Goal: Task Accomplishment & Management: Manage account settings

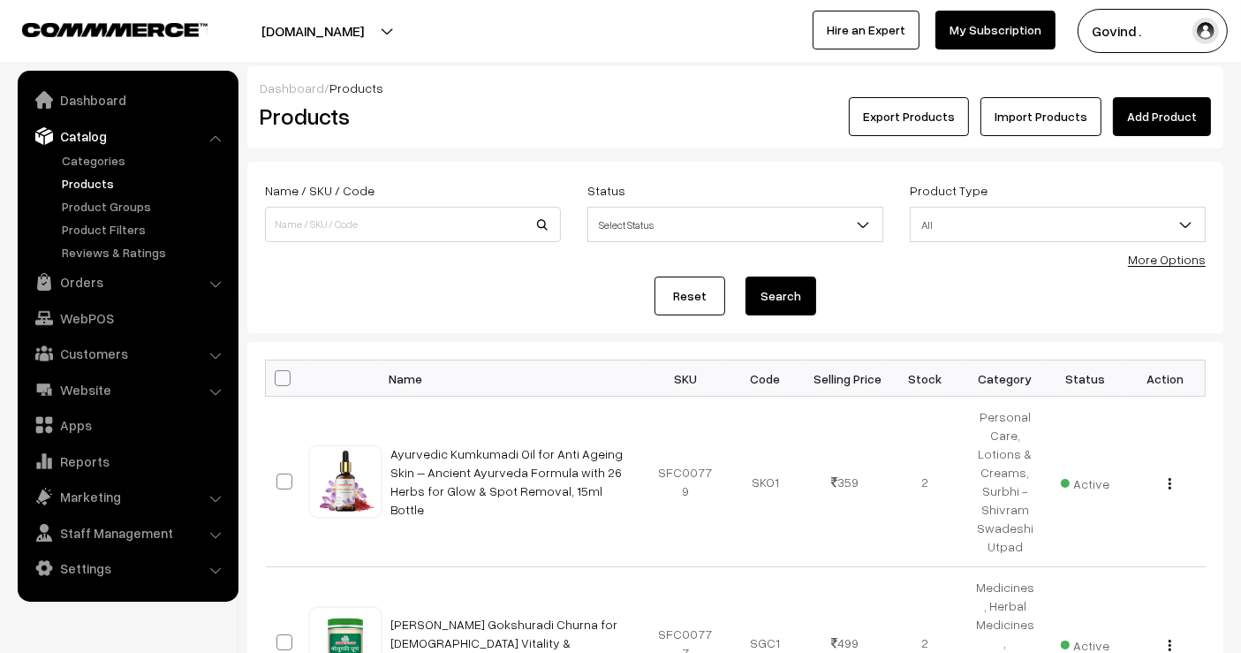
click at [925, 127] on button "Export Products" at bounding box center [909, 116] width 120 height 39
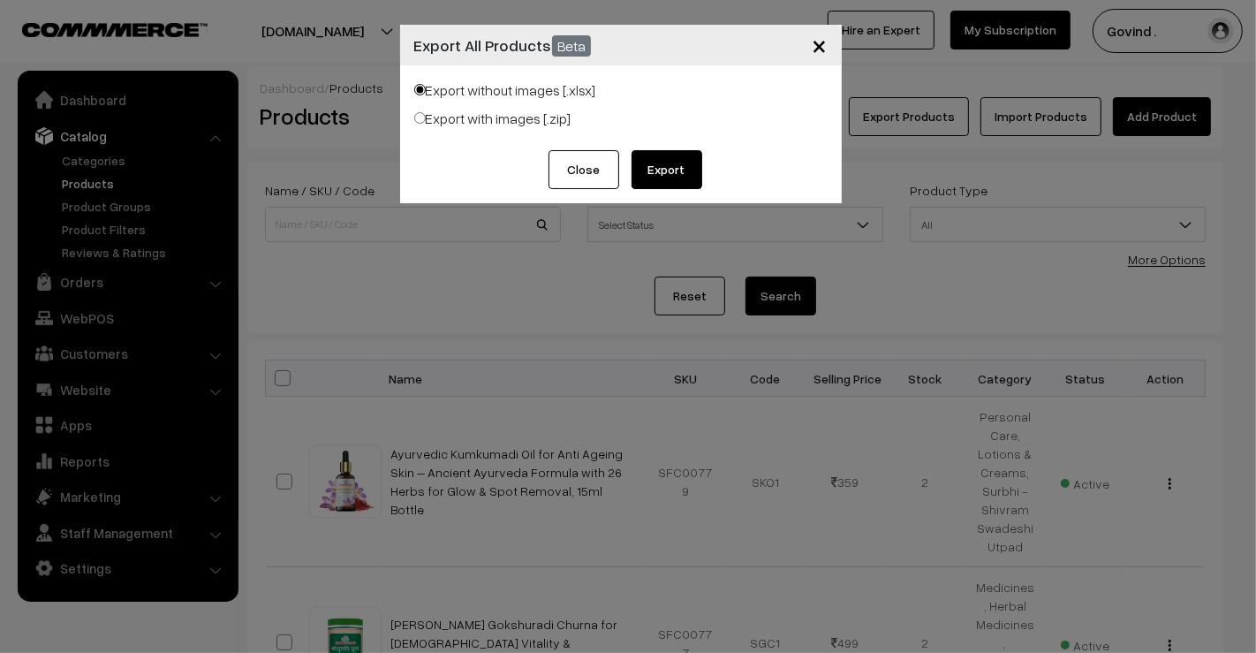
click at [656, 167] on button "Export" at bounding box center [667, 169] width 71 height 39
click at [563, 173] on button "Close" at bounding box center [584, 169] width 71 height 39
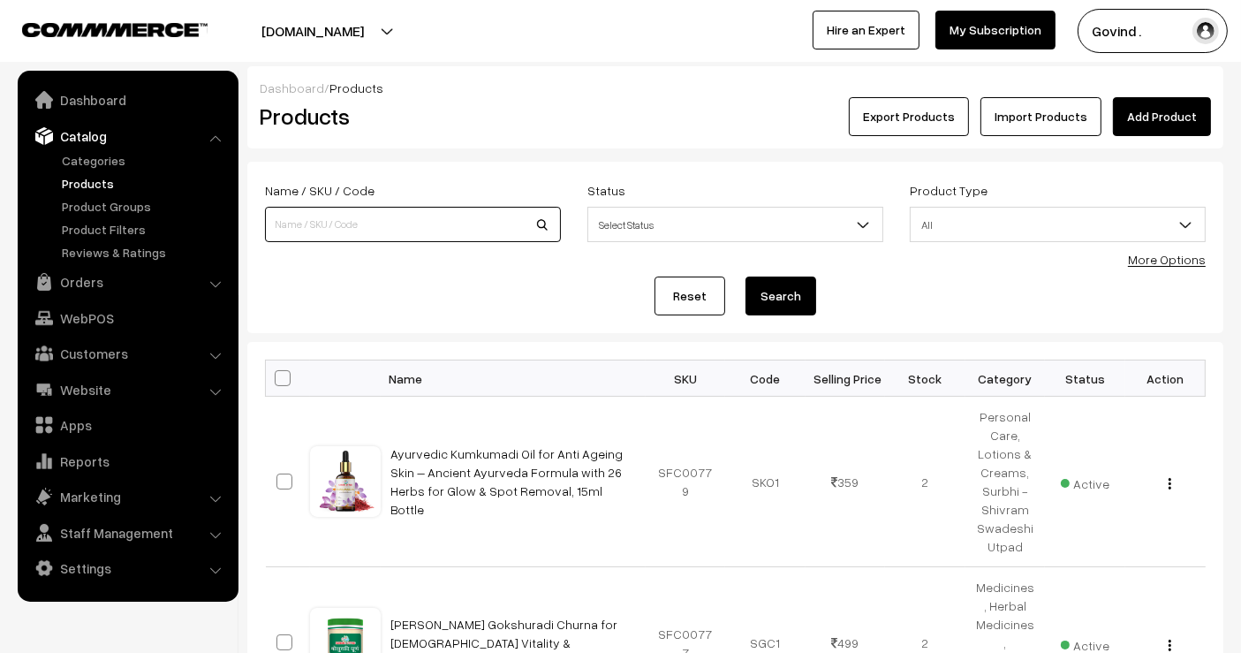
click at [325, 228] on input at bounding box center [413, 224] width 296 height 35
type input "tongue"
click at [746, 277] on button "Search" at bounding box center [781, 296] width 71 height 39
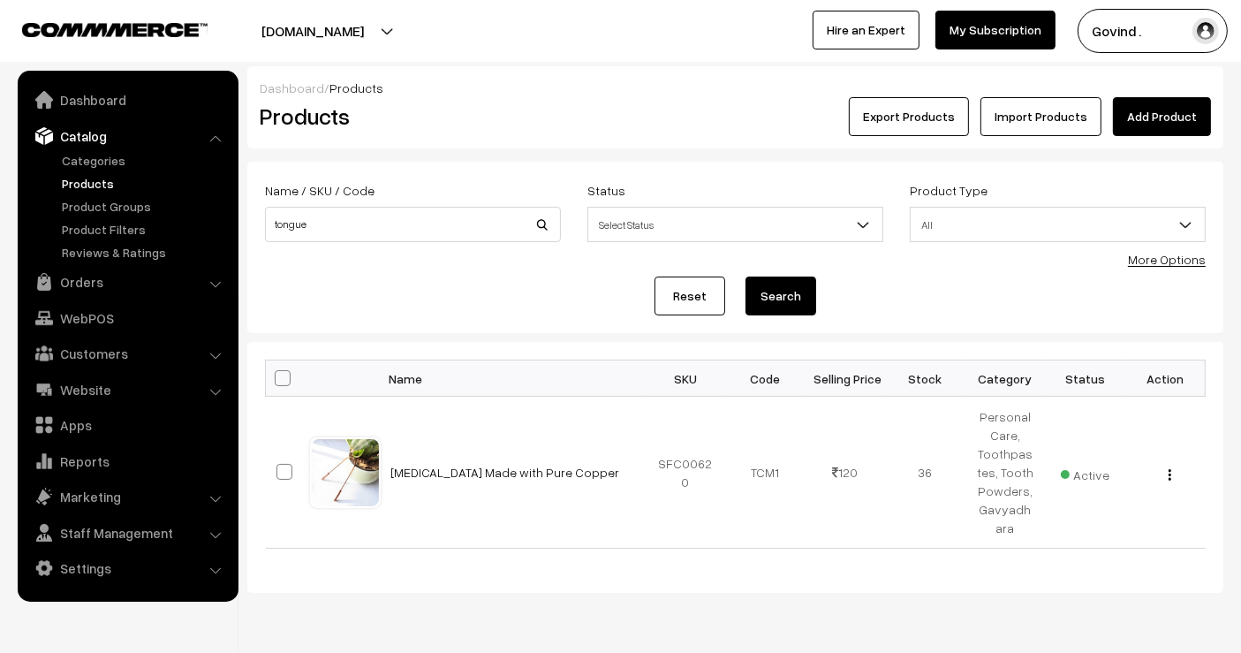
scroll to position [53, 0]
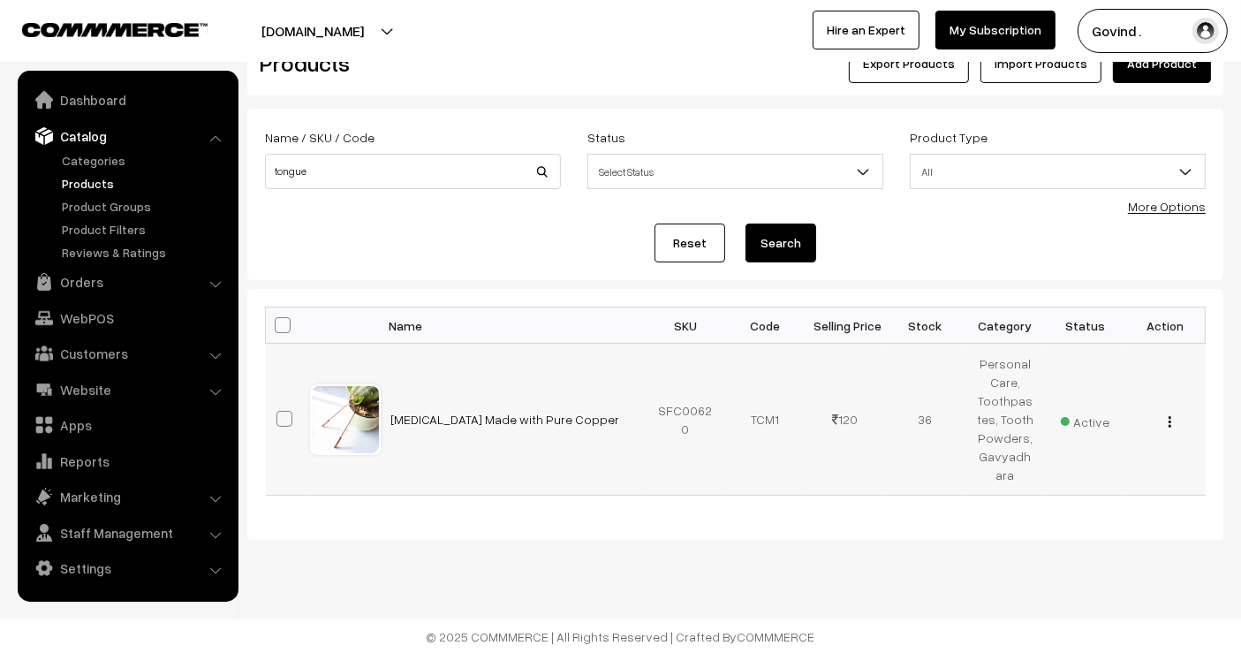
click at [1169, 416] on img "button" at bounding box center [1170, 421] width 3 height 11
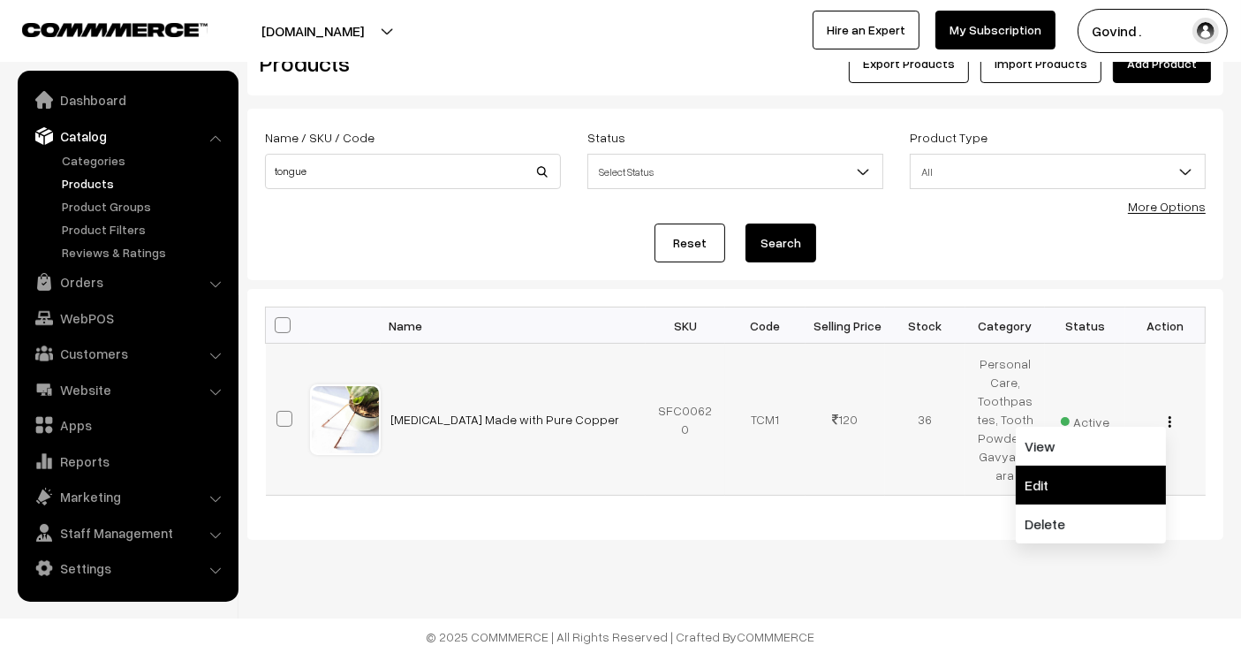
click at [1073, 470] on link "Edit" at bounding box center [1091, 485] width 150 height 39
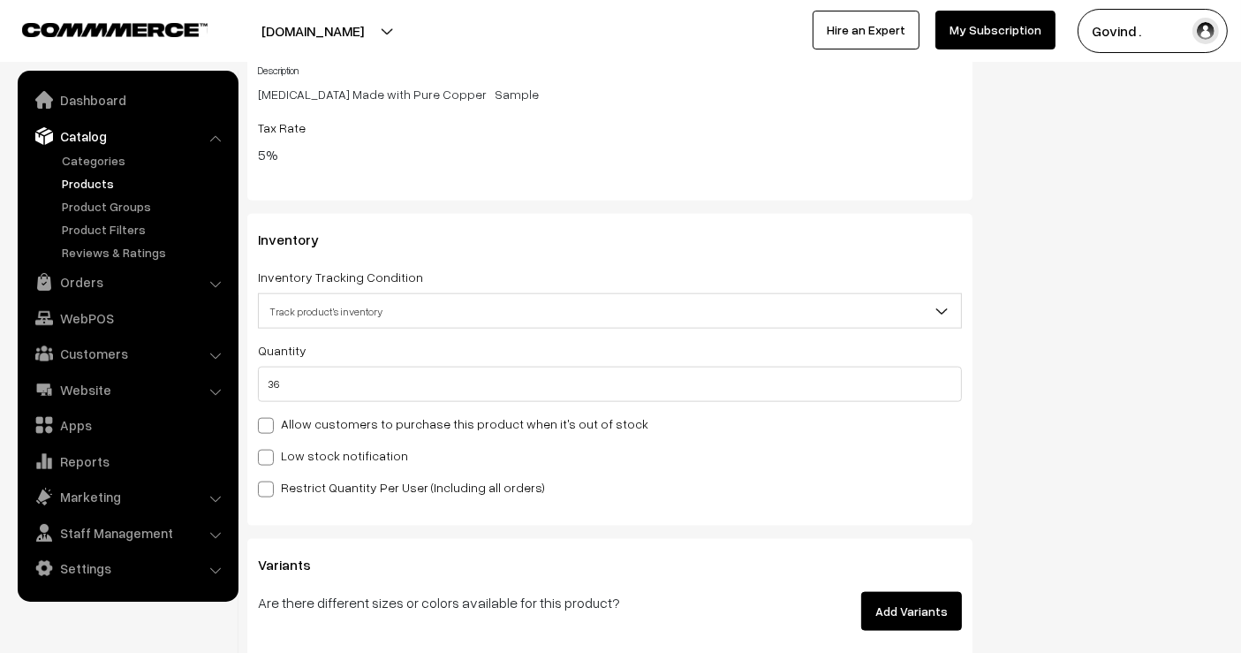
scroll to position [2050, 0]
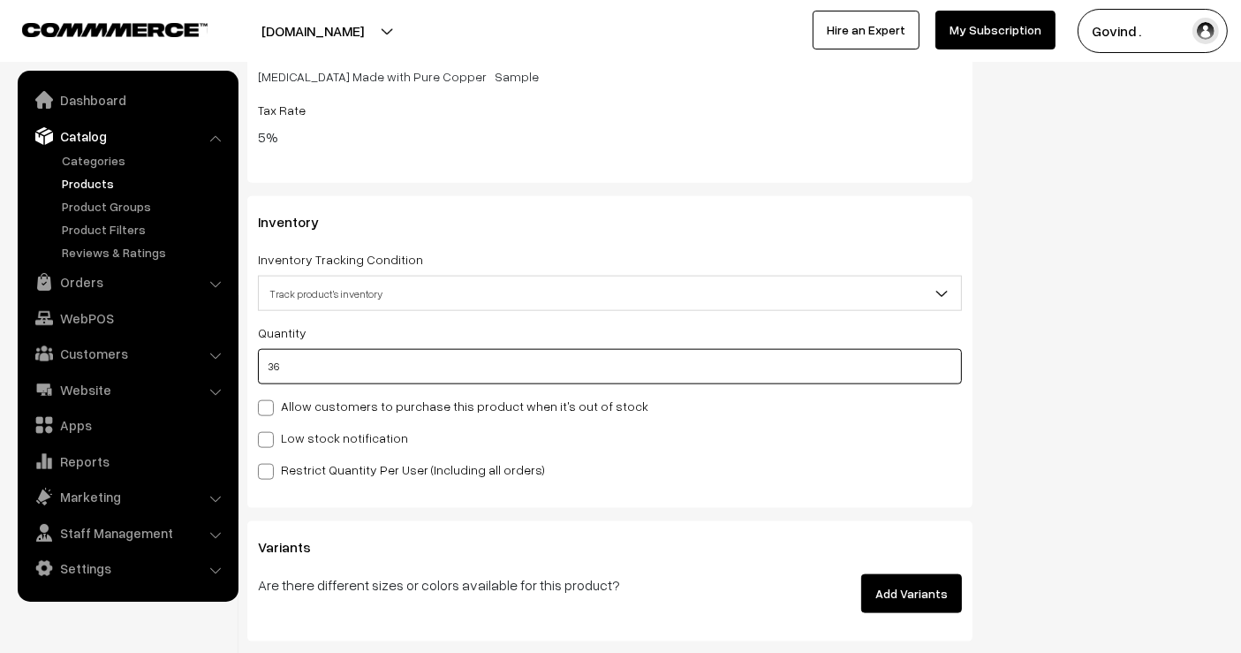
click at [631, 349] on input "36" at bounding box center [610, 366] width 704 height 35
type input "3"
type input "39"
type input "34"
type input "70"
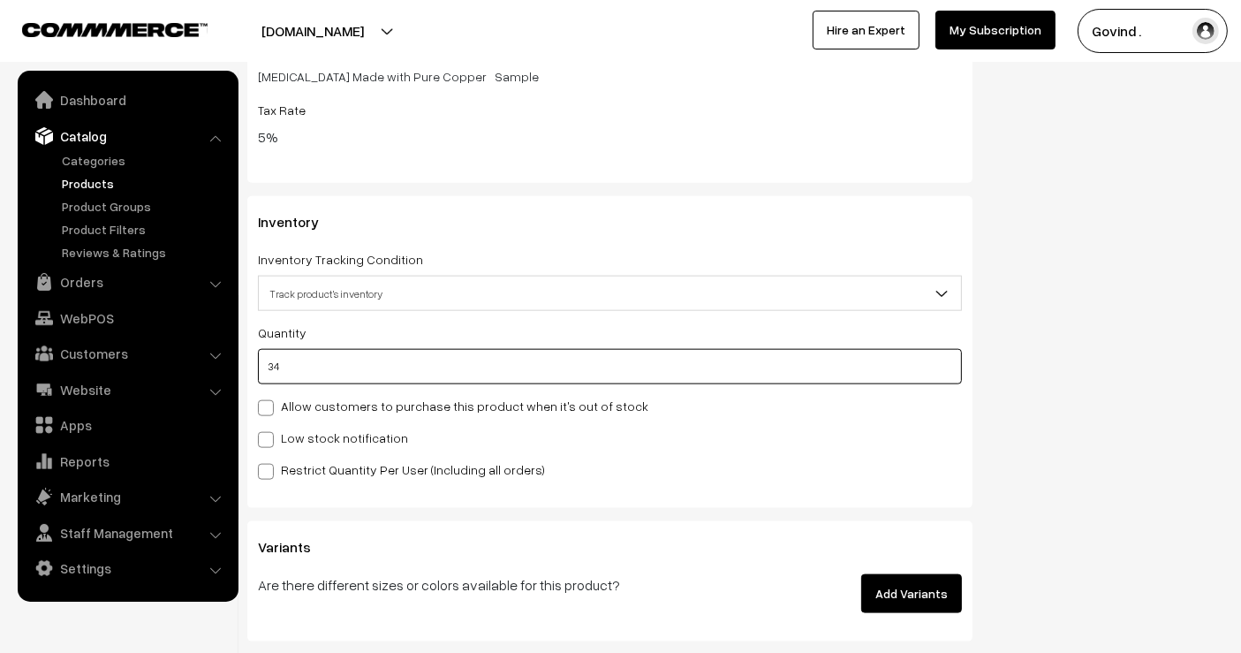
type input "34"
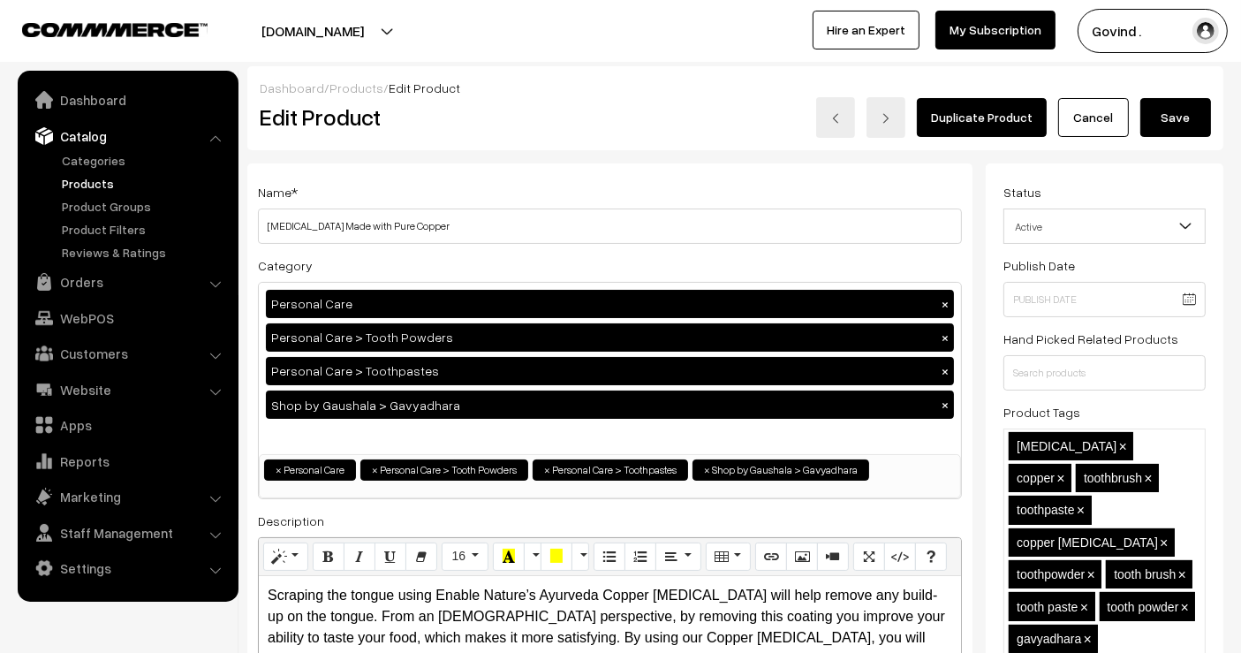
click at [1191, 128] on button "Save" at bounding box center [1176, 117] width 71 height 39
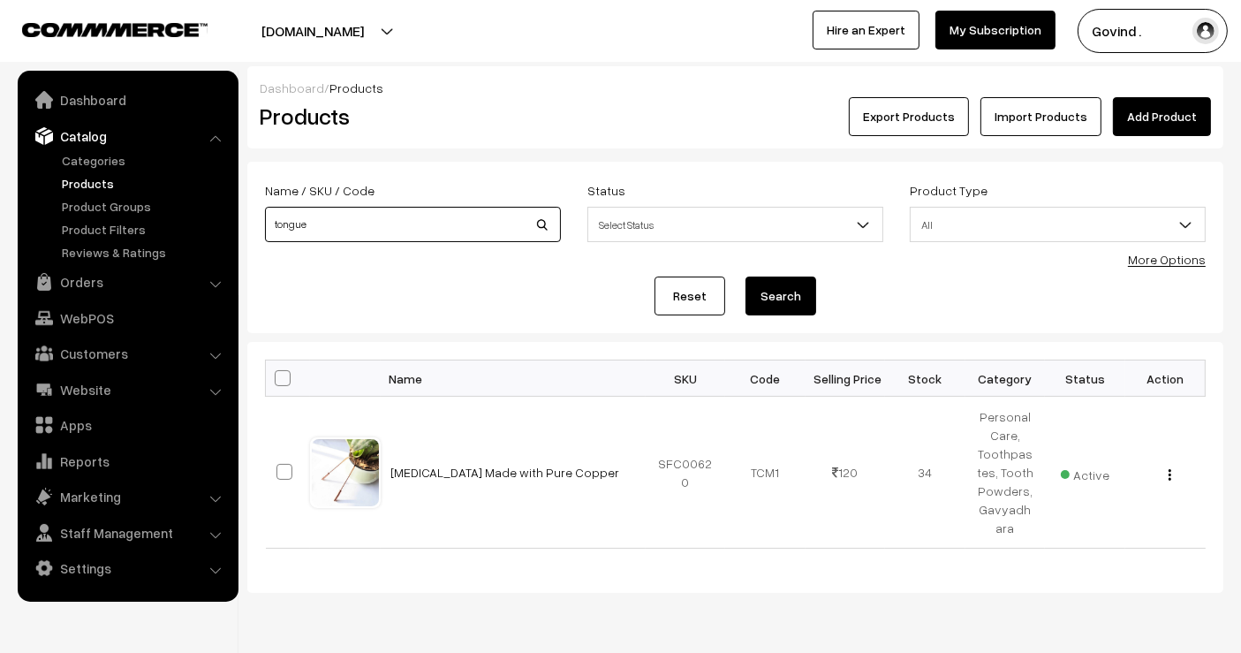
click at [416, 223] on input "tongue" at bounding box center [413, 224] width 296 height 35
type input "bamboo"
click at [746, 277] on button "Search" at bounding box center [781, 296] width 71 height 39
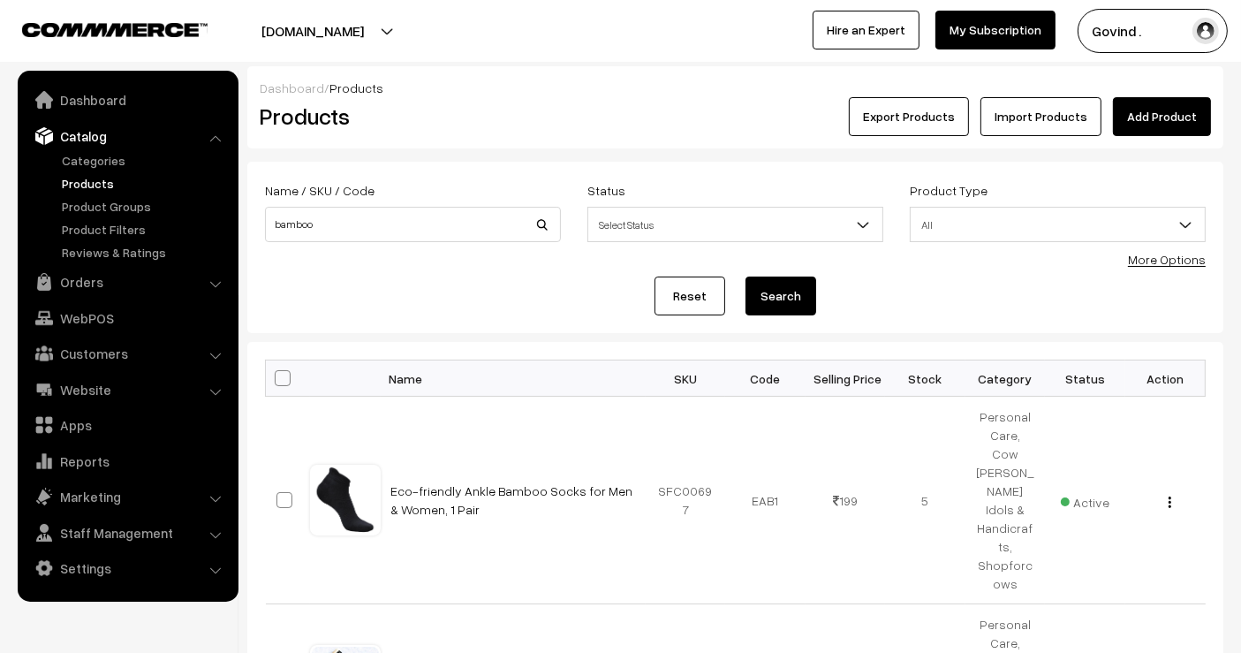
scroll to position [134, 0]
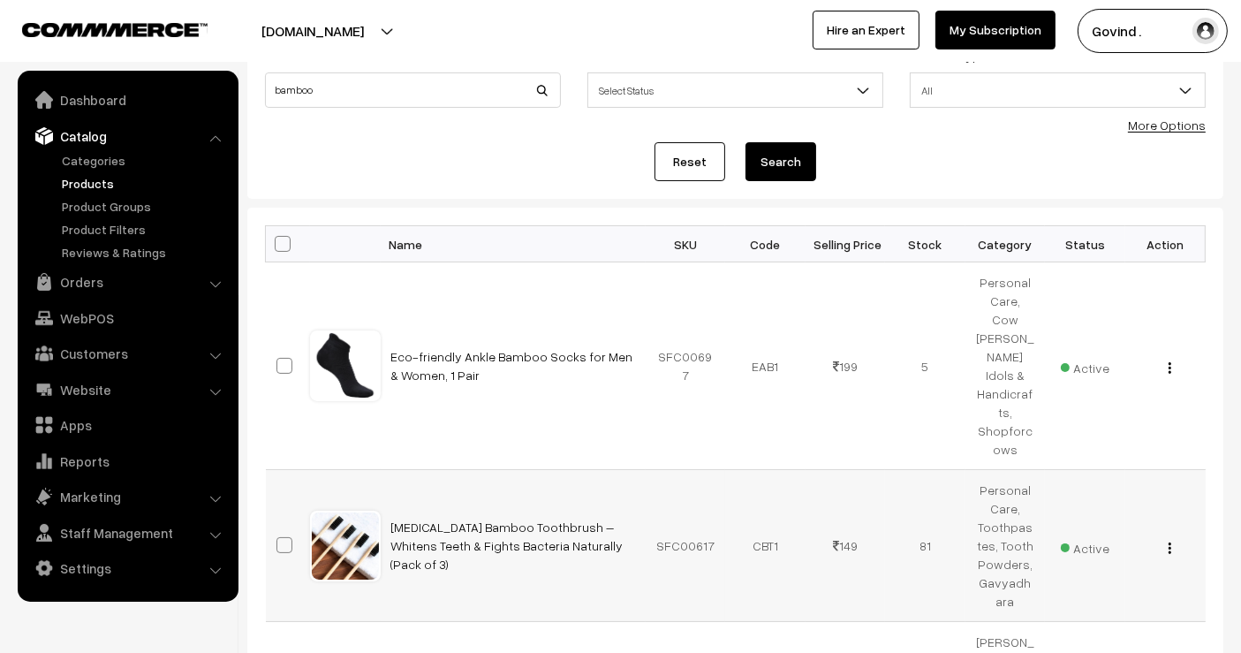
click at [1169, 542] on img "button" at bounding box center [1170, 547] width 3 height 11
click at [1082, 592] on link "Edit" at bounding box center [1091, 611] width 150 height 39
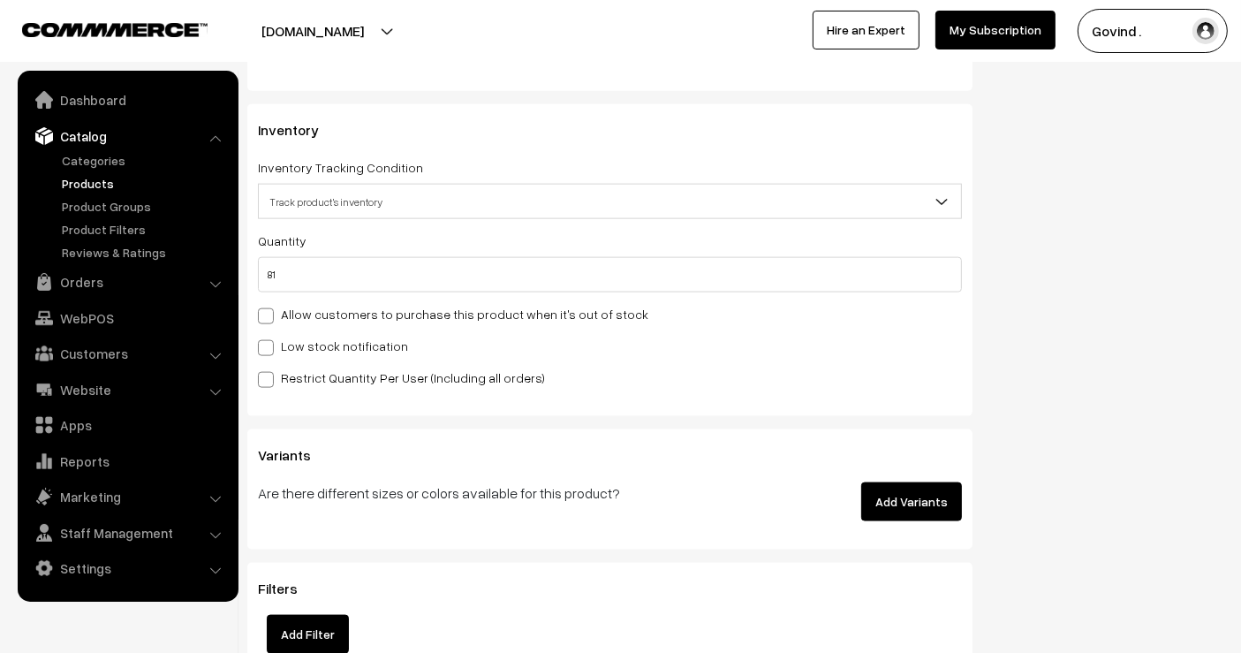
scroll to position [2329, 0]
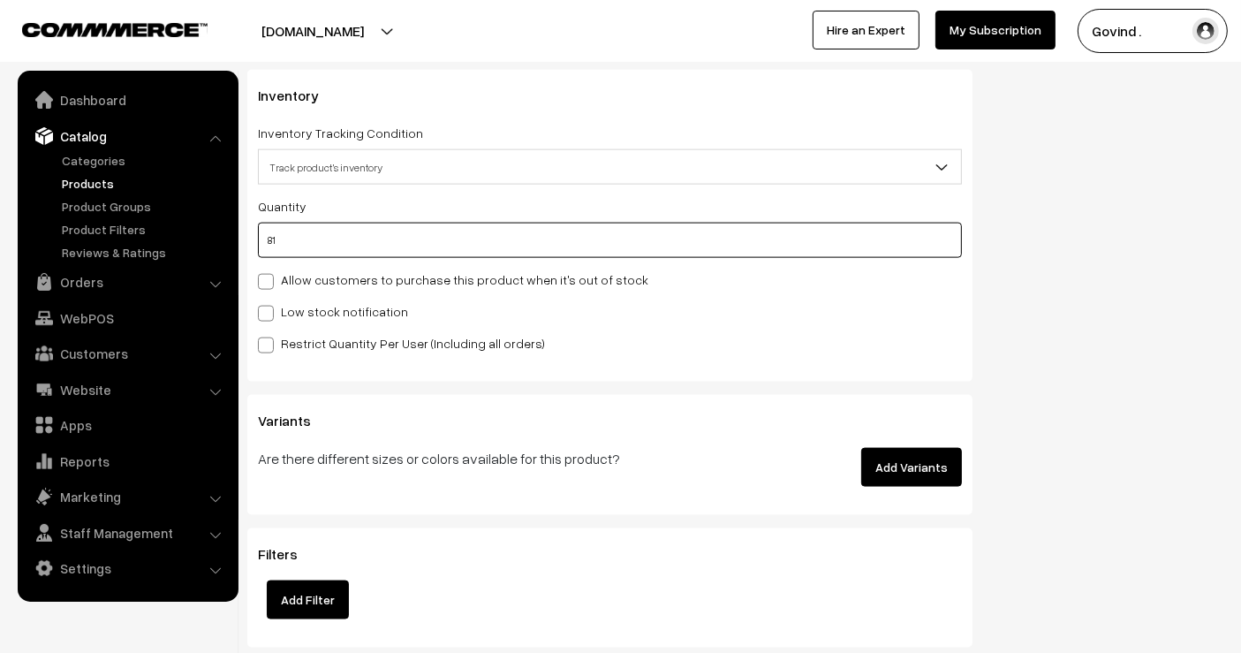
click at [670, 247] on input "81" at bounding box center [610, 240] width 704 height 35
type input "8"
type input "89"
type input "0"
type input "6"
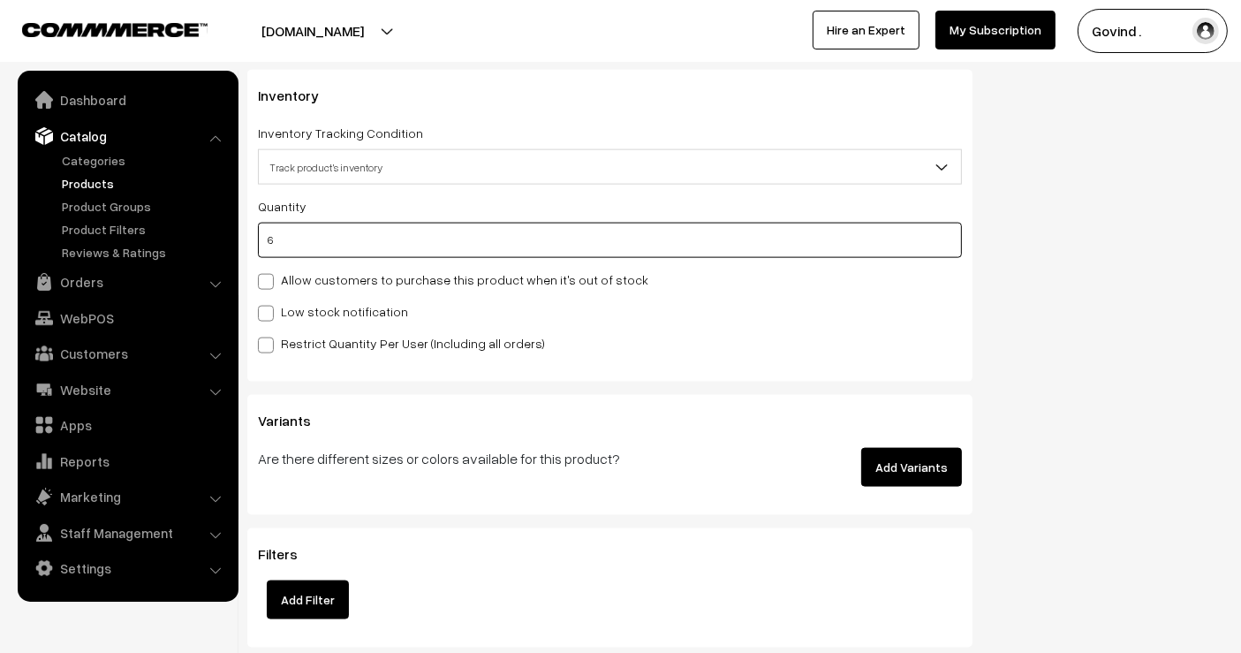
type input "87"
type input "67"
type input "148"
type input "67"
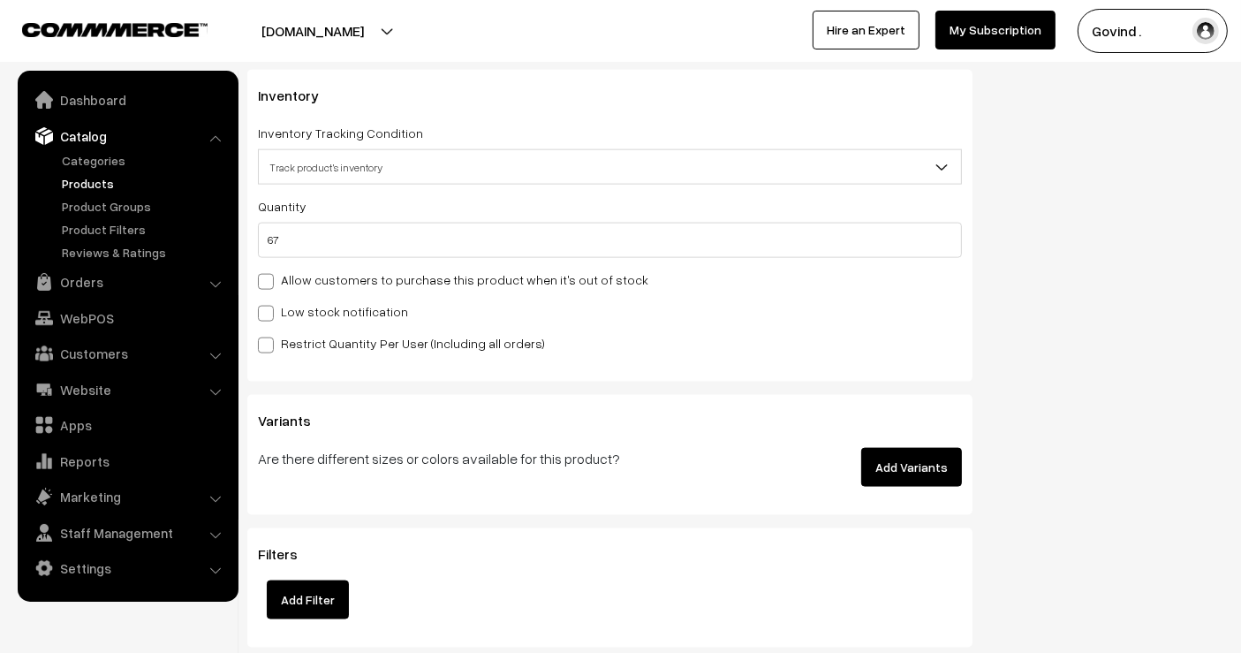
scroll to position [0, 0]
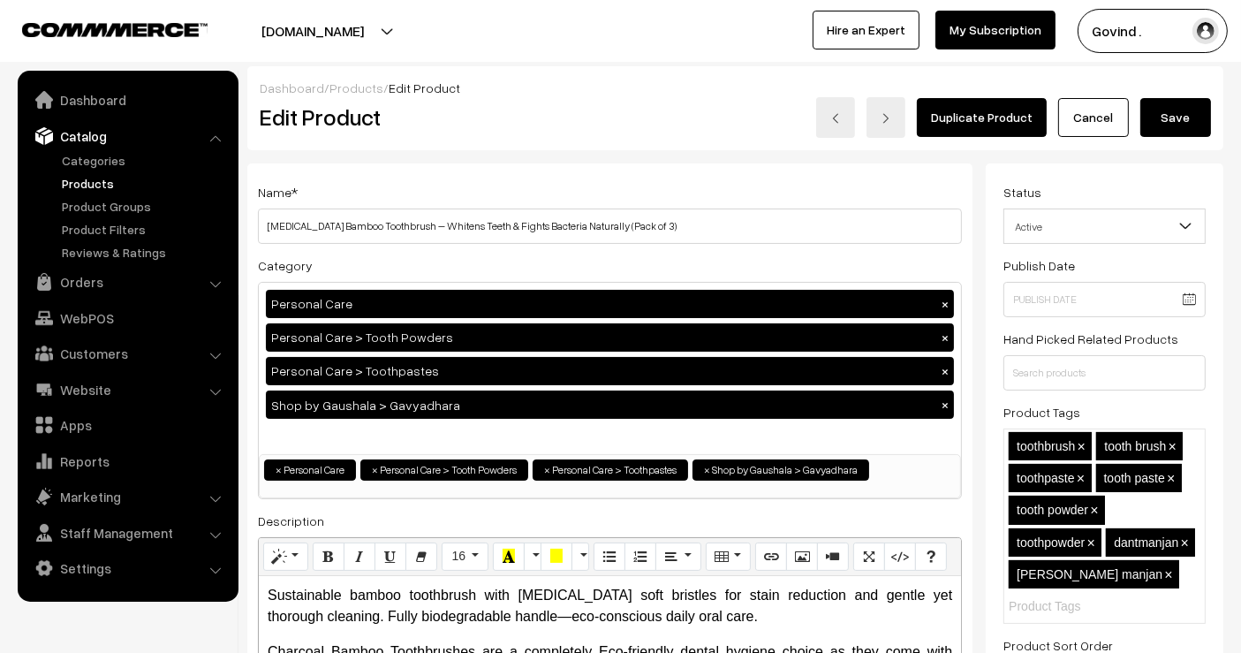
click at [1166, 122] on button "Save" at bounding box center [1176, 117] width 71 height 39
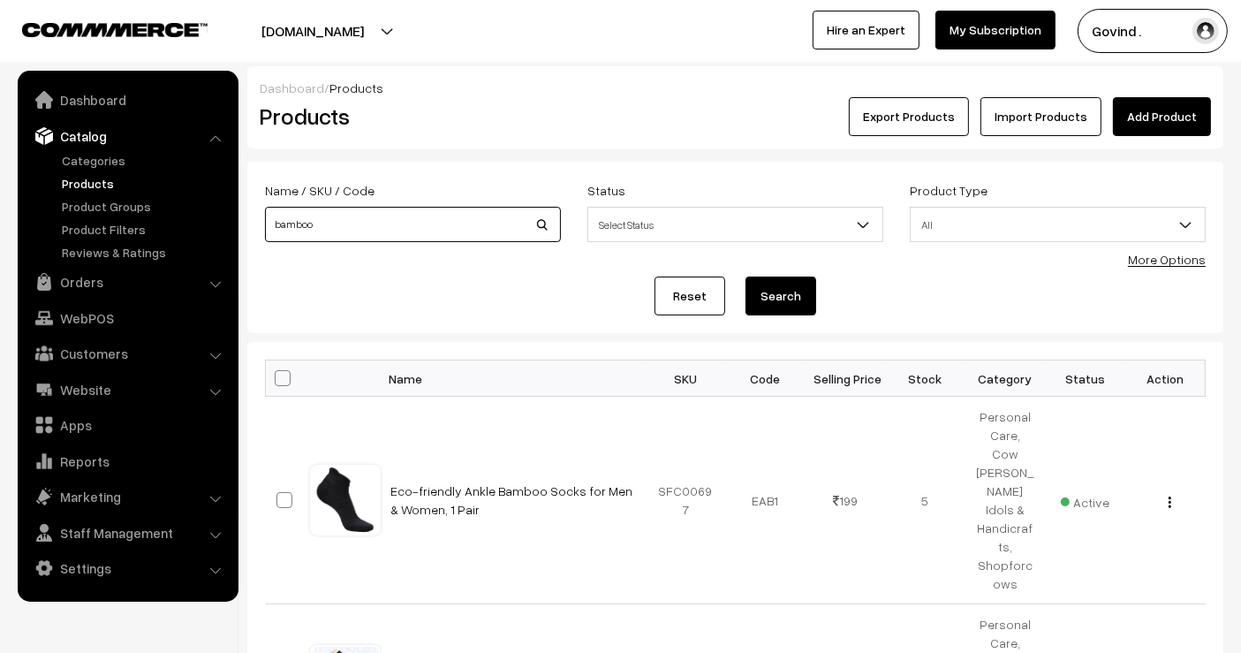
click at [453, 223] on input "bamboo" at bounding box center [413, 224] width 296 height 35
type input "g"
type input "dhaga"
click at [746, 277] on button "Search" at bounding box center [781, 296] width 71 height 39
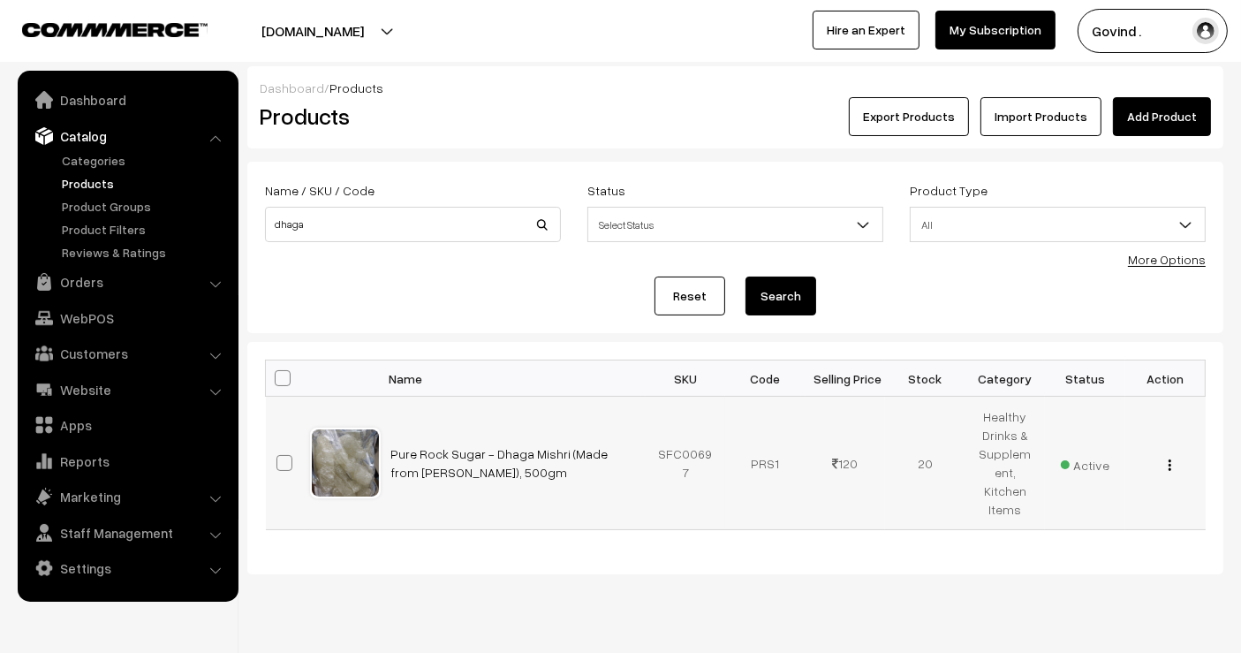
click at [1171, 459] on img "button" at bounding box center [1170, 464] width 3 height 11
click at [898, 339] on div "Dashboard / Products Products Export Products Import Products Add Product Name …" at bounding box center [735, 320] width 976 height 508
click at [448, 238] on input "dhaga" at bounding box center [413, 224] width 296 height 35
type input "g"
type input "himalayan"
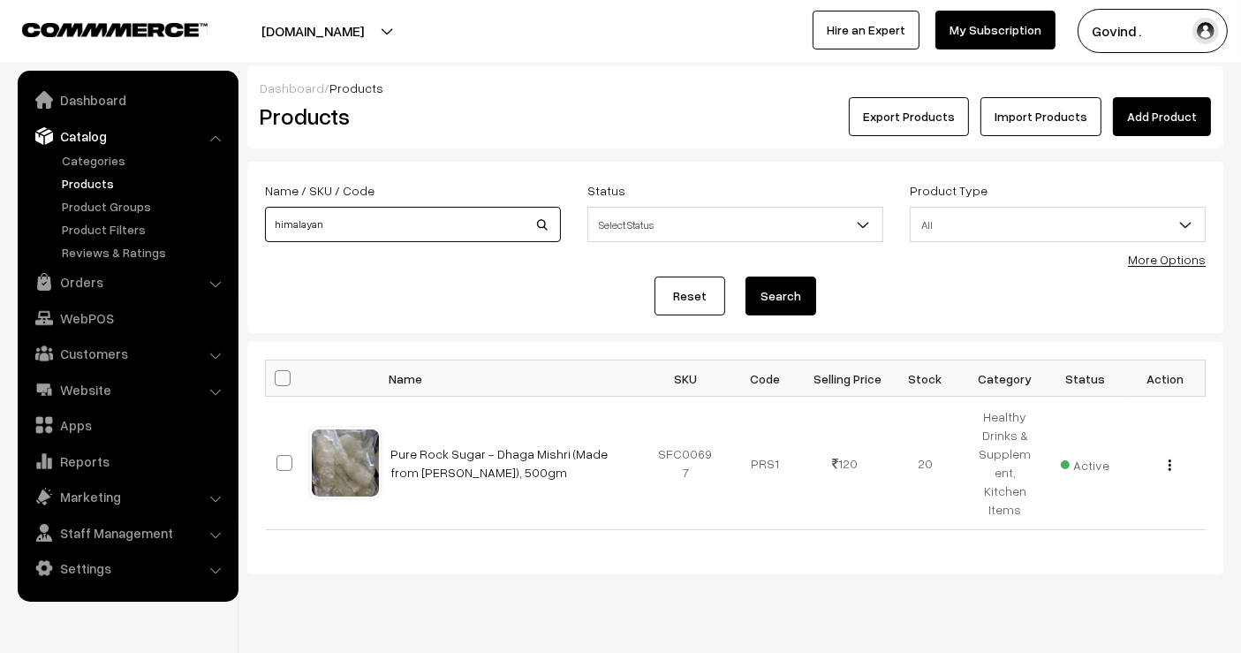
click at [746, 277] on button "Search" at bounding box center [781, 296] width 71 height 39
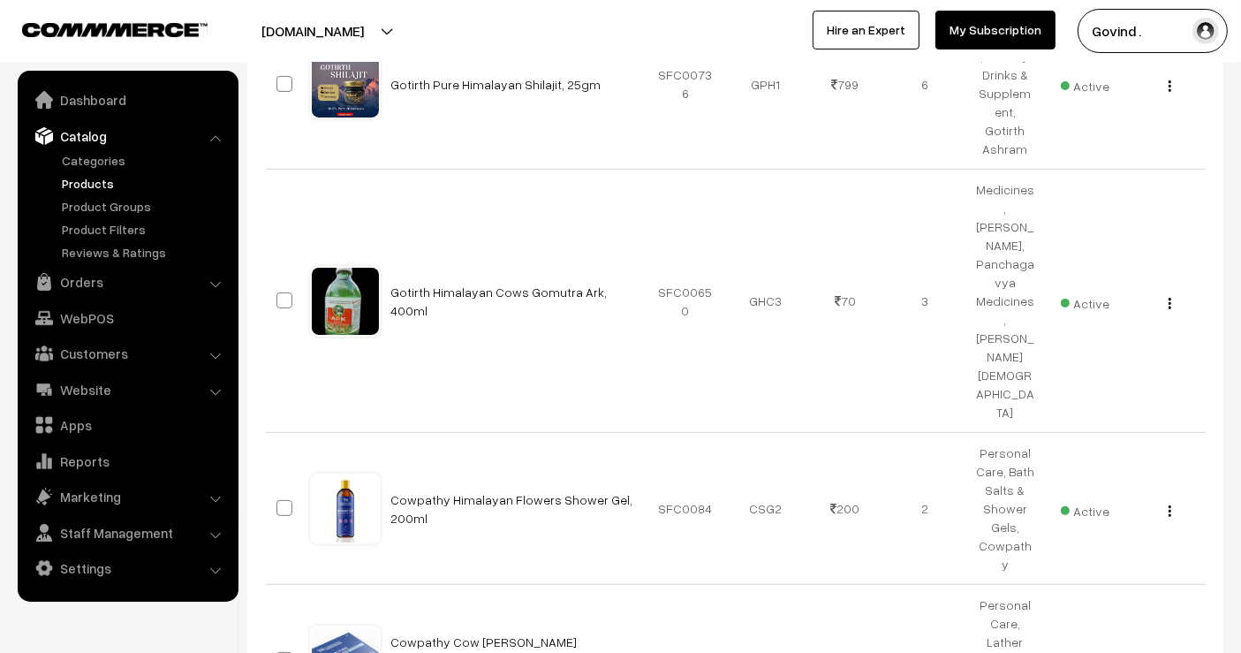
scroll to position [466, 0]
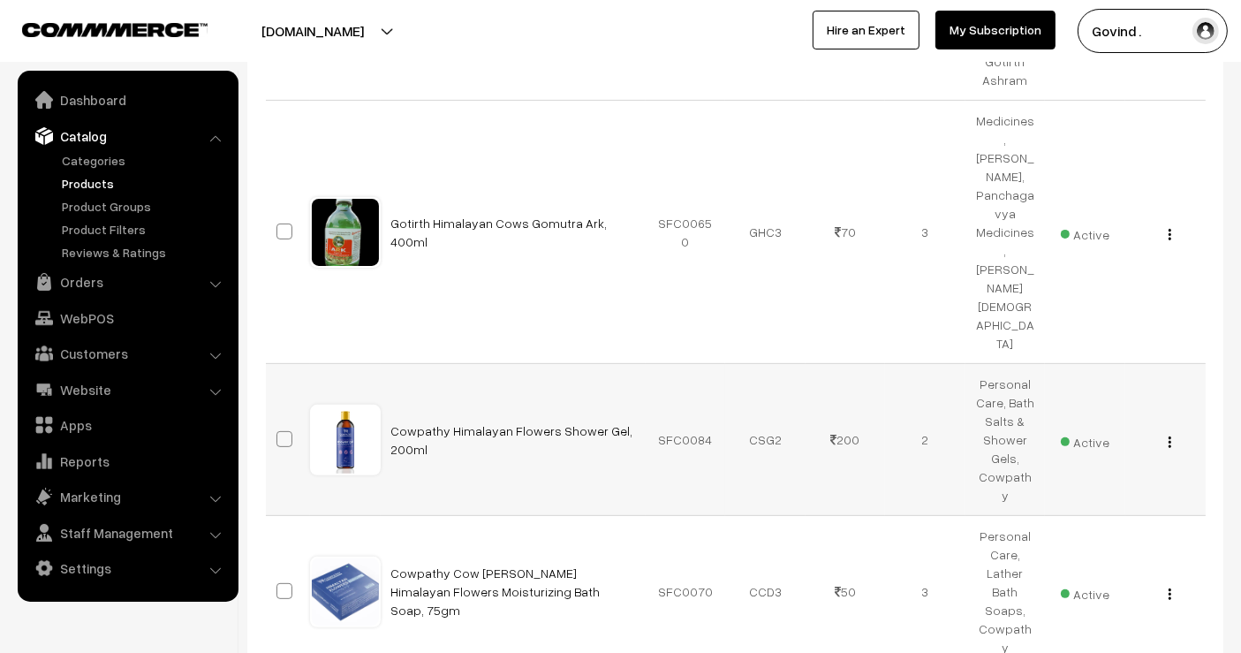
click at [1171, 435] on button "button" at bounding box center [1170, 442] width 4 height 14
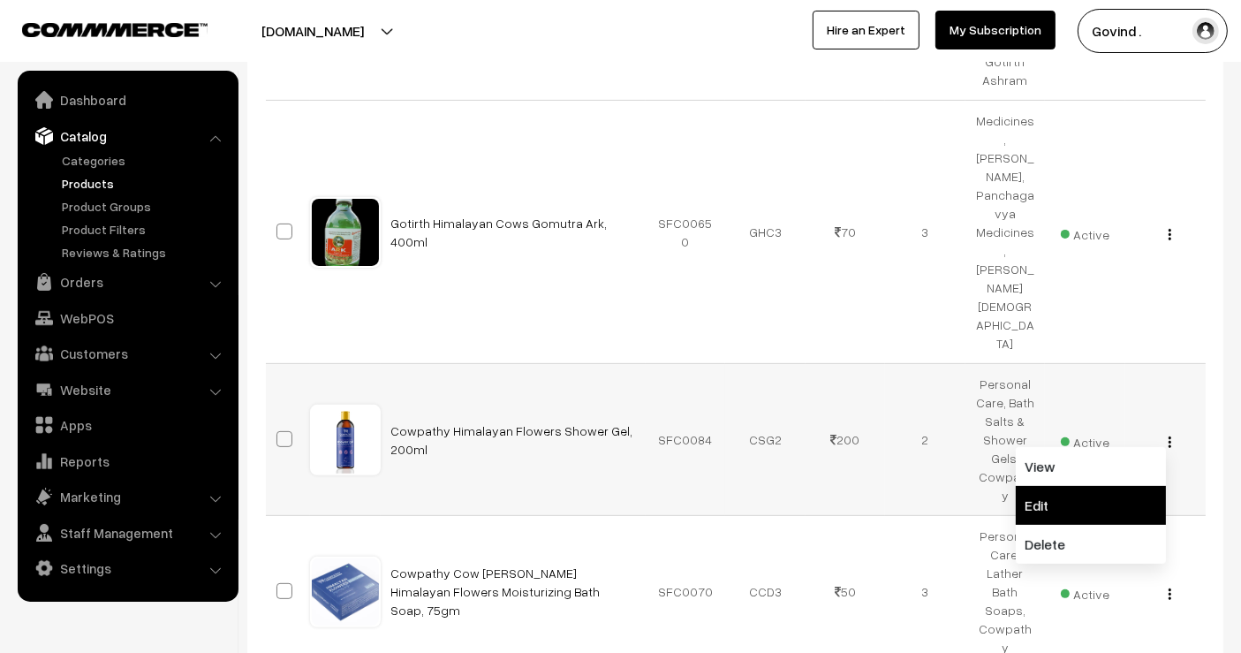
click at [1097, 486] on link "Edit" at bounding box center [1091, 505] width 150 height 39
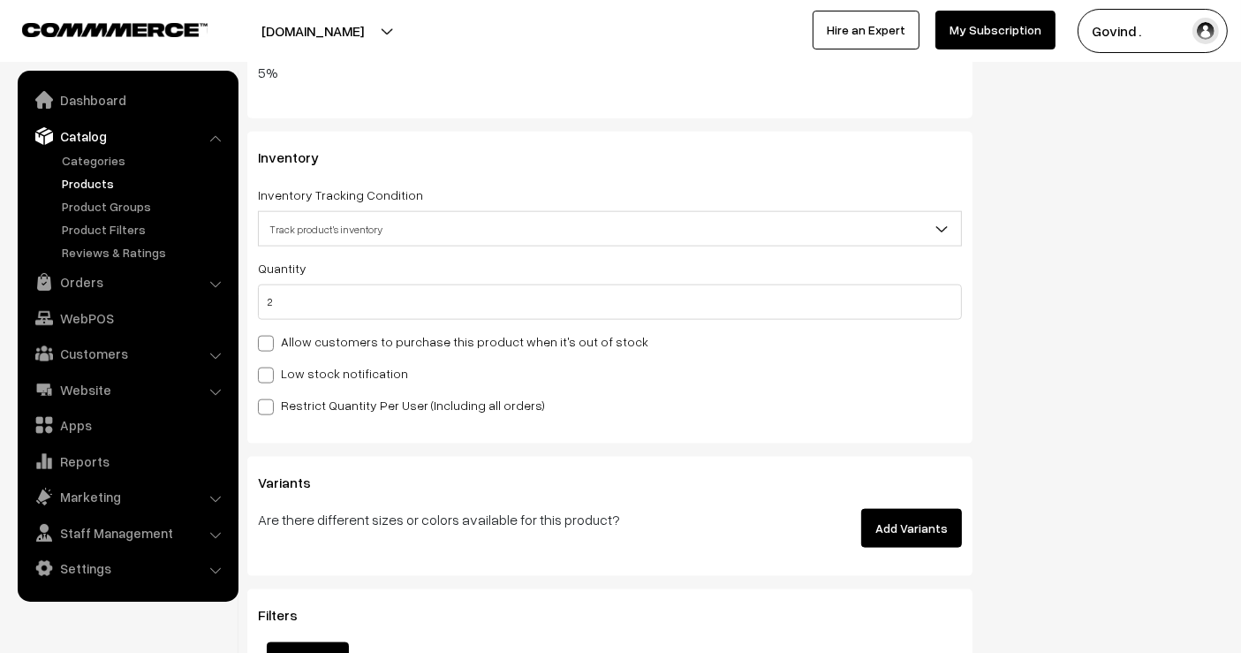
scroll to position [2124, 0]
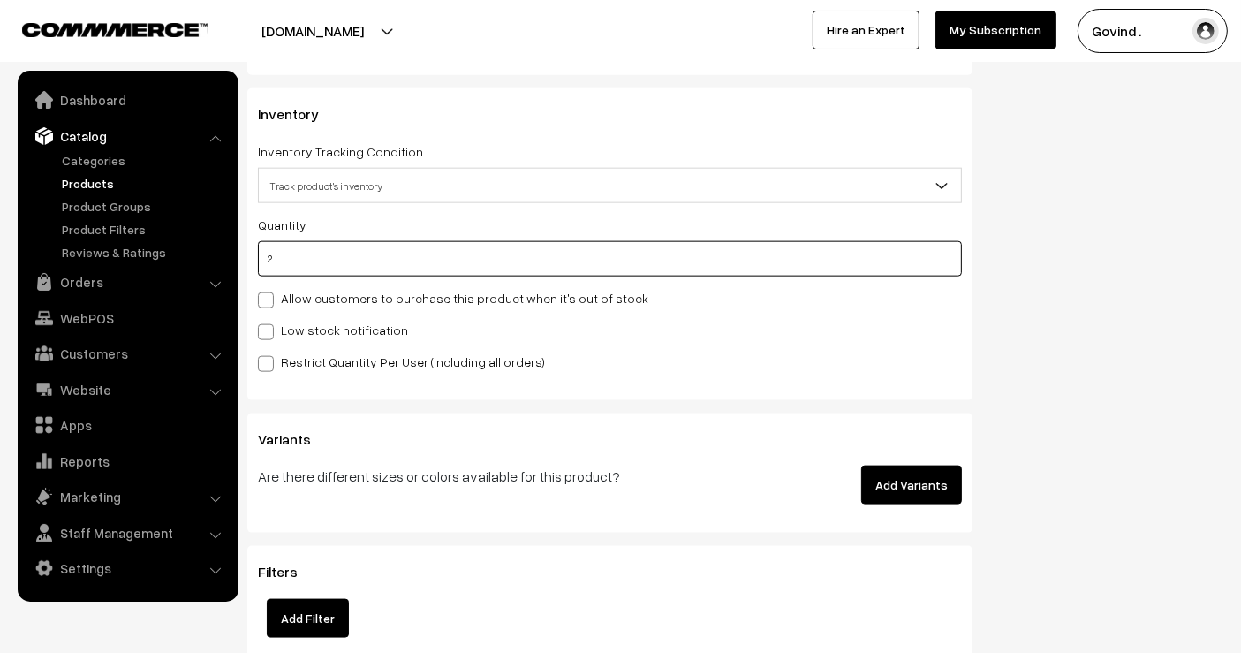
click at [747, 250] on input "2" at bounding box center [610, 258] width 704 height 35
type input "1"
type input "3"
type input "1"
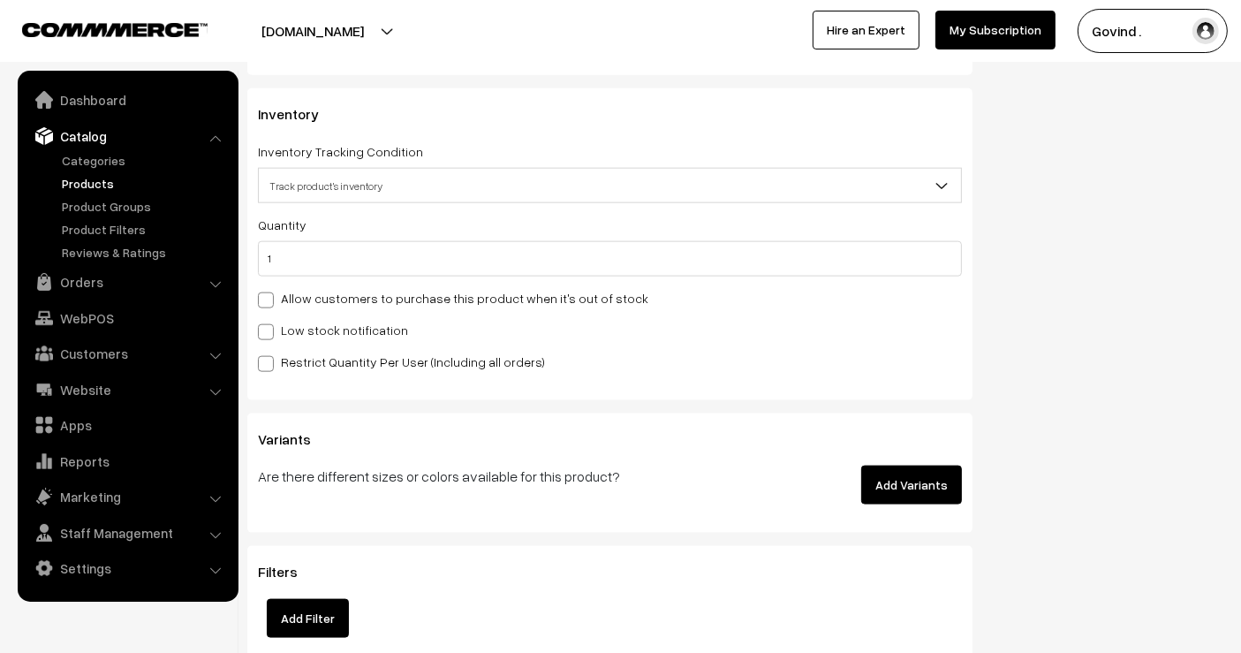
scroll to position [0, 0]
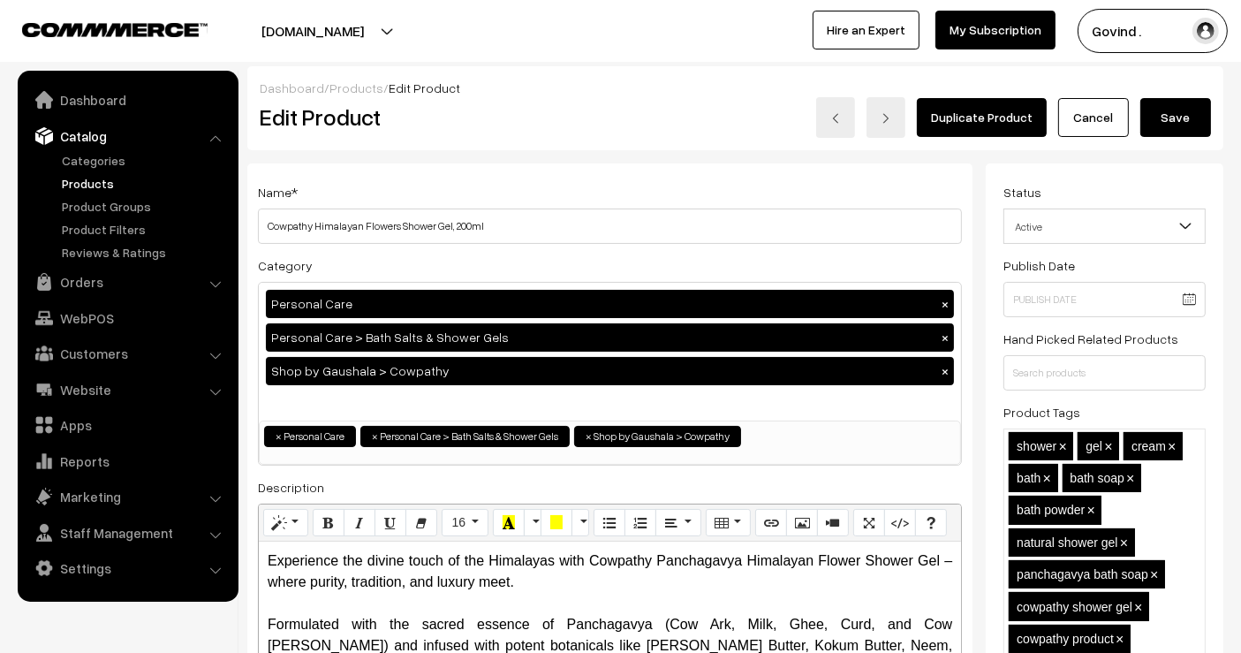
click at [1201, 110] on button "Save" at bounding box center [1176, 117] width 71 height 39
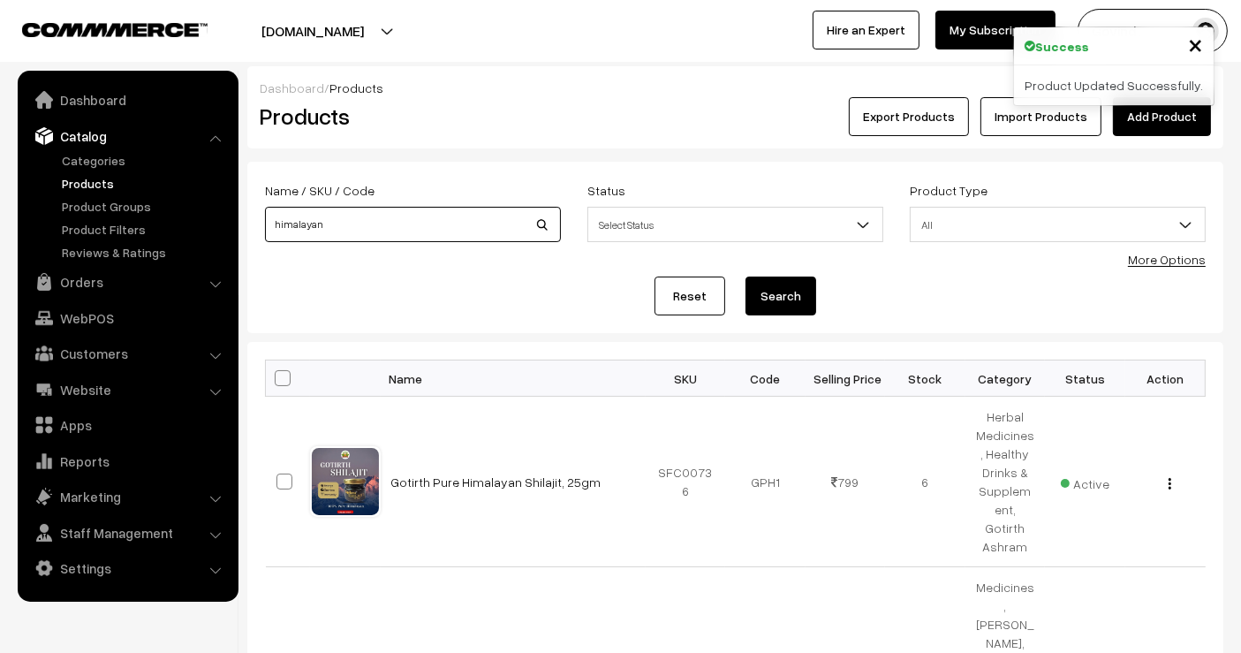
click at [455, 228] on input "himalayan" at bounding box center [413, 224] width 296 height 35
type input "saffron"
click at [746, 277] on button "Search" at bounding box center [781, 296] width 71 height 39
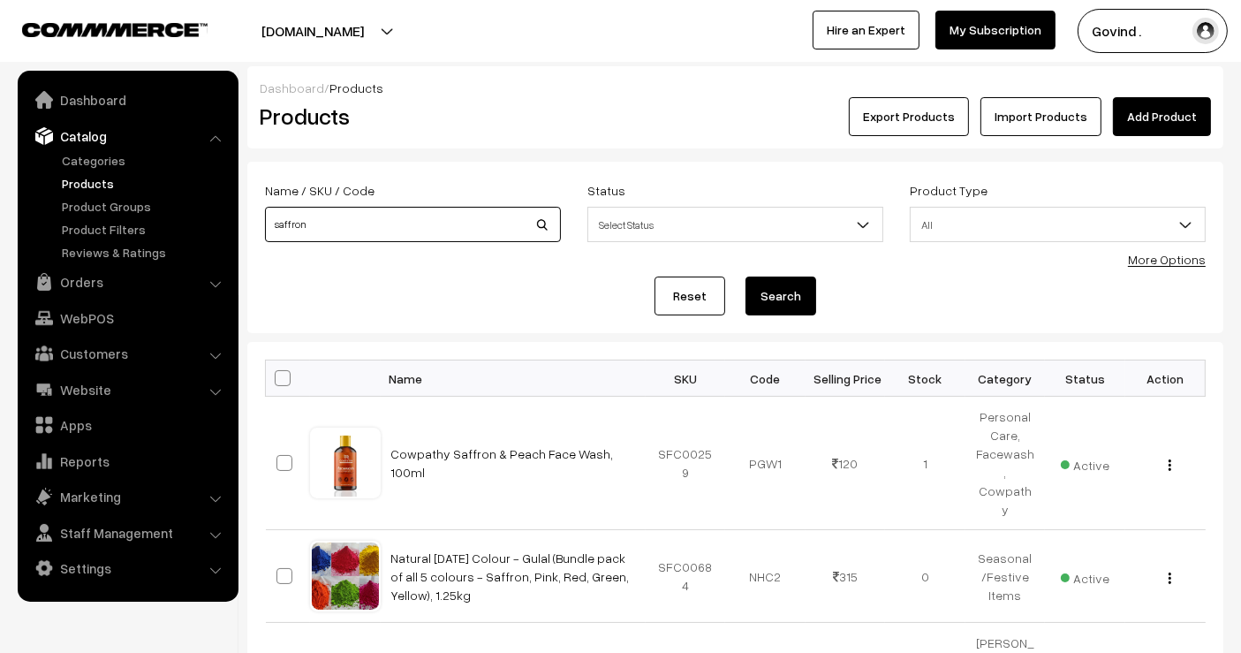
click at [415, 233] on input "saffron" at bounding box center [413, 224] width 296 height 35
type input "shampoo"
click at [746, 277] on button "Search" at bounding box center [781, 296] width 71 height 39
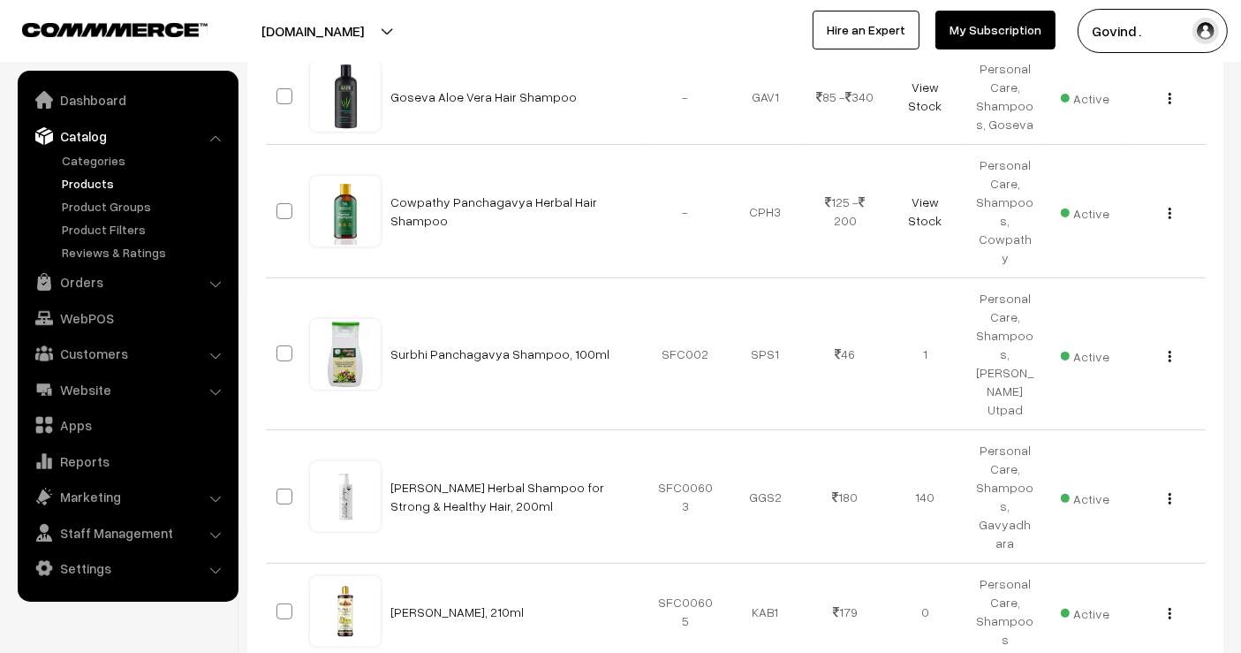
scroll to position [434, 0]
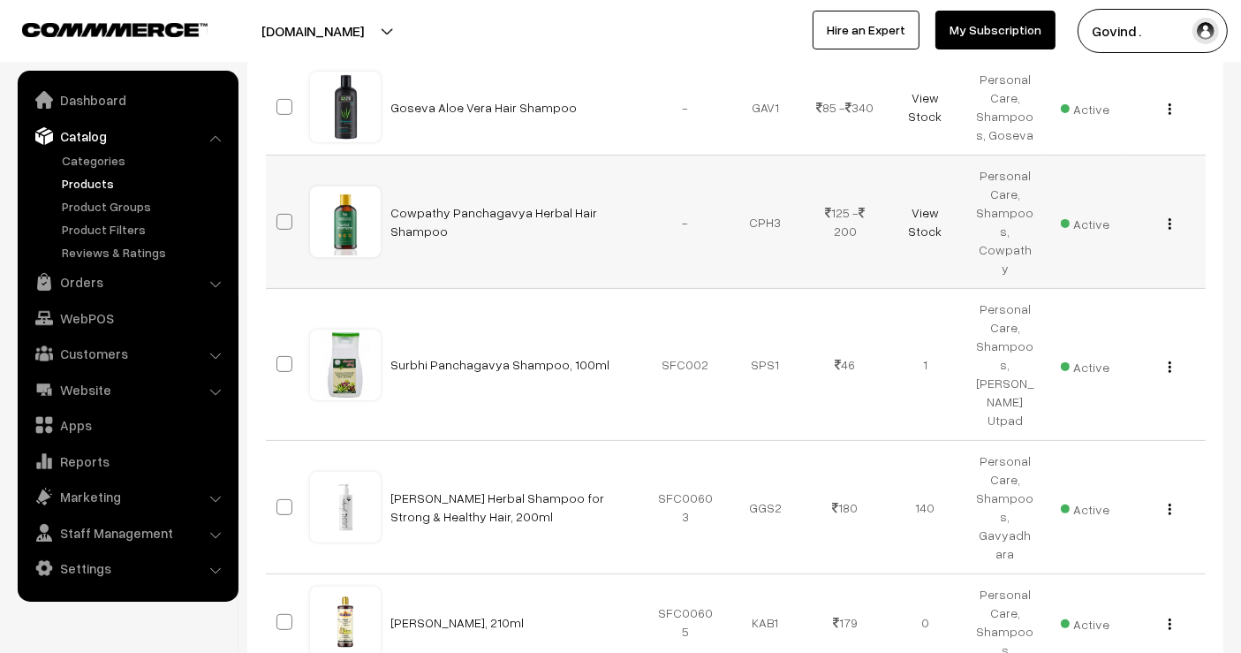
click at [1173, 225] on div "View Edit Delete" at bounding box center [1165, 222] width 59 height 19
click at [1171, 222] on button "button" at bounding box center [1170, 223] width 4 height 14
click at [1120, 264] on link "View" at bounding box center [1091, 249] width 150 height 39
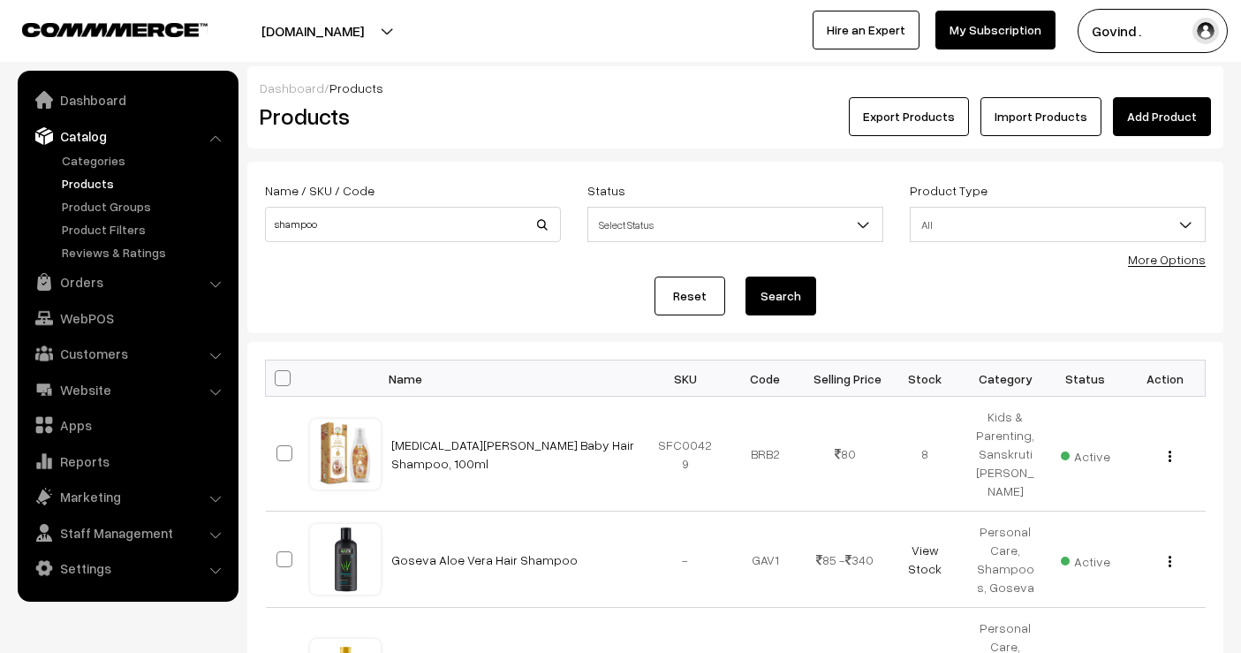
scroll to position [434, 0]
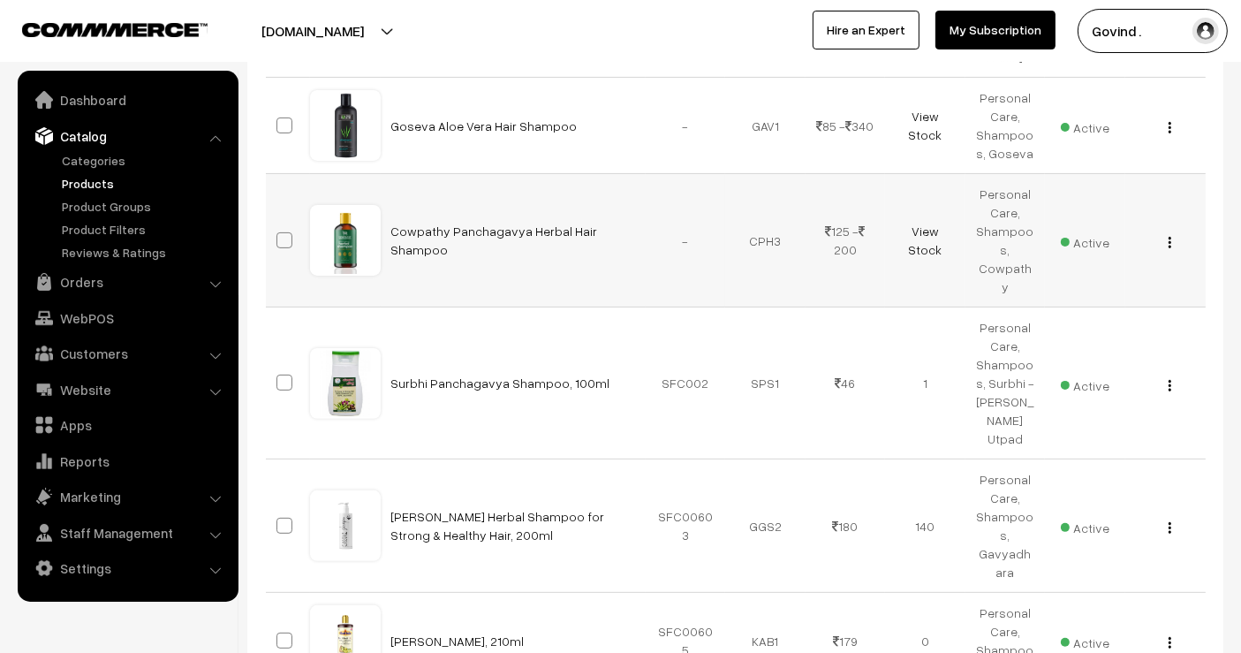
click at [1165, 231] on div "View Edit Delete" at bounding box center [1165, 240] width 59 height 19
click at [1173, 231] on div "View Edit Delete" at bounding box center [1165, 240] width 59 height 19
click at [1171, 237] on img "button" at bounding box center [1170, 242] width 3 height 11
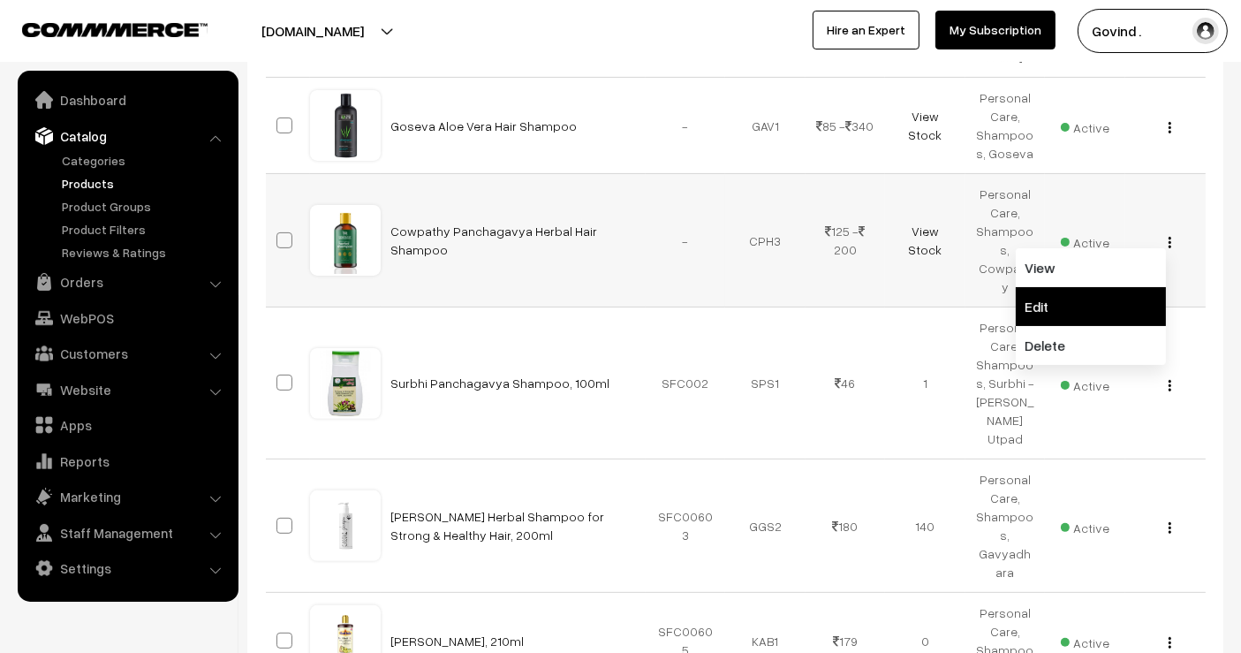
click at [1112, 287] on link "Edit" at bounding box center [1091, 306] width 150 height 39
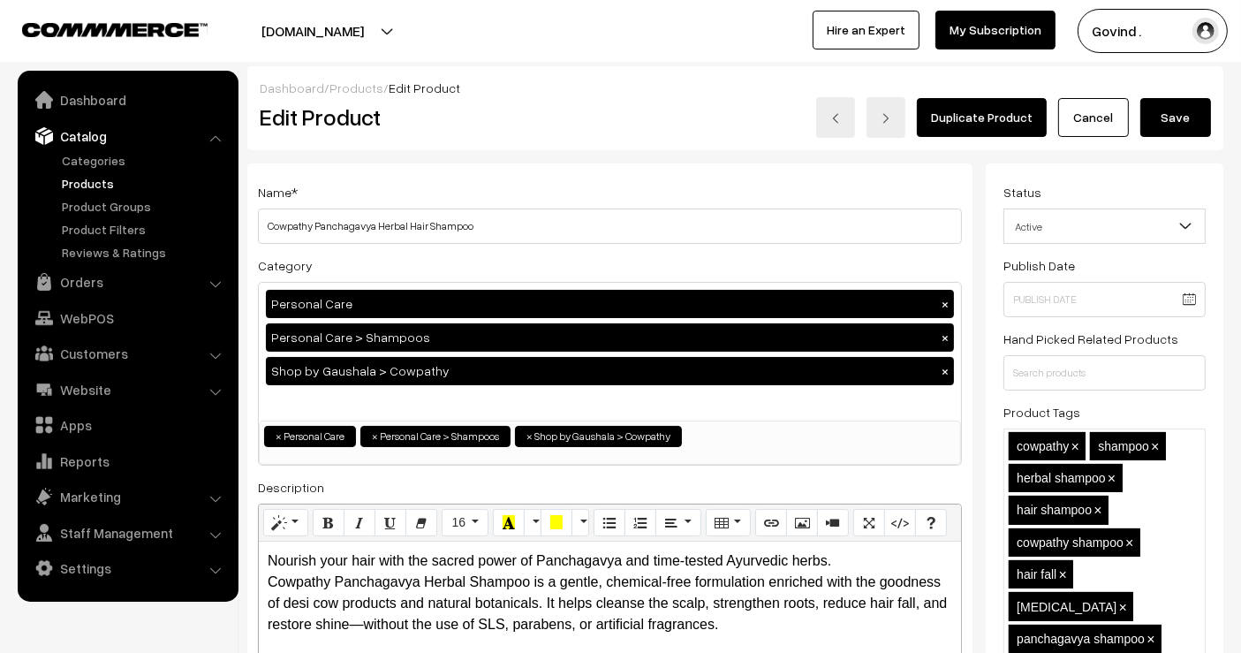
click at [1077, 119] on link "Cancel" at bounding box center [1093, 117] width 71 height 39
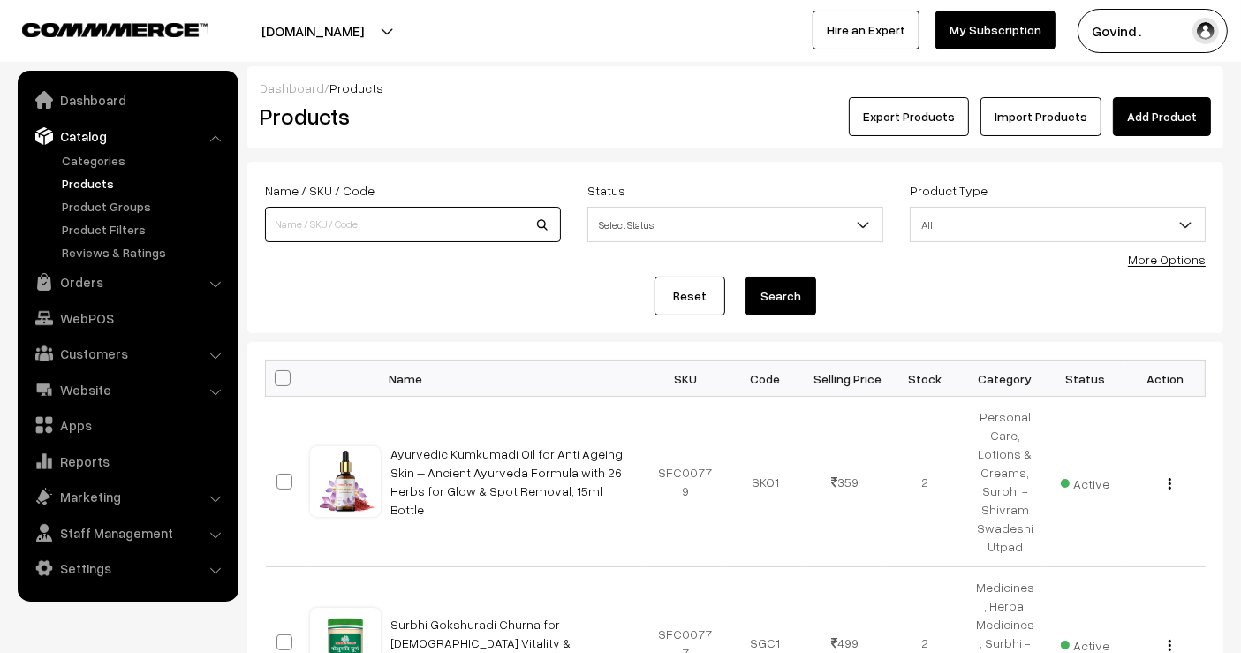
click at [446, 209] on input at bounding box center [413, 224] width 296 height 35
type input "gavyadhara"
click at [746, 277] on button "Search" at bounding box center [781, 296] width 71 height 39
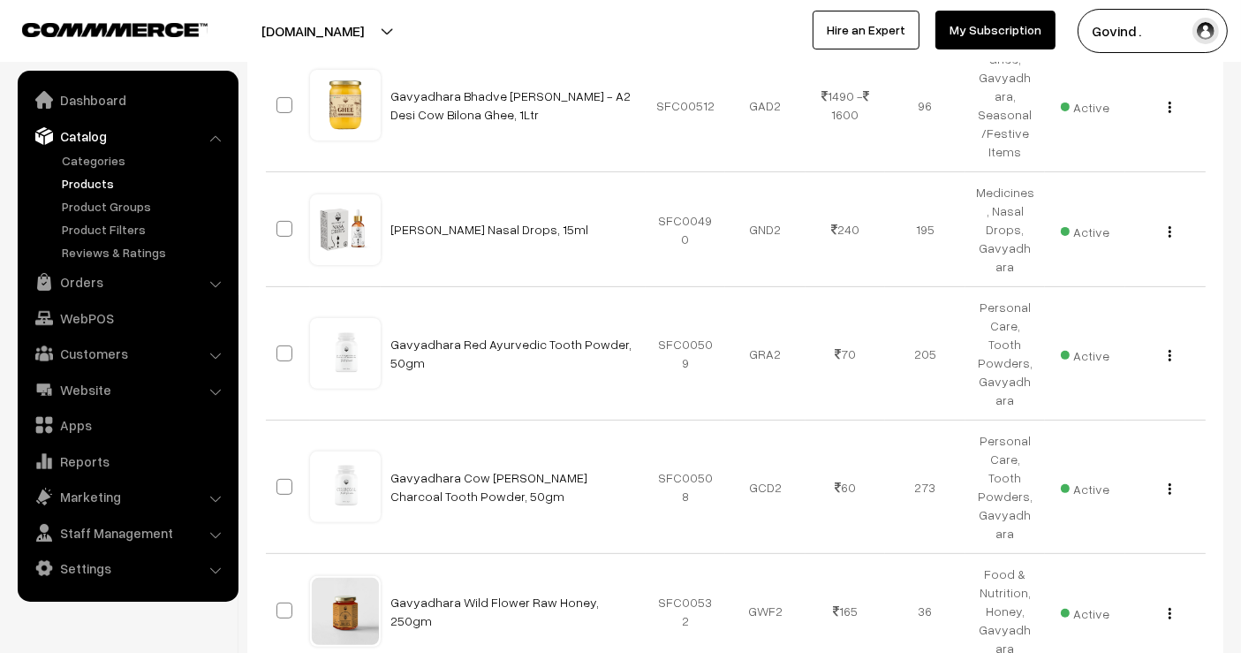
scroll to position [1203, 0]
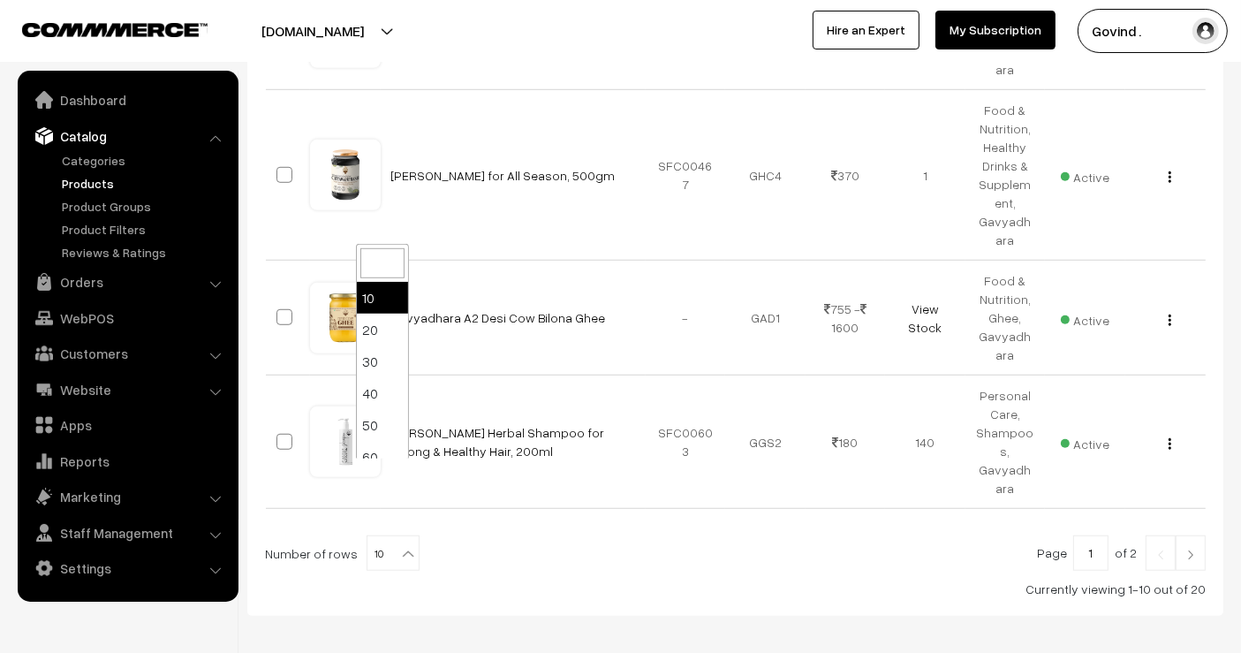
click at [399, 536] on span "10" at bounding box center [393, 553] width 51 height 35
select select "50"
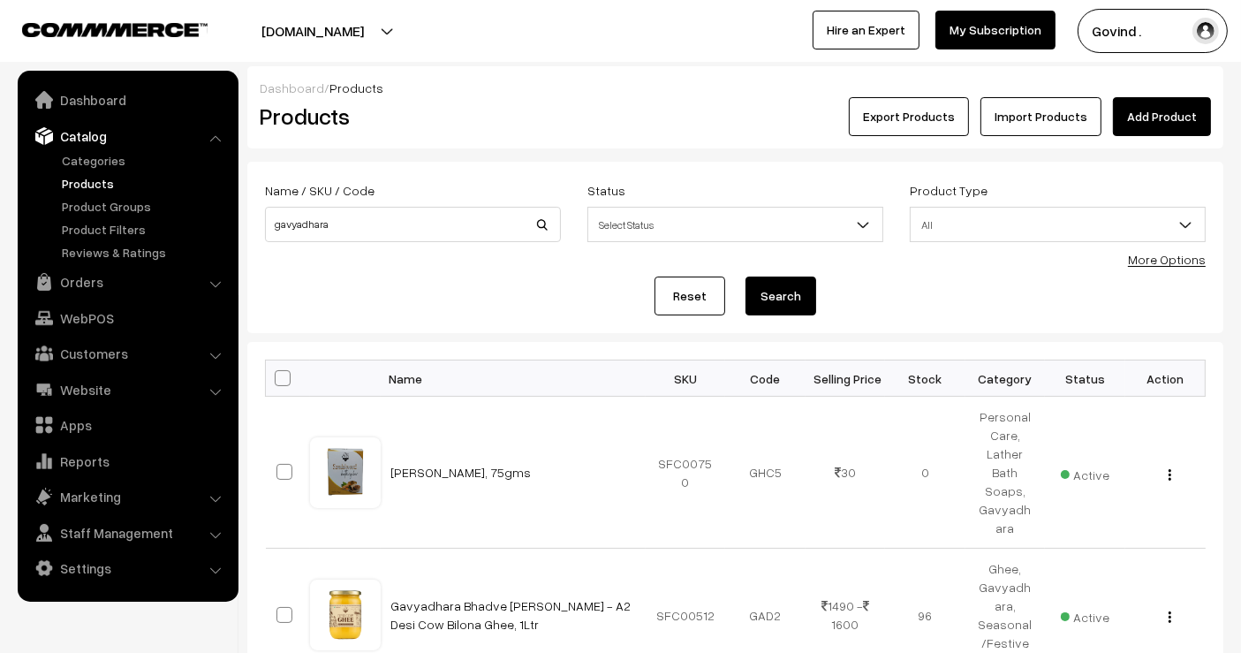
click at [275, 376] on span at bounding box center [283, 378] width 16 height 16
click at [275, 376] on input "checkbox" at bounding box center [271, 377] width 11 height 11
checkbox input "true"
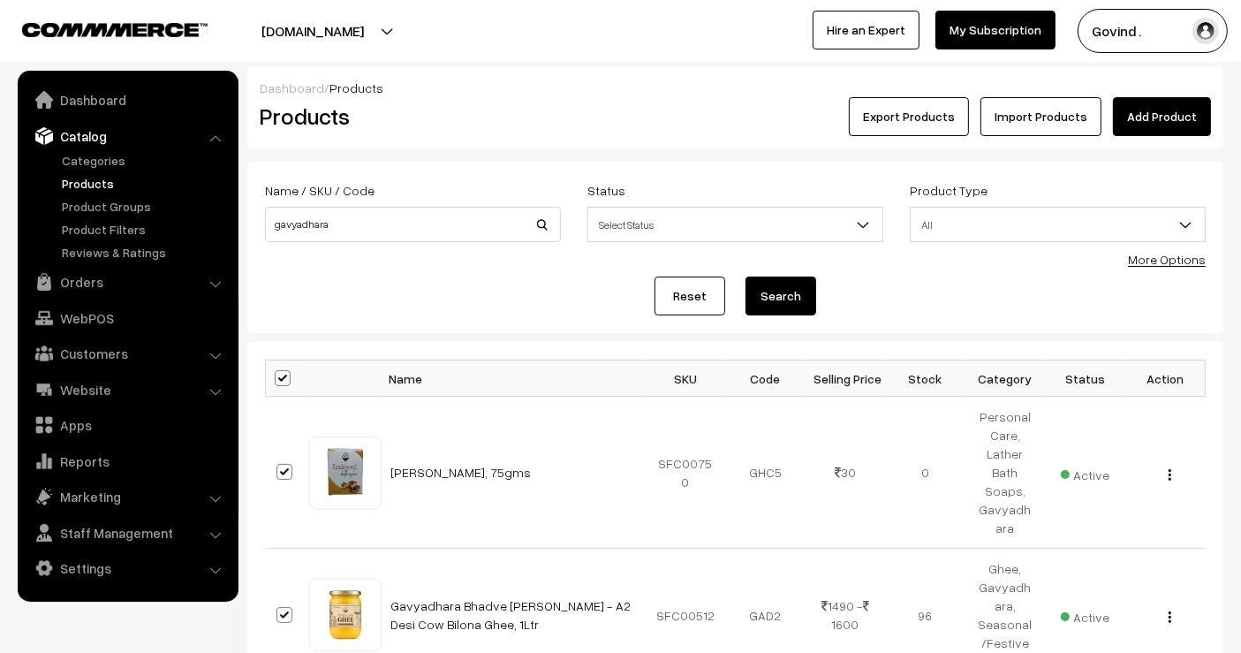
checkbox input "true"
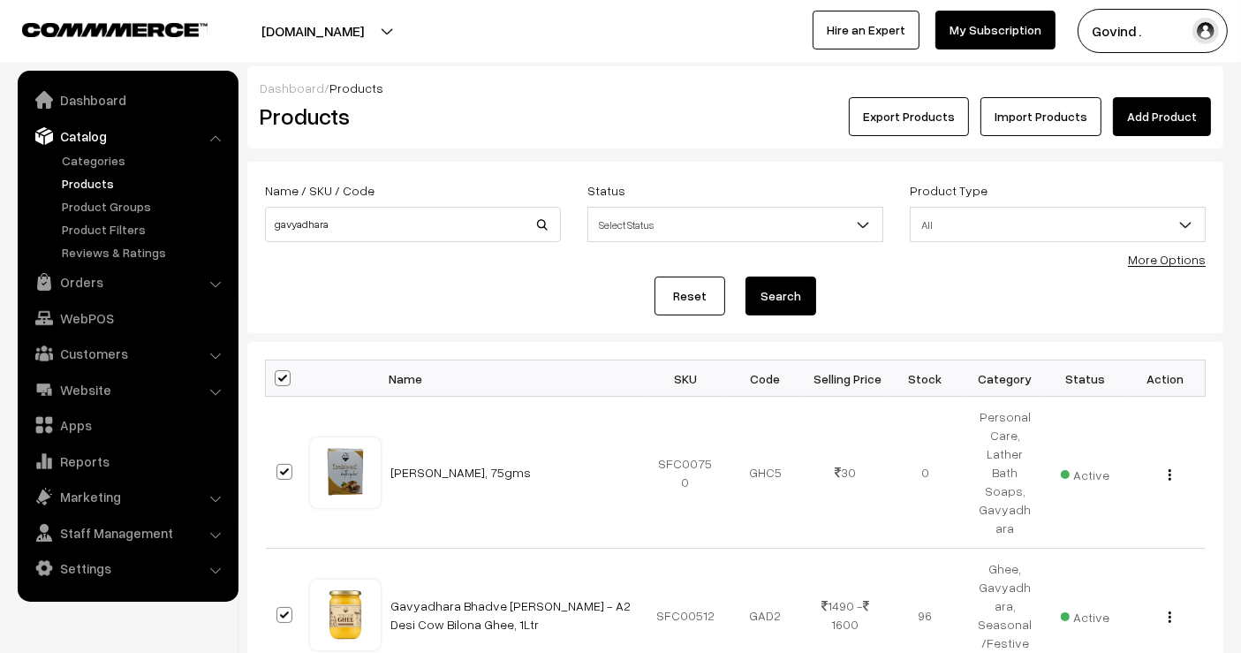
checkbox input "true"
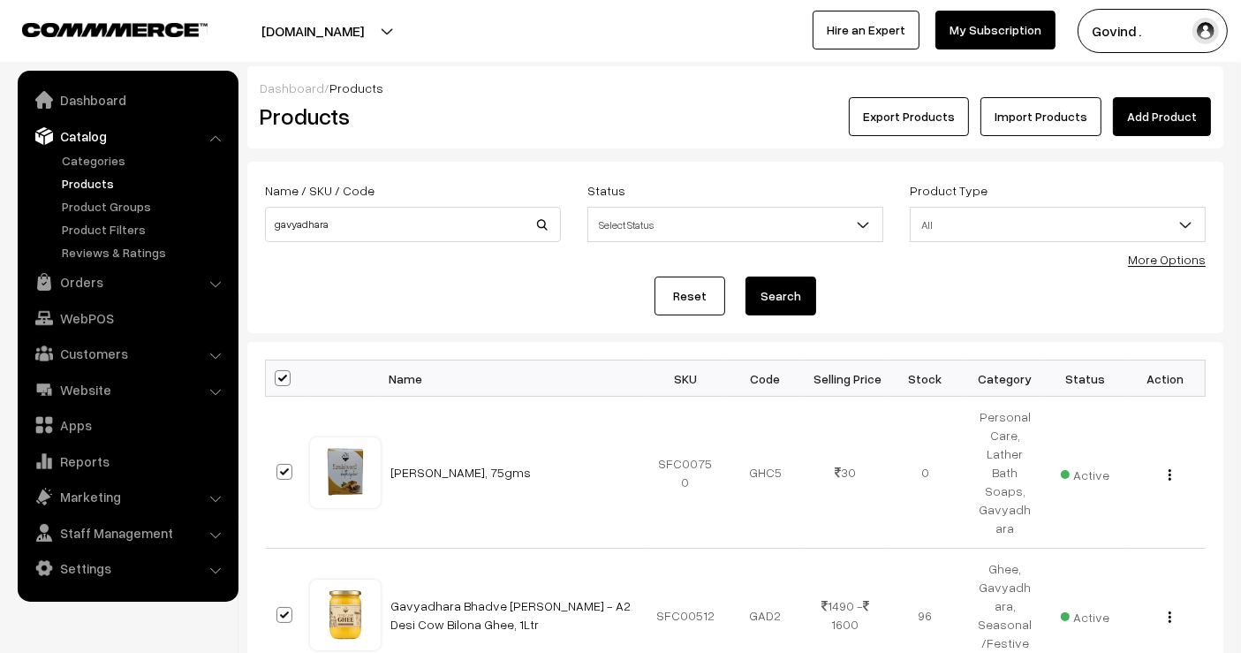
checkbox input "true"
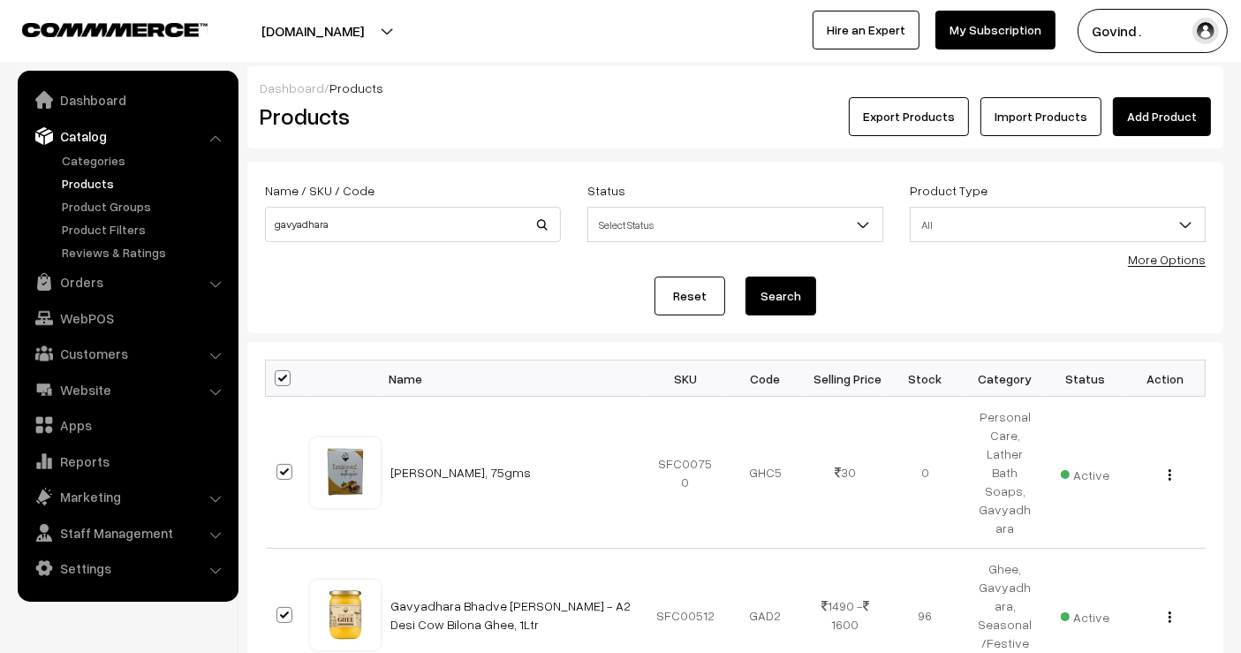
checkbox input "true"
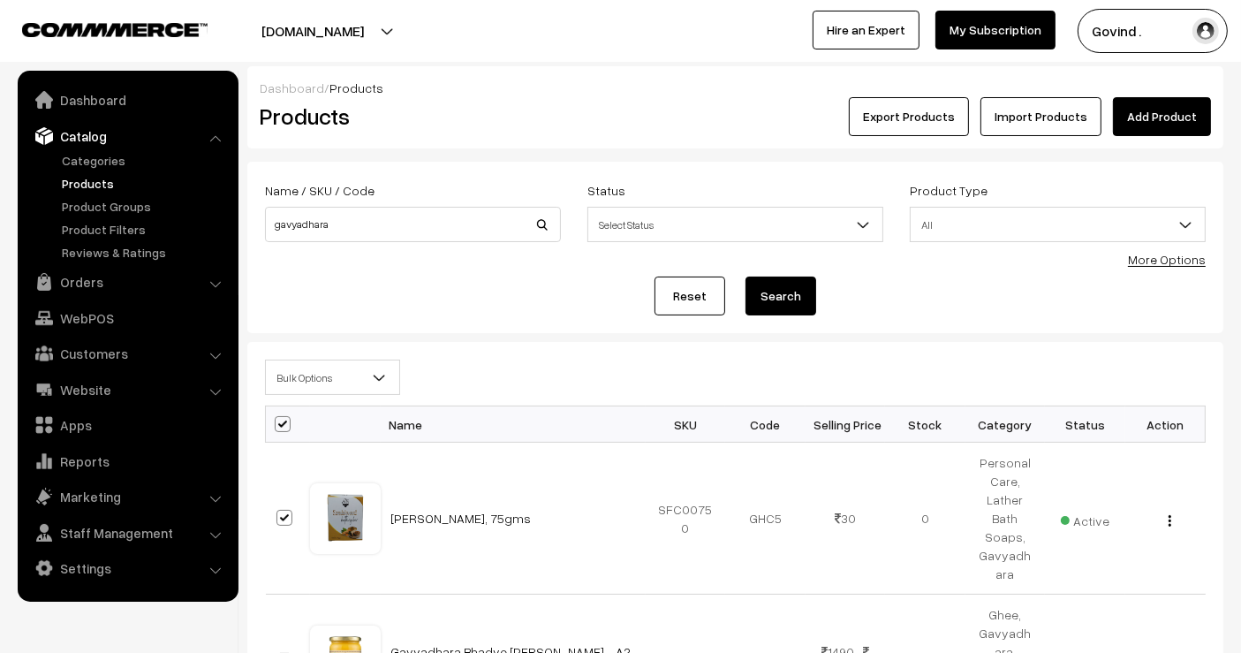
click at [328, 378] on span "Bulk Options" at bounding box center [332, 377] width 133 height 31
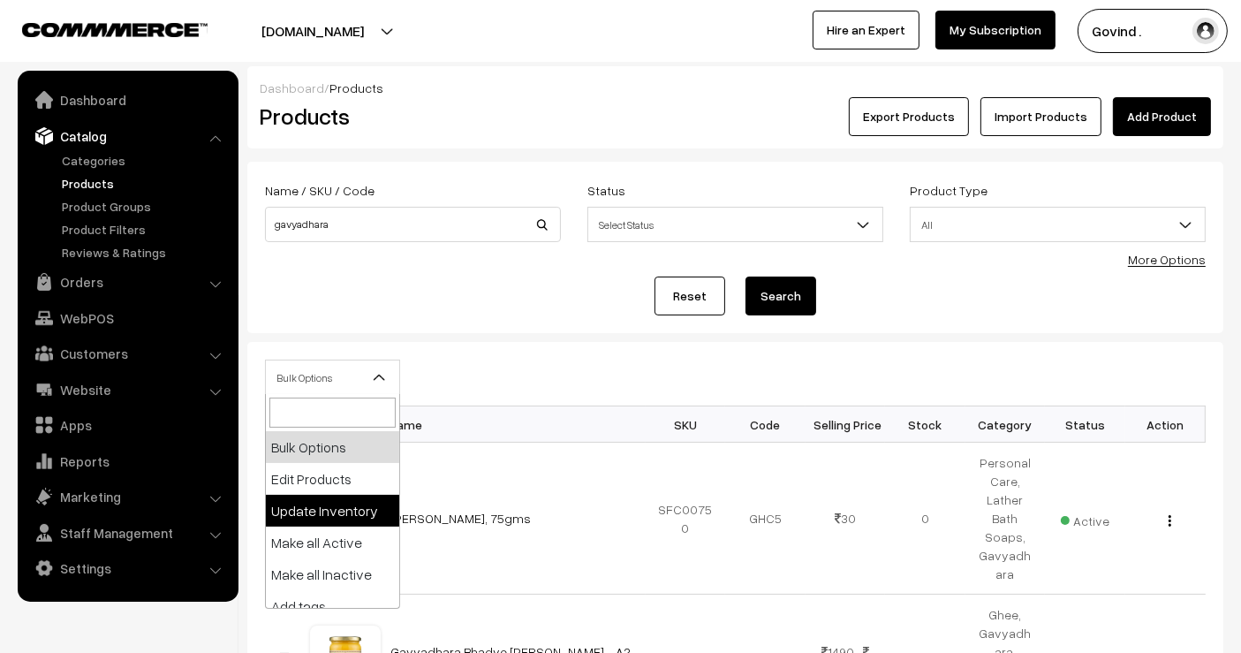
select select "updateInventory"
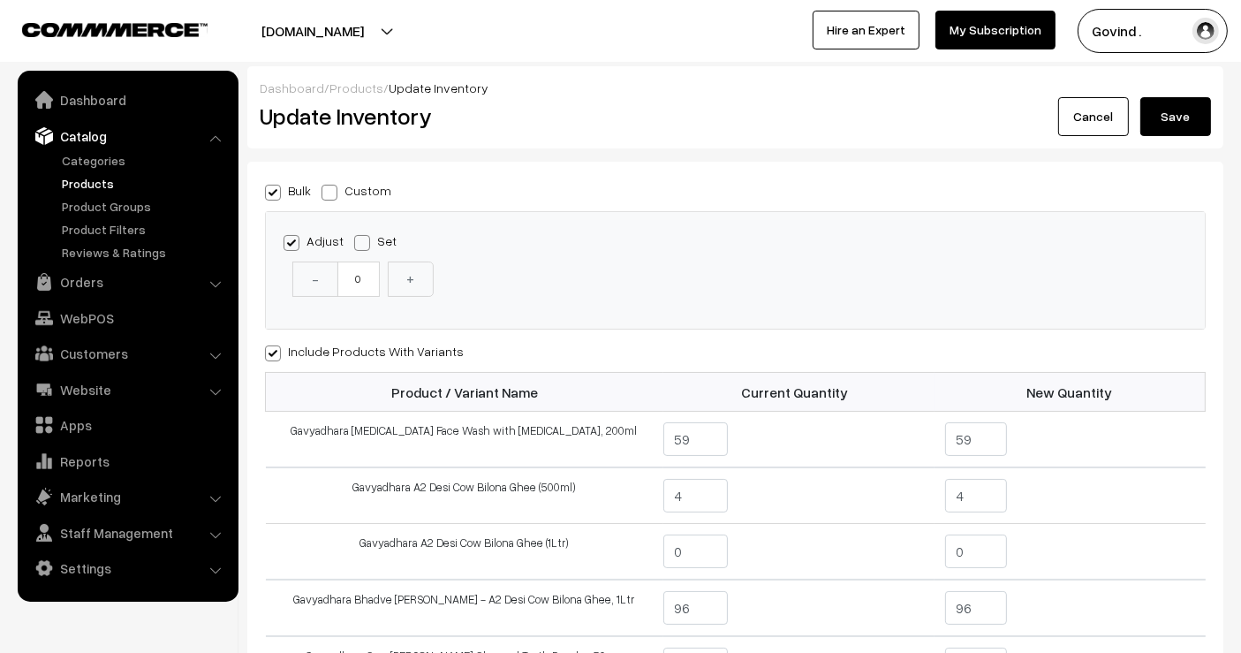
click at [330, 190] on span at bounding box center [330, 193] width 16 height 16
click at [330, 190] on input "Custom" at bounding box center [327, 189] width 11 height 11
radio input "true"
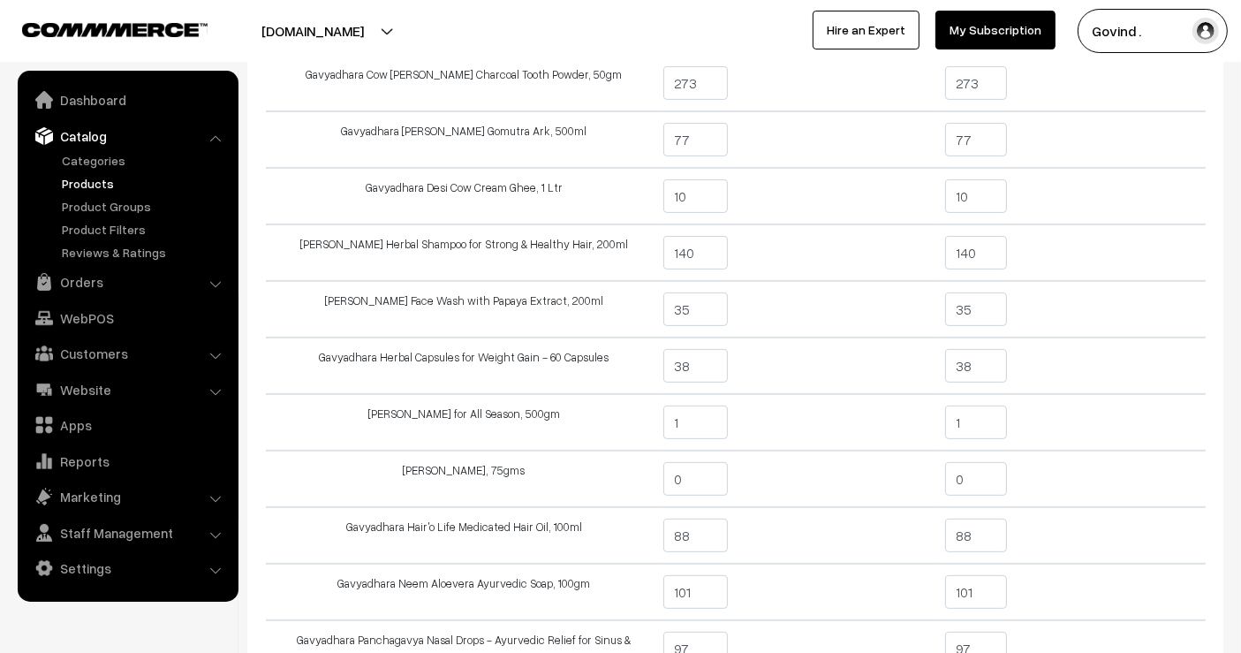
scroll to position [454, 0]
click at [992, 307] on input "35" at bounding box center [976, 308] width 63 height 34
type input "32"
click at [1072, 302] on td "32" at bounding box center [1070, 307] width 271 height 57
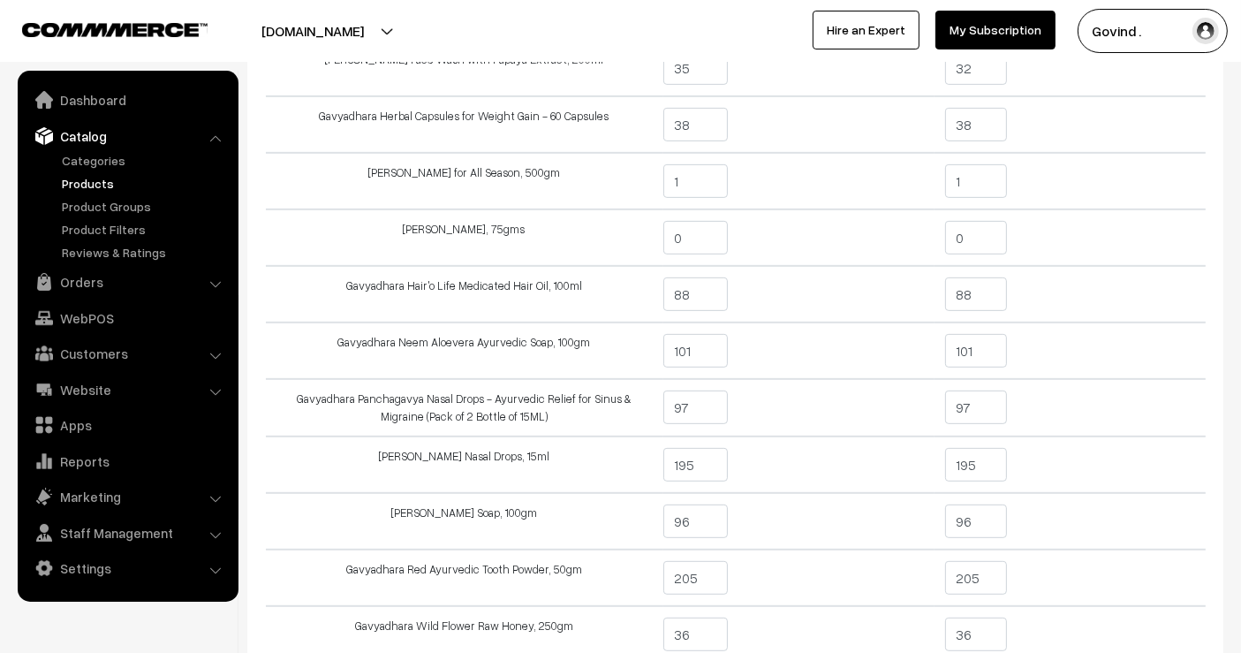
scroll to position [709, 0]
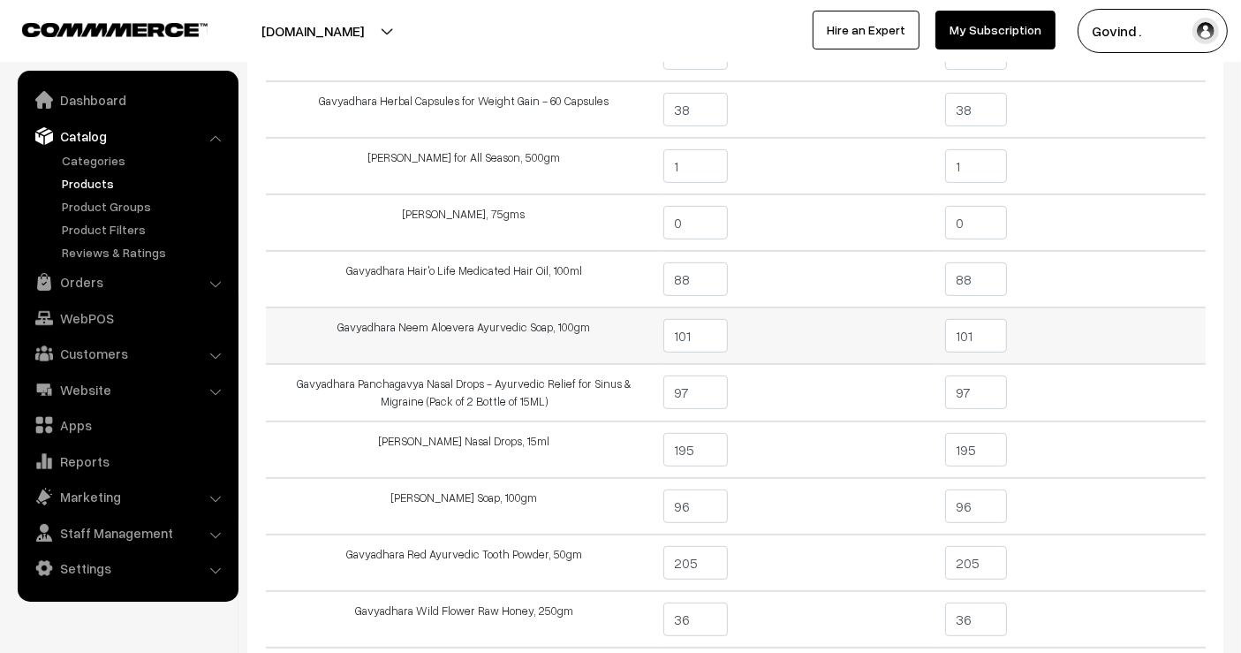
click at [980, 329] on input "101" at bounding box center [976, 336] width 63 height 34
type input "1"
type input "98"
click at [1080, 339] on td "98" at bounding box center [1070, 335] width 271 height 57
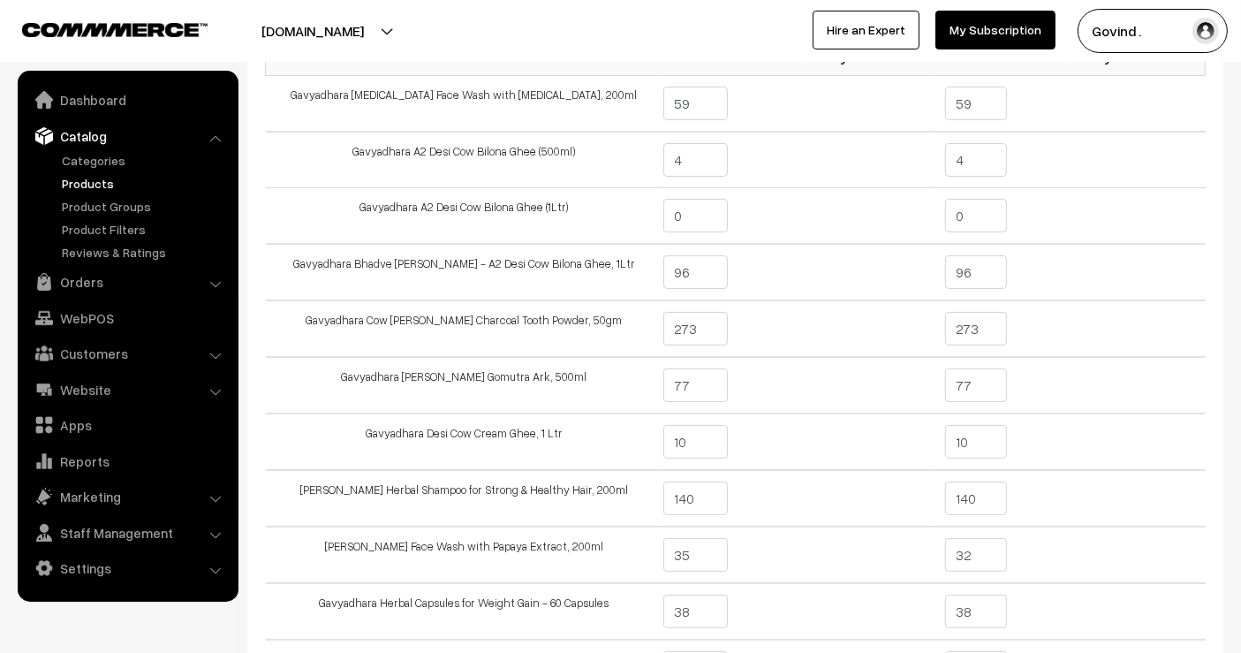
scroll to position [203, 0]
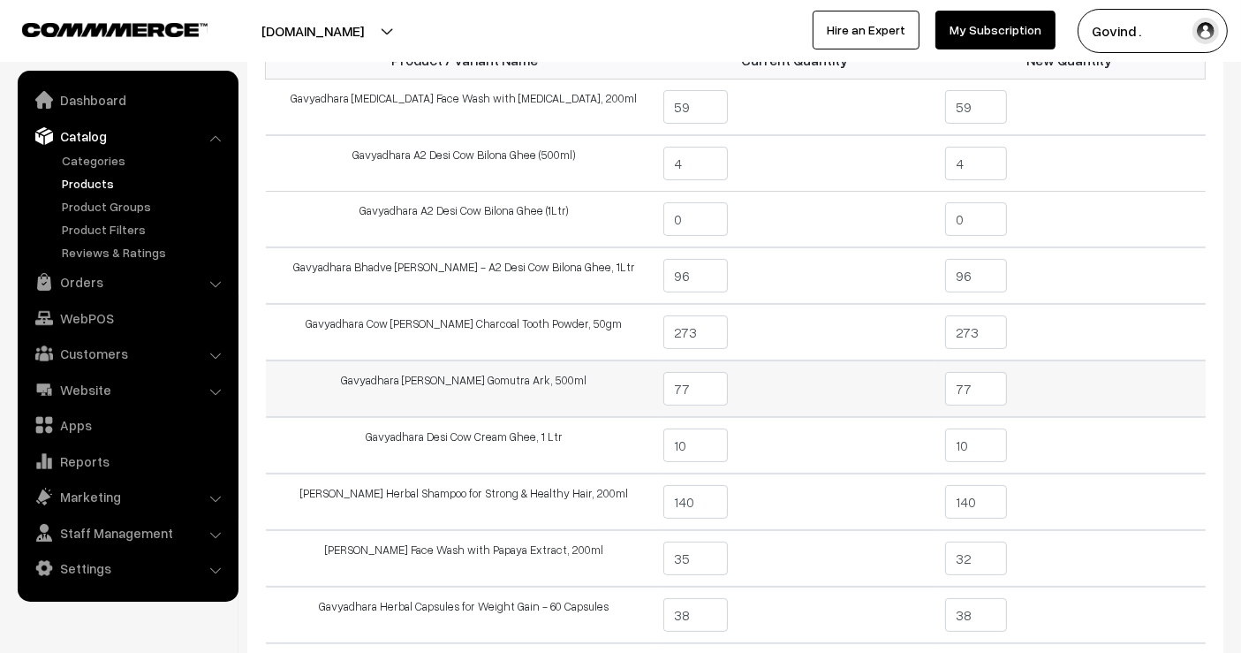
click at [1011, 383] on td "77" at bounding box center [1070, 388] width 271 height 57
click at [966, 388] on input "77" at bounding box center [976, 389] width 63 height 34
type input "7"
type input "63"
click at [1144, 360] on td "63" at bounding box center [1070, 388] width 271 height 57
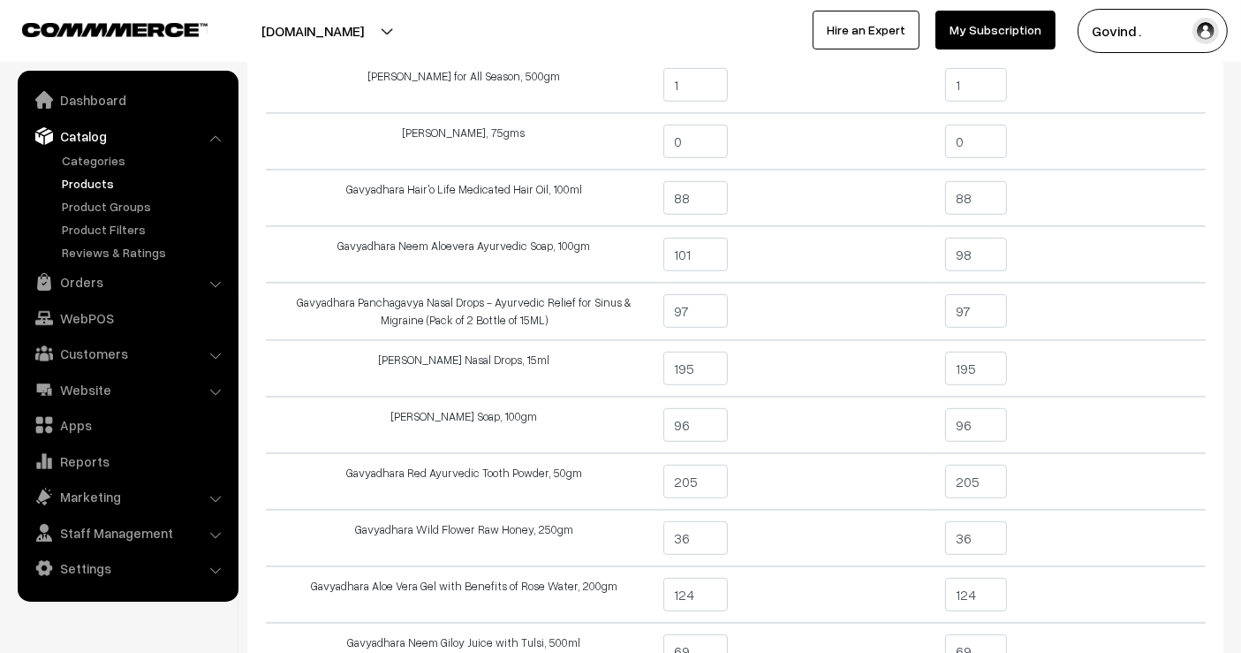
scroll to position [791, 0]
click at [987, 358] on input "195" at bounding box center [976, 368] width 63 height 34
type input "190"
click at [1086, 352] on td "190" at bounding box center [1070, 367] width 271 height 57
click at [991, 307] on input "97" at bounding box center [976, 310] width 63 height 34
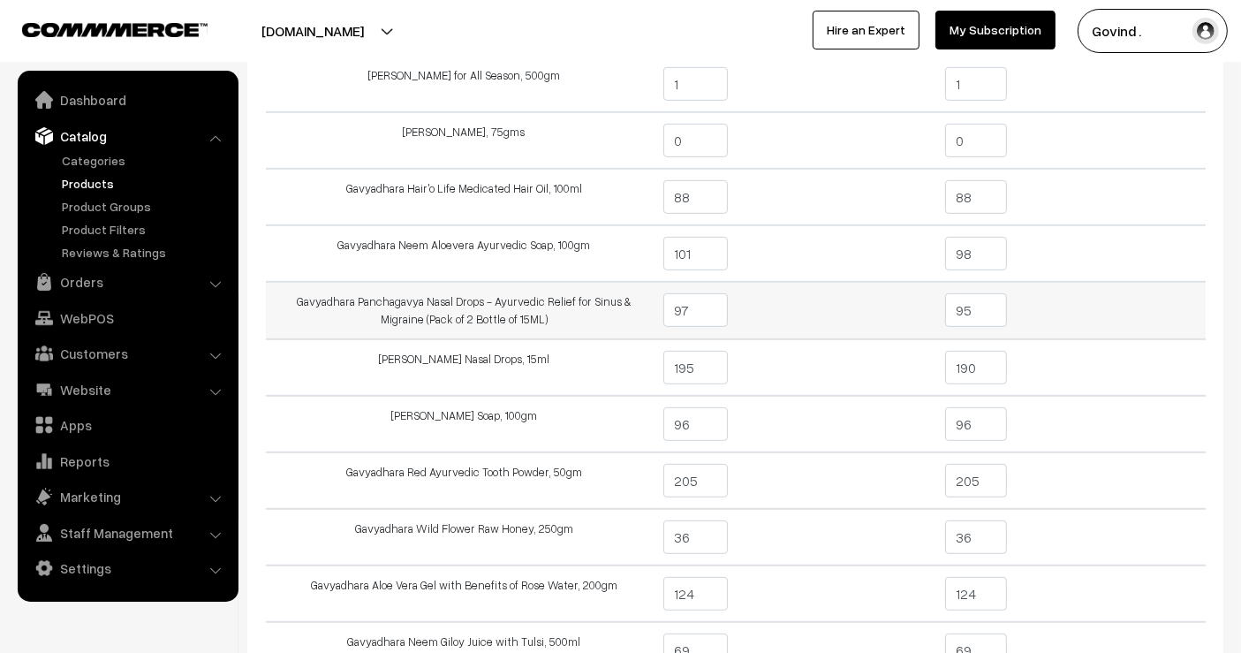
type input "95"
click at [1119, 320] on td "95" at bounding box center [1070, 310] width 271 height 57
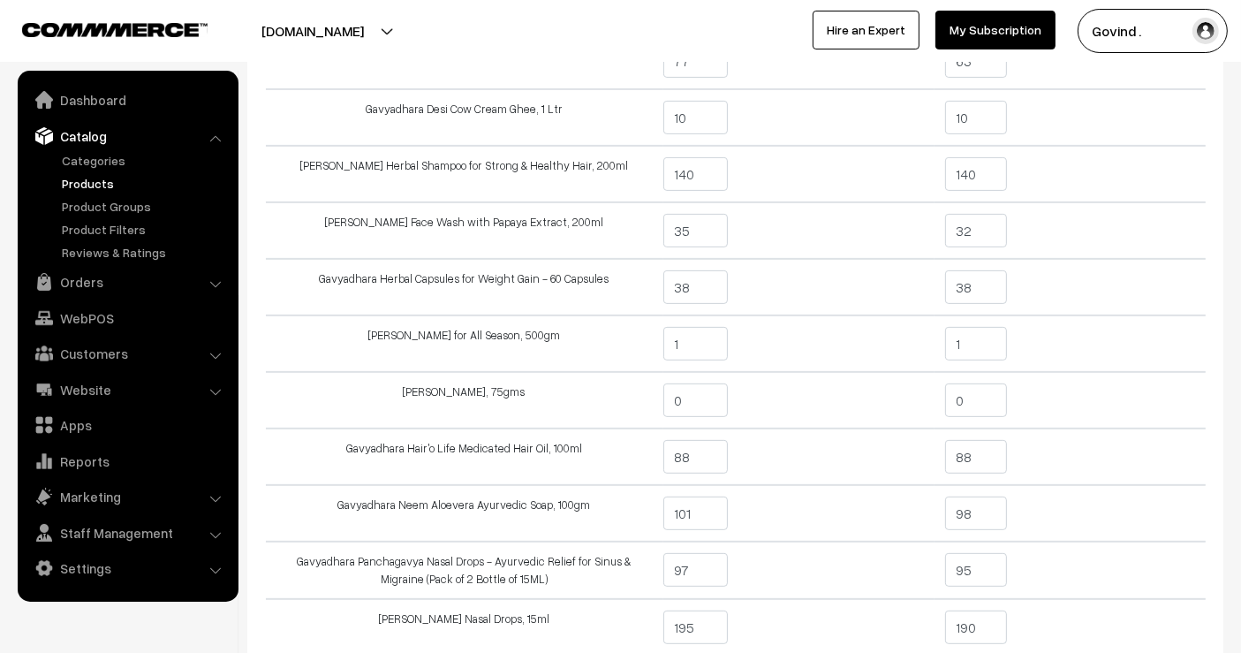
scroll to position [529, 0]
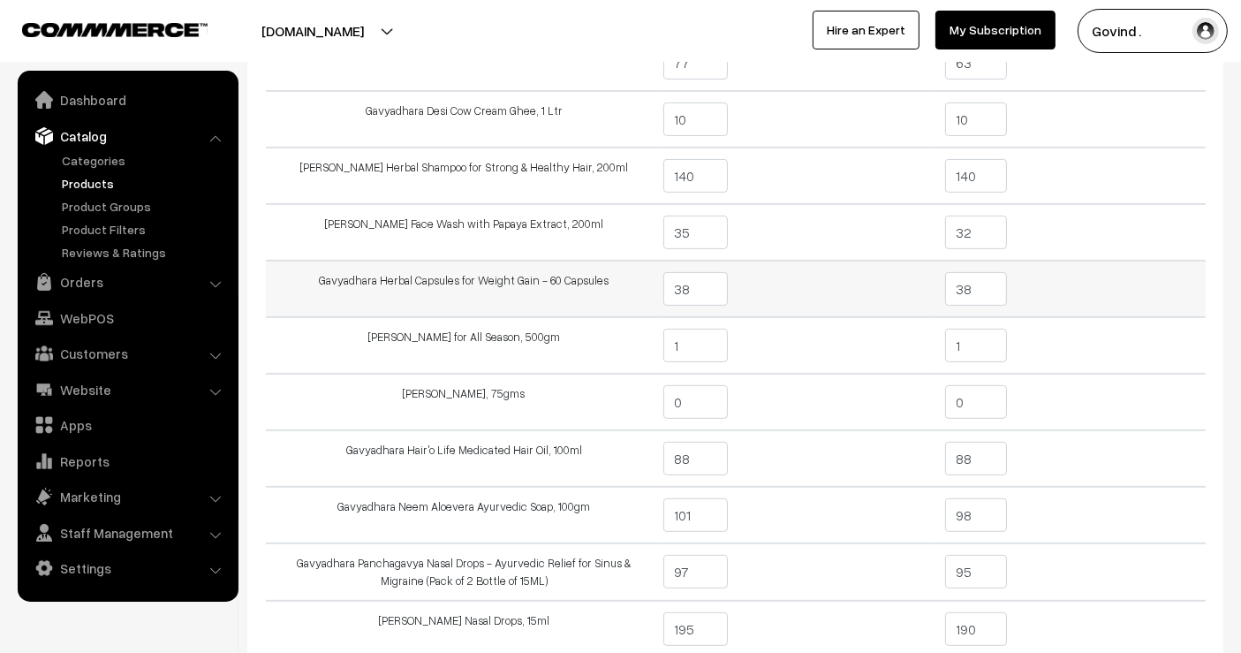
click at [1002, 292] on input "38" at bounding box center [976, 289] width 63 height 34
type input "37"
click at [1152, 289] on td "37" at bounding box center [1070, 289] width 271 height 57
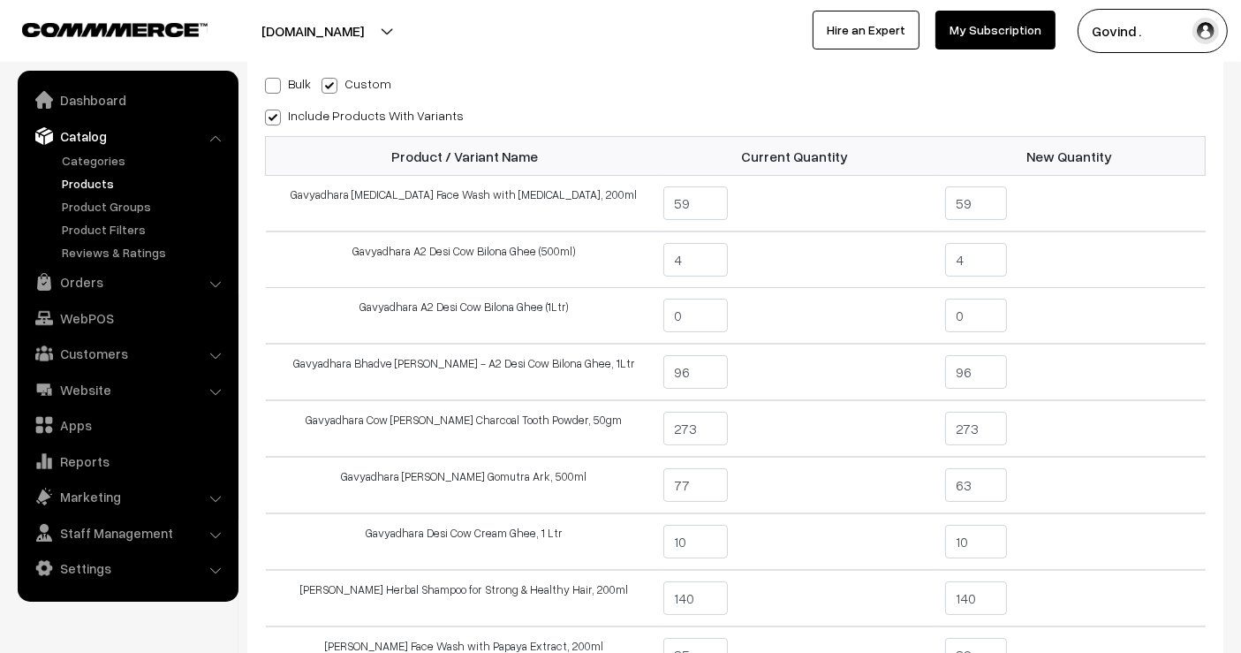
scroll to position [84, 0]
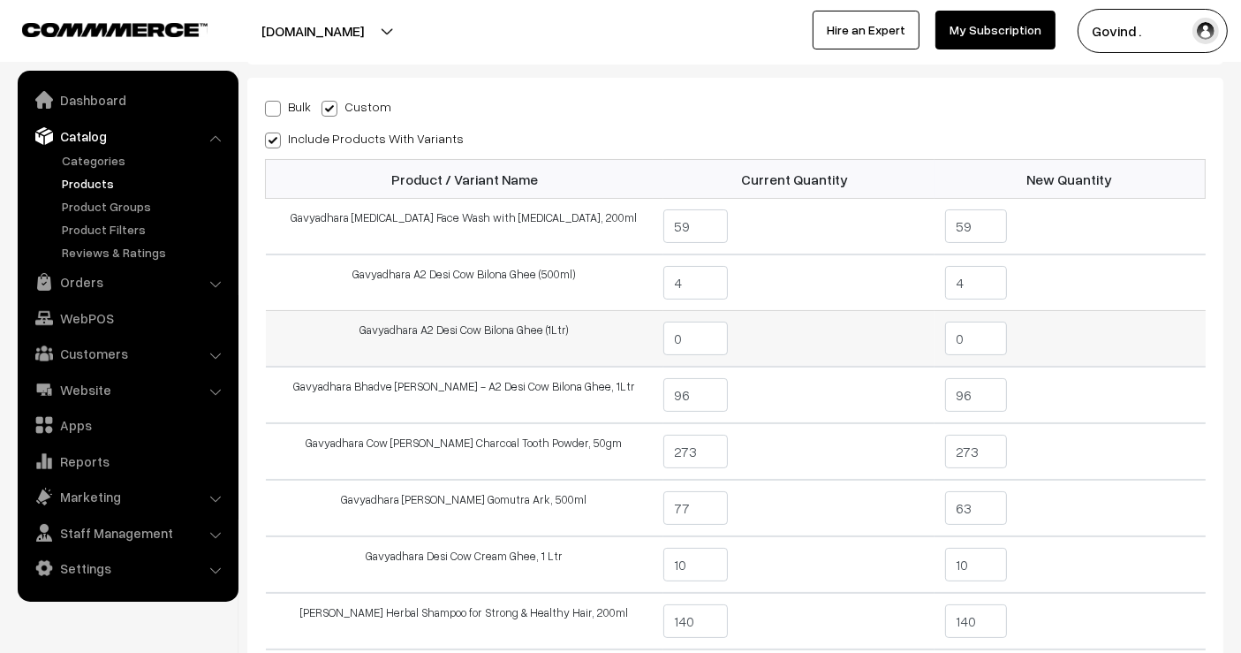
click at [983, 330] on input "0" at bounding box center [976, 339] width 63 height 34
type input "11"
click at [1065, 329] on td "11" at bounding box center [1070, 339] width 271 height 57
click at [969, 276] on input "4" at bounding box center [976, 283] width 63 height 34
type input "0"
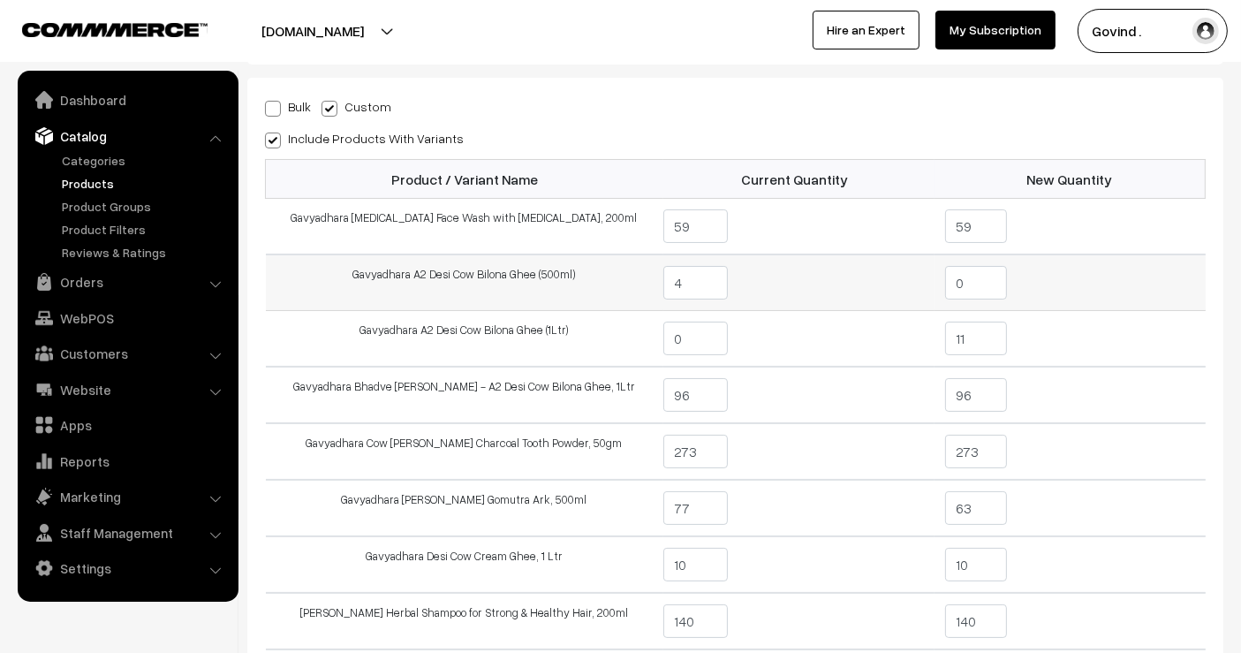
click at [1113, 276] on td "0" at bounding box center [1070, 282] width 271 height 57
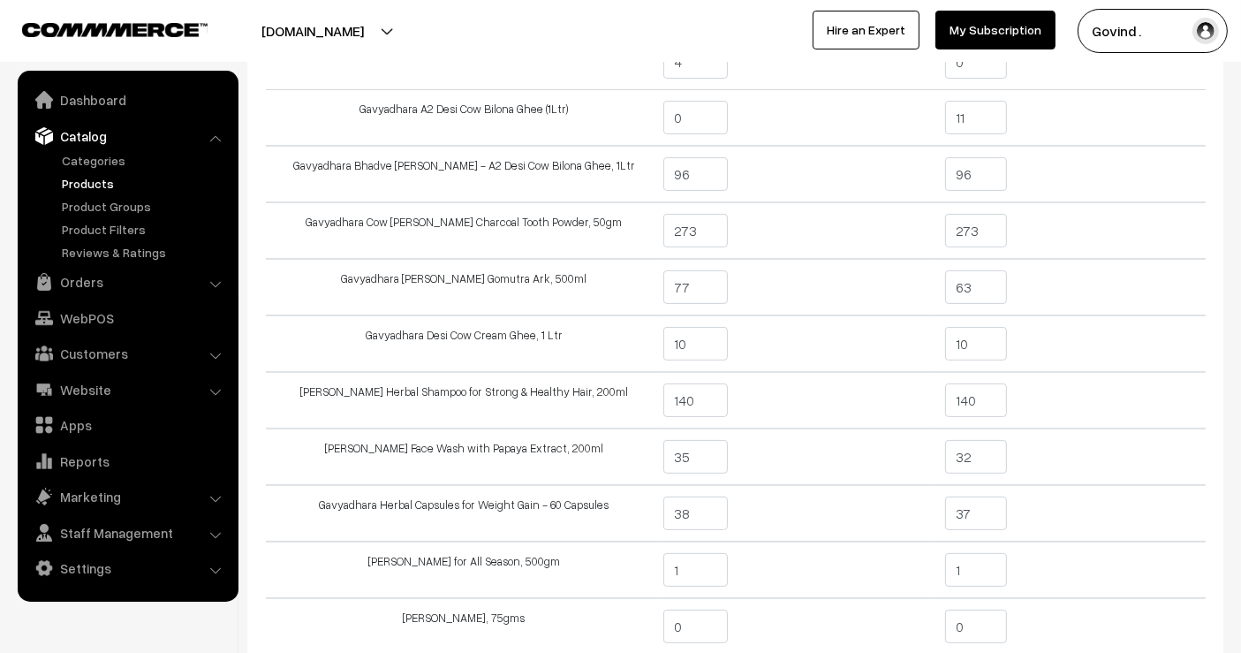
scroll to position [307, 0]
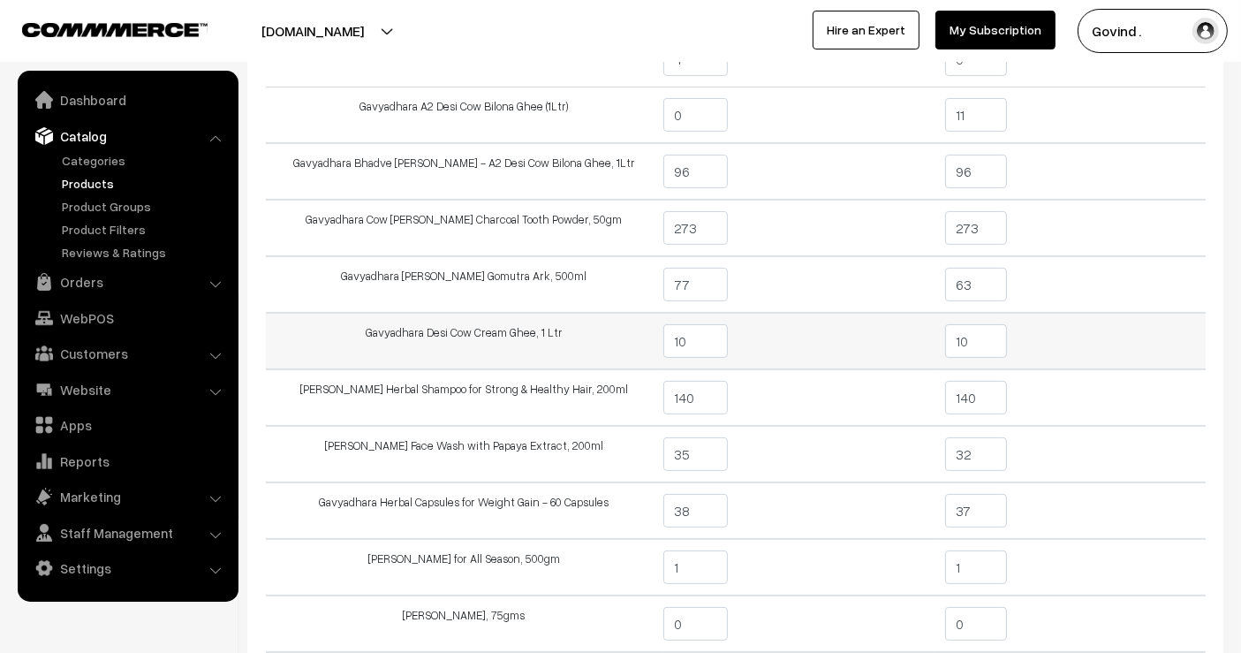
click at [997, 341] on input "10" at bounding box center [976, 341] width 63 height 34
type input "1"
type input "0"
click at [1073, 337] on td "0" at bounding box center [1070, 341] width 271 height 57
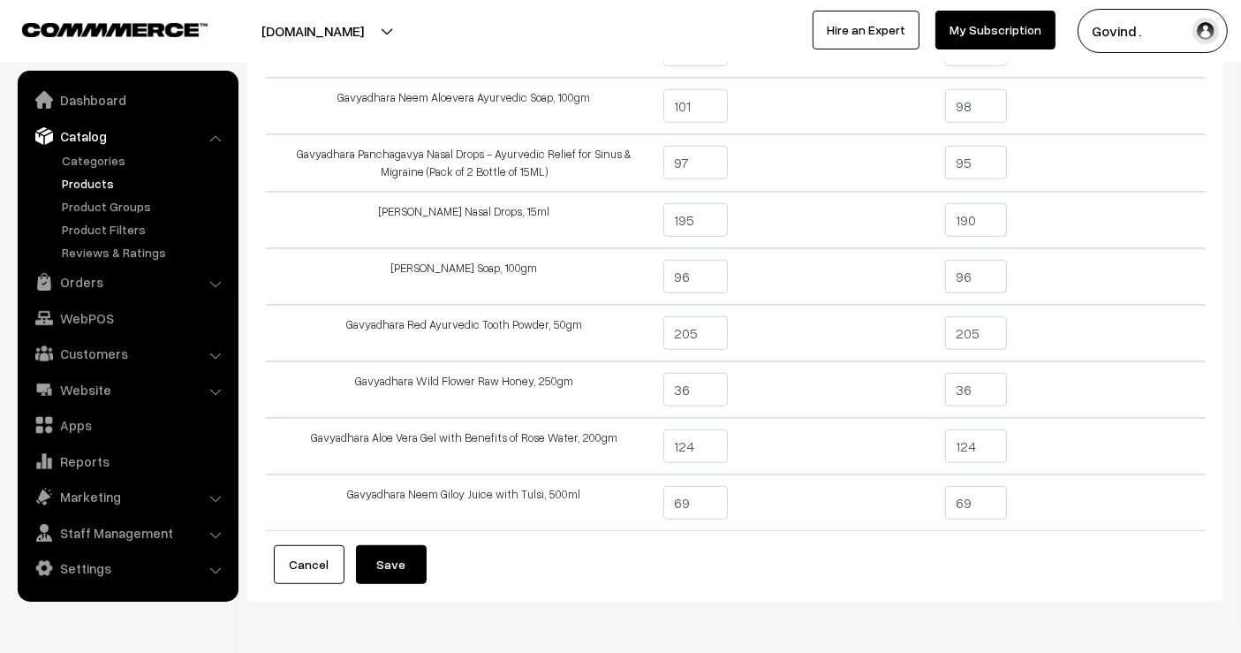
scroll to position [951, 0]
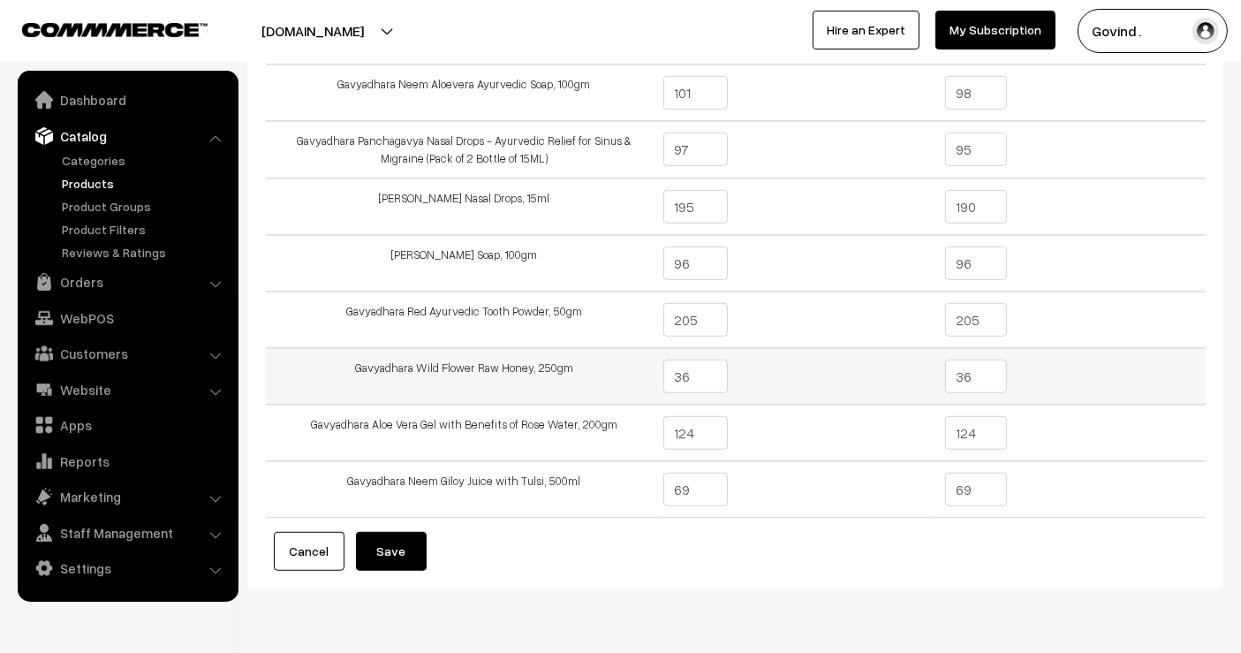
click at [986, 372] on input "36" at bounding box center [976, 377] width 63 height 34
type input "32"
click at [1091, 371] on td "32" at bounding box center [1070, 376] width 271 height 57
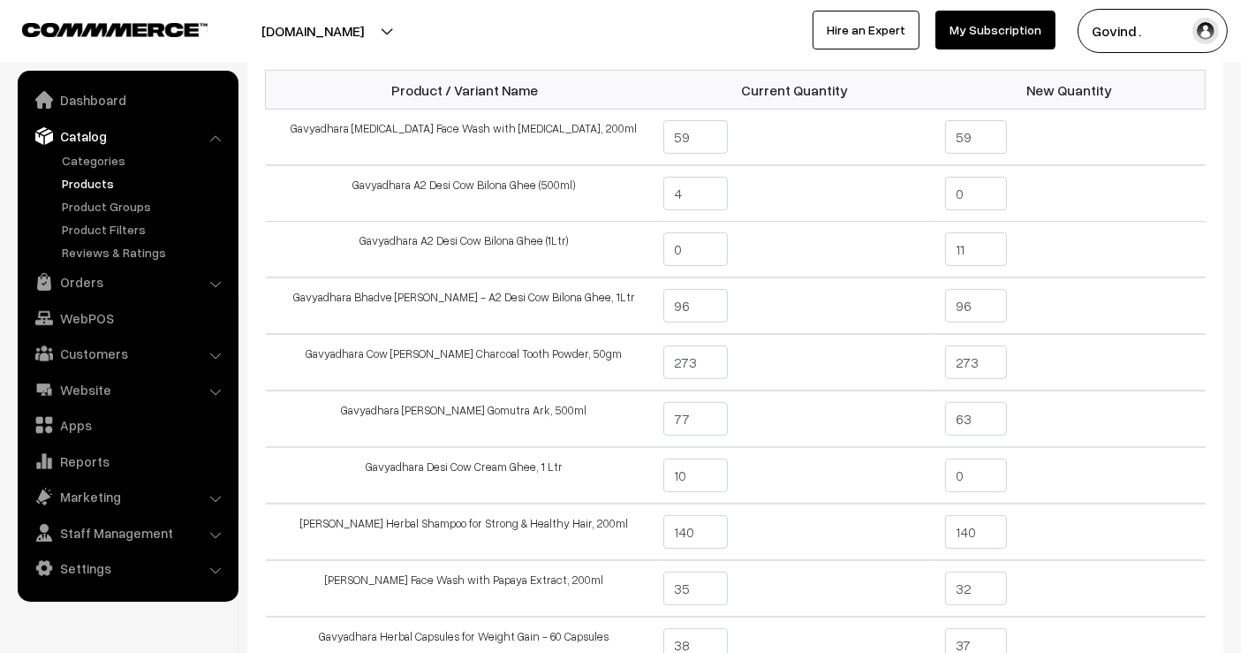
scroll to position [179, 0]
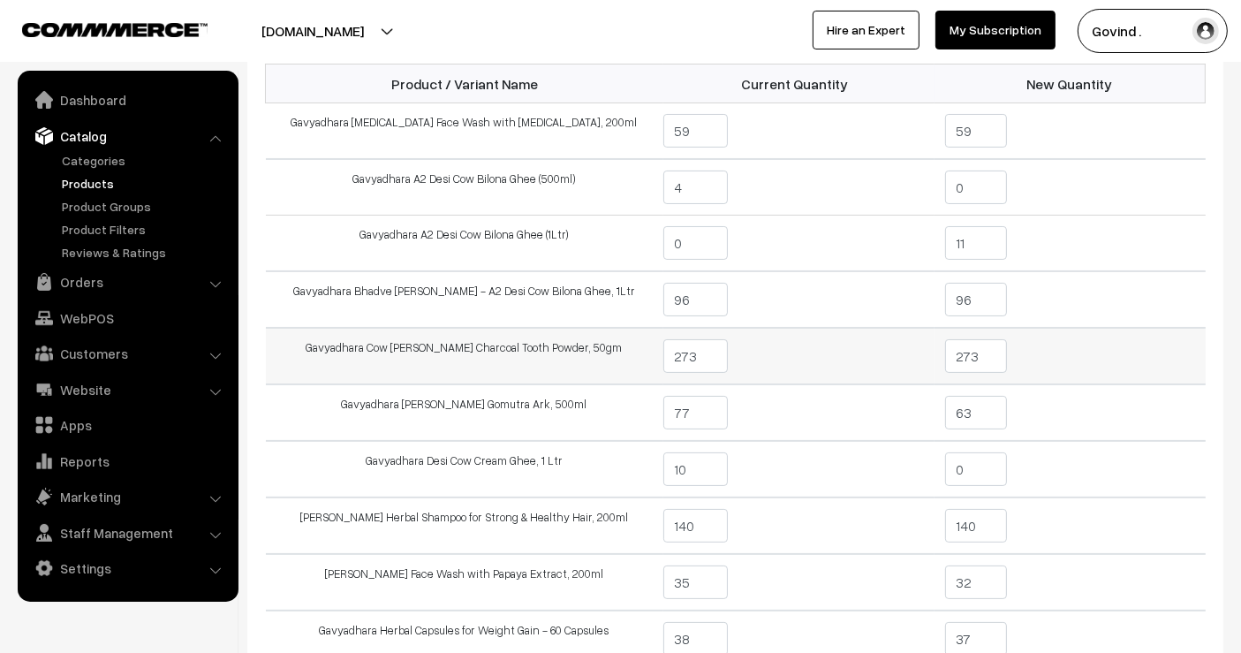
click at [997, 357] on input "273" at bounding box center [976, 356] width 63 height 34
type input "271"
click at [1078, 340] on td "271" at bounding box center [1070, 356] width 271 height 57
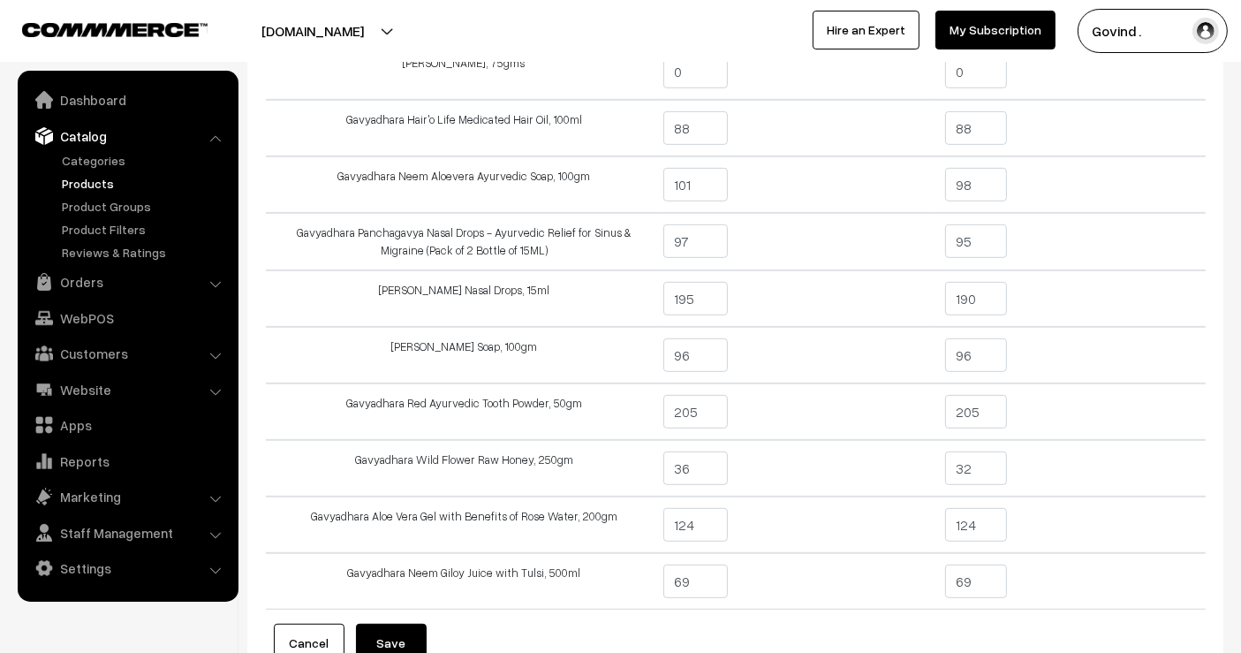
scroll to position [867, 0]
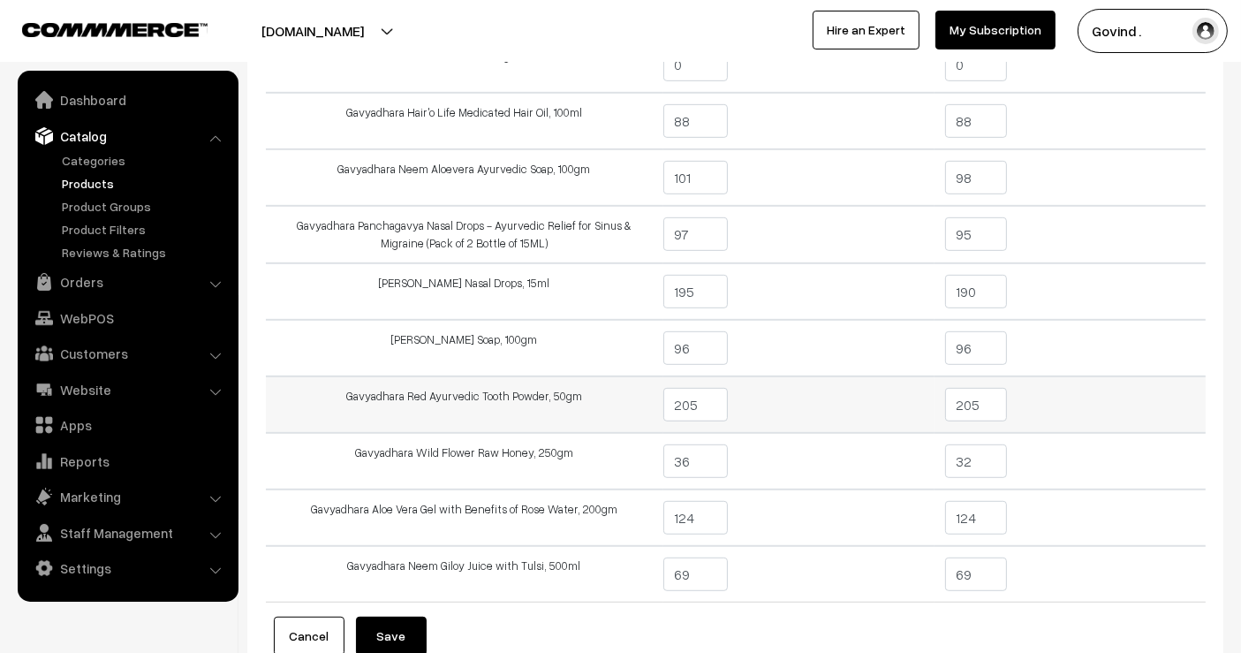
click at [1007, 406] on td "205" at bounding box center [1070, 404] width 271 height 57
click at [996, 395] on input "205" at bounding box center [976, 405] width 63 height 34
type input "204"
click at [1075, 391] on td "204" at bounding box center [1070, 404] width 271 height 57
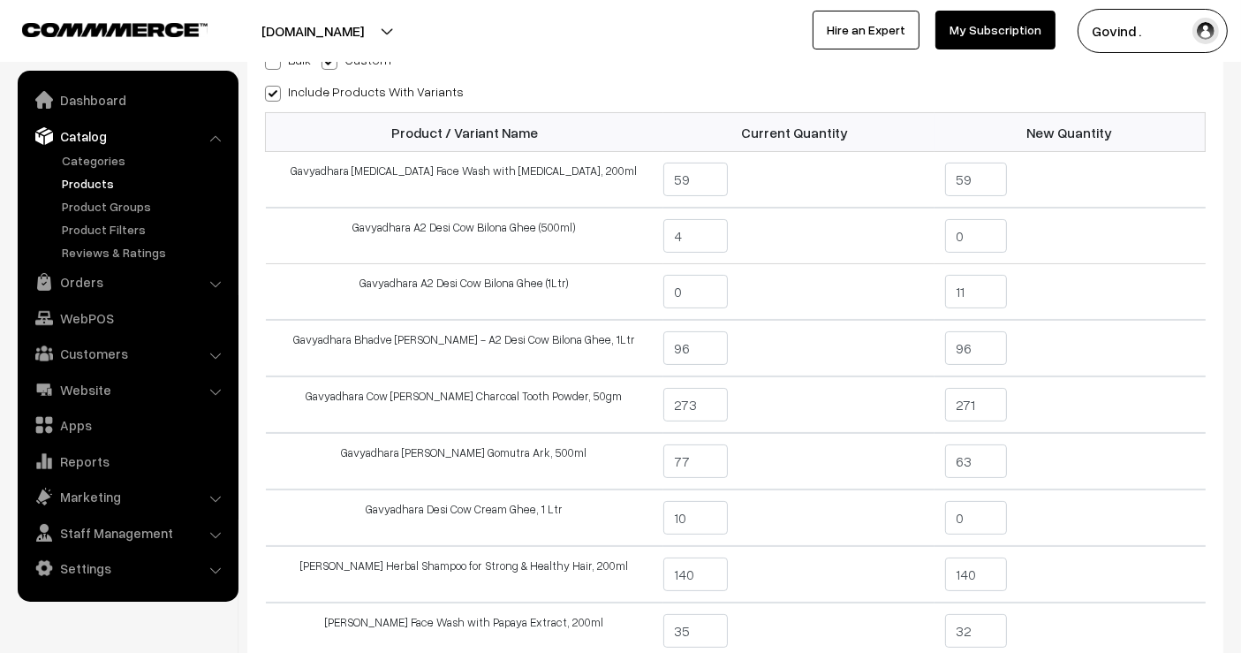
scroll to position [157, 0]
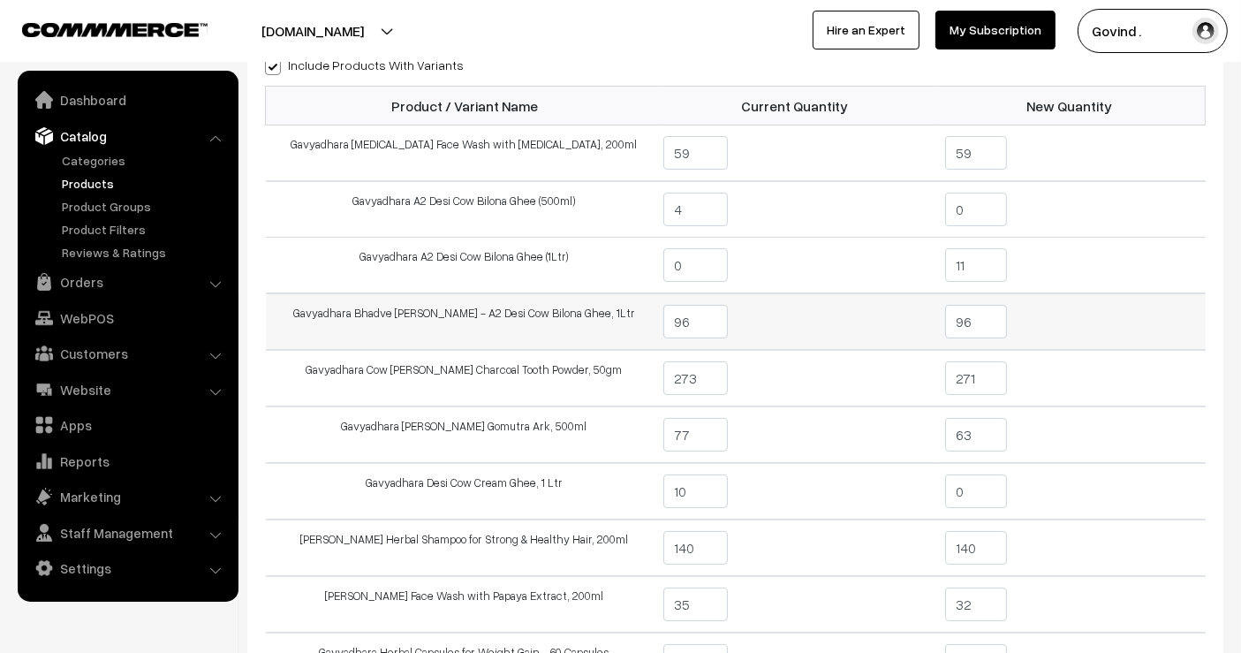
click at [989, 329] on input "96" at bounding box center [976, 322] width 63 height 34
type input "9"
type input "0"
click at [1062, 318] on td "0" at bounding box center [1070, 321] width 271 height 57
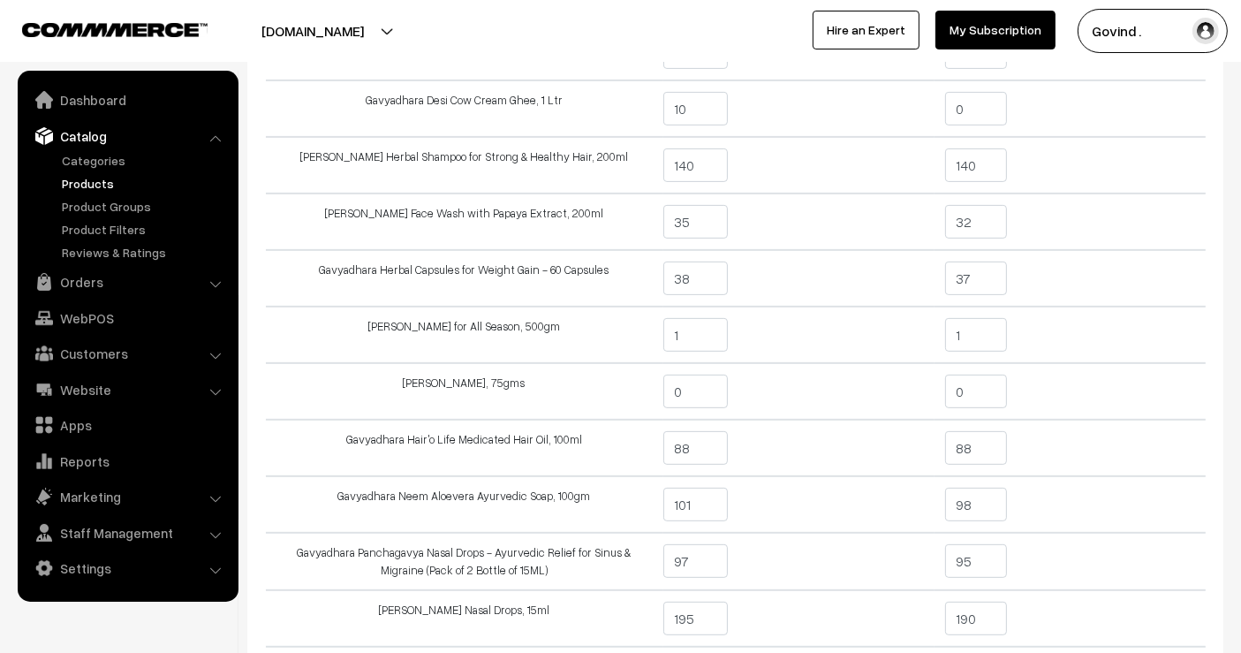
scroll to position [542, 0]
click at [1004, 381] on input "0" at bounding box center [976, 389] width 63 height 34
type input "405"
click at [1132, 383] on td "405" at bounding box center [1070, 388] width 271 height 57
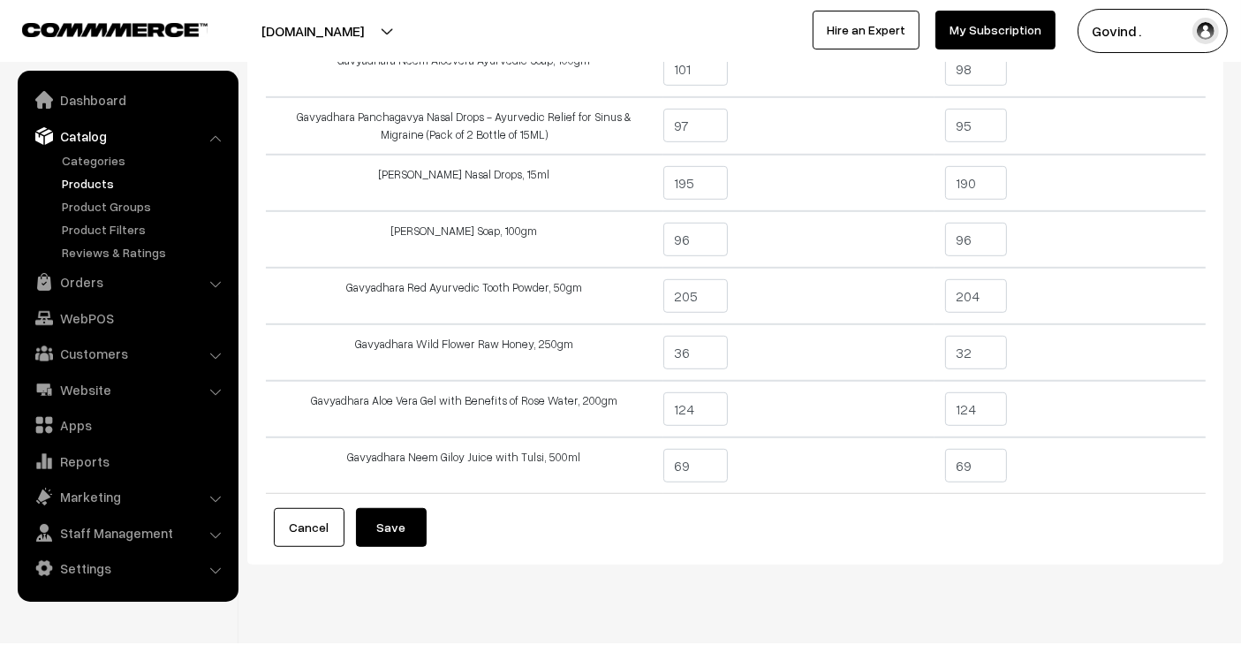
scroll to position [990, 0]
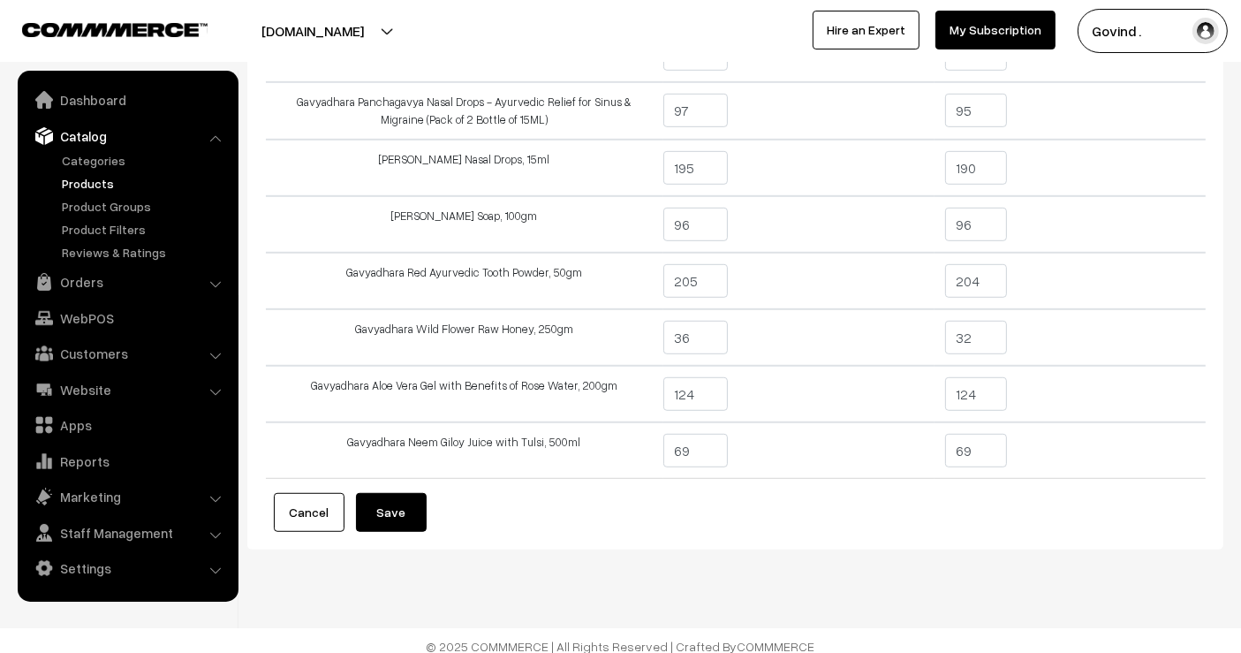
click at [398, 493] on button "Save" at bounding box center [391, 512] width 71 height 39
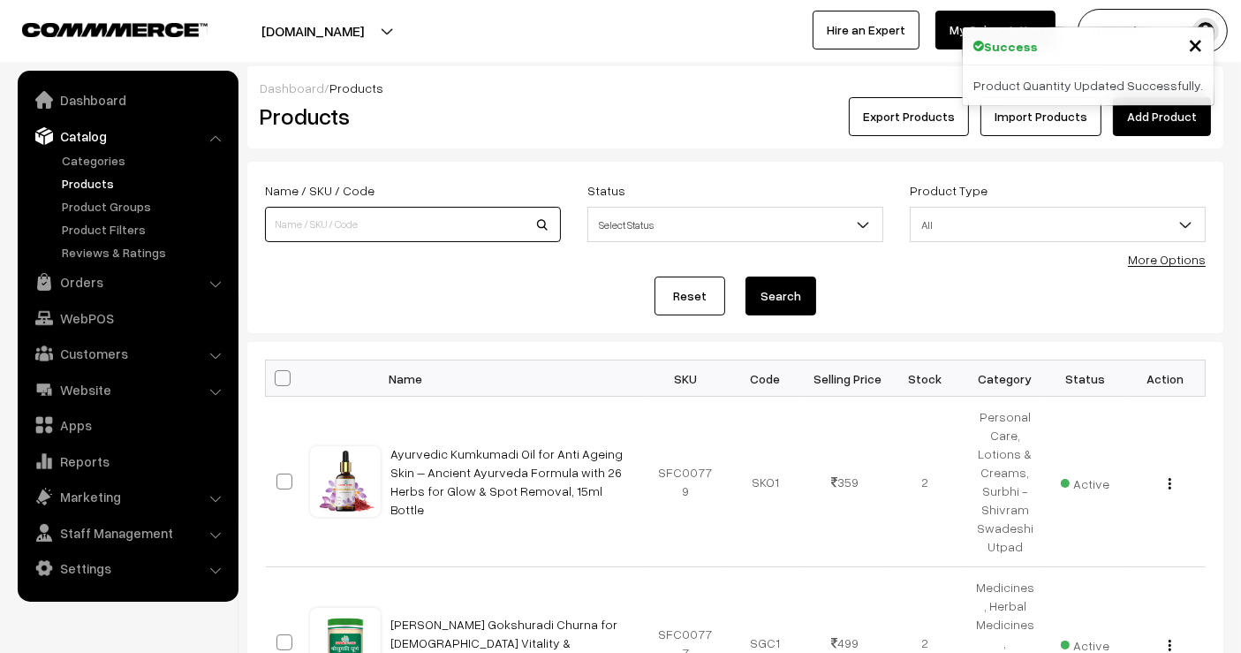
click at [469, 234] on input at bounding box center [413, 224] width 296 height 35
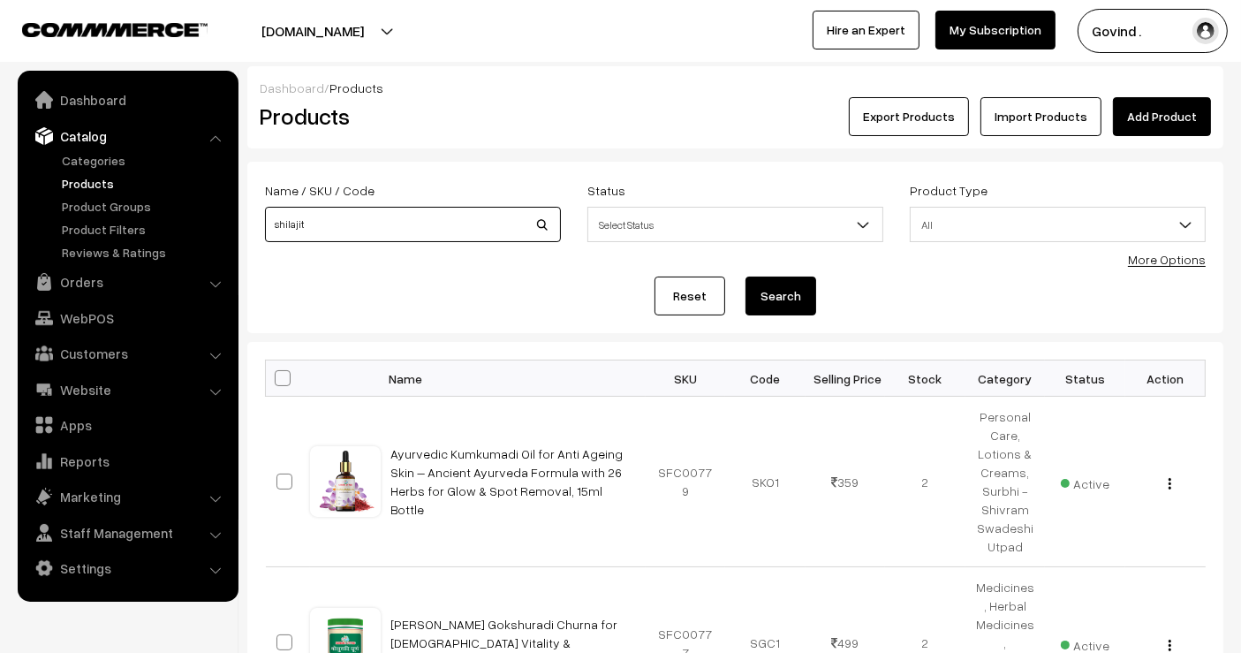
type input "shilajit"
click at [746, 277] on button "Search" at bounding box center [781, 296] width 71 height 39
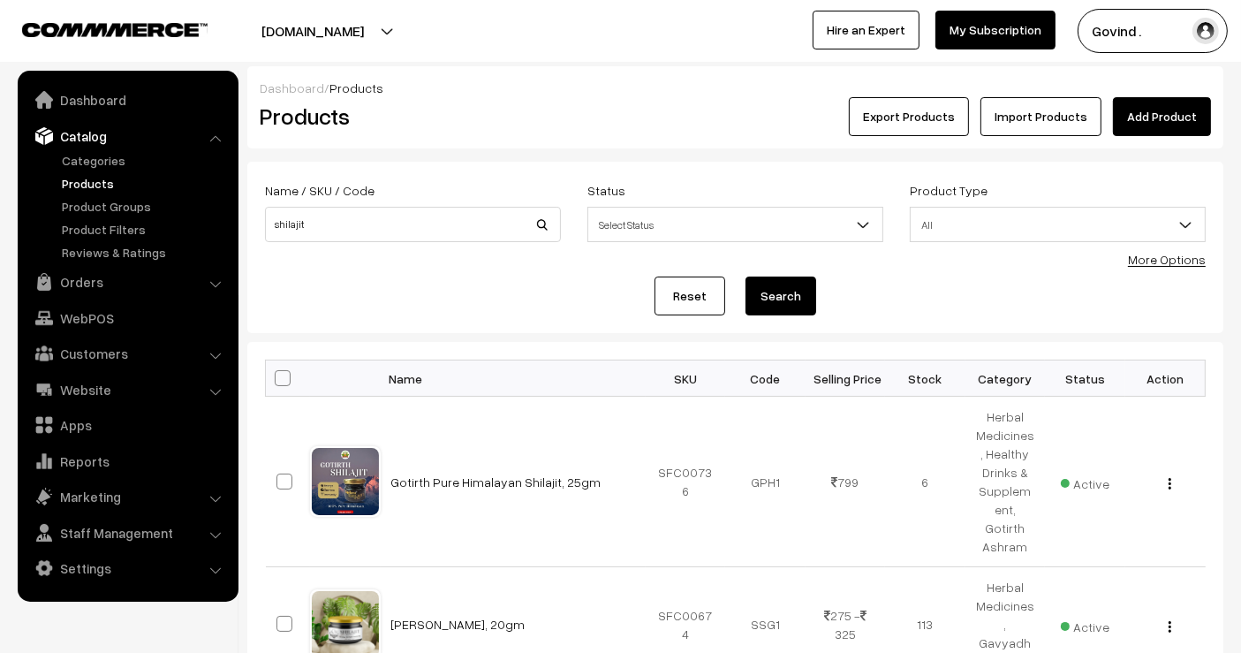
scroll to position [167, 0]
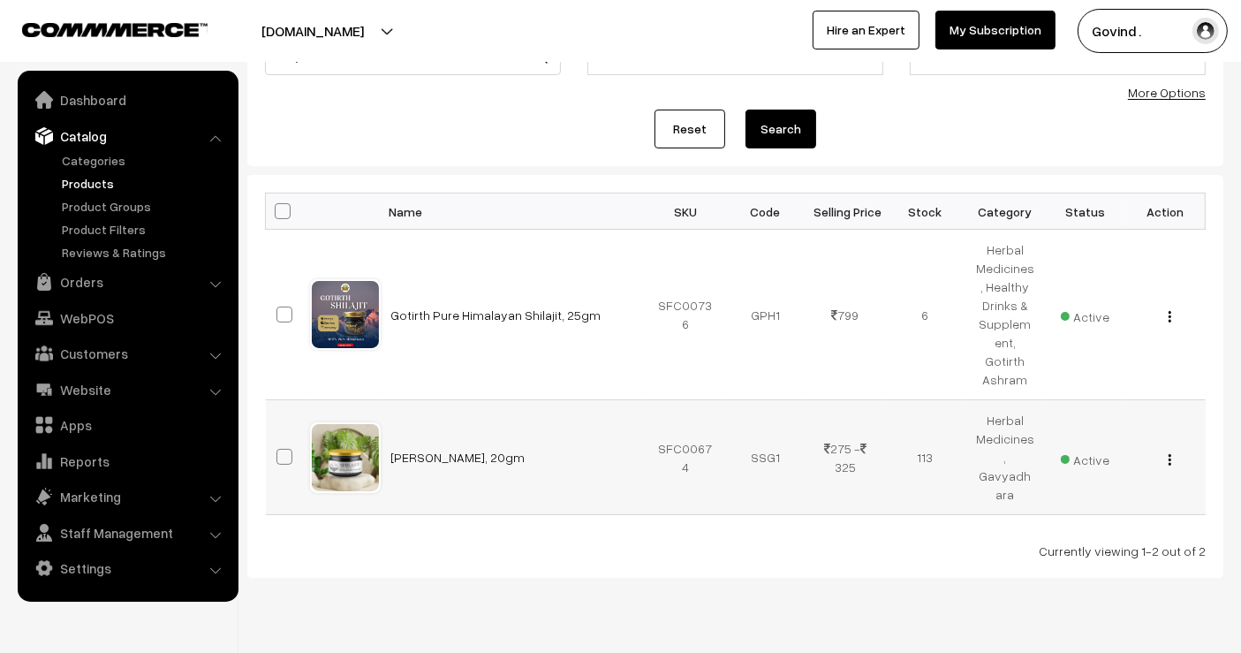
click at [1171, 452] on button "button" at bounding box center [1170, 459] width 4 height 14
click at [1092, 504] on link "Edit" at bounding box center [1091, 523] width 150 height 39
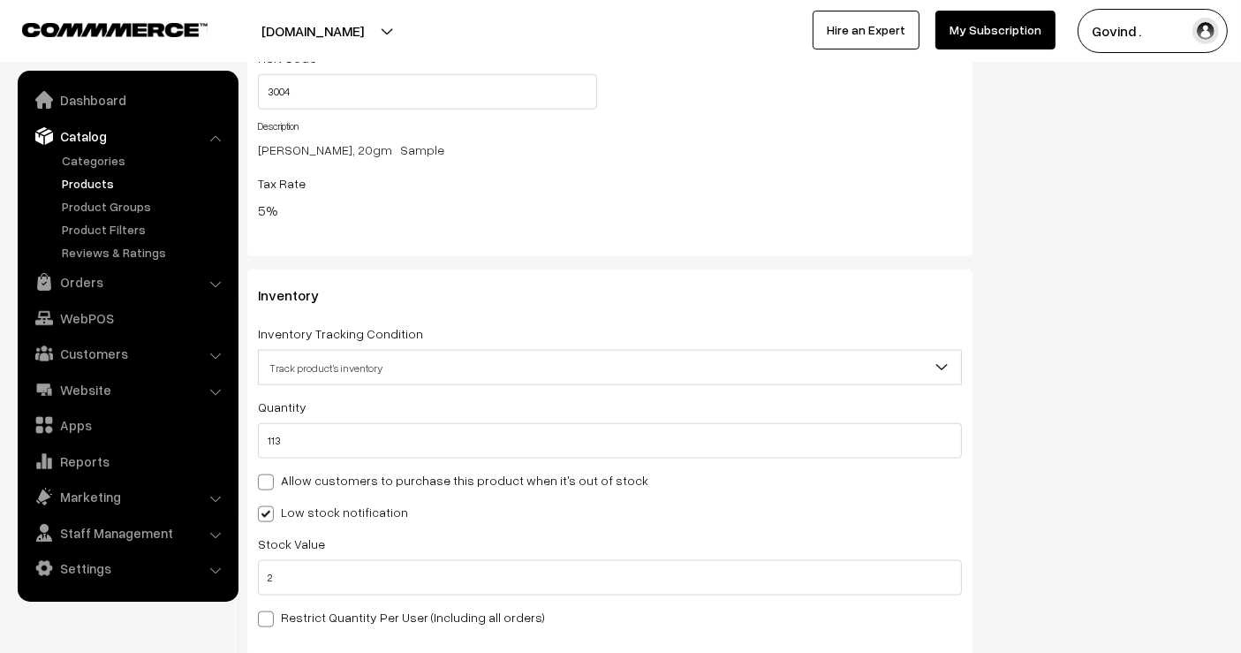
scroll to position [2213, 0]
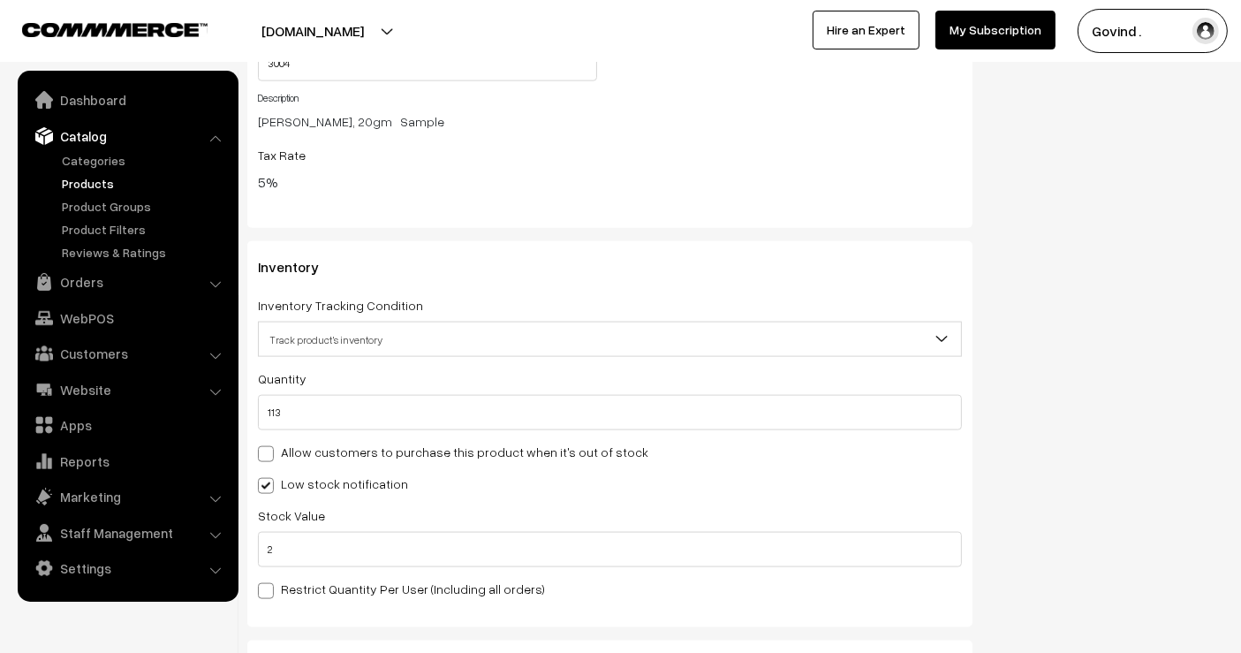
drag, startPoint x: 1255, startPoint y: 49, endPoint x: 1255, endPoint y: 303, distance: 254.4
click at [768, 407] on input "113" at bounding box center [610, 412] width 704 height 35
type input "11"
type input "124"
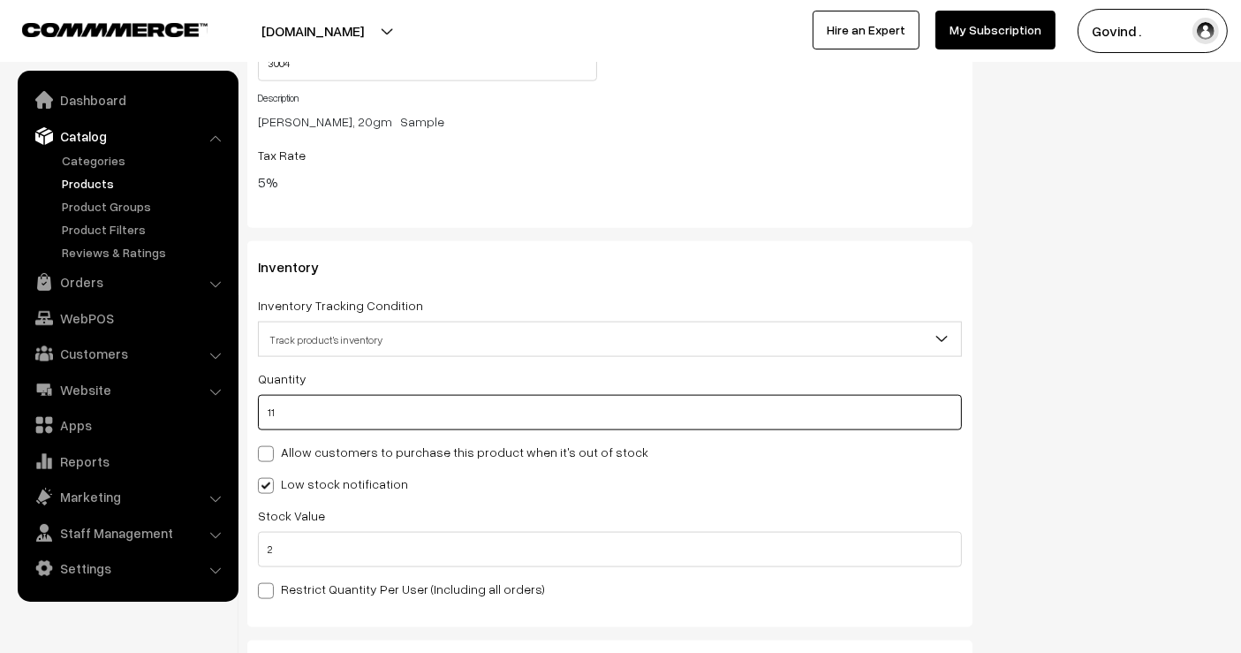
type input "112"
type input "225"
type input "112"
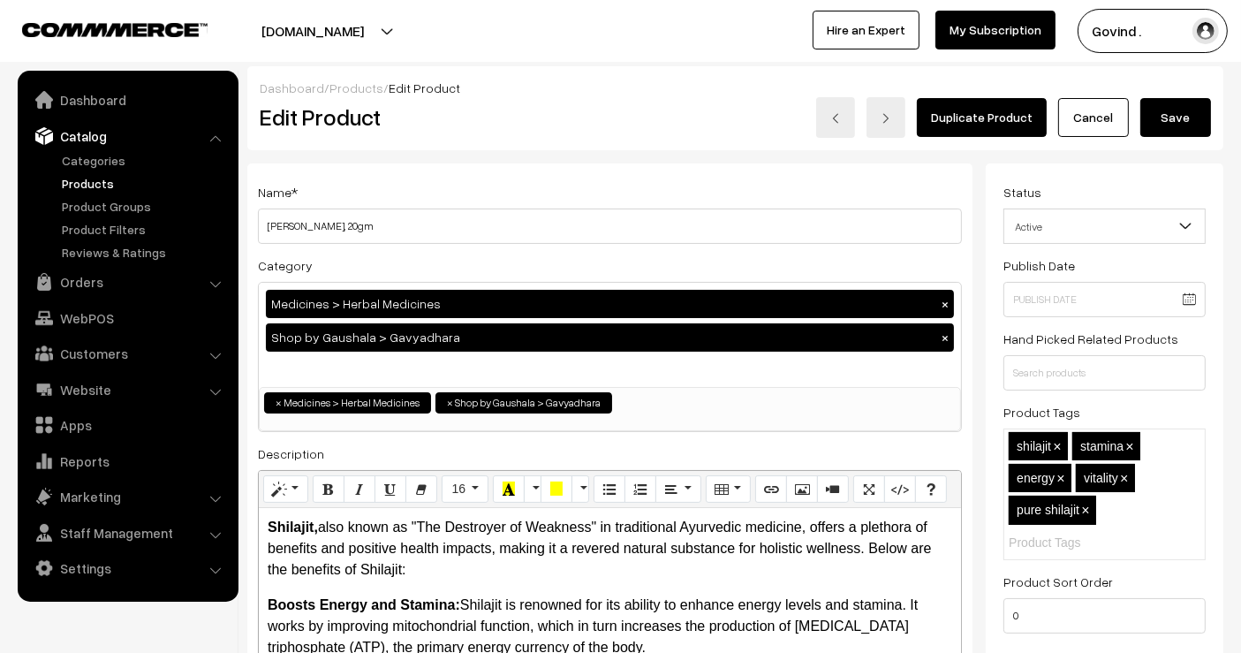
click at [1152, 117] on button "Save" at bounding box center [1176, 117] width 71 height 39
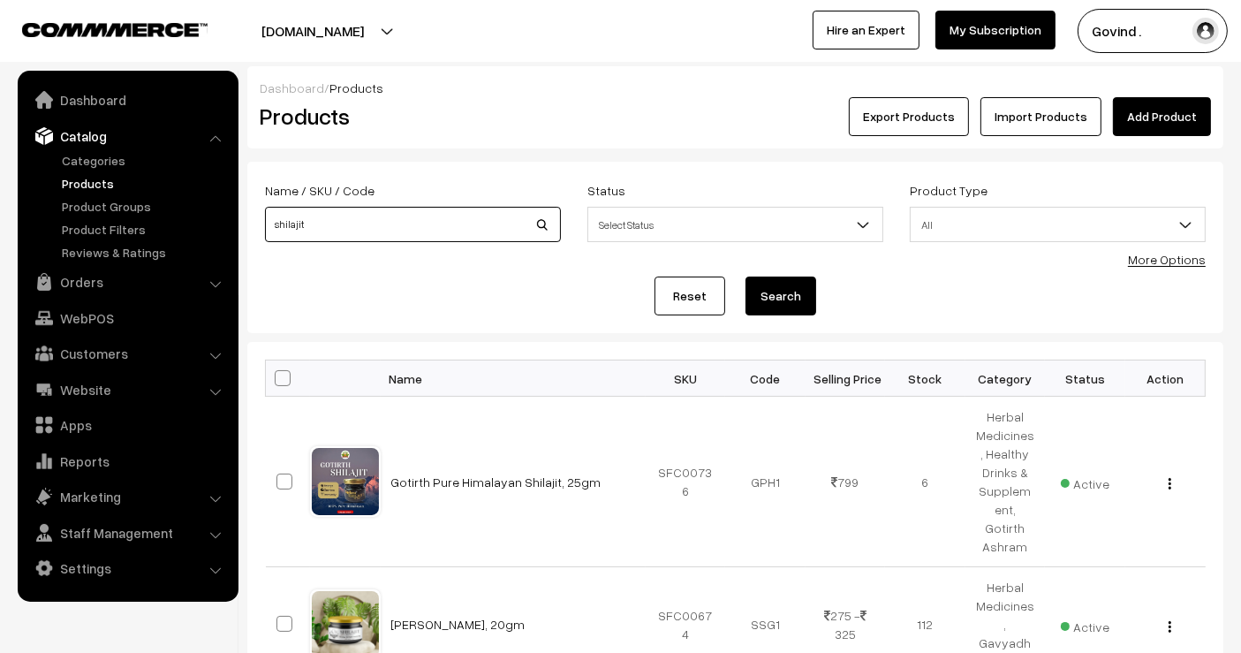
click at [443, 208] on input "shilajit" at bounding box center [413, 224] width 296 height 35
type input "u"
type input "multani"
click at [746, 277] on button "Search" at bounding box center [781, 296] width 71 height 39
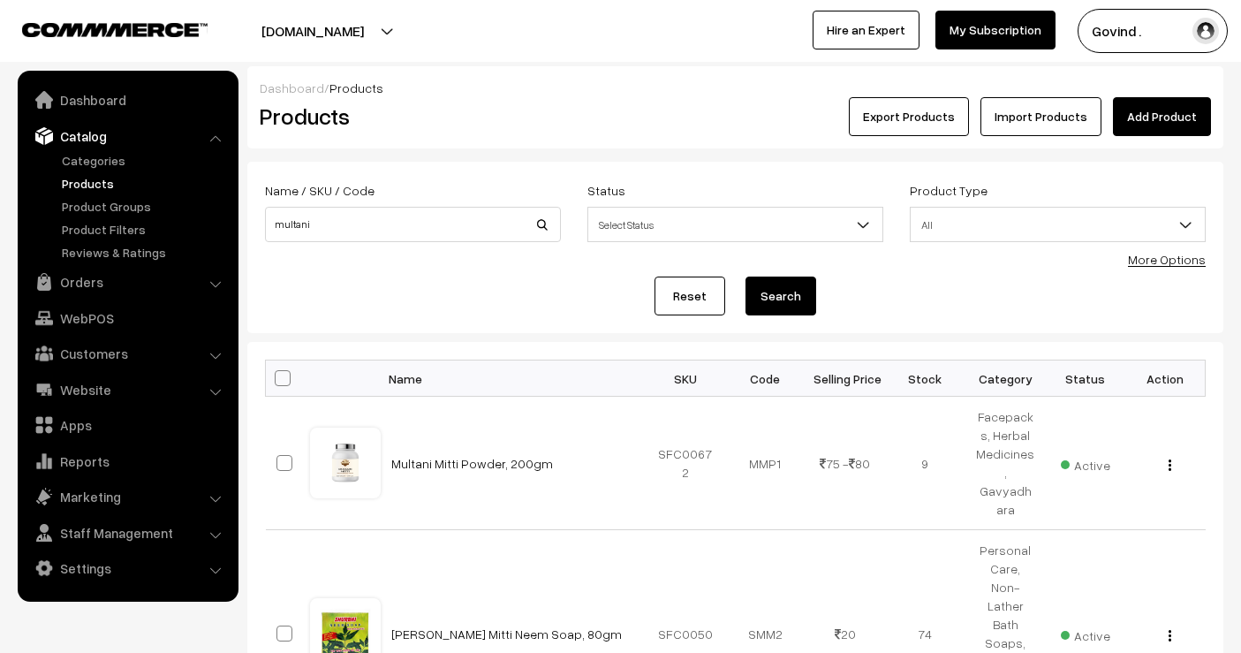
scroll to position [174, 0]
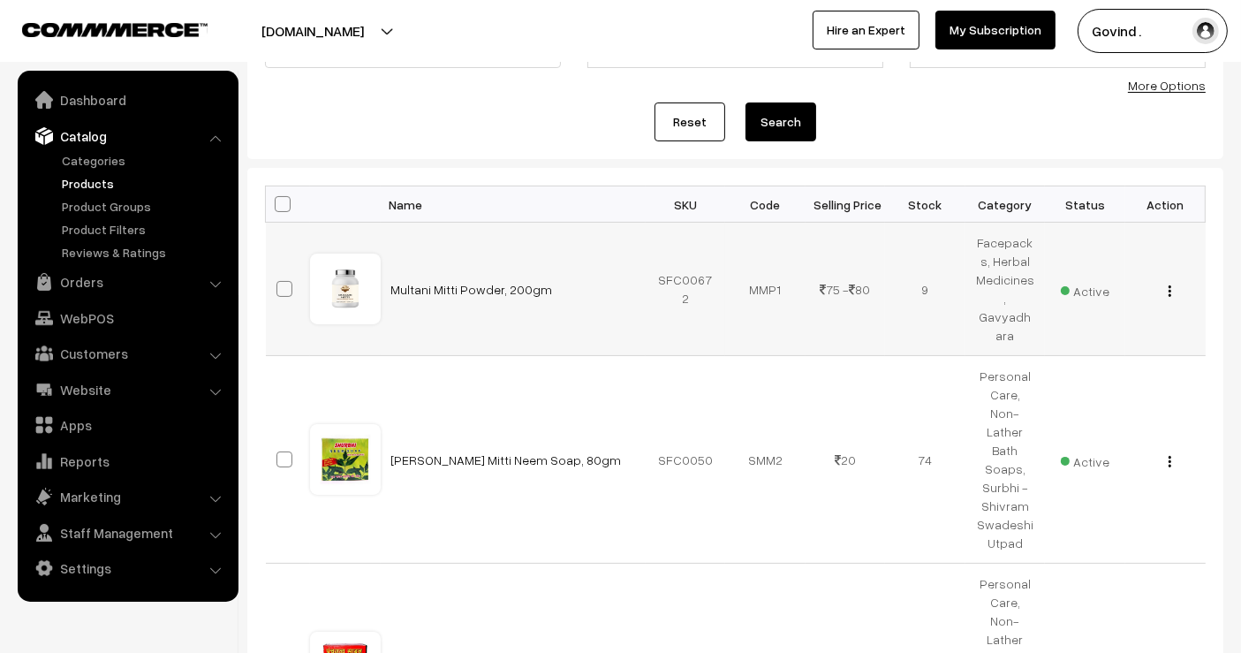
click at [1170, 285] on img "button" at bounding box center [1170, 290] width 3 height 11
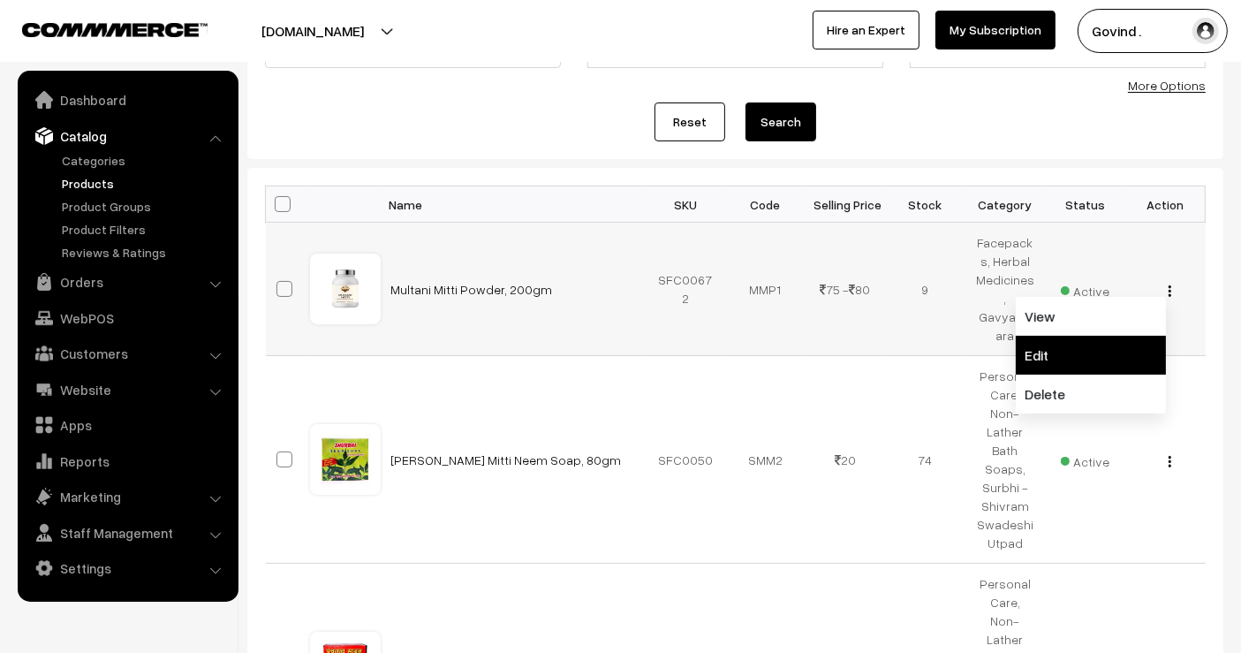
click at [1111, 336] on link "Edit" at bounding box center [1091, 355] width 150 height 39
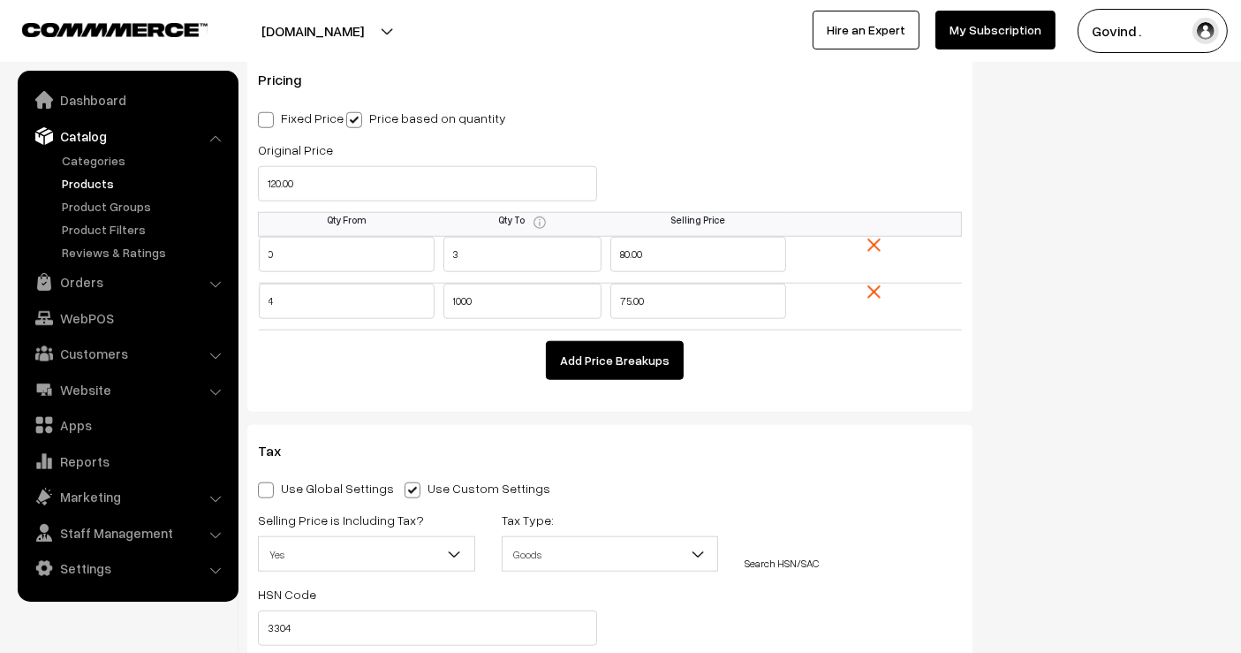
drag, startPoint x: 1255, startPoint y: 48, endPoint x: 1255, endPoint y: 233, distance: 185.5
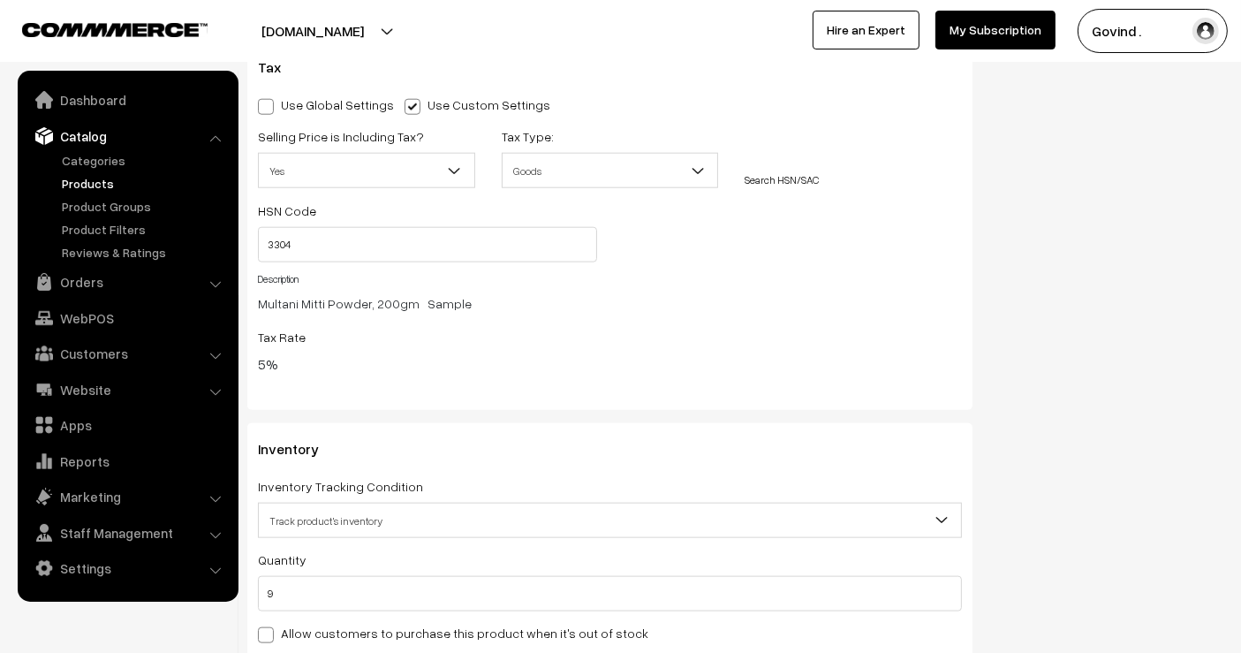
scroll to position [2356, 0]
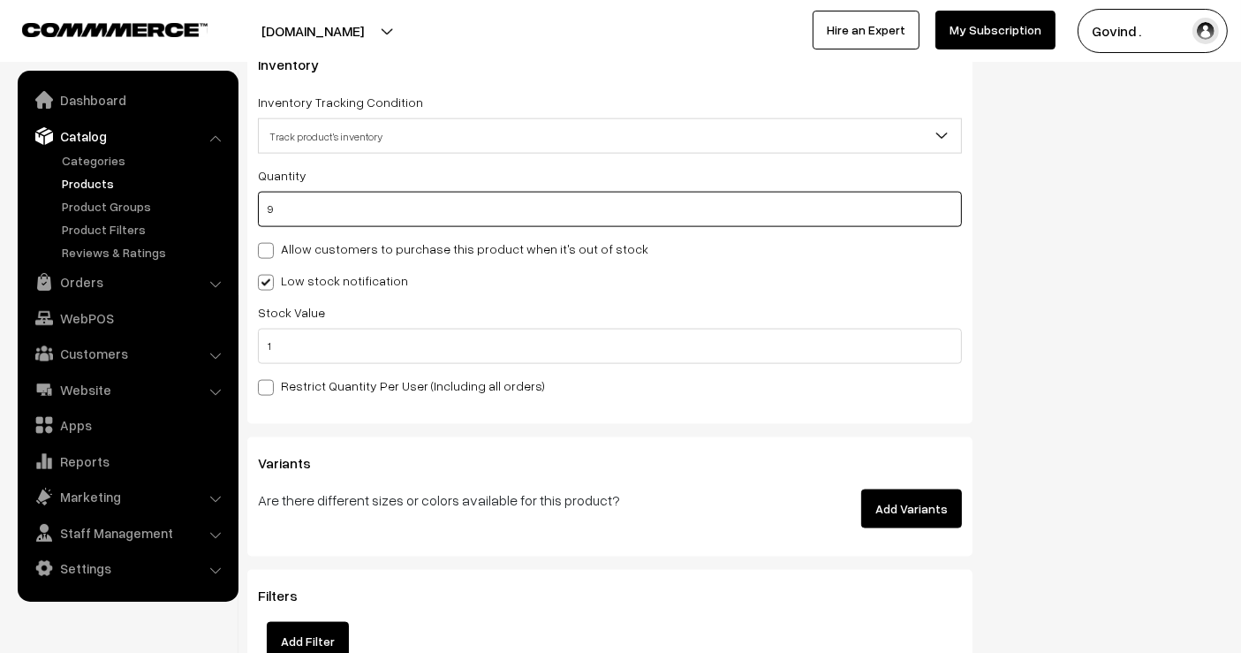
click at [618, 195] on input "9" at bounding box center [610, 209] width 704 height 35
type input "1"
type input "10"
type input "16"
type input "25"
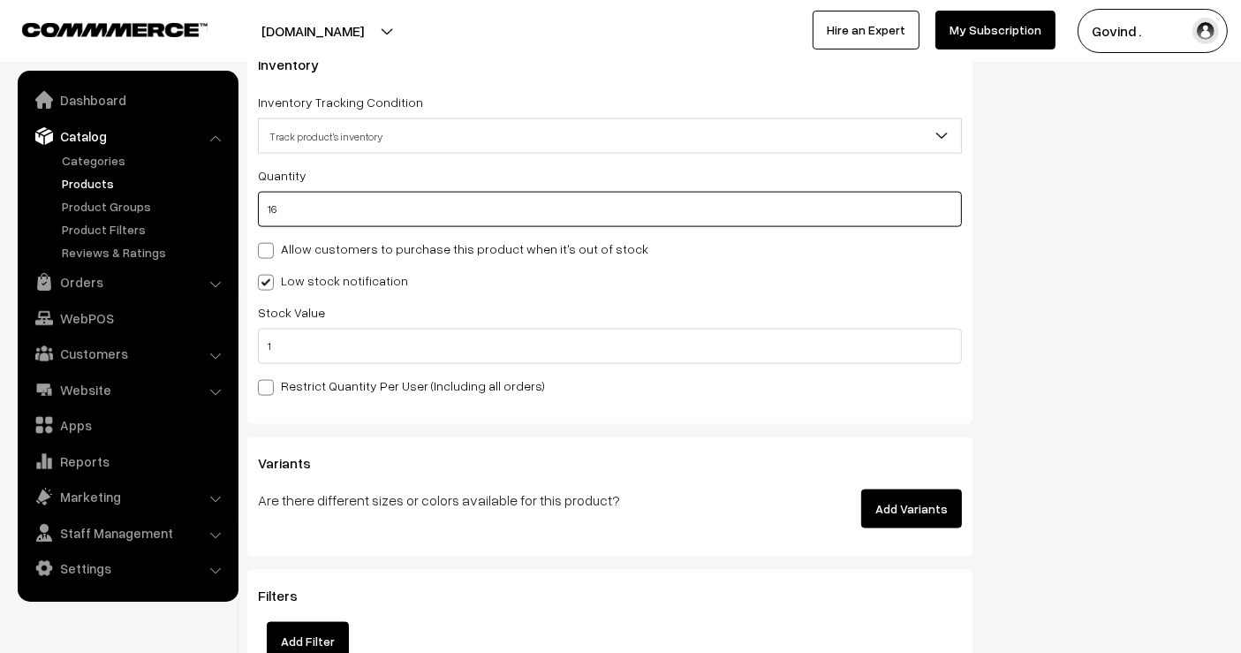
type input "16"
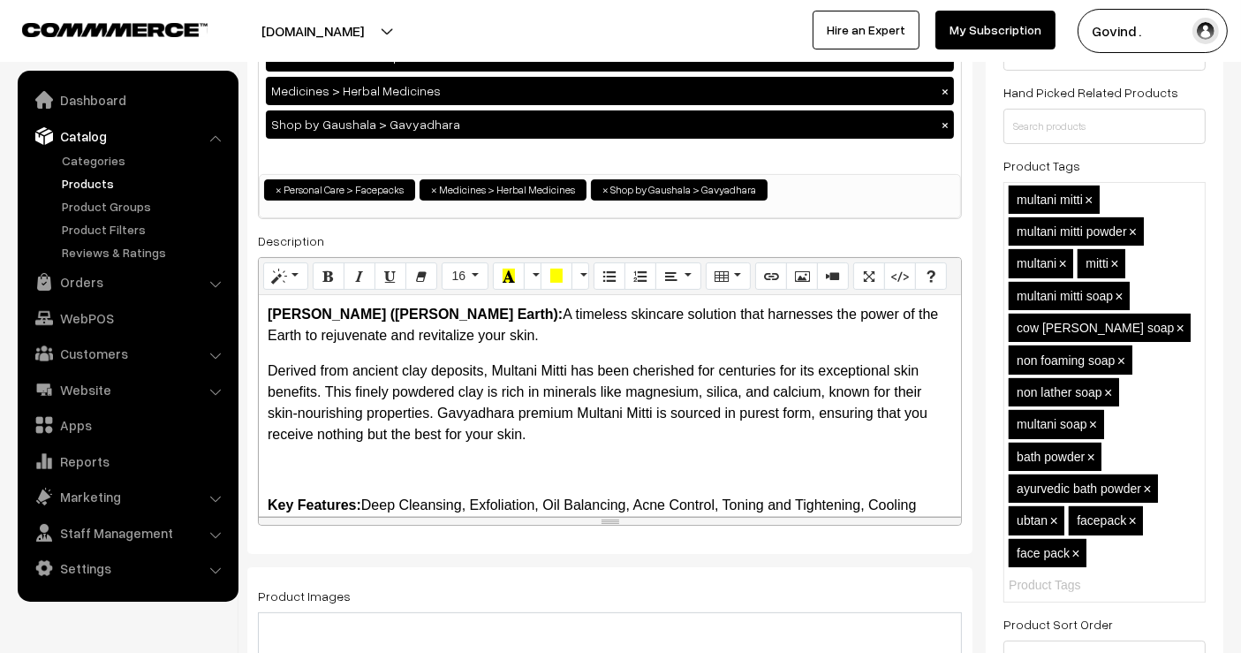
scroll to position [0, 0]
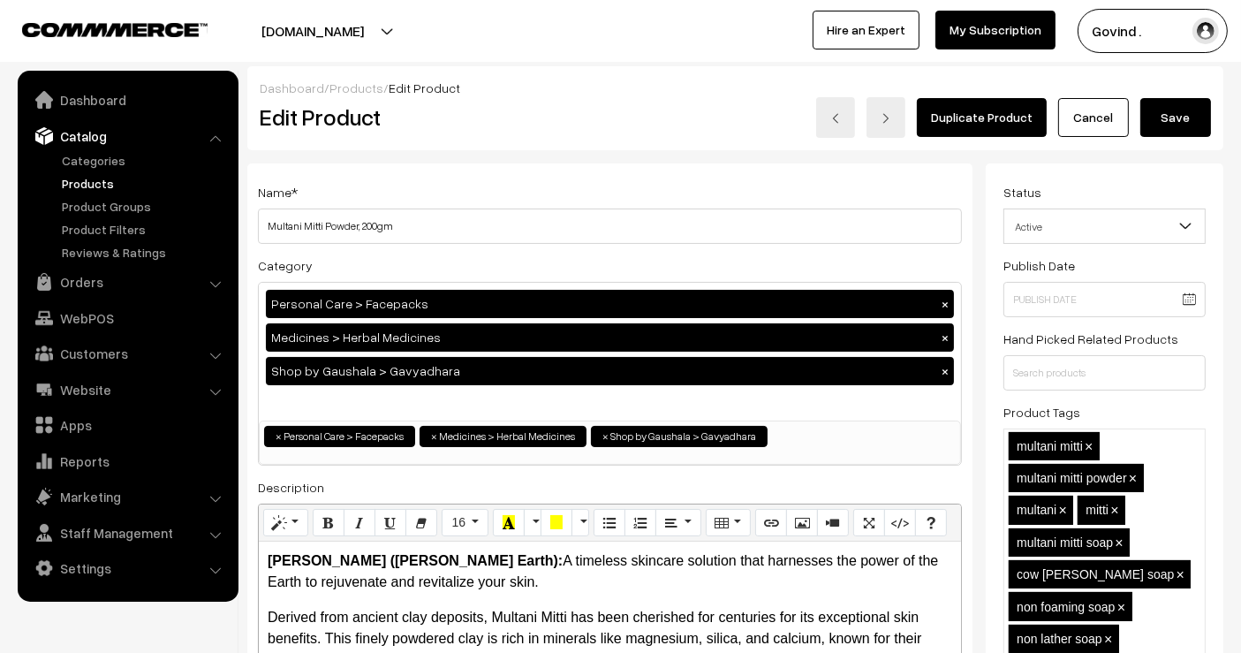
click at [1196, 124] on button "Save" at bounding box center [1176, 117] width 71 height 39
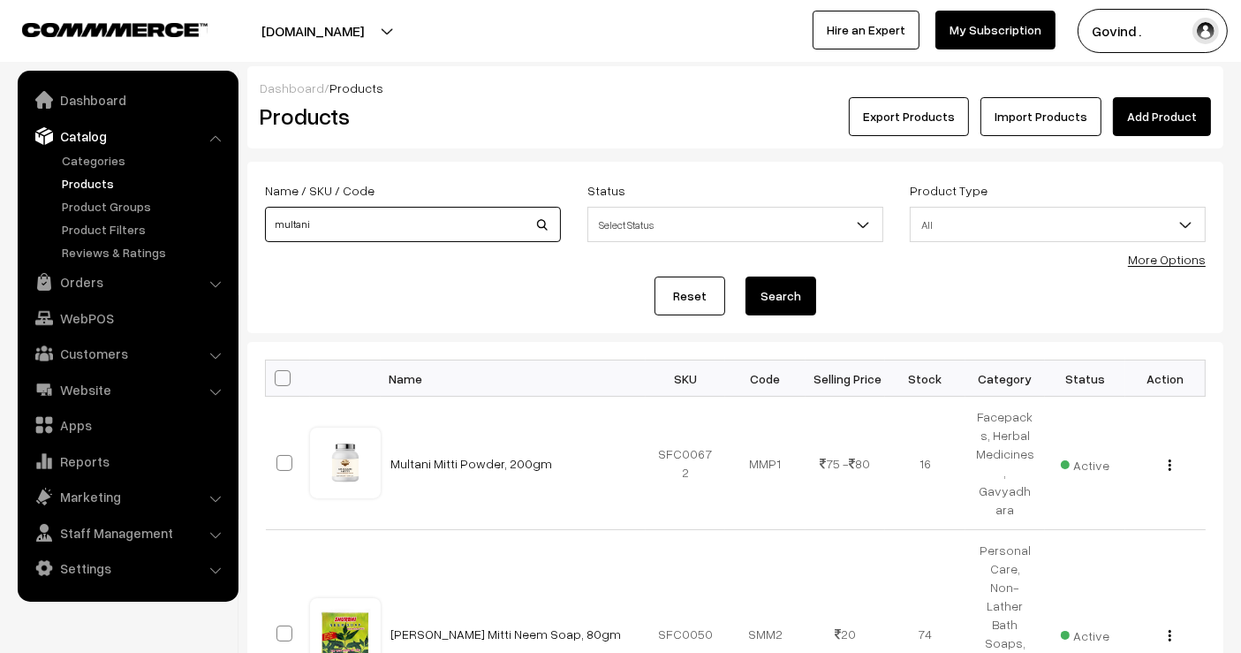
click at [476, 221] on input "multani" at bounding box center [413, 224] width 296 height 35
type input "triphala"
click at [746, 277] on button "Search" at bounding box center [781, 296] width 71 height 39
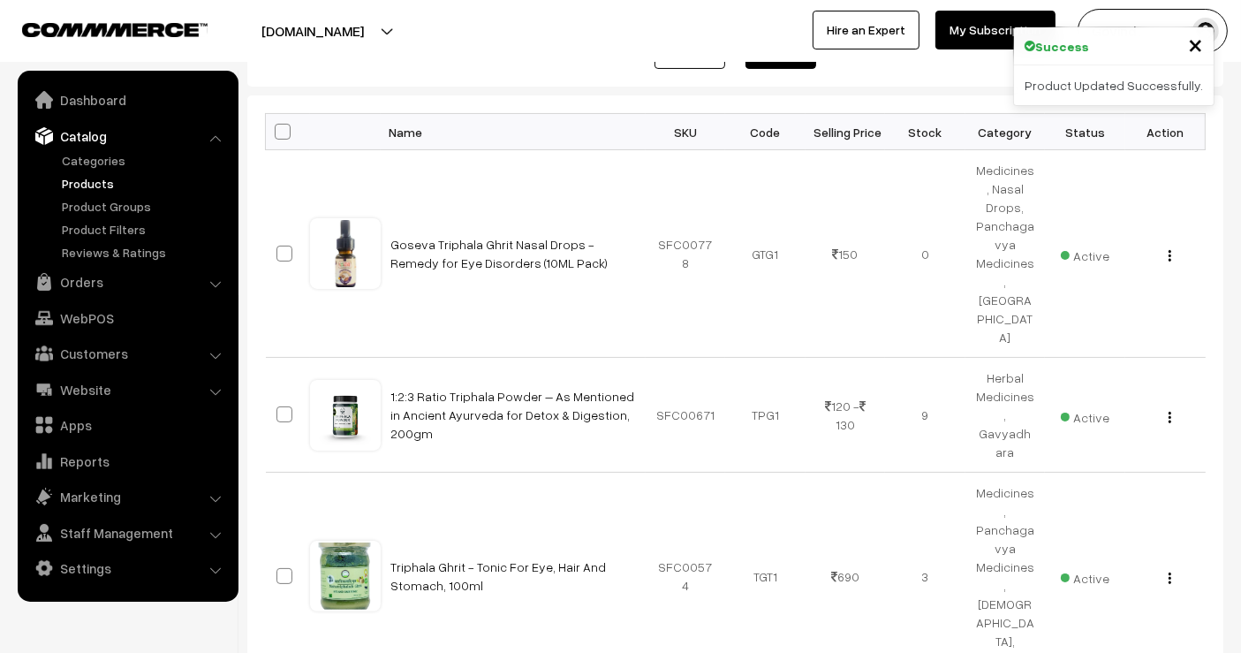
scroll to position [252, 0]
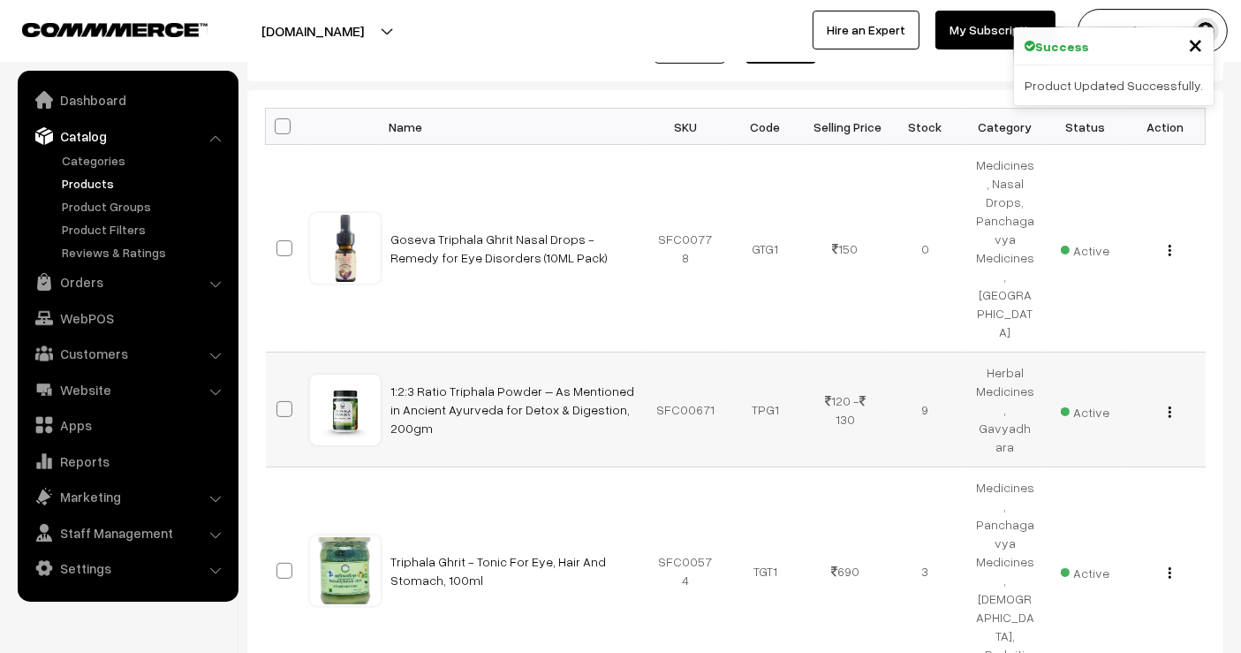
click at [1171, 406] on img "button" at bounding box center [1170, 411] width 3 height 11
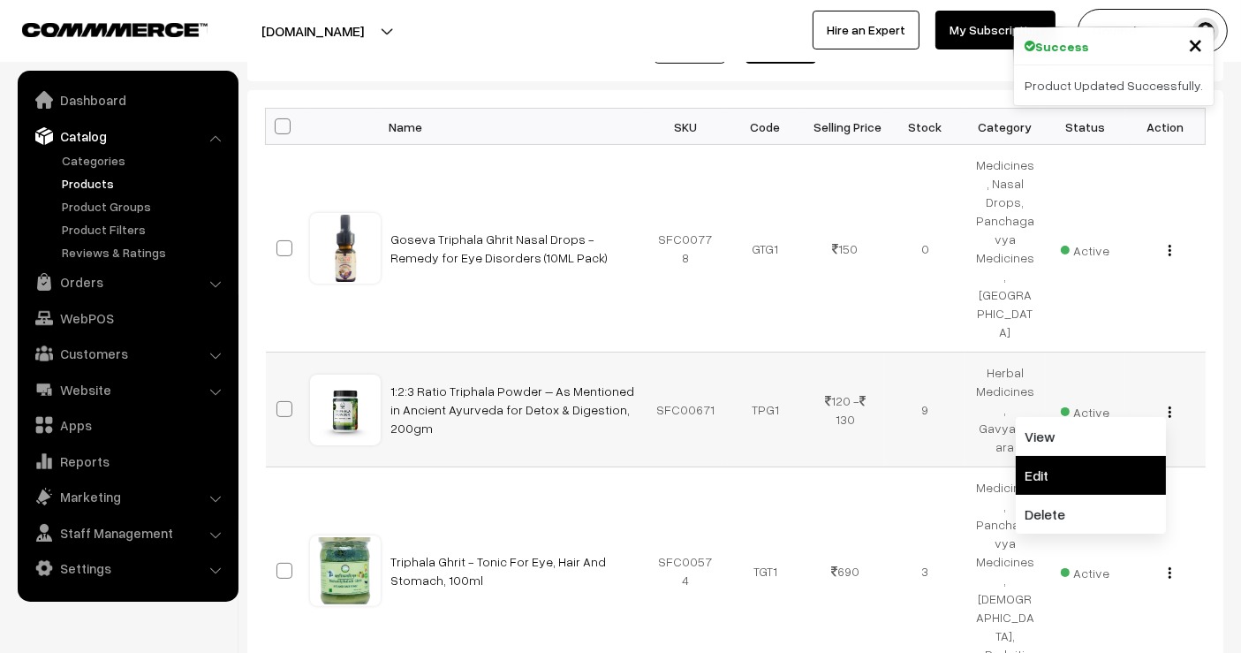
click at [1114, 456] on link "Edit" at bounding box center [1091, 475] width 150 height 39
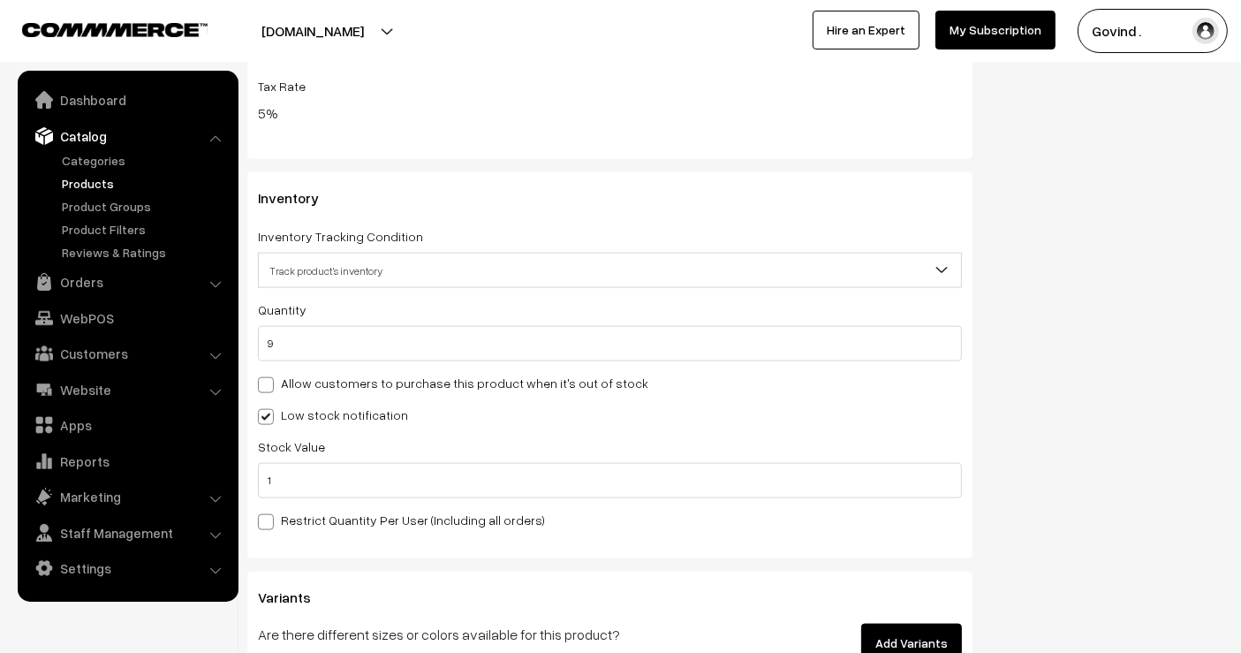
scroll to position [2224, 0]
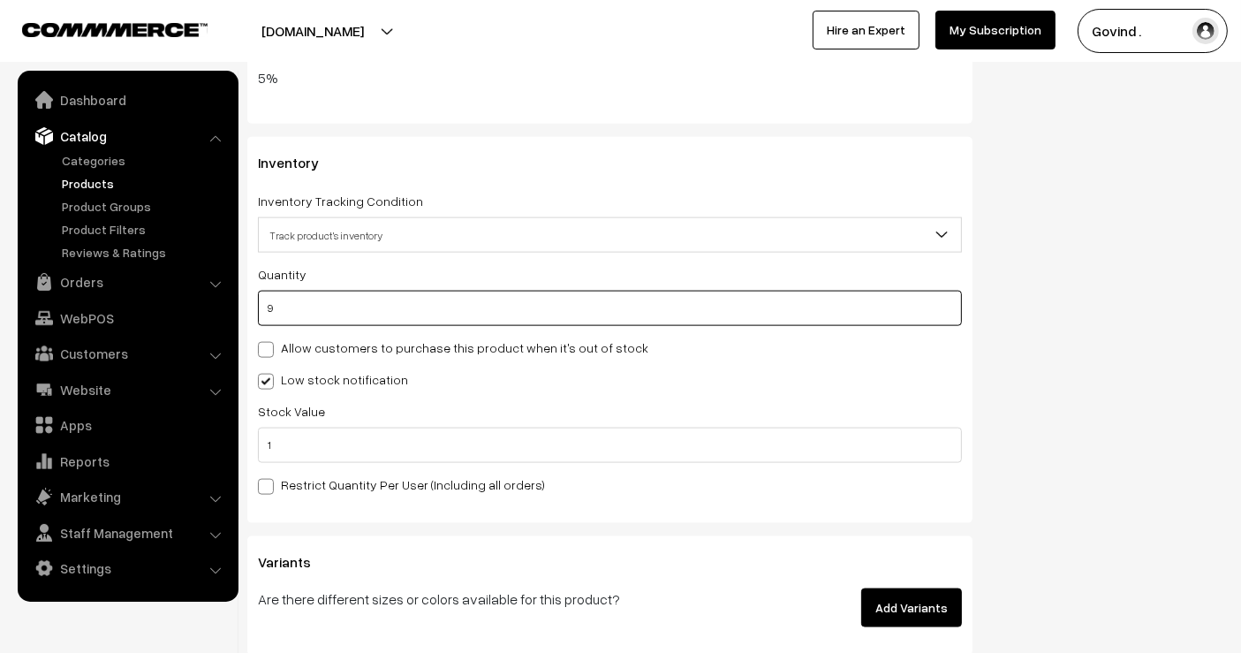
click at [729, 305] on input "9" at bounding box center [610, 308] width 704 height 35
type input "4"
type input "13"
type input "4"
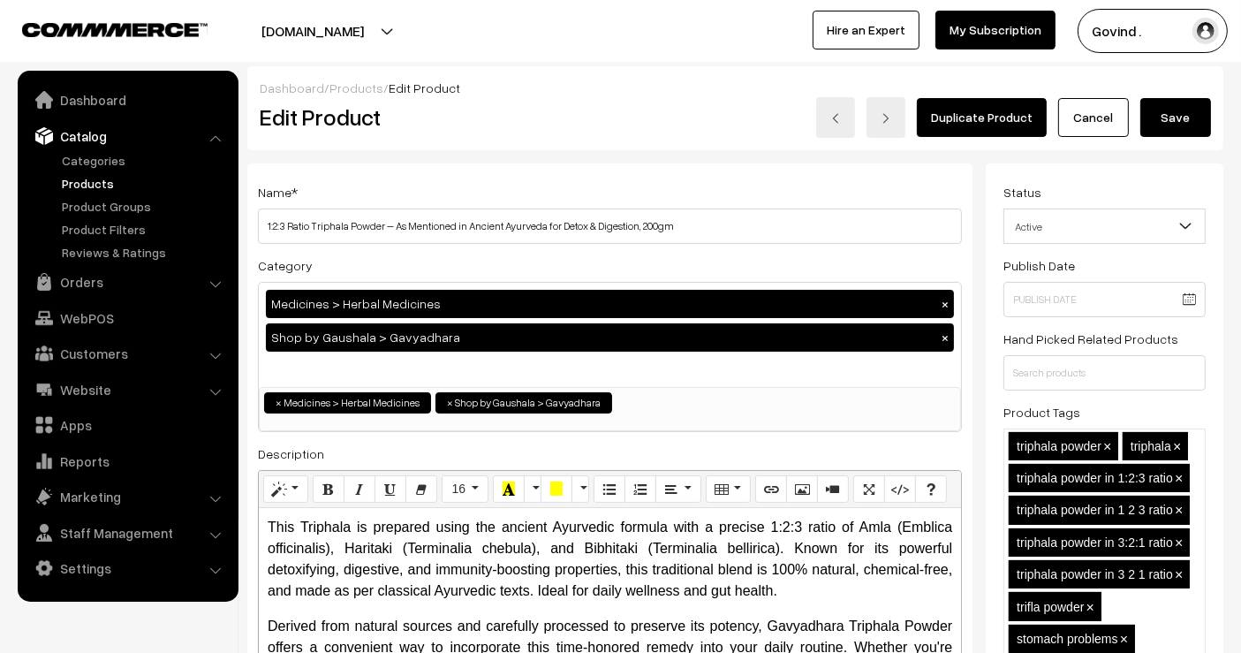
click at [1178, 118] on button "Save" at bounding box center [1176, 117] width 71 height 39
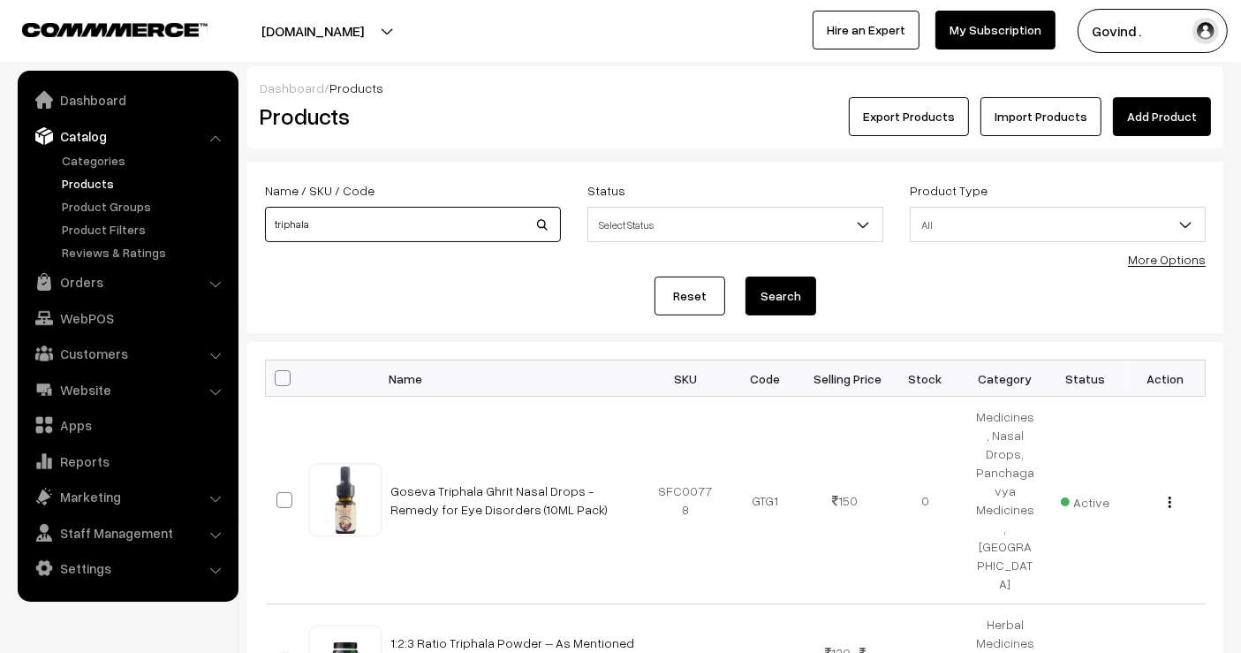
click at [483, 232] on input "triphala" at bounding box center [413, 224] width 296 height 35
type input "amla"
click at [746, 277] on button "Search" at bounding box center [781, 296] width 71 height 39
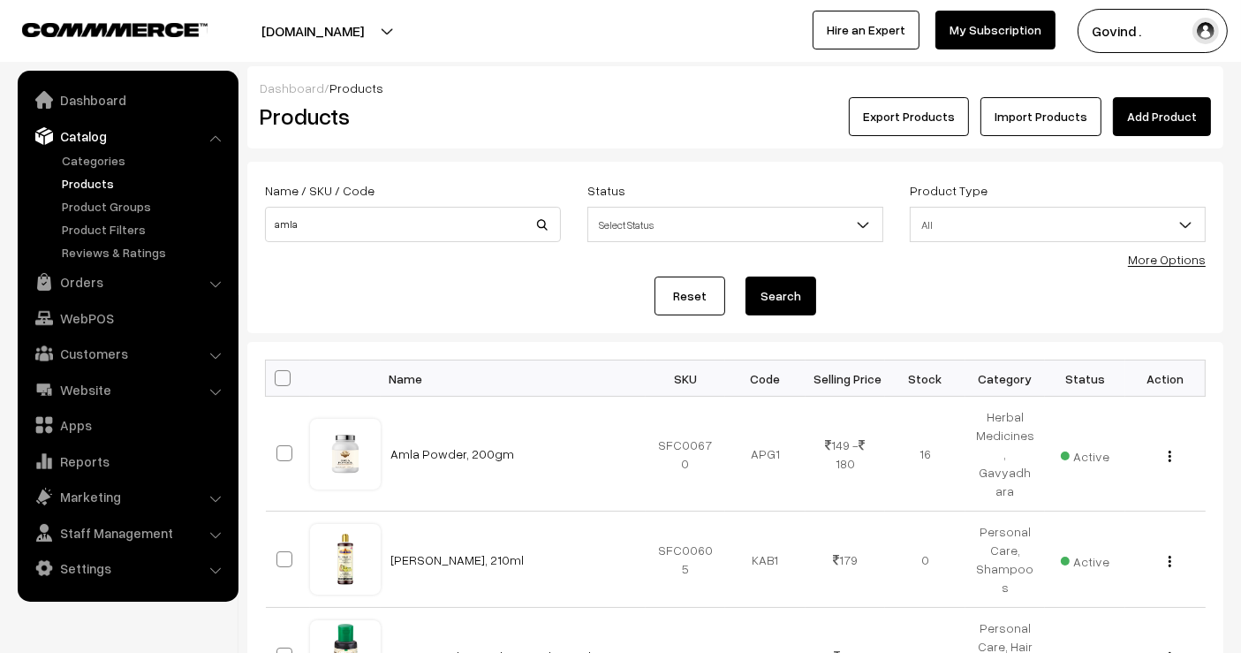
scroll to position [160, 0]
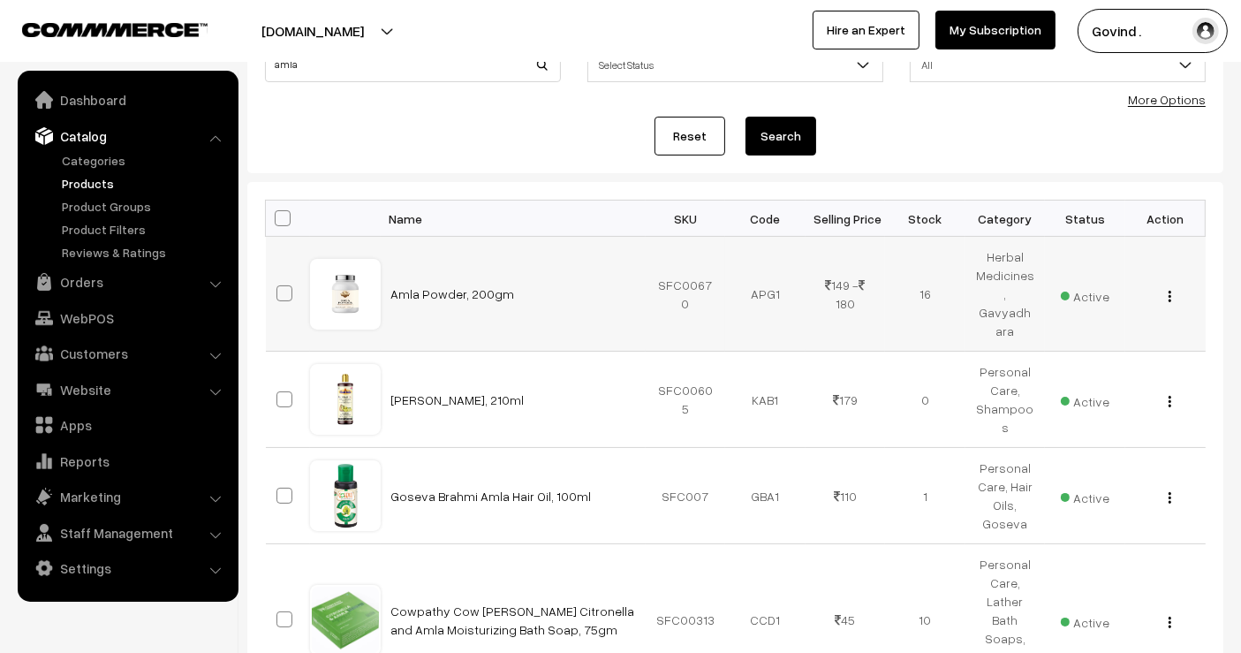
click at [1169, 291] on img "button" at bounding box center [1170, 296] width 3 height 11
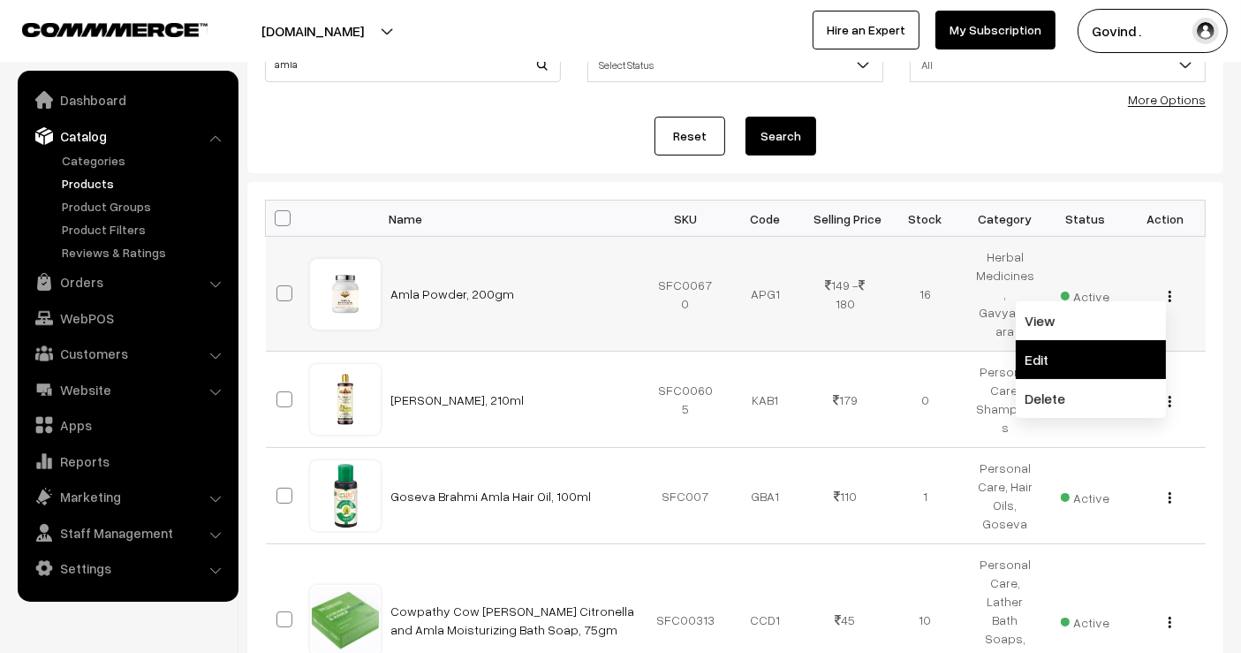
click at [1091, 340] on link "Edit" at bounding box center [1091, 359] width 150 height 39
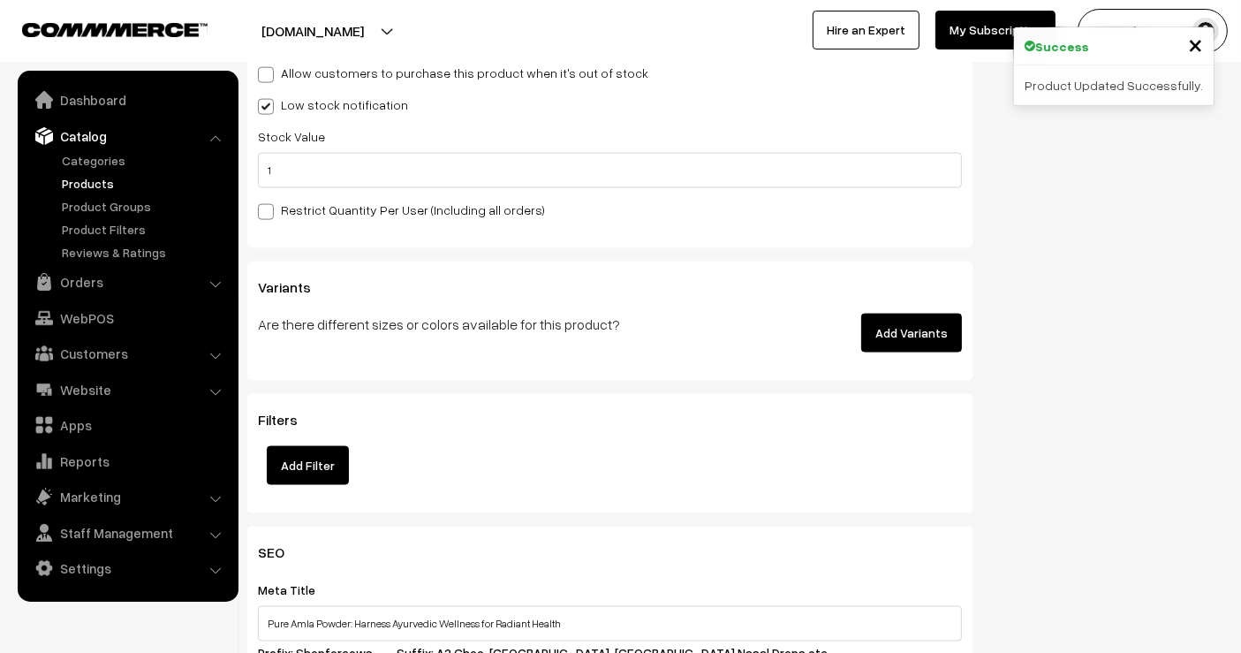
scroll to position [2567, 0]
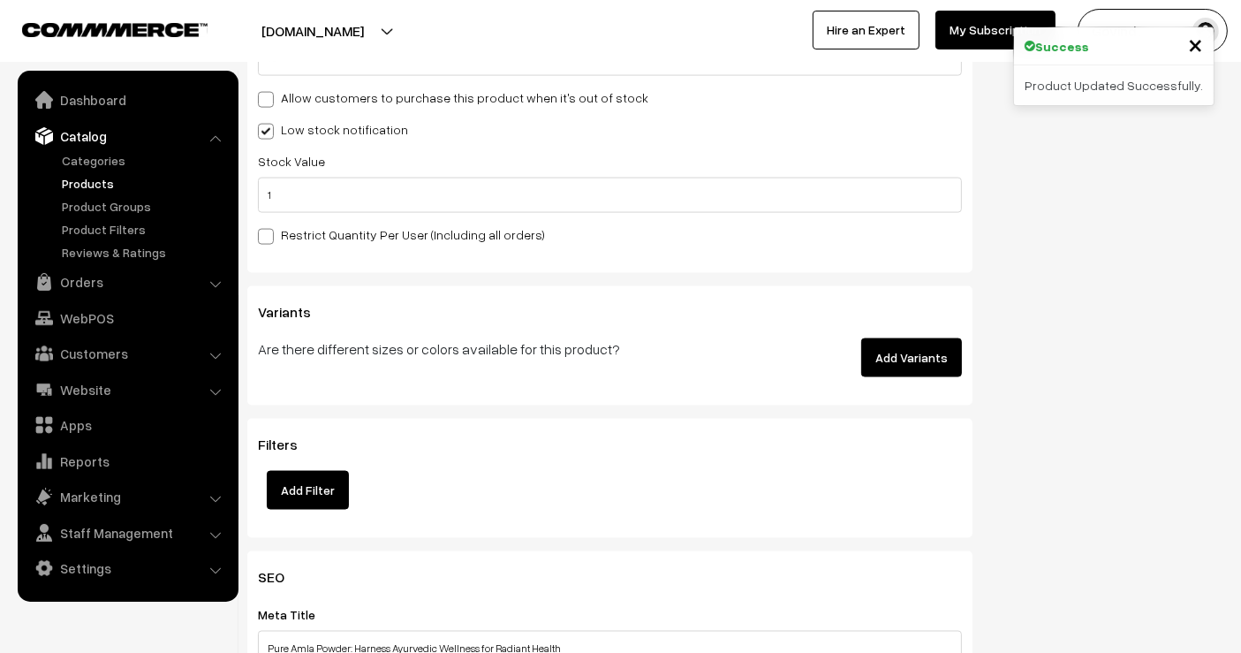
drag, startPoint x: 1255, startPoint y: 76, endPoint x: 1255, endPoint y: 343, distance: 266.8
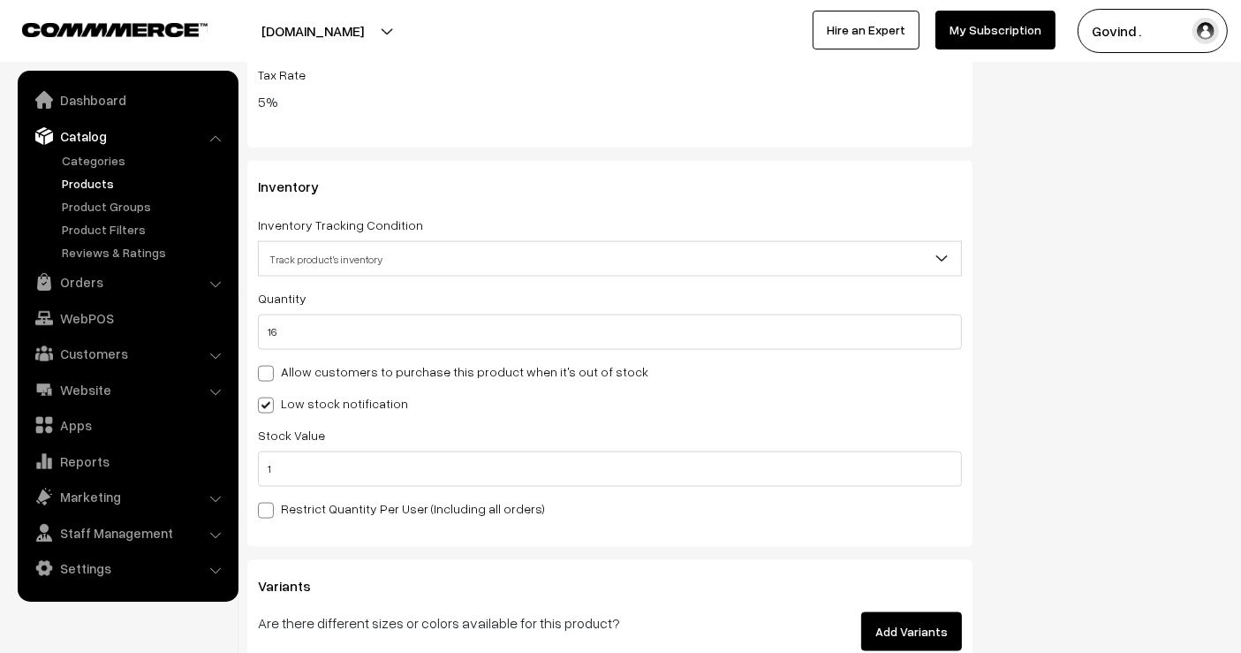
scroll to position [2286, 0]
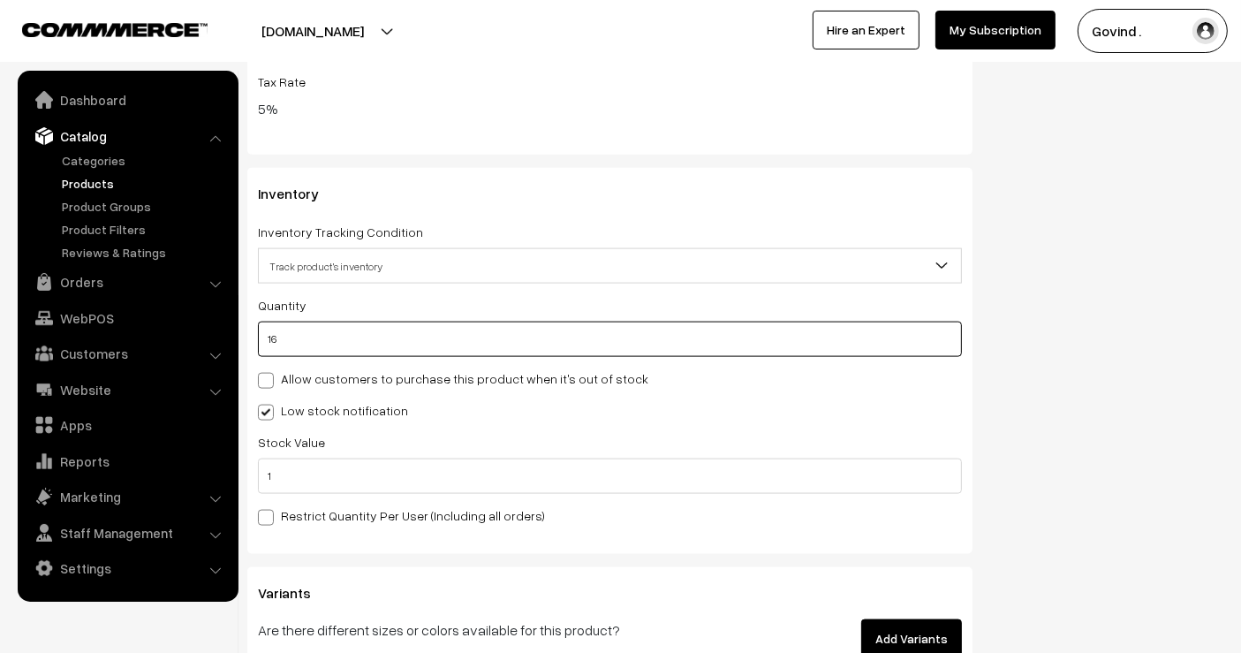
click at [775, 346] on input "16" at bounding box center [610, 339] width 704 height 35
type input "1"
type input "17"
type input "15"
type input "31"
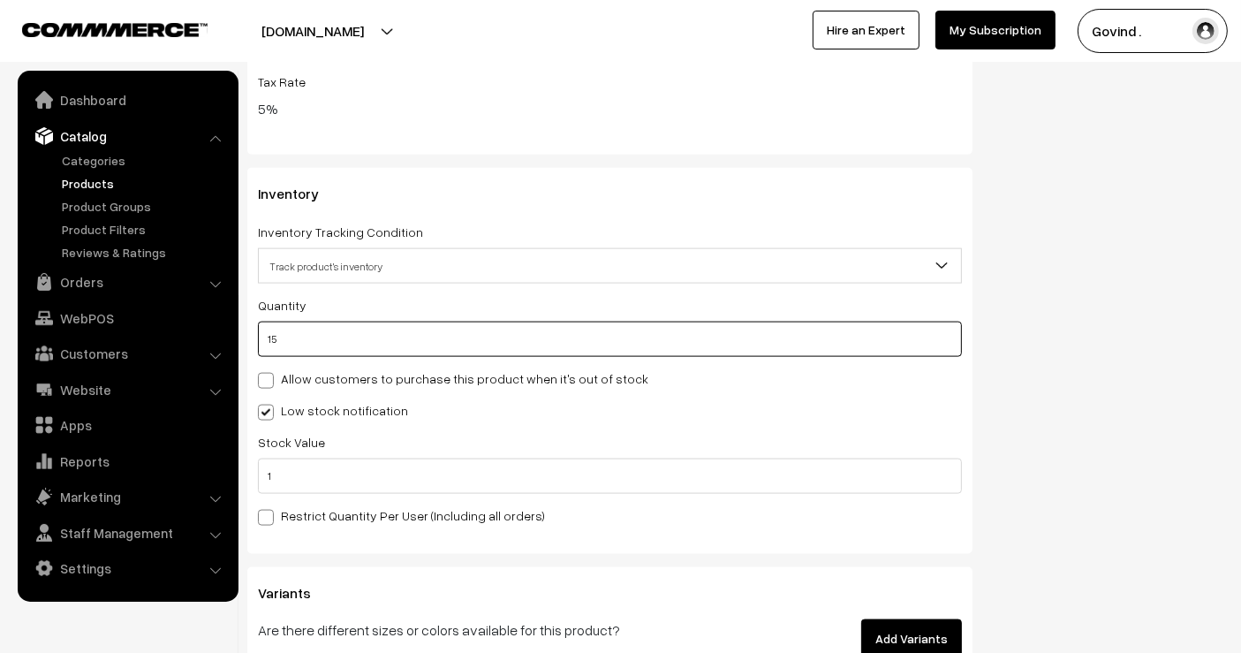
type input "15"
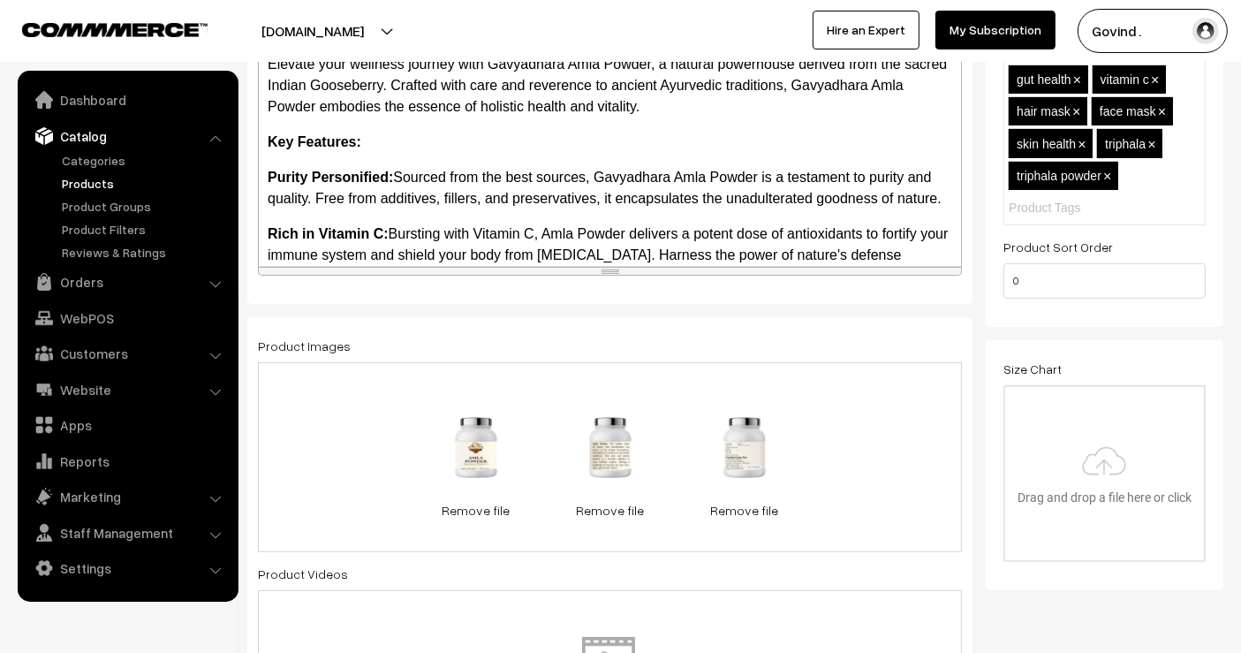
scroll to position [0, 0]
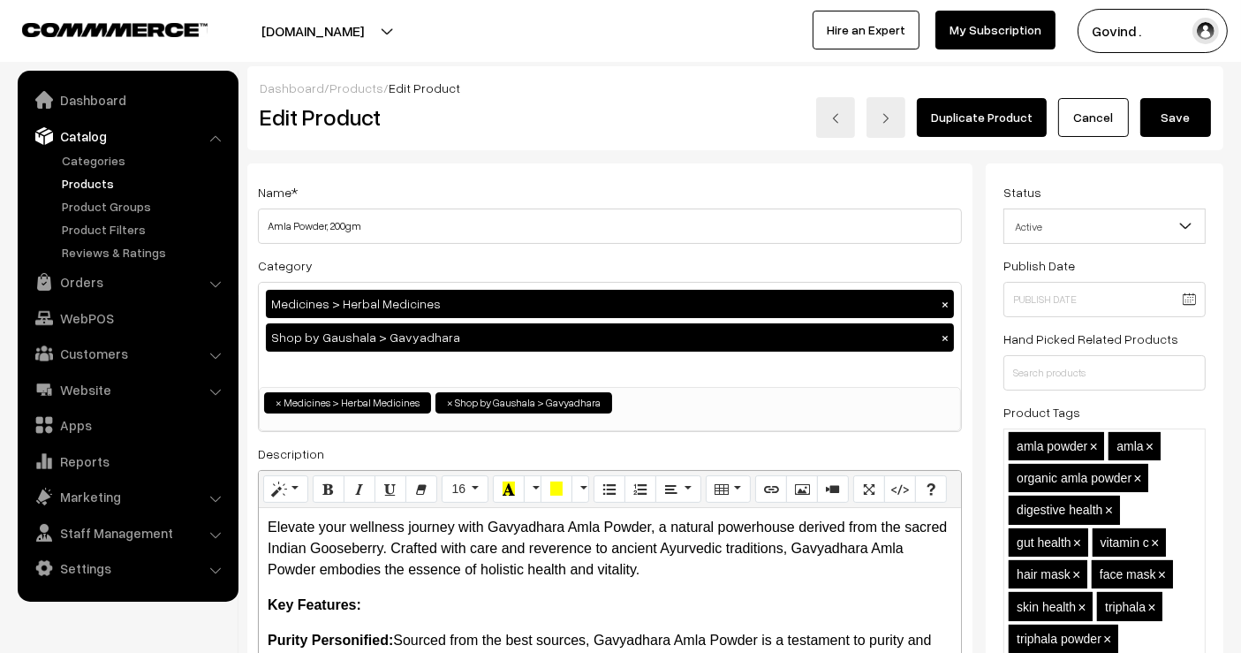
click at [1172, 123] on button "Save" at bounding box center [1176, 117] width 71 height 39
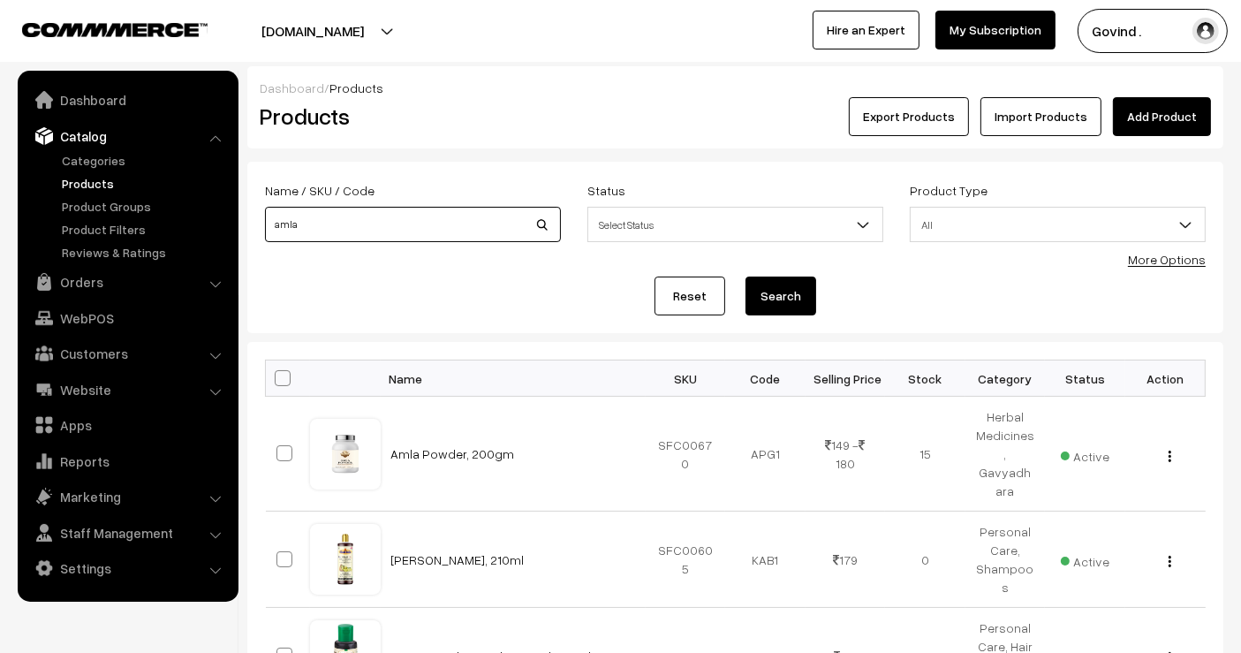
click at [450, 239] on input "amla" at bounding box center [413, 224] width 296 height 35
type input "loofah"
click at [746, 277] on button "Search" at bounding box center [781, 296] width 71 height 39
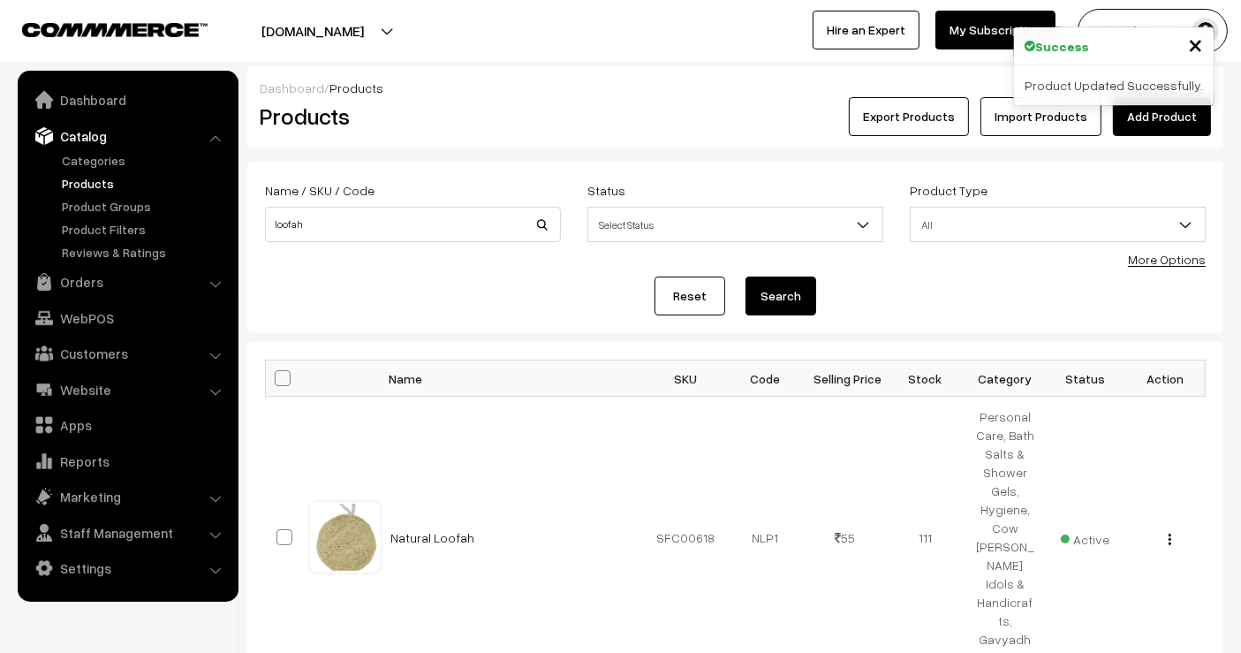
scroll to position [146, 0]
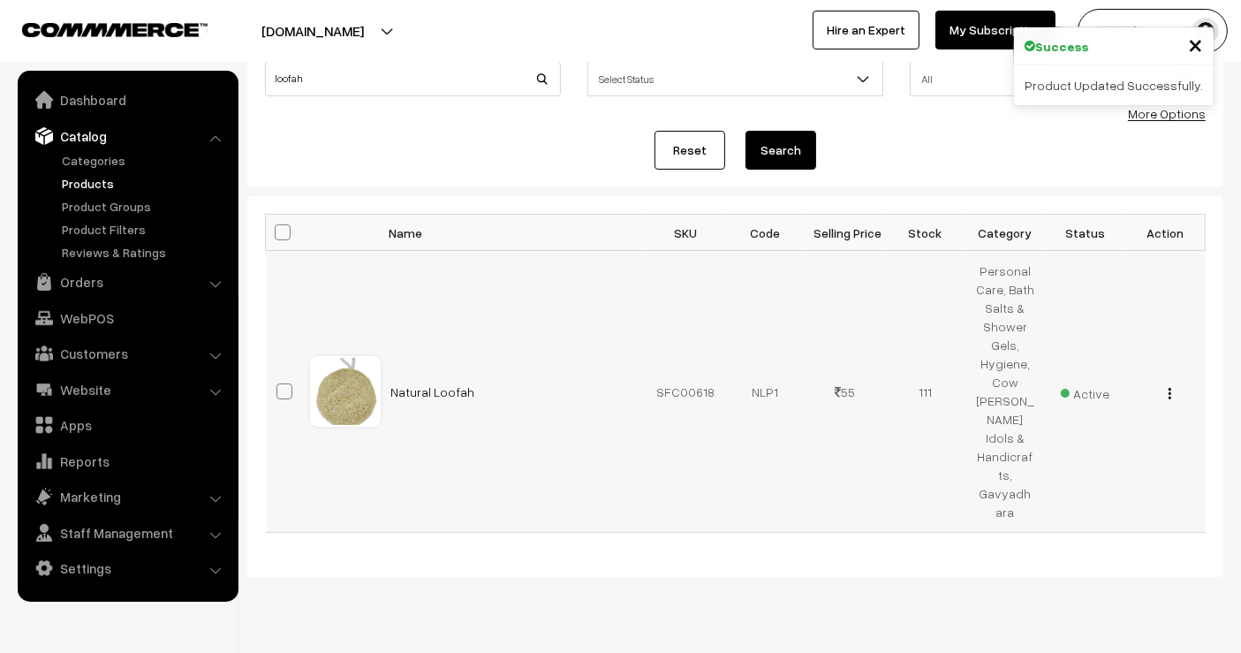
click at [1171, 388] on img "button" at bounding box center [1170, 393] width 3 height 11
click at [1117, 438] on link "Edit" at bounding box center [1091, 457] width 150 height 39
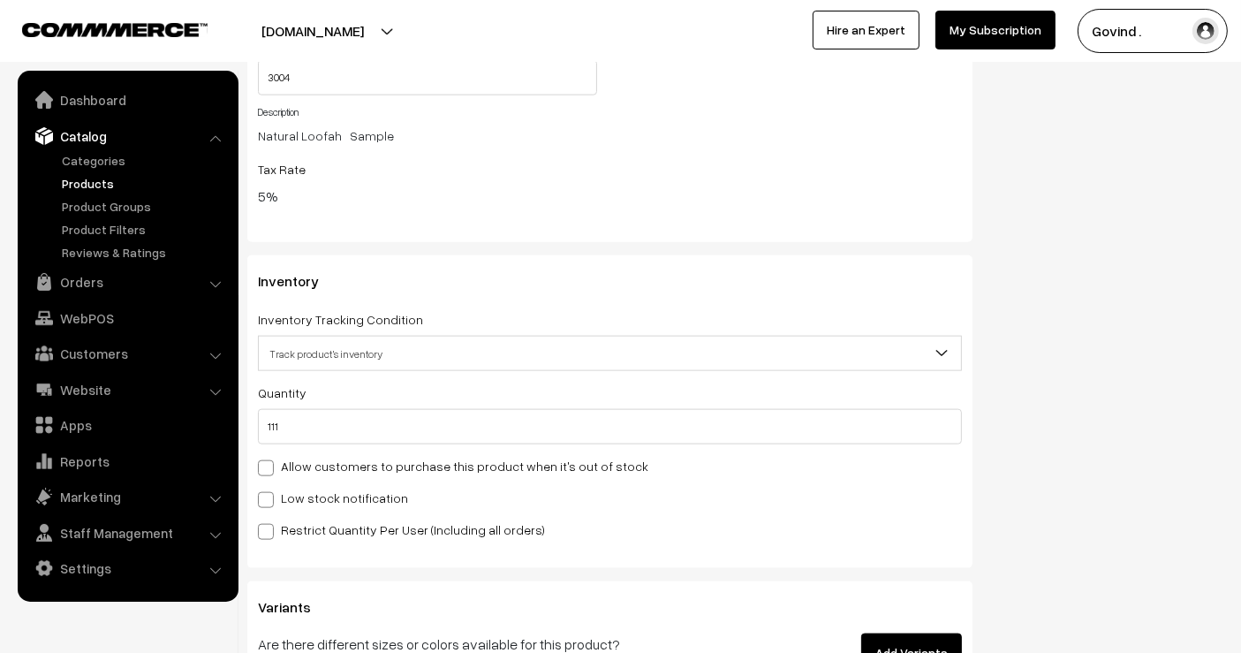
scroll to position [2098, 0]
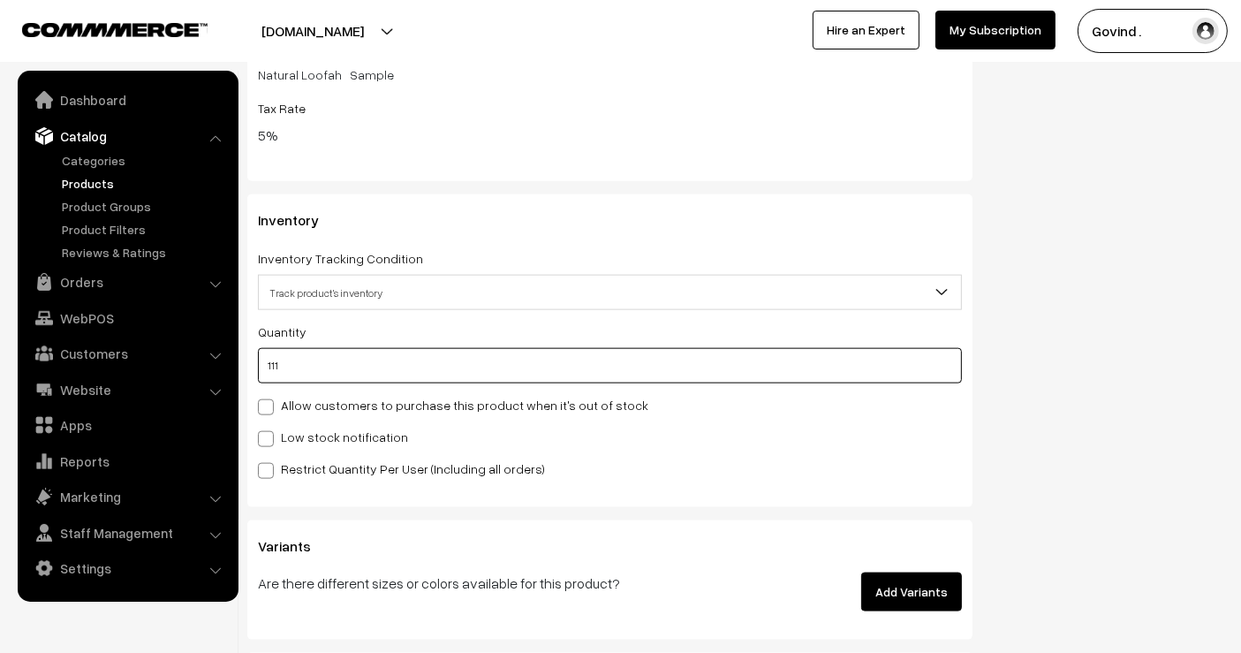
click at [829, 348] on input "111" at bounding box center [610, 365] width 704 height 35
type input "11"
type input "122"
type input "110"
type input "221"
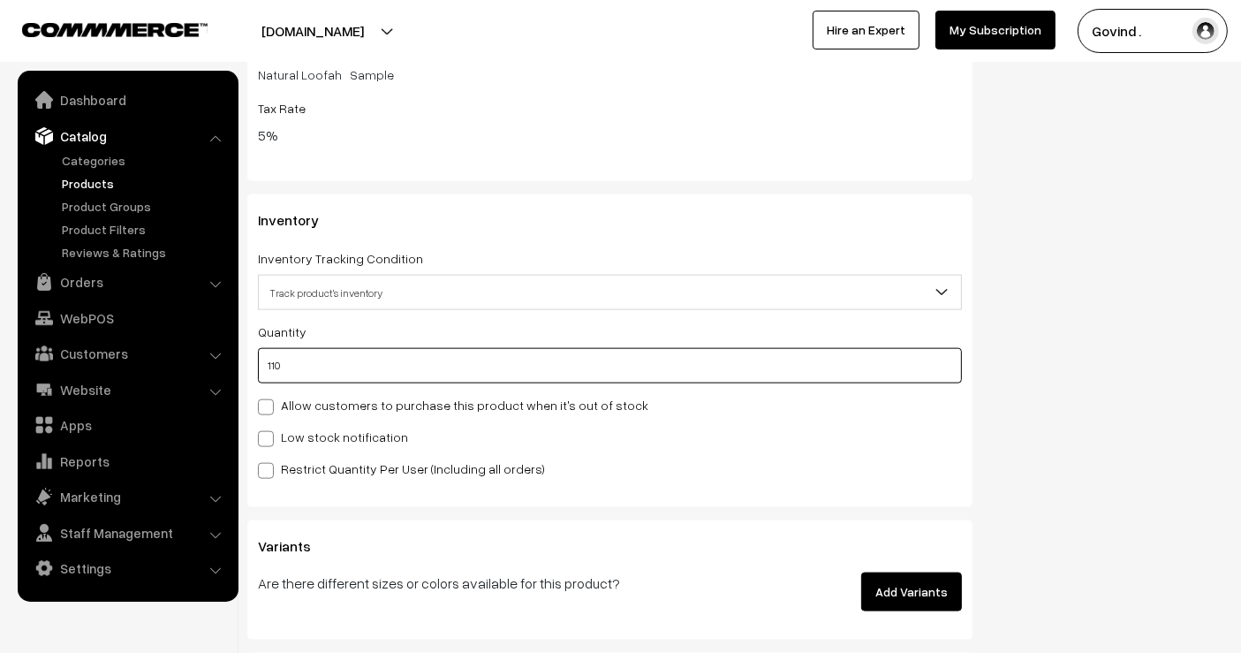
type input "110"
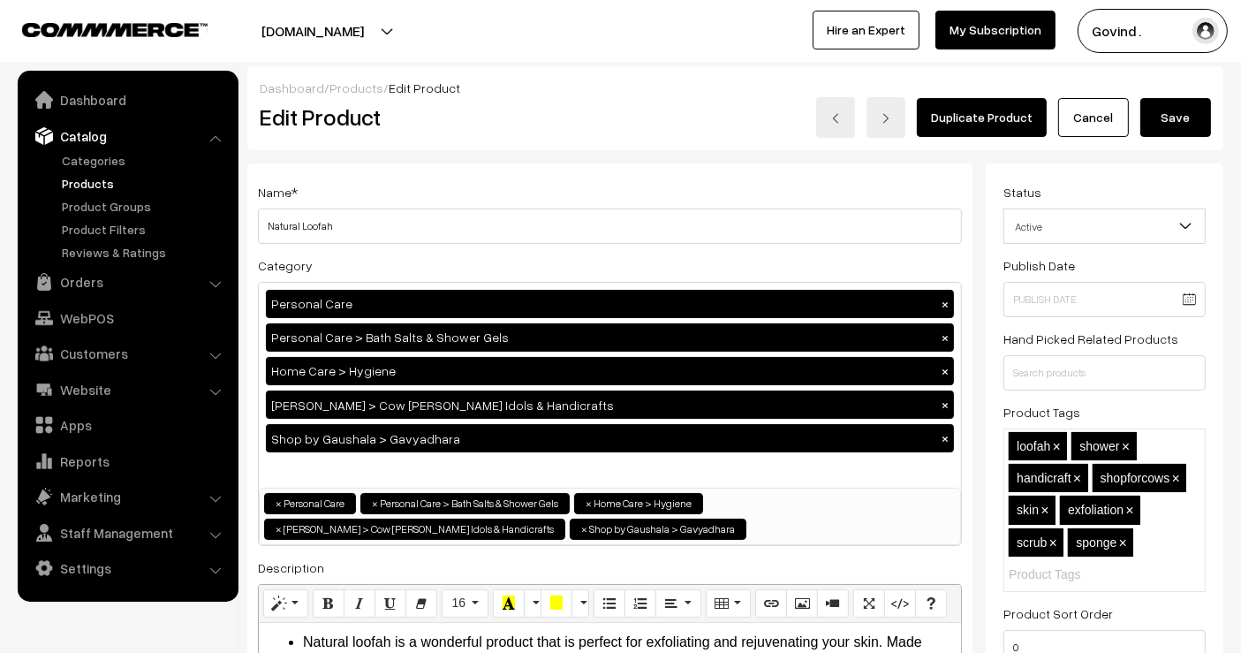
click at [1188, 131] on button "Save" at bounding box center [1176, 117] width 71 height 39
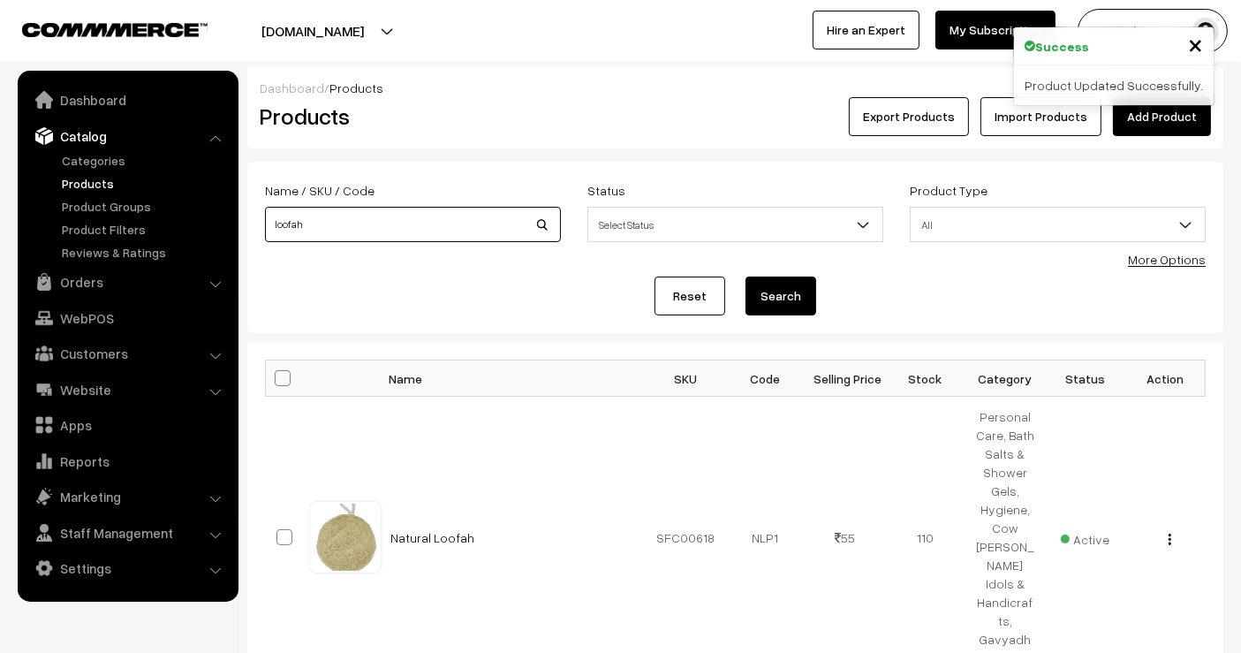
click at [443, 232] on input "loofah" at bounding box center [413, 224] width 296 height 35
type input "balpal"
click at [746, 277] on button "Search" at bounding box center [781, 296] width 71 height 39
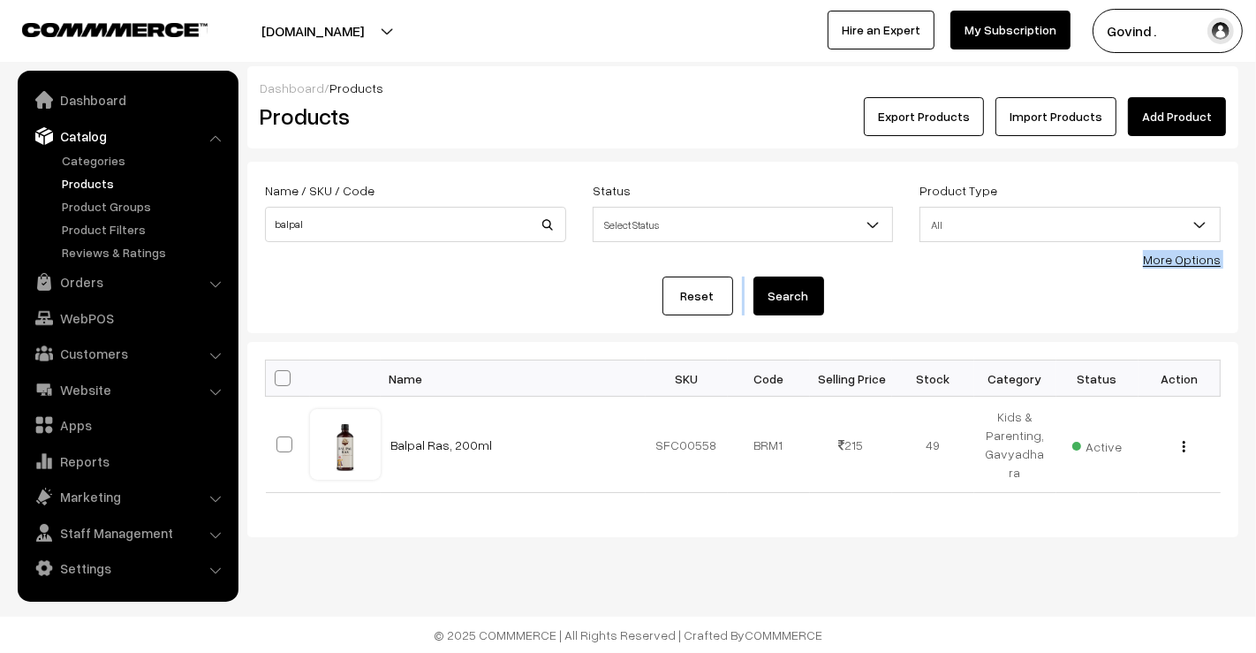
drag, startPoint x: 1255, startPoint y: 237, endPoint x: 1255, endPoint y: 327, distance: 90.1
click at [1255, 327] on div "Dashboard / Products Products Export Products Import Products Add Product Name …" at bounding box center [628, 301] width 1256 height 471
click at [1182, 451] on button "button" at bounding box center [1184, 446] width 4 height 14
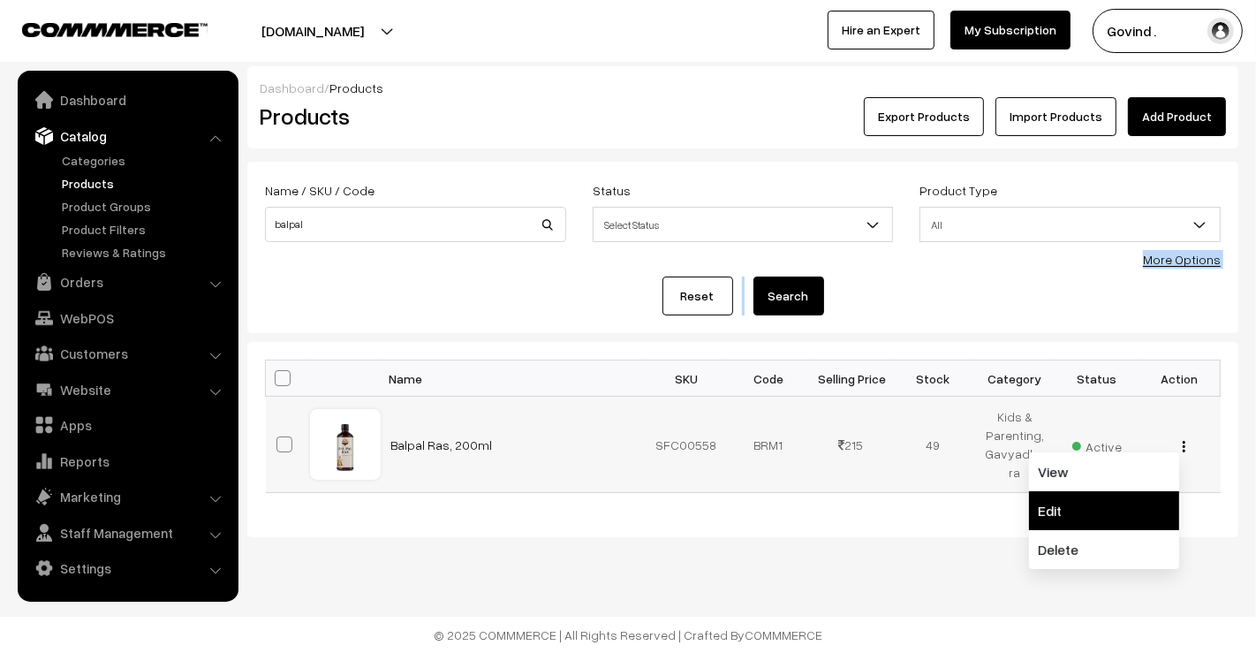
click at [1134, 491] on link "Edit" at bounding box center [1104, 510] width 150 height 39
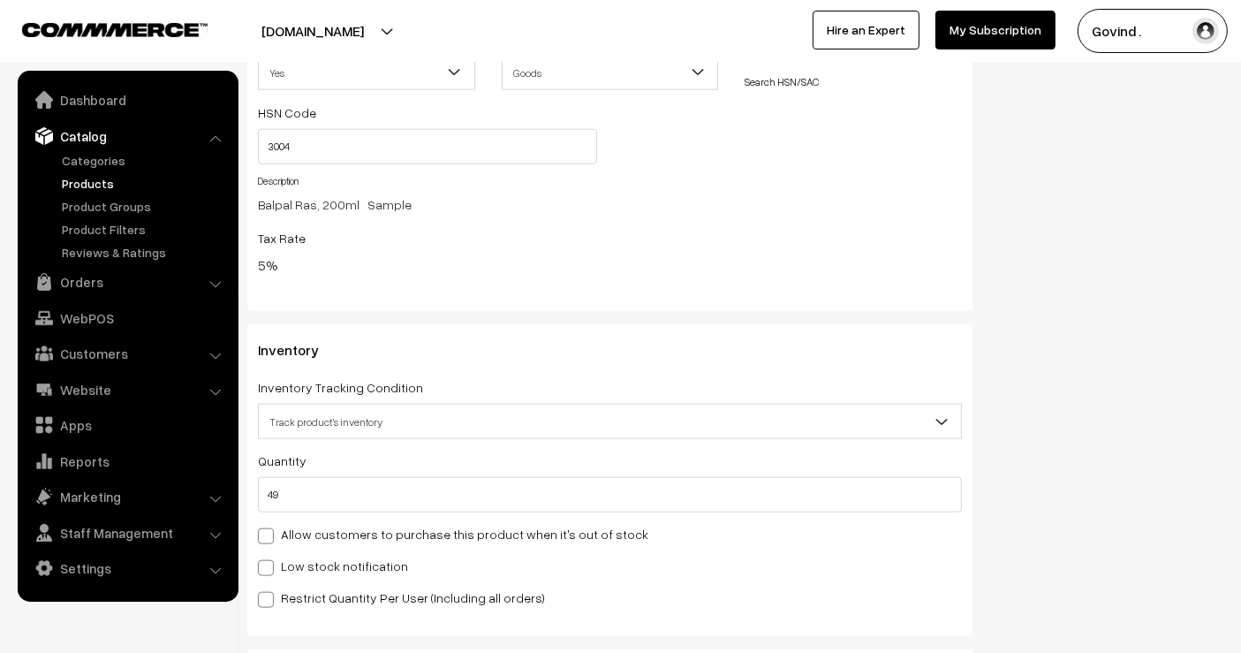
scroll to position [1877, 0]
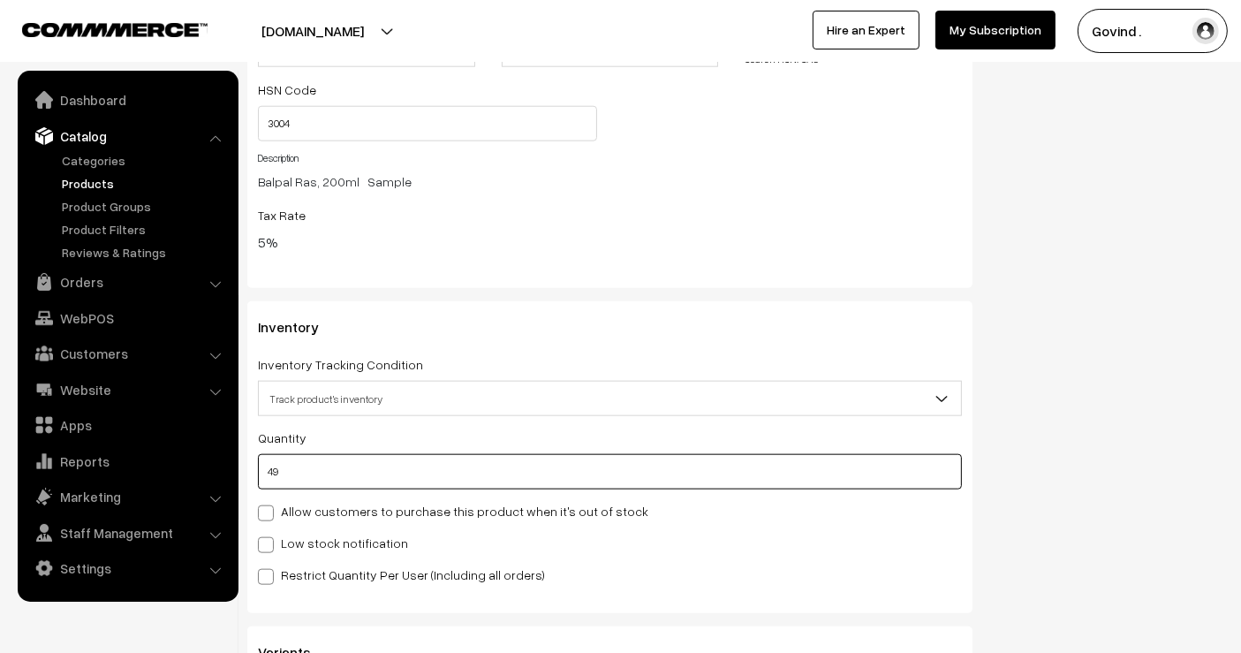
click at [725, 464] on input "49" at bounding box center [610, 471] width 704 height 35
type input "4"
type input "53"
type input "0"
type input "3"
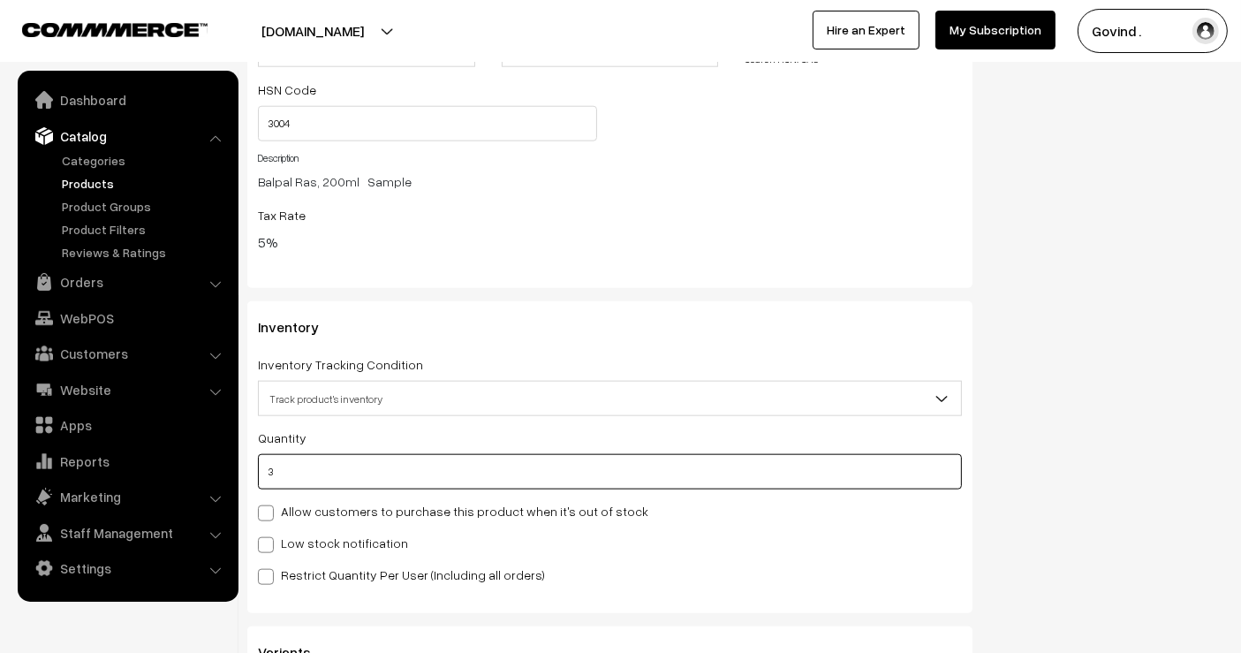
type input "52"
type input "39"
type input "88"
type input "39"
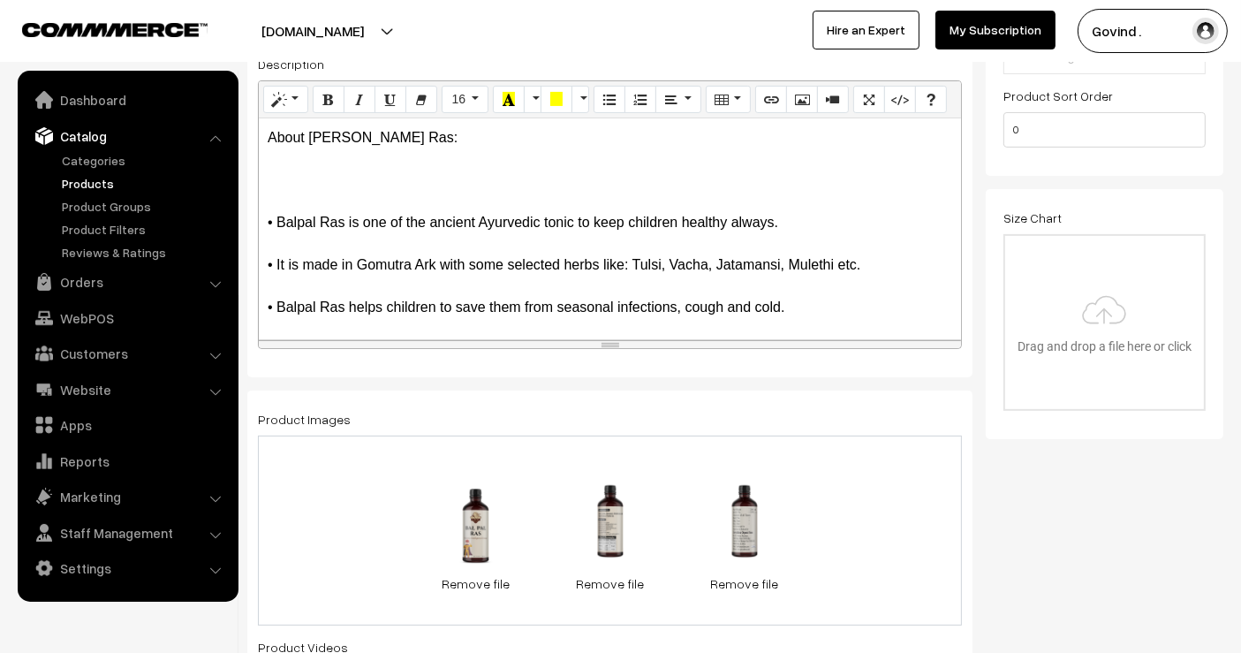
scroll to position [0, 0]
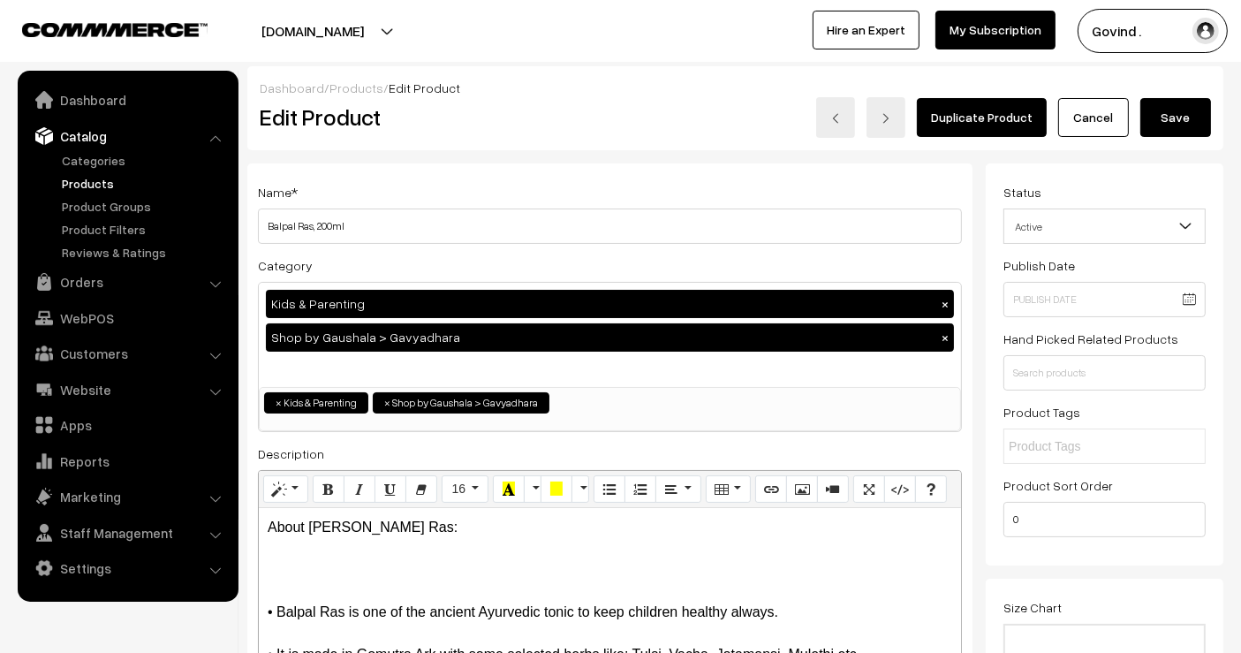
click at [1166, 133] on button "Save" at bounding box center [1176, 117] width 71 height 39
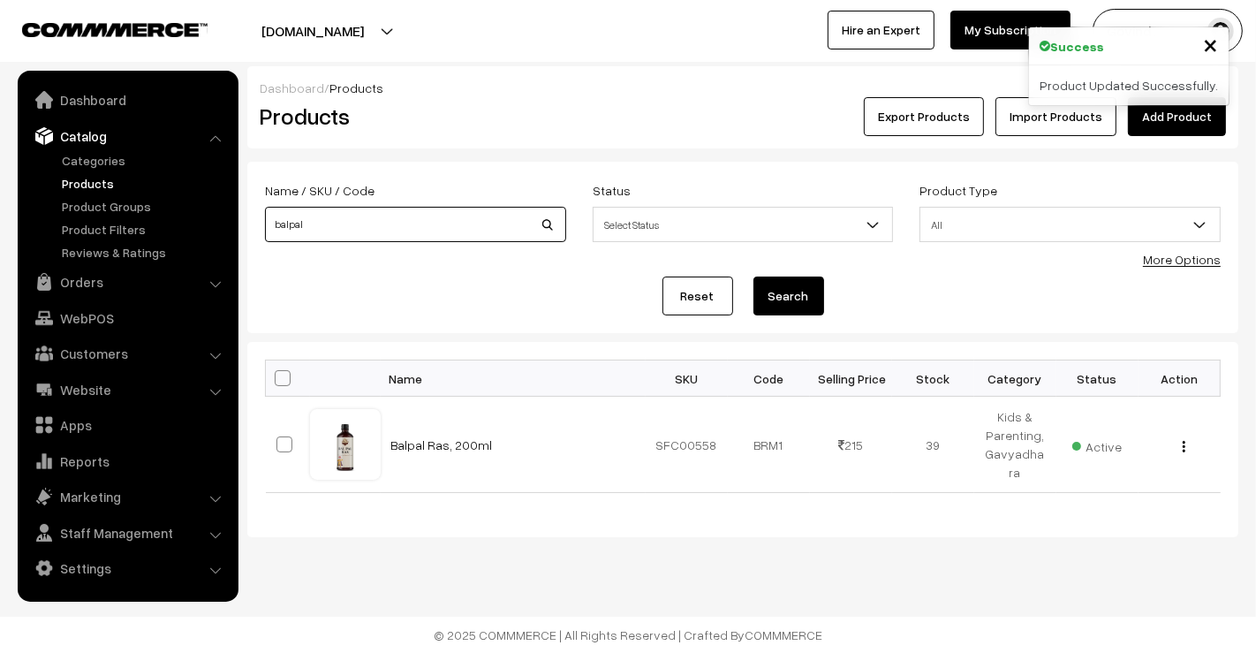
click at [441, 233] on input "balpal" at bounding box center [415, 224] width 301 height 35
type input "khand"
click at [754, 277] on button "Search" at bounding box center [789, 296] width 71 height 39
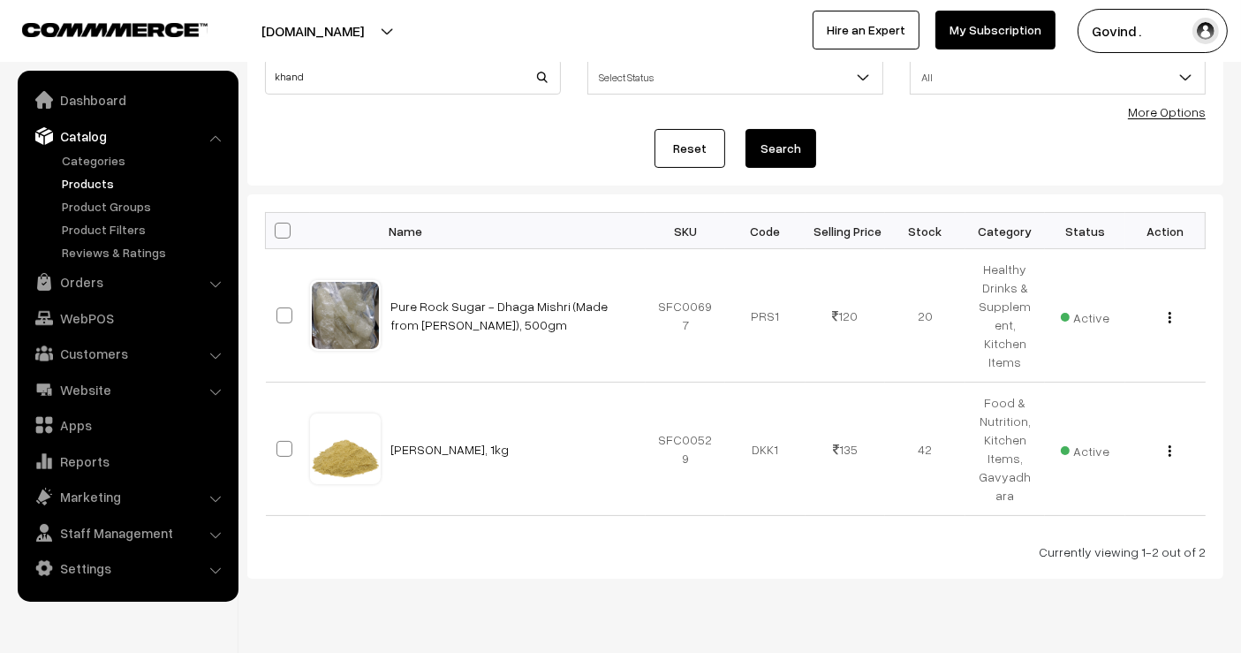
scroll to position [157, 0]
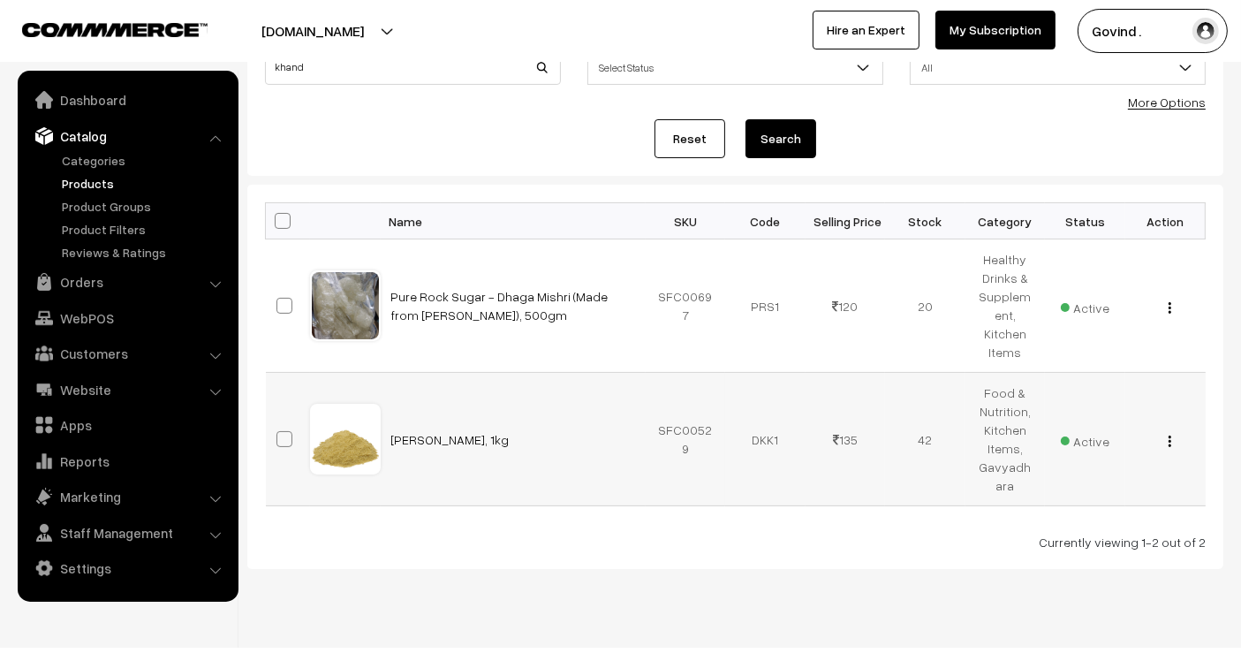
click at [1169, 436] on img "button" at bounding box center [1170, 441] width 3 height 11
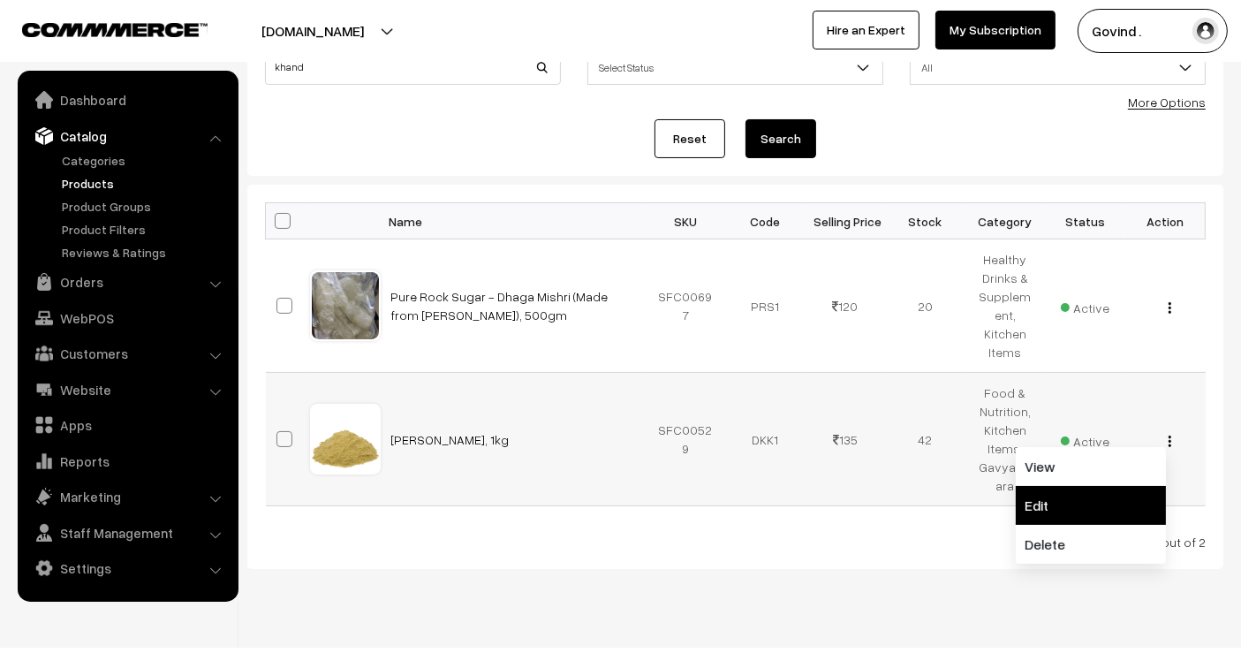
click at [1103, 486] on link "Edit" at bounding box center [1091, 505] width 150 height 39
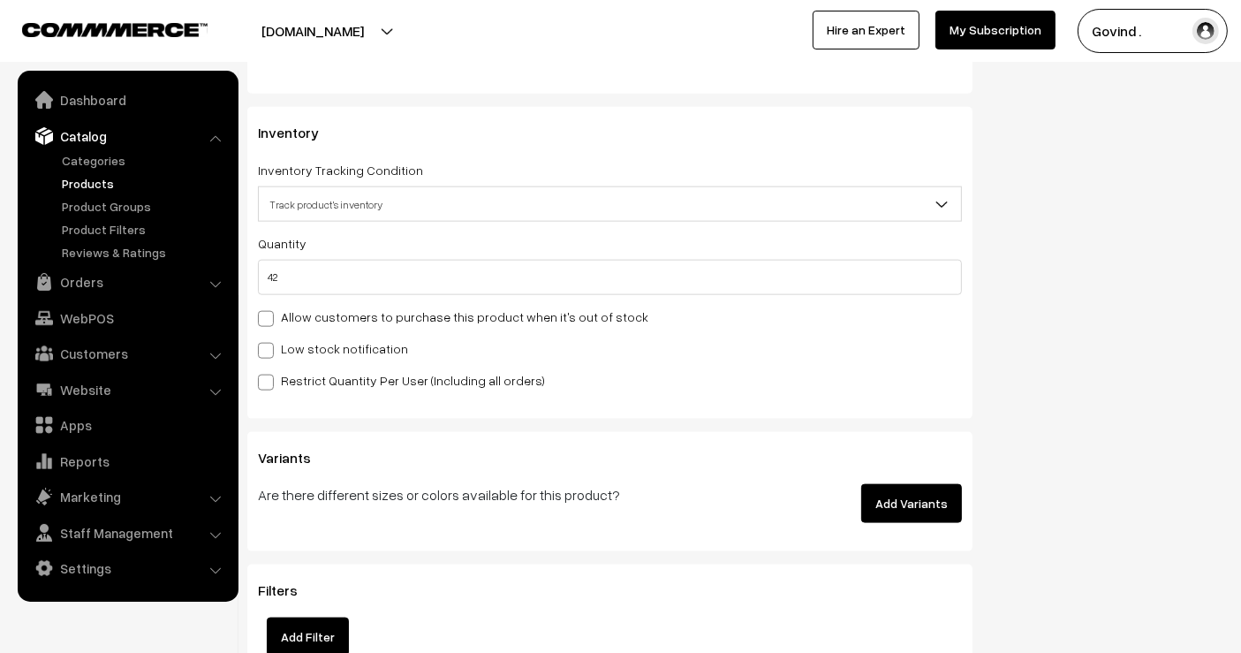
scroll to position [2087, 0]
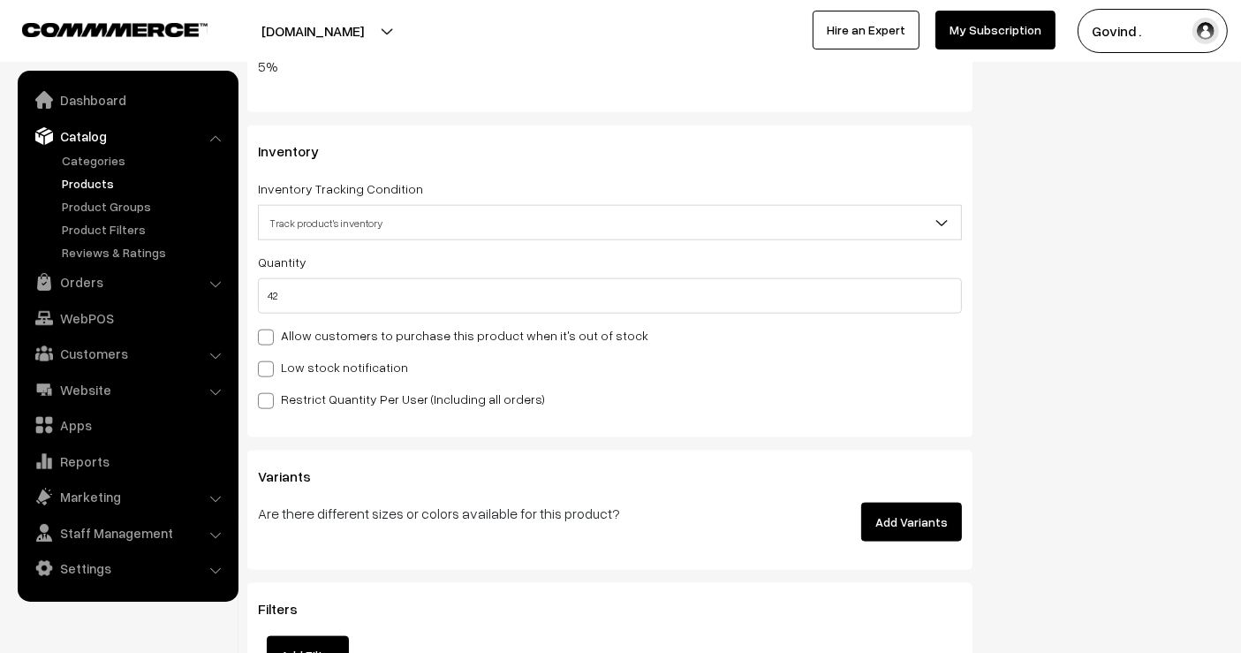
click at [716, 324] on div "Allow customers to purchase this product when it's out of stock" at bounding box center [610, 334] width 704 height 21
click at [705, 301] on input "42" at bounding box center [610, 295] width 704 height 35
type input "4"
type input "46"
type input "0"
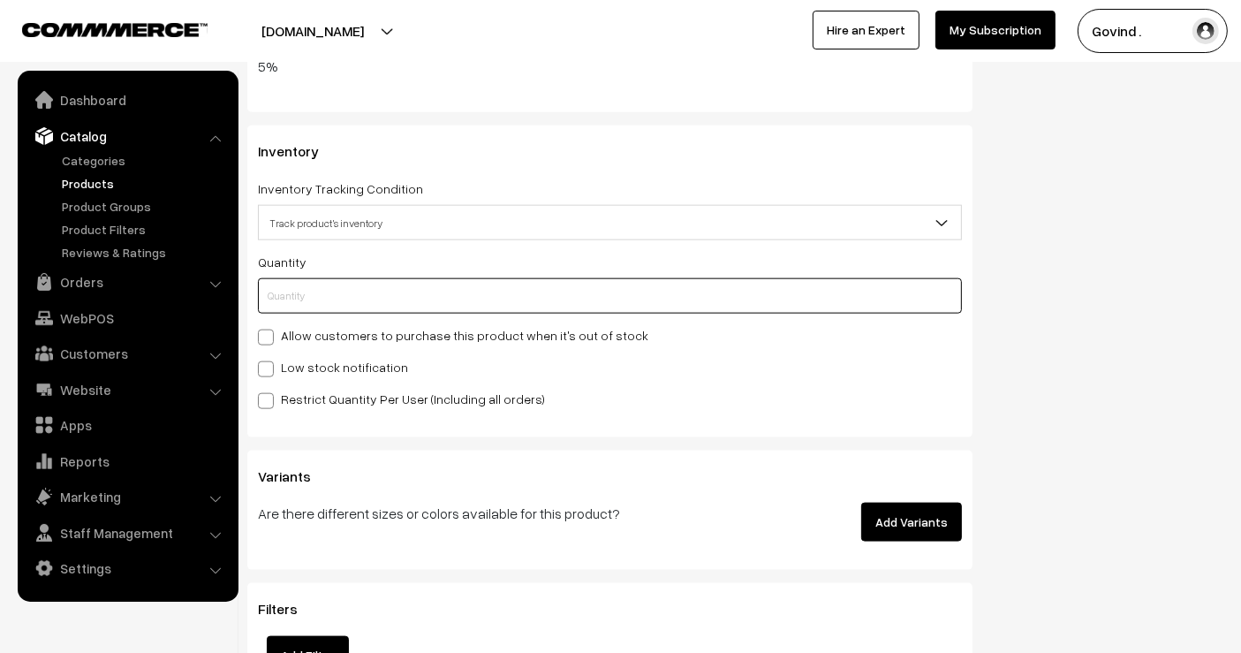
type input "0"
type input "42"
type input "0"
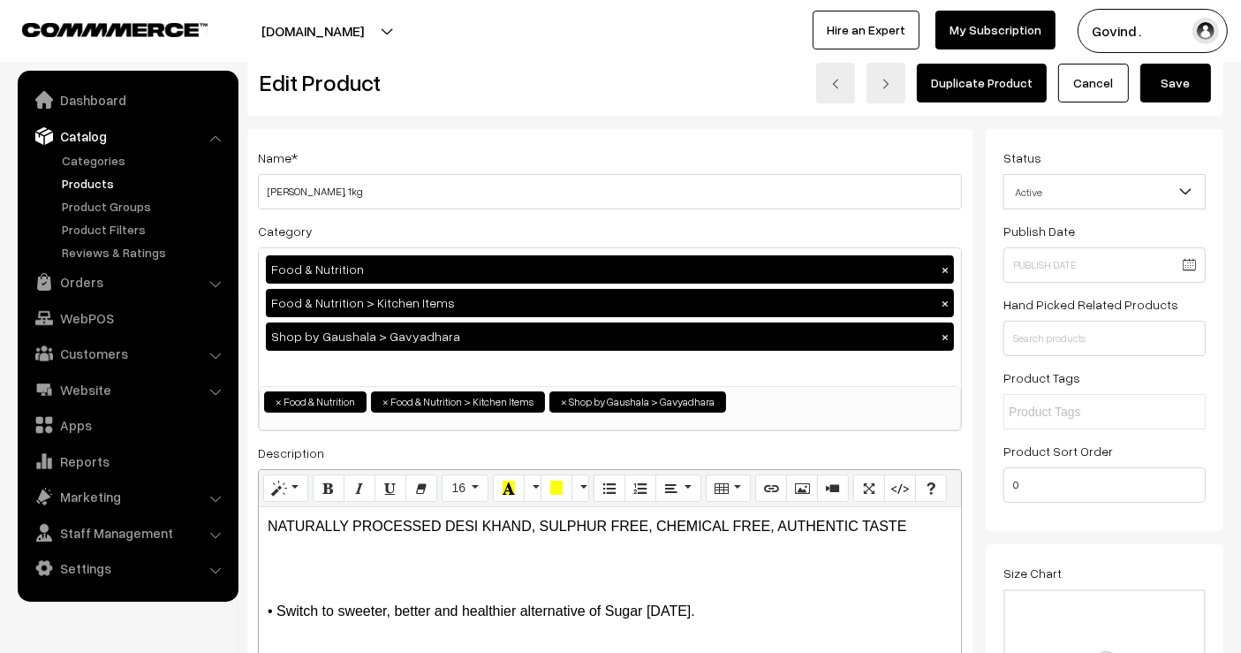
scroll to position [0, 0]
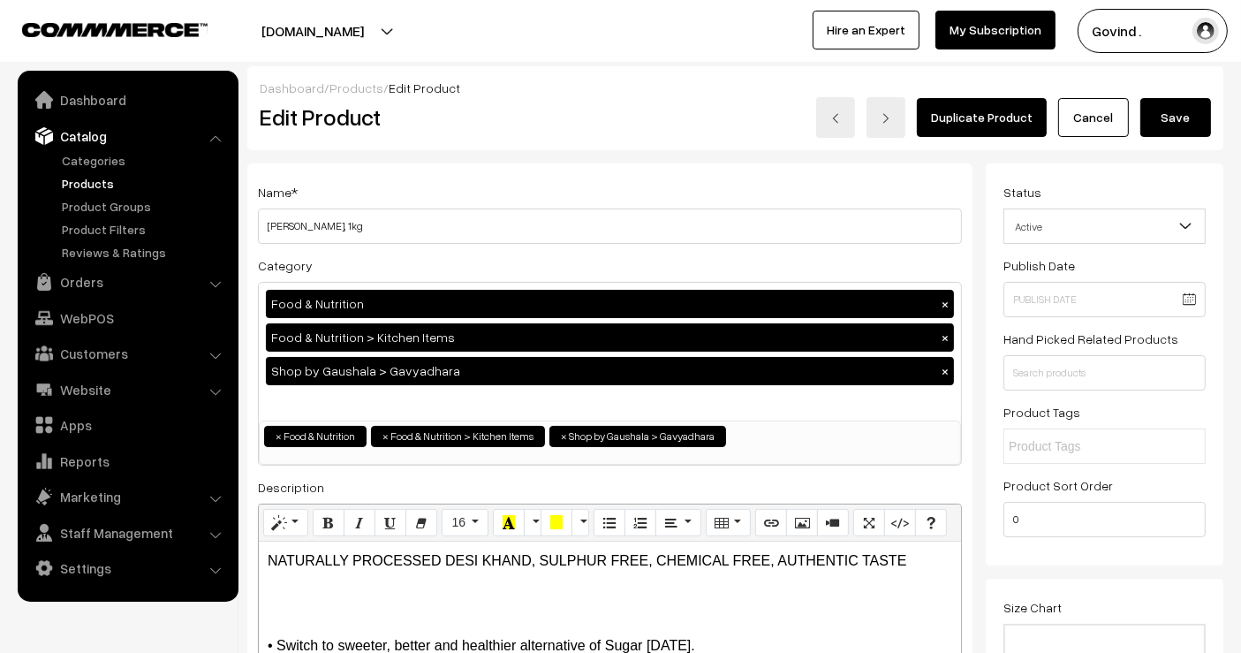
click at [1179, 112] on button "Save" at bounding box center [1176, 117] width 71 height 39
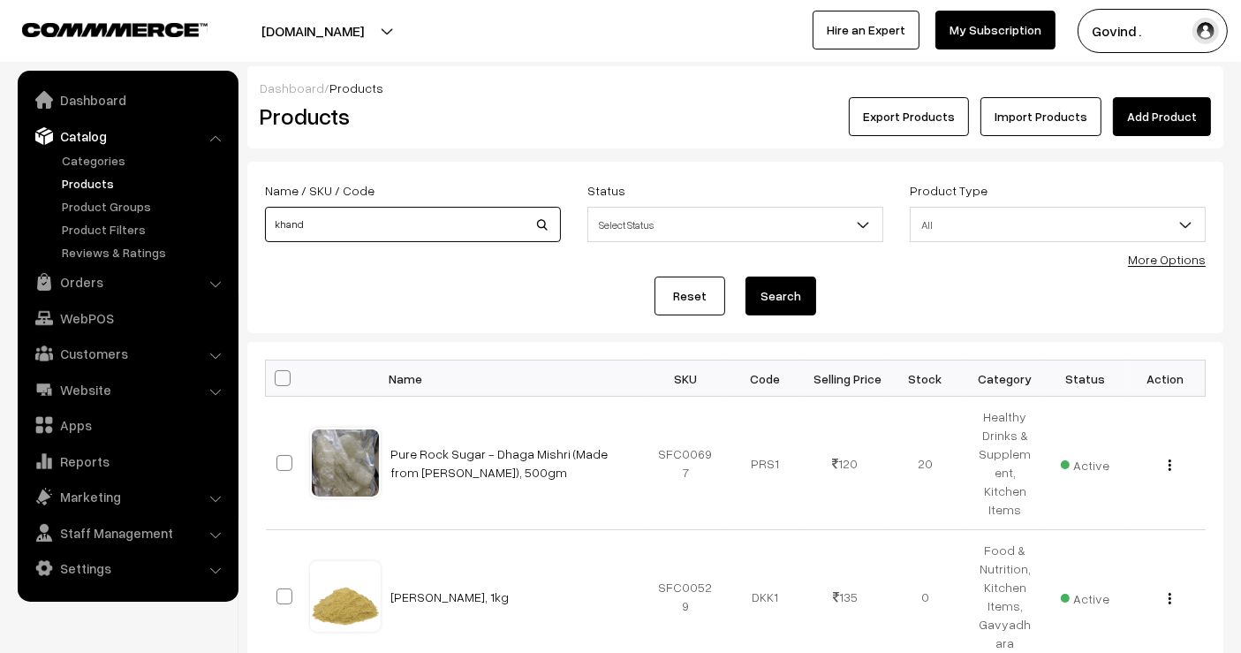
click at [464, 218] on input "khand" at bounding box center [413, 224] width 296 height 35
type input "lemon"
click at [746, 277] on button "Search" at bounding box center [781, 296] width 71 height 39
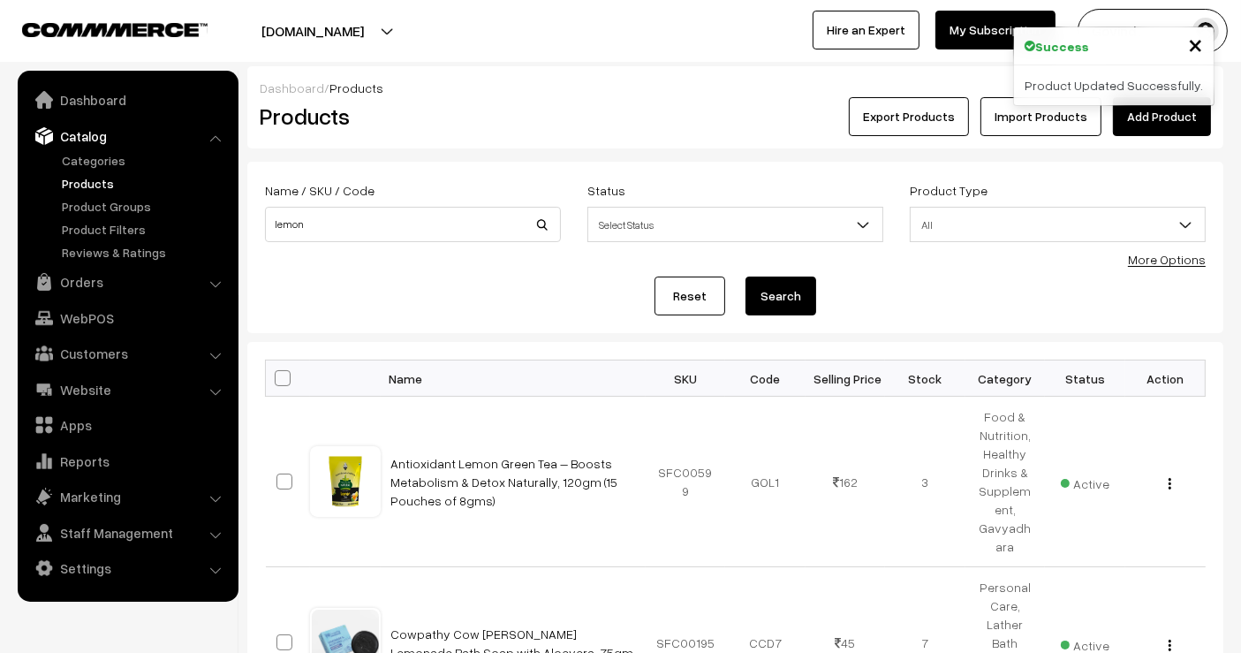
scroll to position [198, 0]
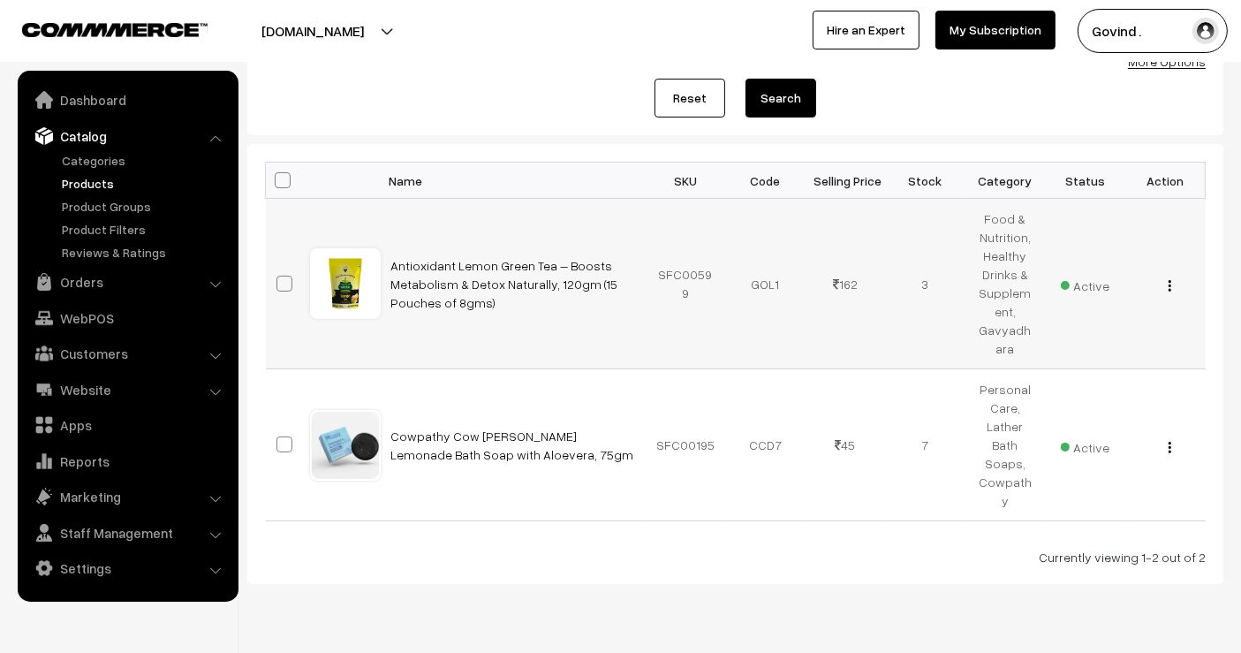
click at [1173, 281] on div "View Edit Delete" at bounding box center [1165, 284] width 59 height 19
click at [1166, 289] on div "View Edit Delete" at bounding box center [1165, 284] width 59 height 19
click at [1169, 289] on img "button" at bounding box center [1170, 285] width 3 height 11
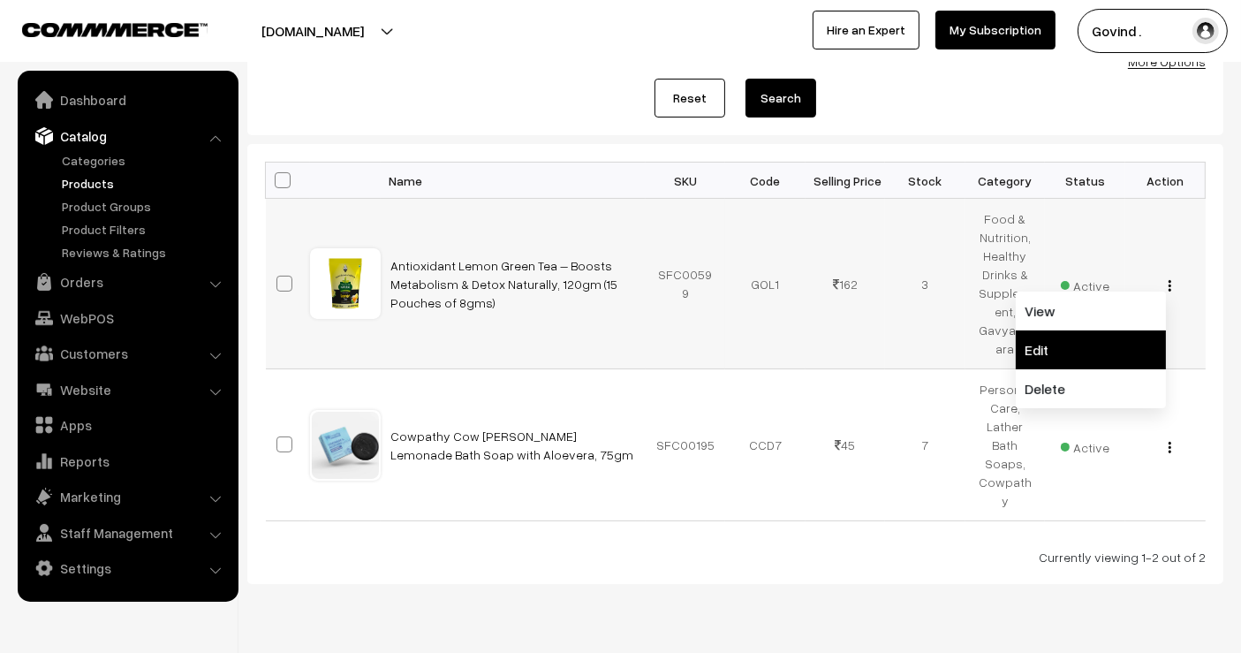
click at [1126, 345] on link "Edit" at bounding box center [1091, 349] width 150 height 39
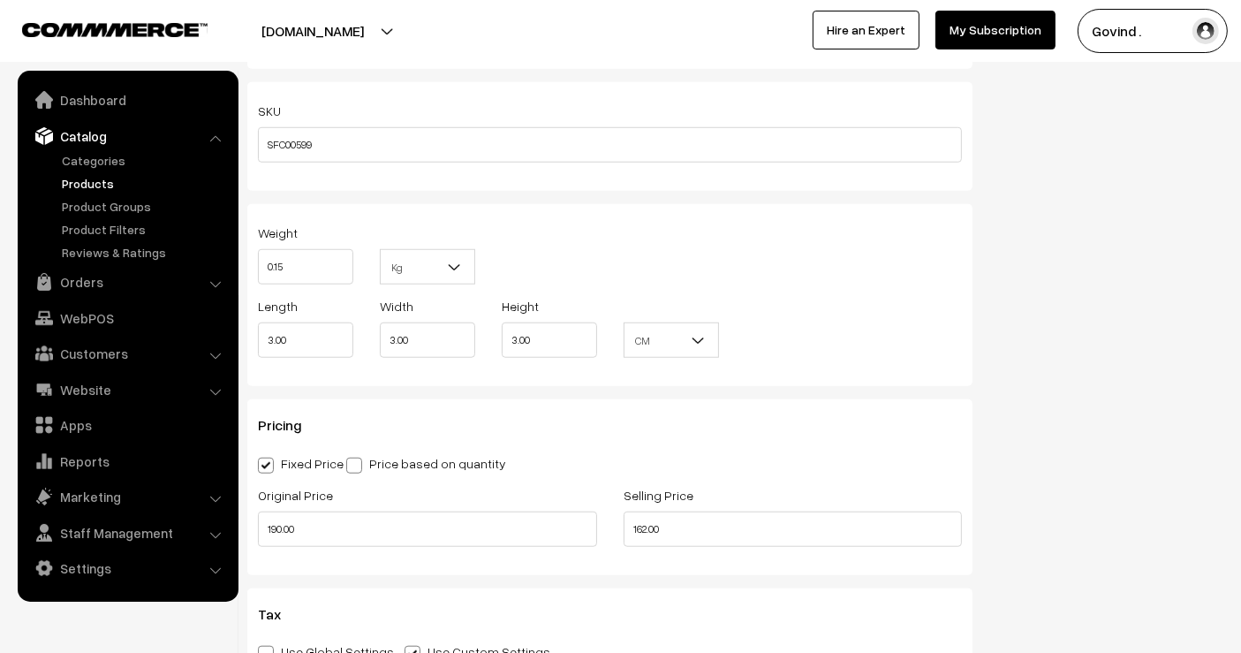
drag, startPoint x: 1254, startPoint y: 37, endPoint x: 1255, endPoint y: 152, distance: 114.9
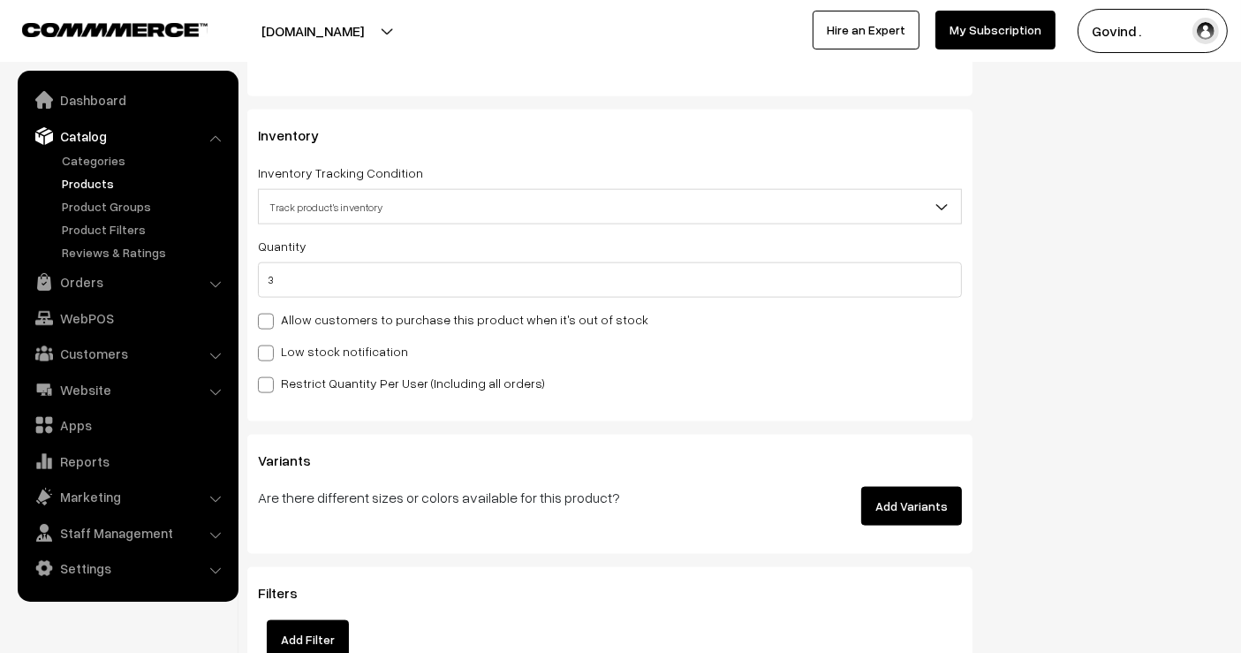
scroll to position [2286, 0]
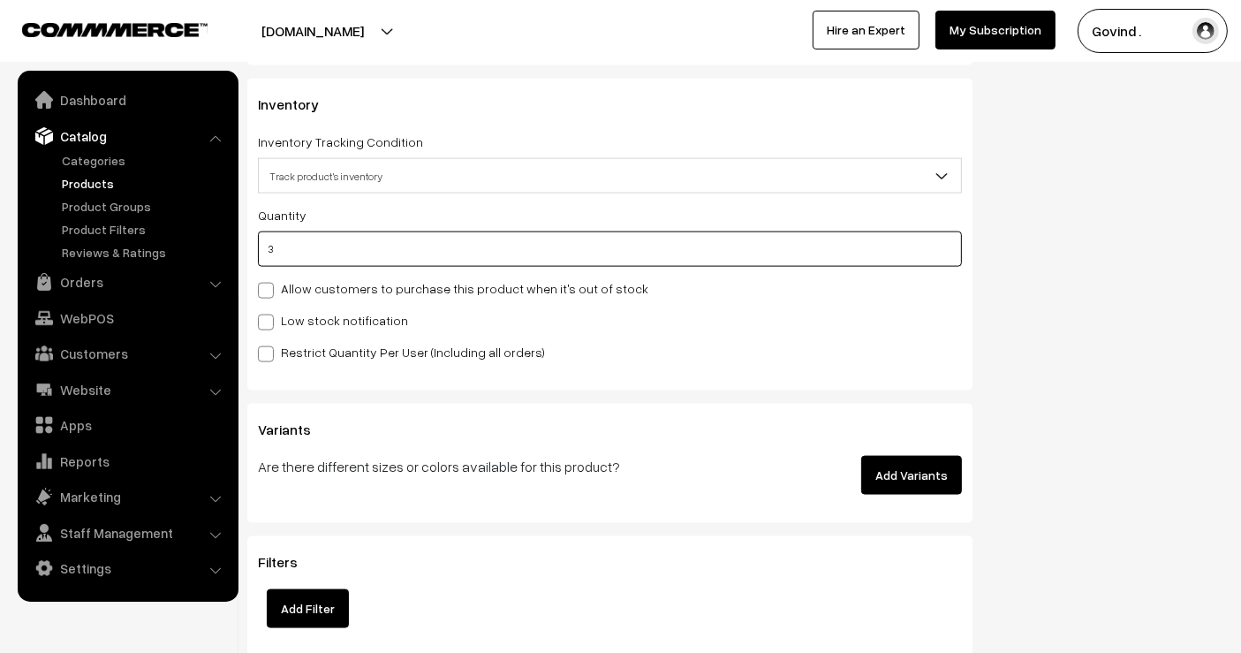
click at [696, 263] on input "3" at bounding box center [610, 248] width 704 height 35
type input "0"
type input "3"
type input "0"
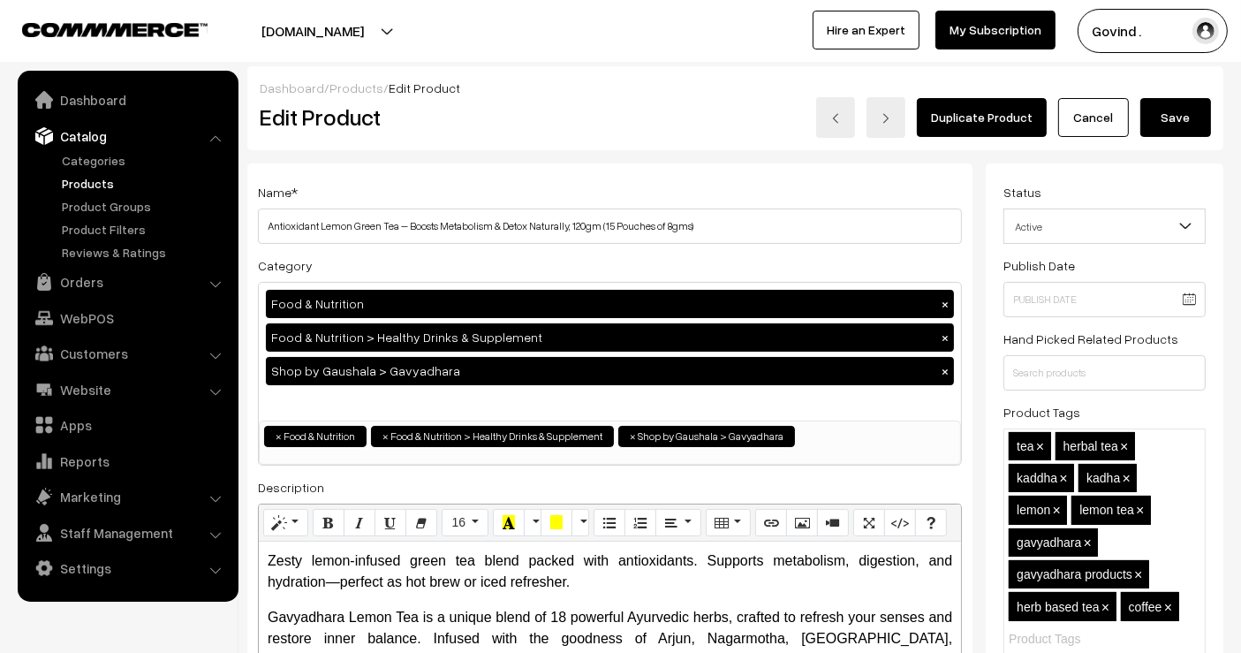
click at [1174, 125] on button "Save" at bounding box center [1176, 117] width 71 height 39
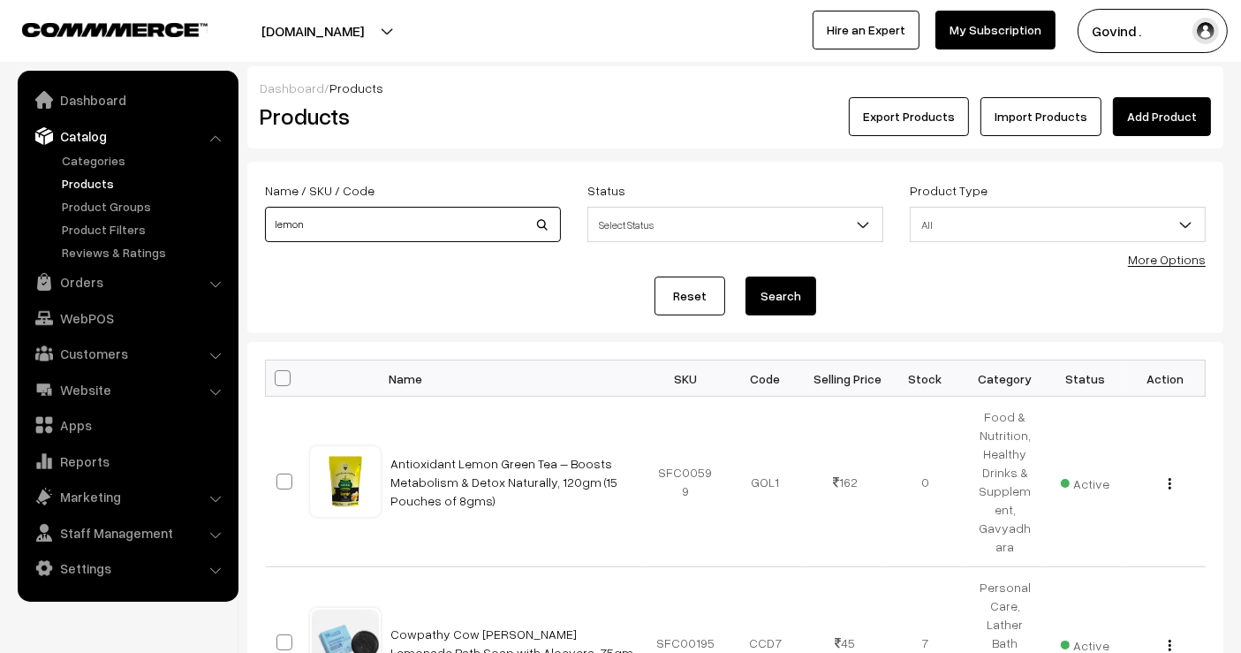
click at [519, 218] on input "lemon" at bounding box center [413, 224] width 296 height 35
type input "rock"
click at [746, 277] on button "Search" at bounding box center [781, 296] width 71 height 39
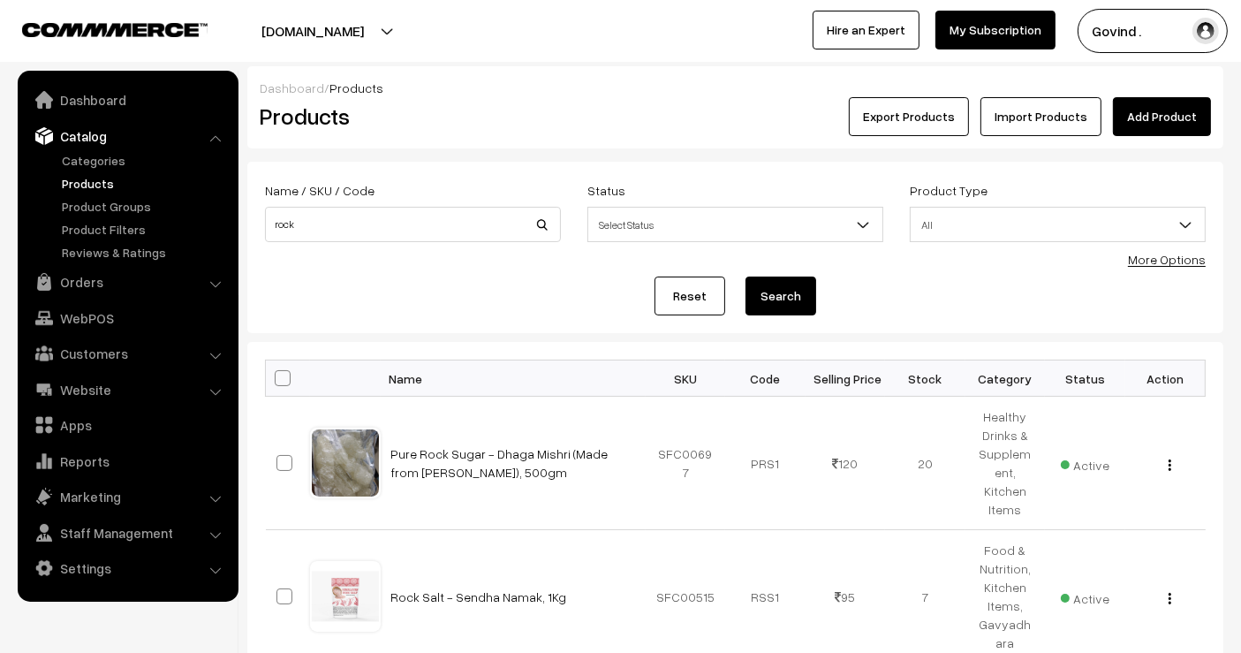
scroll to position [167, 0]
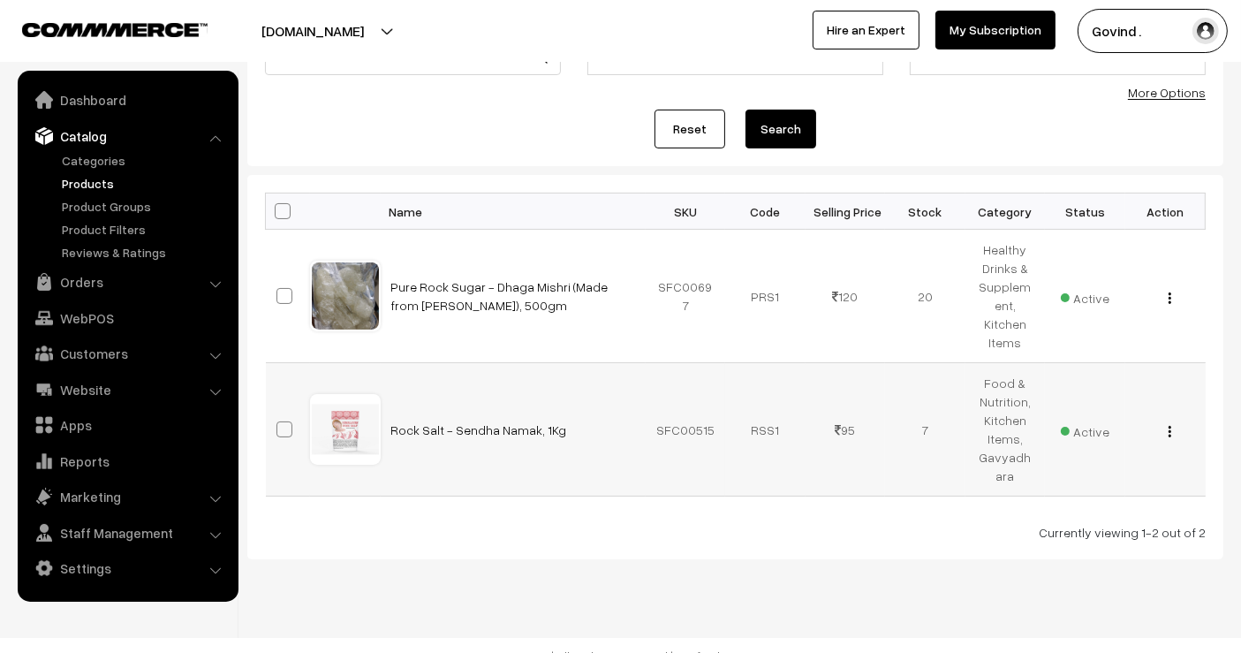
click at [1164, 421] on div "View Edit Delete" at bounding box center [1165, 430] width 59 height 19
click at [1167, 421] on div "View Edit Delete" at bounding box center [1165, 430] width 59 height 19
click at [1171, 426] on img "button" at bounding box center [1170, 431] width 3 height 11
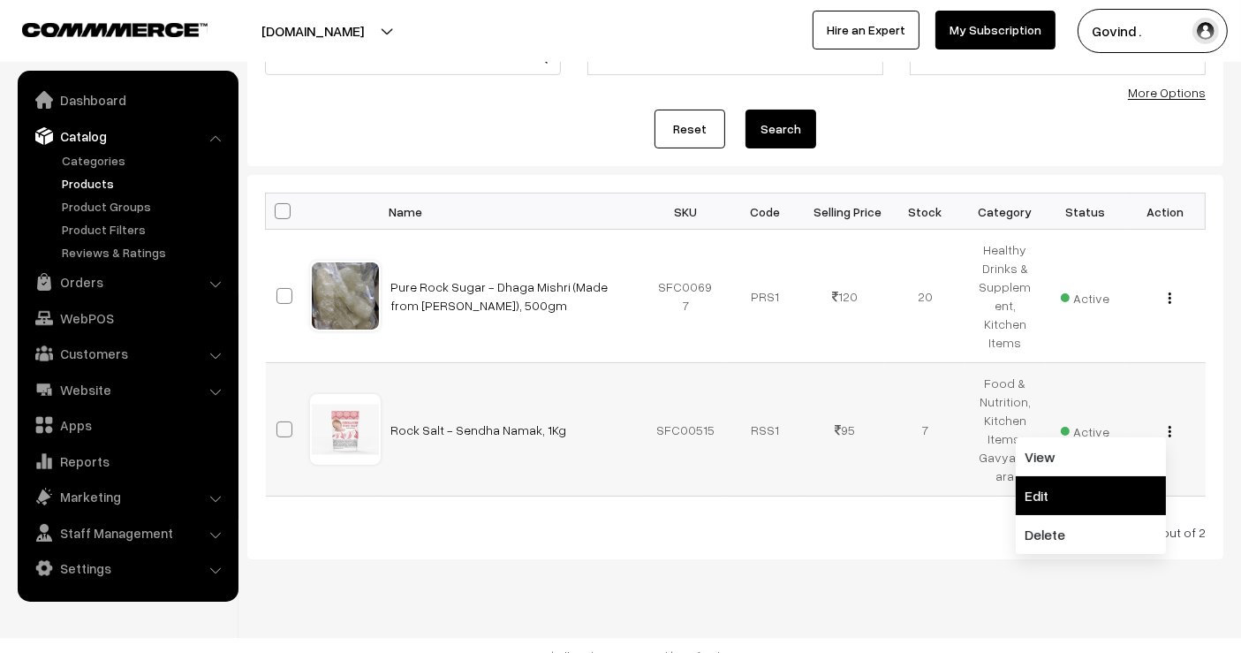
click at [1108, 476] on link "Edit" at bounding box center [1091, 495] width 150 height 39
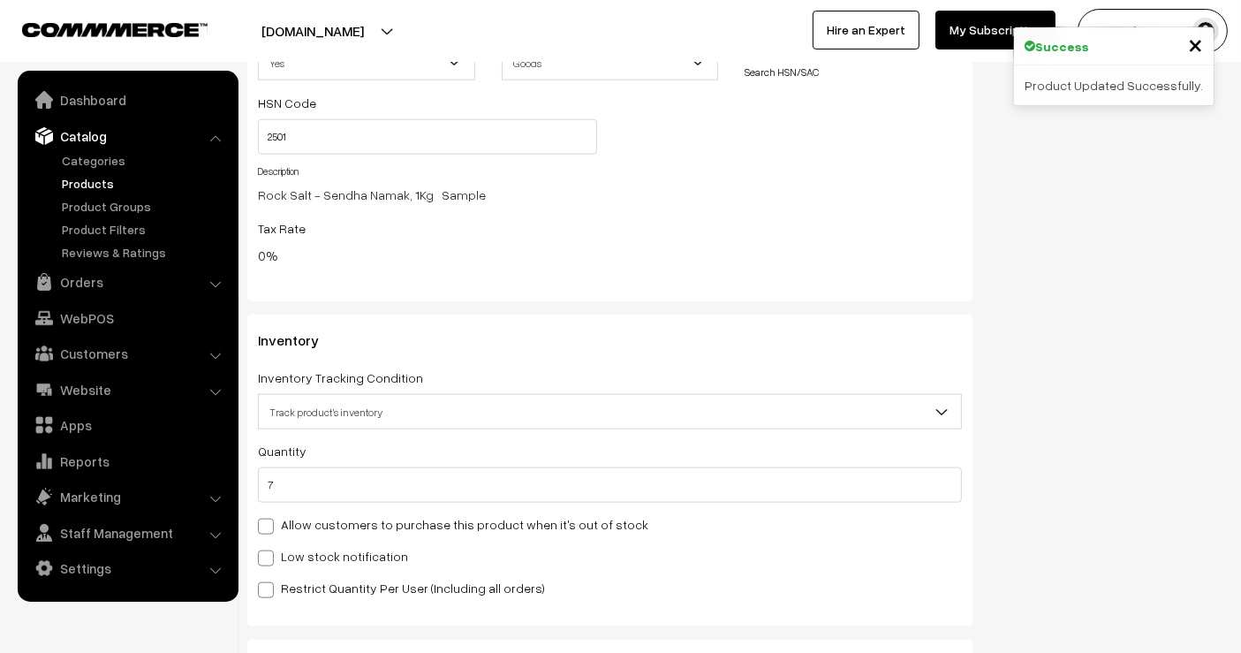
scroll to position [1952, 0]
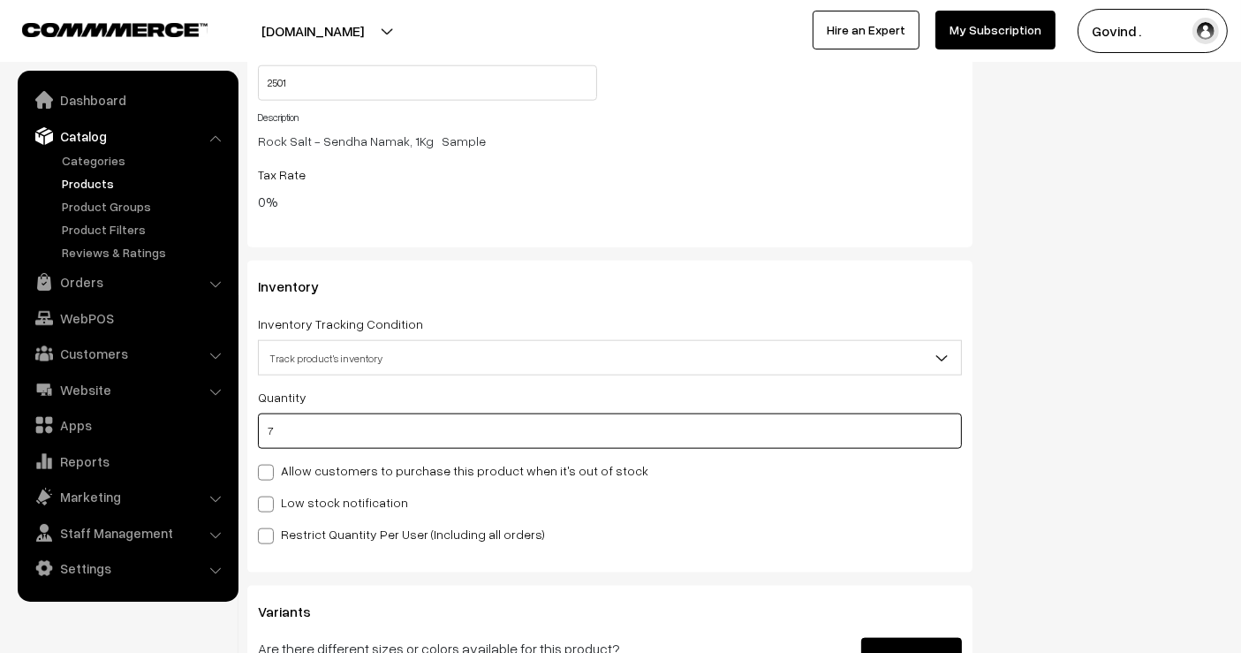
click at [740, 441] on input "7" at bounding box center [610, 430] width 704 height 35
type input "6"
type input "13"
type input "6"
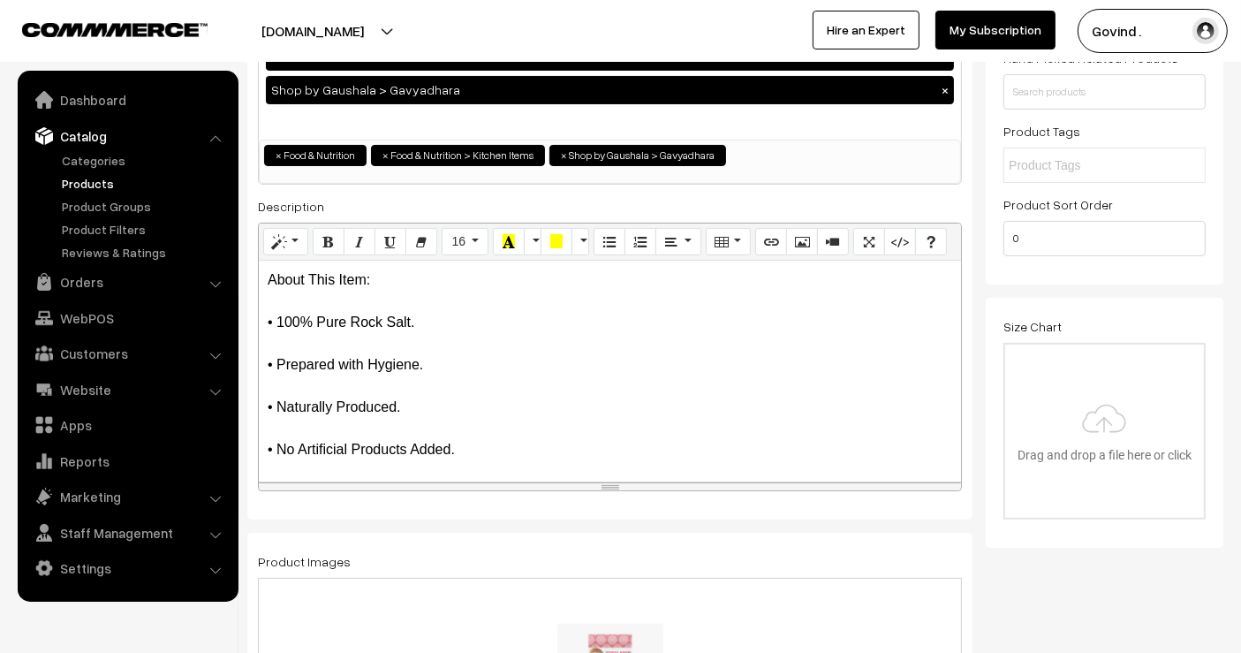
scroll to position [0, 0]
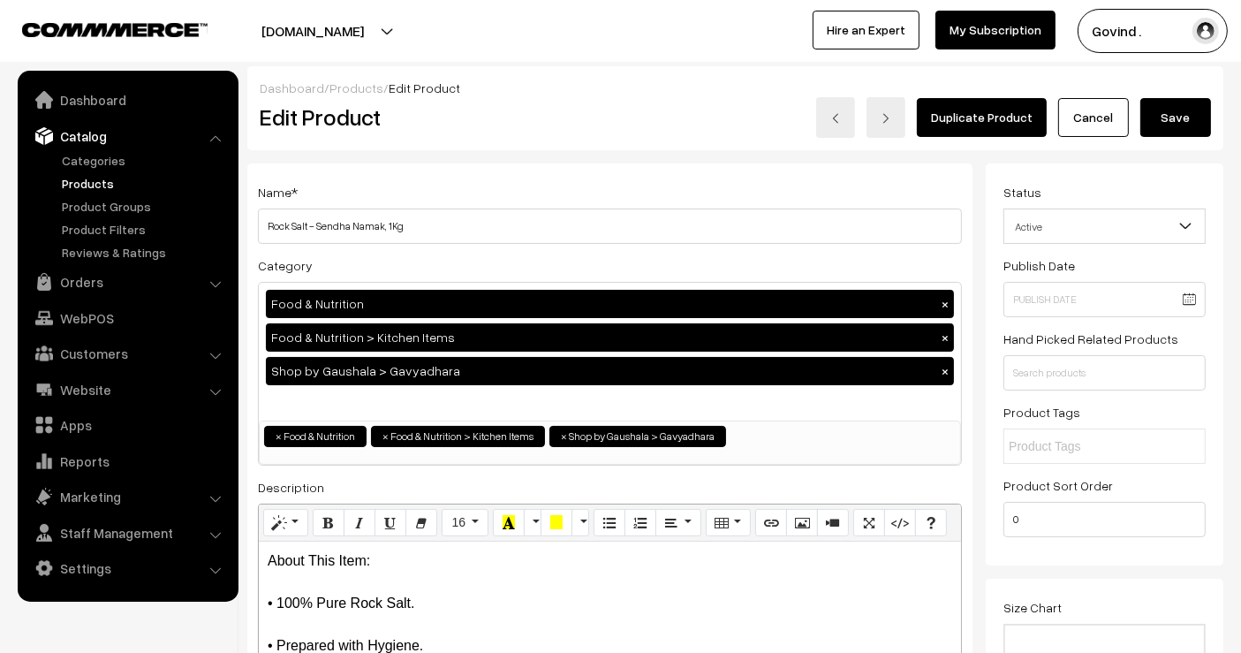
click at [1176, 121] on button "Save" at bounding box center [1176, 117] width 71 height 39
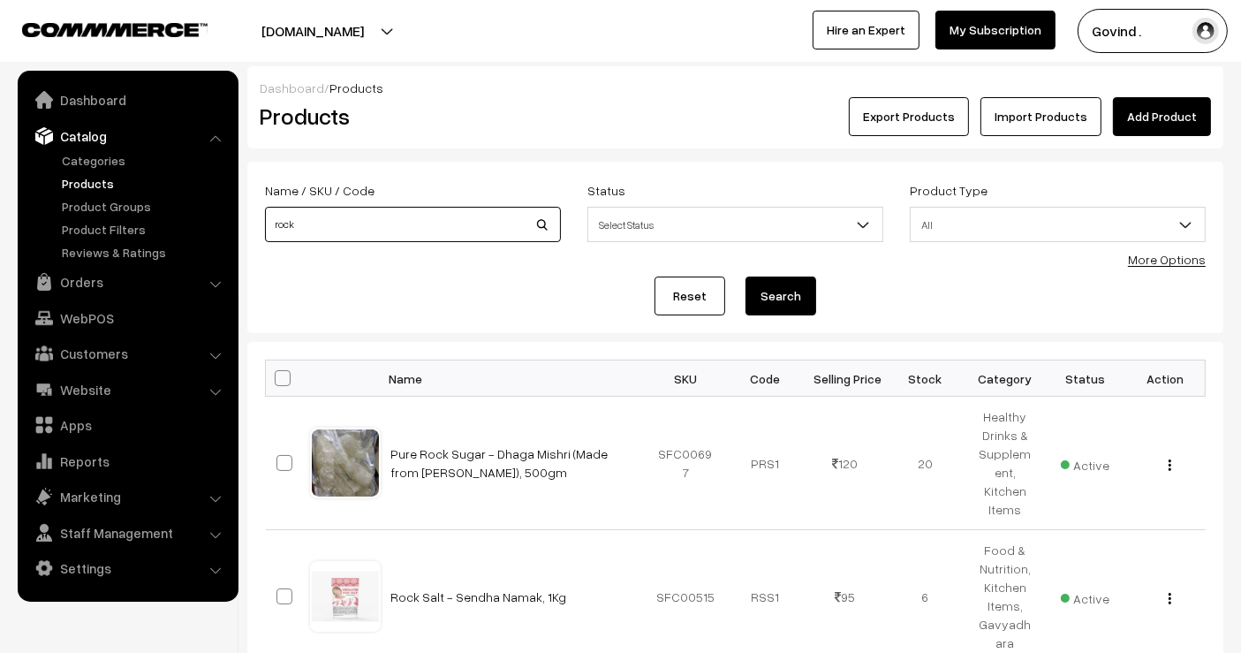
click at [389, 223] on input "rock" at bounding box center [413, 224] width 296 height 35
type input "herbal"
click at [746, 277] on button "Search" at bounding box center [781, 296] width 71 height 39
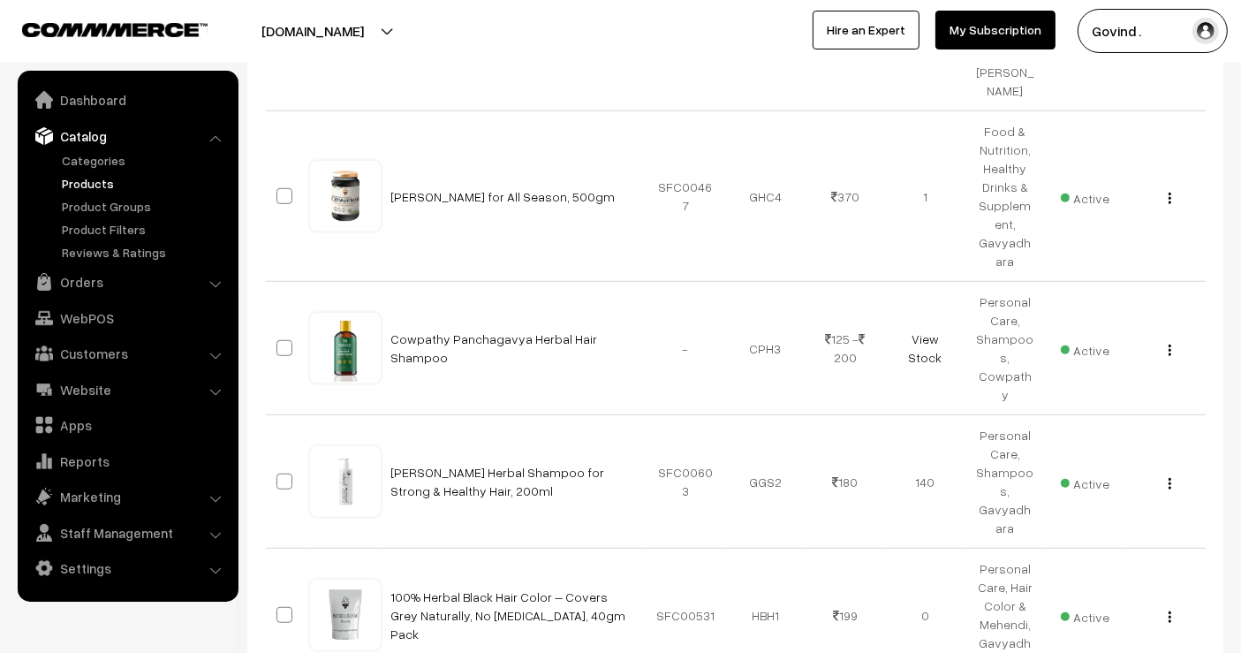
scroll to position [1270, 0]
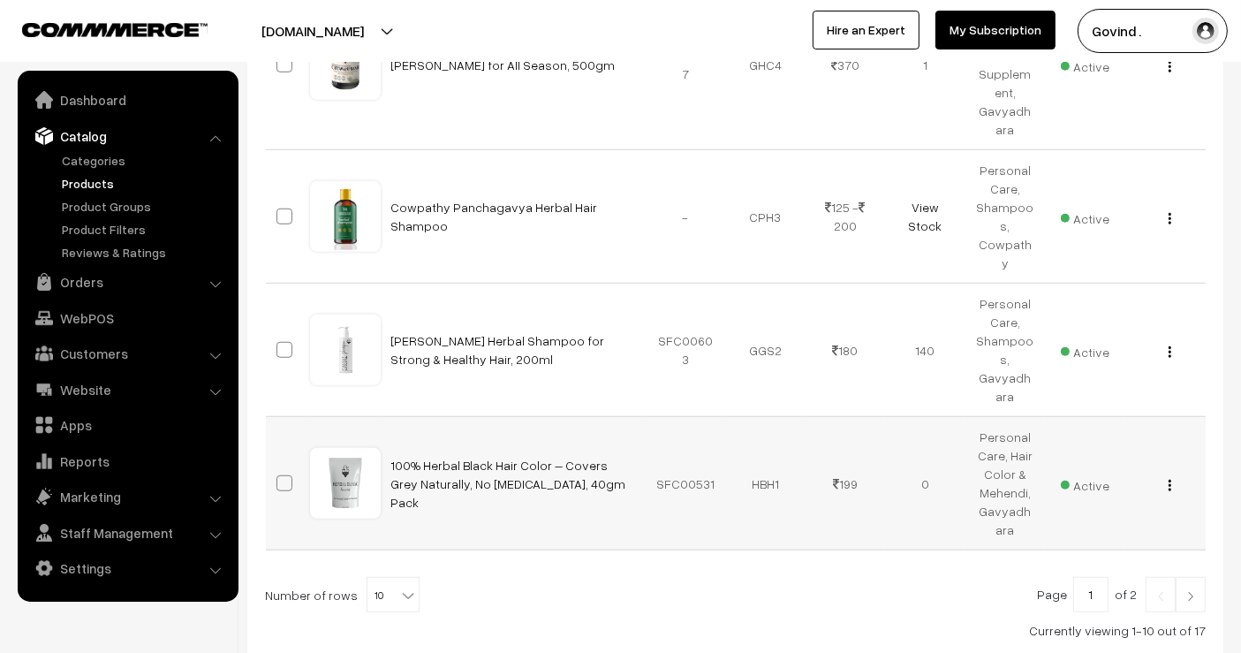
click at [1171, 480] on img "button" at bounding box center [1170, 485] width 3 height 11
click at [1114, 530] on link "Edit" at bounding box center [1091, 549] width 150 height 39
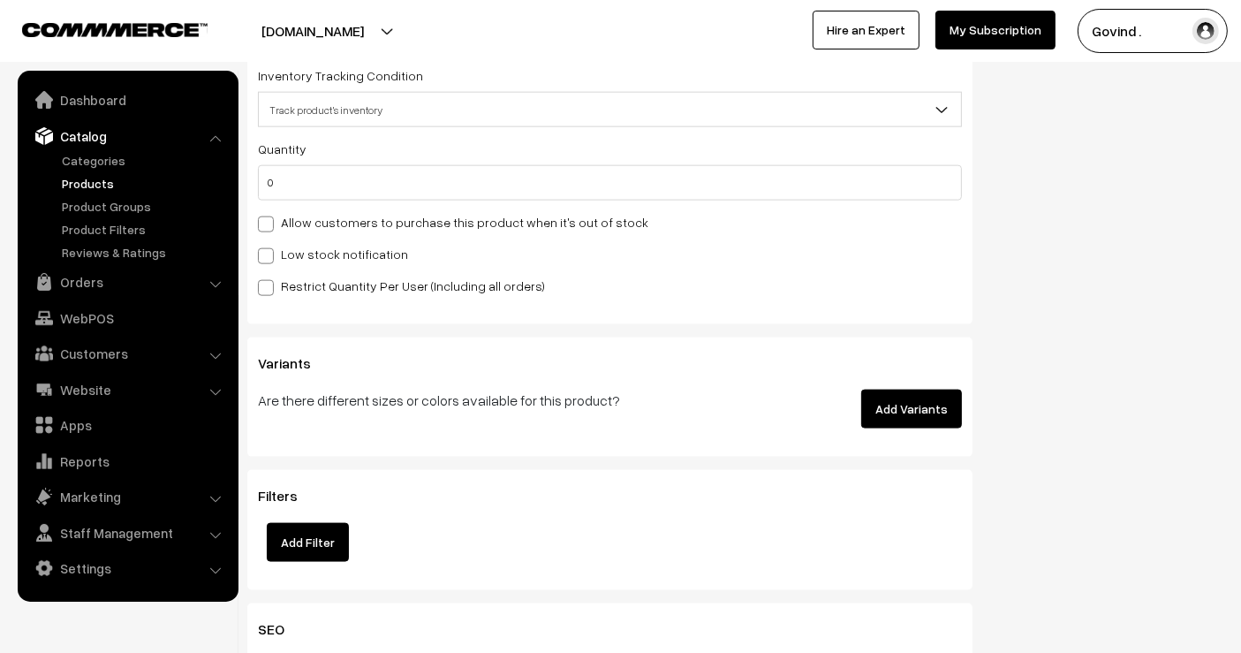
scroll to position [2180, 0]
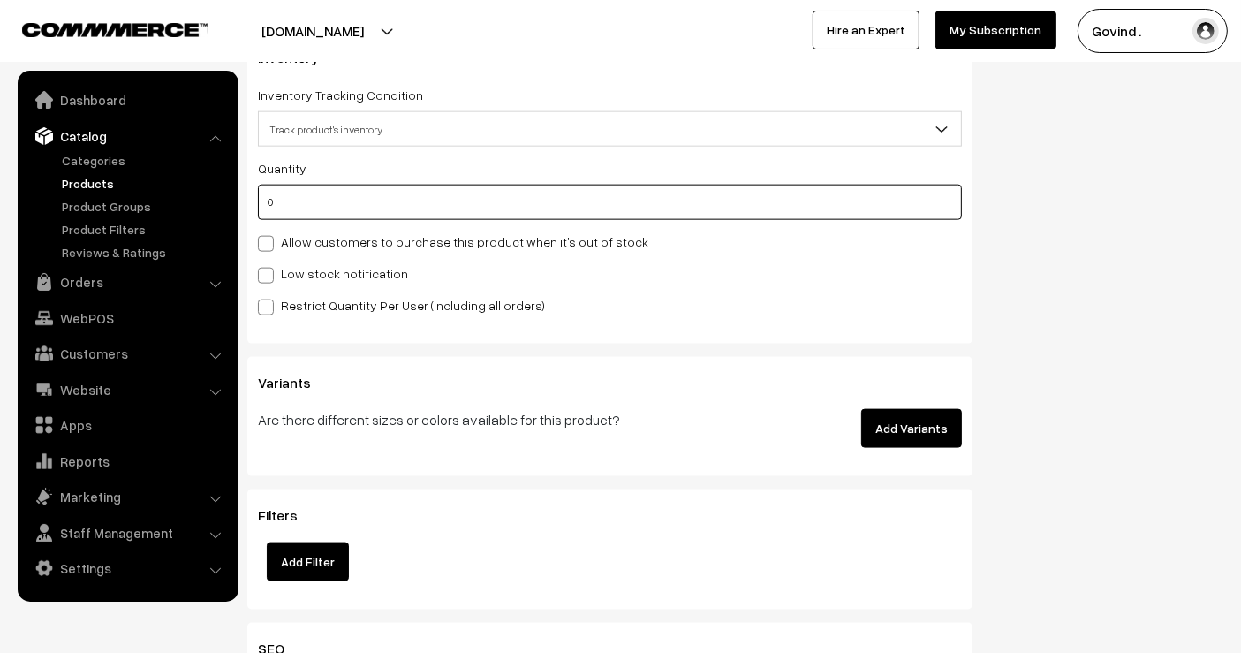
click at [770, 212] on input "0" at bounding box center [610, 202] width 704 height 35
type input "1"
type input "16"
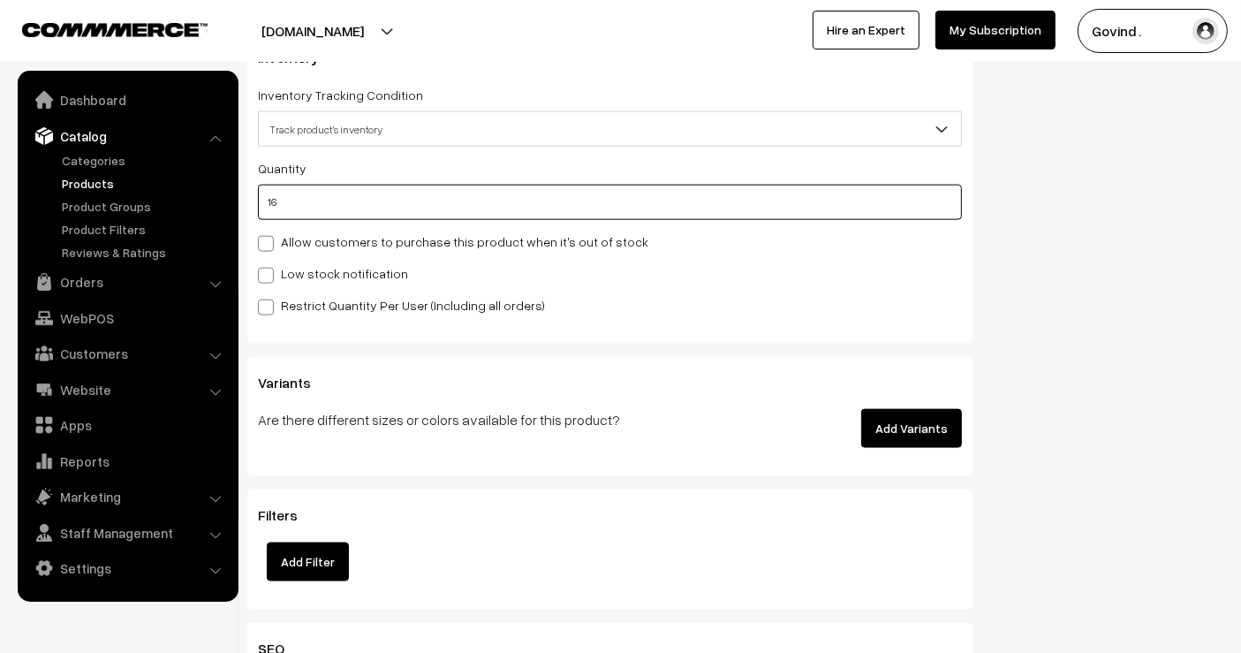
type input "161"
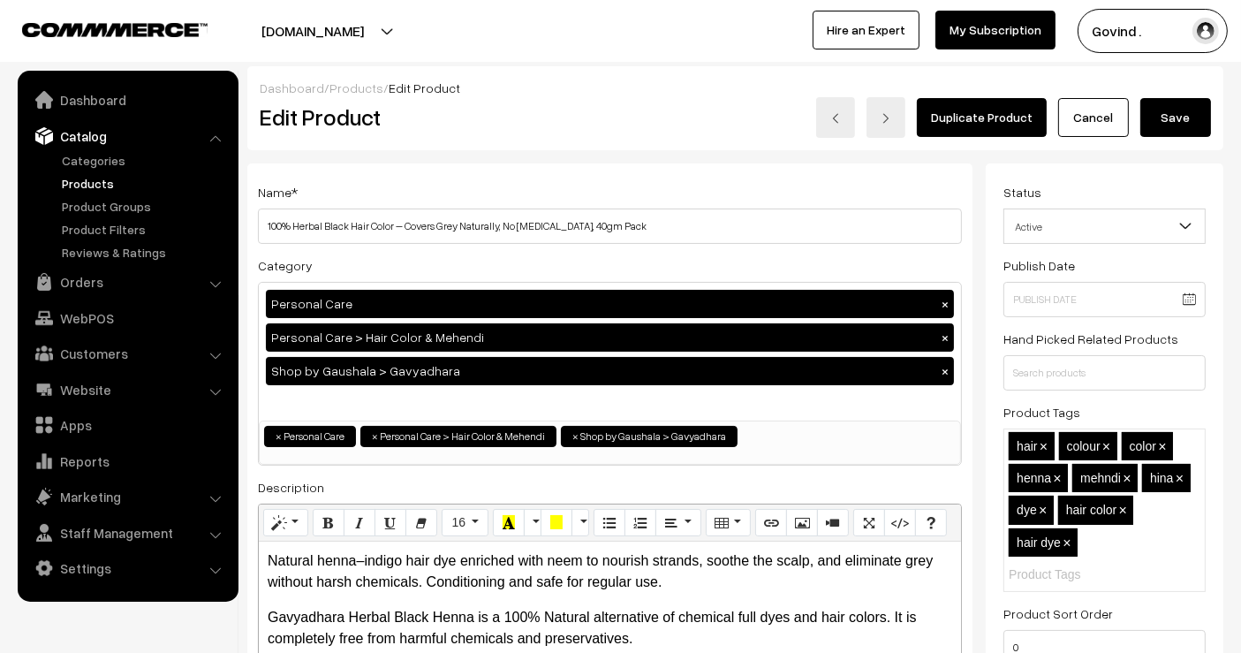
click at [1169, 121] on button "Save" at bounding box center [1176, 117] width 71 height 39
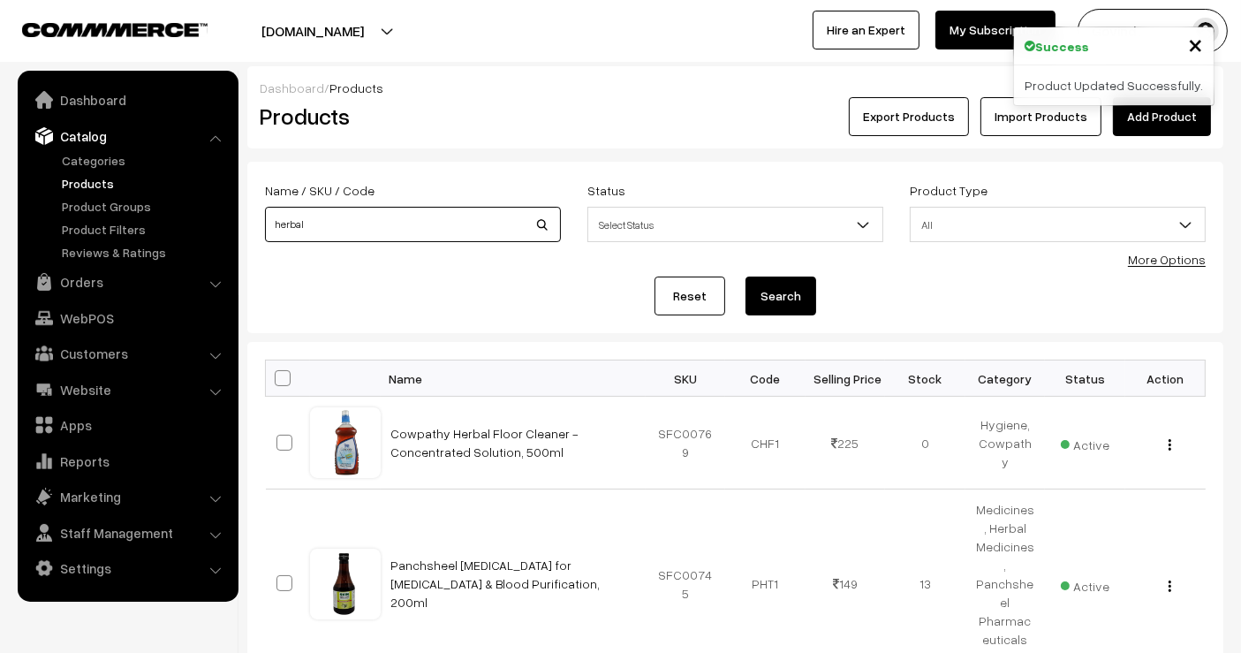
click at [385, 216] on input "herbal" at bounding box center [413, 224] width 296 height 35
type input "marham"
click at [746, 277] on button "Search" at bounding box center [781, 296] width 71 height 39
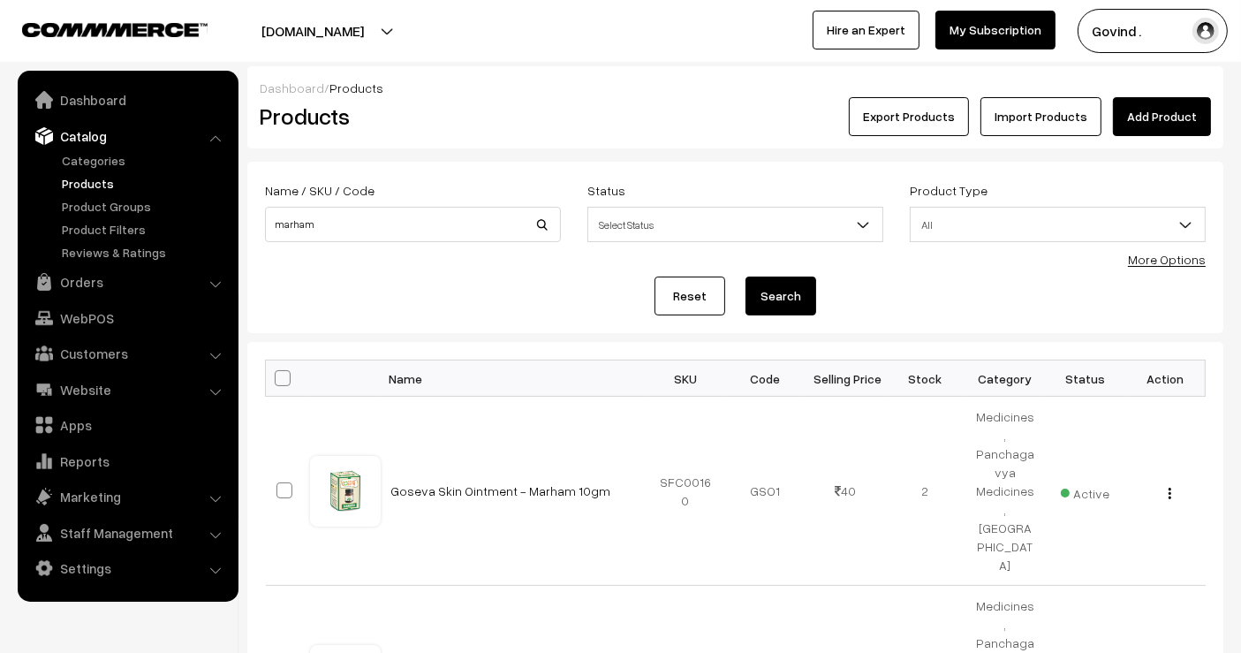
scroll to position [254, 0]
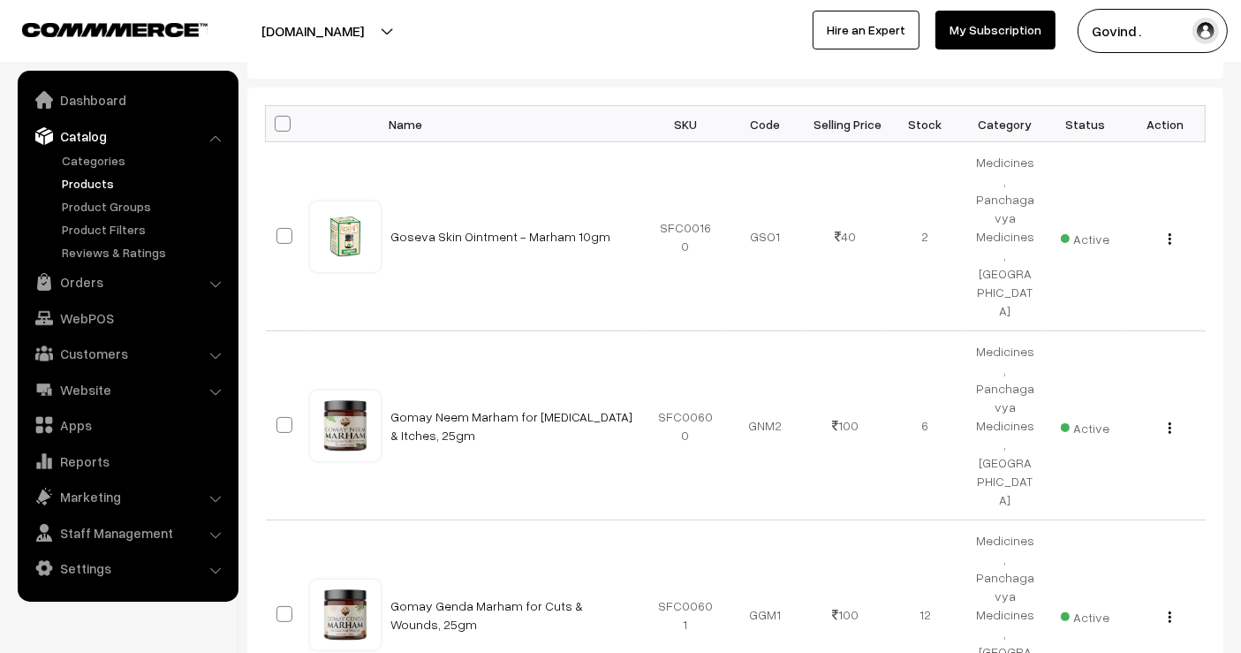
drag, startPoint x: 1255, startPoint y: 178, endPoint x: 1255, endPoint y: 352, distance: 174.9
click at [1240, 352] on html "Thank you for showing interest. Our team will call you shortly. Close [DOMAIN_N…" at bounding box center [620, 72] width 1241 height 653
click at [1170, 422] on img "button" at bounding box center [1170, 427] width 3 height 11
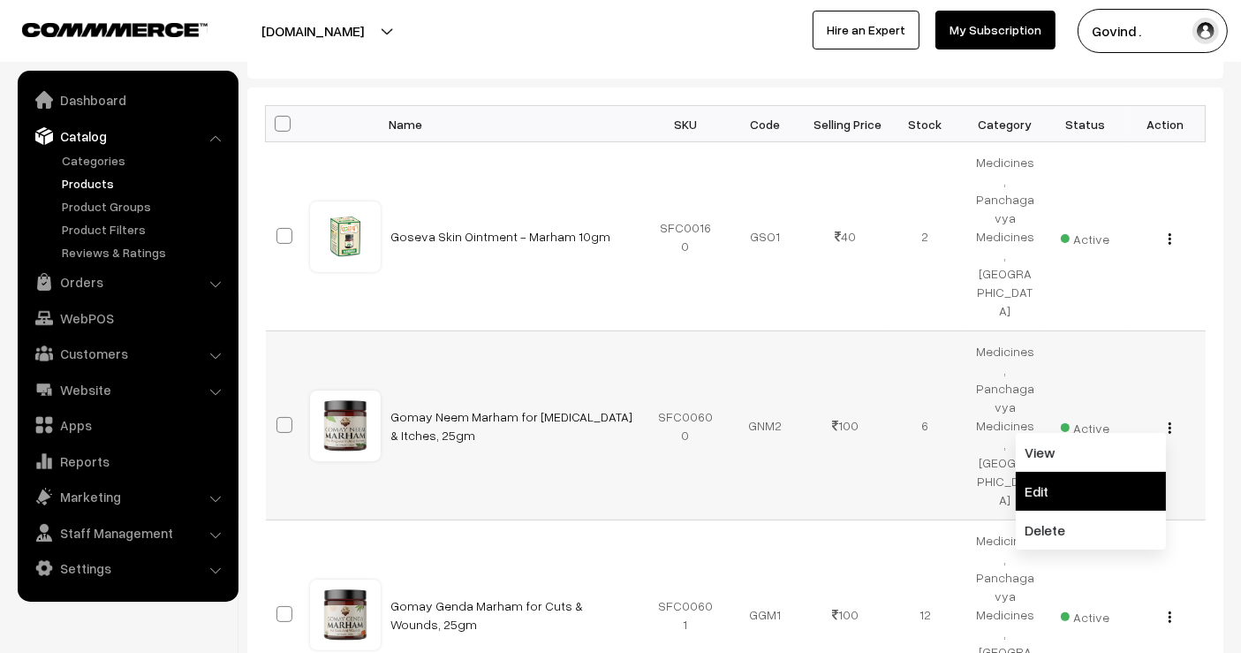
click at [1133, 472] on link "Edit" at bounding box center [1091, 491] width 150 height 39
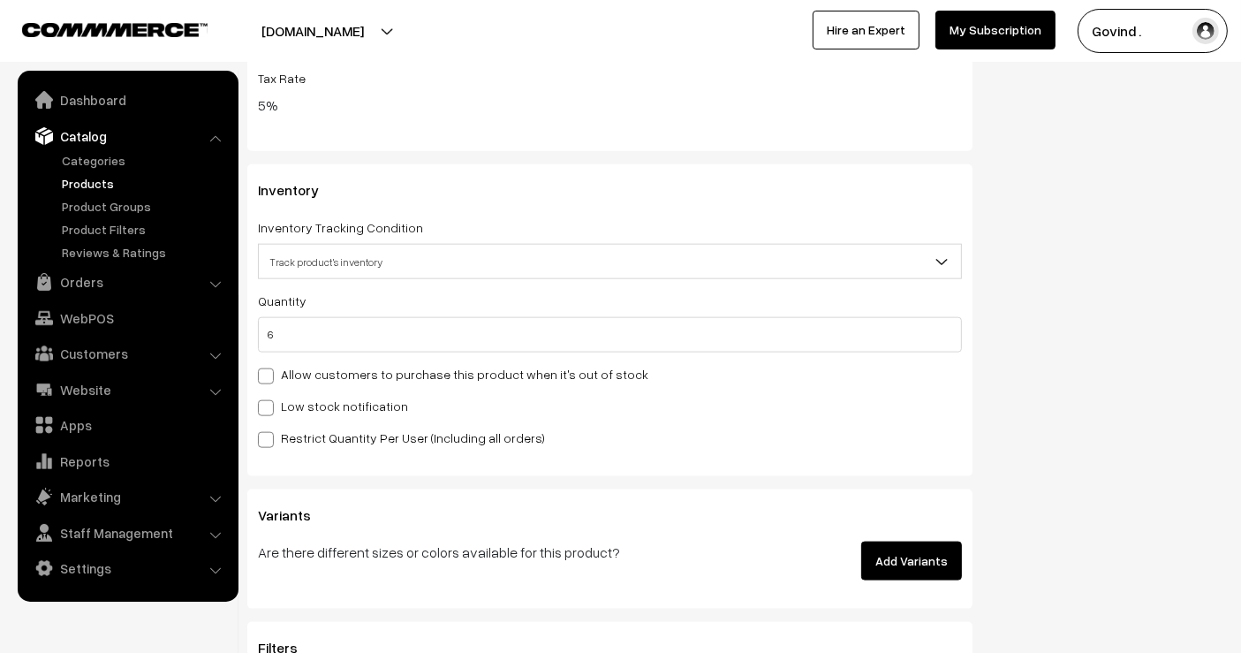
scroll to position [2087, 0]
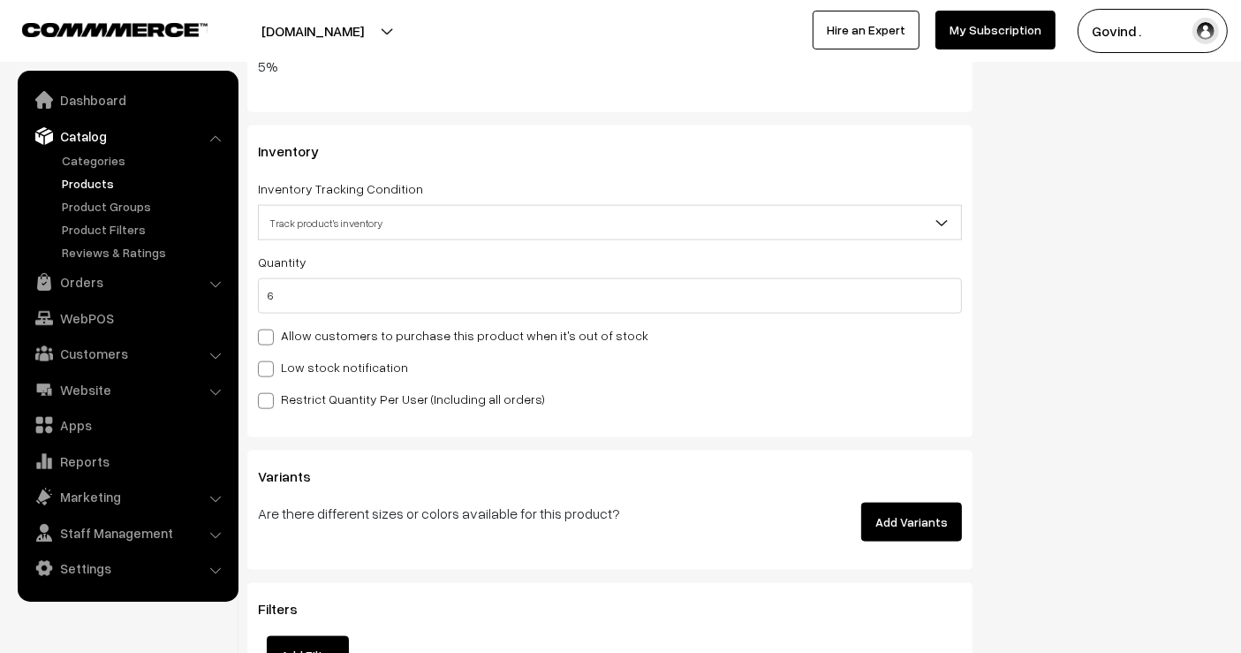
drag, startPoint x: 1255, startPoint y: 114, endPoint x: 1255, endPoint y: 468, distance: 354.3
click at [651, 293] on input "6" at bounding box center [610, 295] width 704 height 35
type input "0"
type input "6"
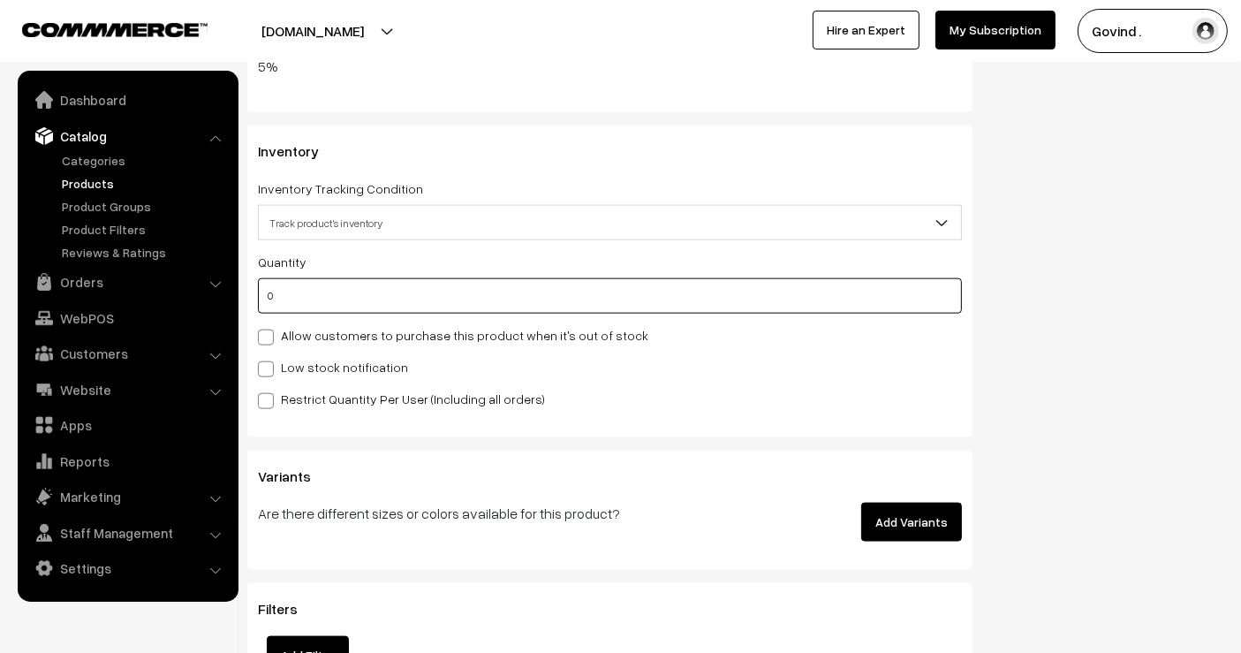
type input "0"
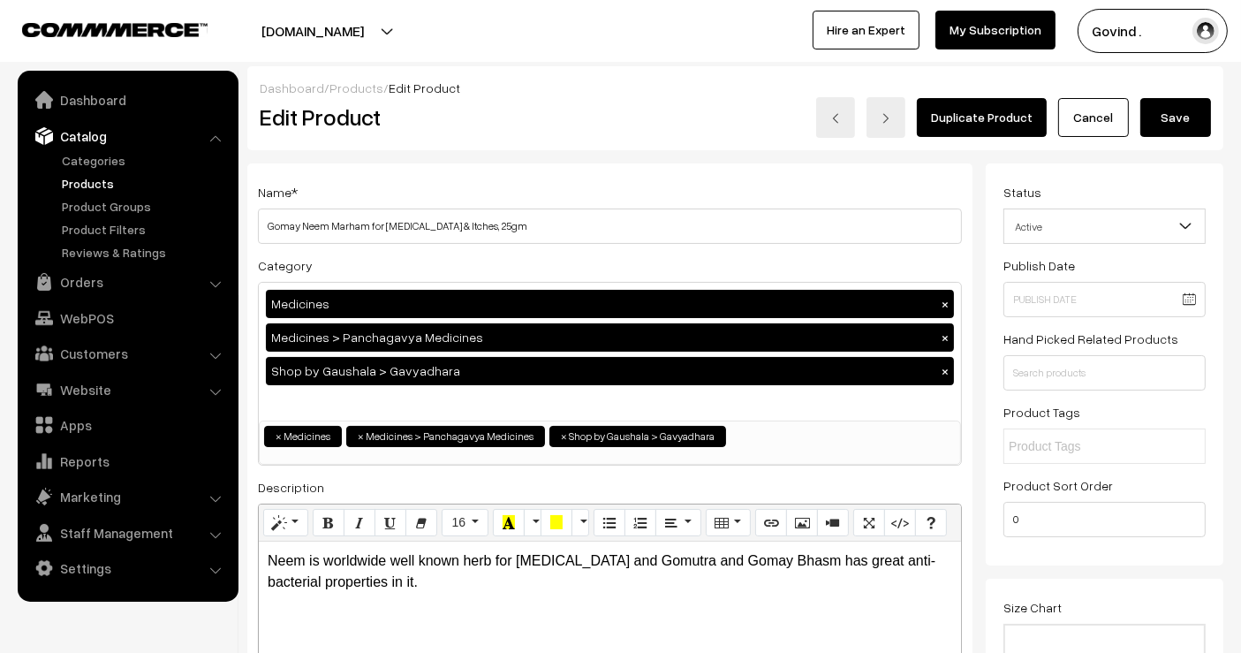
click at [1166, 125] on button "Save" at bounding box center [1176, 117] width 71 height 39
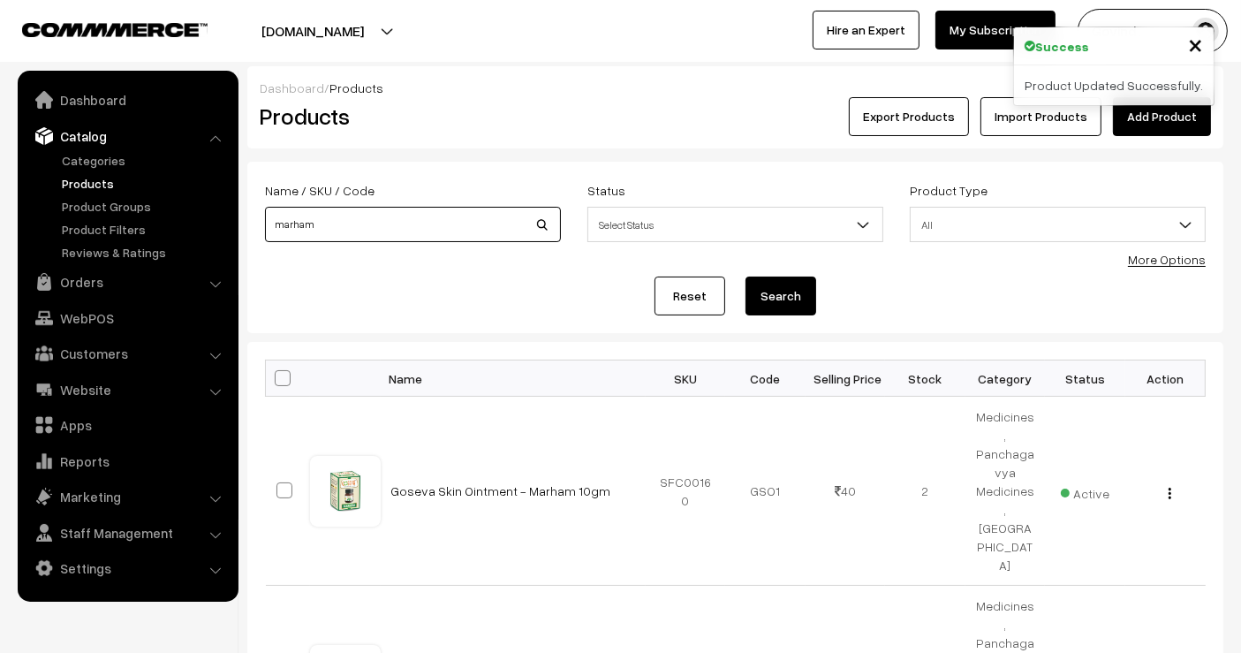
click at [400, 240] on input "marham" at bounding box center [413, 224] width 296 height 35
type input "f"
type input "genda"
click at [746, 277] on button "Search" at bounding box center [781, 296] width 71 height 39
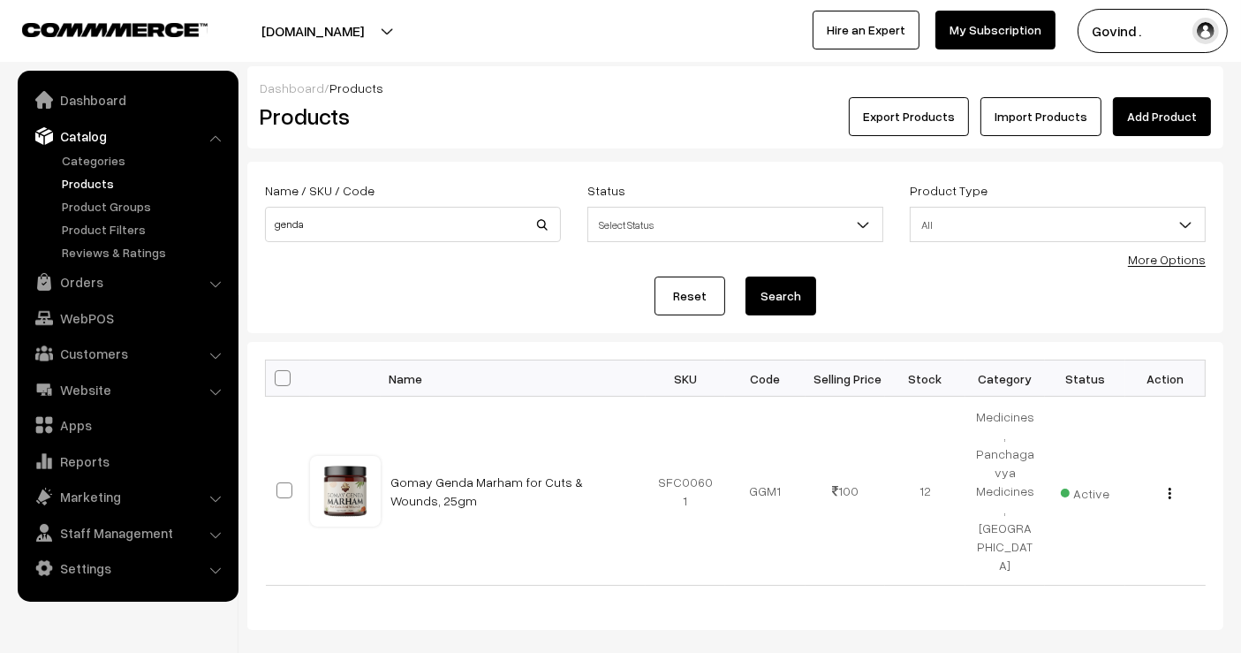
scroll to position [34, 0]
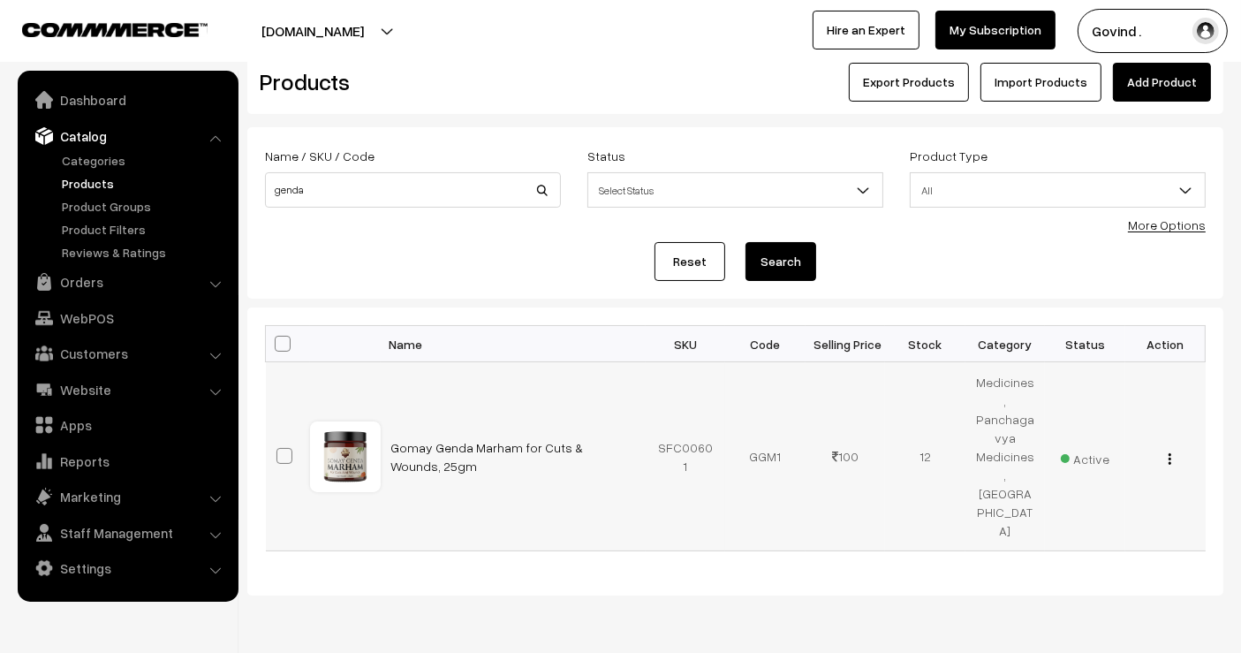
click at [1170, 453] on img "button" at bounding box center [1170, 458] width 3 height 11
click at [1113, 503] on link "Edit" at bounding box center [1091, 522] width 150 height 39
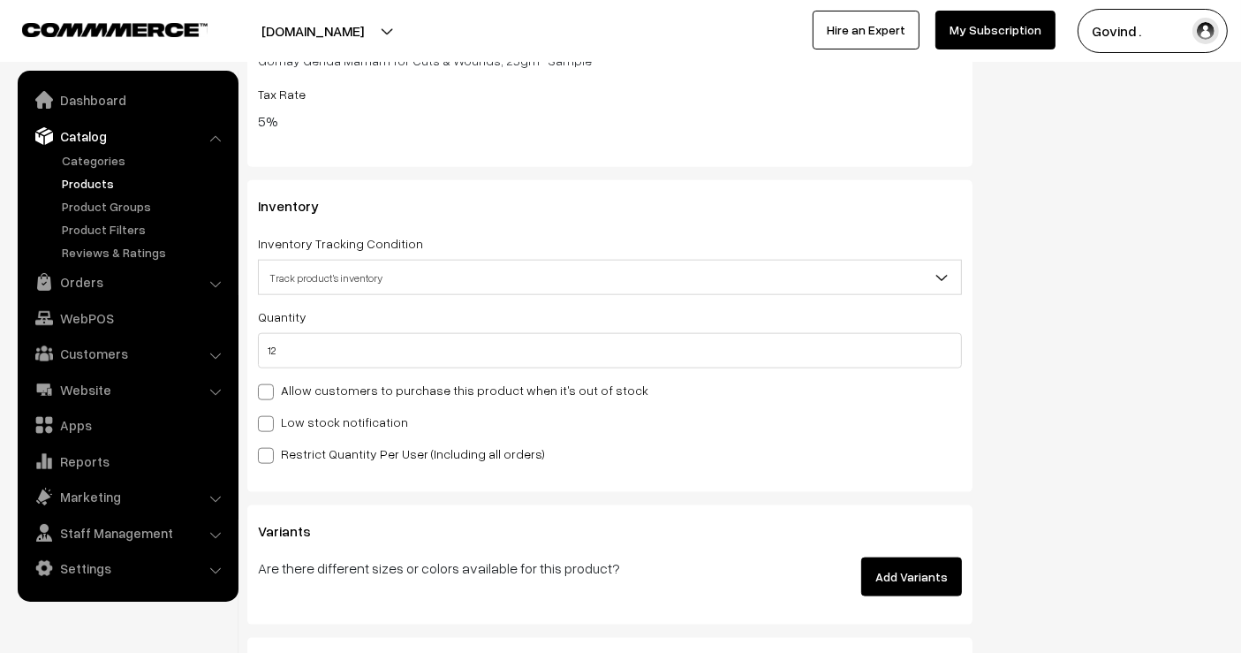
scroll to position [2048, 0]
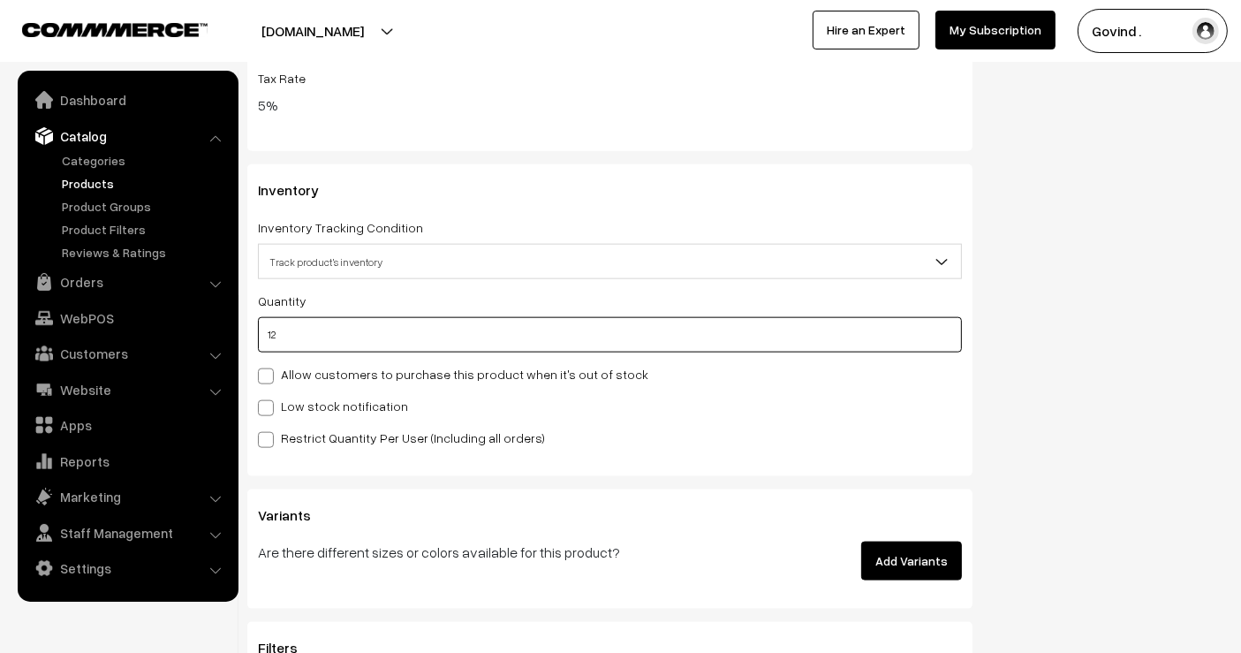
click at [731, 325] on input "12" at bounding box center [610, 334] width 704 height 35
type input "1"
type input "13"
type input "0"
type input "1"
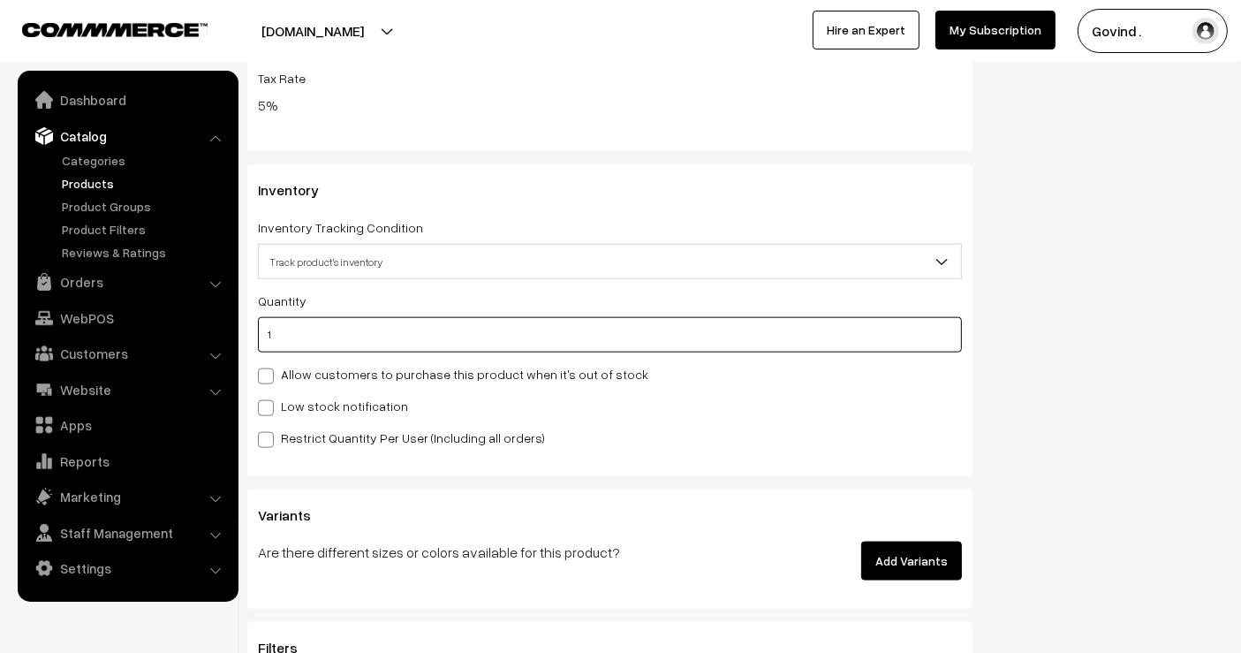
type input "13"
type input "10"
type input "22"
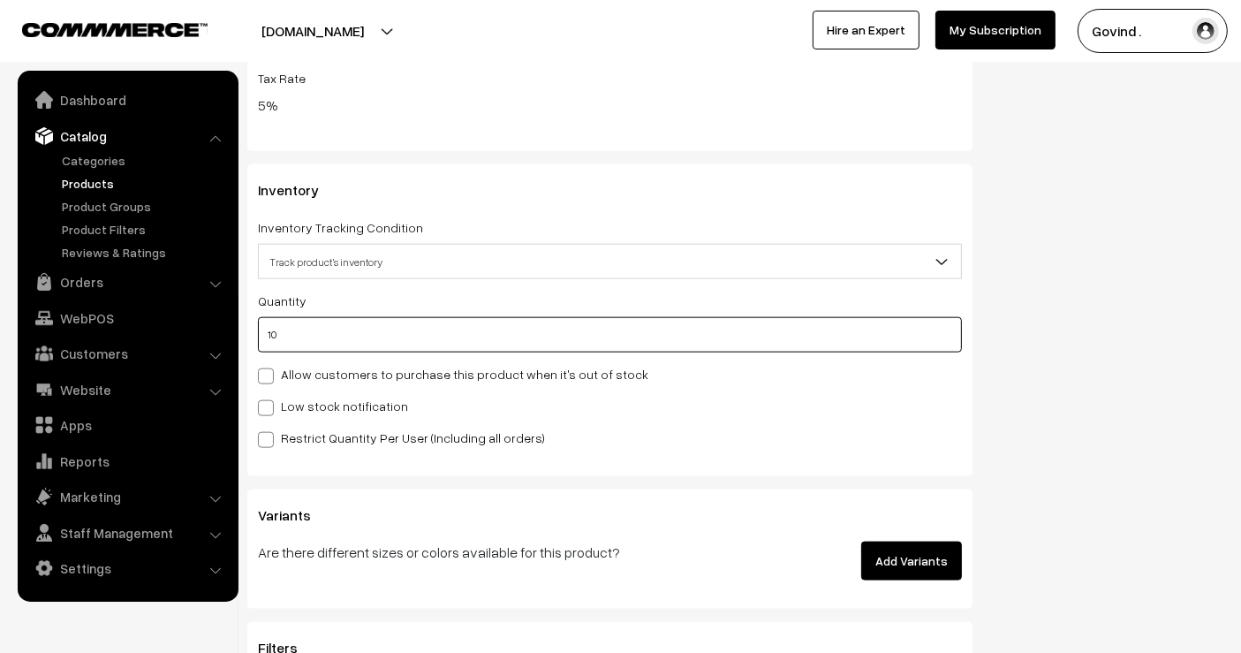
click at [644, 337] on input "10" at bounding box center [610, 334] width 704 height 35
type input "1"
type input "13"
type input "12"
type input "24"
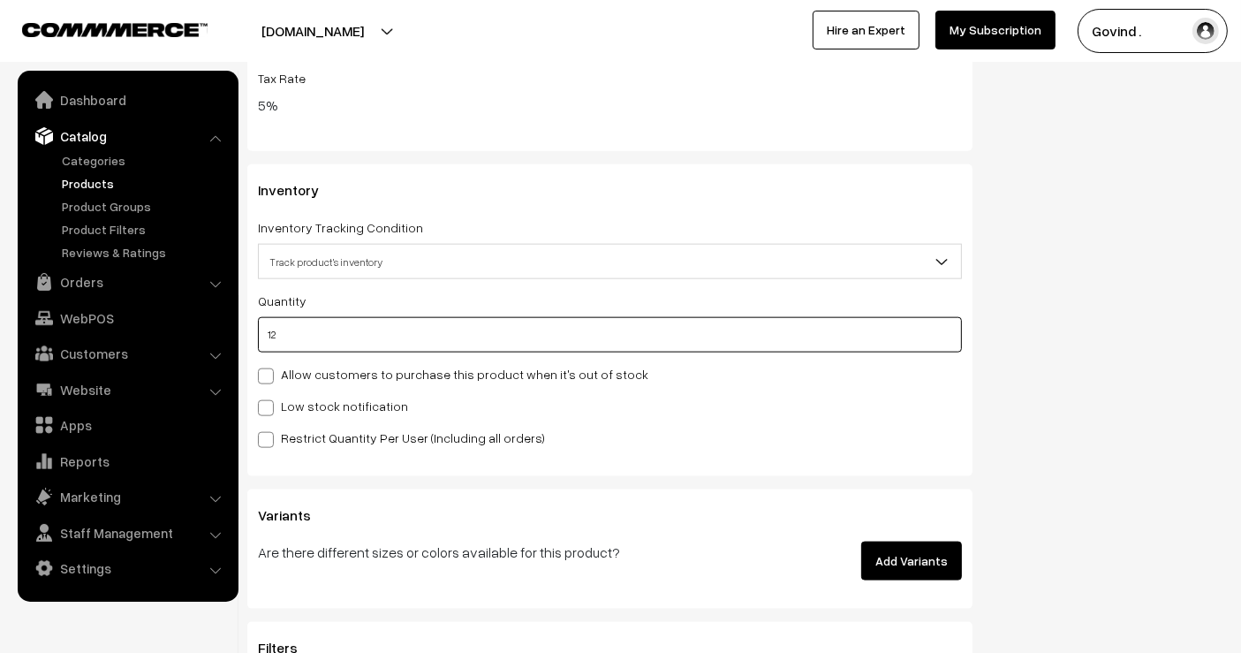
type input "12"
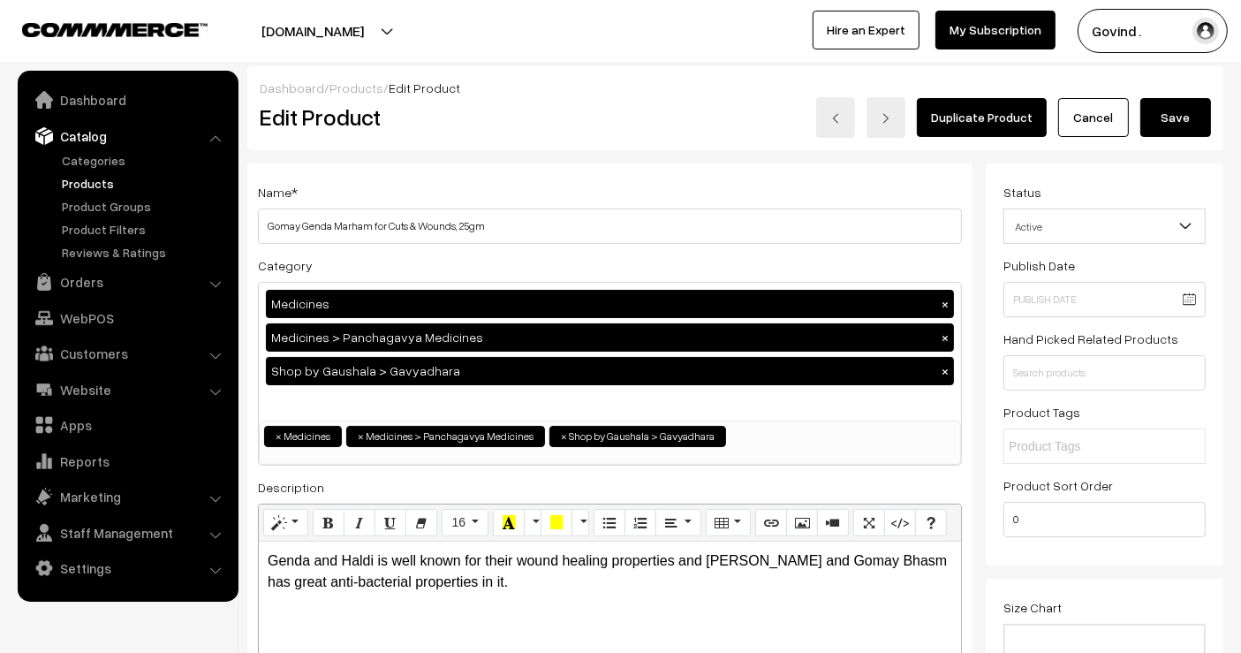
click at [1187, 118] on button "Save" at bounding box center [1176, 117] width 71 height 39
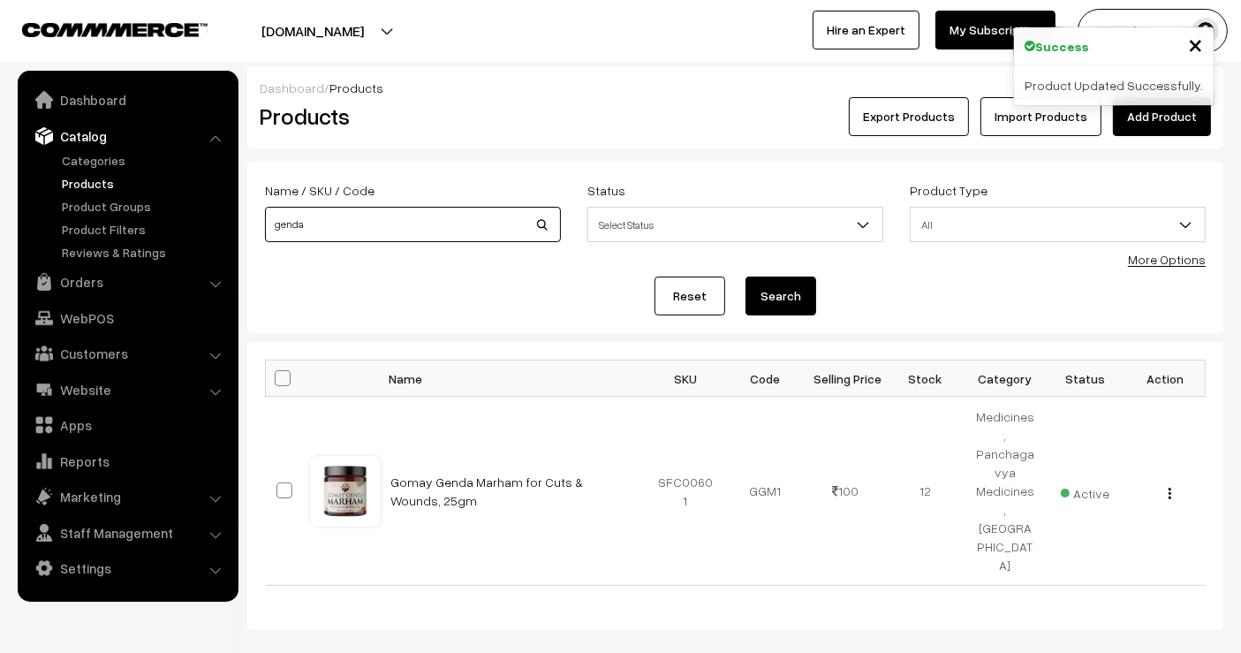
click at [393, 222] on input "genda" at bounding box center [413, 224] width 296 height 35
type input "cake"
click at [746, 277] on button "Search" at bounding box center [781, 296] width 71 height 39
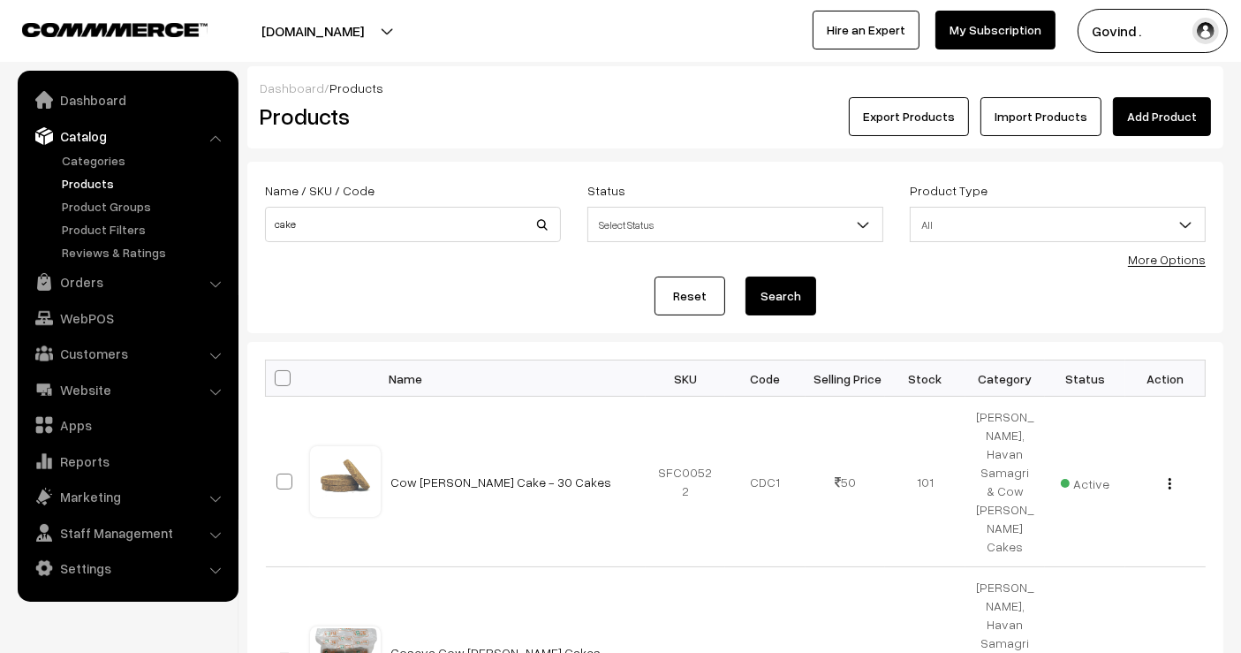
drag, startPoint x: 1255, startPoint y: 179, endPoint x: 1255, endPoint y: 361, distance: 182.0
click at [1240, 361] on html "Thank you for showing interest. Our team will call you shortly. Close shopforco…" at bounding box center [620, 326] width 1241 height 653
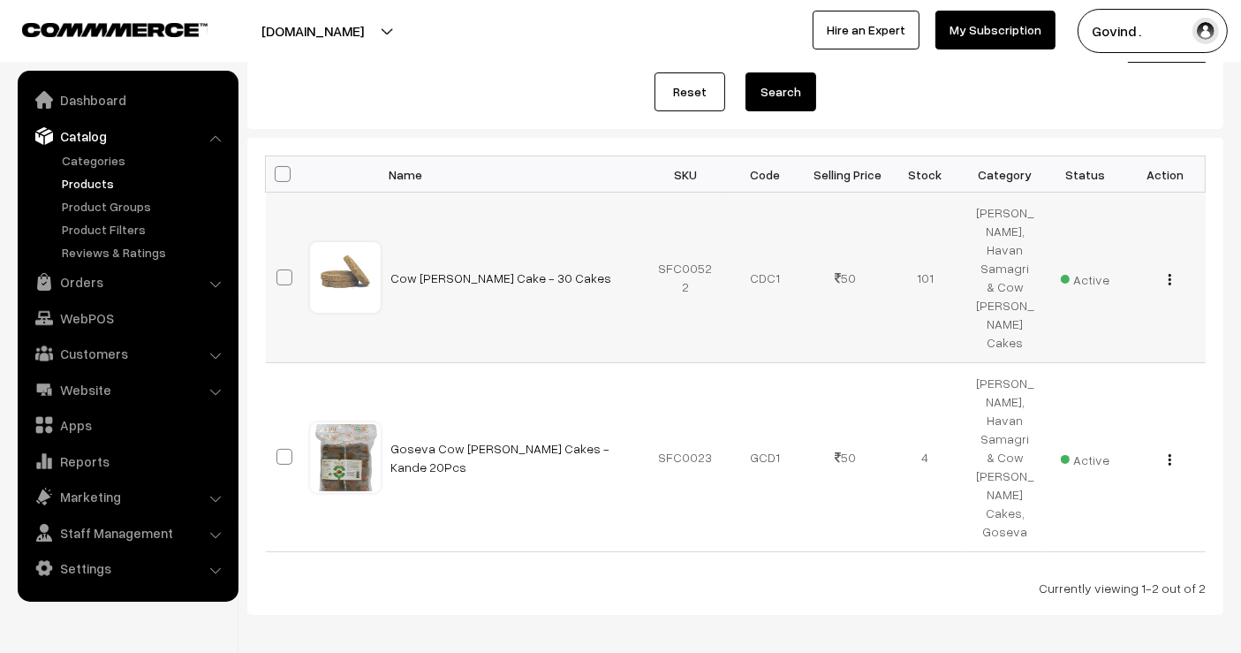
click at [1170, 272] on button "button" at bounding box center [1170, 279] width 4 height 14
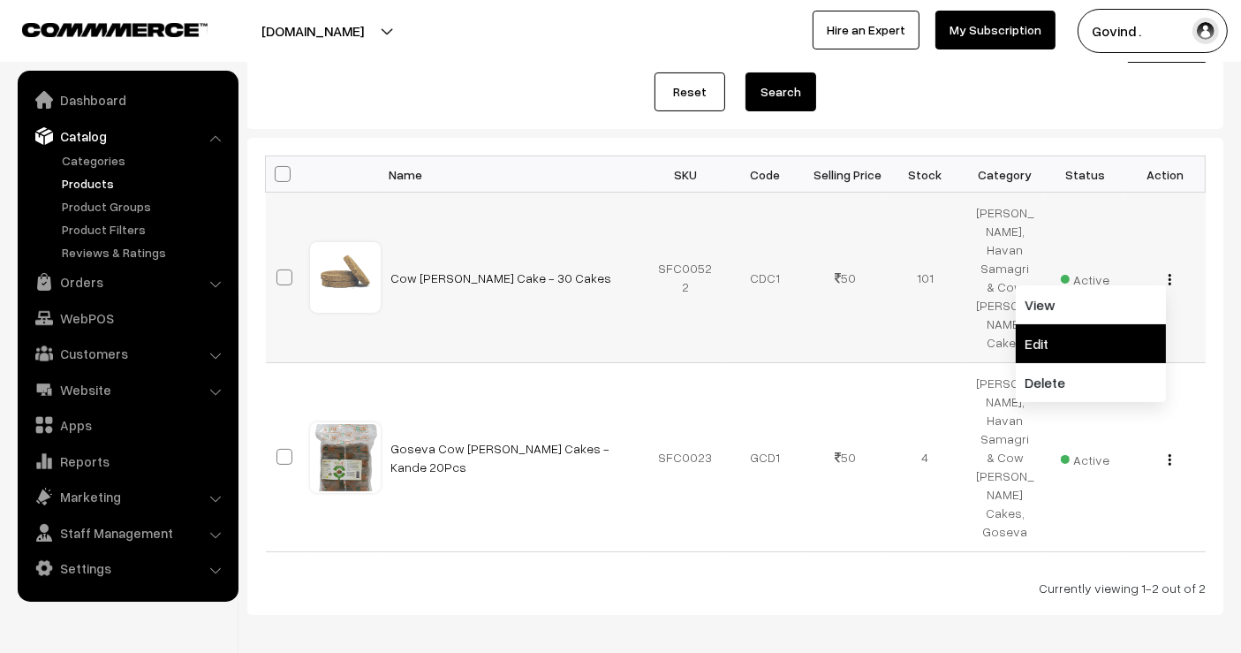
click at [1119, 324] on link "Edit" at bounding box center [1091, 343] width 150 height 39
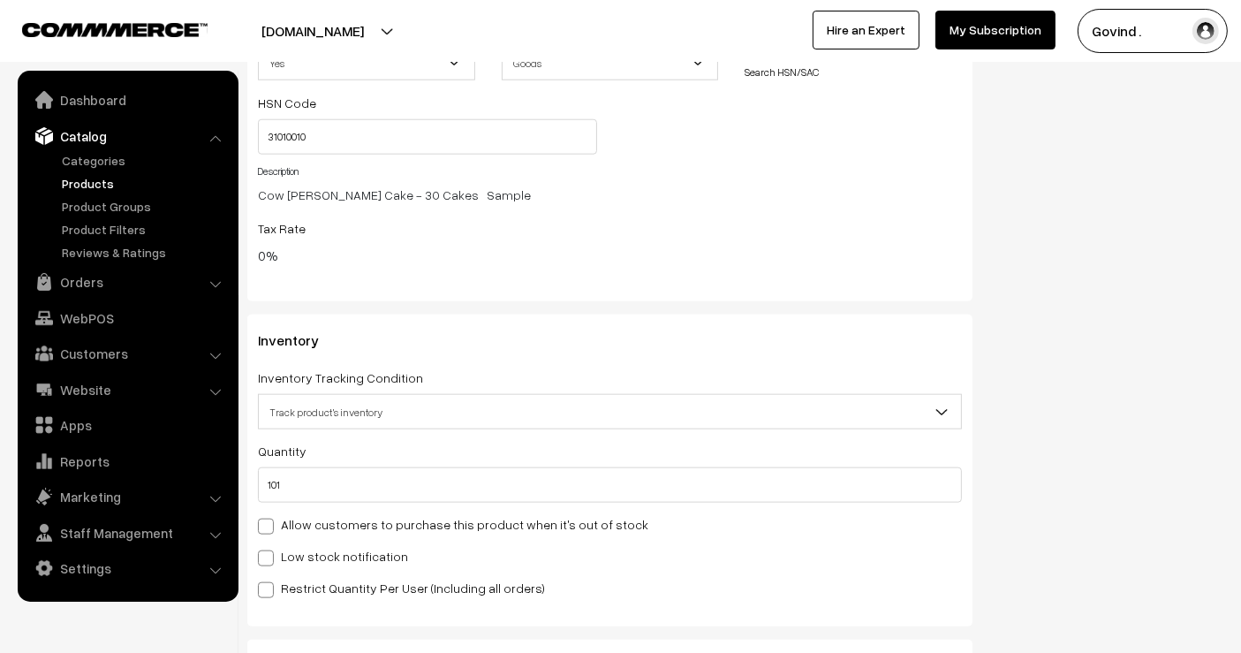
scroll to position [1868, 0]
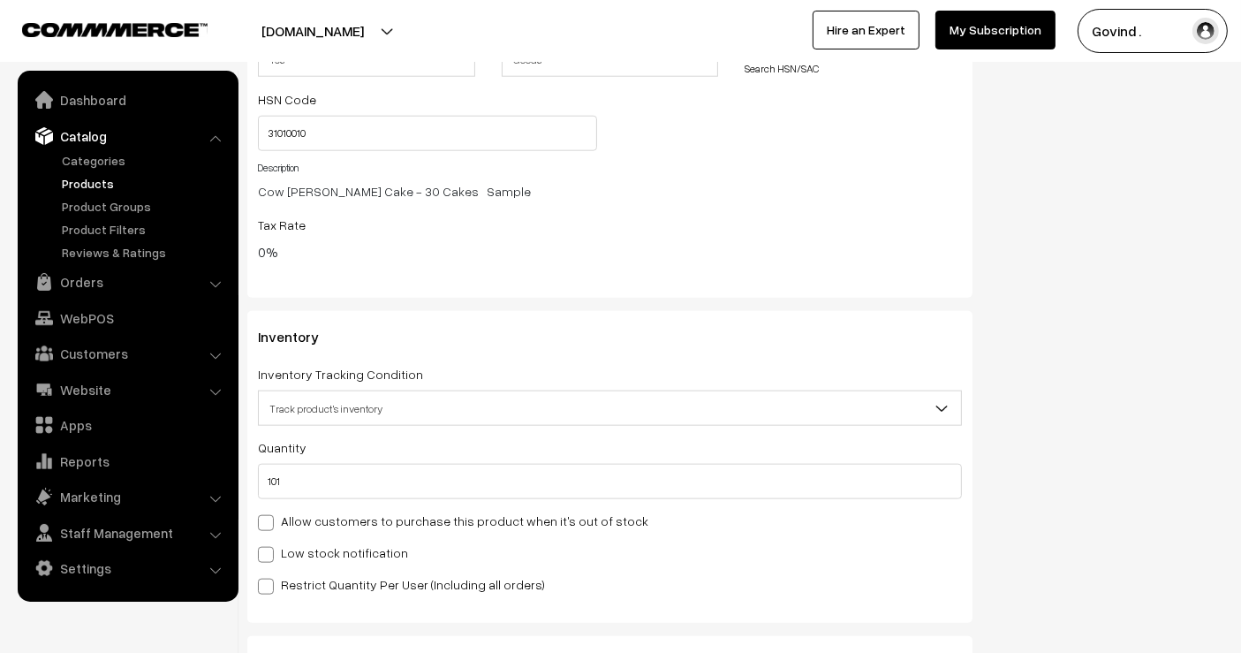
click at [489, 447] on div "Quantity 101 Adjust Quantity Adjust Set 0" at bounding box center [610, 467] width 704 height 63
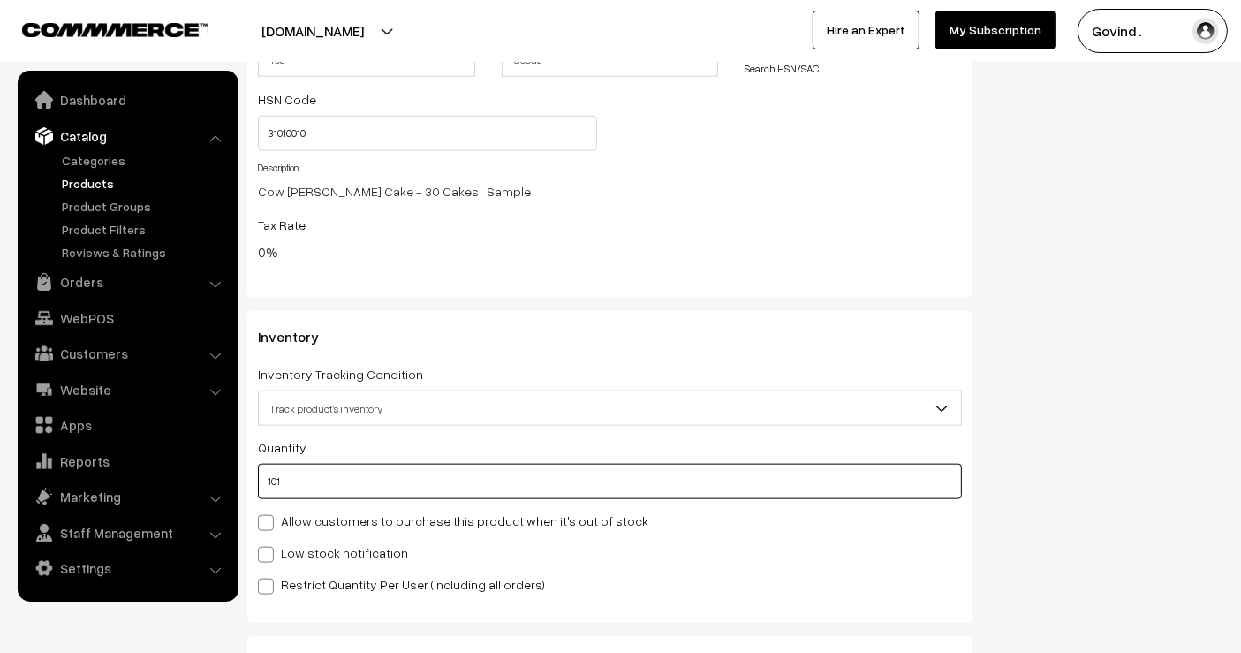
click at [451, 476] on input "101" at bounding box center [610, 481] width 704 height 35
type input "10"
type input "111"
type input "100"
type input "201"
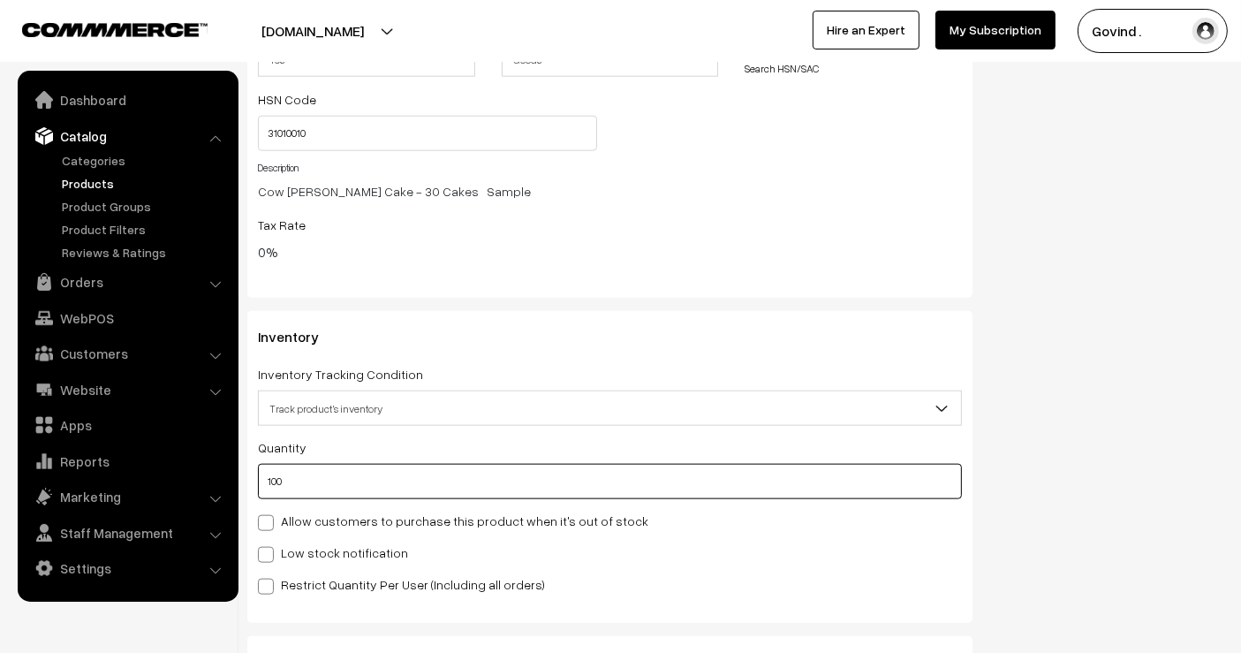
type input "100"
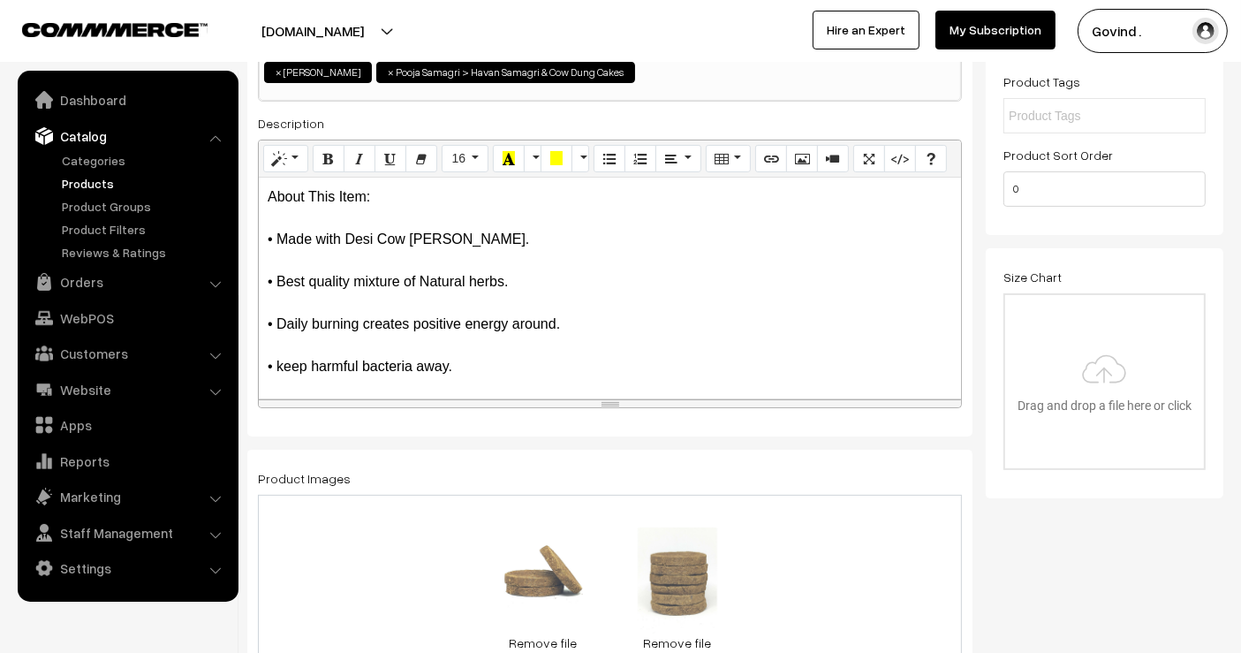
scroll to position [0, 0]
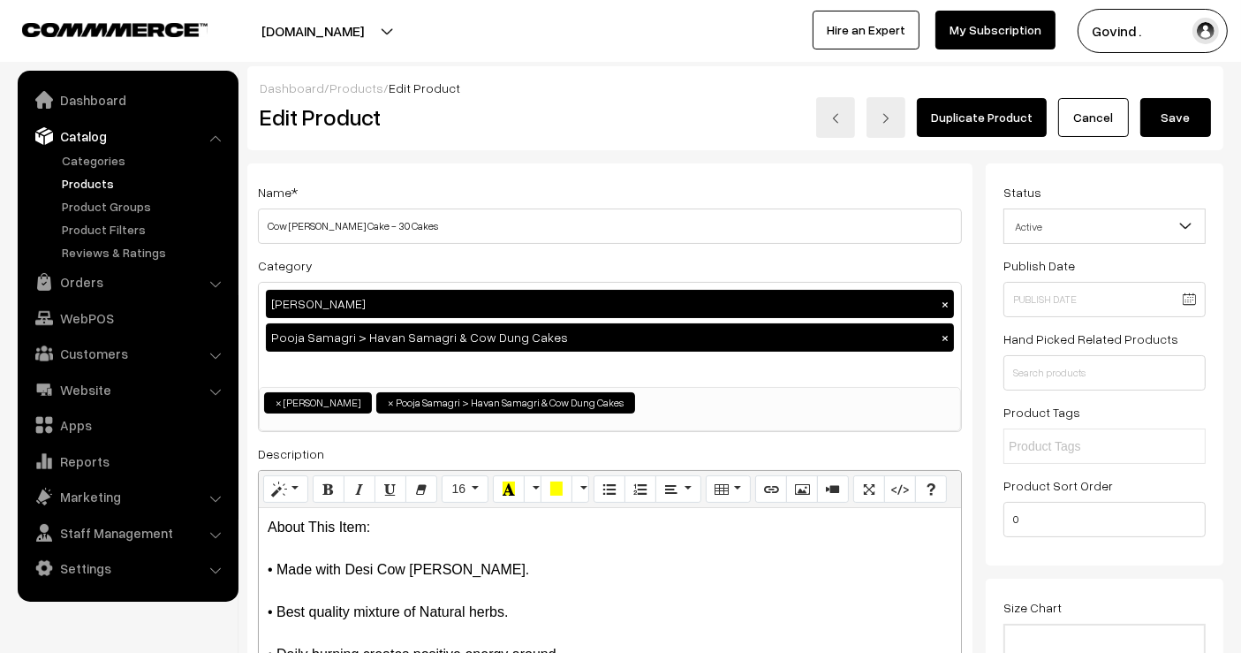
click at [1174, 118] on button "Save" at bounding box center [1176, 117] width 71 height 39
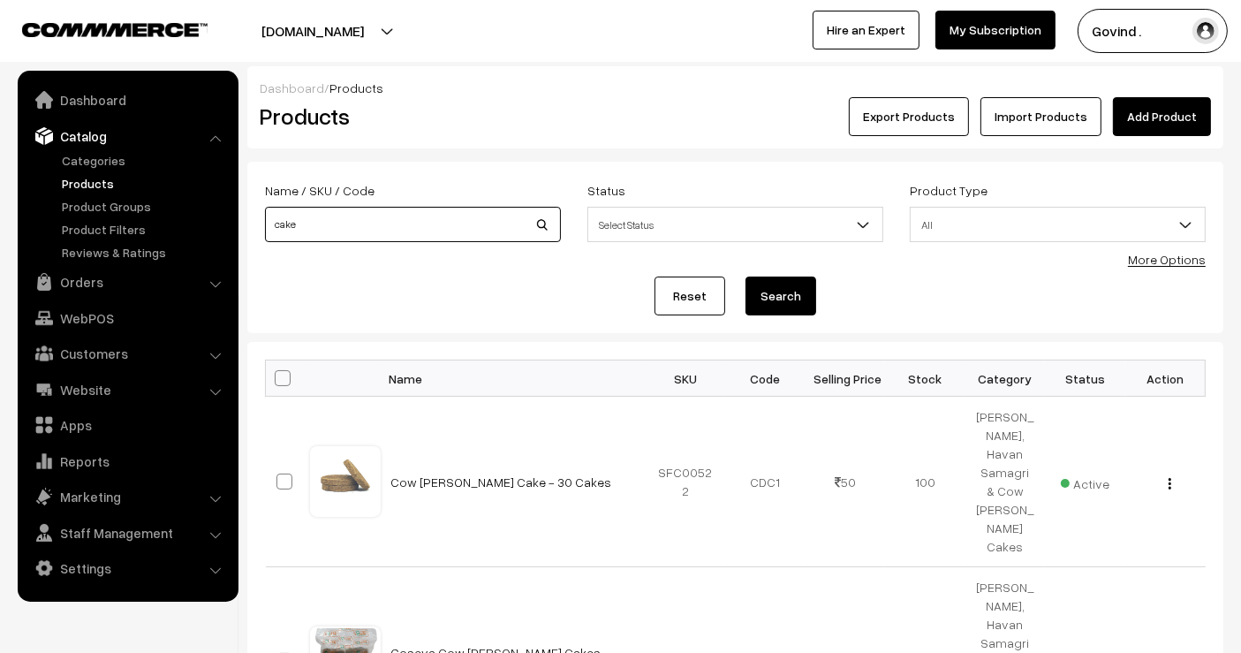
click at [392, 224] on input "cake" at bounding box center [413, 224] width 296 height 35
type input "bhimseni"
click at [746, 277] on button "Search" at bounding box center [781, 296] width 71 height 39
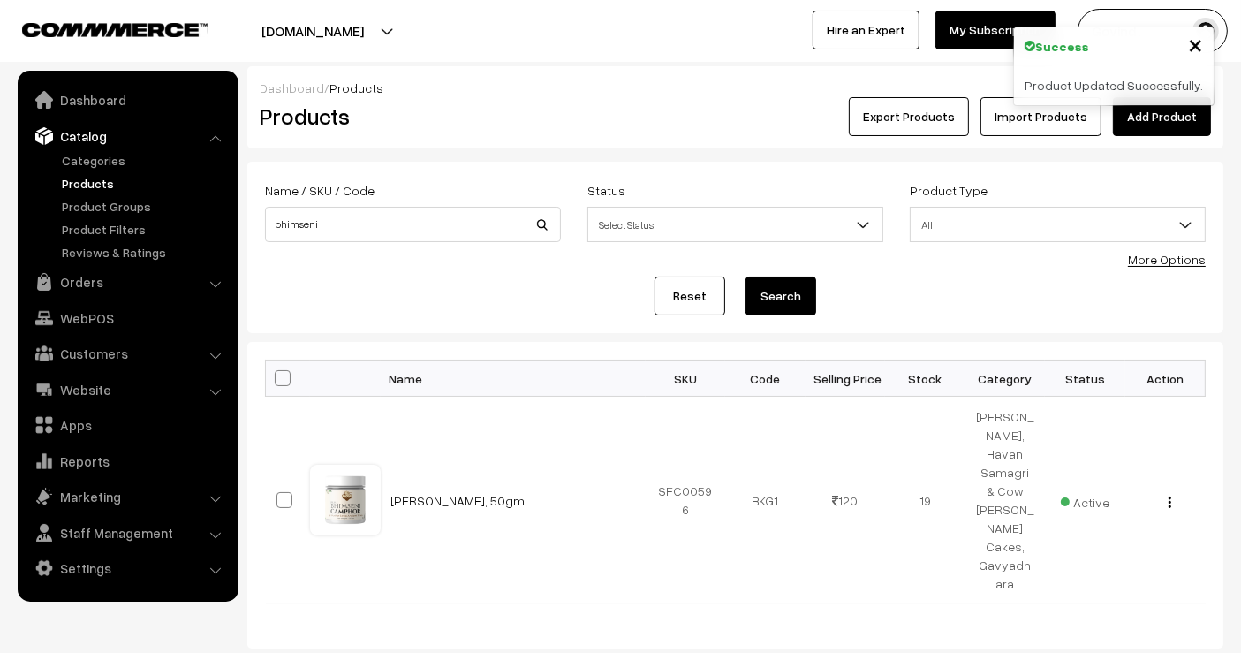
scroll to position [72, 0]
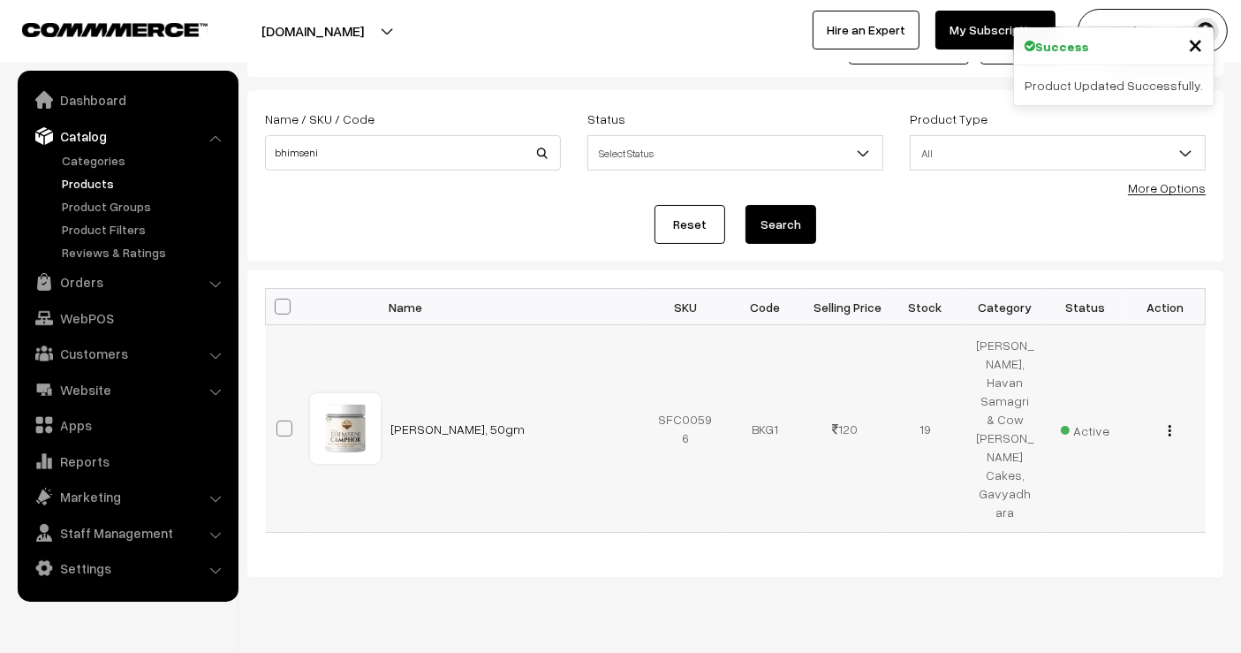
click at [1171, 423] on button "button" at bounding box center [1170, 430] width 4 height 14
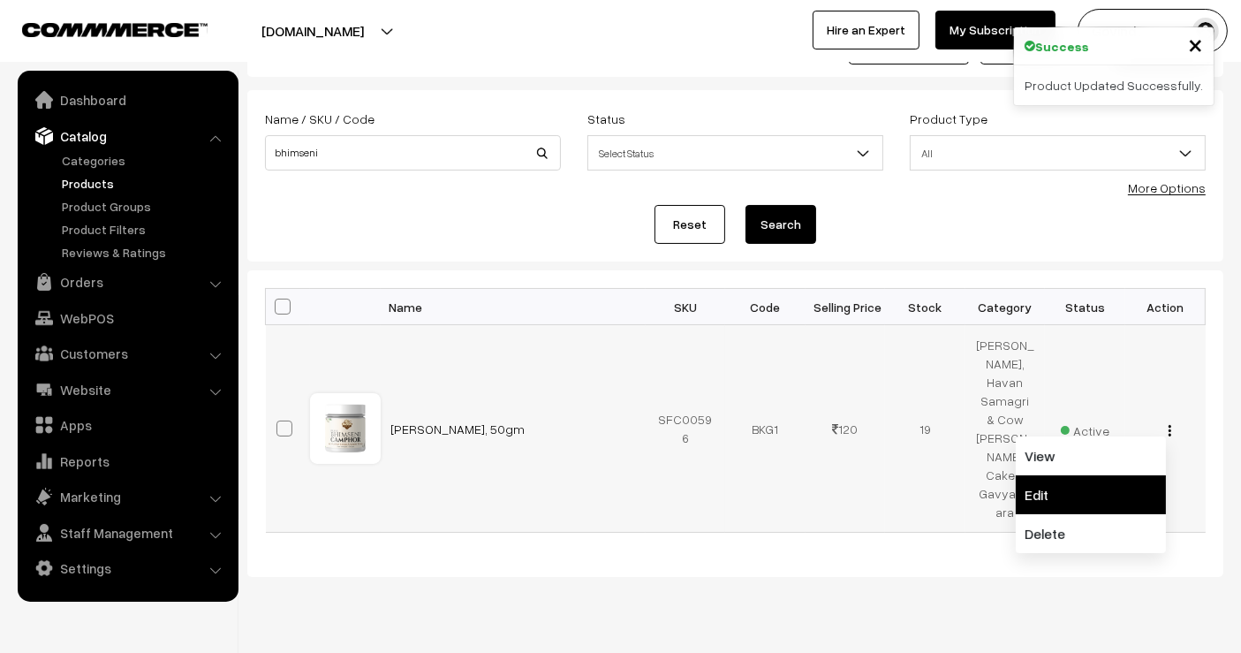
click at [1111, 475] on link "Edit" at bounding box center [1091, 494] width 150 height 39
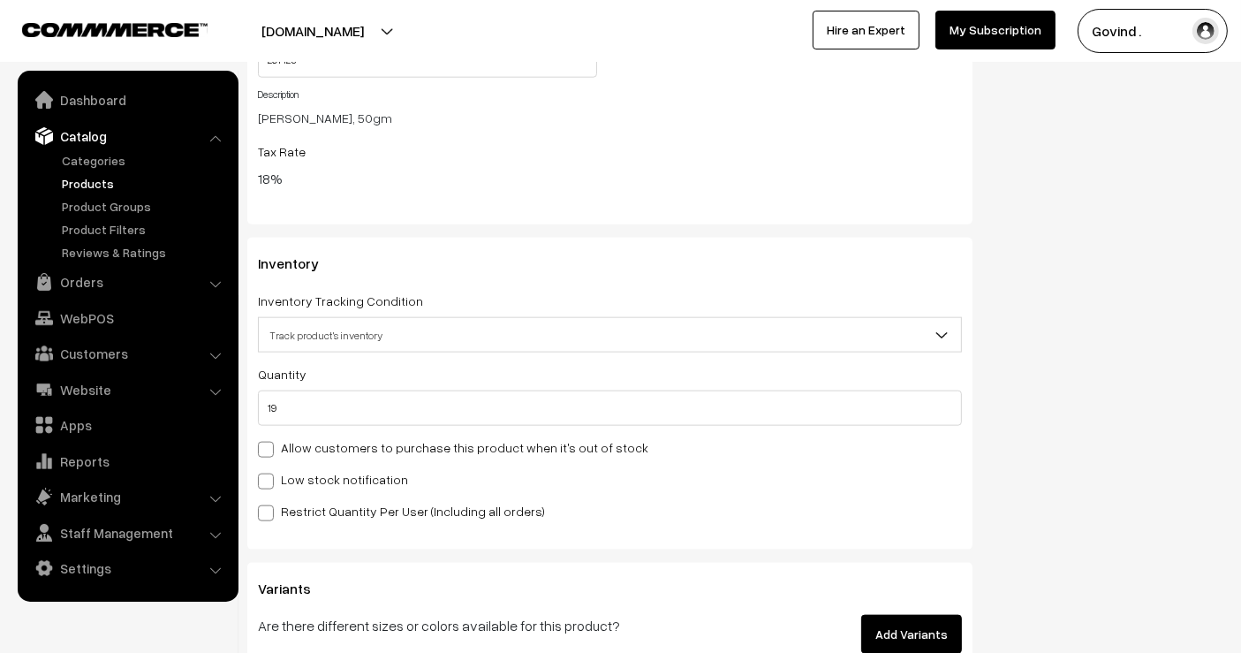
scroll to position [2071, 0]
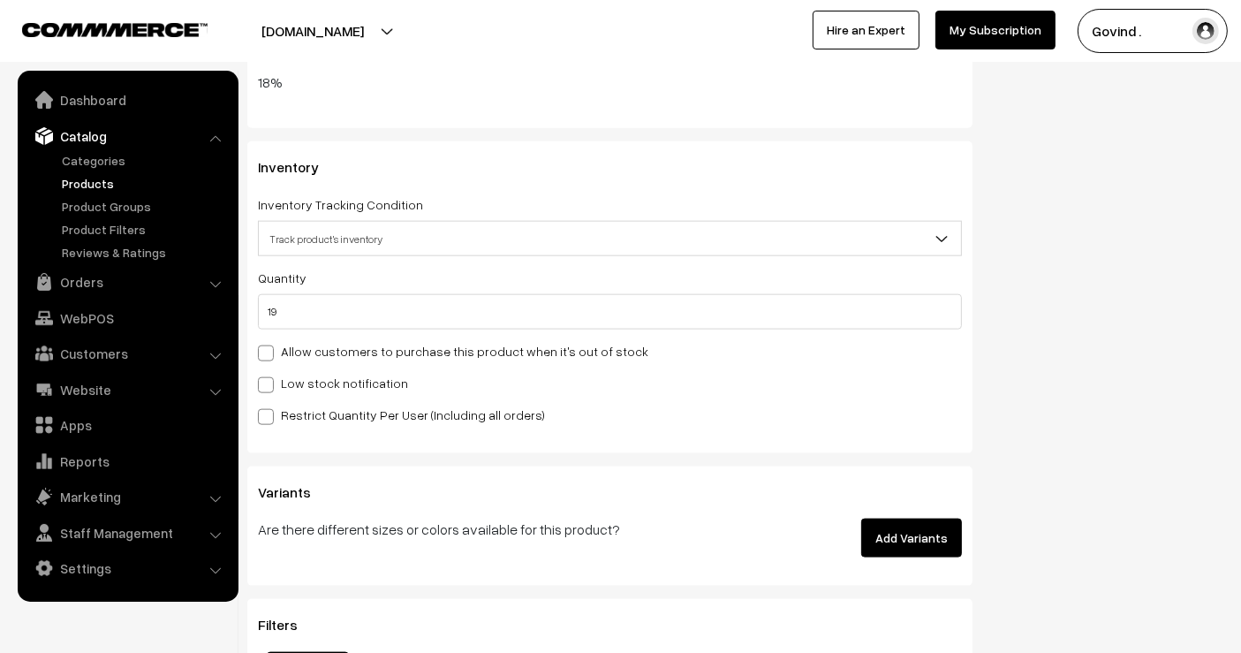
drag, startPoint x: 1254, startPoint y: 68, endPoint x: 1255, endPoint y: 420, distance: 351.6
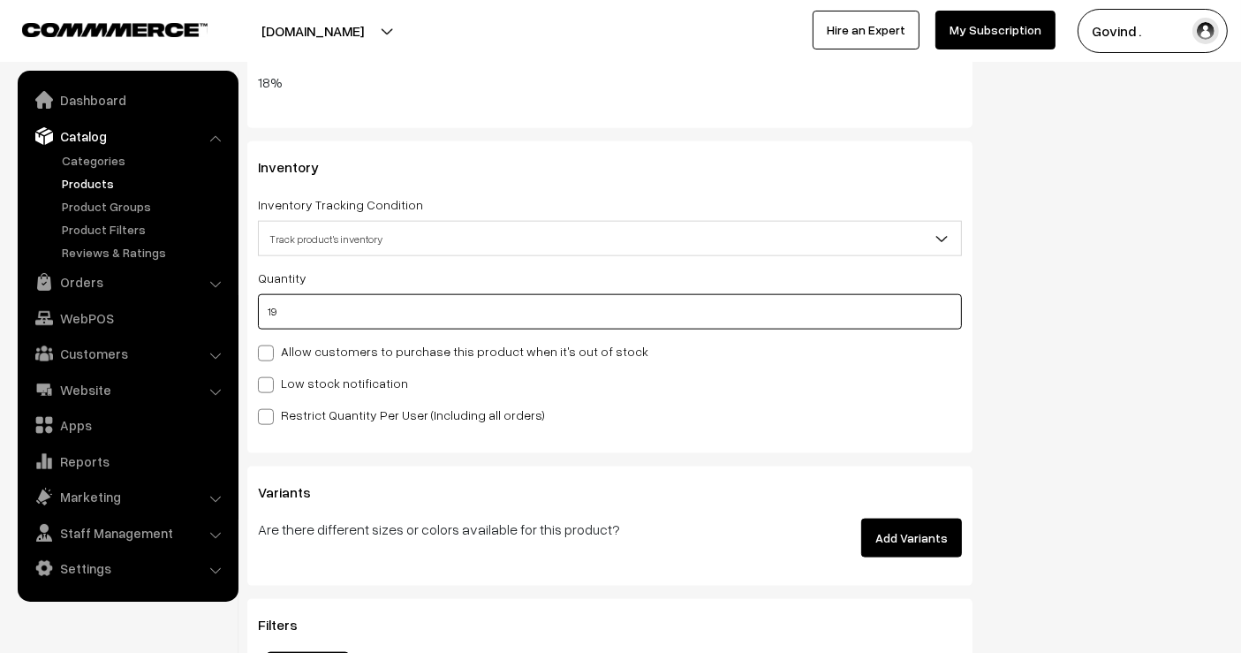
click at [595, 294] on input "19" at bounding box center [610, 311] width 704 height 35
type input "1"
type input "20"
type input "15"
type input "34"
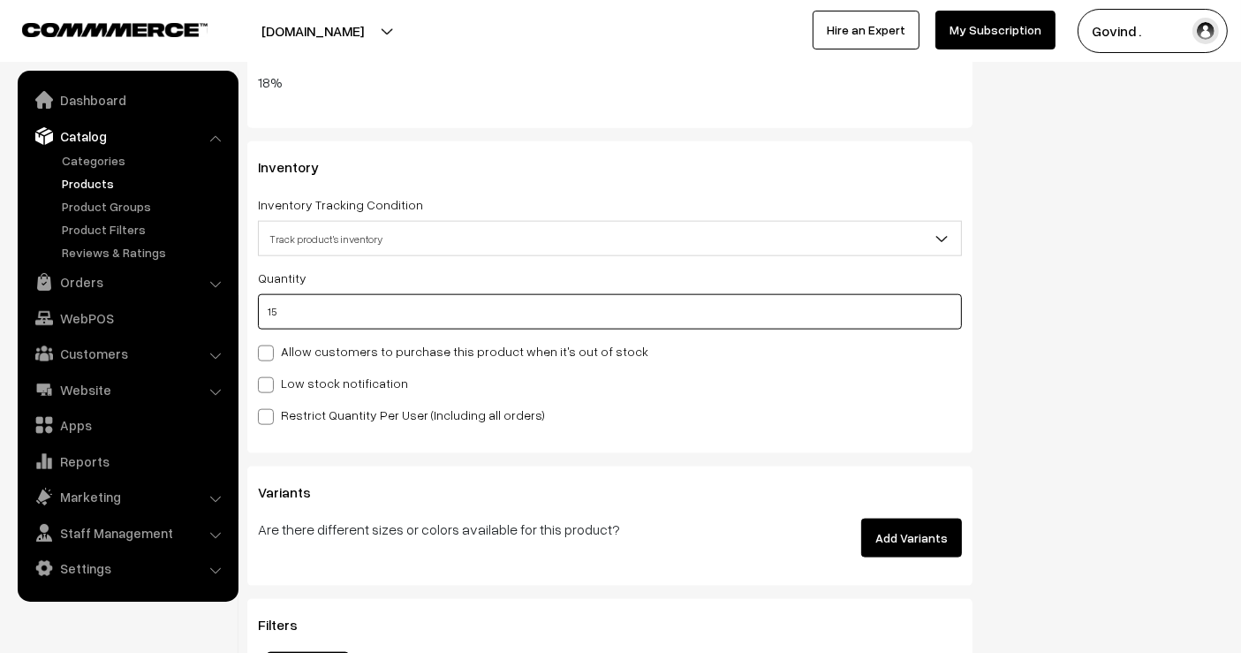
type input "15"
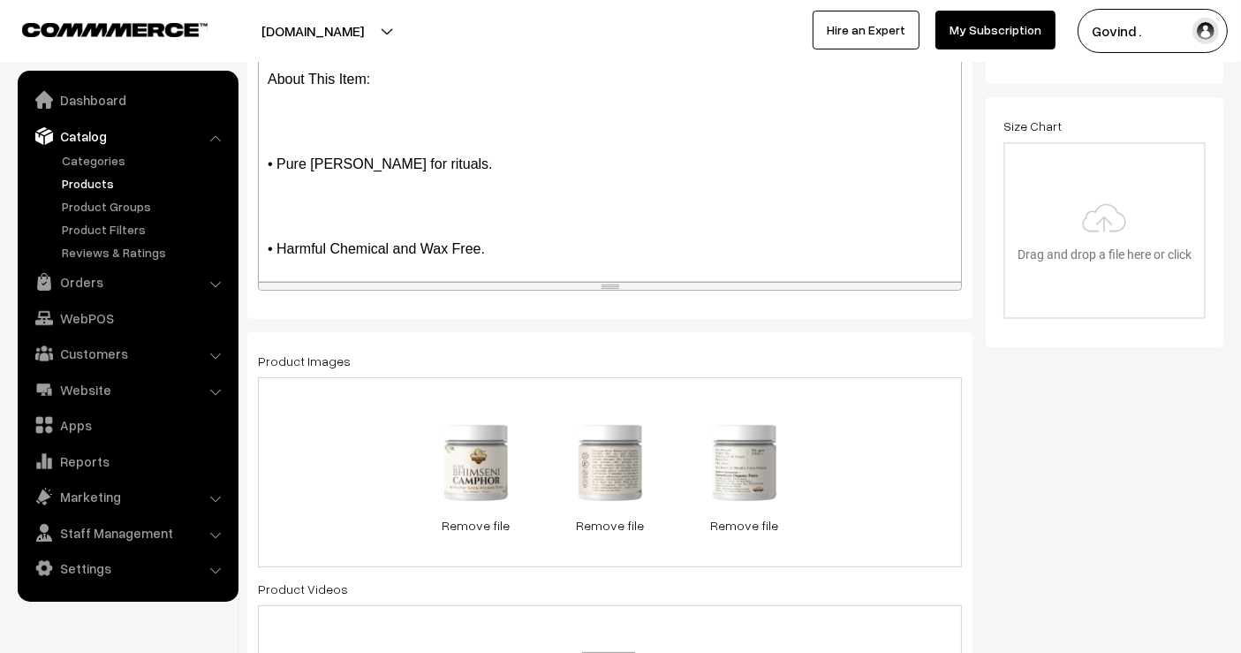
scroll to position [0, 0]
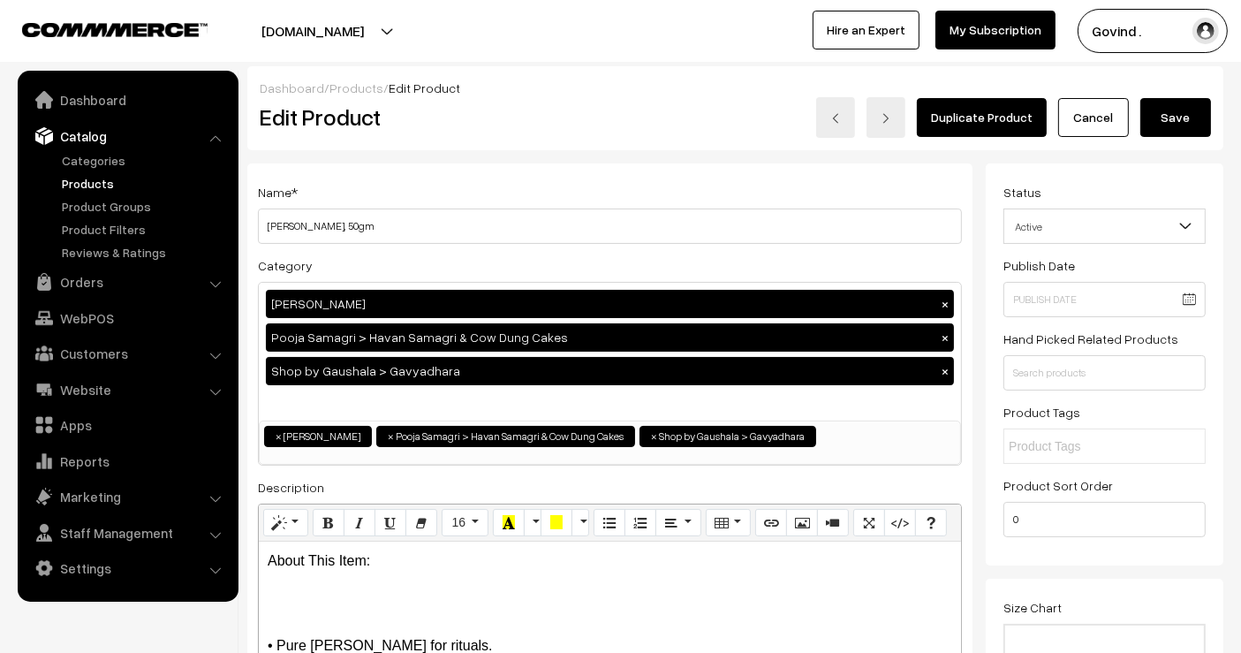
click at [1164, 125] on button "Save" at bounding box center [1176, 117] width 71 height 39
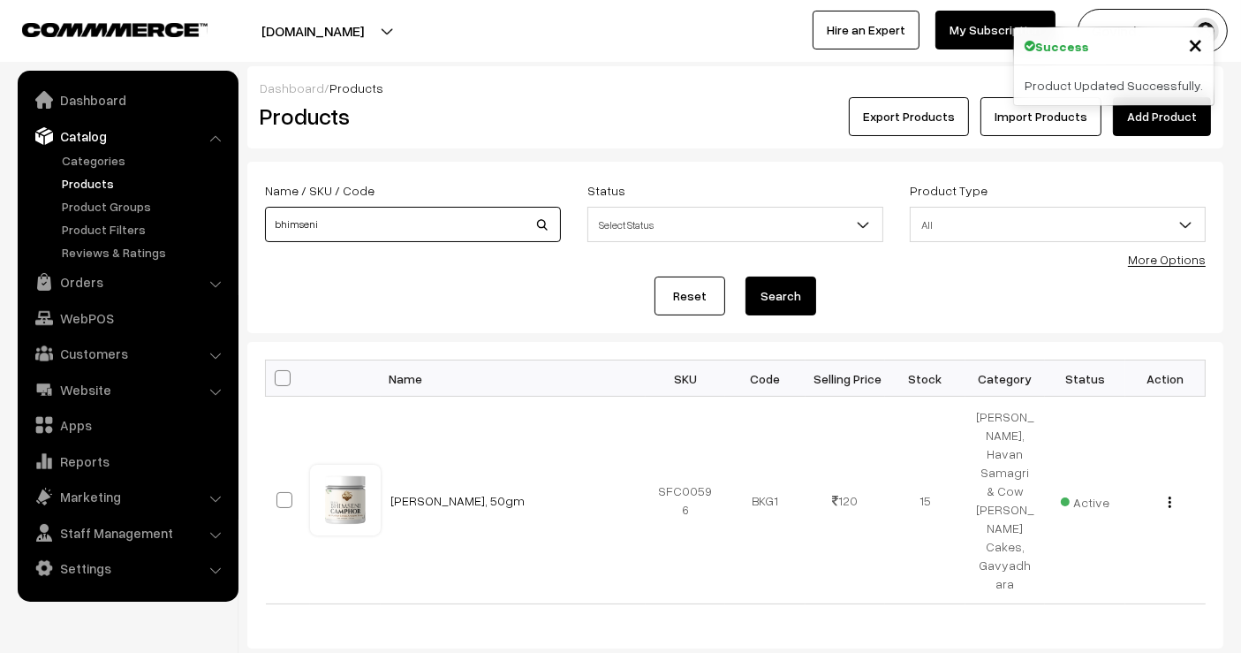
click at [429, 233] on input "bhimseni" at bounding box center [413, 224] width 296 height 35
type input "sambrnai"
click at [746, 277] on button "Search" at bounding box center [781, 296] width 71 height 39
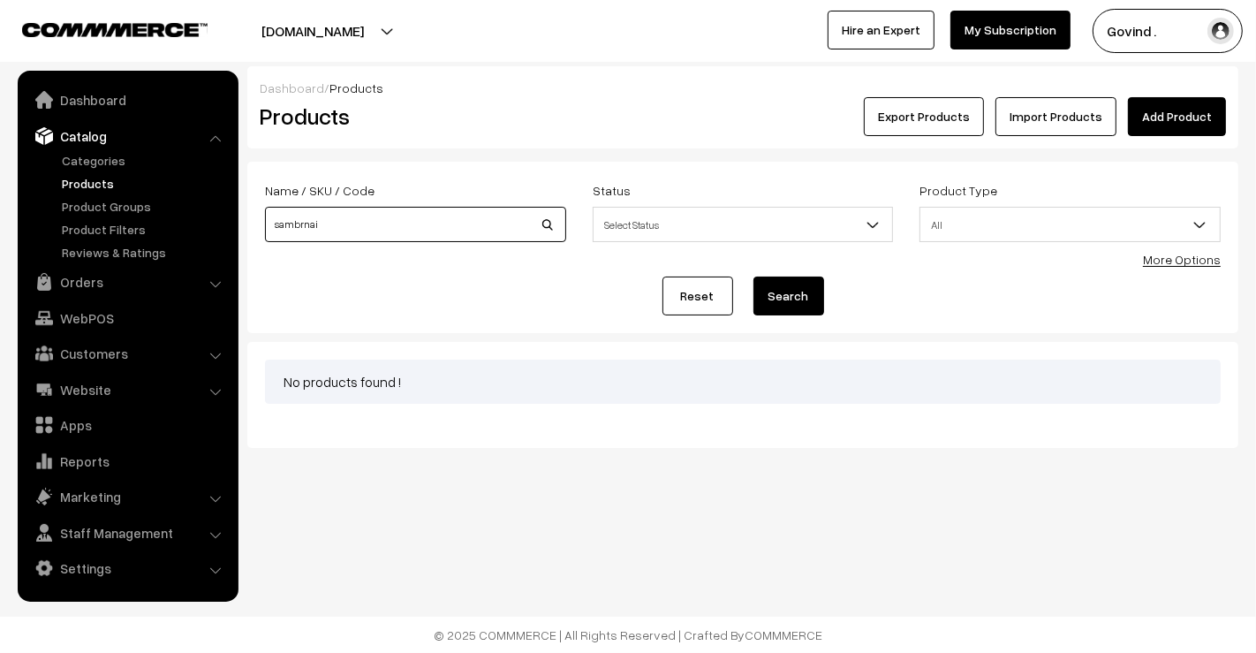
click at [429, 233] on input "sambrnai" at bounding box center [415, 224] width 301 height 35
type input "sambrani"
click at [754, 277] on button "Search" at bounding box center [789, 296] width 71 height 39
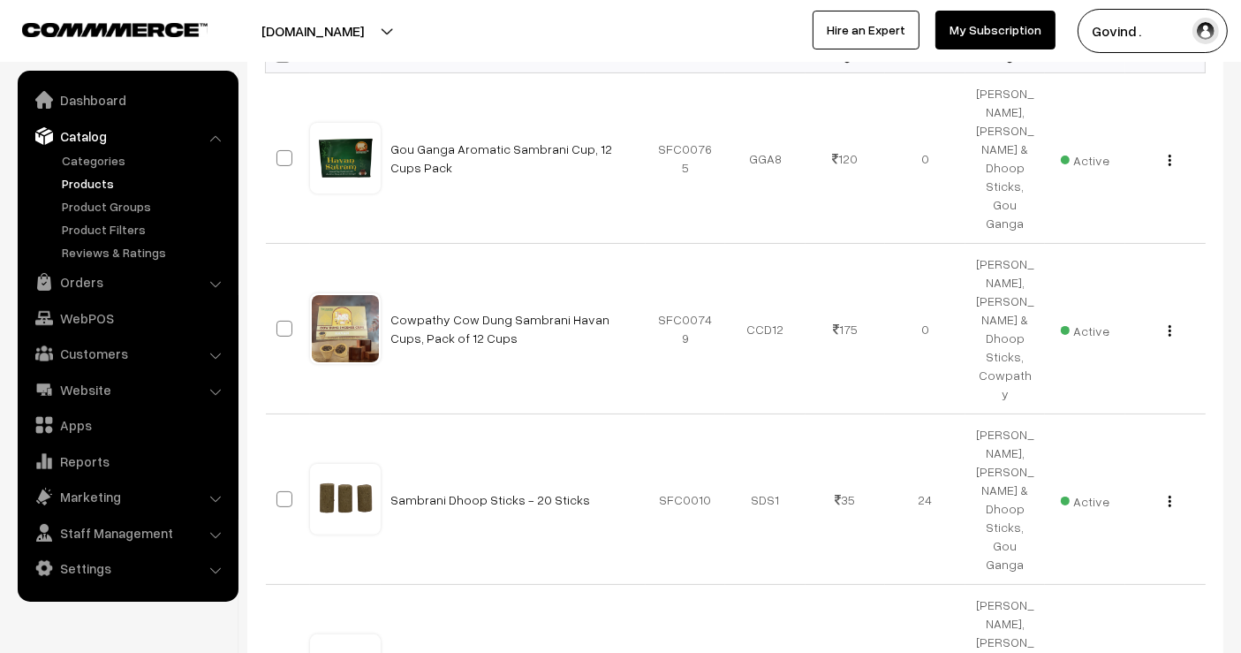
scroll to position [424, 0]
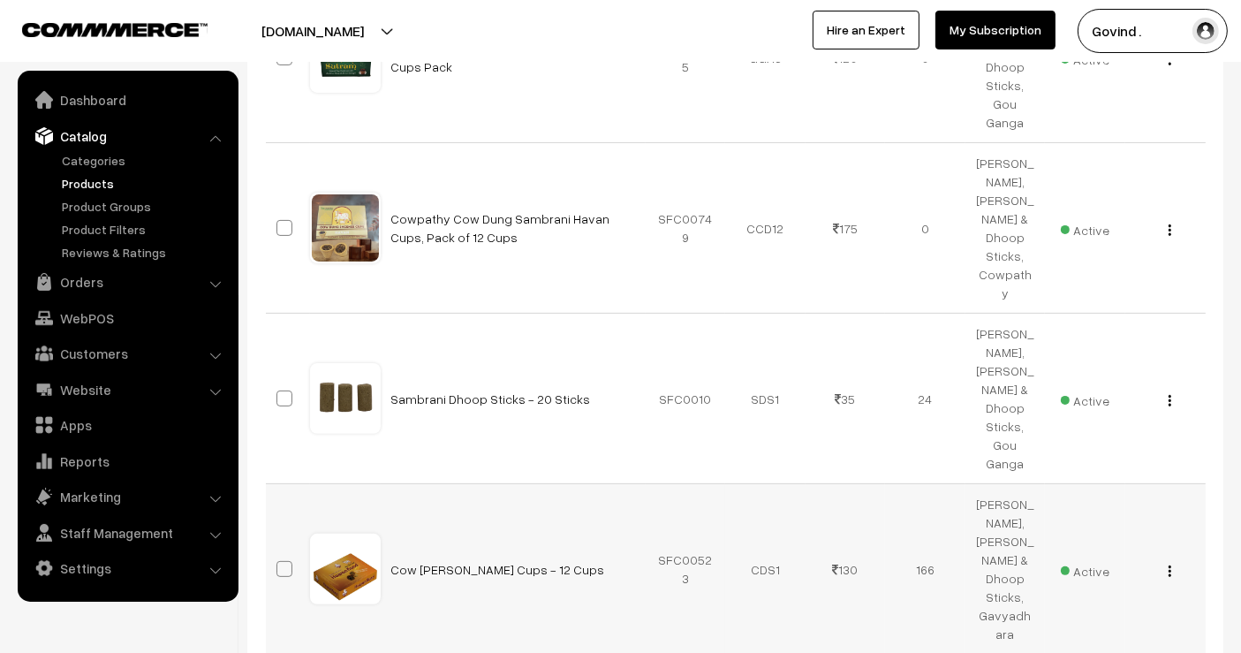
click at [1170, 565] on img "button" at bounding box center [1170, 570] width 3 height 11
click at [1104, 616] on link "Edit" at bounding box center [1091, 635] width 150 height 39
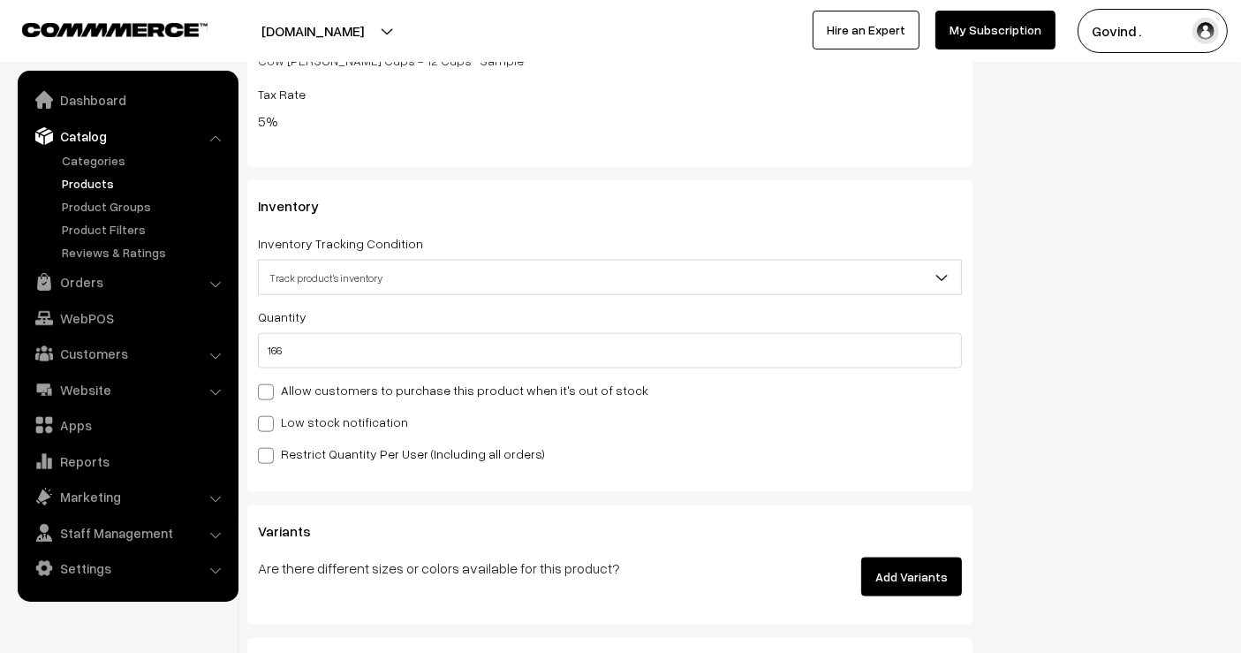
scroll to position [2087, 0]
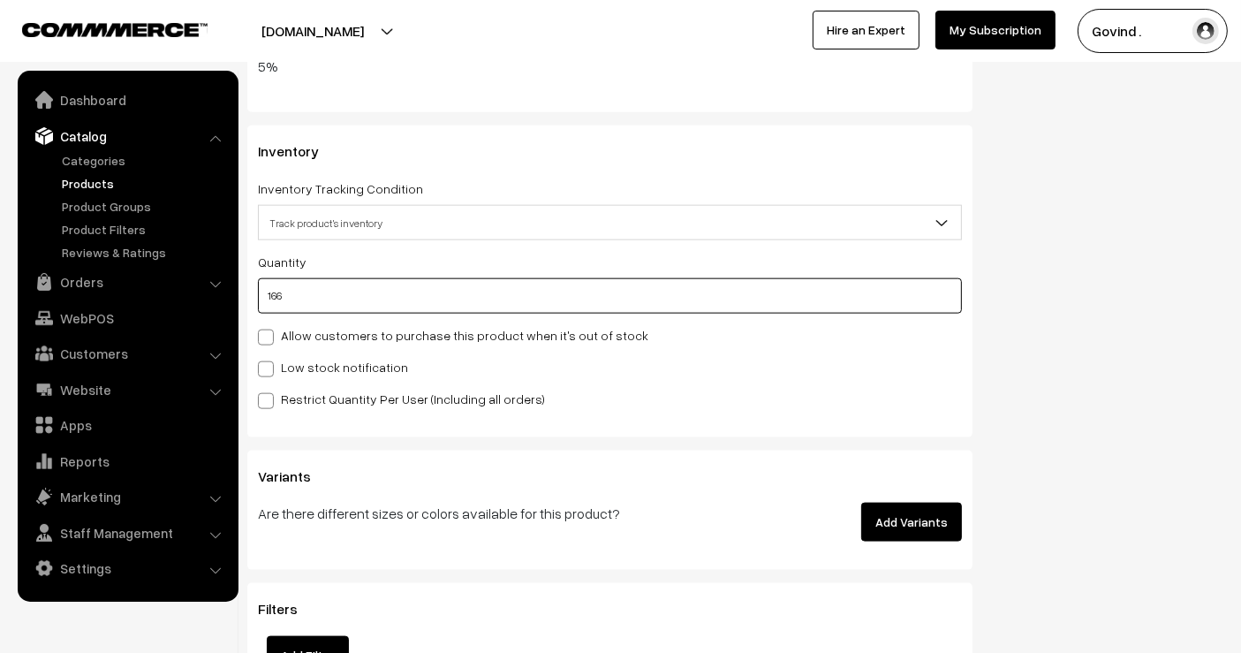
click at [664, 301] on input "166" at bounding box center [610, 295] width 704 height 35
type input "16"
type input "182"
type input "164"
type input "330"
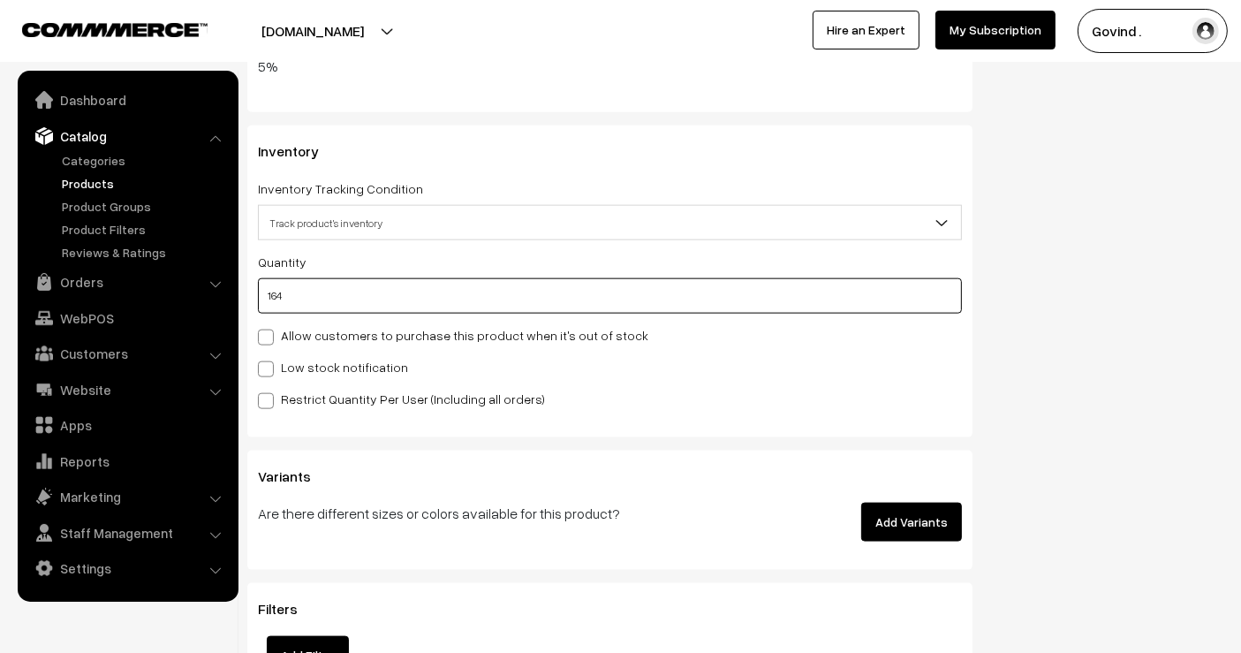
type input "164"
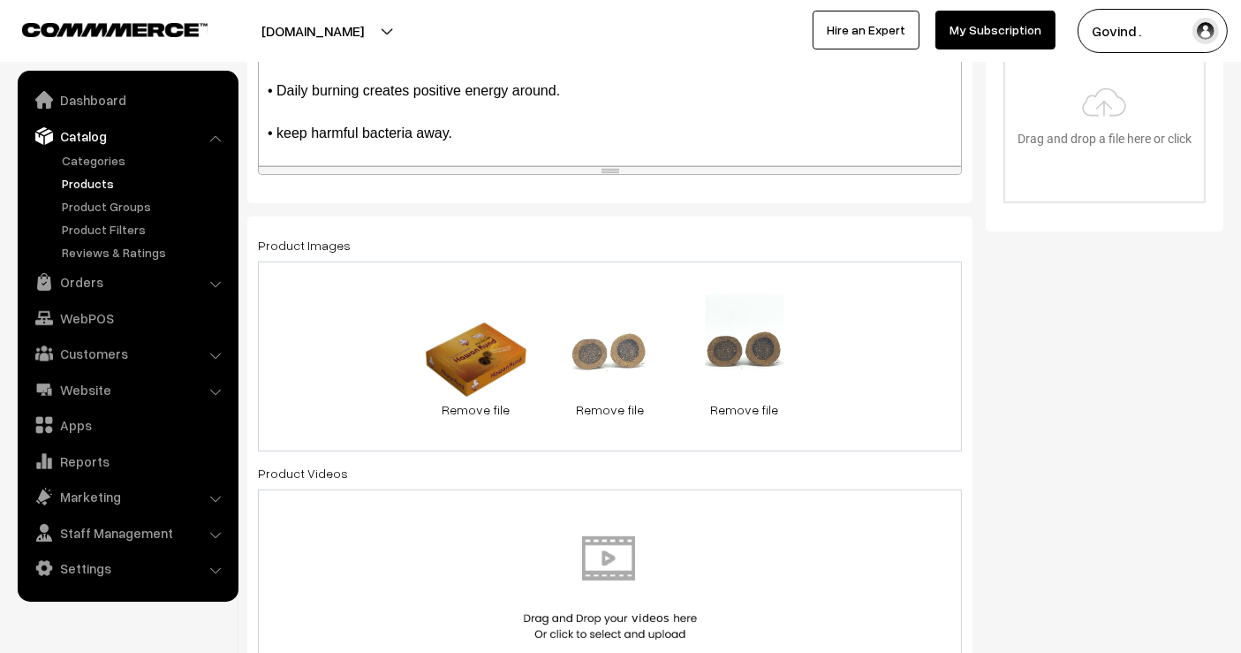
scroll to position [0, 0]
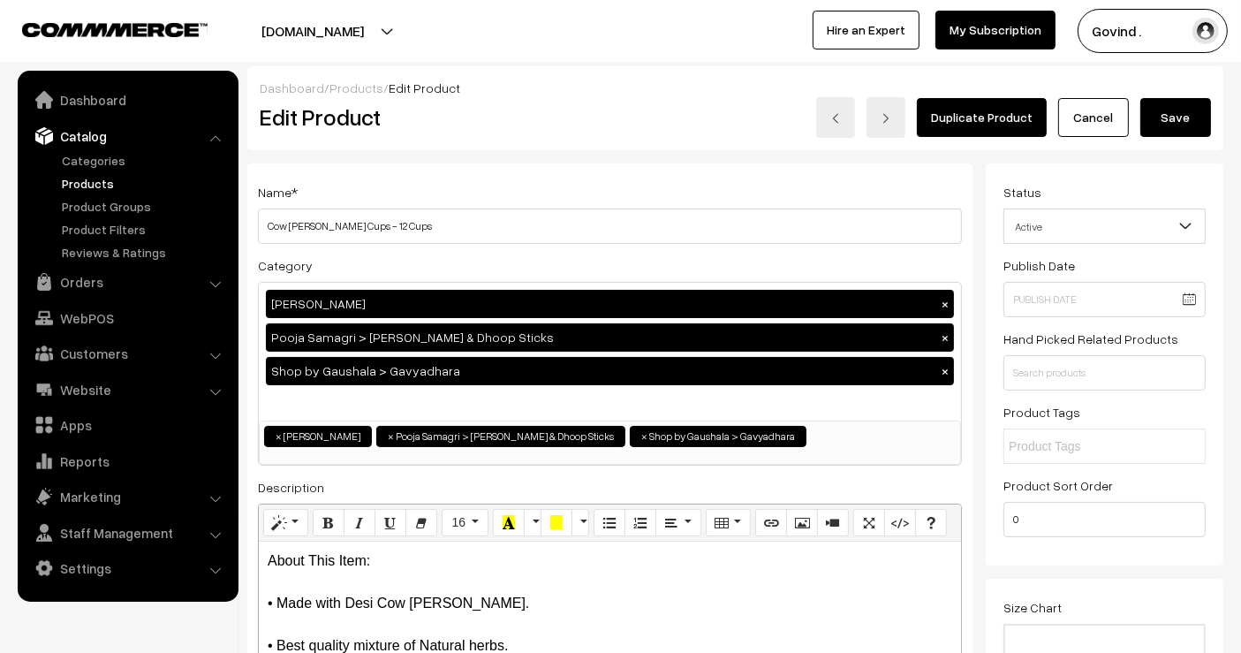
click at [1178, 144] on div "Dashboard / Products / Edit Product Edit Product Duplicate Product Cancel Save" at bounding box center [735, 108] width 976 height 84
click at [1177, 115] on button "Save" at bounding box center [1176, 117] width 71 height 39
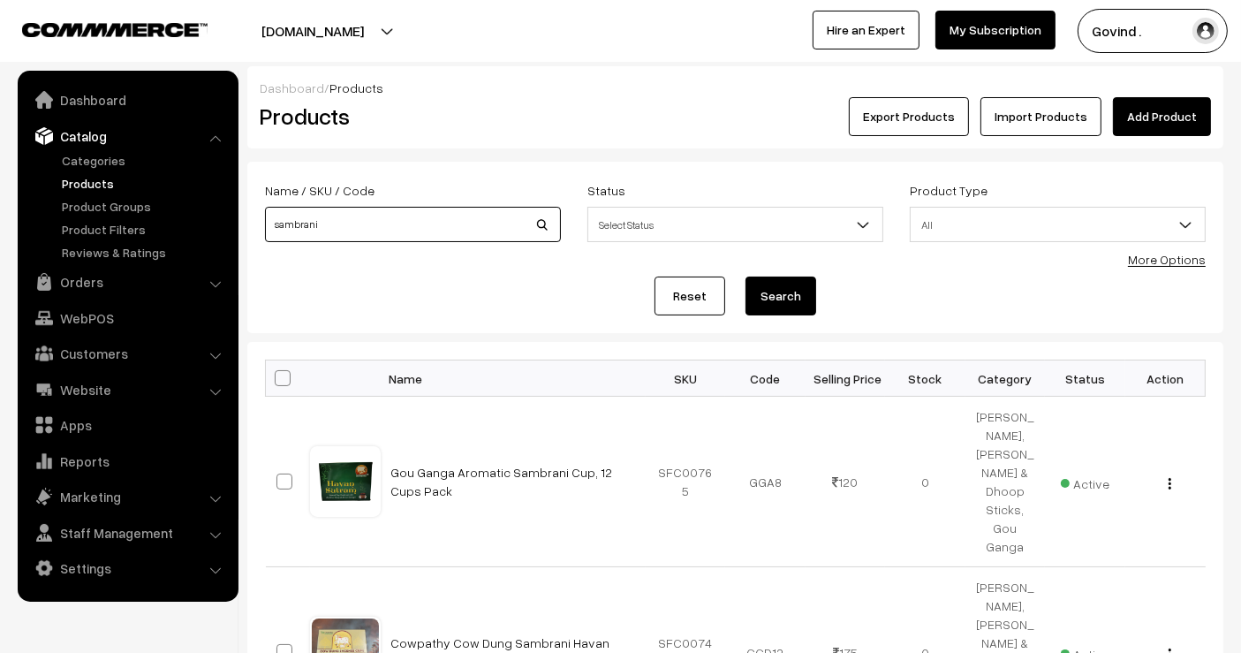
click at [395, 225] on input "sambrani" at bounding box center [413, 224] width 296 height 35
type input "multani"
click at [746, 277] on button "Search" at bounding box center [781, 296] width 71 height 39
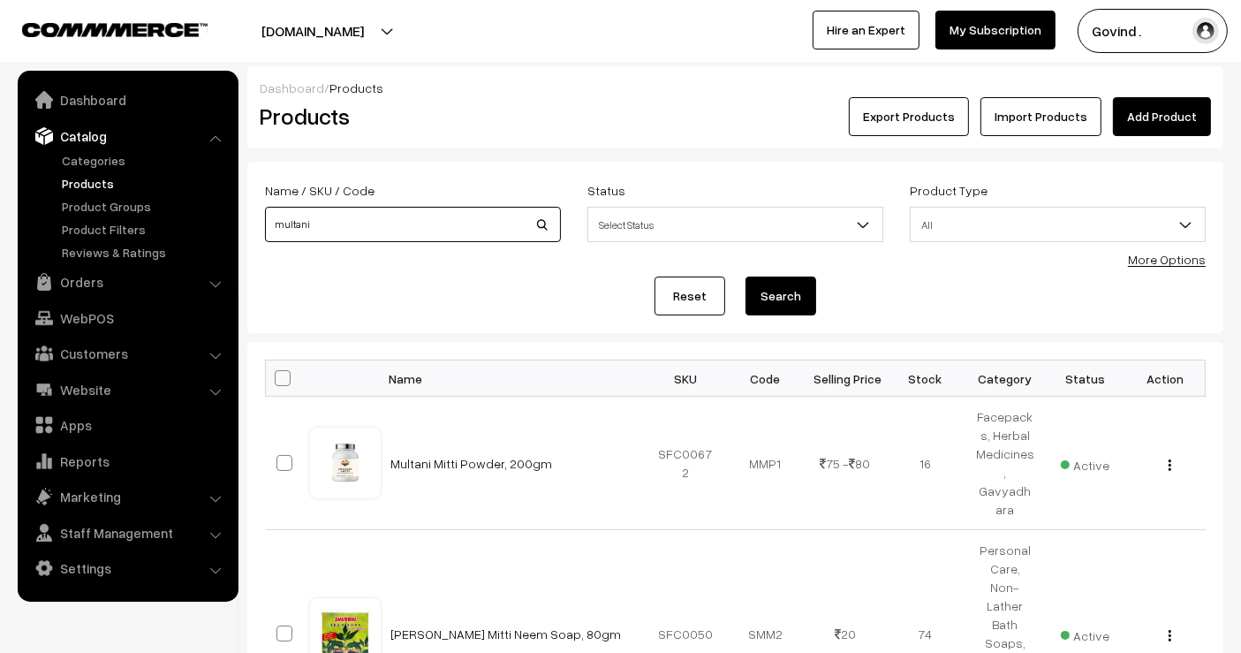
click at [487, 217] on input "multani" at bounding box center [413, 224] width 296 height 35
type input "goseva"
click at [746, 277] on button "Search" at bounding box center [781, 296] width 71 height 39
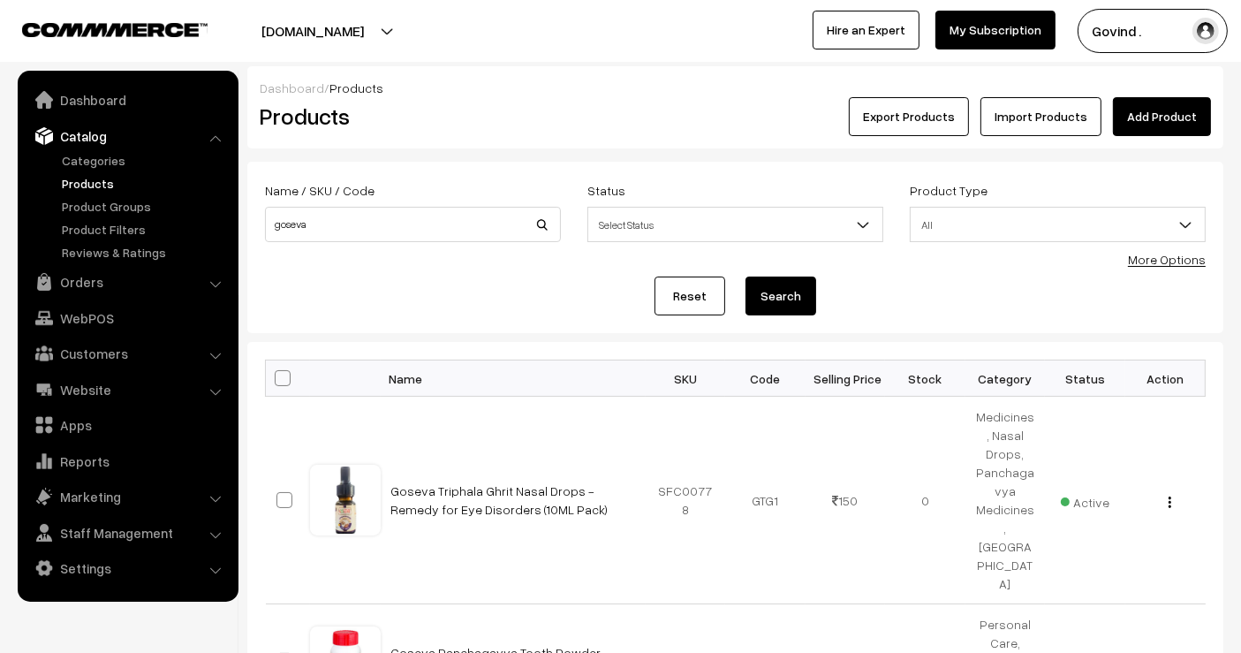
scroll to position [1073, 0]
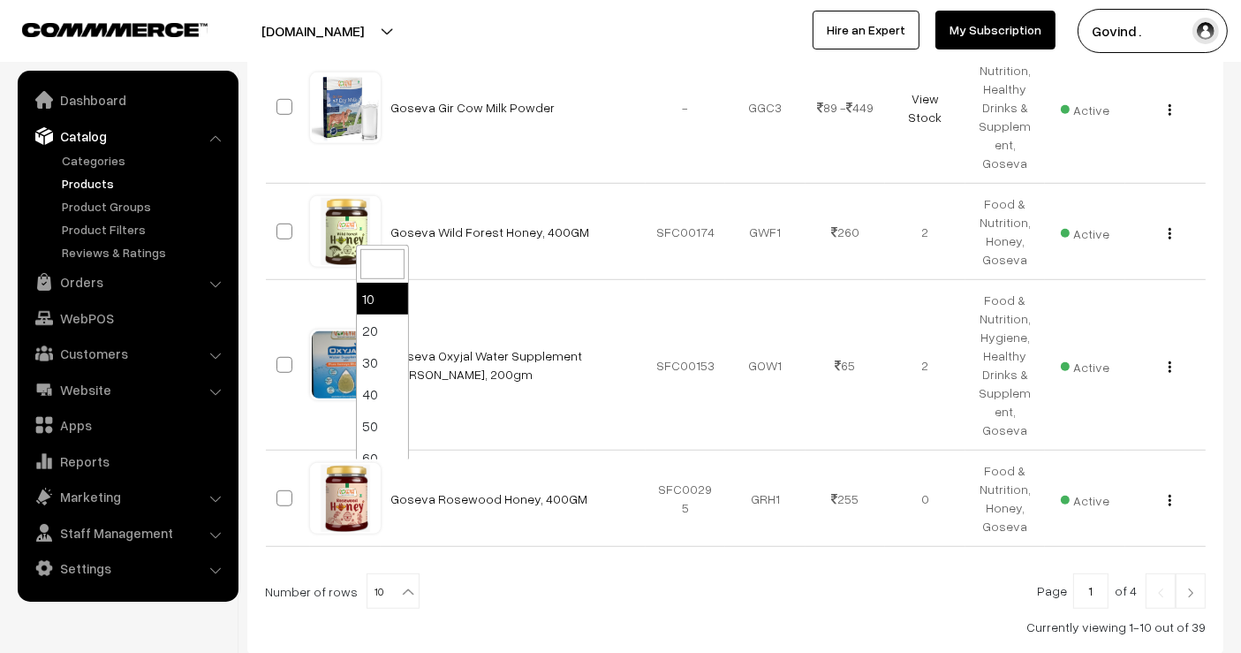
click at [399, 583] on b at bounding box center [408, 592] width 18 height 18
select select "50"
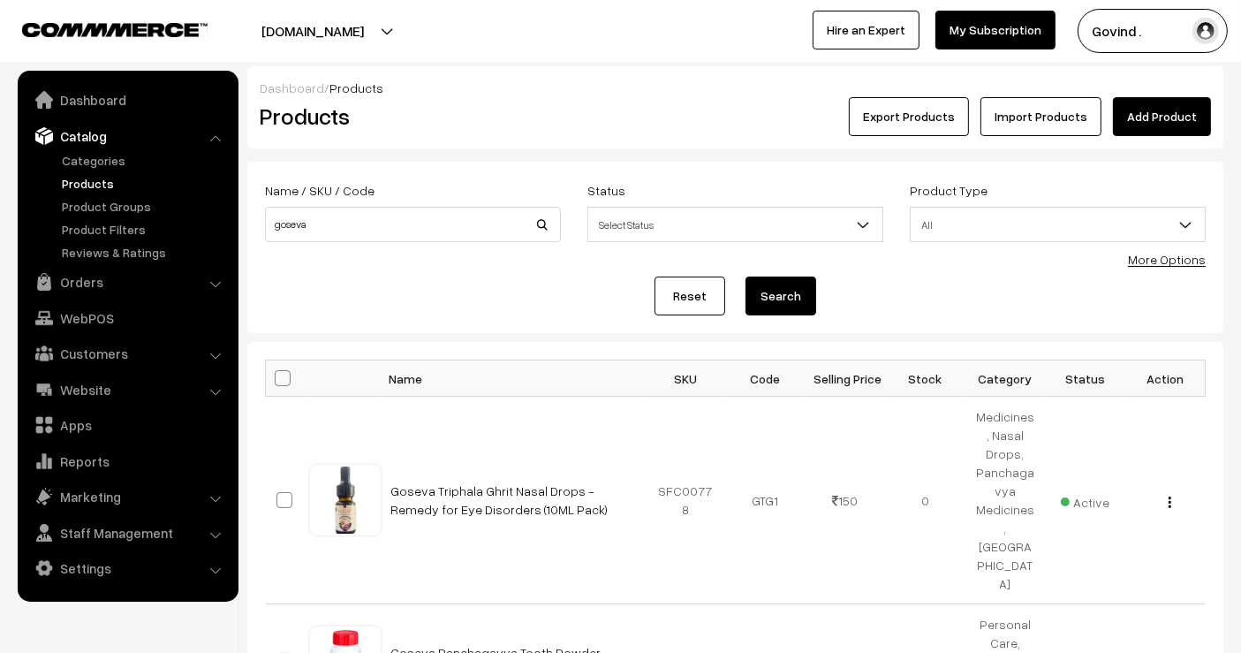
click at [275, 383] on span at bounding box center [283, 378] width 16 height 16
click at [275, 383] on input "checkbox" at bounding box center [271, 377] width 11 height 11
checkbox input "true"
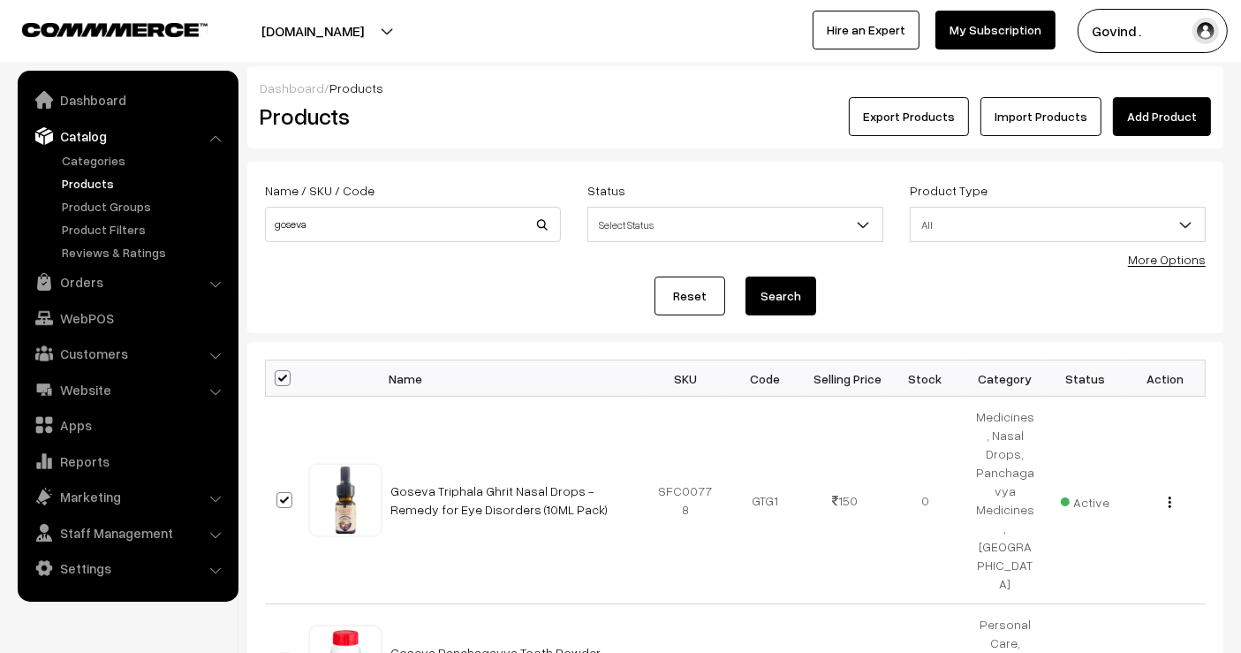
checkbox input "true"
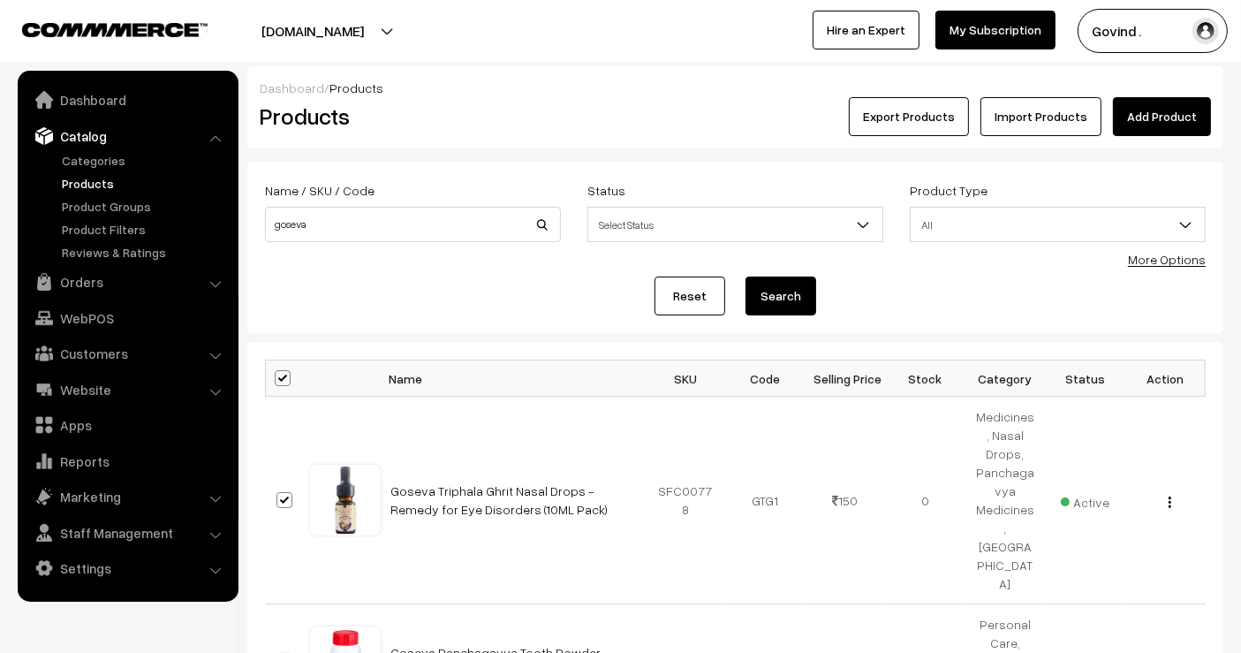
checkbox input "true"
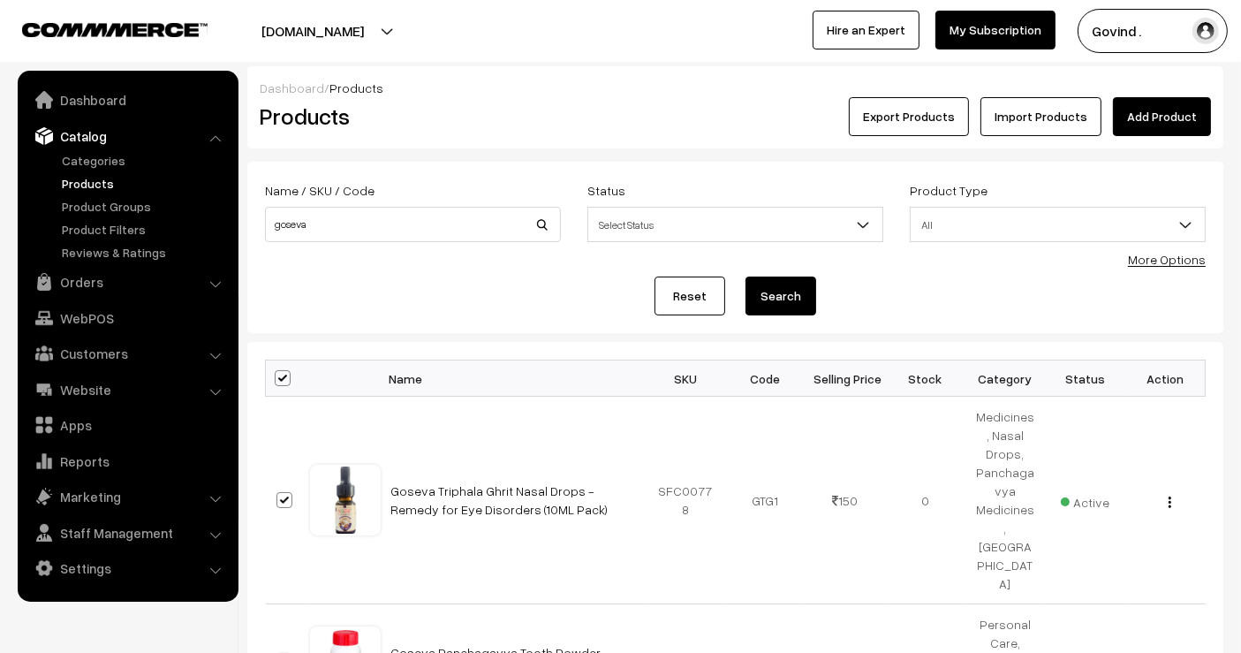
checkbox input "true"
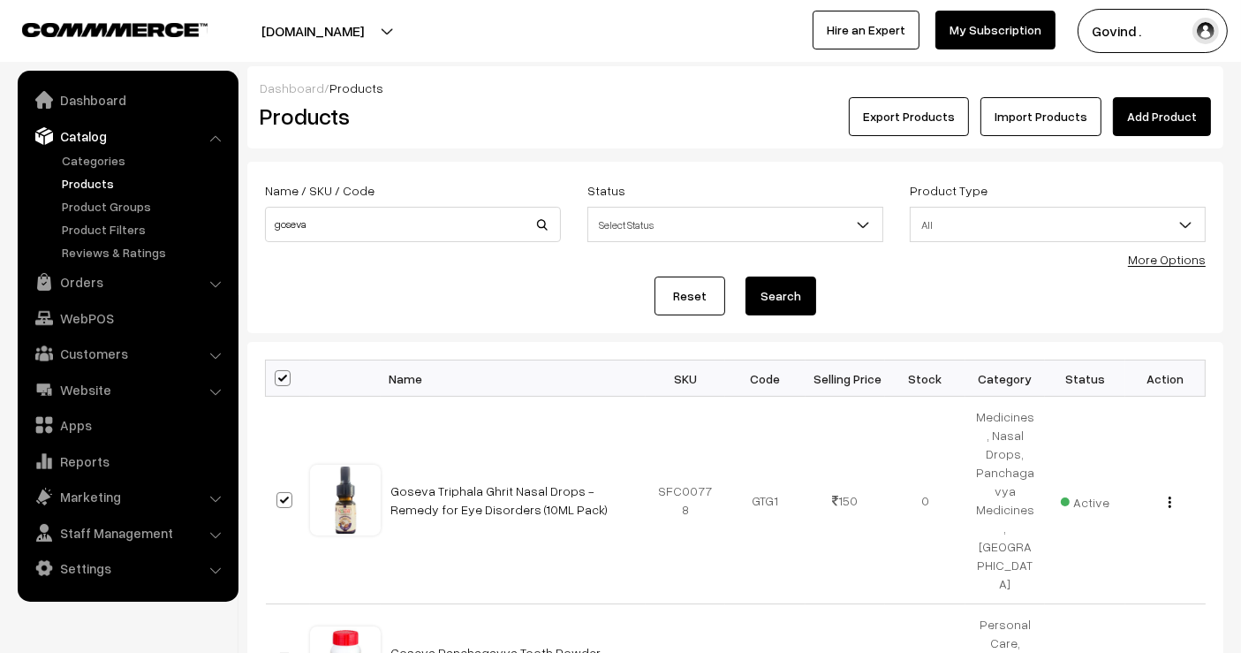
checkbox input "true"
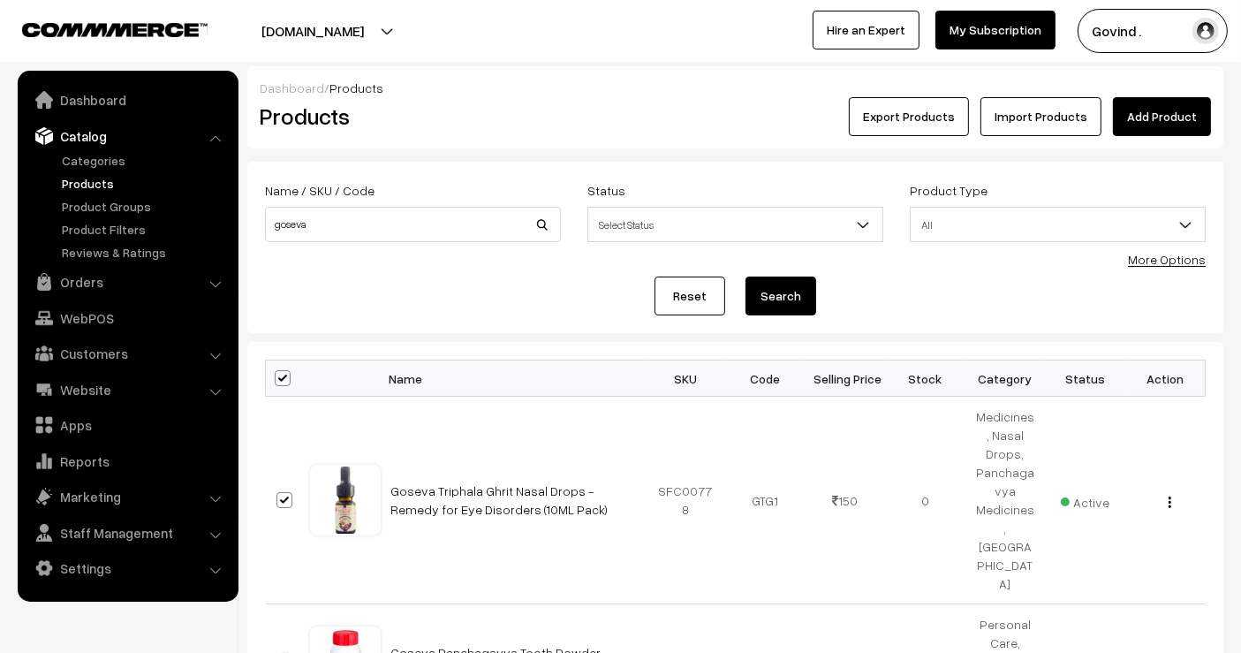
checkbox input "true"
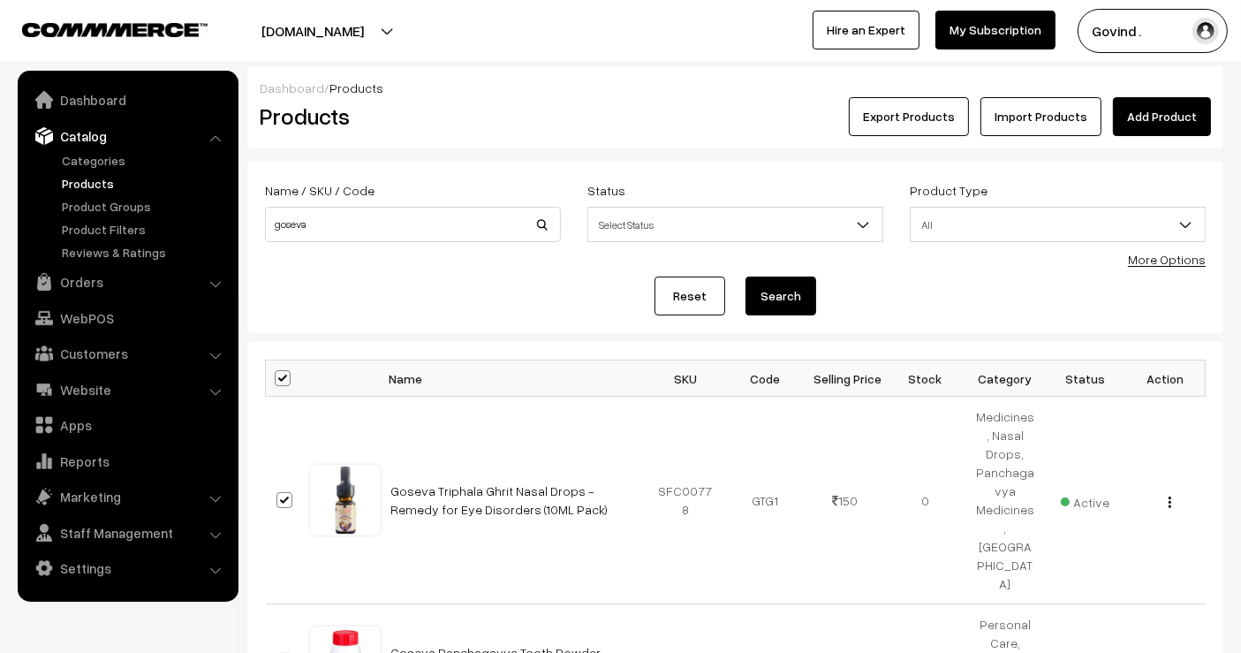
checkbox input "true"
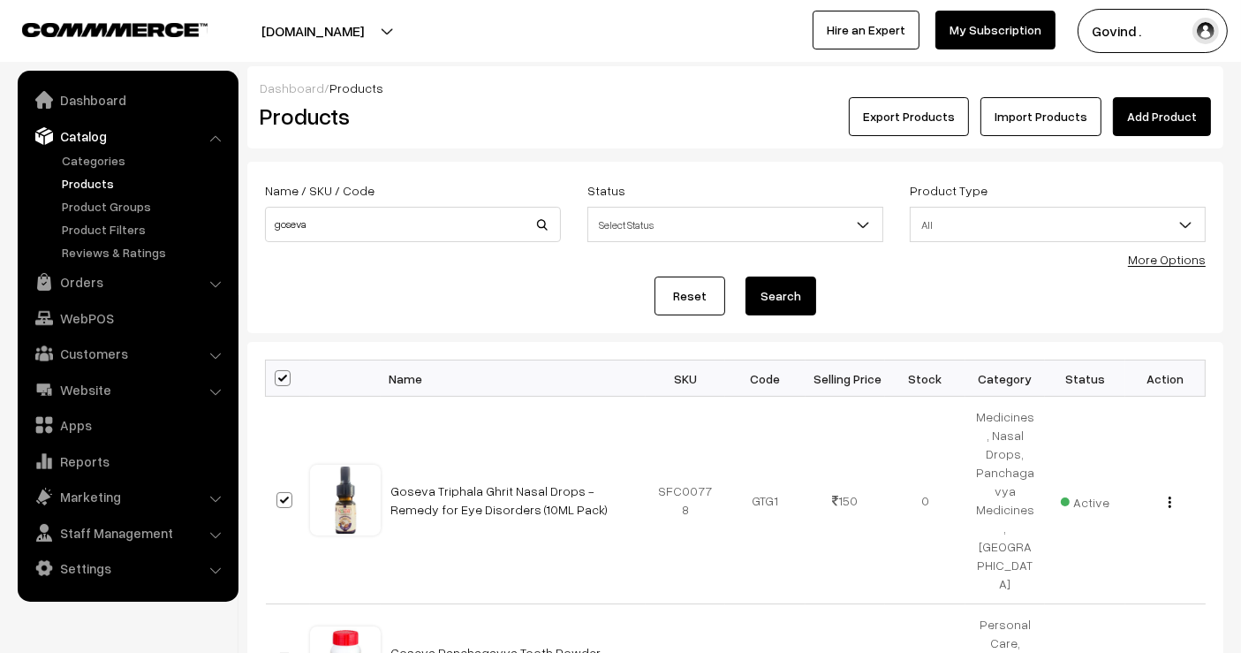
checkbox input "true"
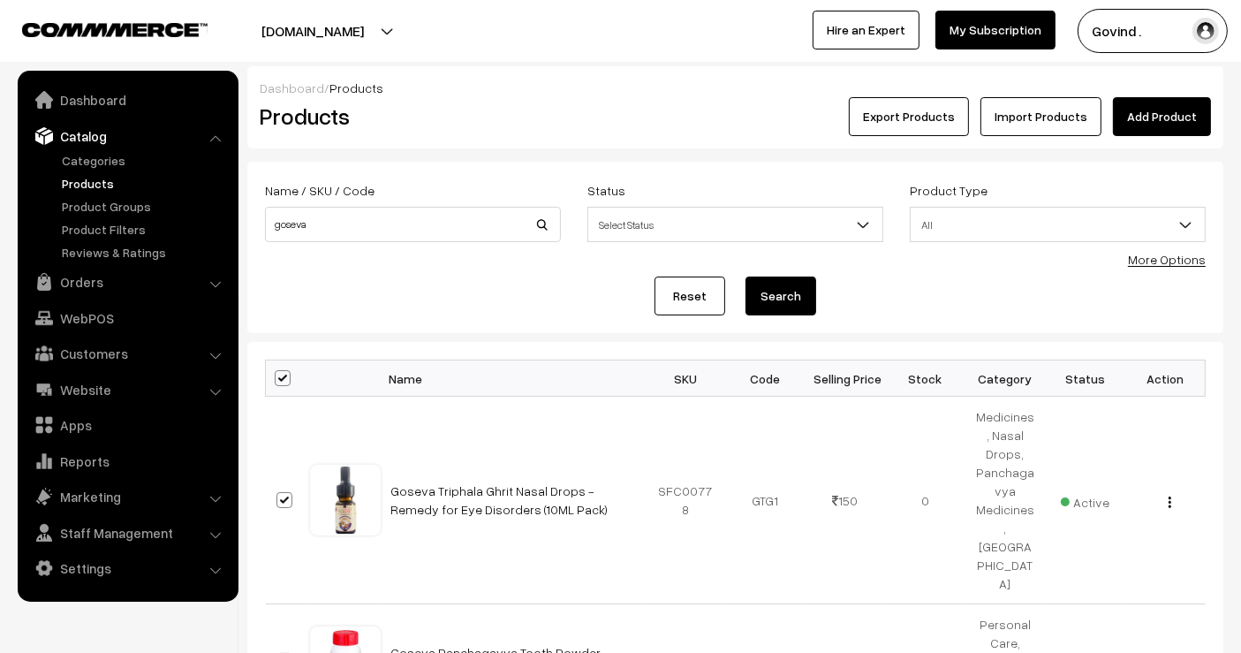
checkbox input "true"
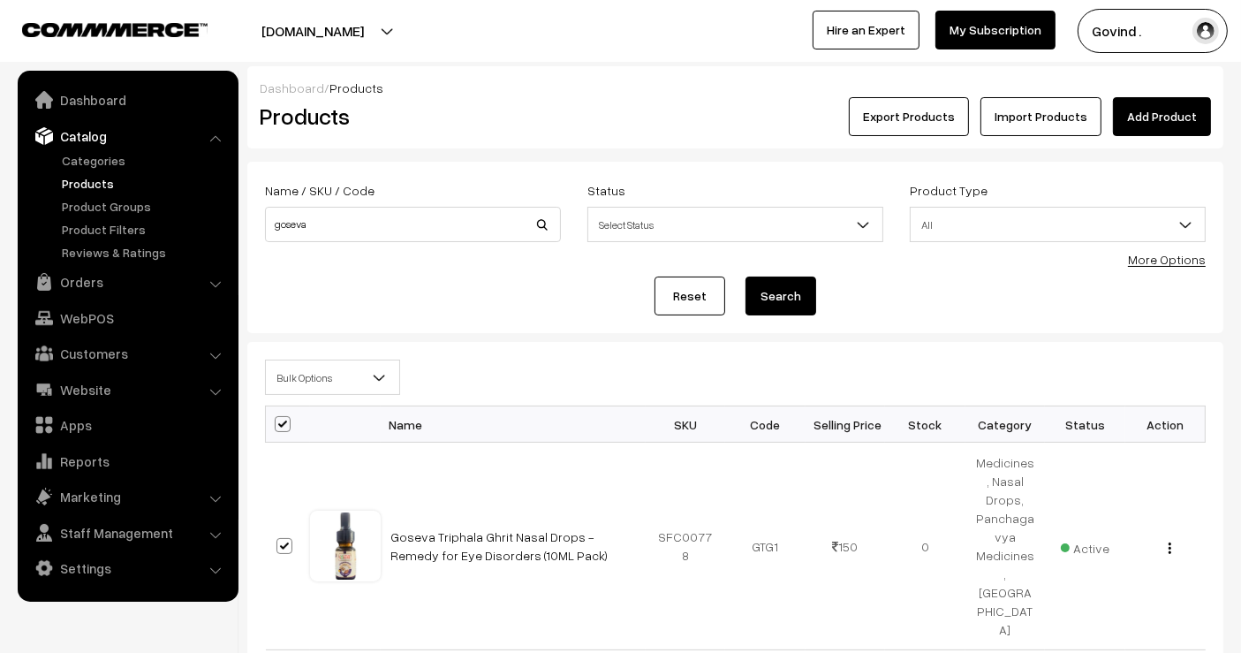
click at [323, 375] on span "Bulk Options" at bounding box center [332, 377] width 133 height 31
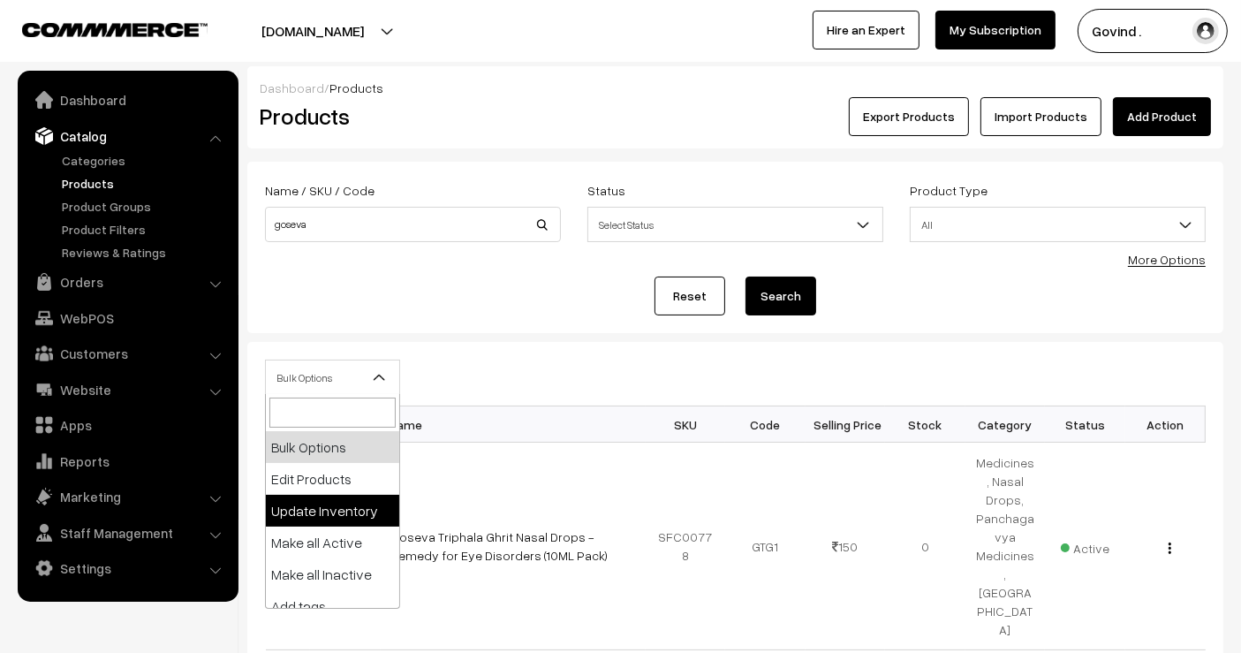
select select "updateInventory"
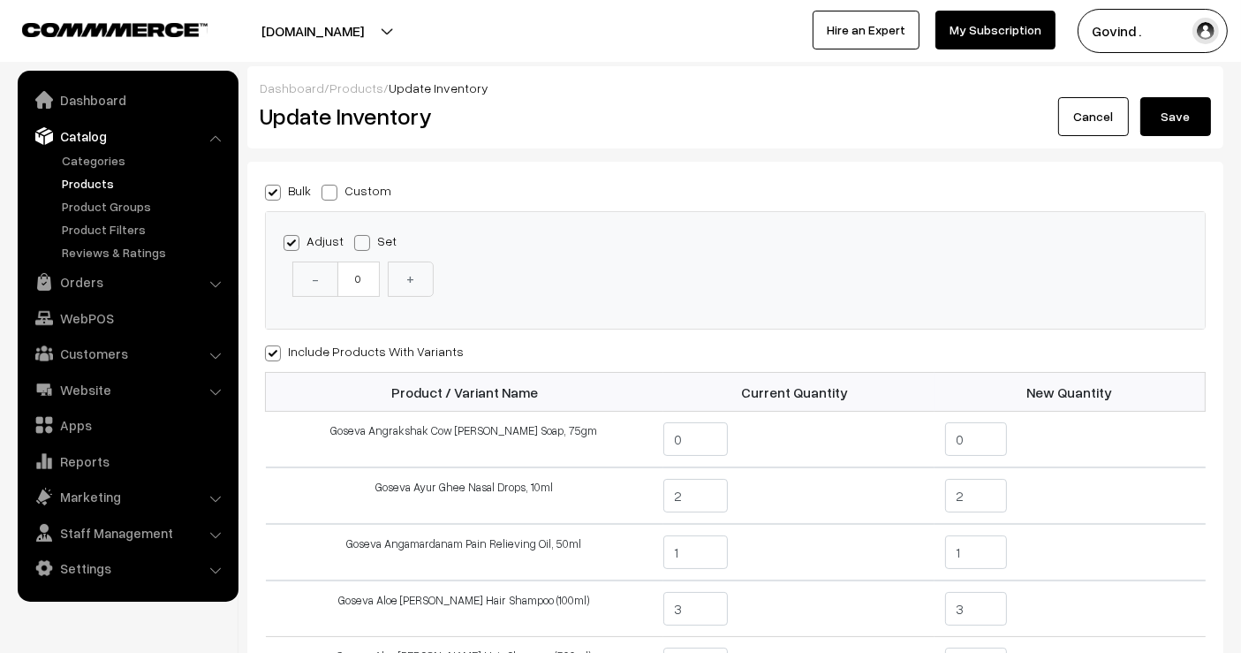
click at [331, 193] on span at bounding box center [330, 193] width 16 height 16
click at [331, 193] on input "Custom" at bounding box center [327, 189] width 11 height 11
radio input "true"
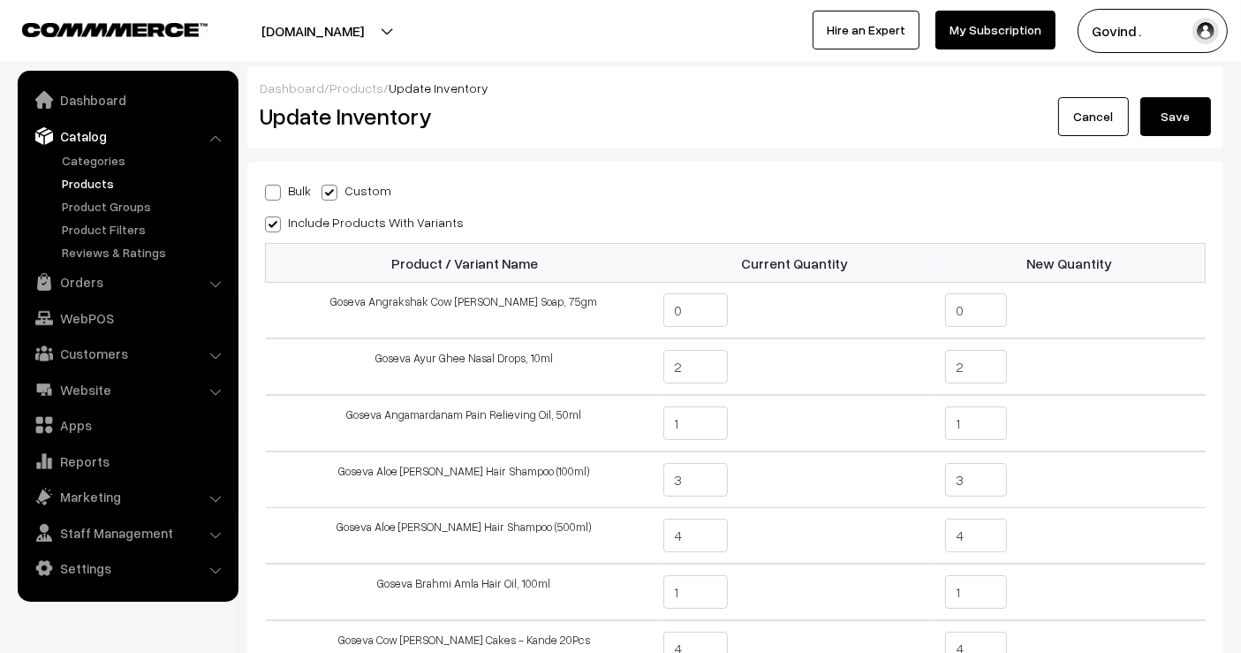
click at [683, 187] on div "Bulk Custom" at bounding box center [735, 189] width 941 height 21
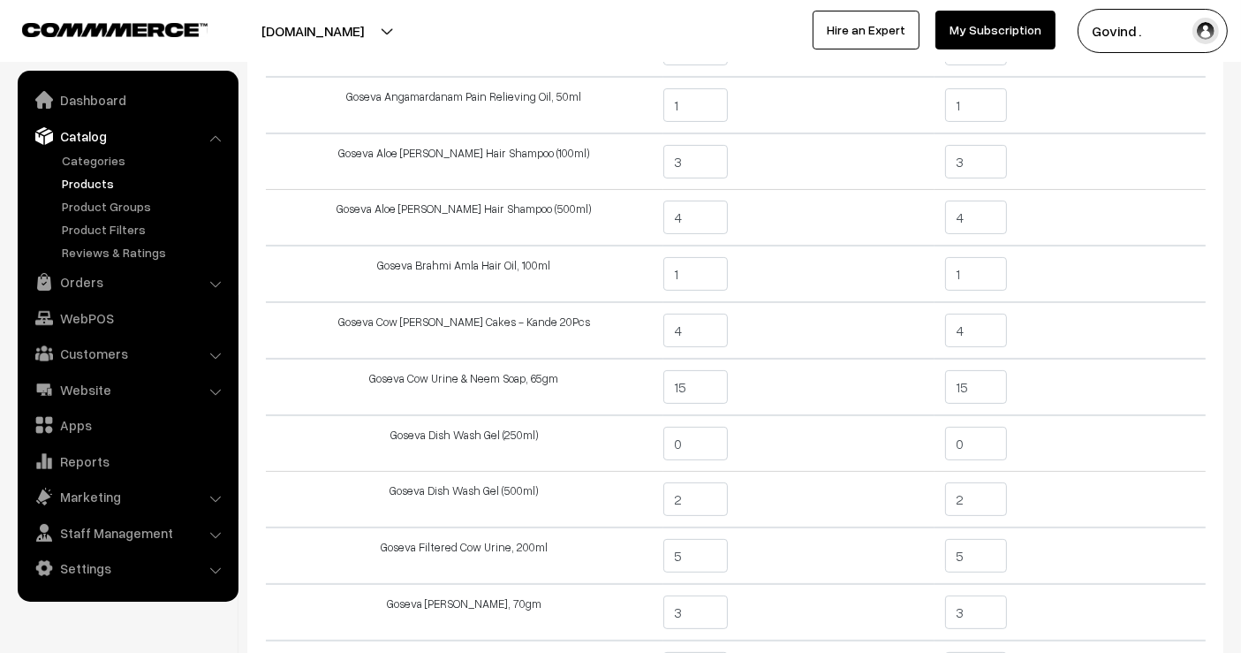
scroll to position [321, 0]
click at [979, 392] on input "15" at bounding box center [976, 385] width 63 height 34
type input "19"
click at [1035, 383] on td "19" at bounding box center [1070, 384] width 271 height 57
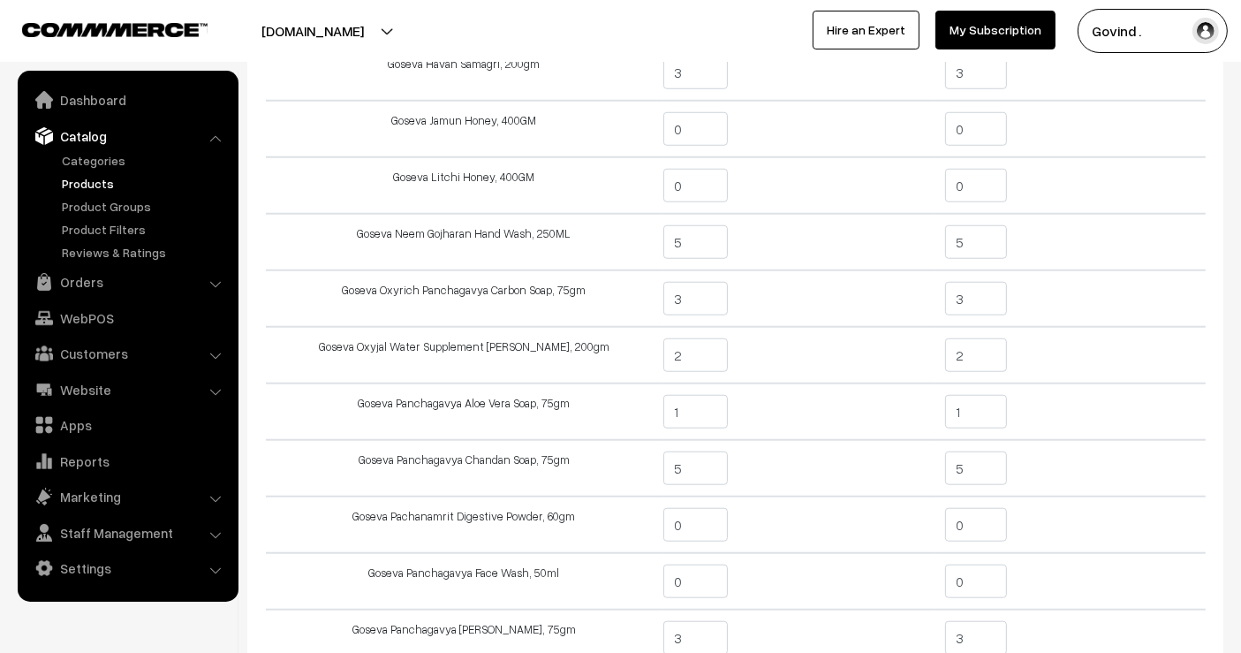
scroll to position [1458, 0]
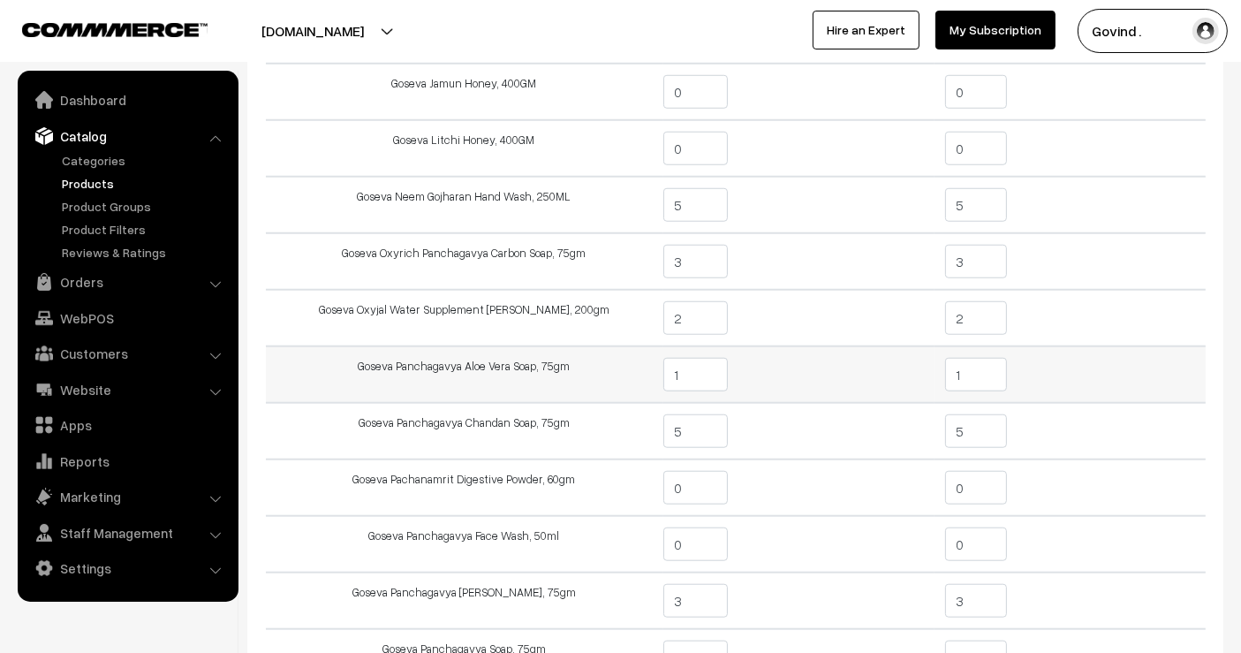
click at [994, 364] on input "1" at bounding box center [976, 375] width 63 height 34
type input "3"
click at [1113, 348] on td "3" at bounding box center [1070, 374] width 271 height 57
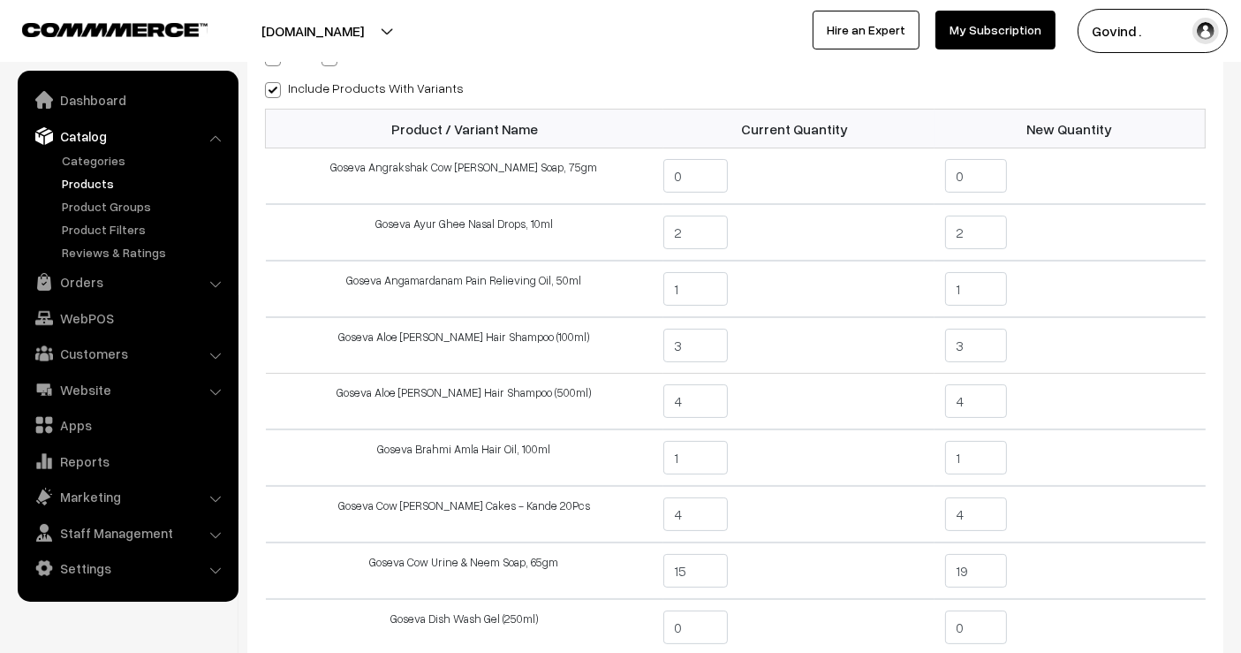
scroll to position [143, 0]
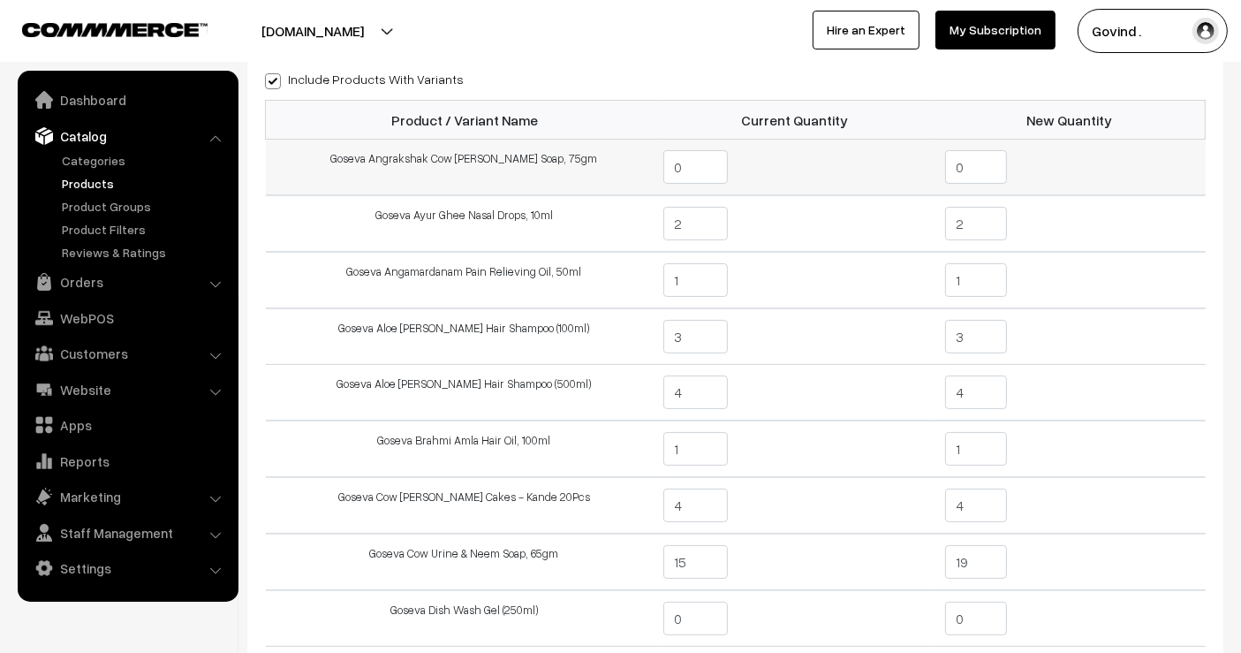
click at [984, 162] on input "0" at bounding box center [976, 167] width 63 height 34
type input "5"
click at [1120, 157] on td "5" at bounding box center [1070, 168] width 271 height 57
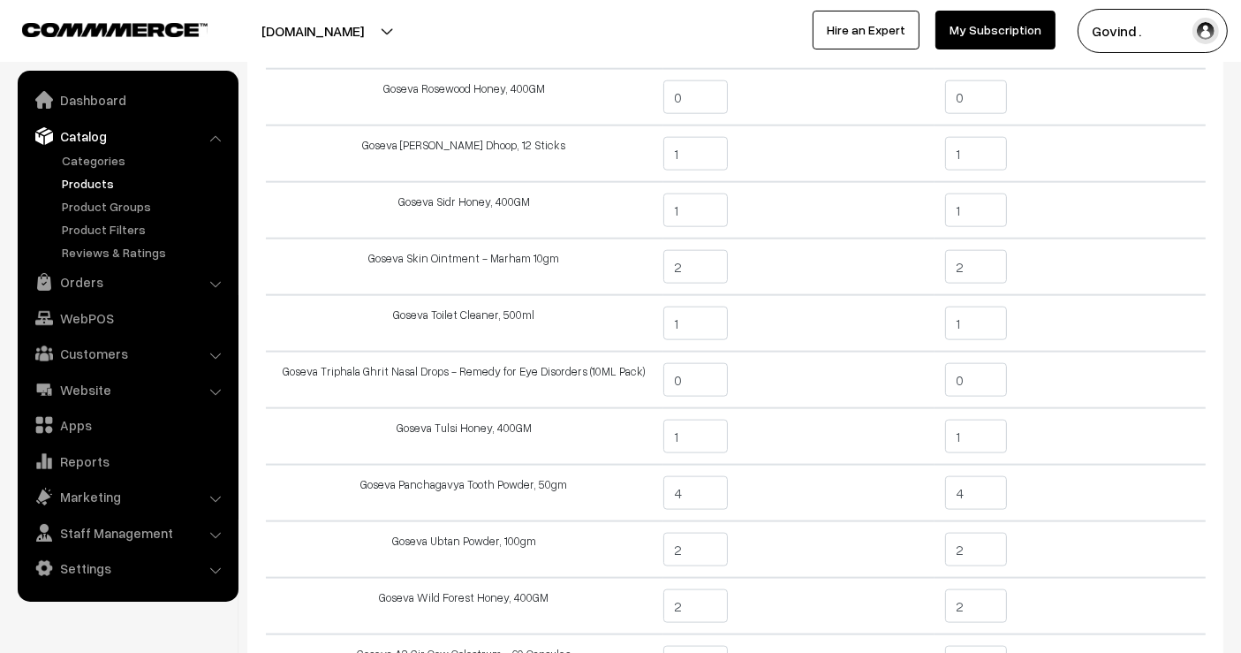
scroll to position [2081, 0]
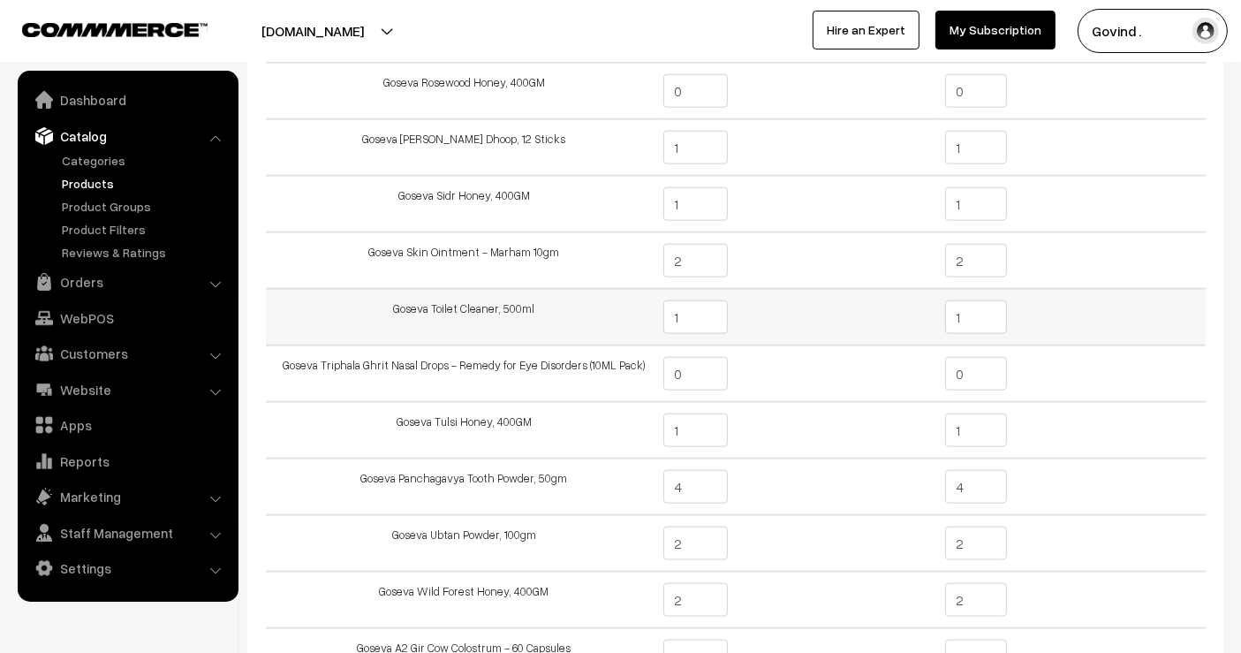
click at [973, 300] on input "1" at bounding box center [976, 317] width 63 height 34
type input "3"
click at [1097, 289] on td "3" at bounding box center [1070, 317] width 271 height 57
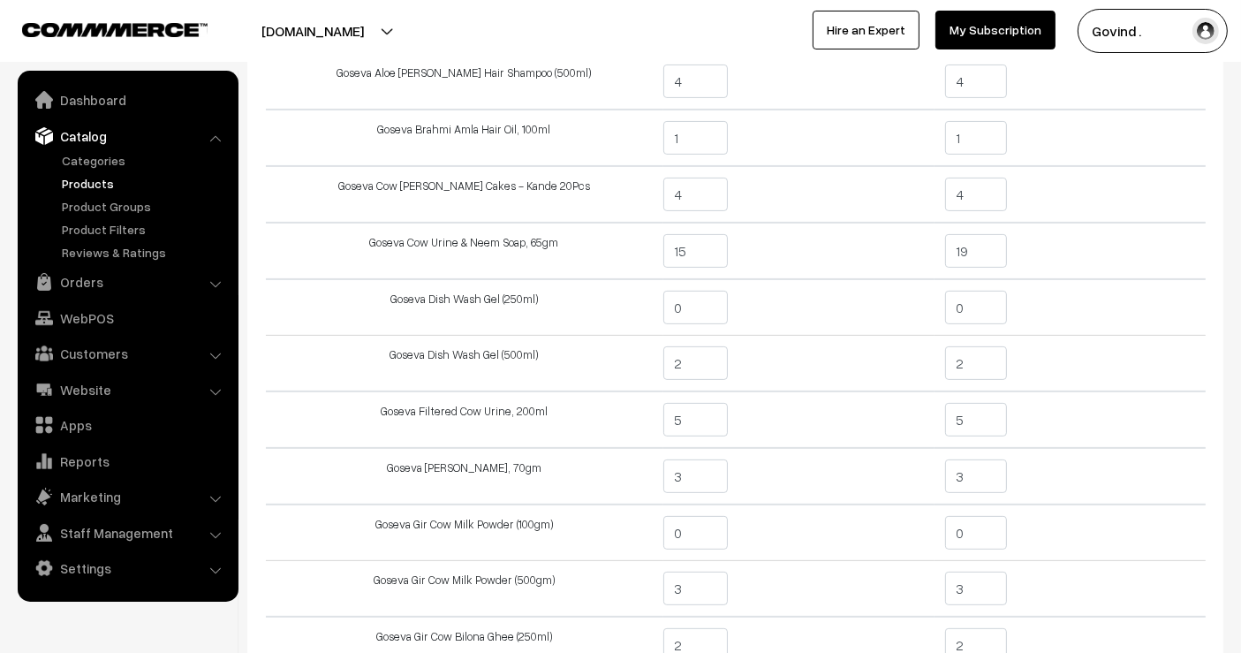
scroll to position [439, 0]
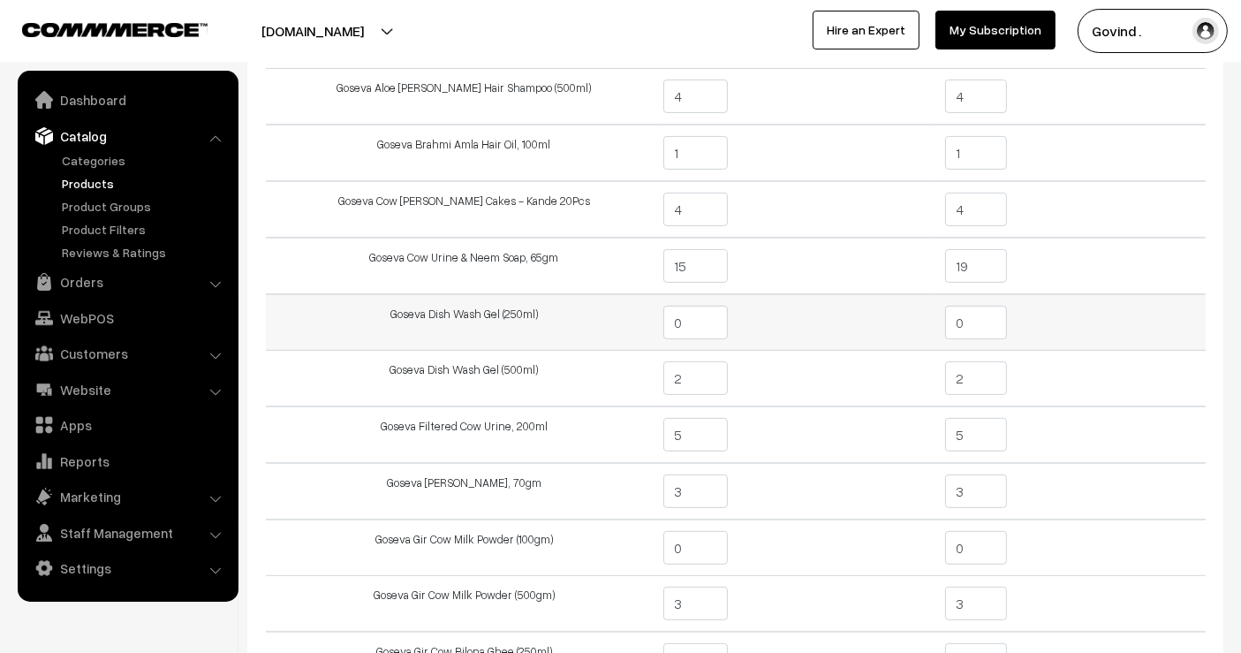
click at [972, 310] on input "0" at bounding box center [976, 323] width 63 height 34
type input "2"
click at [1049, 306] on td "2" at bounding box center [1070, 322] width 271 height 57
click at [974, 376] on input "2" at bounding box center [976, 378] width 63 height 34
type input "1"
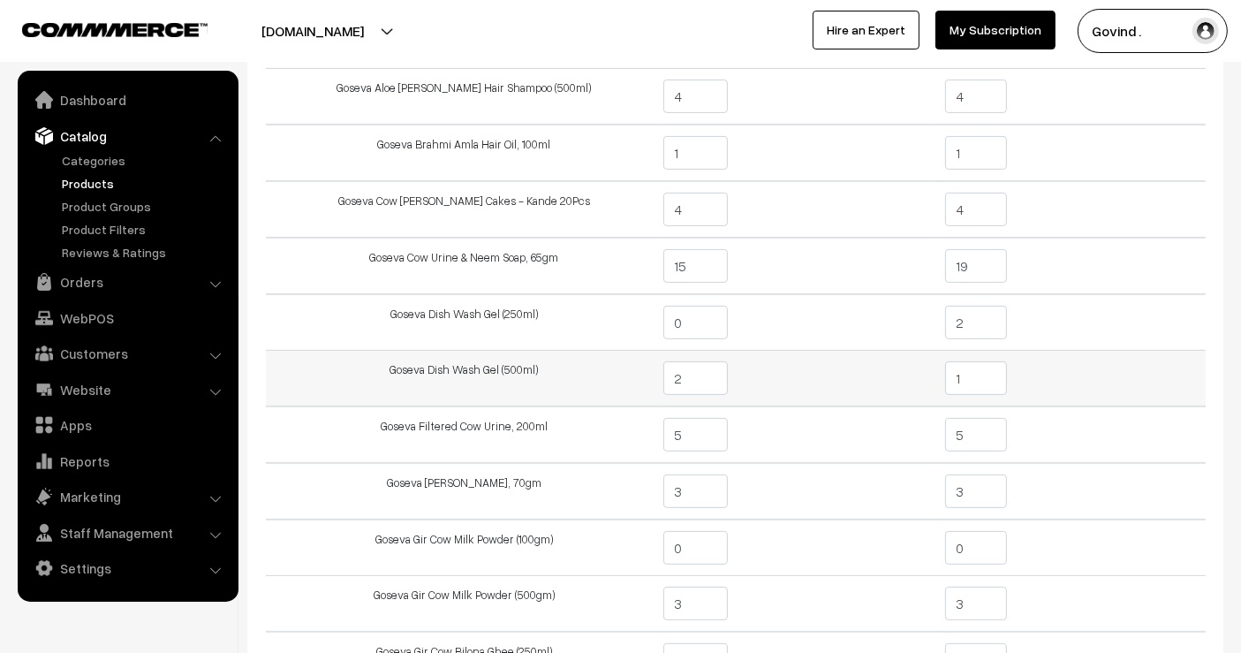
click at [1141, 361] on td "1" at bounding box center [1070, 379] width 271 height 57
click at [1050, 399] on td "1" at bounding box center [1070, 379] width 271 height 57
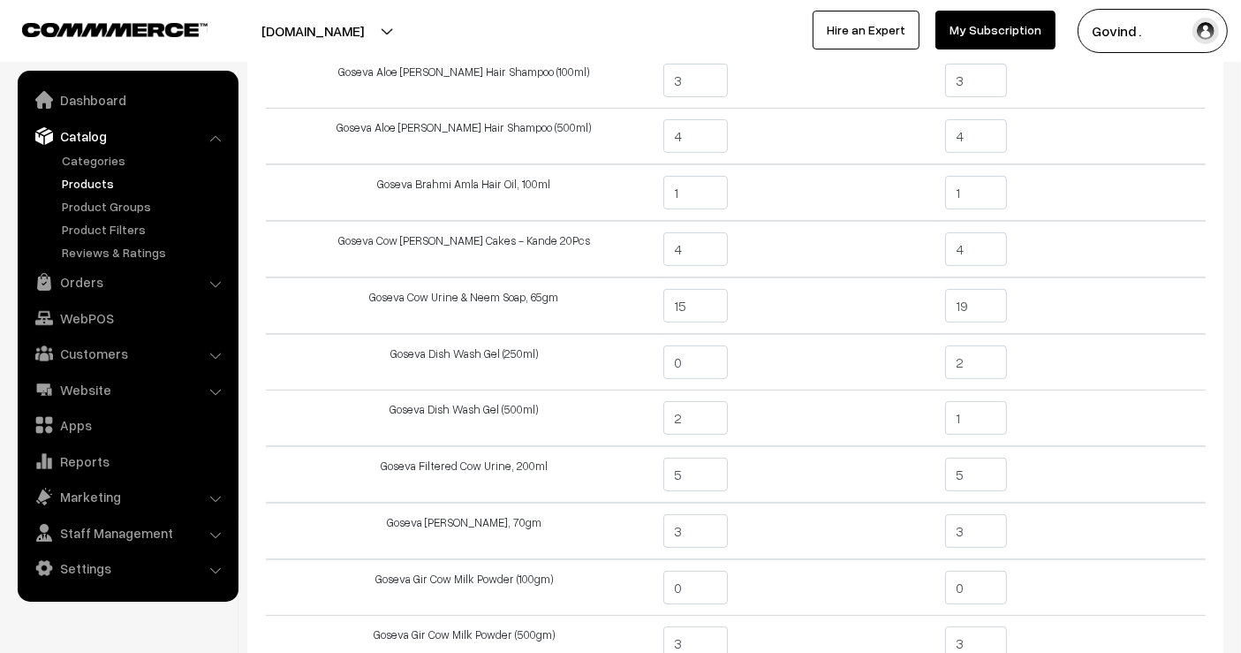
scroll to position [381, 0]
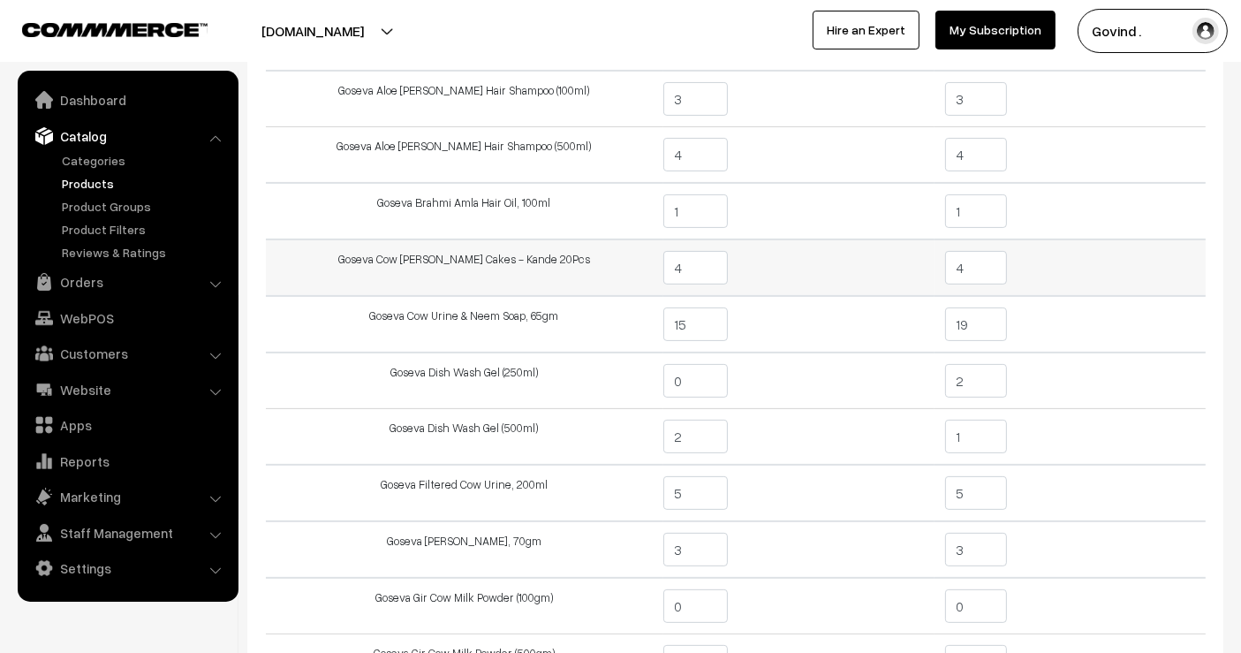
click at [1004, 252] on input "4" at bounding box center [976, 268] width 63 height 34
type input "3"
click at [1080, 254] on td "3" at bounding box center [1070, 267] width 271 height 57
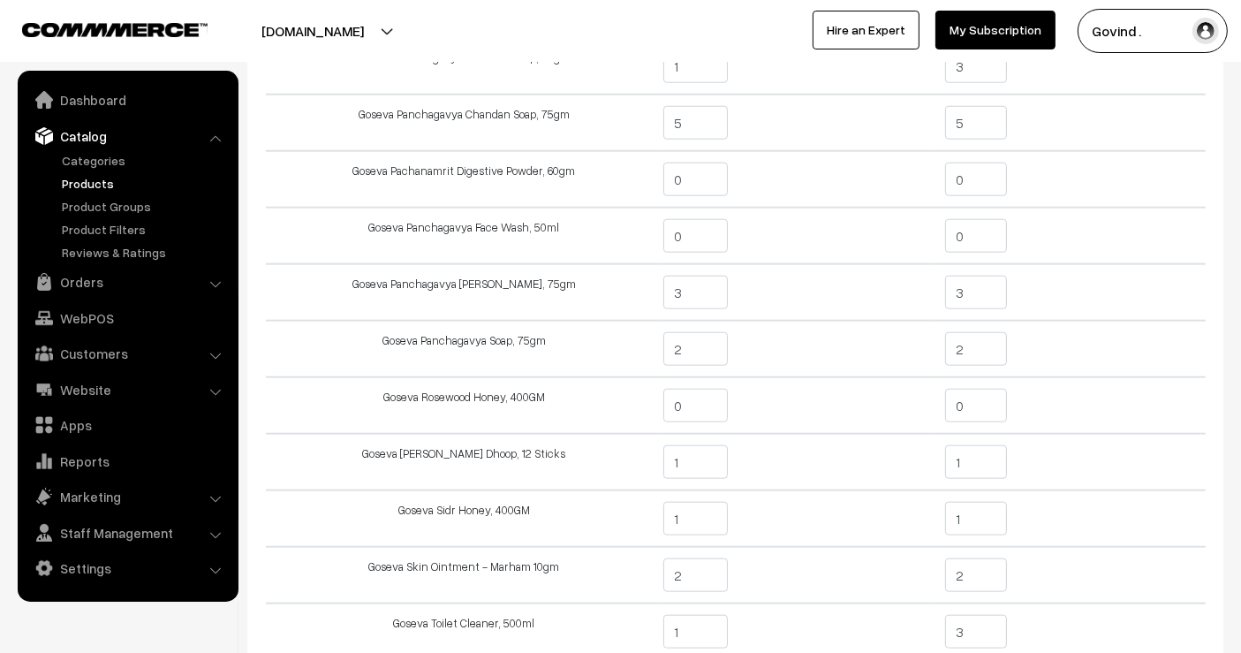
scroll to position [1763, 0]
click at [989, 451] on input "1" at bounding box center [976, 465] width 63 height 34
type input "3"
click at [1112, 436] on td "3" at bounding box center [1070, 464] width 271 height 57
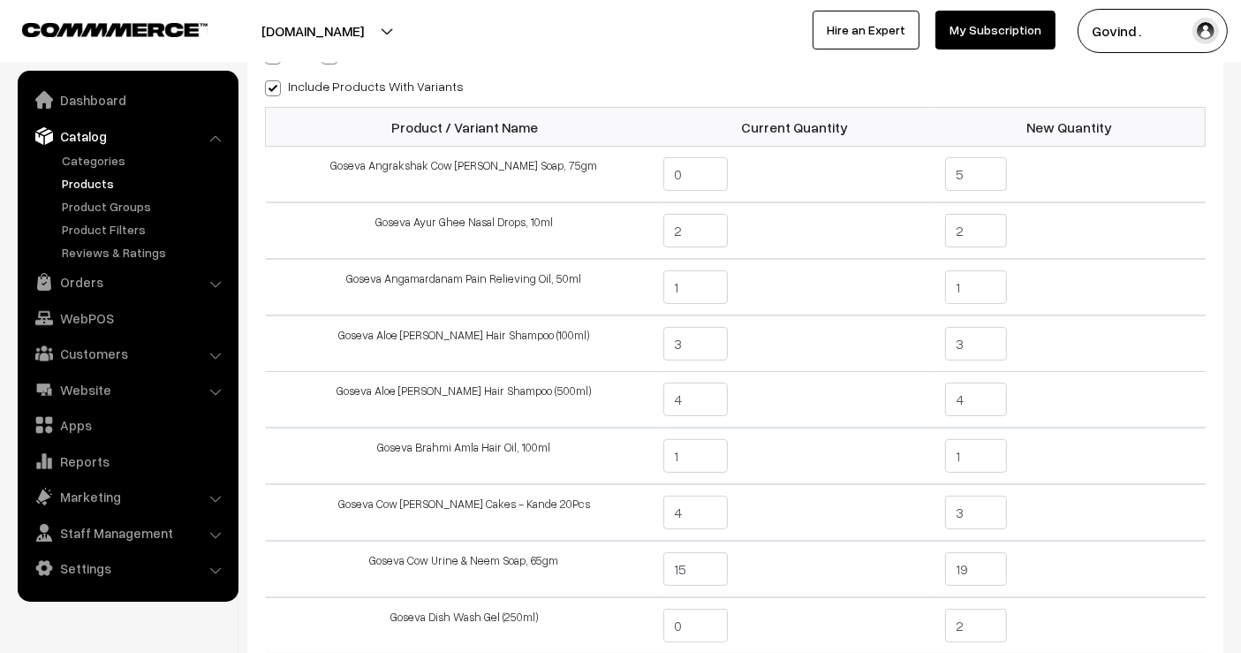
scroll to position [124, 0]
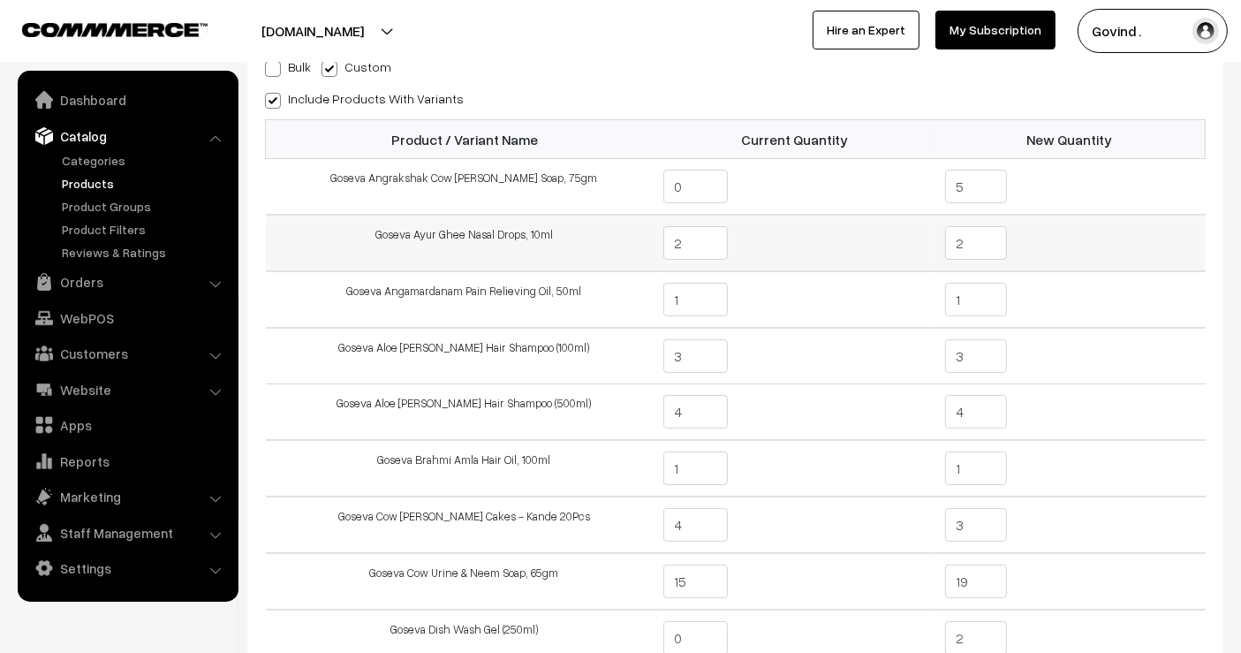
click at [975, 233] on input "2" at bounding box center [976, 243] width 63 height 34
type input "3"
click at [1100, 239] on td "3" at bounding box center [1070, 243] width 271 height 57
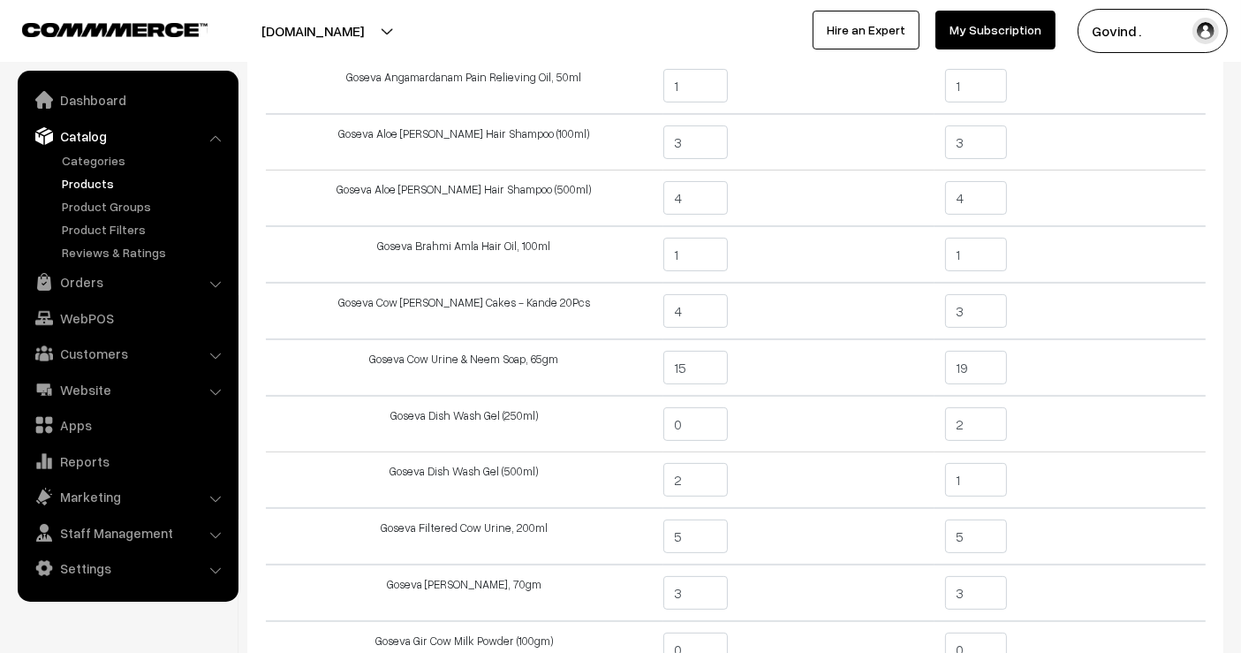
scroll to position [412, 0]
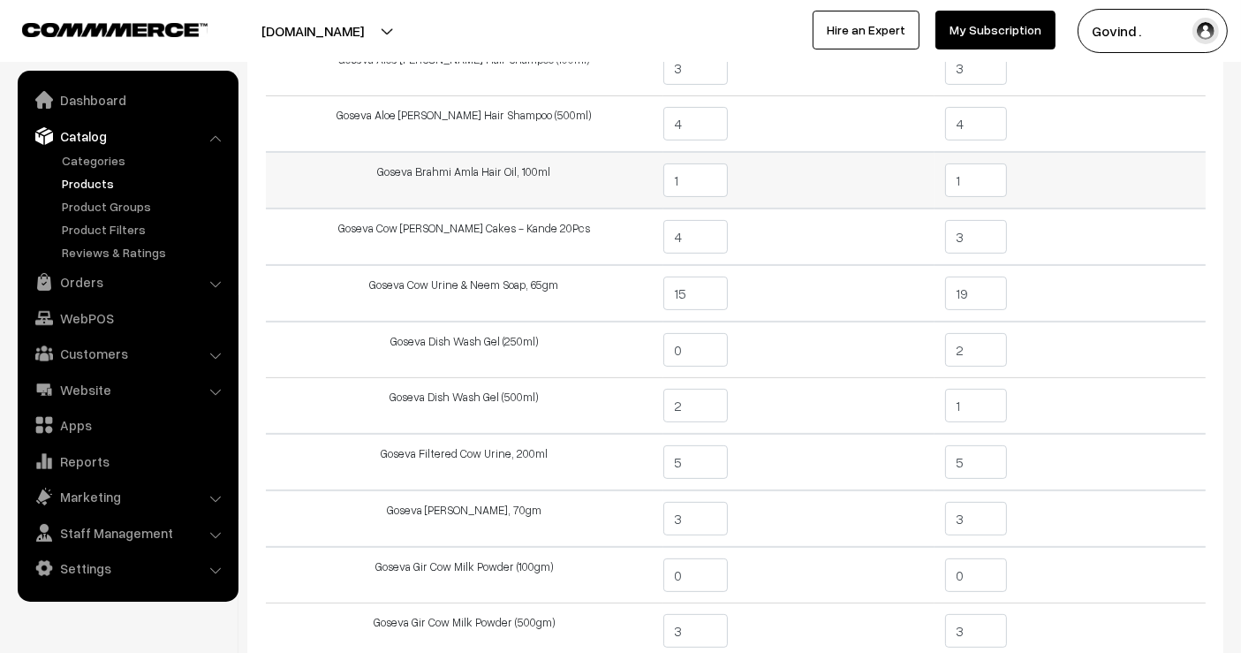
click at [1006, 178] on input "1" at bounding box center [976, 180] width 63 height 34
type input "2"
click at [1151, 163] on td "2" at bounding box center [1070, 180] width 271 height 57
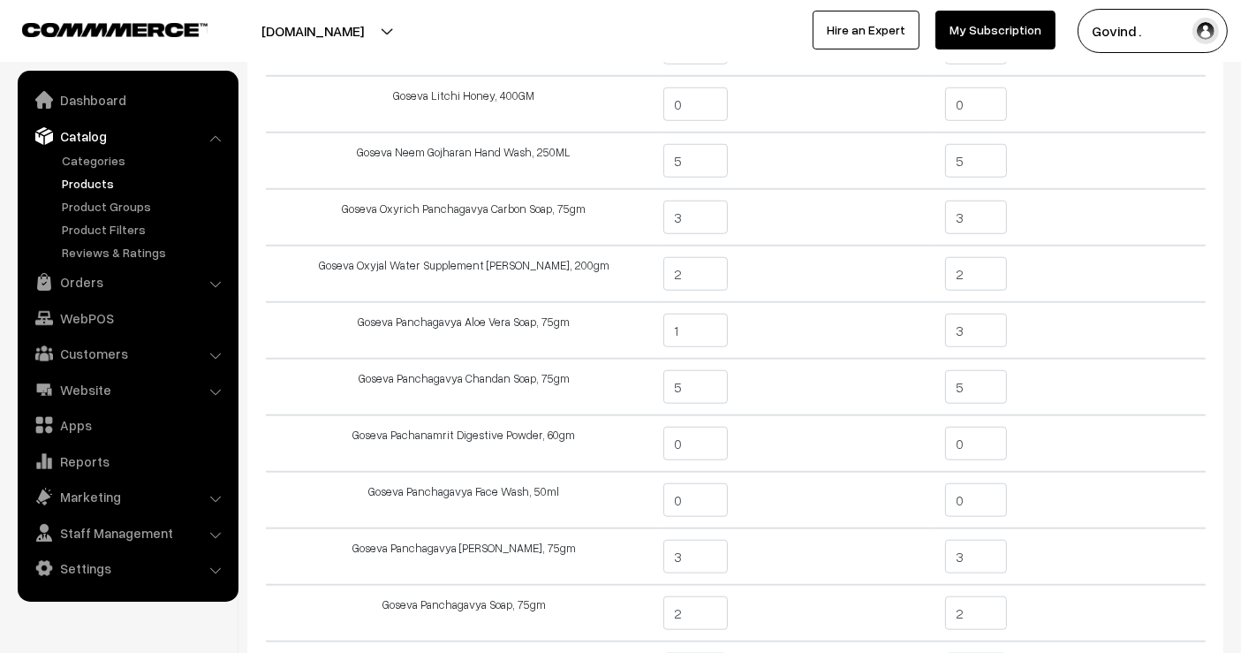
scroll to position [1509, 0]
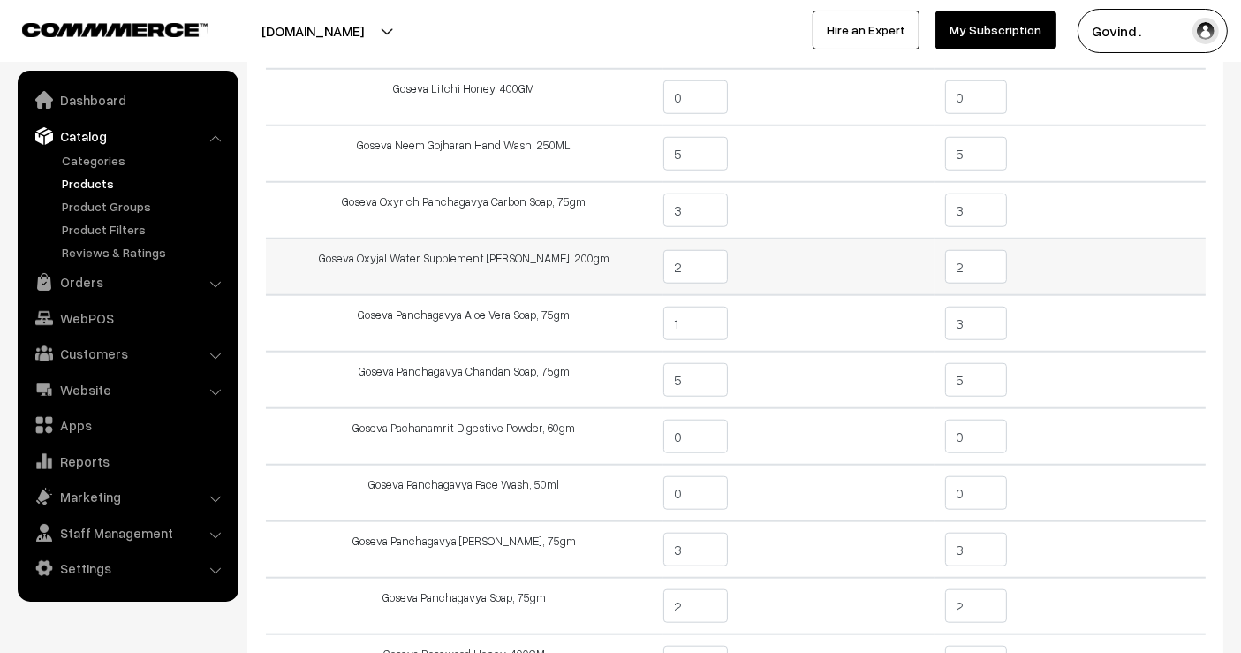
click at [1002, 250] on input "2" at bounding box center [976, 267] width 63 height 34
type input "5"
click at [1126, 253] on td "5" at bounding box center [1070, 267] width 271 height 57
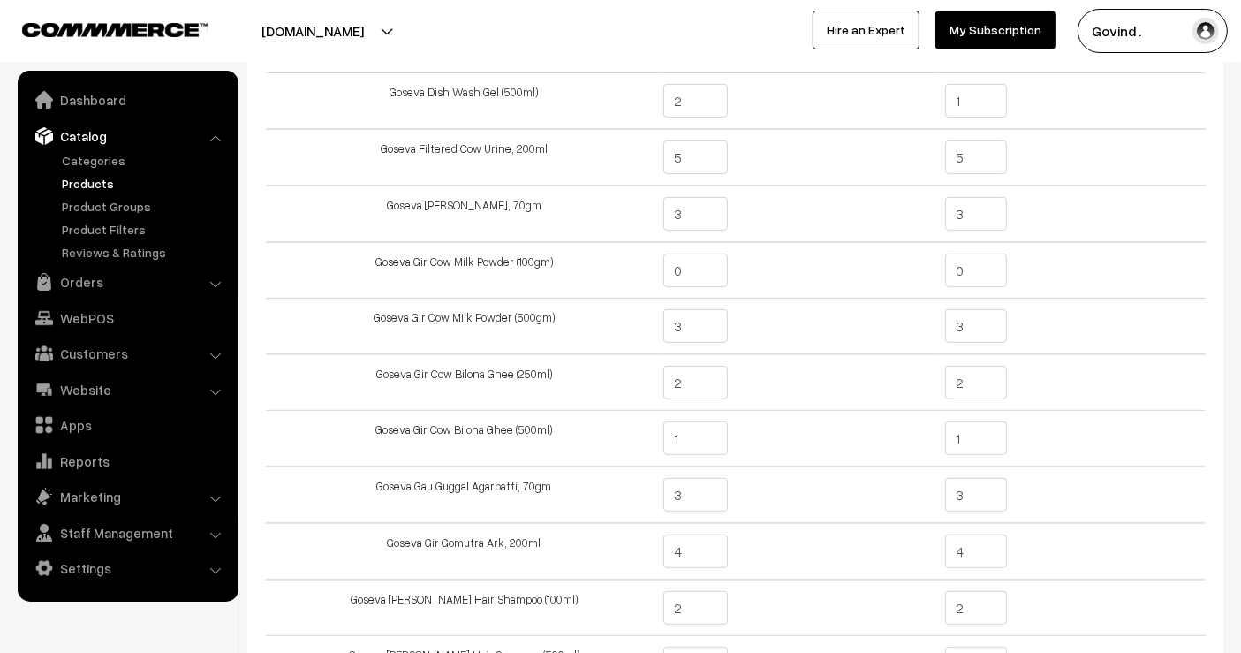
scroll to position [709, 0]
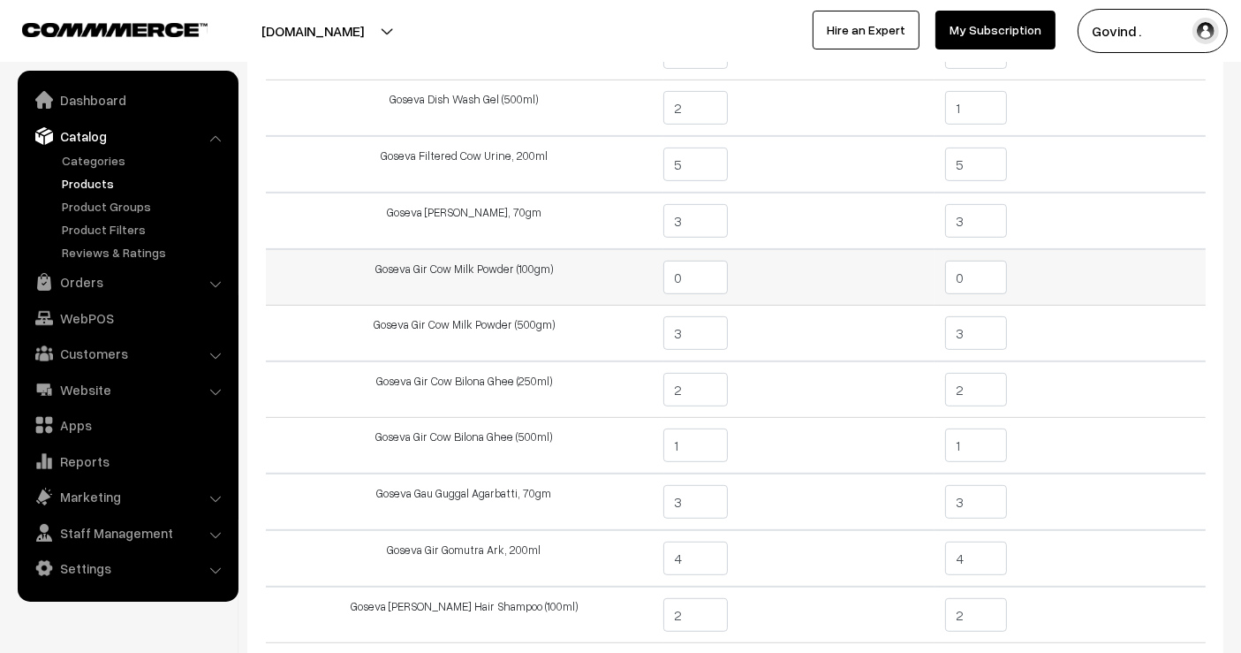
click at [989, 267] on input "0" at bounding box center [976, 278] width 63 height 34
type input "9"
click at [1083, 269] on td "9" at bounding box center [1070, 277] width 271 height 57
click at [974, 328] on input "3" at bounding box center [976, 333] width 63 height 34
type input "0"
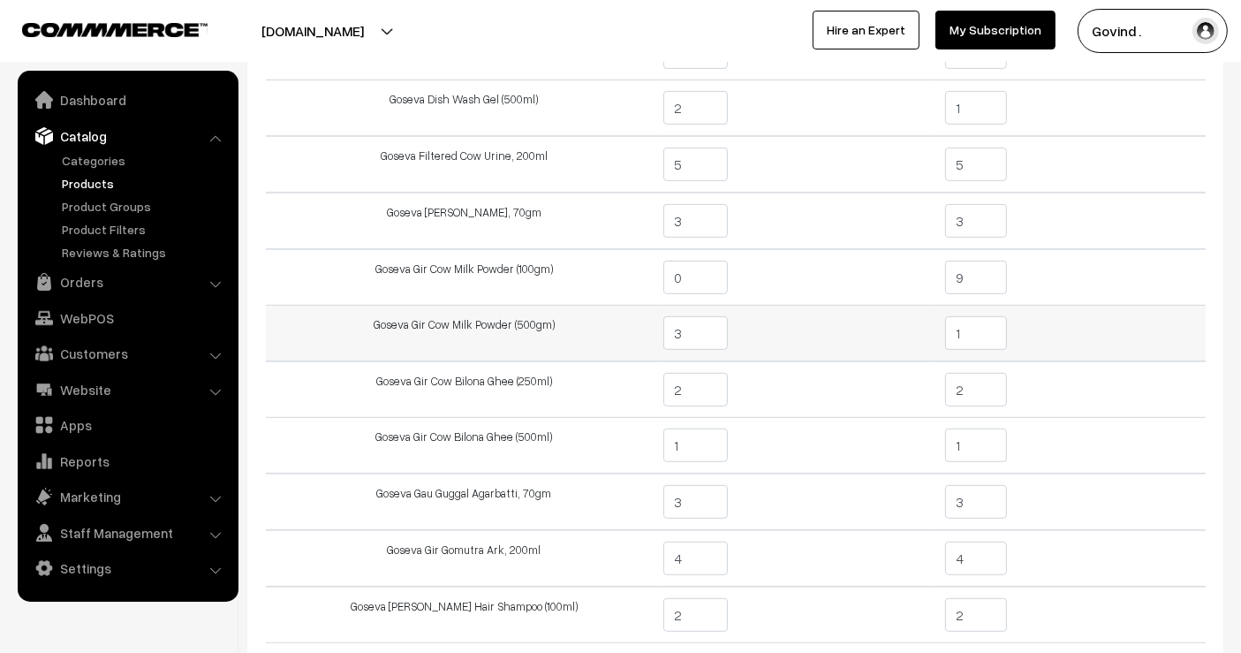
type input "1"
click at [1115, 345] on td "1" at bounding box center [1070, 334] width 271 height 57
click at [986, 270] on input "9" at bounding box center [976, 278] width 63 height 34
click at [1088, 274] on td "10" at bounding box center [1070, 277] width 271 height 57
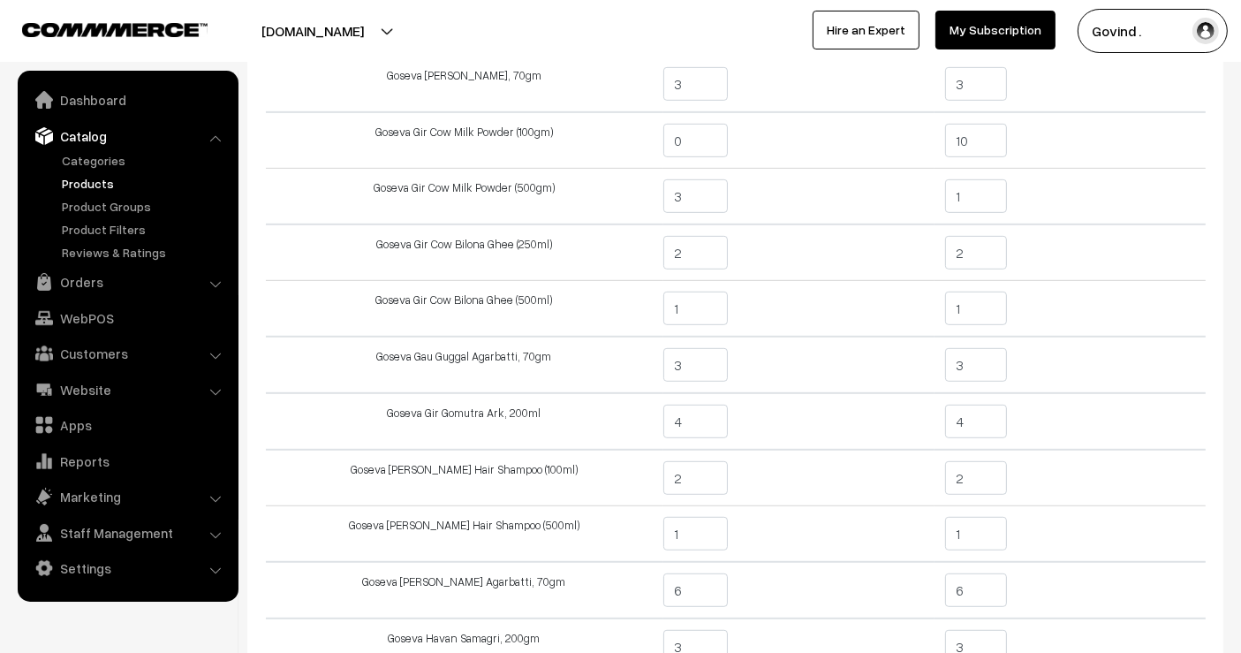
scroll to position [843, 0]
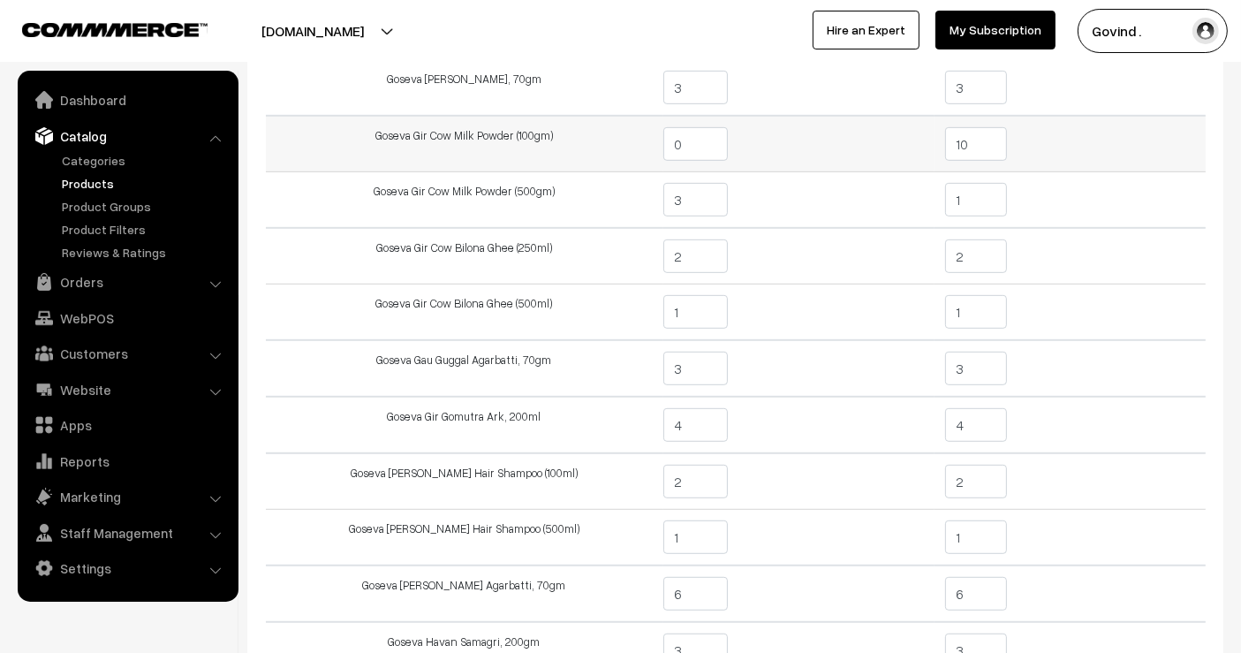
click at [974, 127] on input "10" at bounding box center [976, 144] width 63 height 34
type input "1"
type input "9"
click at [1042, 143] on td "9" at bounding box center [1070, 144] width 271 height 57
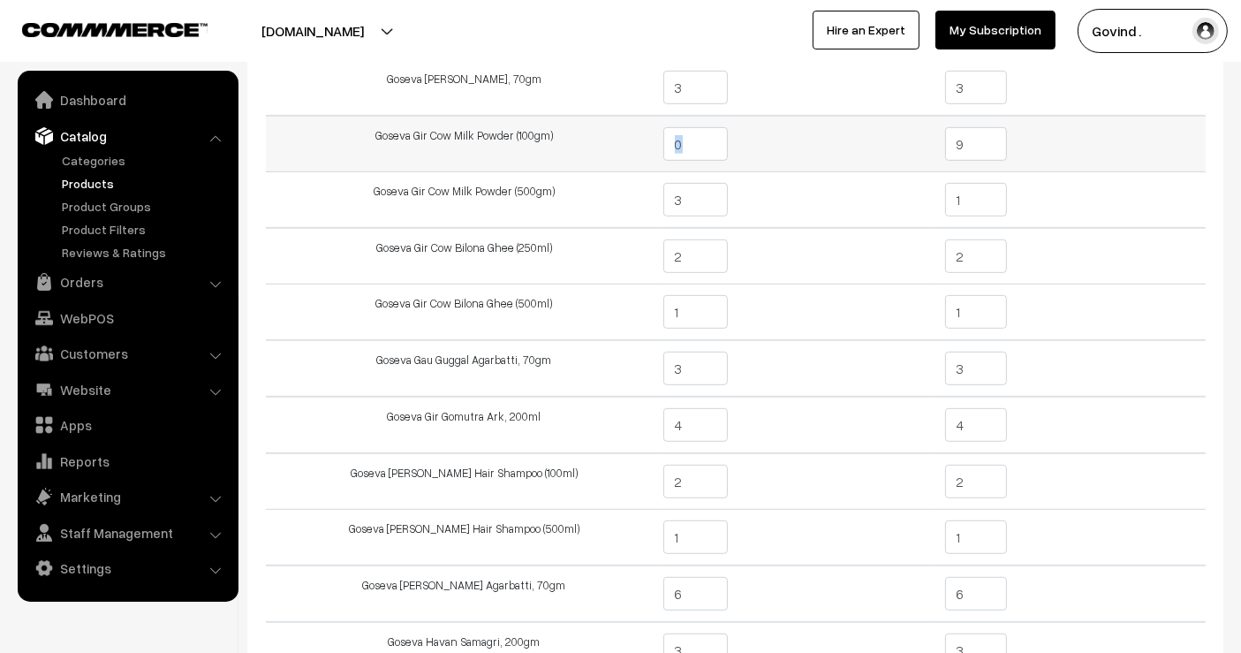
click at [1159, 148] on td "9" at bounding box center [1070, 144] width 271 height 57
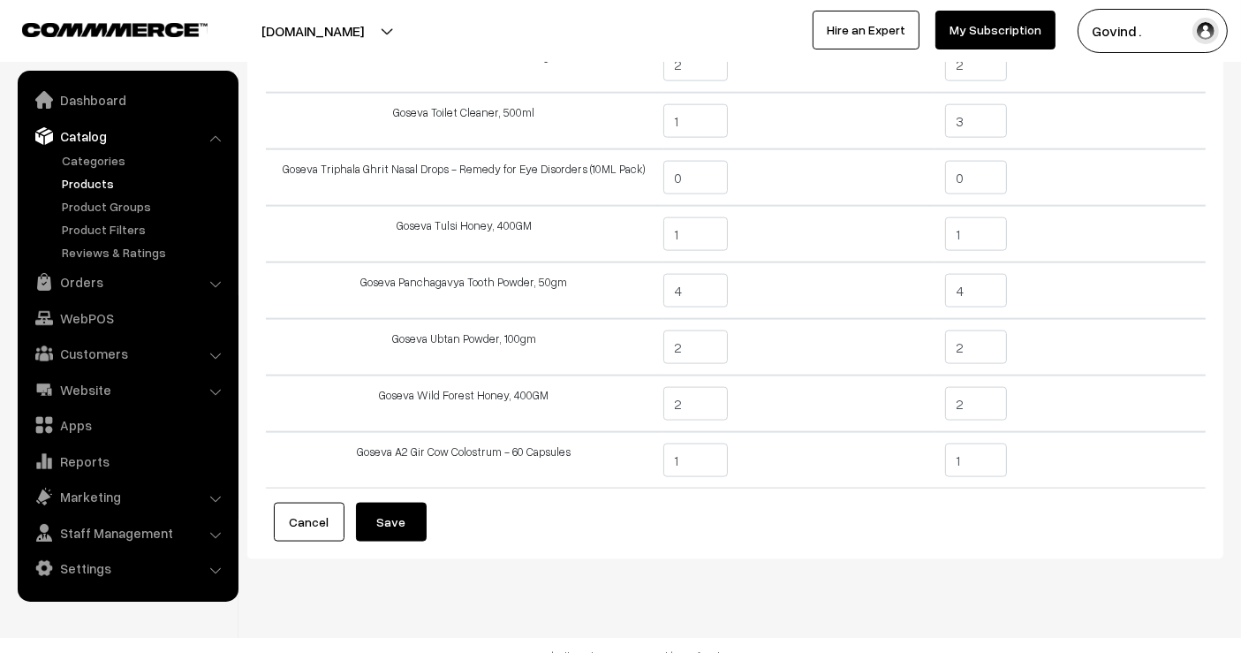
click at [395, 503] on button "Save" at bounding box center [391, 522] width 71 height 39
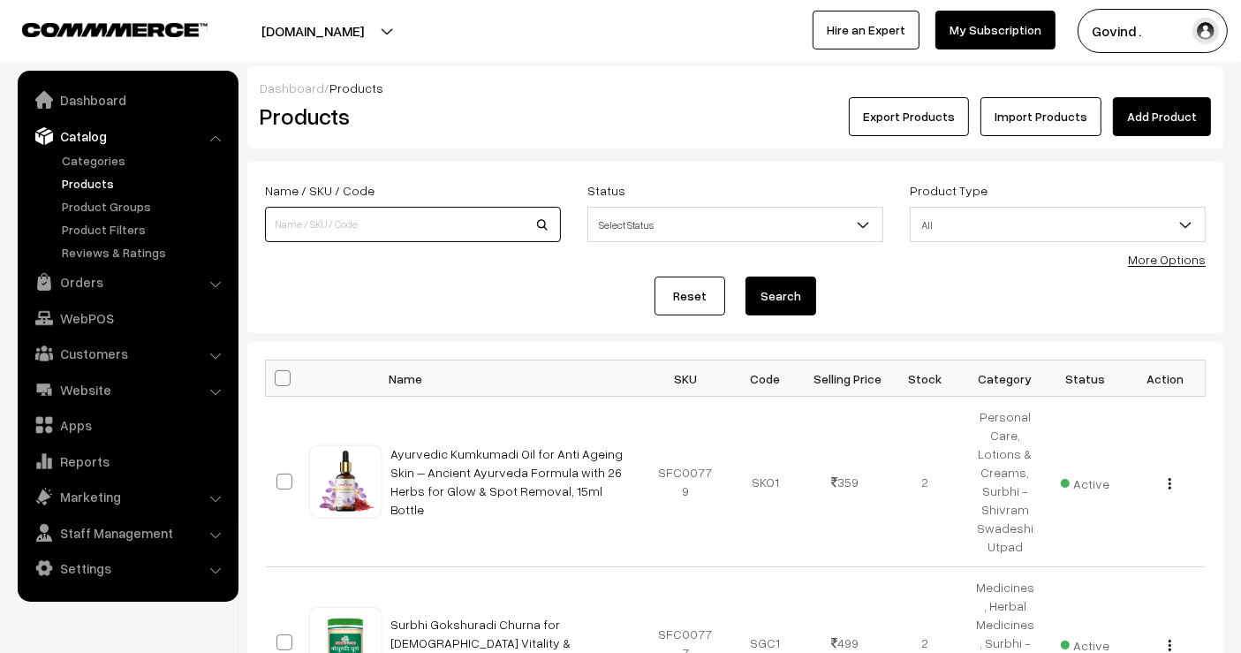
click at [410, 222] on input at bounding box center [413, 224] width 296 height 35
type input "milk"
click at [746, 277] on button "Search" at bounding box center [781, 296] width 71 height 39
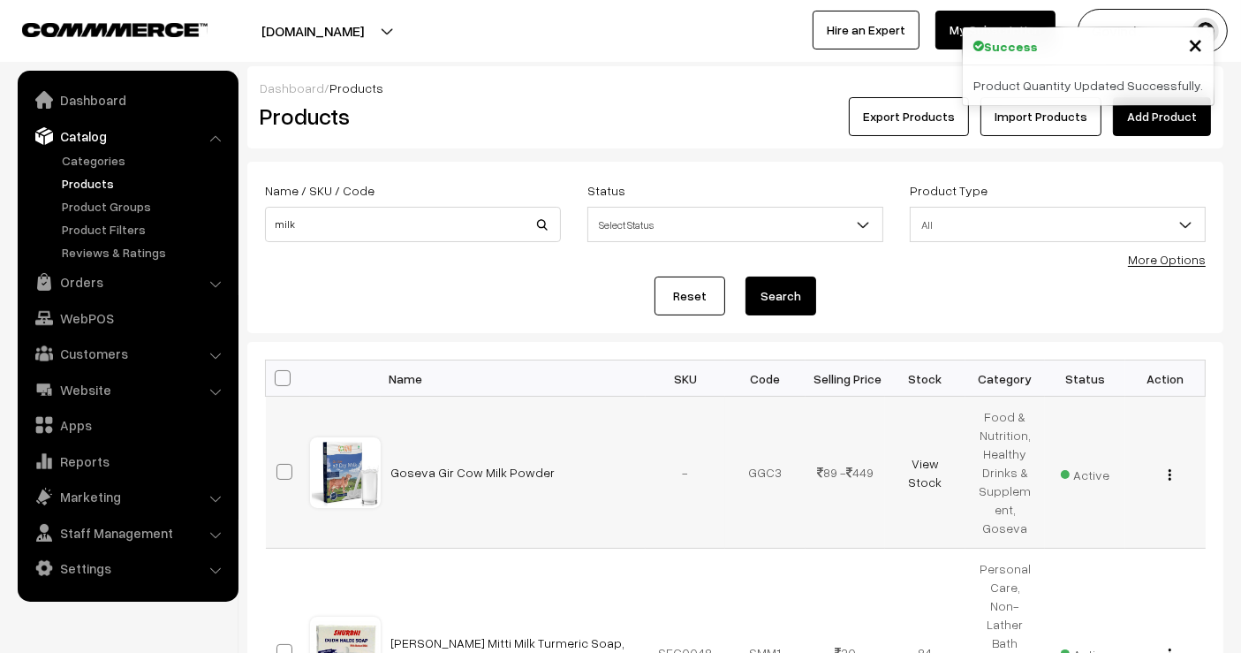
click at [1171, 468] on button "button" at bounding box center [1170, 474] width 4 height 14
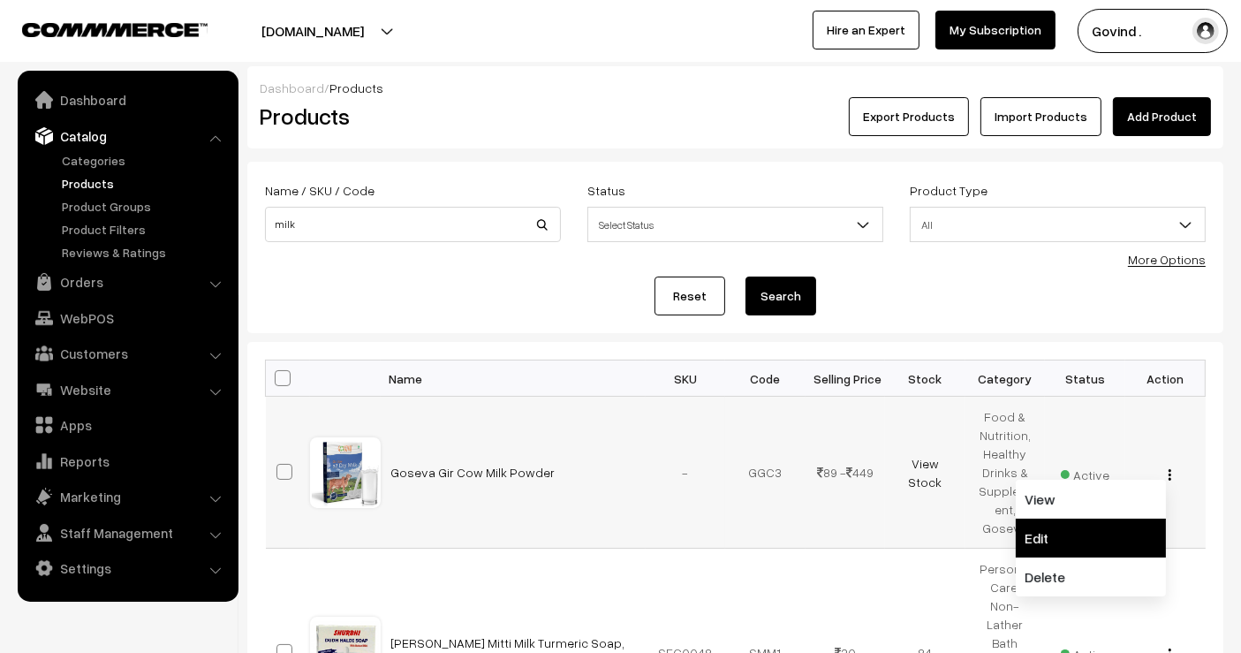
click at [1100, 519] on link "Edit" at bounding box center [1091, 538] width 150 height 39
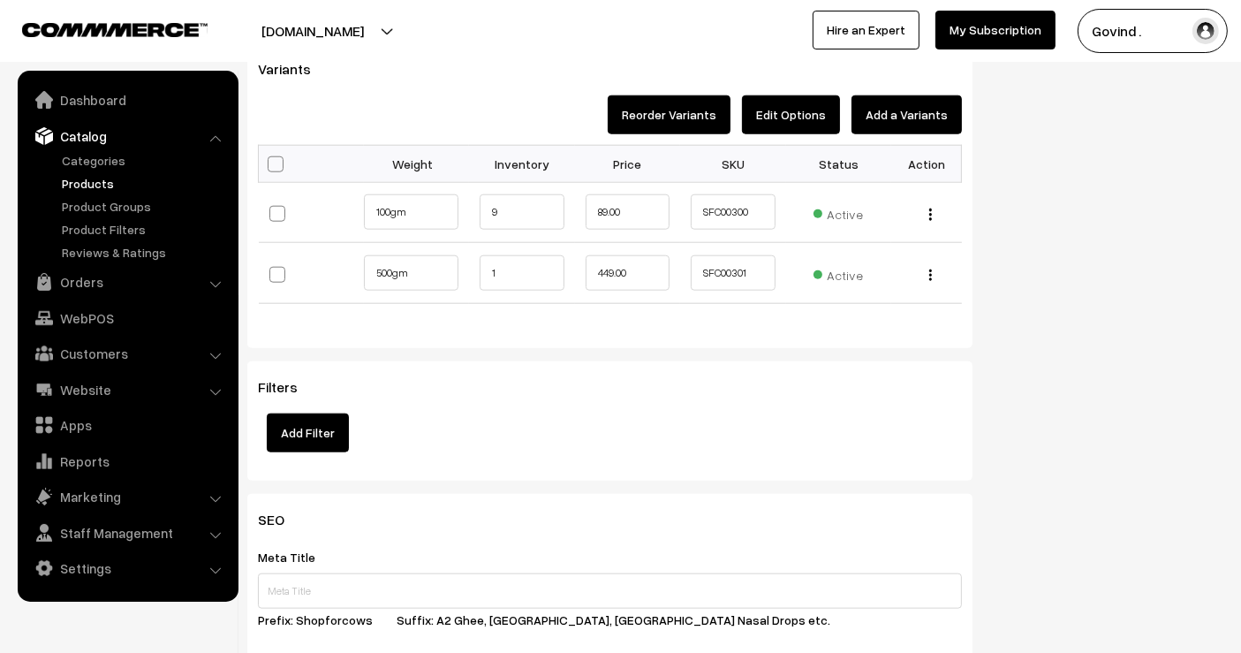
scroll to position [1802, 0]
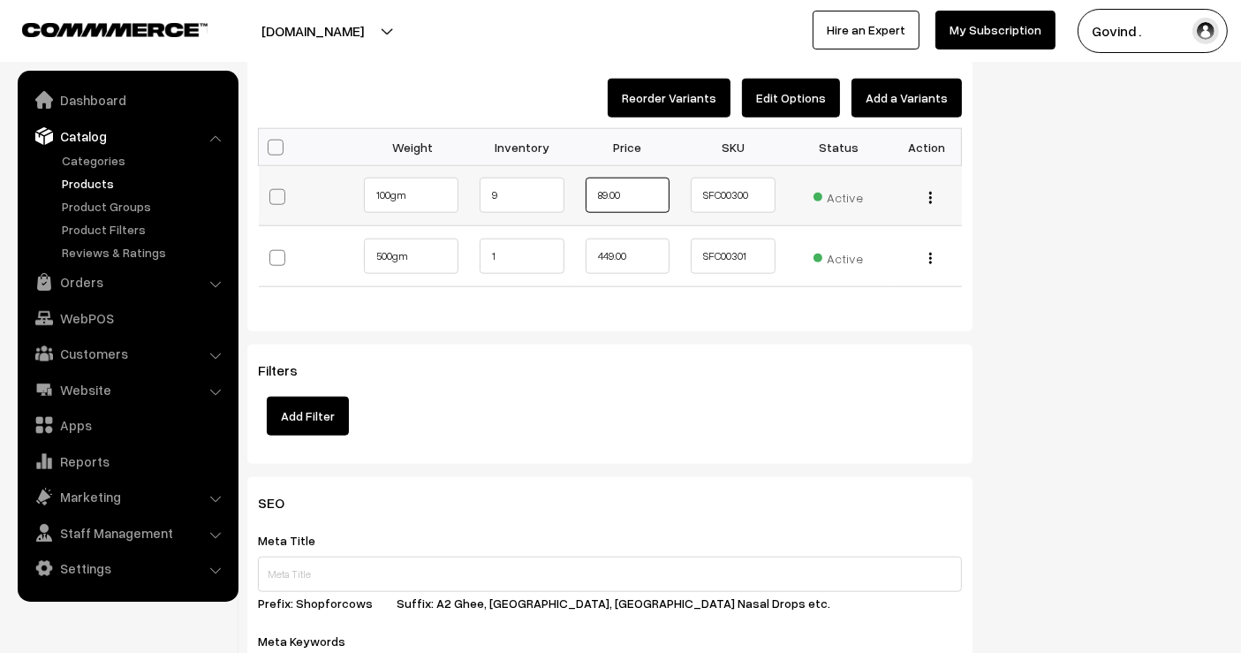
click at [615, 198] on input "89.00" at bounding box center [628, 195] width 84 height 35
type input "110"
click at [632, 304] on div "Bulk Options Make all Active Make all Inactive Update Price Allow Purchase when…" at bounding box center [610, 221] width 731 height 186
click at [634, 261] on input "449.00" at bounding box center [628, 256] width 84 height 35
type input "494"
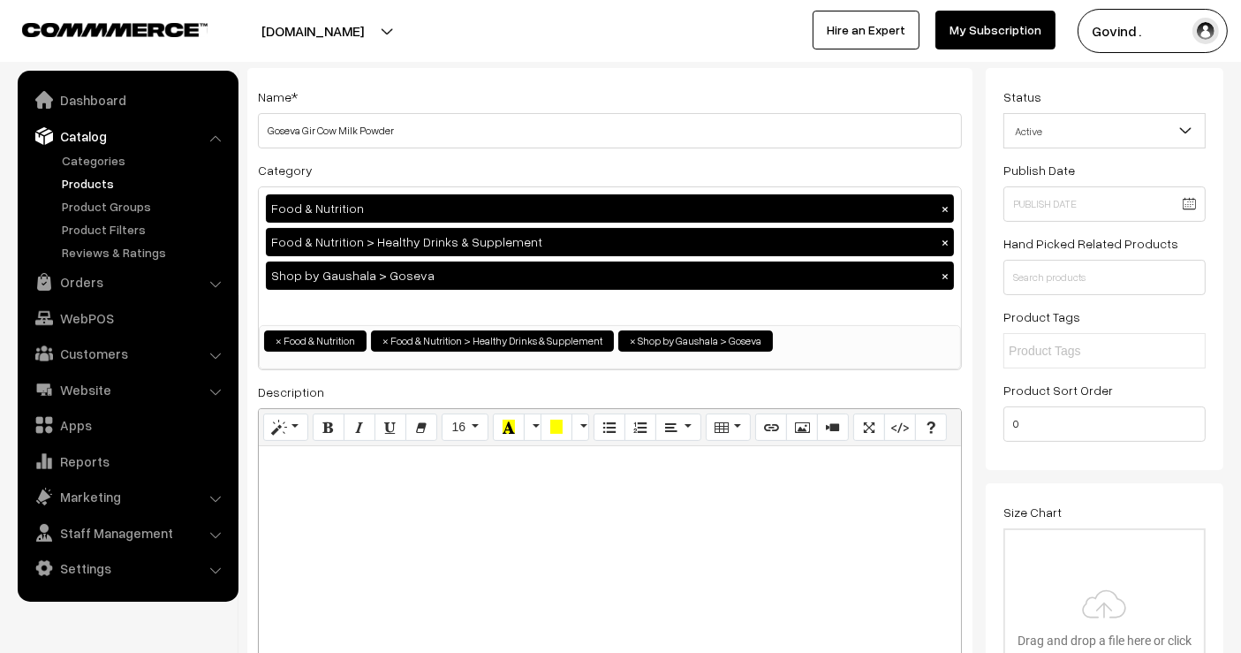
scroll to position [0, 0]
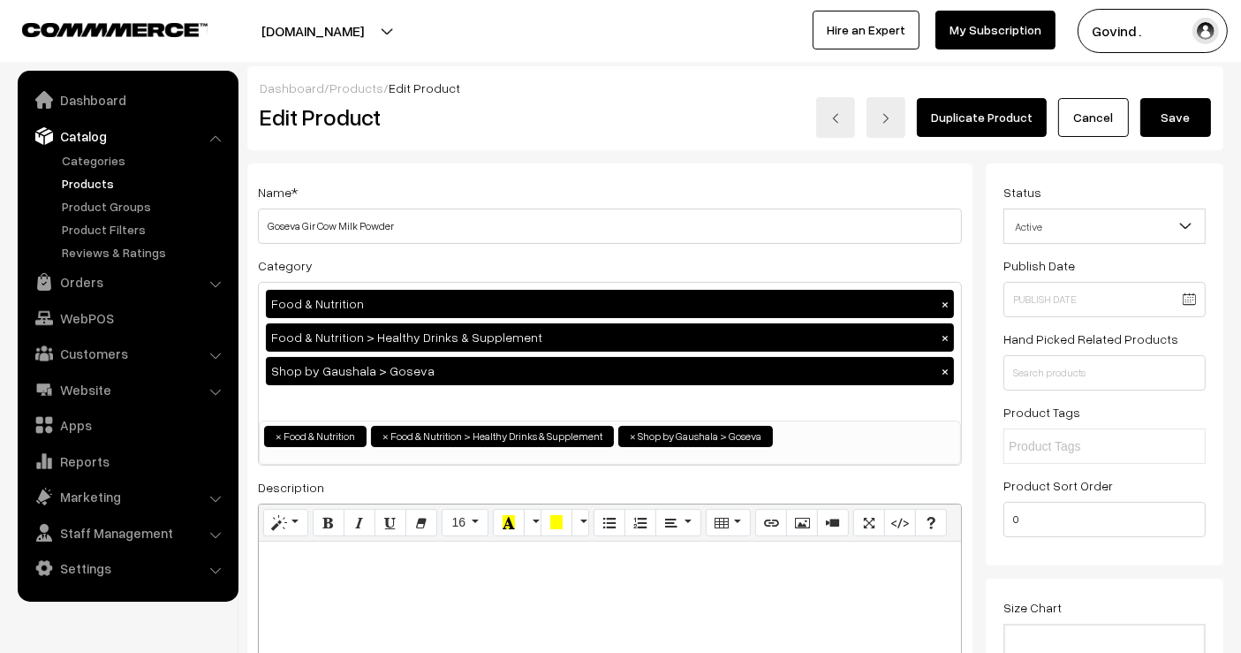
click at [1179, 121] on button "Save" at bounding box center [1176, 117] width 71 height 39
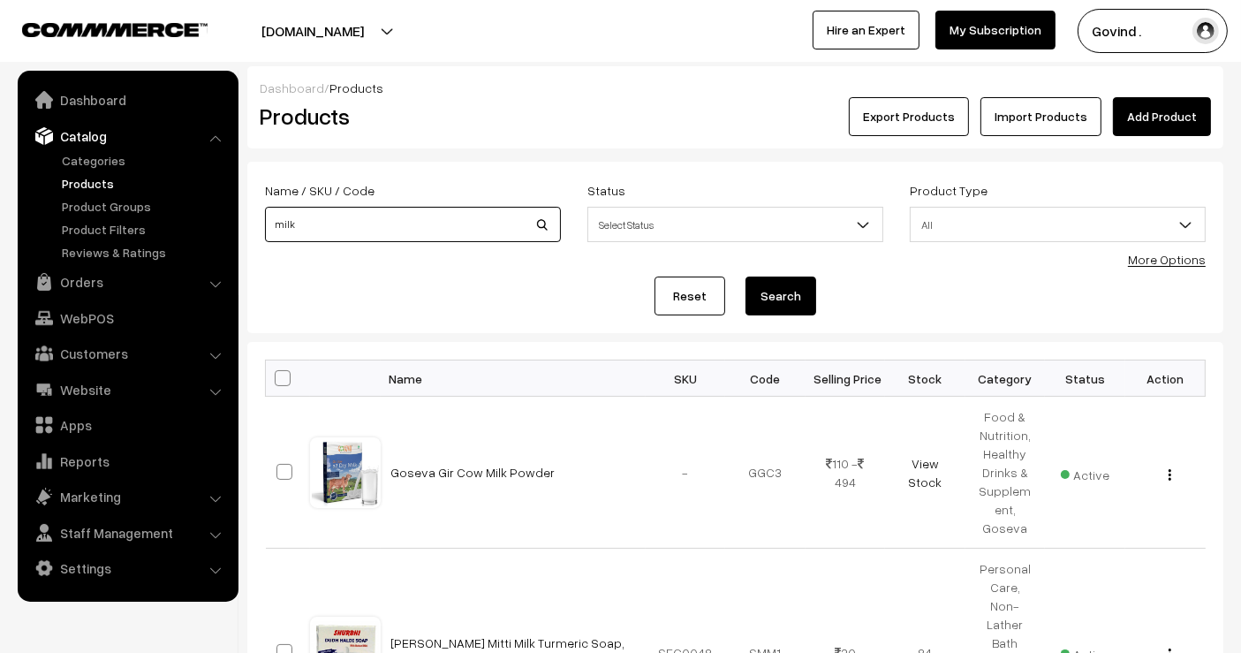
click at [366, 213] on input "milk" at bounding box center [413, 224] width 296 height 35
type input "carcines"
click at [746, 277] on button "Search" at bounding box center [781, 296] width 71 height 39
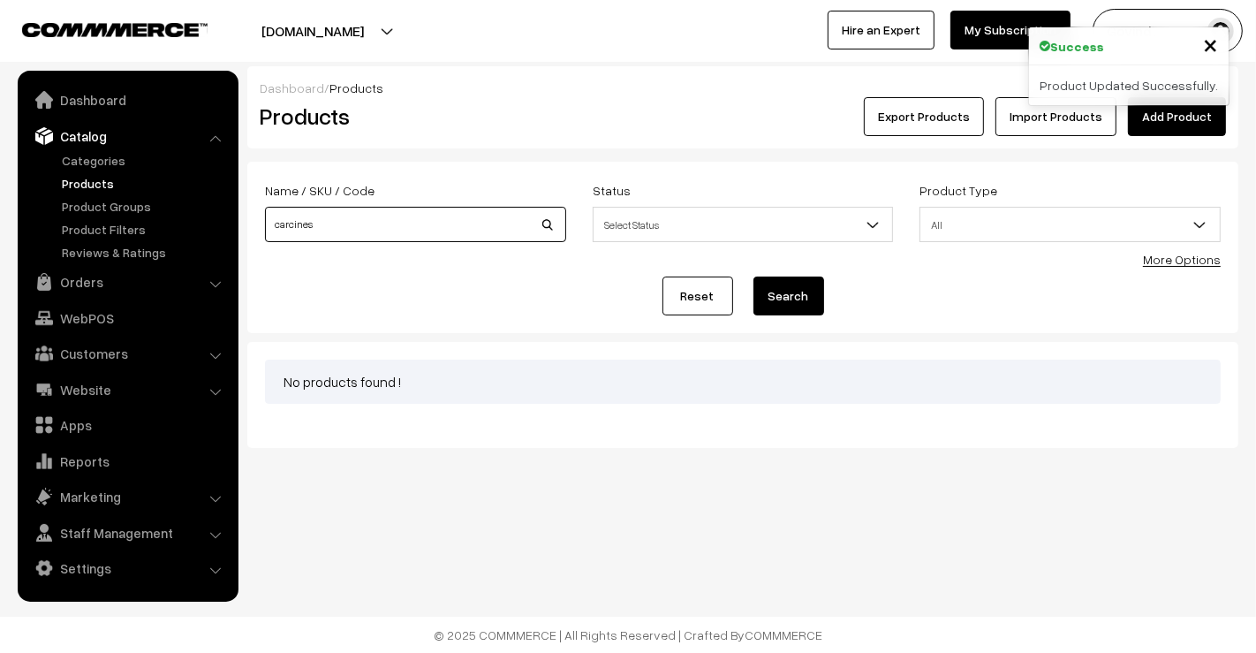
click at [366, 213] on input "carcines" at bounding box center [415, 224] width 301 height 35
type input "carcines"
click at [754, 277] on button "Search" at bounding box center [789, 296] width 71 height 39
click at [366, 213] on input "carcines" at bounding box center [415, 224] width 301 height 35
type input "carcinex"
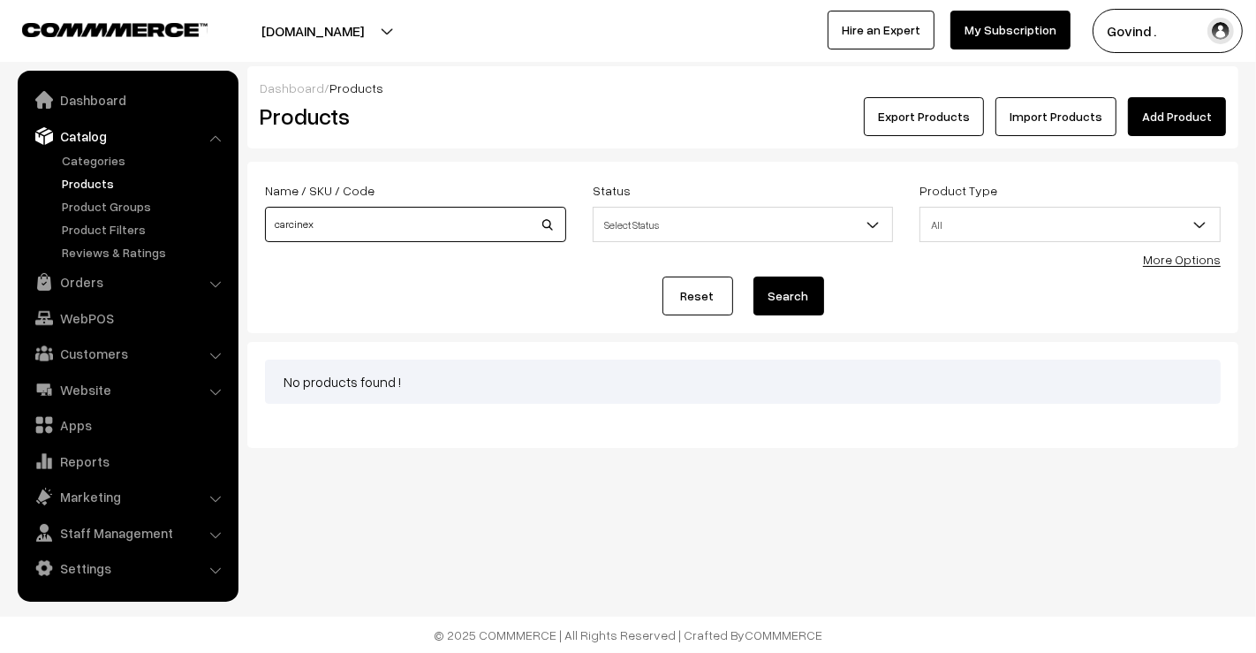
click at [754, 277] on button "Search" at bounding box center [789, 296] width 71 height 39
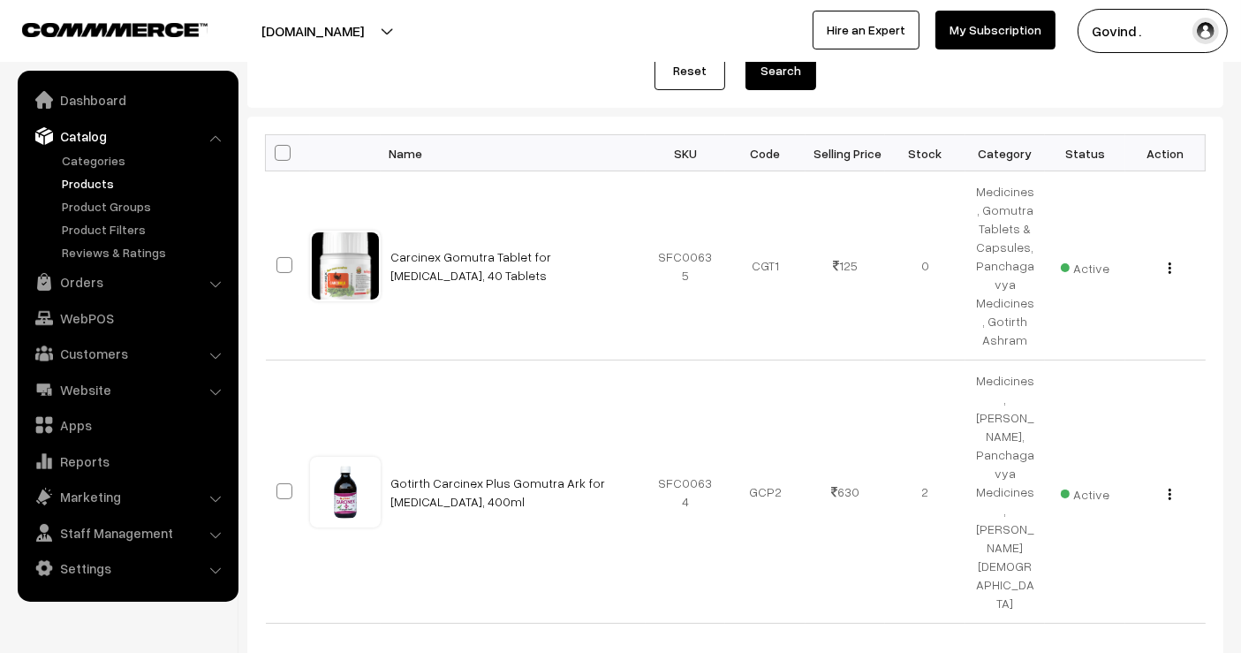
scroll to position [279, 0]
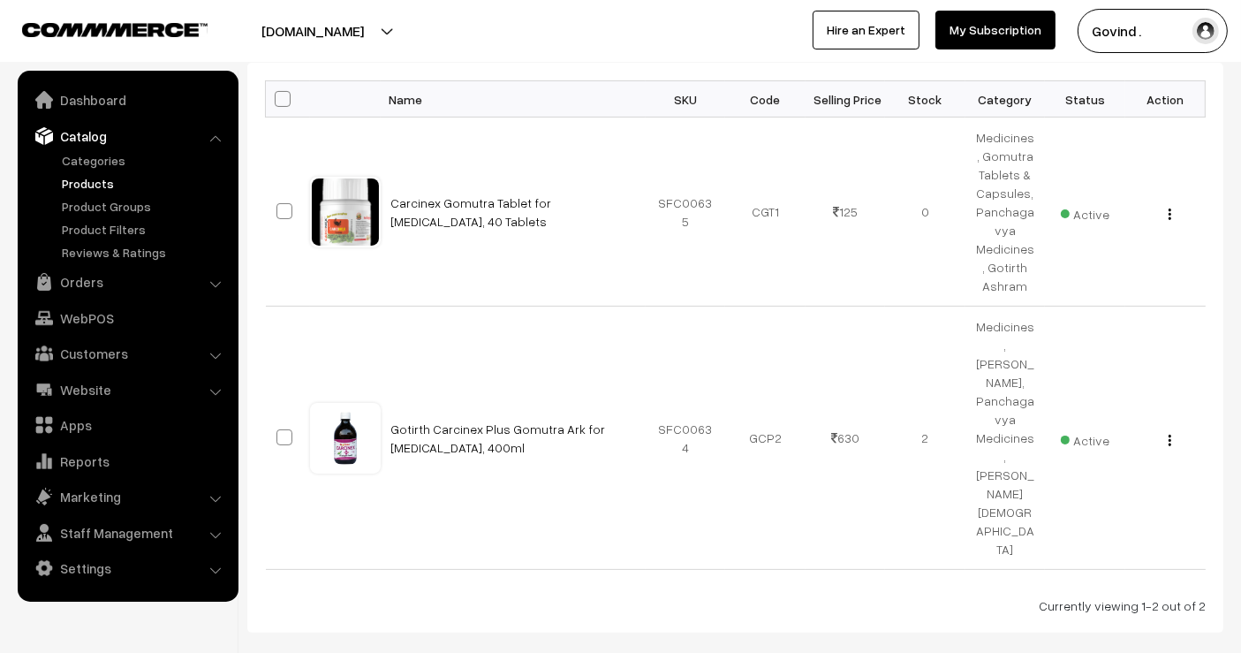
drag, startPoint x: 1204, startPoint y: 421, endPoint x: 1255, endPoint y: 246, distance: 183.1
click at [1240, 246] on html "Thank you for showing interest. Our team will call you shortly. Close [DOMAIN_N…" at bounding box center [620, 47] width 1241 height 653
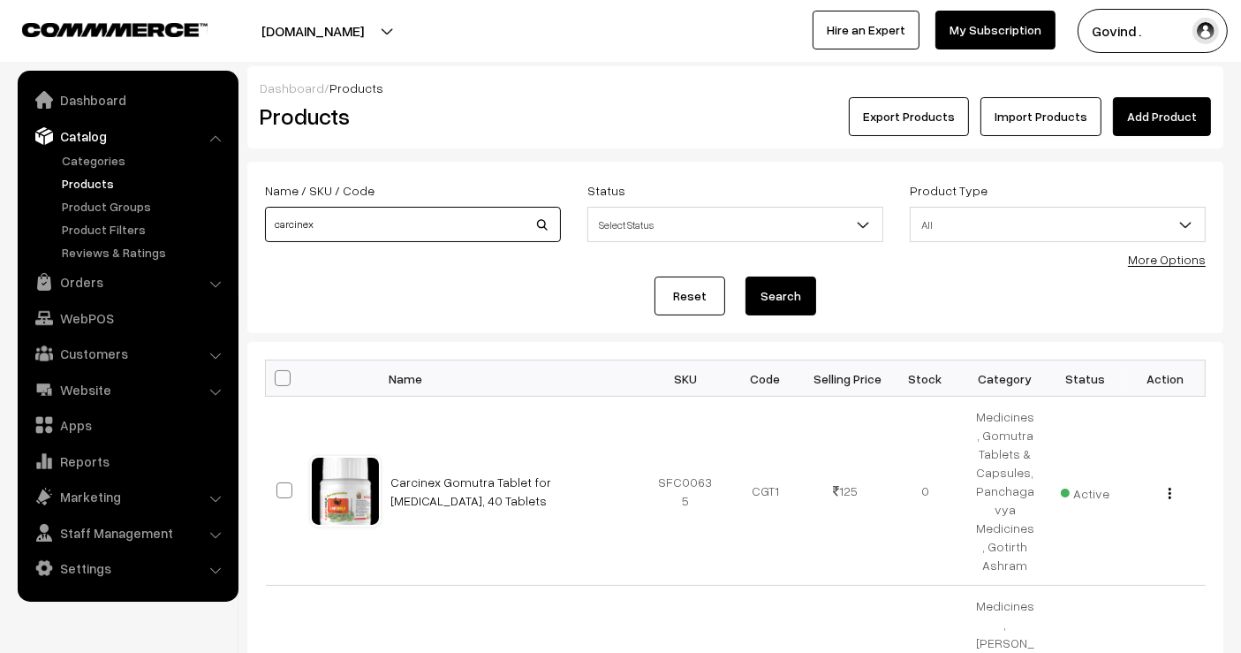
click at [370, 228] on input "carcinex" at bounding box center [413, 224] width 296 height 35
type input "digeston"
click at [746, 277] on button "Search" at bounding box center [781, 296] width 71 height 39
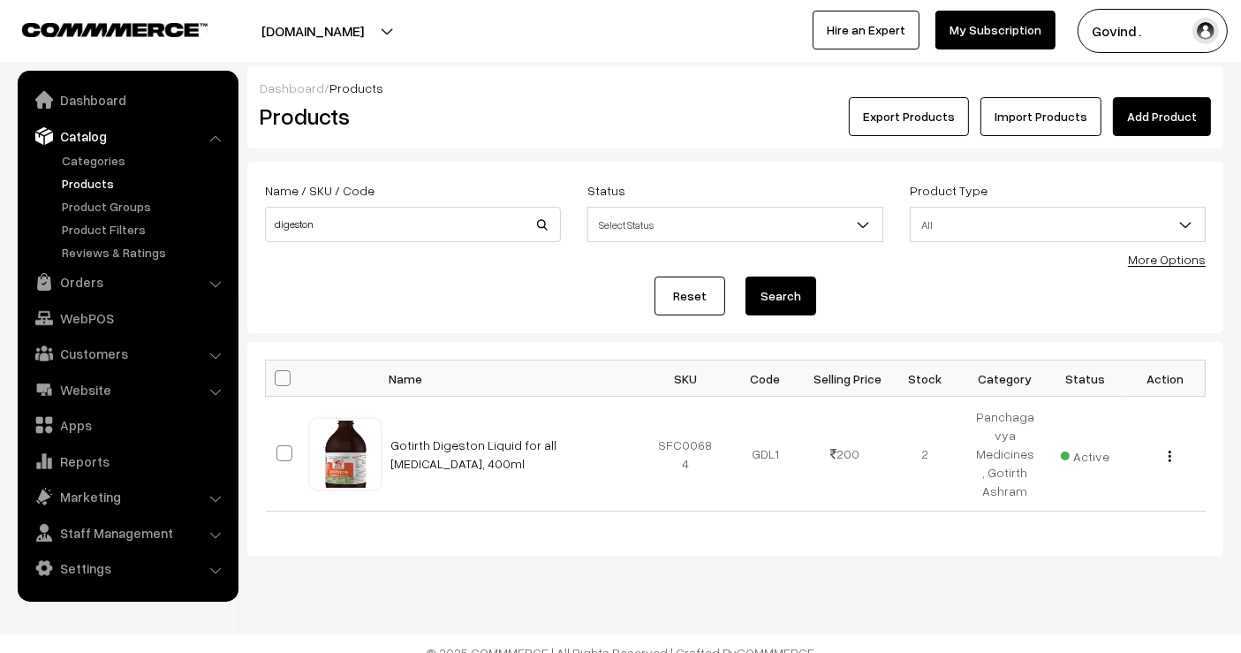
click at [386, 241] on div "Name / SKU / Code digeston" at bounding box center [413, 215] width 322 height 73
click at [381, 229] on input "digeston" at bounding box center [413, 224] width 296 height 35
type input "tulsi"
click at [746, 277] on button "Search" at bounding box center [781, 296] width 71 height 39
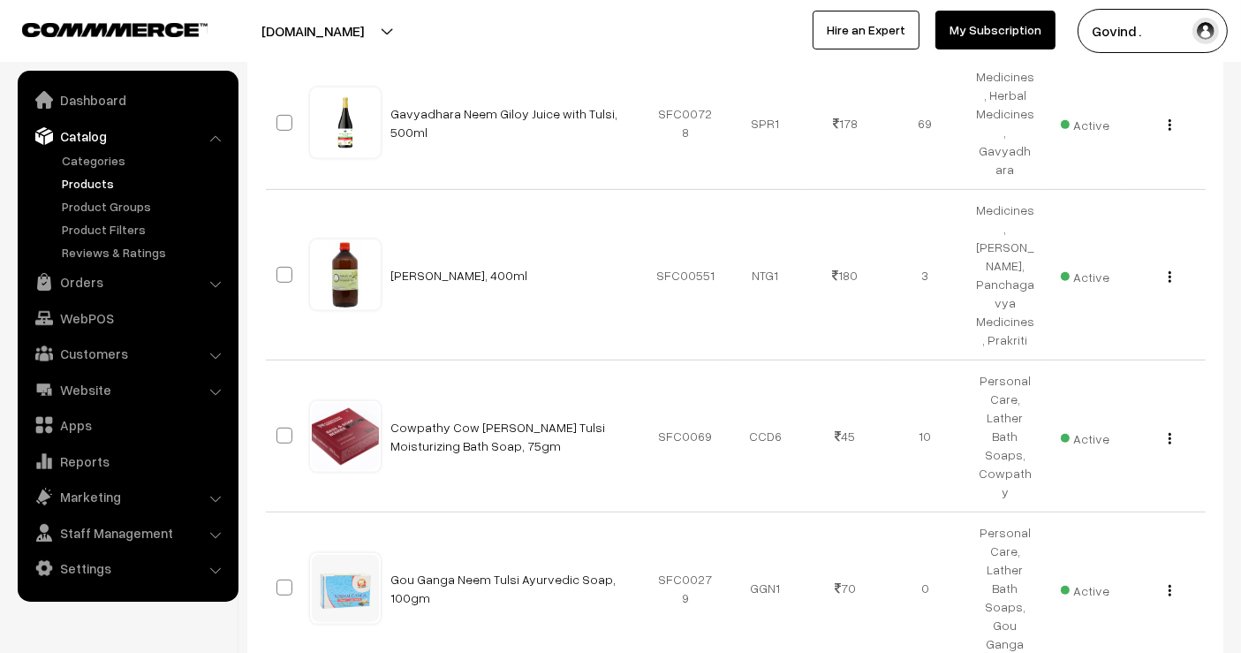
scroll to position [826, 0]
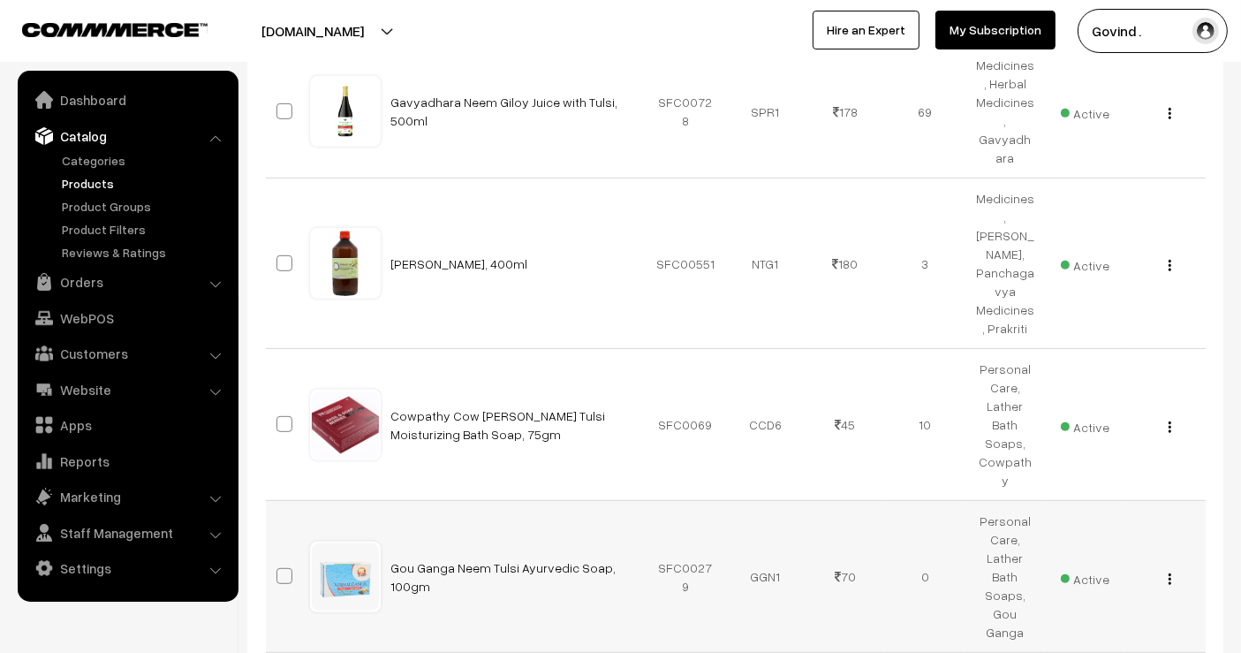
click at [1170, 573] on img "button" at bounding box center [1170, 578] width 3 height 11
click at [1116, 623] on link "Edit" at bounding box center [1091, 642] width 150 height 39
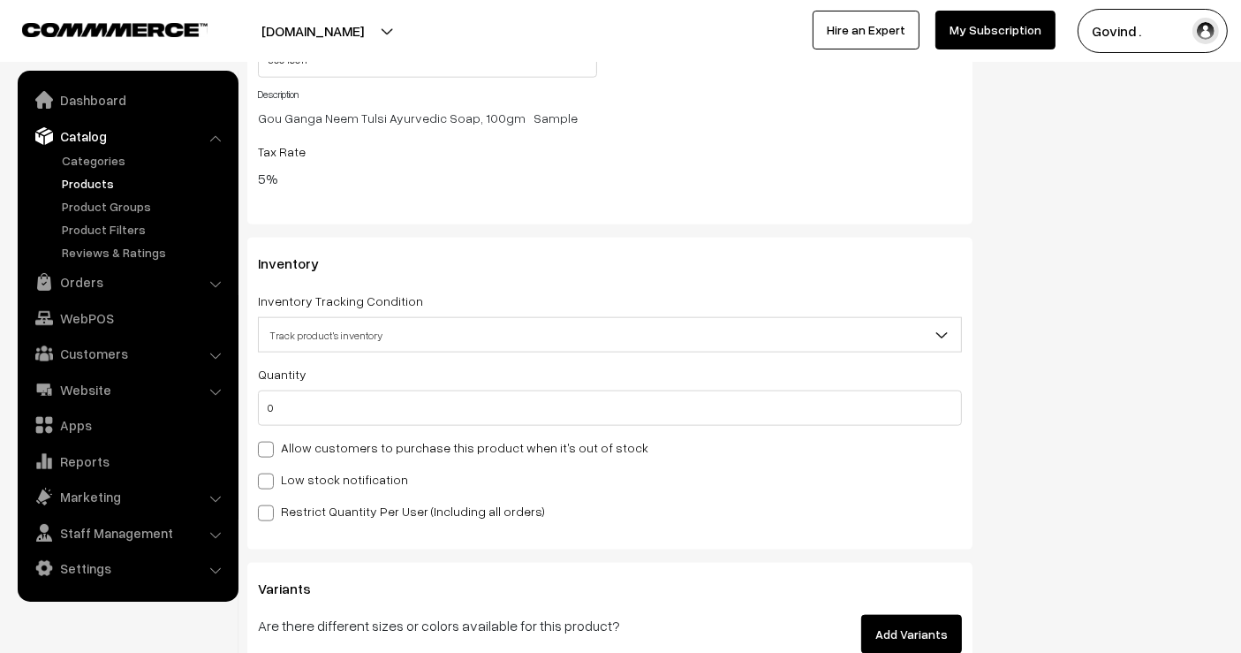
scroll to position [2005, 0]
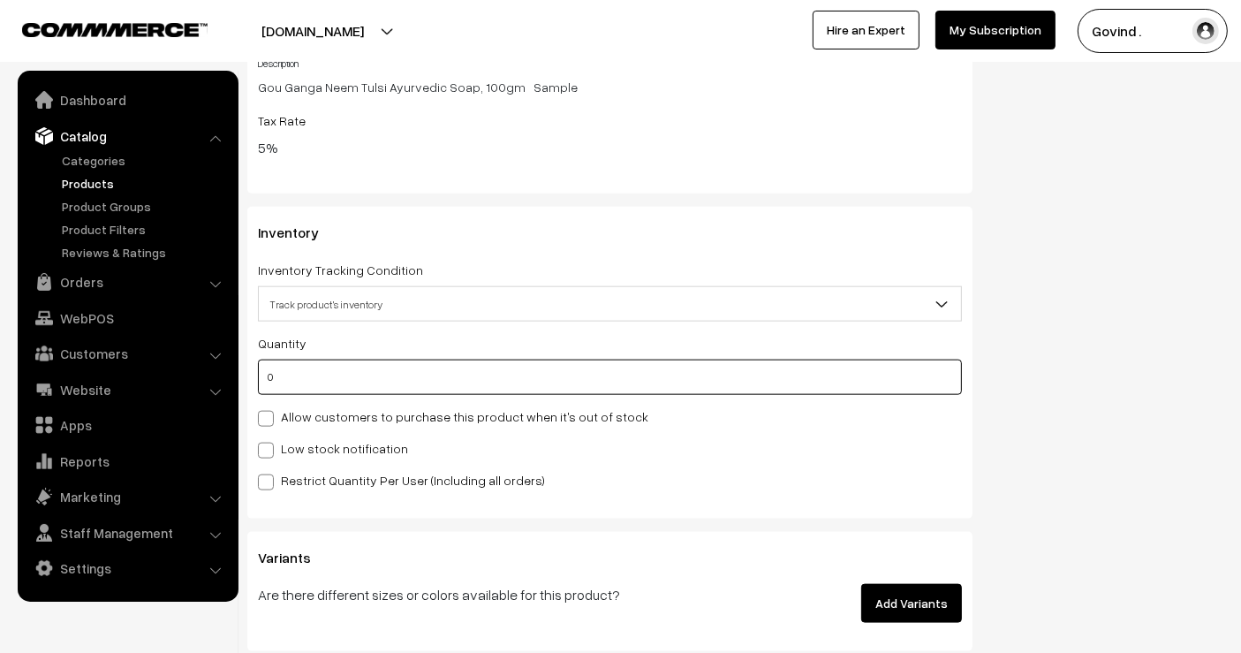
click at [807, 385] on input "0" at bounding box center [610, 377] width 704 height 35
type input "4"
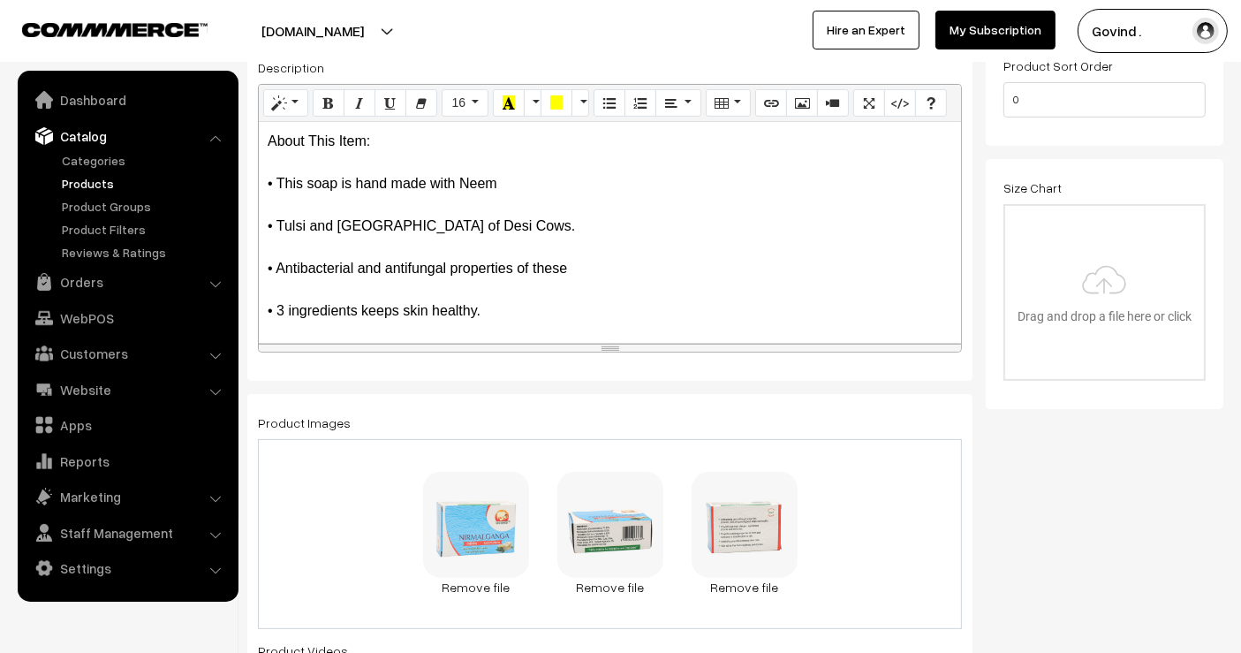
scroll to position [0, 0]
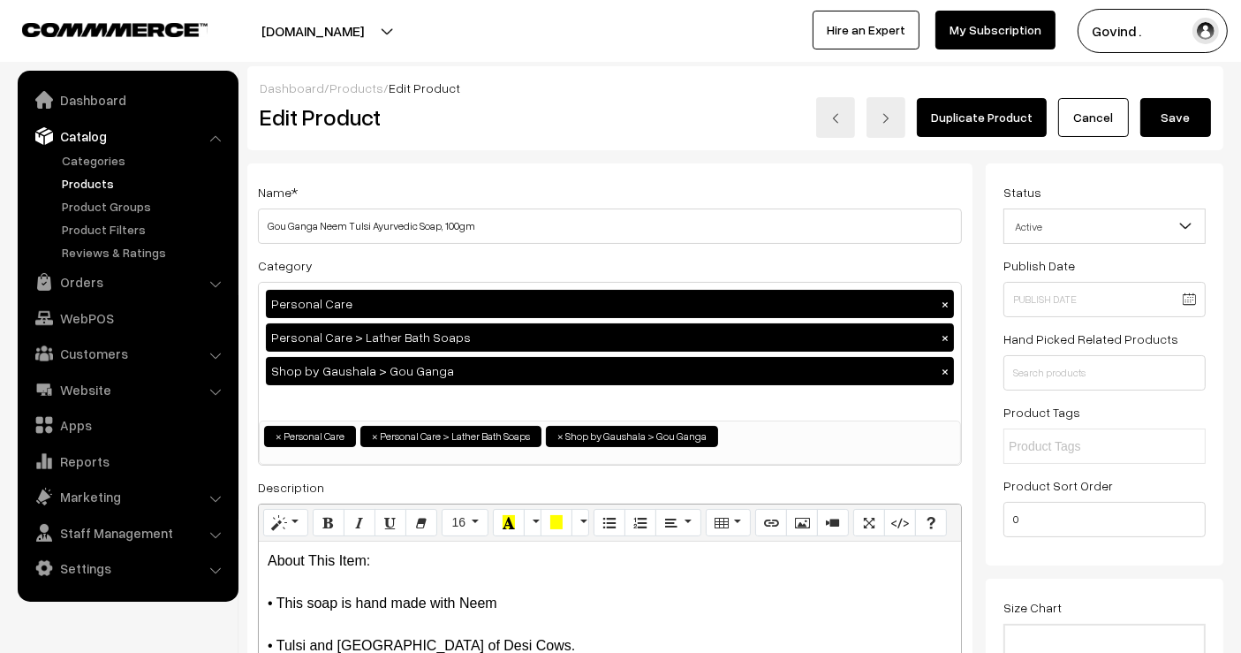
click at [1176, 123] on button "Save" at bounding box center [1176, 117] width 71 height 39
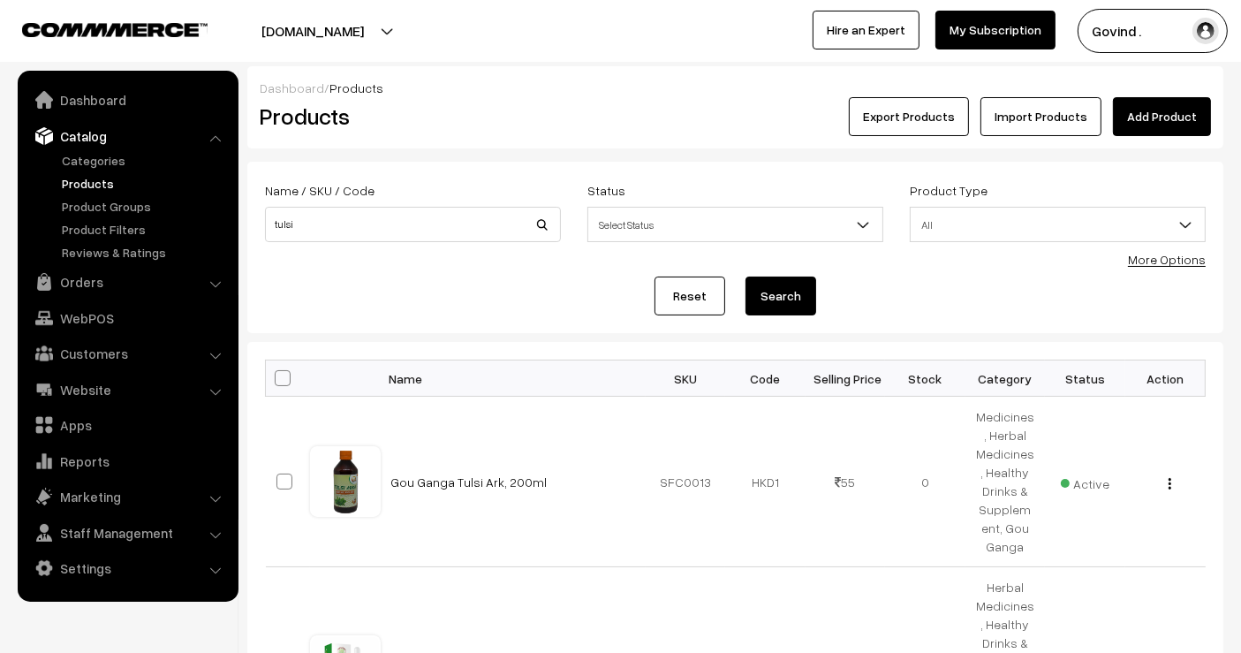
click at [370, 248] on div "Name / SKU / Code tulsi" at bounding box center [413, 215] width 322 height 73
click at [370, 234] on input "tulsi" at bounding box center [413, 224] width 296 height 35
type input "nirmalganga"
click at [746, 277] on button "Search" at bounding box center [781, 296] width 71 height 39
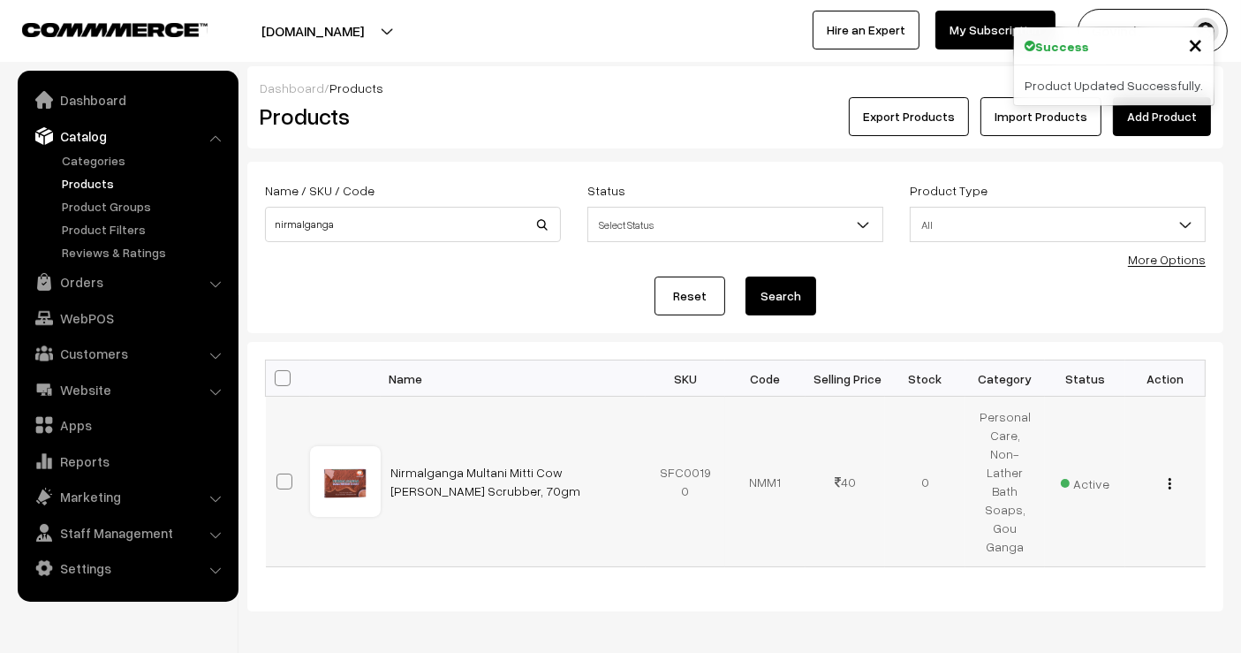
click at [1172, 473] on div "View Edit Delete" at bounding box center [1165, 482] width 59 height 19
click at [1169, 478] on img "button" at bounding box center [1170, 483] width 3 height 11
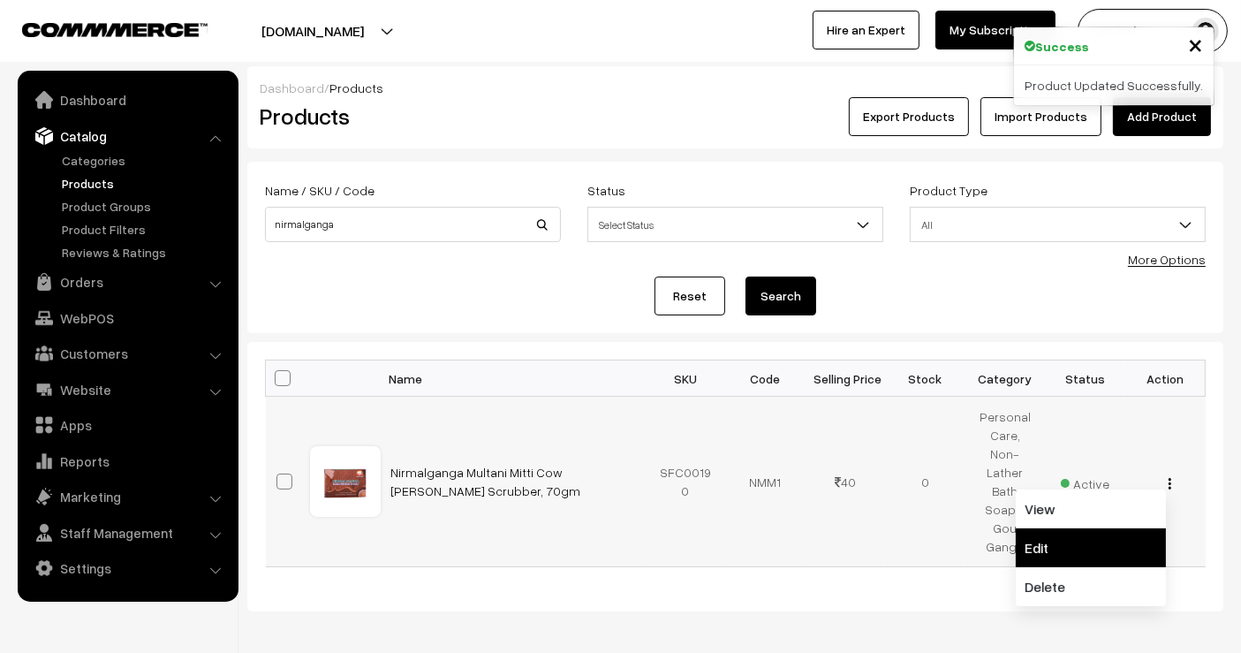
click at [1098, 528] on link "Edit" at bounding box center [1091, 547] width 150 height 39
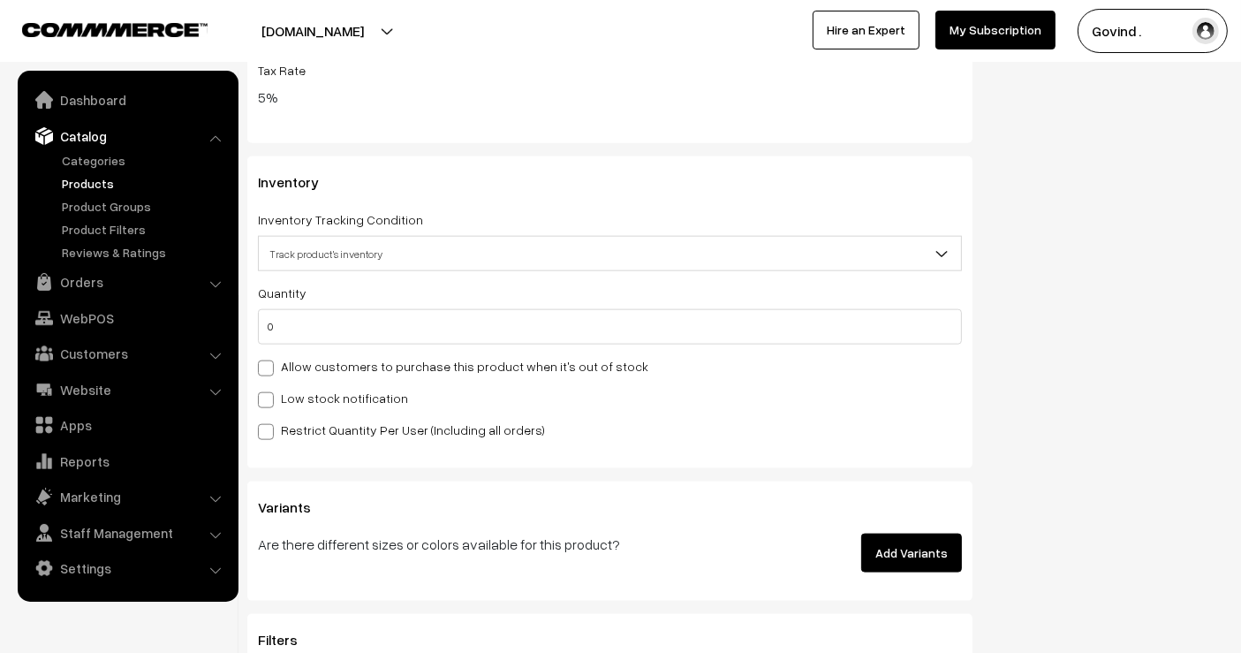
scroll to position [2105, 0]
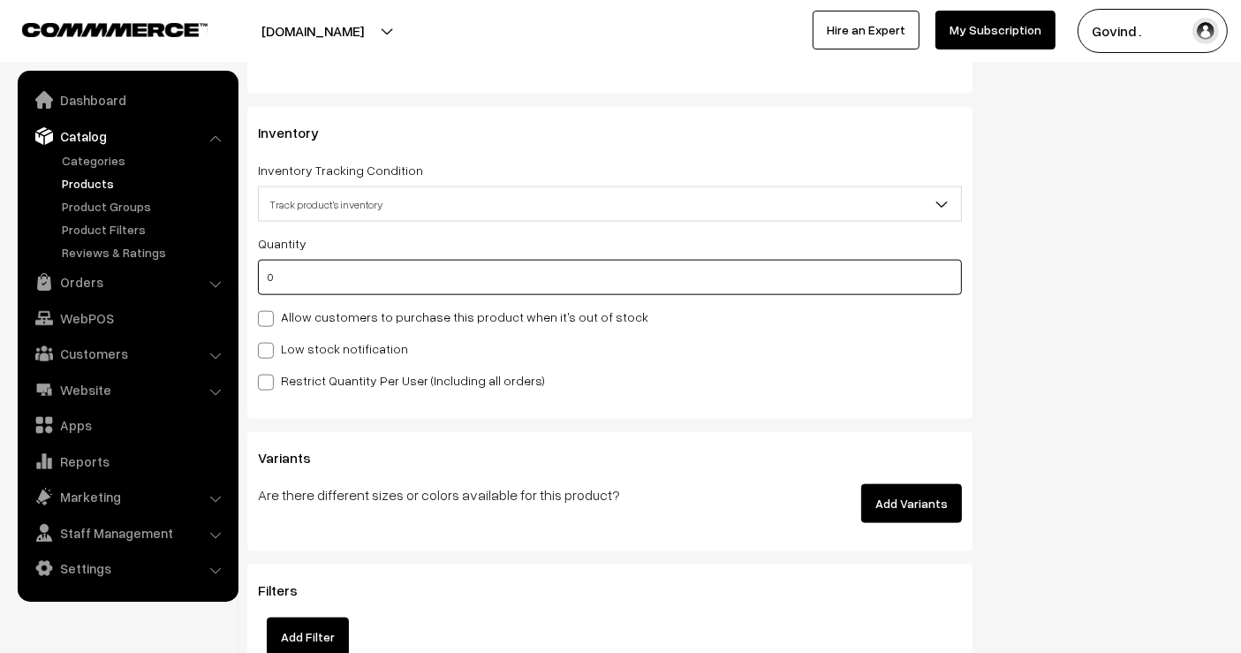
click at [769, 270] on input "0" at bounding box center [610, 277] width 704 height 35
type input "7"
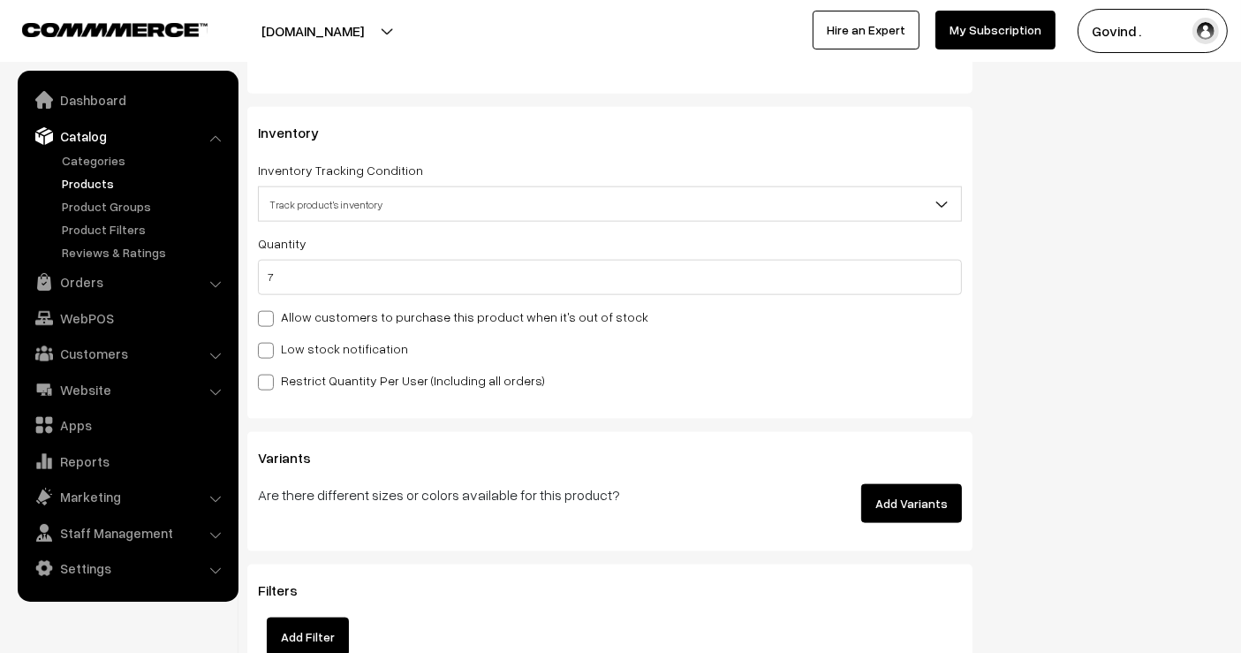
scroll to position [0, 0]
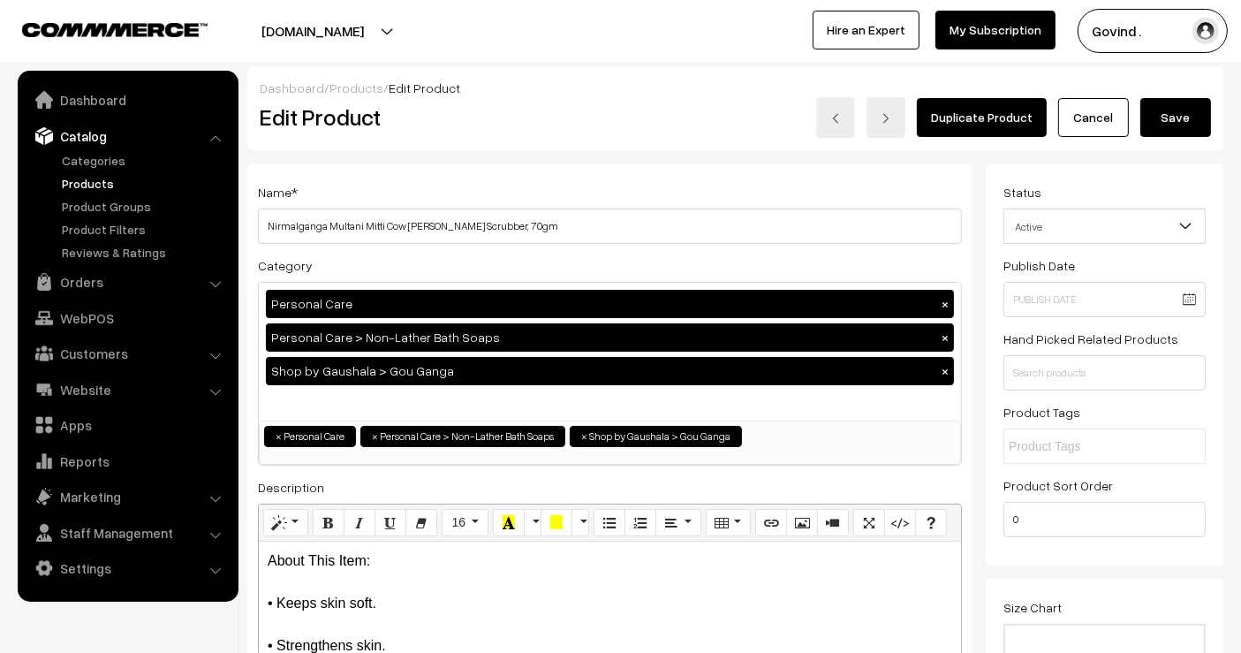
click at [1164, 110] on button "Save" at bounding box center [1176, 117] width 71 height 39
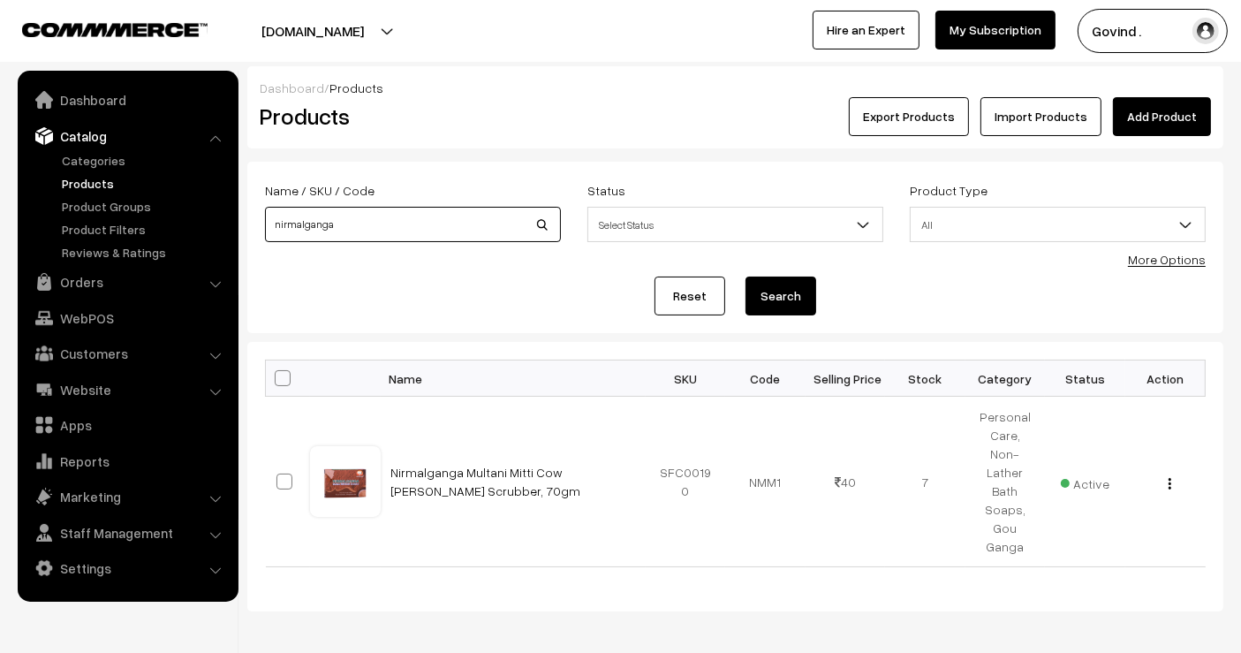
click at [375, 234] on input "nirmalganga" at bounding box center [413, 224] width 296 height 35
type input "abhyanga"
click at [746, 277] on button "Search" at bounding box center [781, 296] width 71 height 39
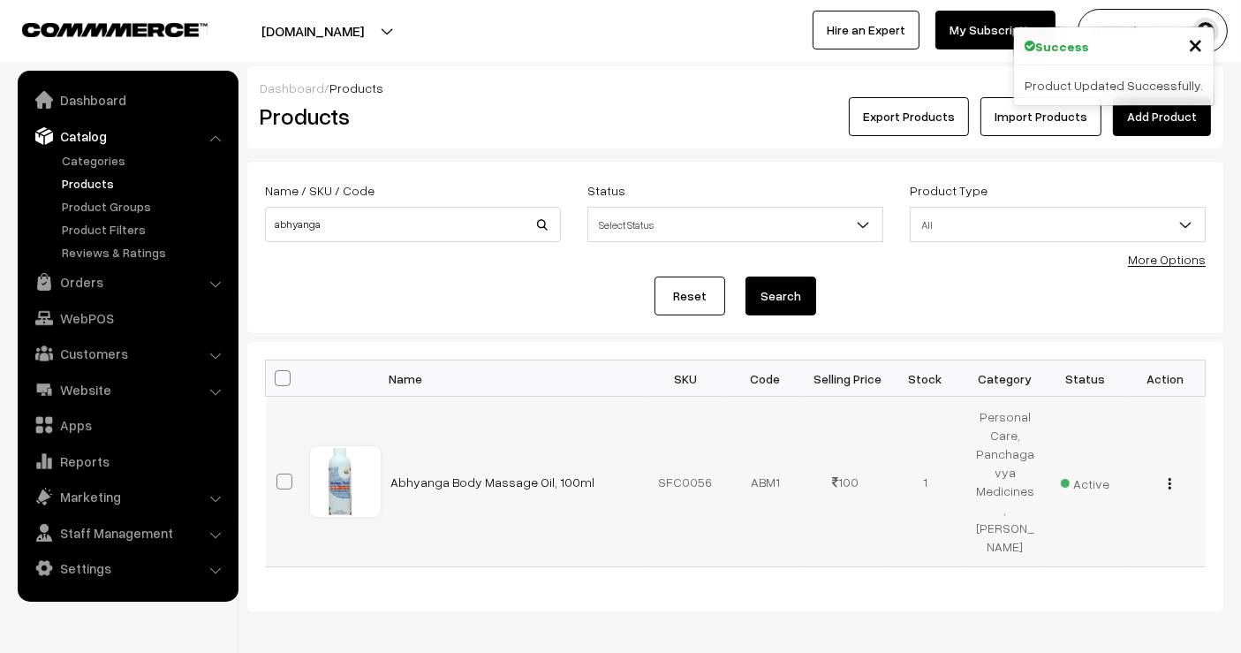
click at [1169, 478] on img "button" at bounding box center [1170, 483] width 3 height 11
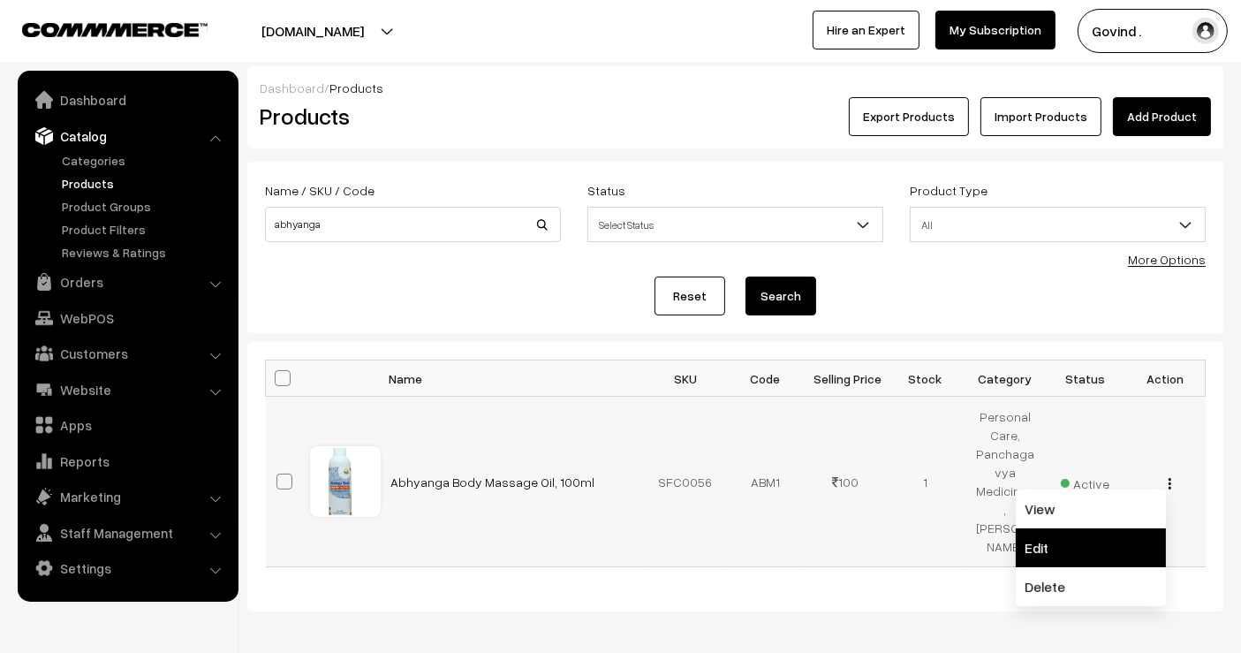
click at [1097, 528] on link "Edit" at bounding box center [1091, 547] width 150 height 39
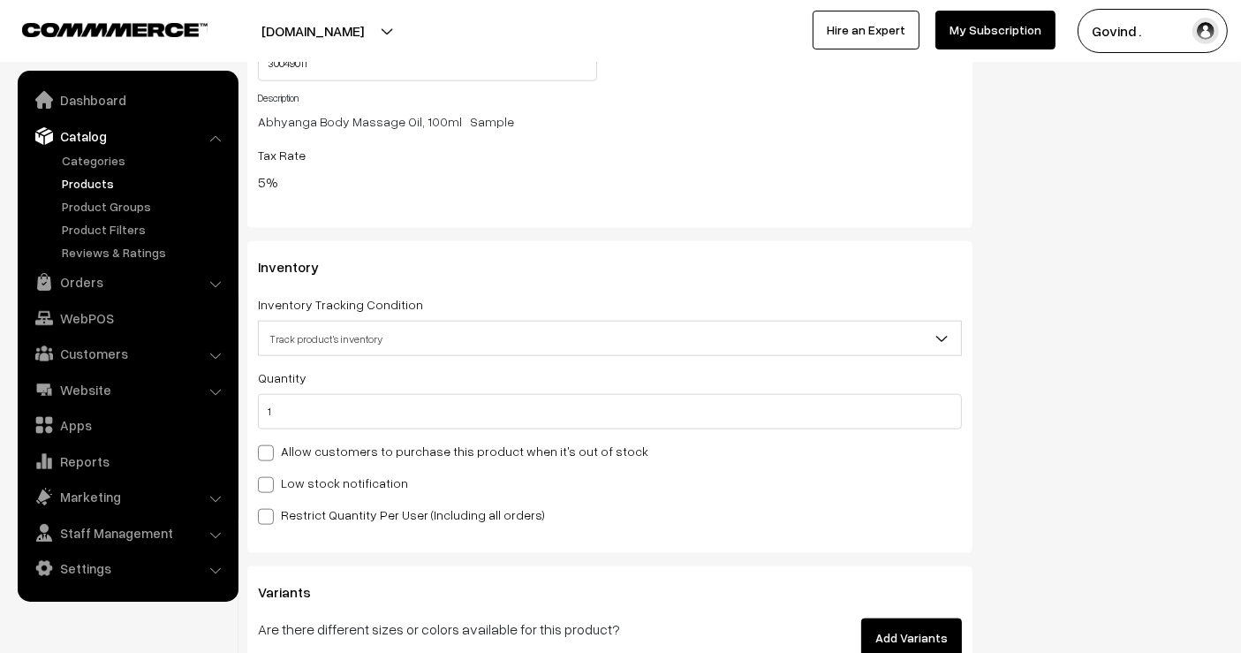
drag, startPoint x: 1254, startPoint y: 76, endPoint x: 1255, endPoint y: 417, distance: 341.0
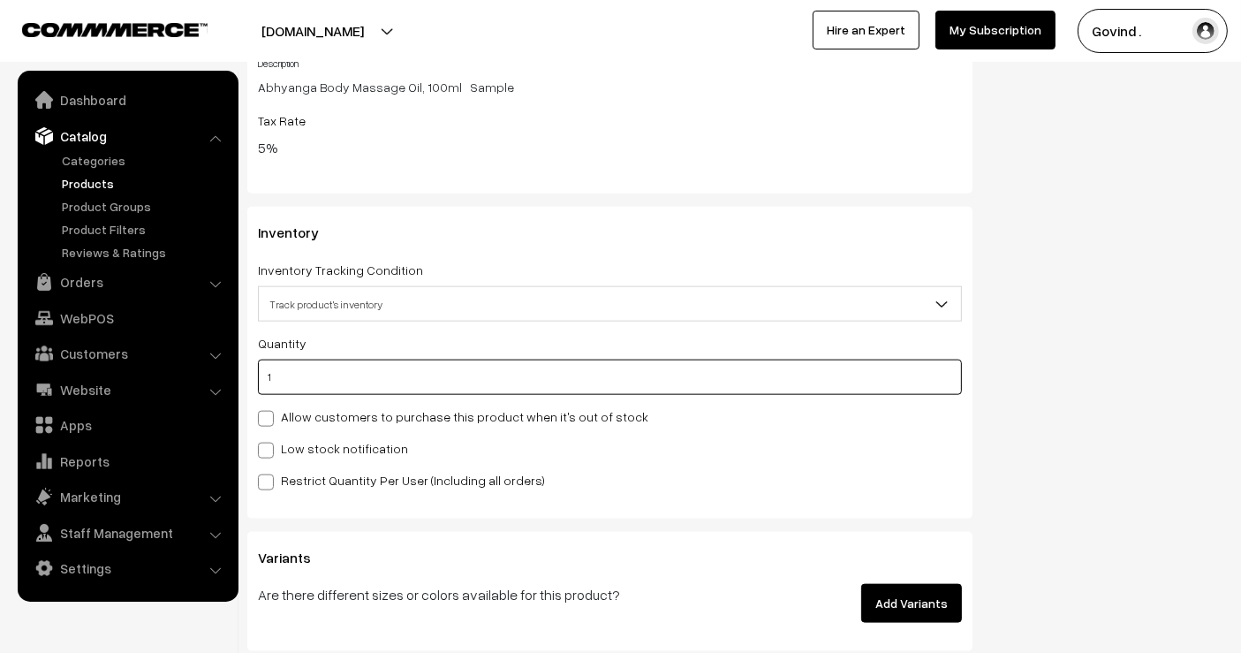
click at [716, 383] on input "1" at bounding box center [610, 377] width 704 height 35
type input "2"
type input "3"
type input "2"
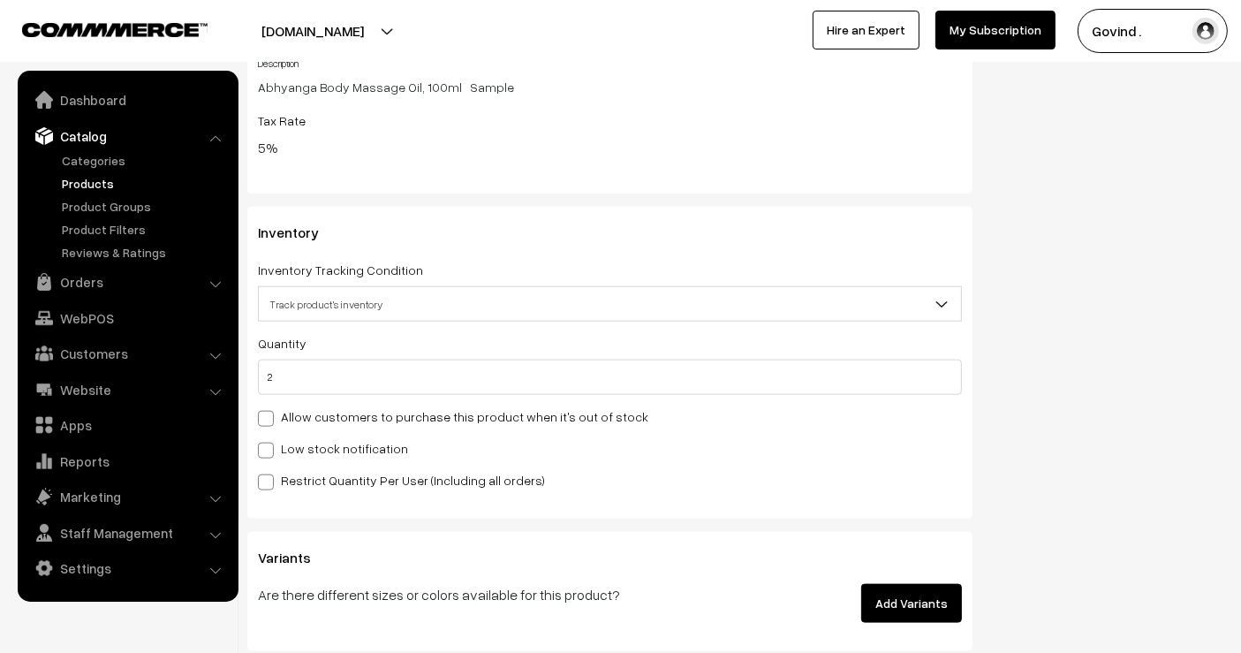
scroll to position [0, 0]
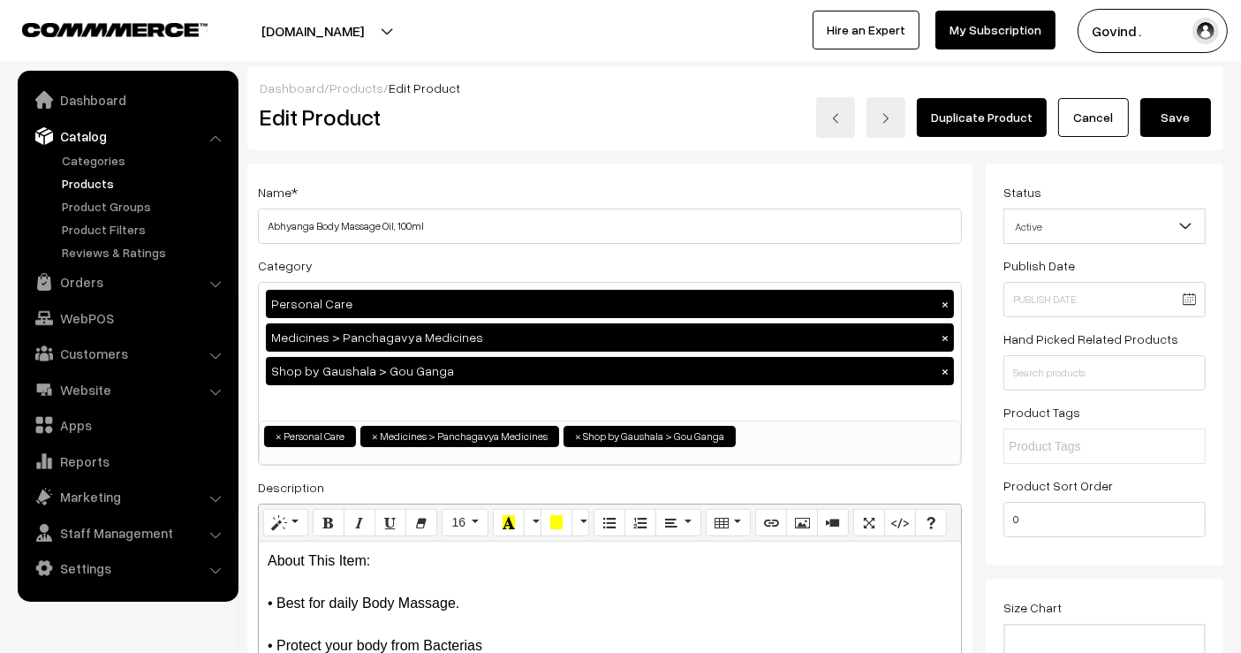
click at [1171, 120] on button "Save" at bounding box center [1176, 117] width 71 height 39
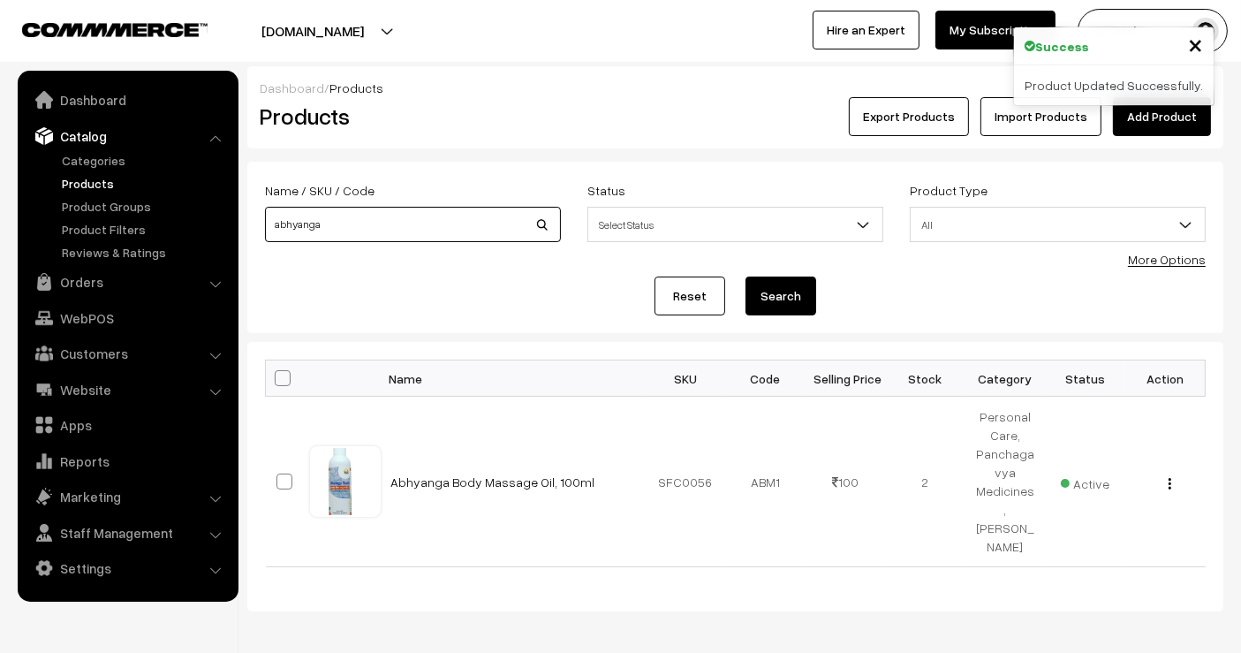
click at [528, 213] on input "abhyanga" at bounding box center [413, 224] width 296 height 35
type input "mosquito"
click at [746, 277] on button "Search" at bounding box center [781, 296] width 71 height 39
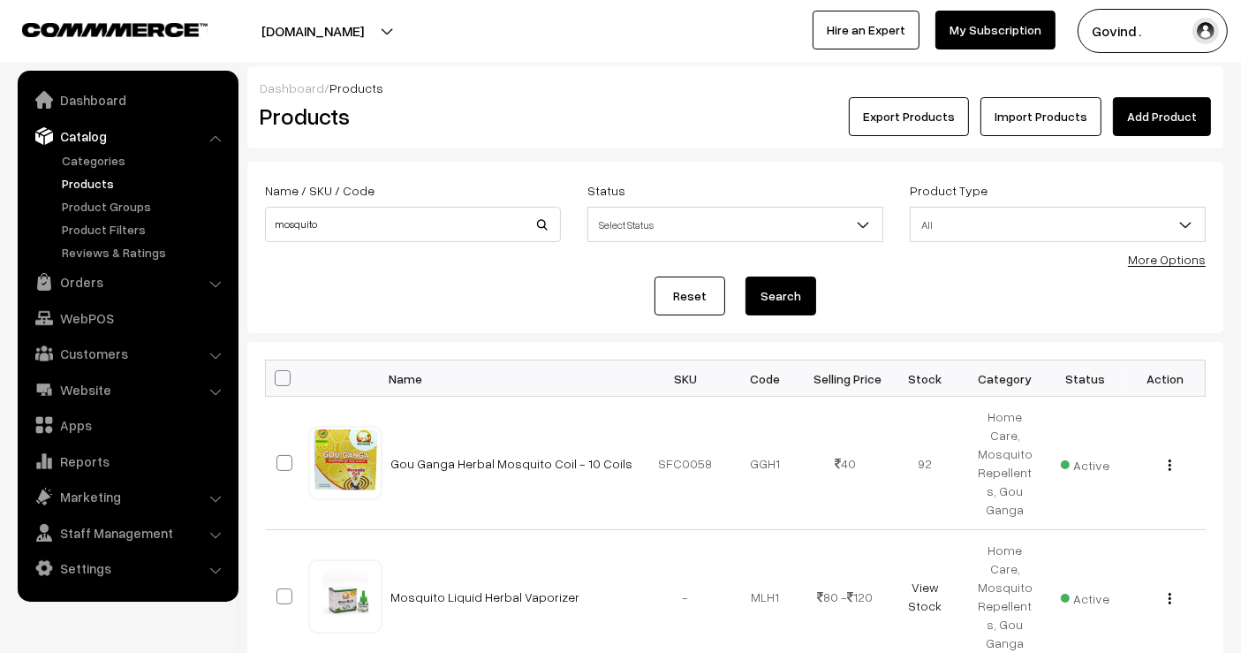
scroll to position [148, 0]
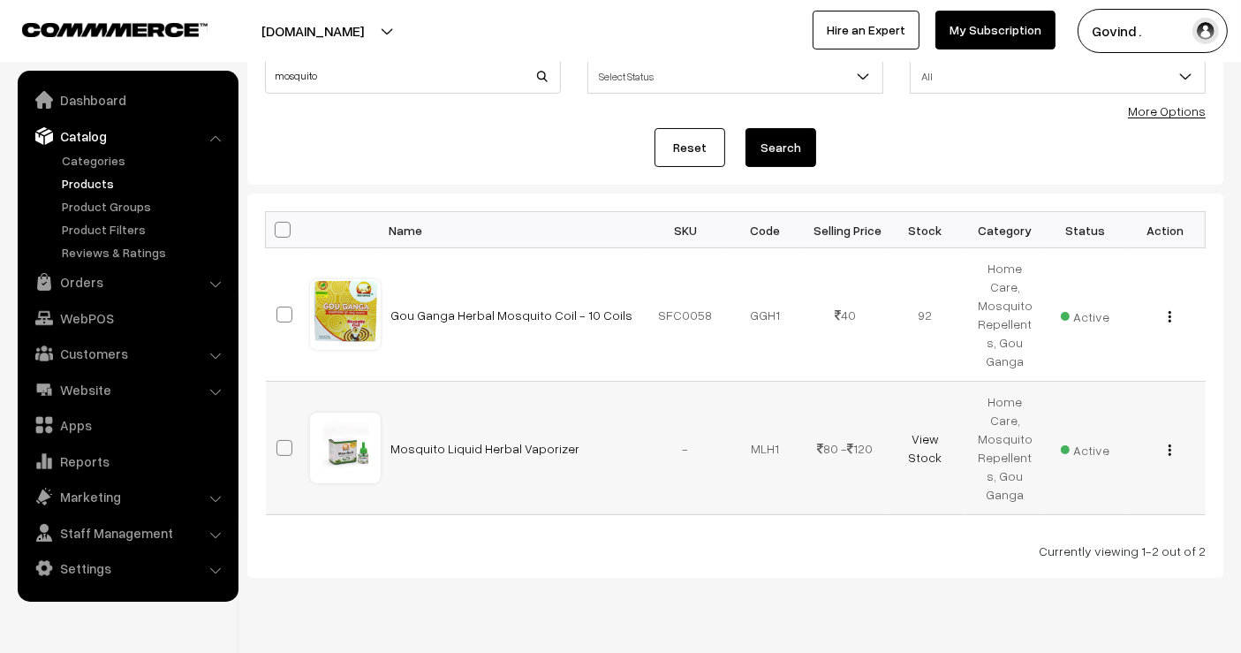
click at [1170, 444] on img "button" at bounding box center [1170, 449] width 3 height 11
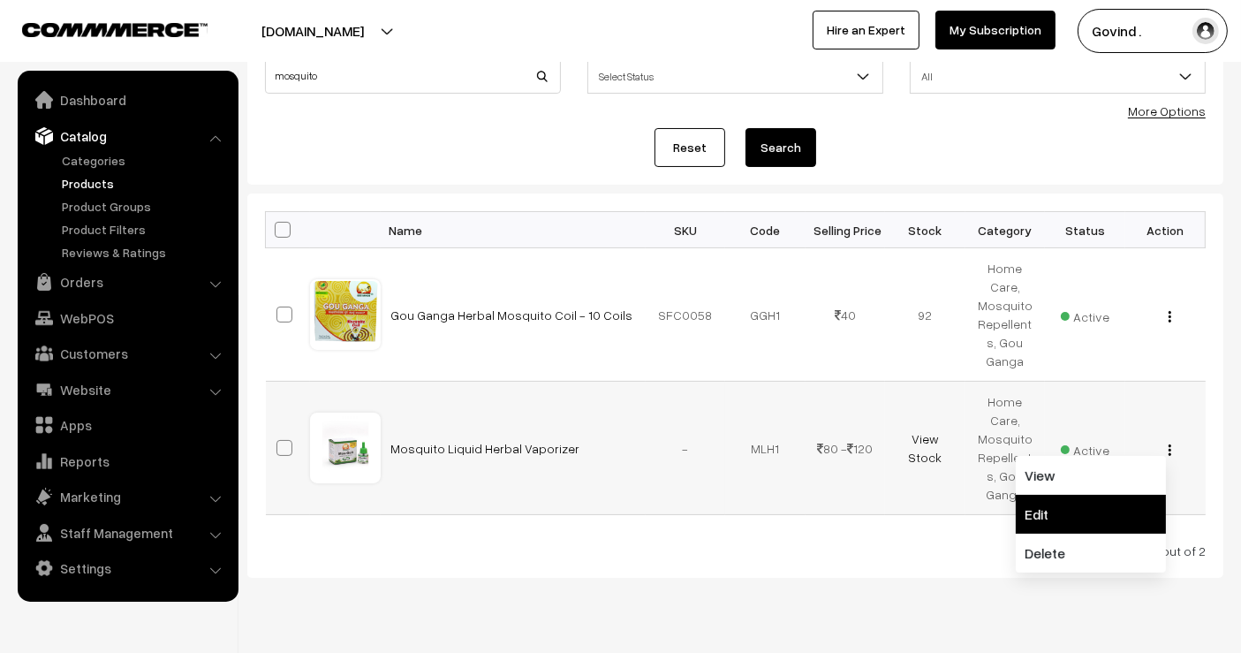
click at [1119, 495] on link "Edit" at bounding box center [1091, 514] width 150 height 39
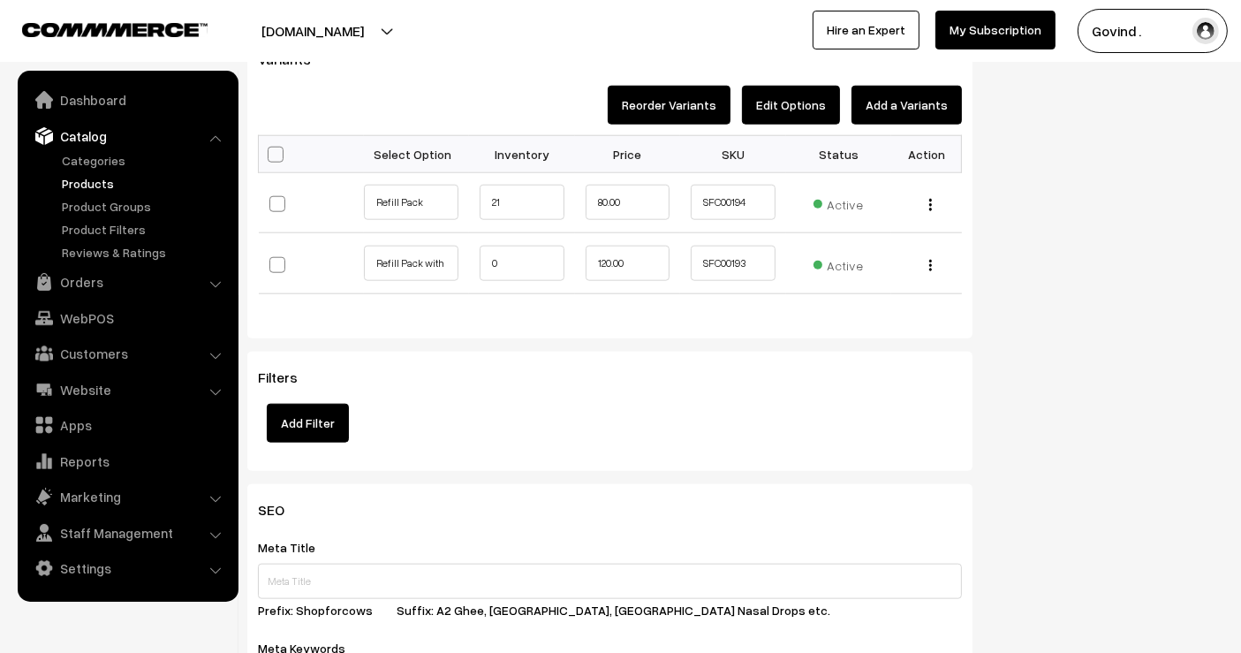
scroll to position [1799, 0]
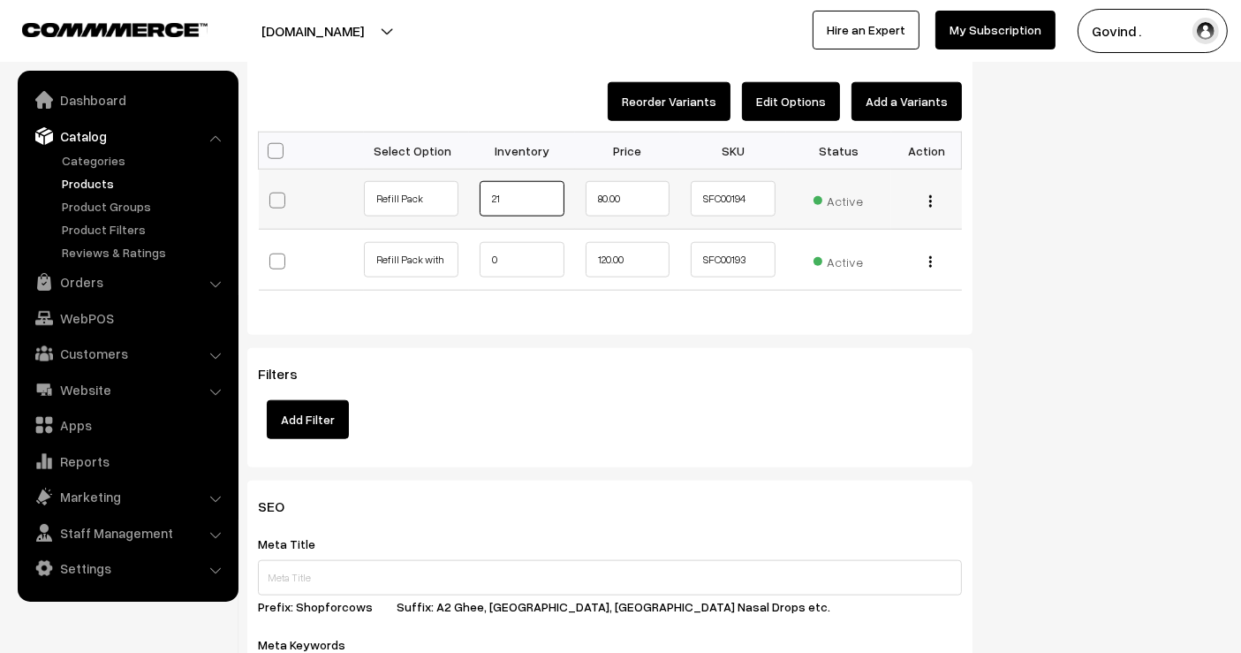
click at [550, 197] on input "21" at bounding box center [522, 198] width 84 height 35
type input "2"
type input "6"
type input "56"
click at [539, 262] on input "0" at bounding box center [522, 259] width 84 height 35
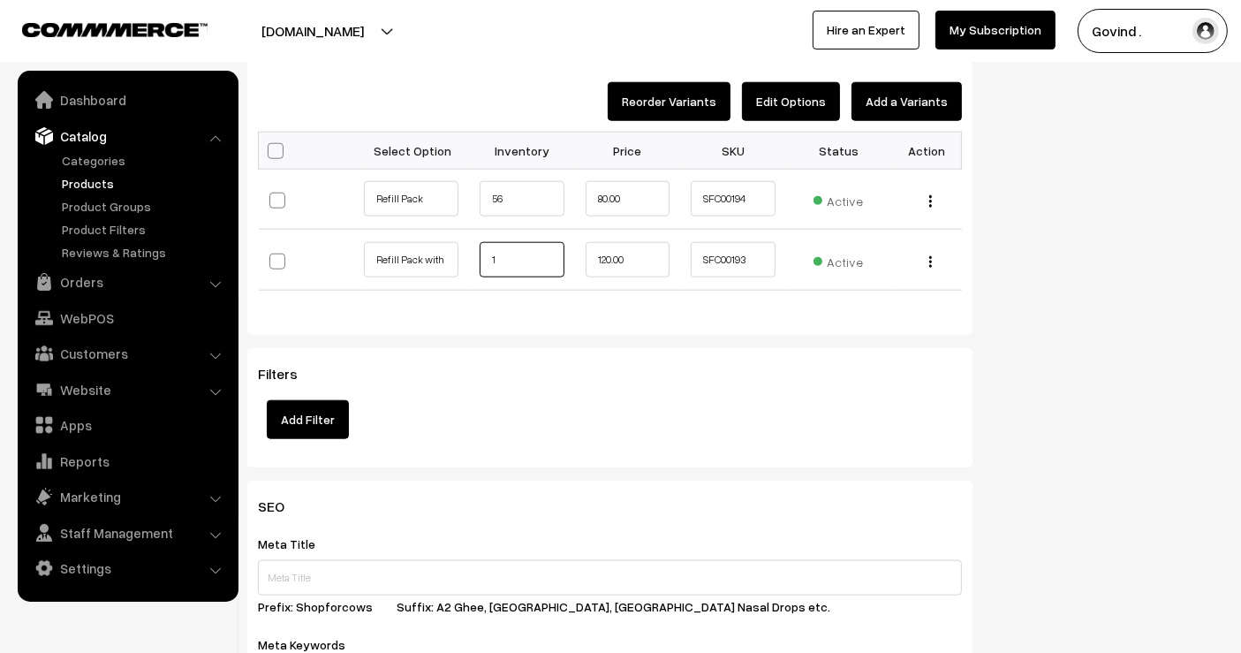
type input "1"
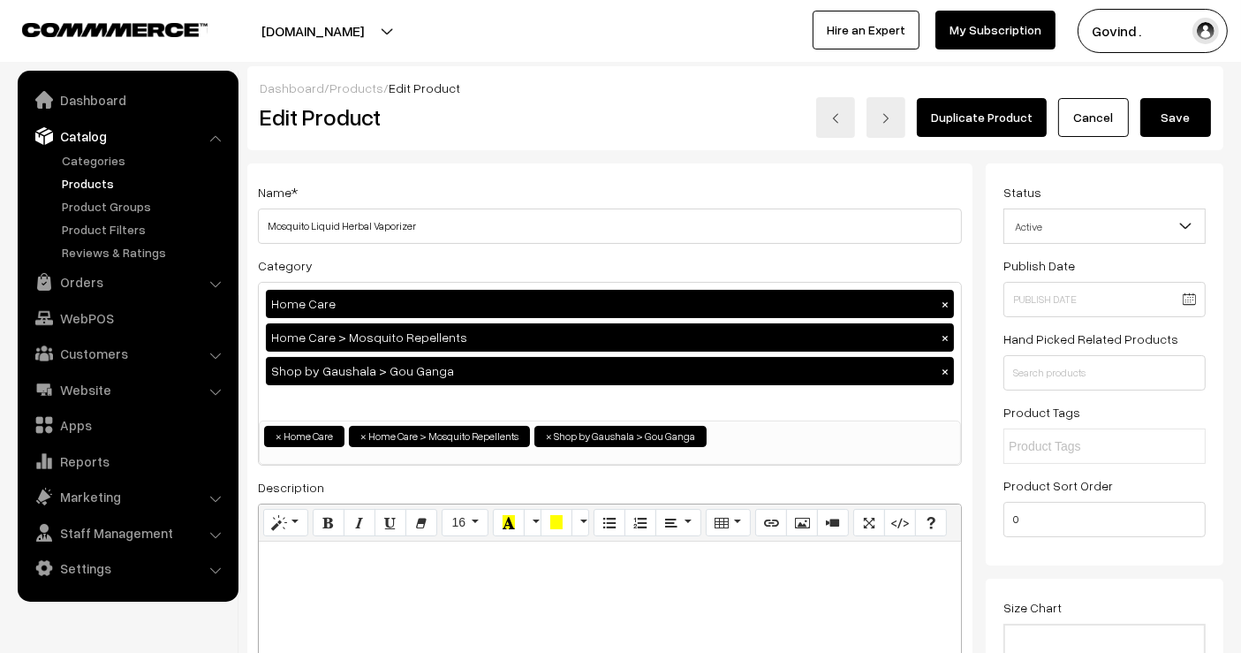
click at [1184, 110] on button "Save" at bounding box center [1176, 117] width 71 height 39
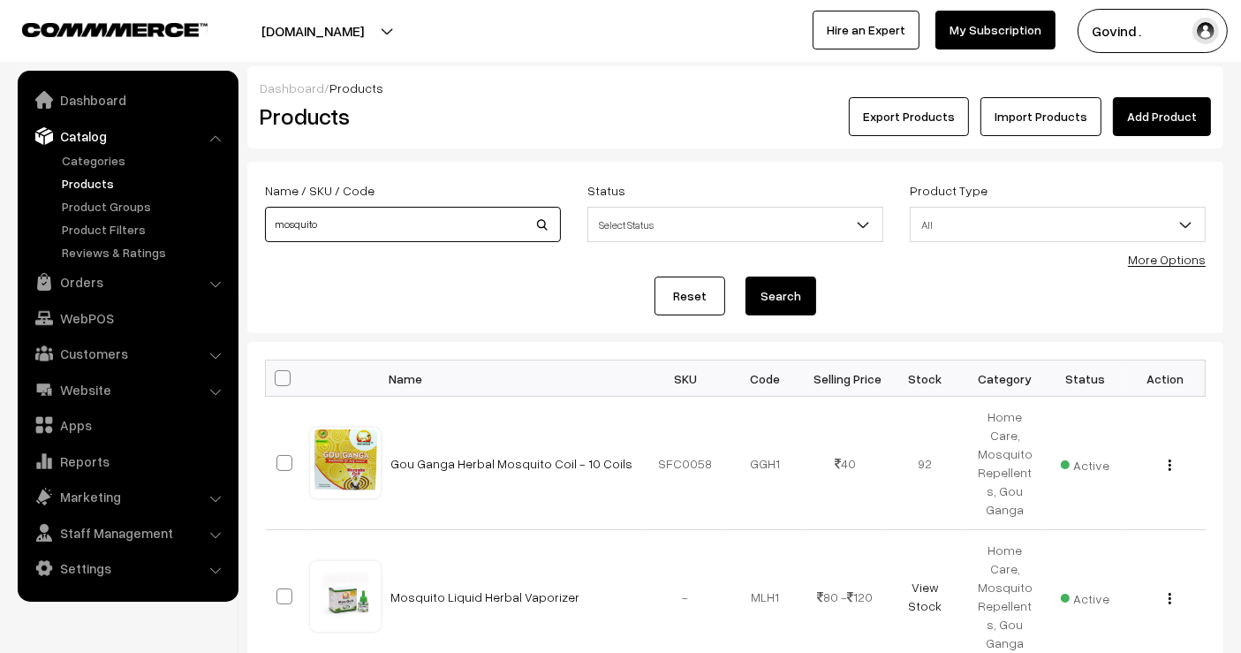
click at [386, 215] on input "mosquito" at bounding box center [413, 224] width 296 height 35
type input "jasmine"
click at [746, 277] on button "Search" at bounding box center [781, 296] width 71 height 39
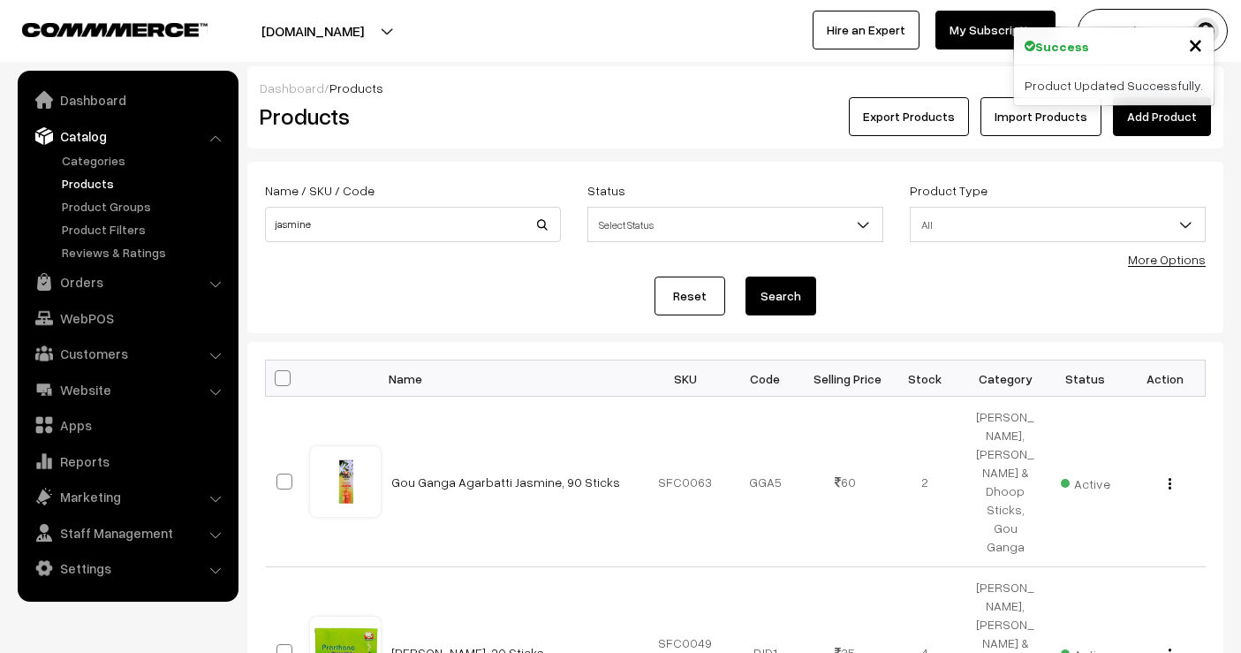
scroll to position [178, 0]
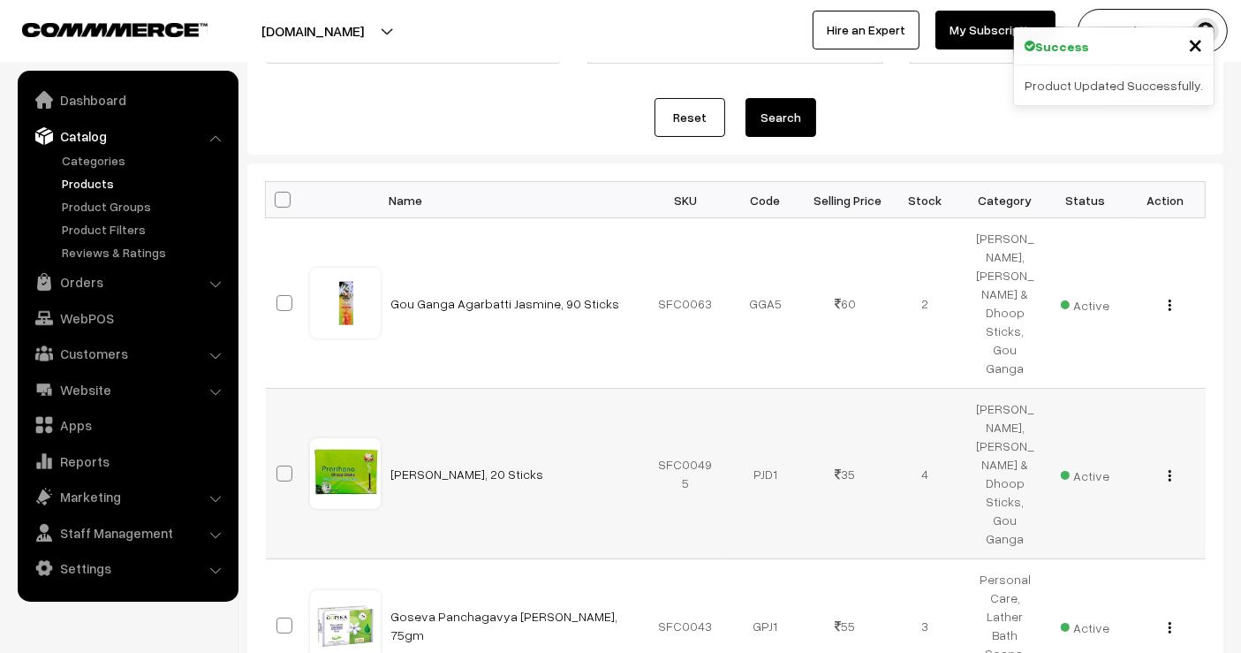
click at [1167, 465] on div "View Edit Delete" at bounding box center [1165, 474] width 59 height 19
click at [1171, 470] on img "button" at bounding box center [1170, 475] width 3 height 11
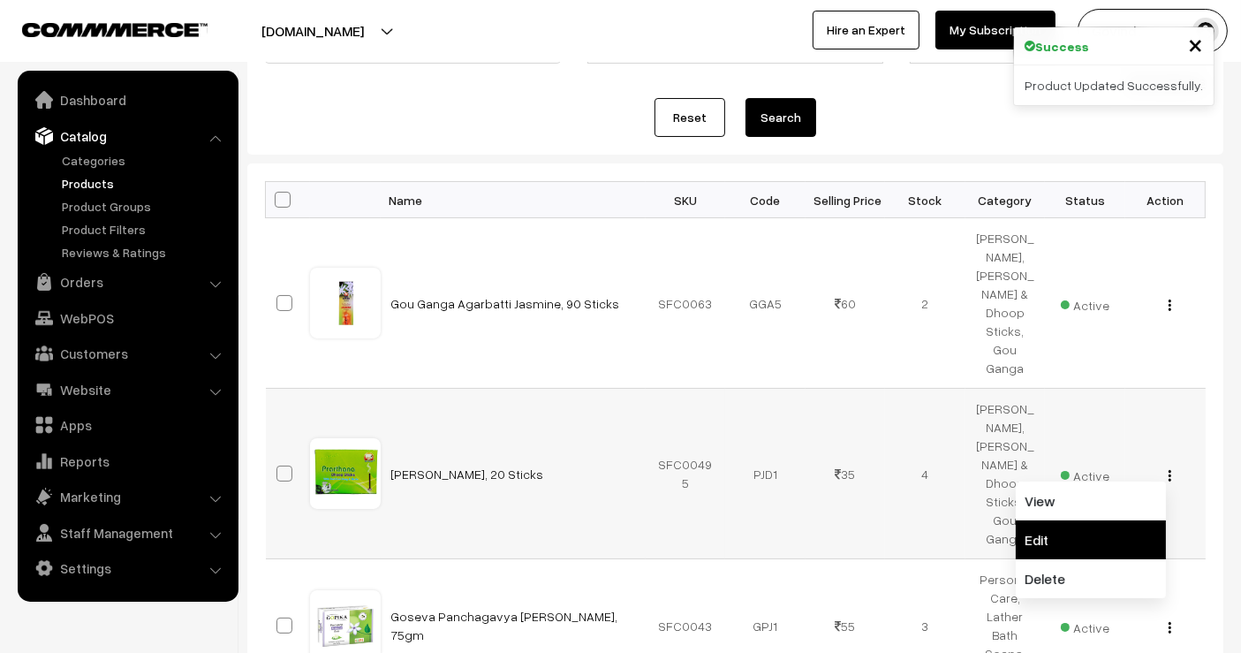
click at [1113, 520] on link "Edit" at bounding box center [1091, 539] width 150 height 39
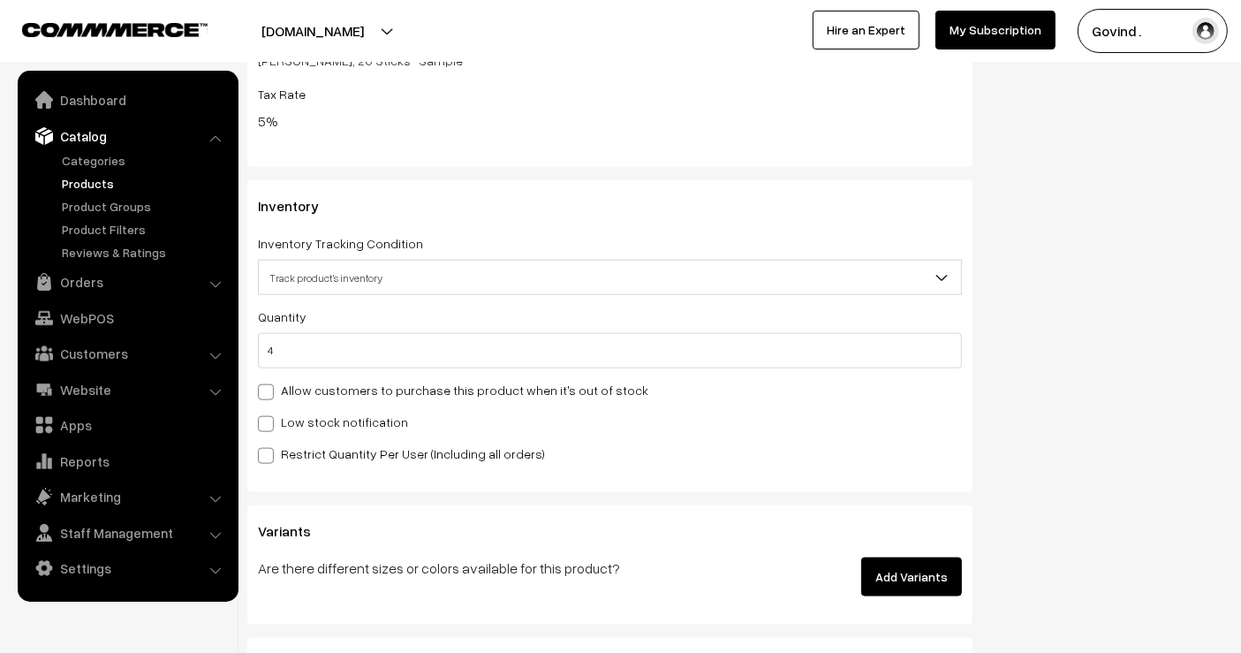
scroll to position [2040, 0]
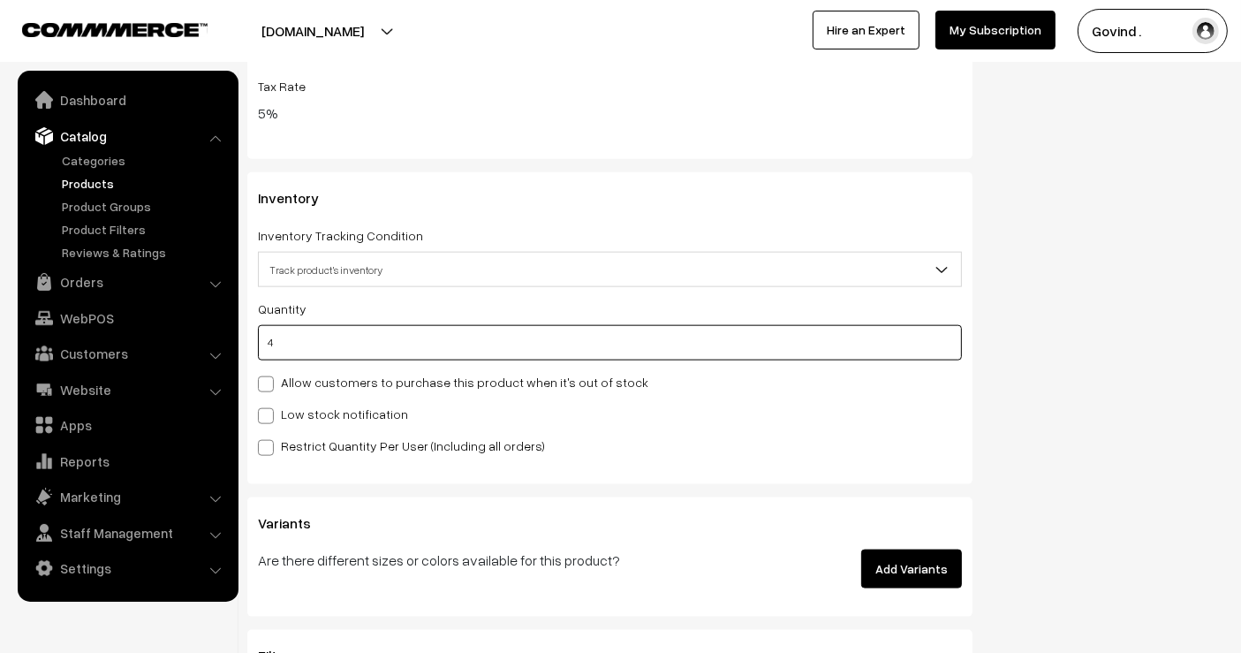
click at [777, 354] on input "4" at bounding box center [610, 342] width 704 height 35
type input "2"
type input "6"
type input "29"
type input "33"
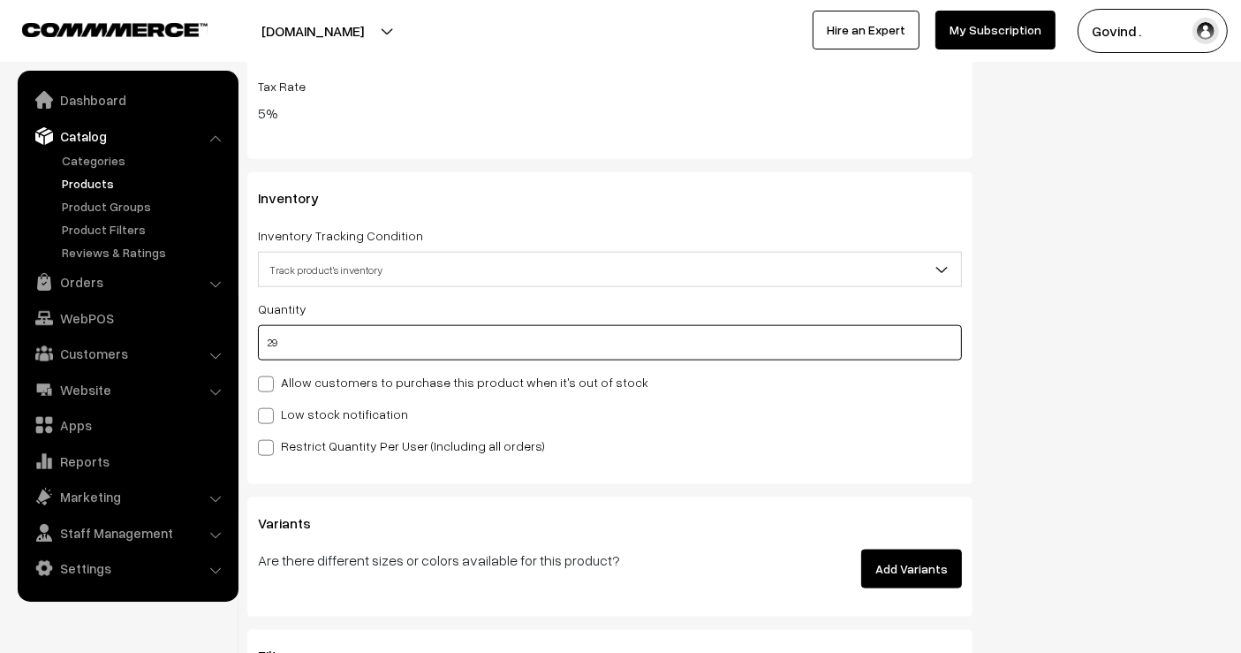
type input "29"
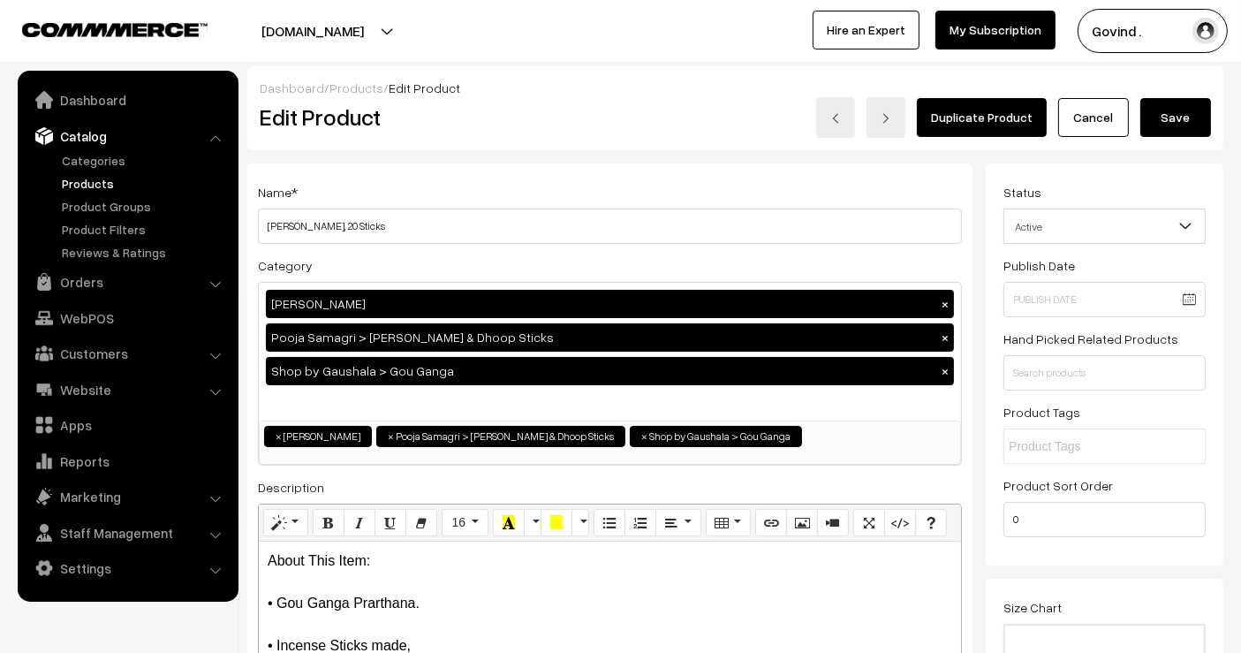
click at [1166, 143] on div "Dashboard / Products / Edit Product Edit Product Duplicate Product Cancel Save" at bounding box center [735, 108] width 976 height 84
click at [1173, 116] on button "Save" at bounding box center [1176, 117] width 71 height 39
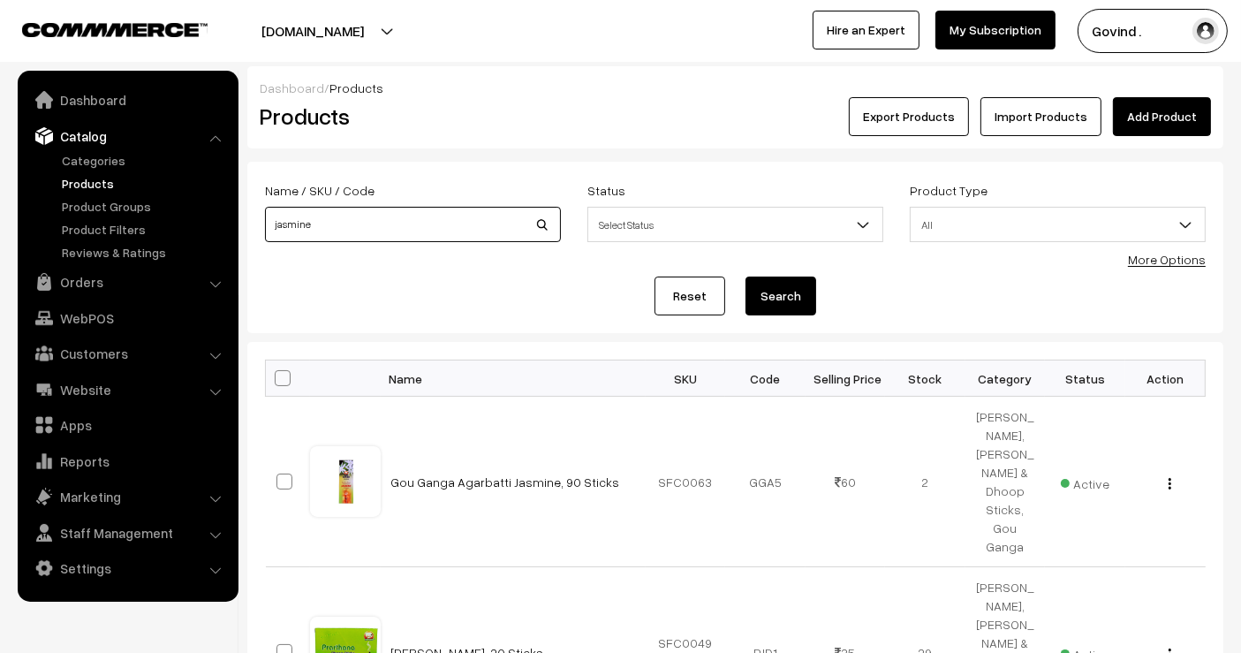
click at [373, 241] on div "Name / SKU / Code jasmine" at bounding box center [413, 215] width 322 height 73
type input "goudhooli"
click at [746, 277] on button "Search" at bounding box center [781, 296] width 71 height 39
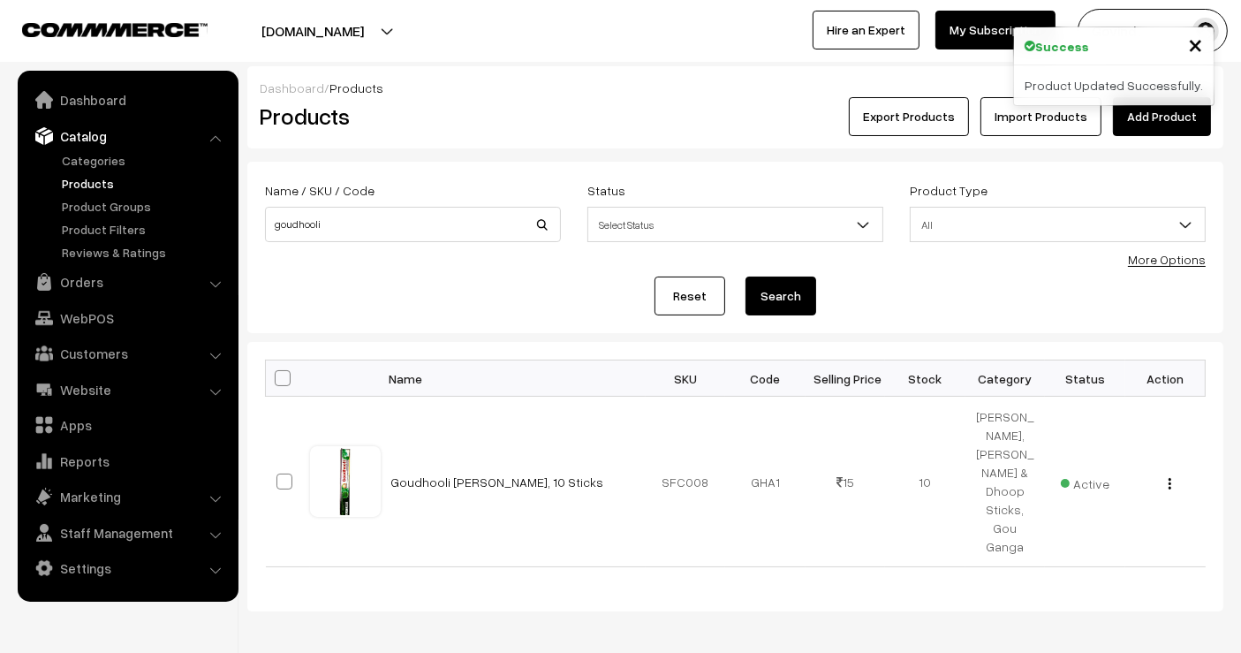
scroll to position [34, 0]
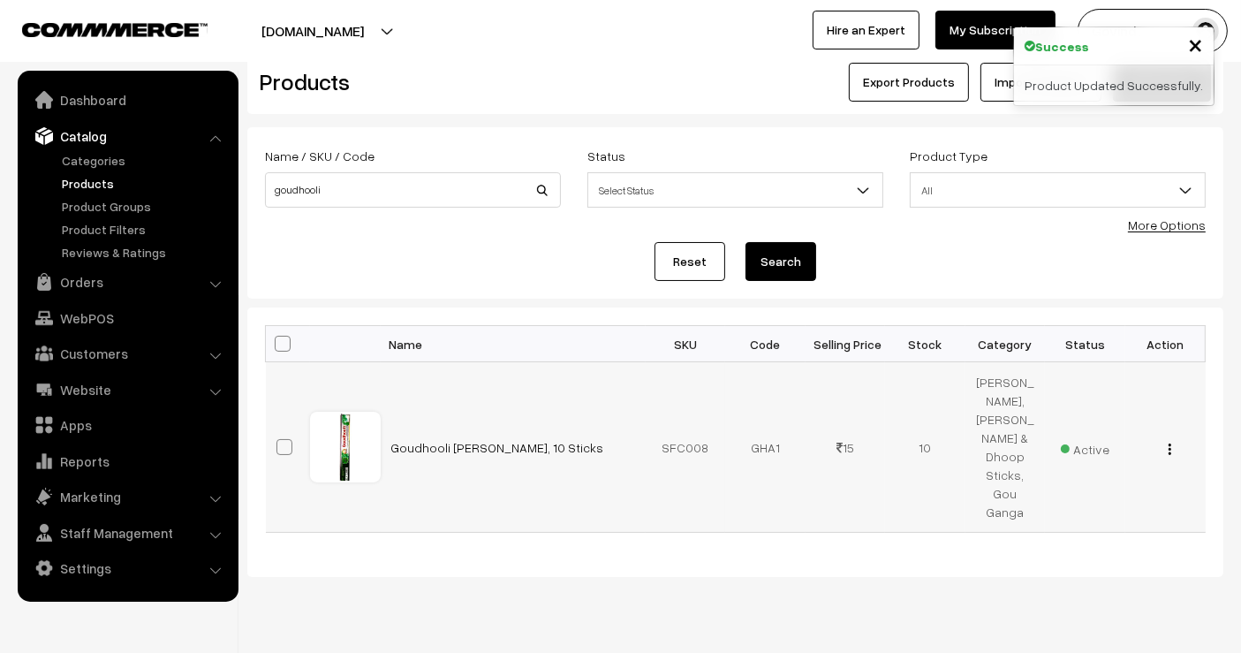
click at [1173, 438] on div "View Edit Delete" at bounding box center [1165, 447] width 59 height 19
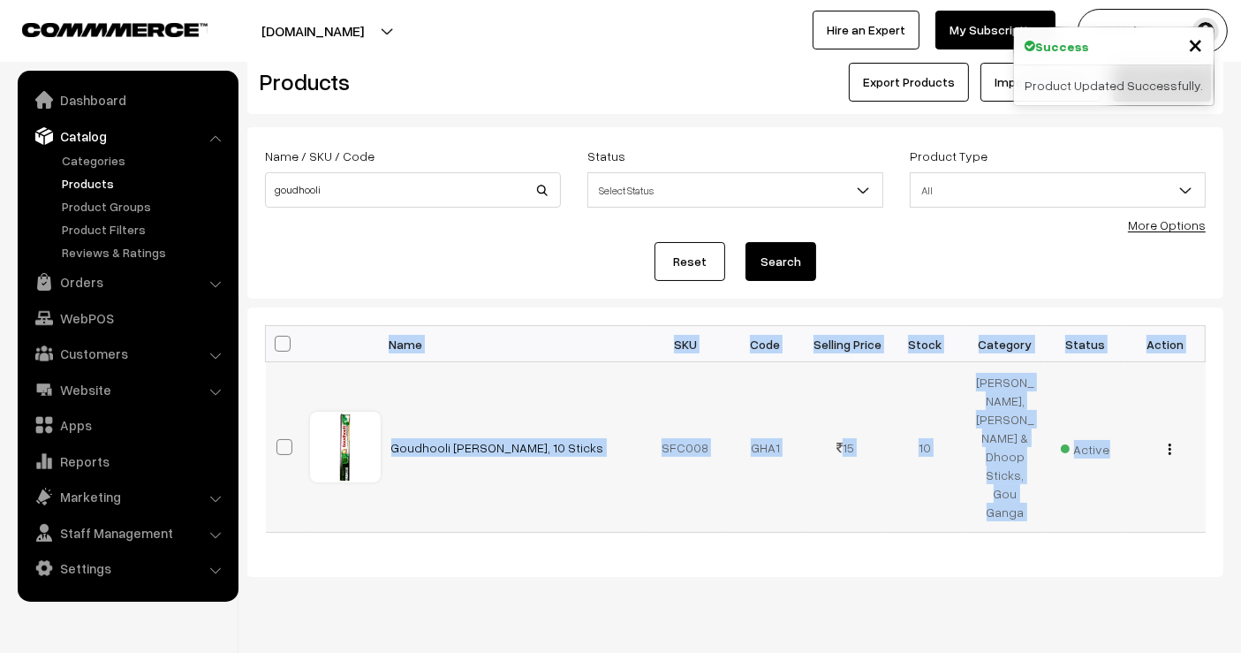
click at [1173, 438] on div "View Edit Delete" at bounding box center [1165, 447] width 59 height 19
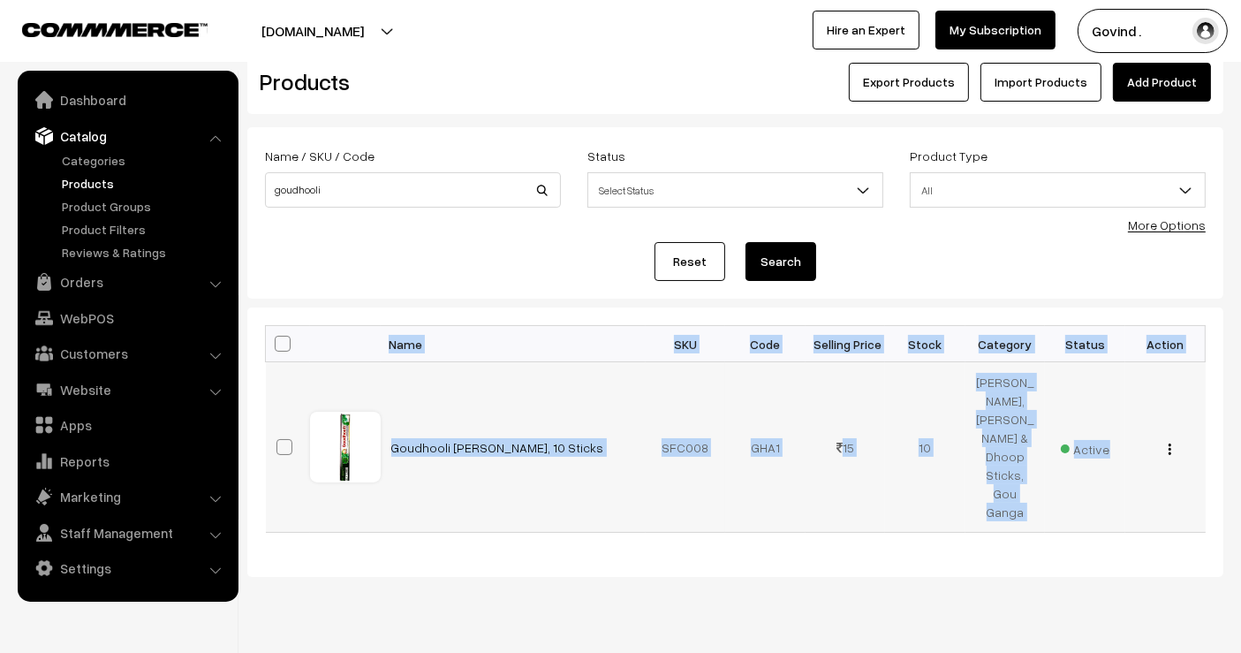
click at [1171, 443] on img "button" at bounding box center [1170, 448] width 3 height 11
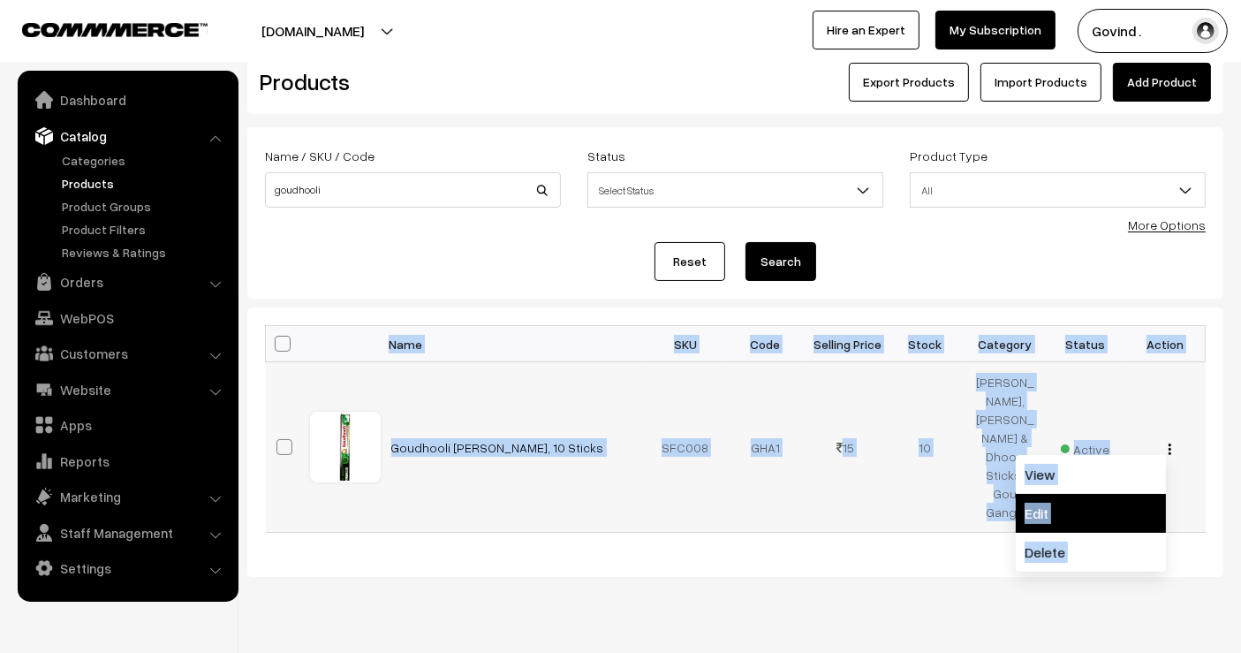
click at [1102, 494] on link "Edit" at bounding box center [1091, 513] width 150 height 39
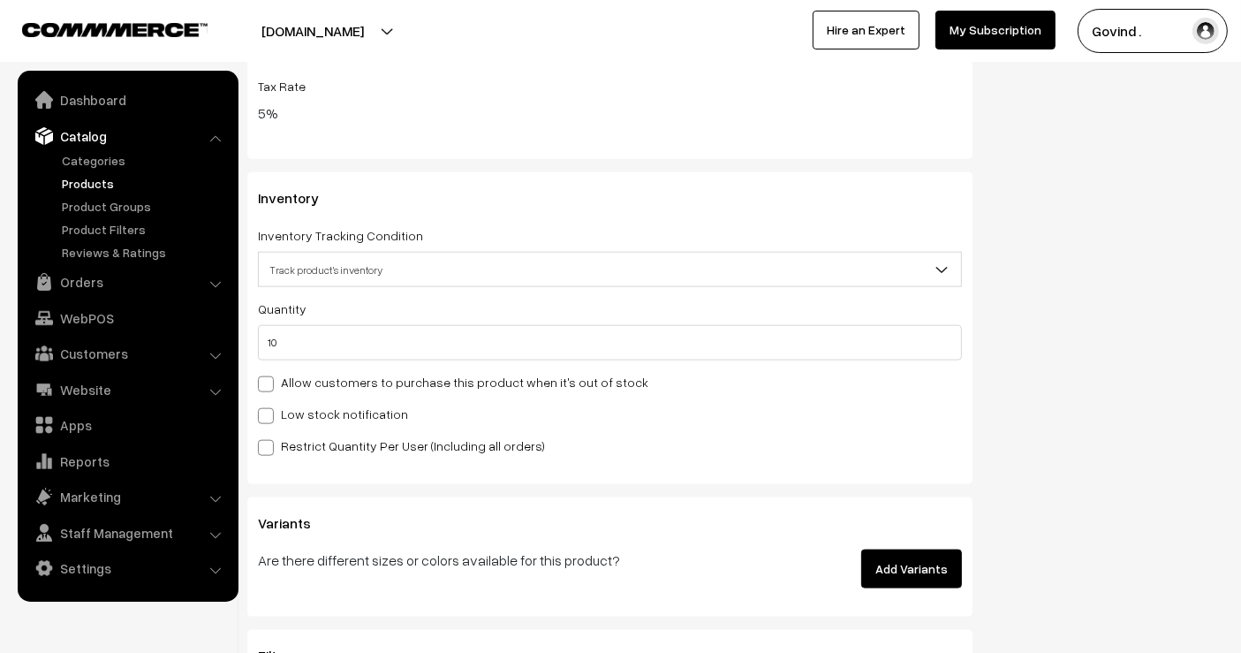
scroll to position [2113, 0]
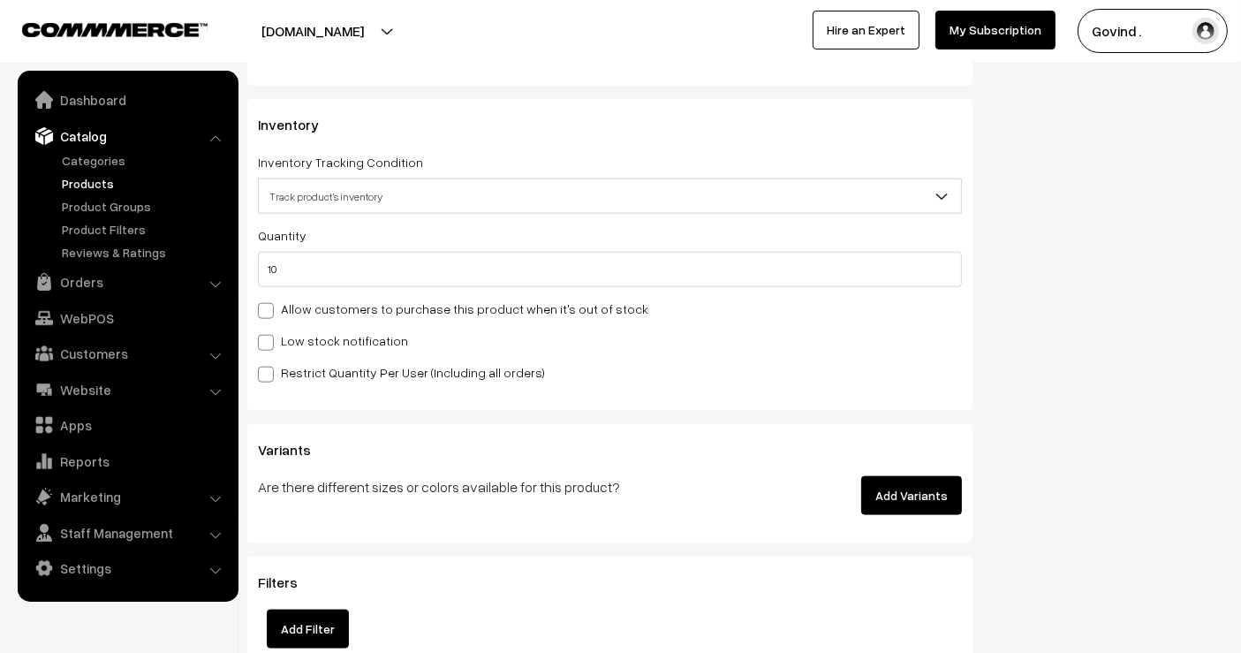
click at [652, 286] on div "Quantity 10 Adjust Quantity Adjust Set 0" at bounding box center [610, 303] width 704 height 158
click at [609, 247] on div "Quantity 10 Adjust Quantity Adjust Set 0" at bounding box center [610, 255] width 704 height 63
click at [599, 257] on input "10" at bounding box center [610, 269] width 704 height 35
type input "1"
type input "11"
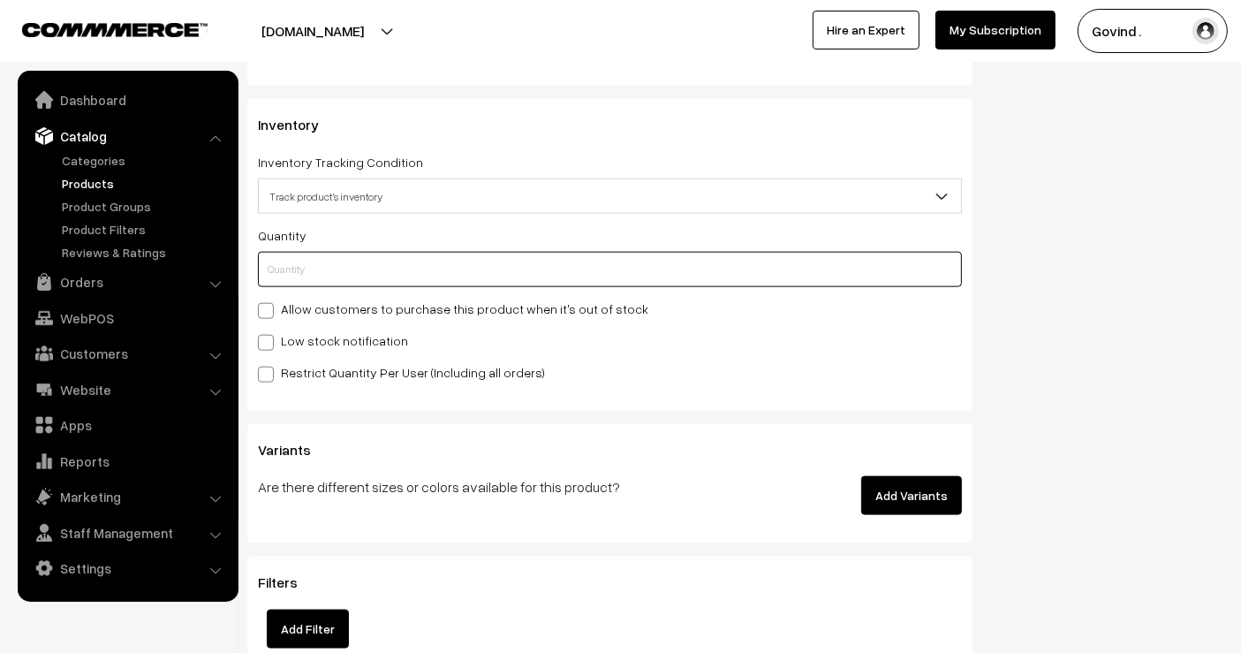
type input "0"
type input "2"
type input "12"
type input "25"
type input "35"
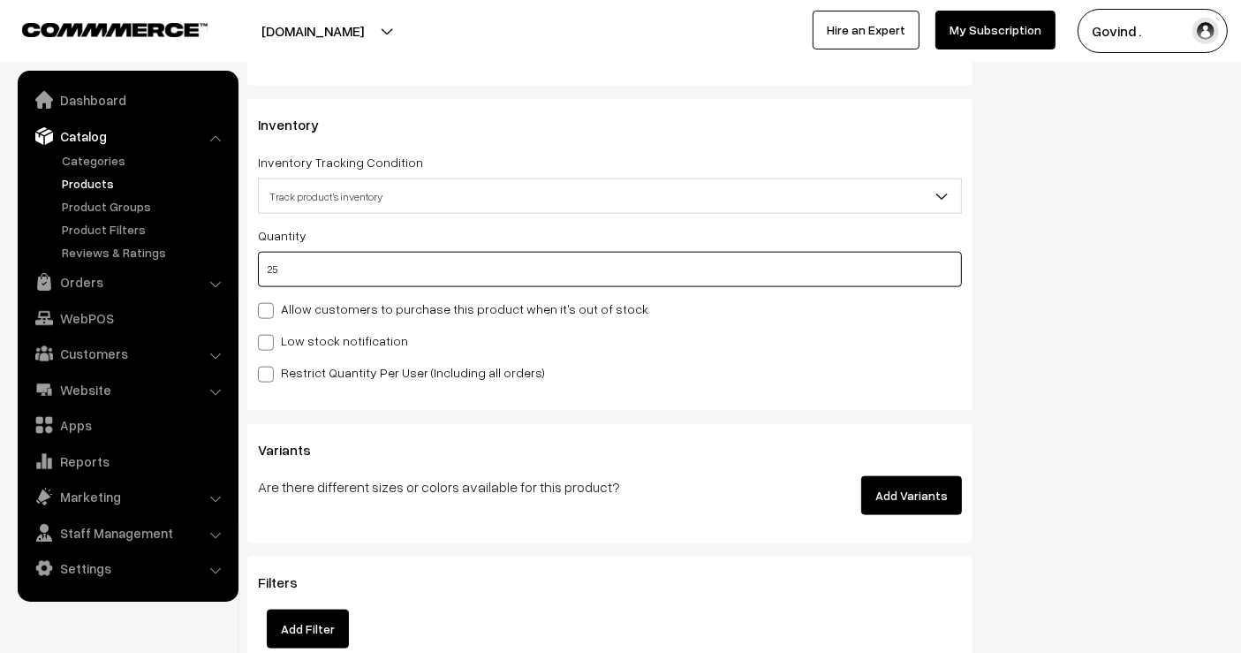
type input "25"
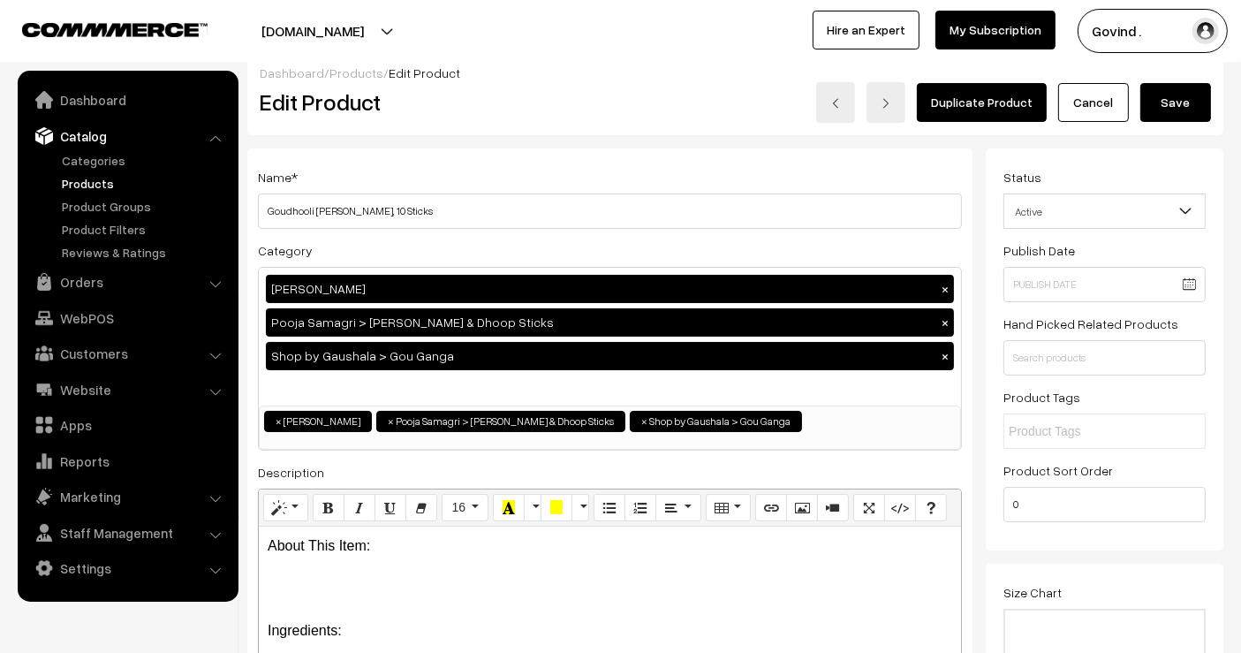
scroll to position [0, 0]
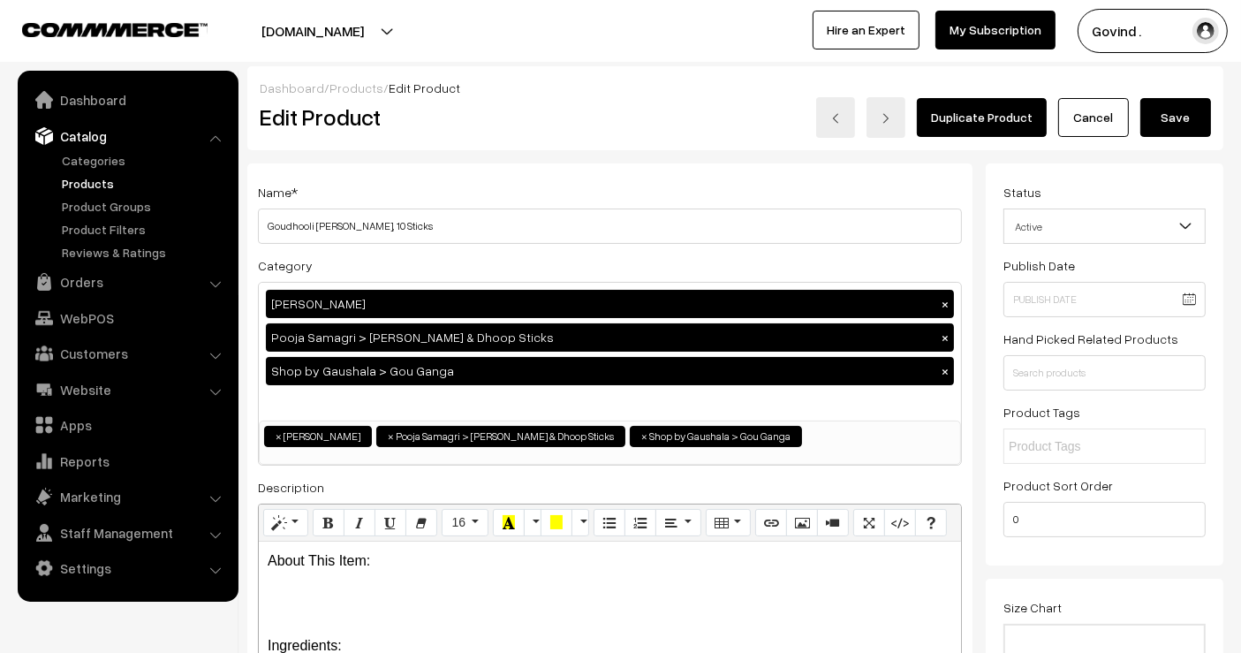
click at [1172, 136] on div "Duplicate Product Cancel Save" at bounding box center [939, 117] width 544 height 41
click at [1173, 134] on button "Save" at bounding box center [1176, 117] width 71 height 39
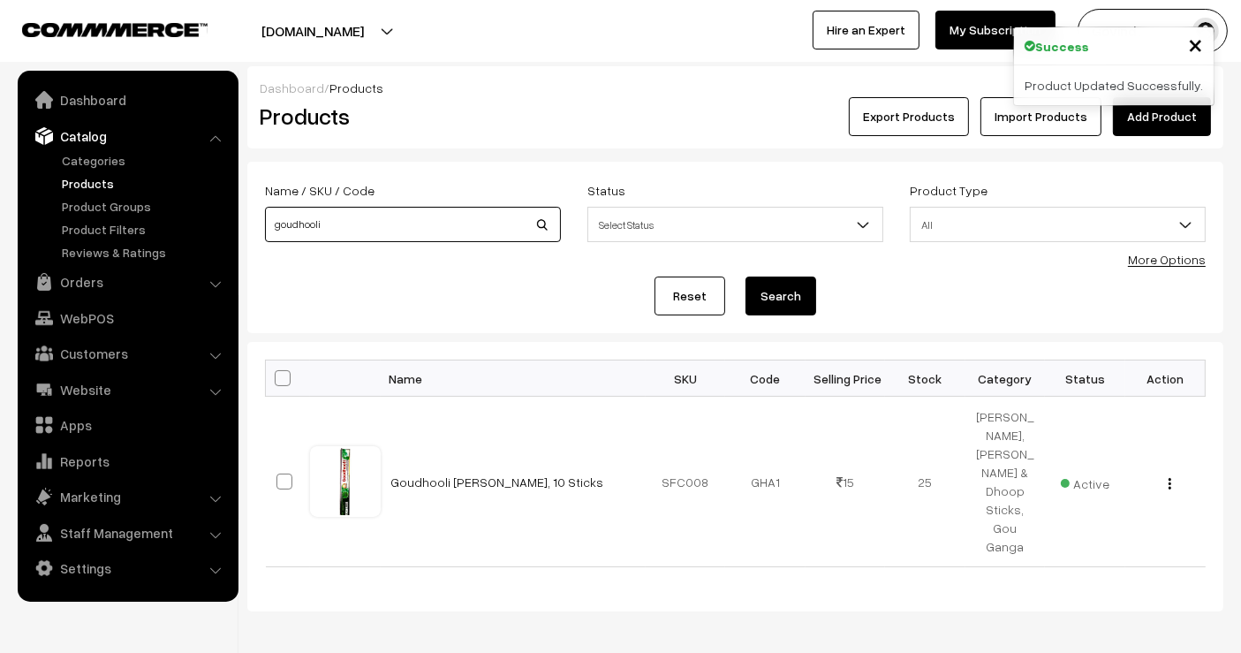
click at [446, 233] on input "goudhooli" at bounding box center [413, 224] width 296 height 35
type input "agarbatti"
click at [746, 277] on button "Search" at bounding box center [781, 296] width 71 height 39
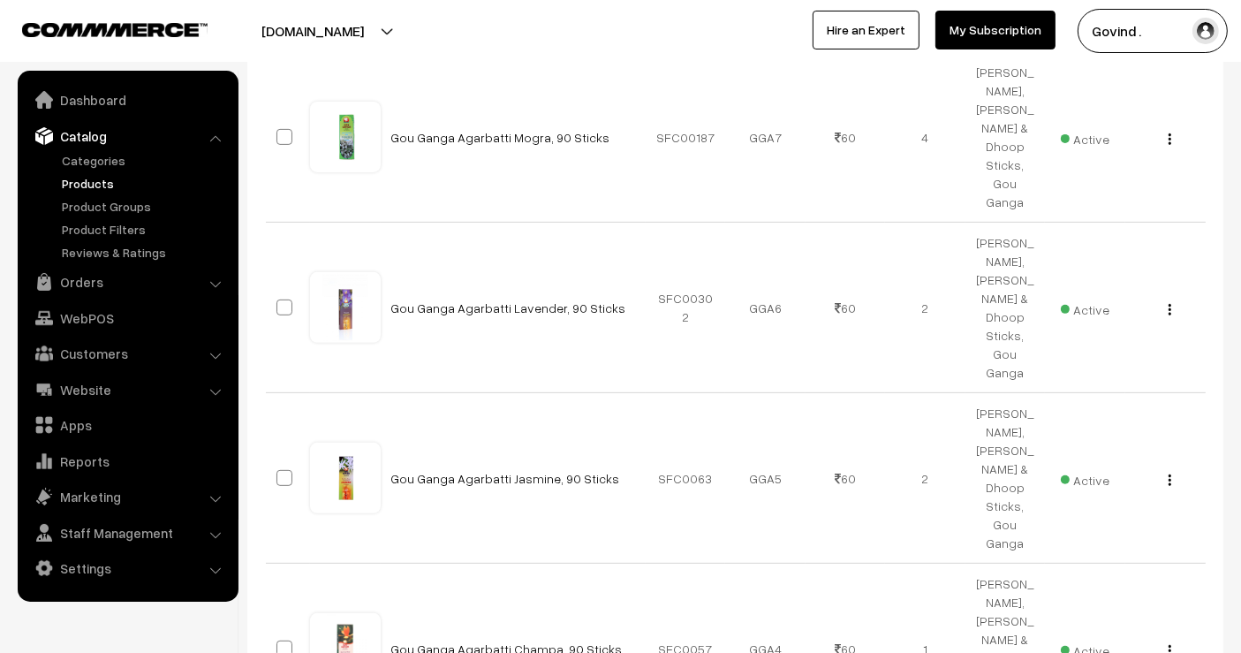
drag, startPoint x: 1255, startPoint y: 168, endPoint x: 1255, endPoint y: 367, distance: 198.8
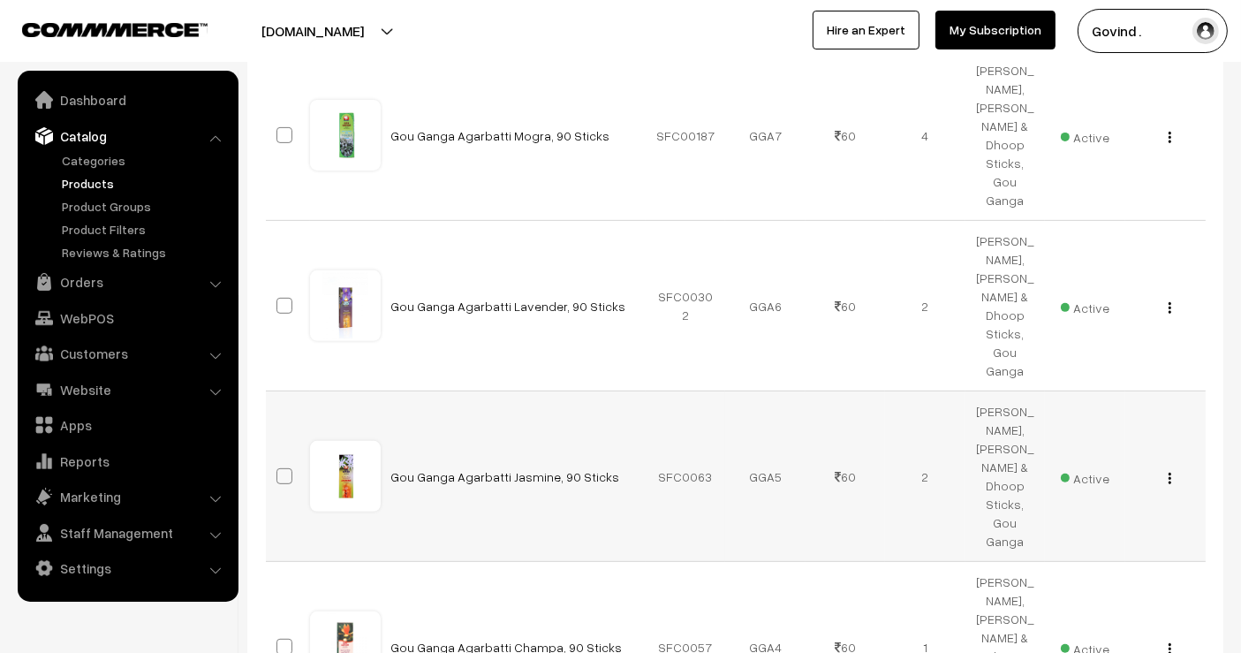
click at [1196, 391] on td "View Edit Delete" at bounding box center [1166, 476] width 80 height 171
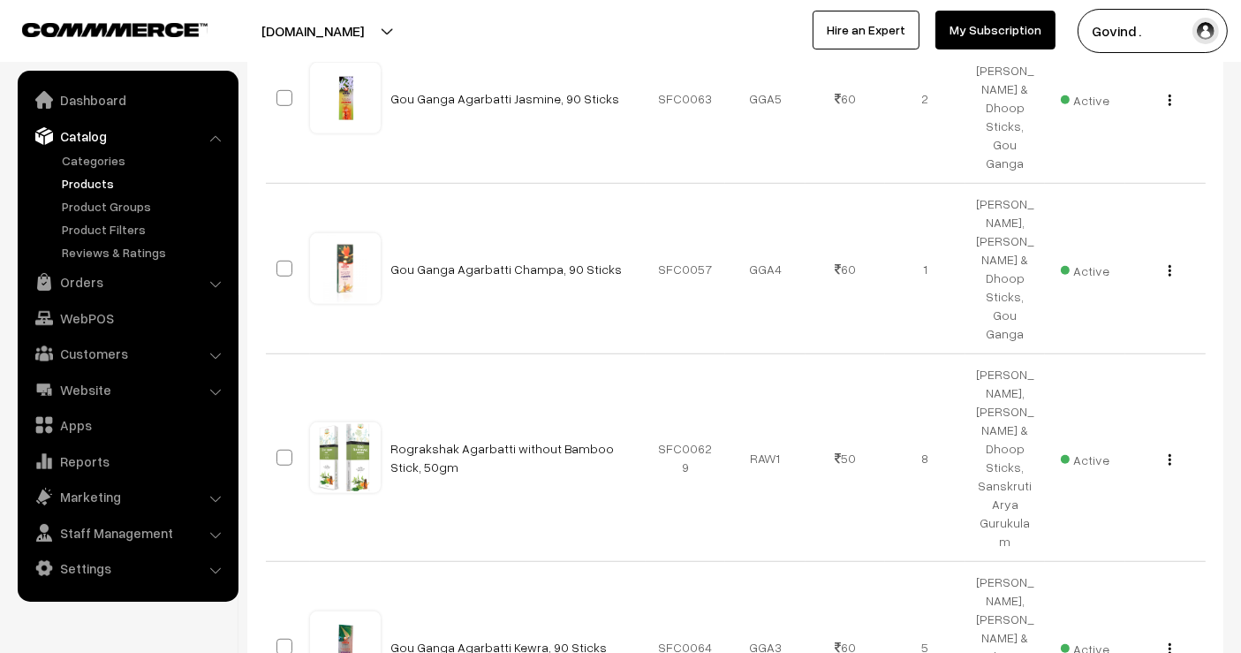
scroll to position [1315, 0]
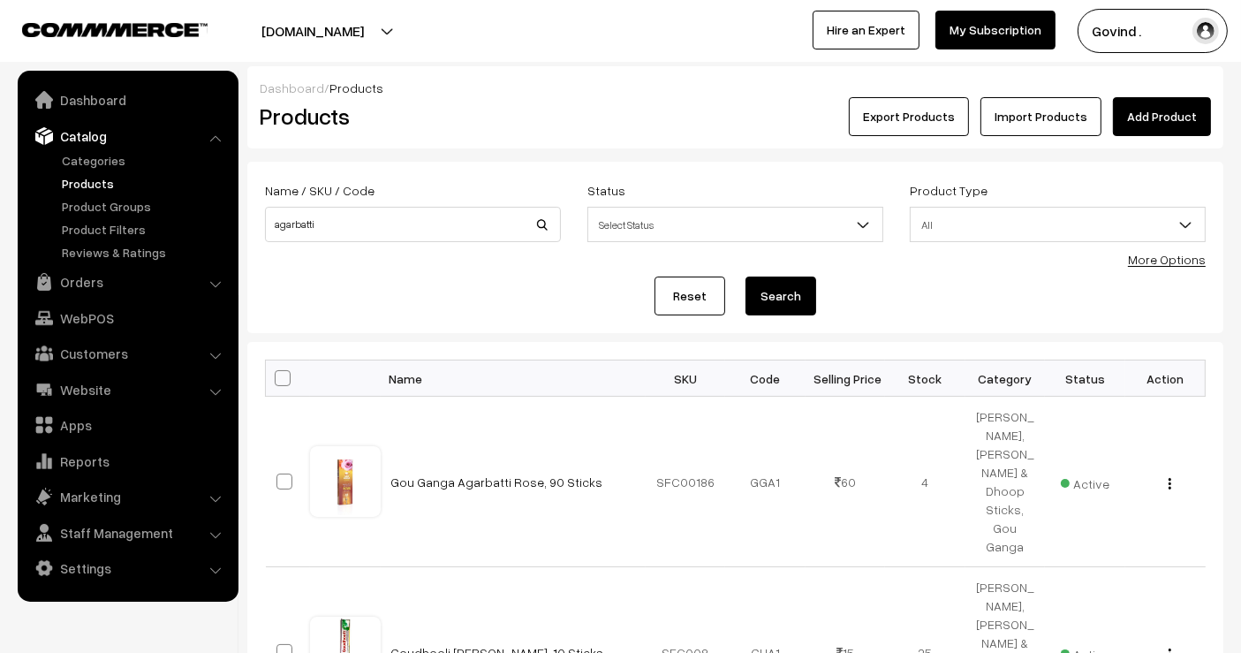
scroll to position [146, 0]
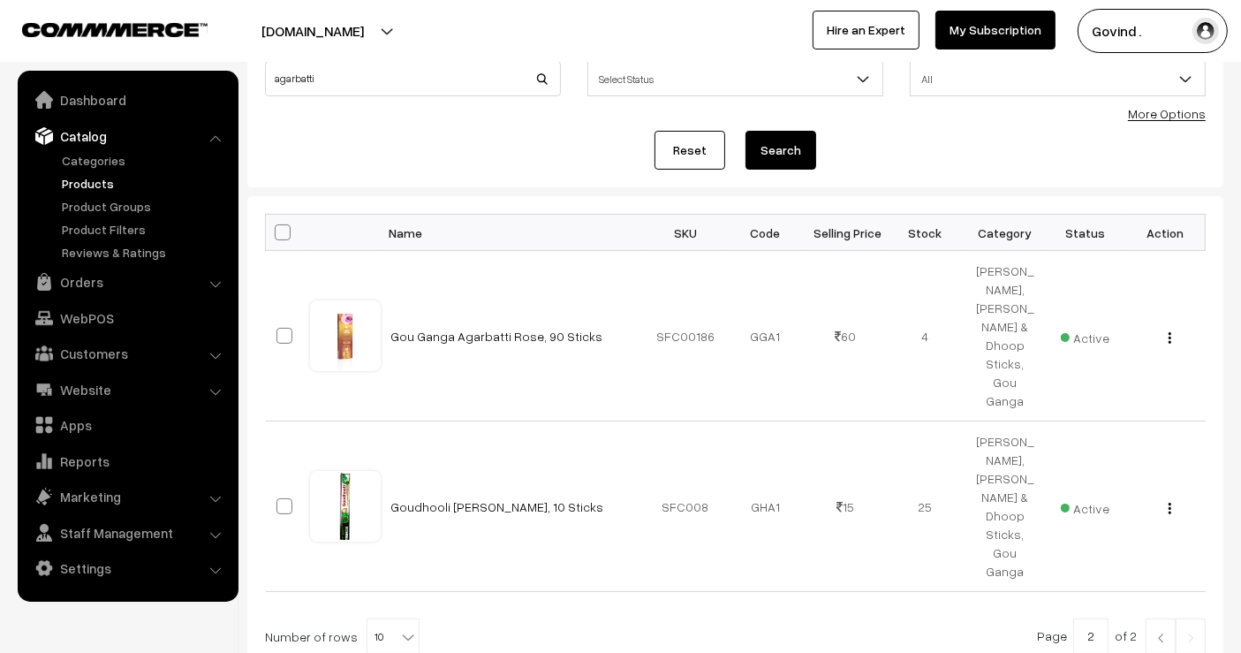
click at [1240, 258] on html "Thank you for showing interest. Our team will call you shortly. Close [DOMAIN_N…" at bounding box center [620, 180] width 1241 height 653
click at [1170, 332] on img "button" at bounding box center [1170, 337] width 3 height 11
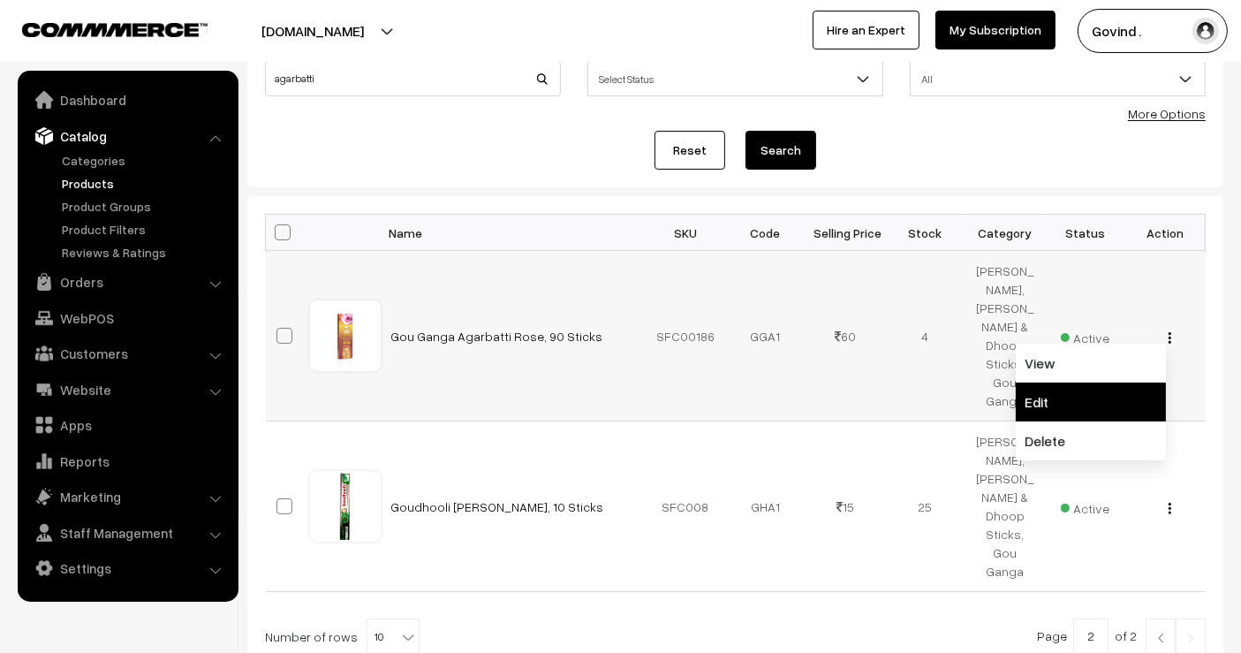
click at [1111, 383] on link "Edit" at bounding box center [1091, 402] width 150 height 39
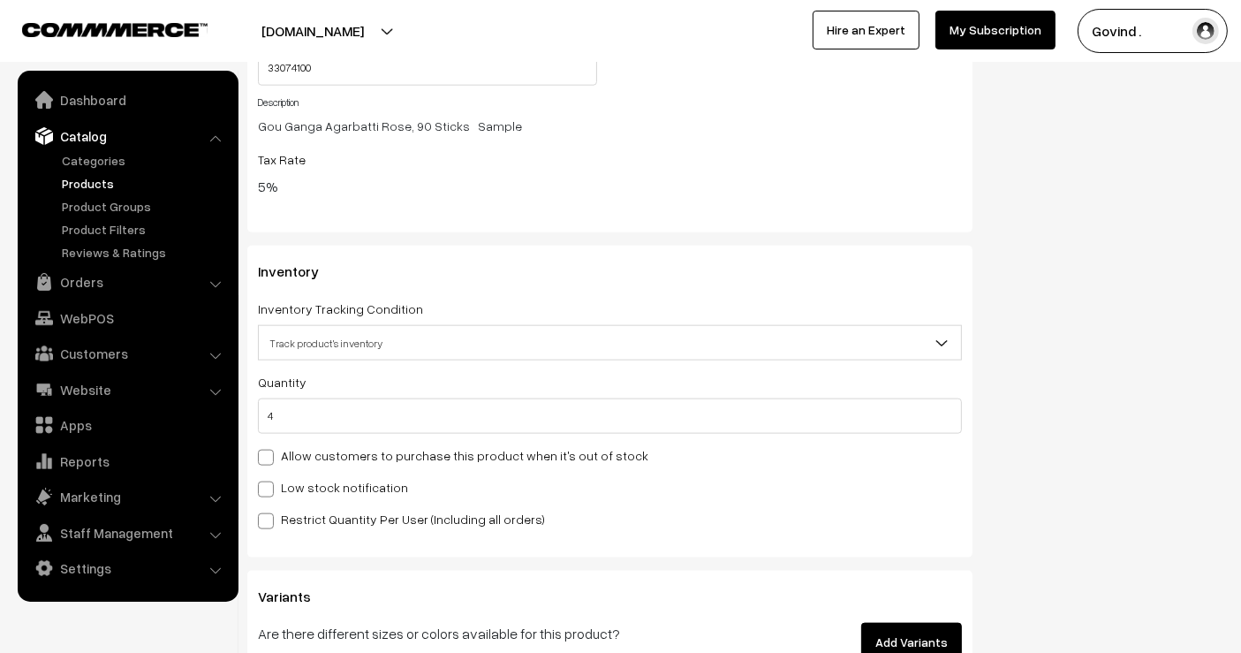
scroll to position [2009, 0]
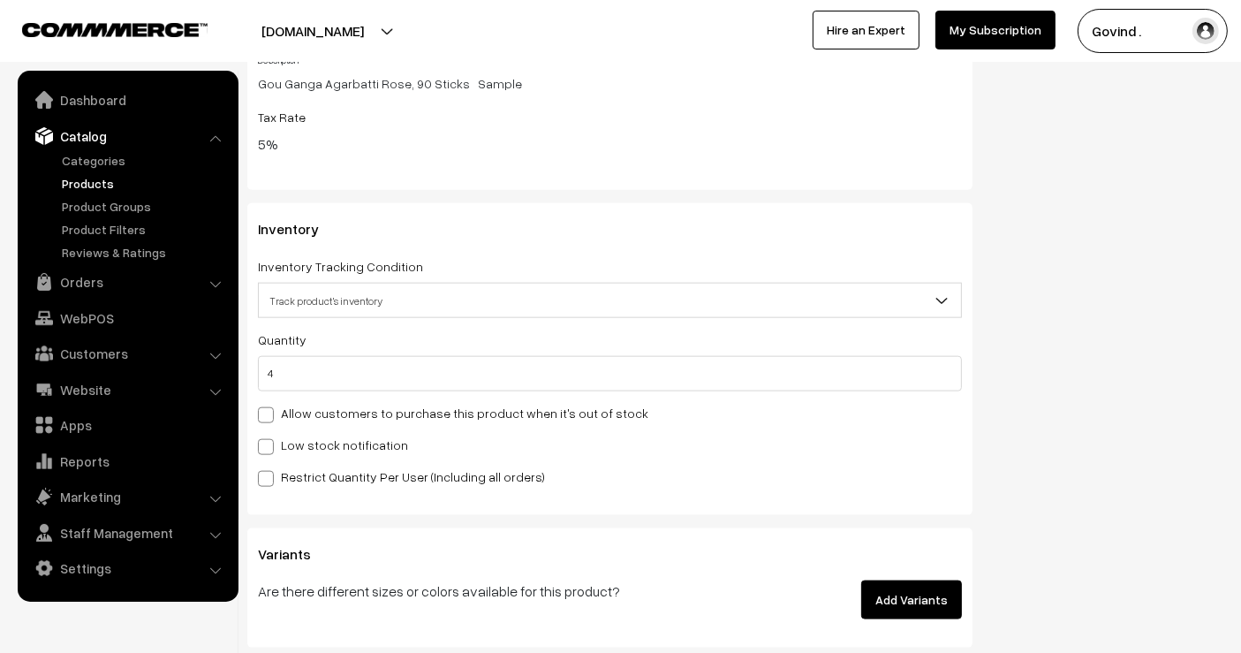
click at [731, 377] on input "4" at bounding box center [610, 373] width 704 height 35
type input "7"
type input "11"
type input "7"
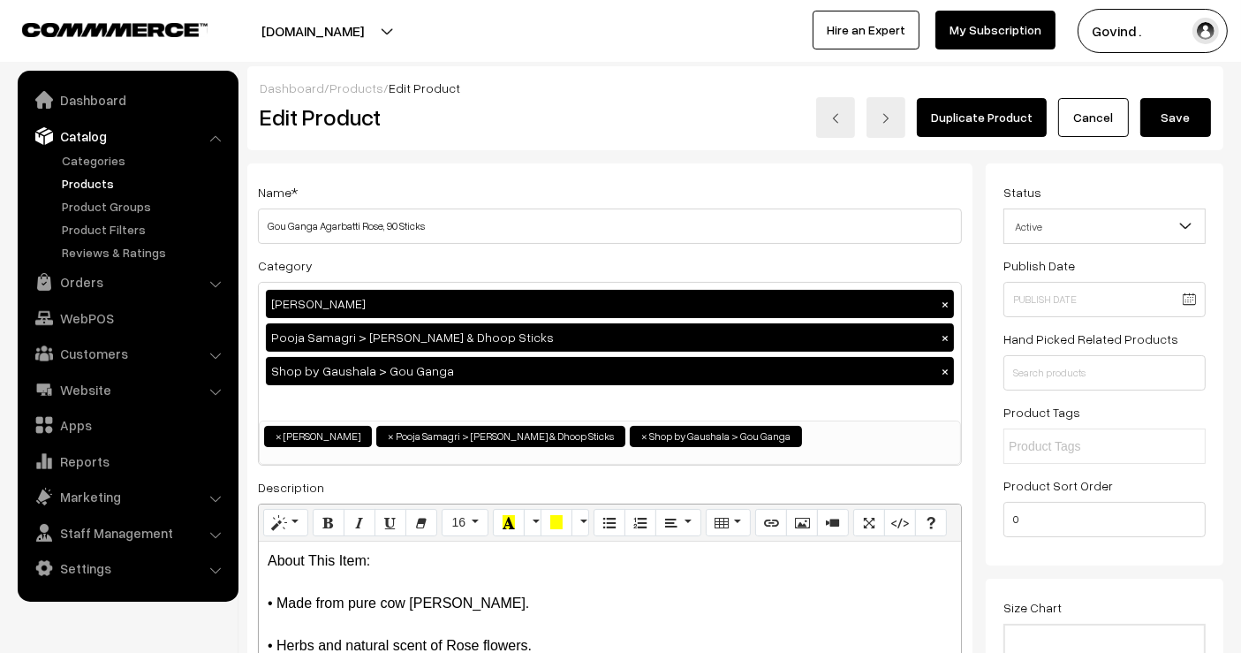
click at [1179, 104] on button "Save" at bounding box center [1176, 117] width 71 height 39
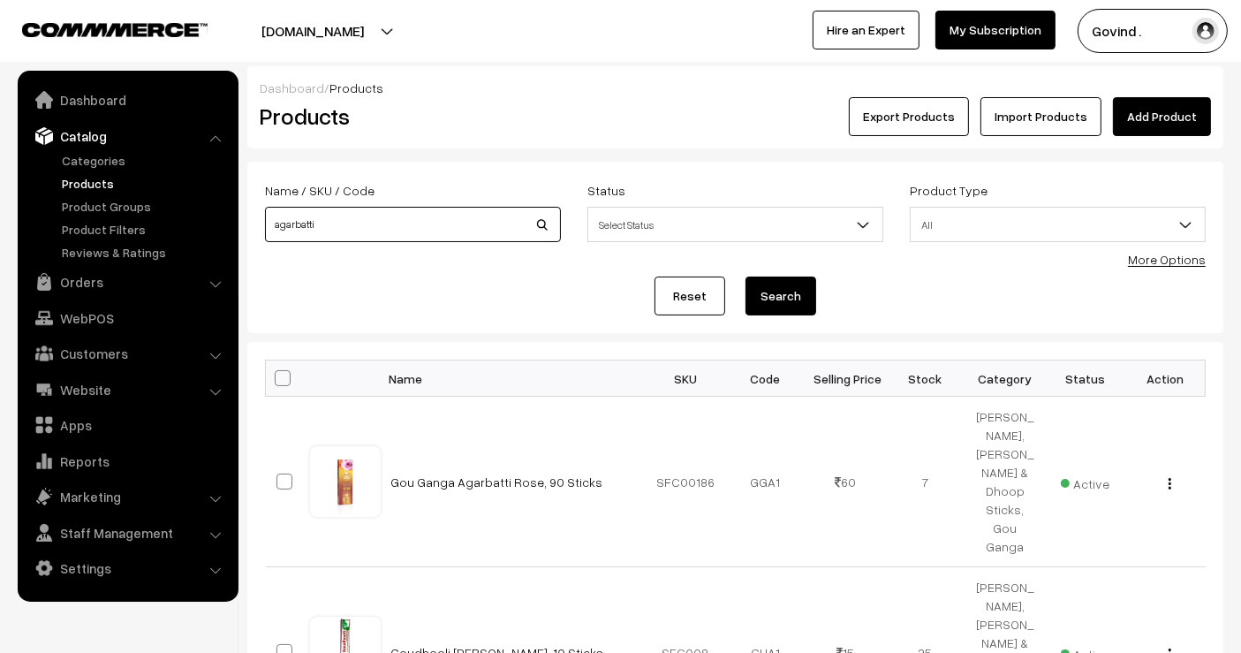
click at [460, 224] on input "agarbatti" at bounding box center [413, 224] width 296 height 35
type input "sandalwoo"
click at [746, 277] on button "Search" at bounding box center [781, 296] width 71 height 39
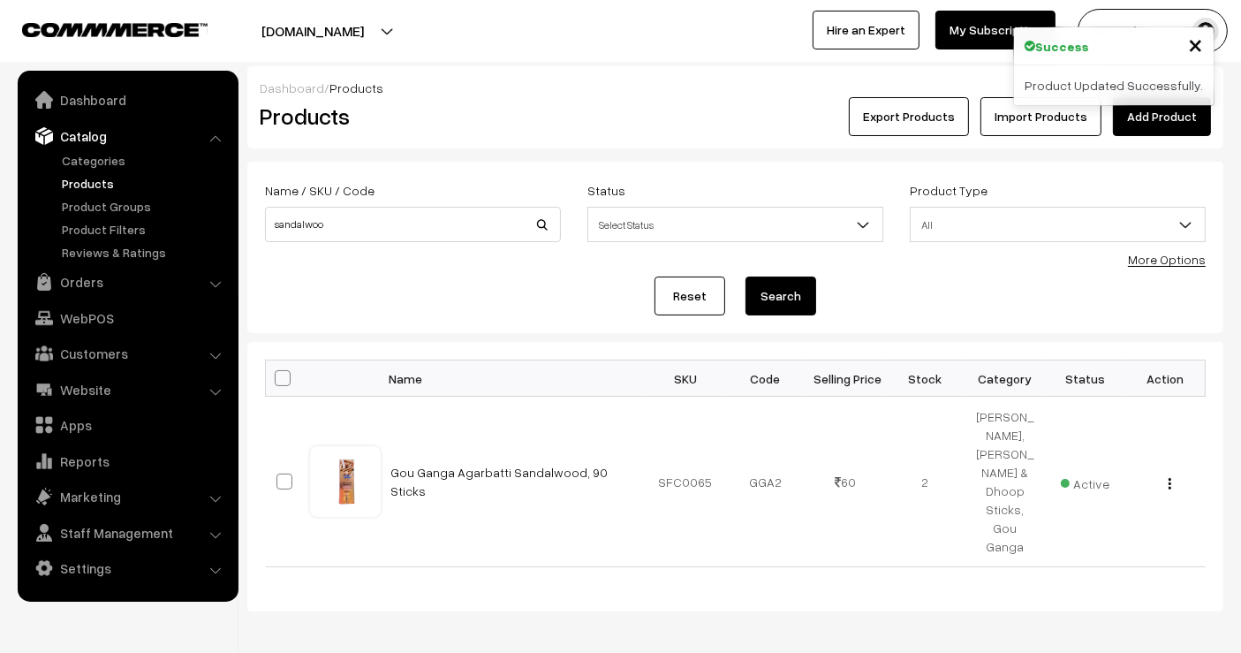
scroll to position [34, 0]
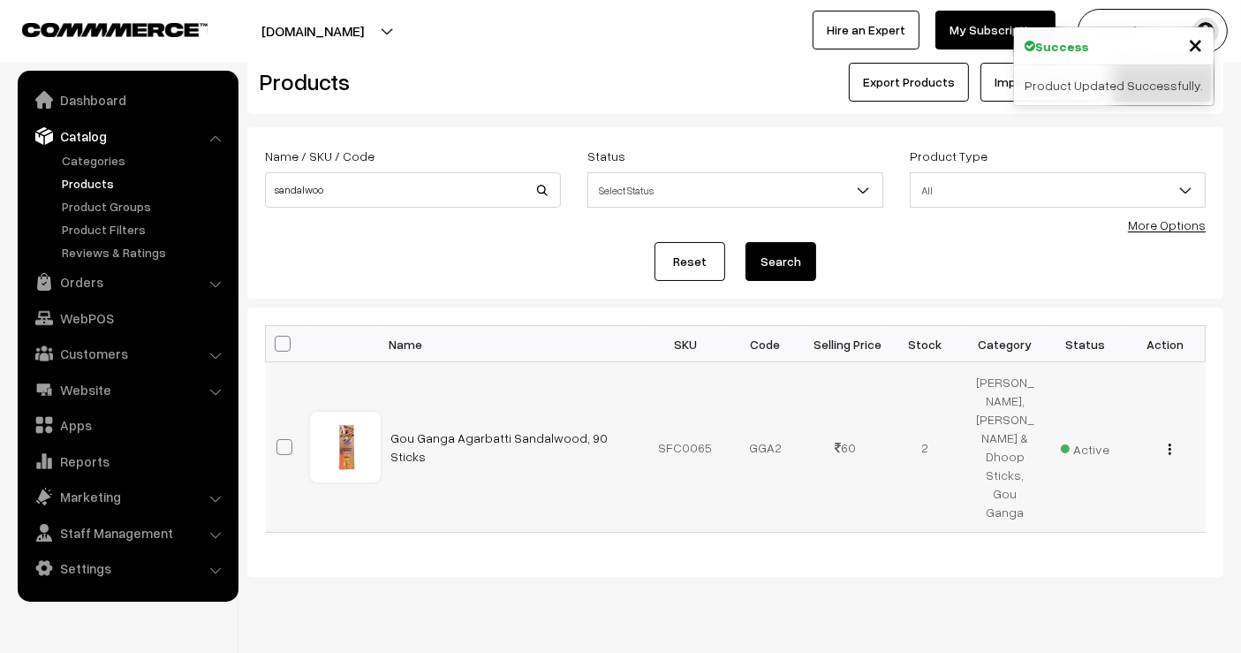
click at [1166, 438] on div "View Edit Delete" at bounding box center [1165, 447] width 59 height 19
click at [1168, 442] on button "button" at bounding box center [1170, 449] width 4 height 14
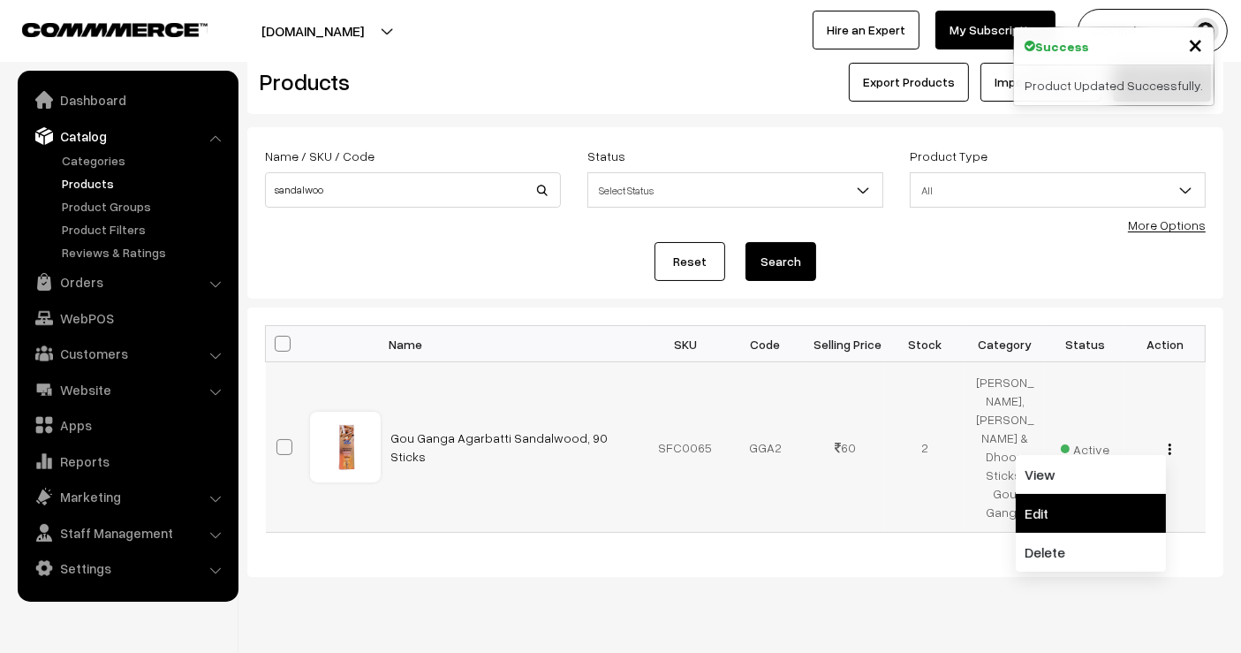
click at [1108, 494] on link "Edit" at bounding box center [1091, 513] width 150 height 39
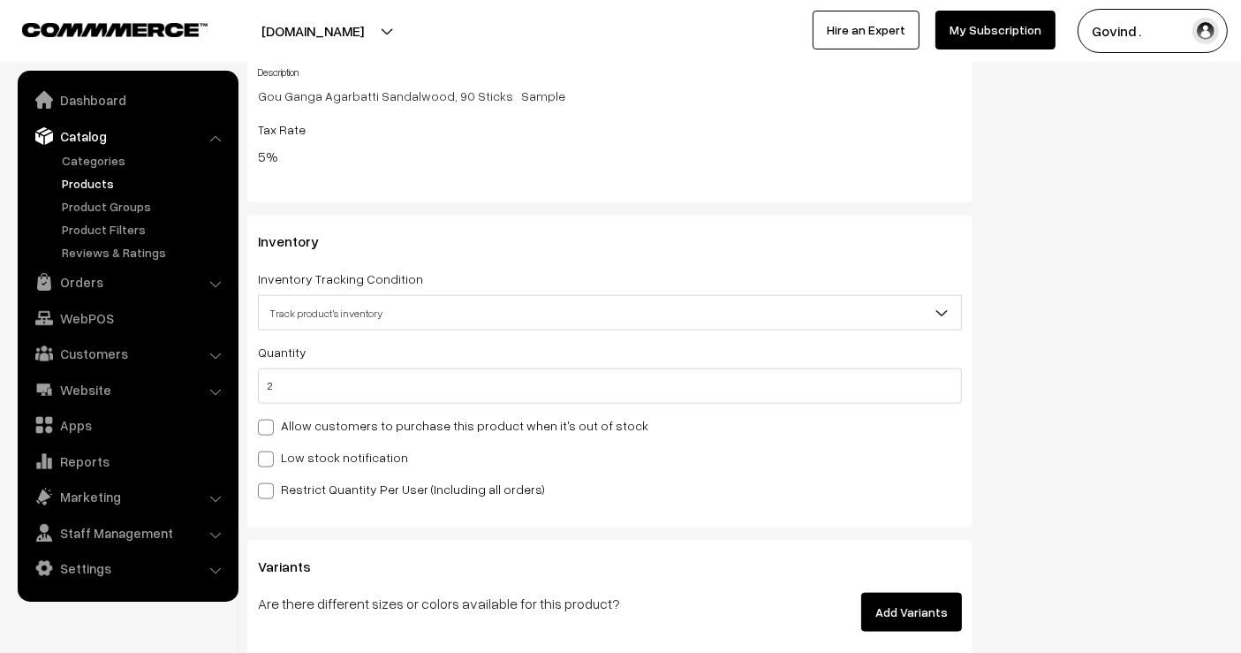
scroll to position [2004, 0]
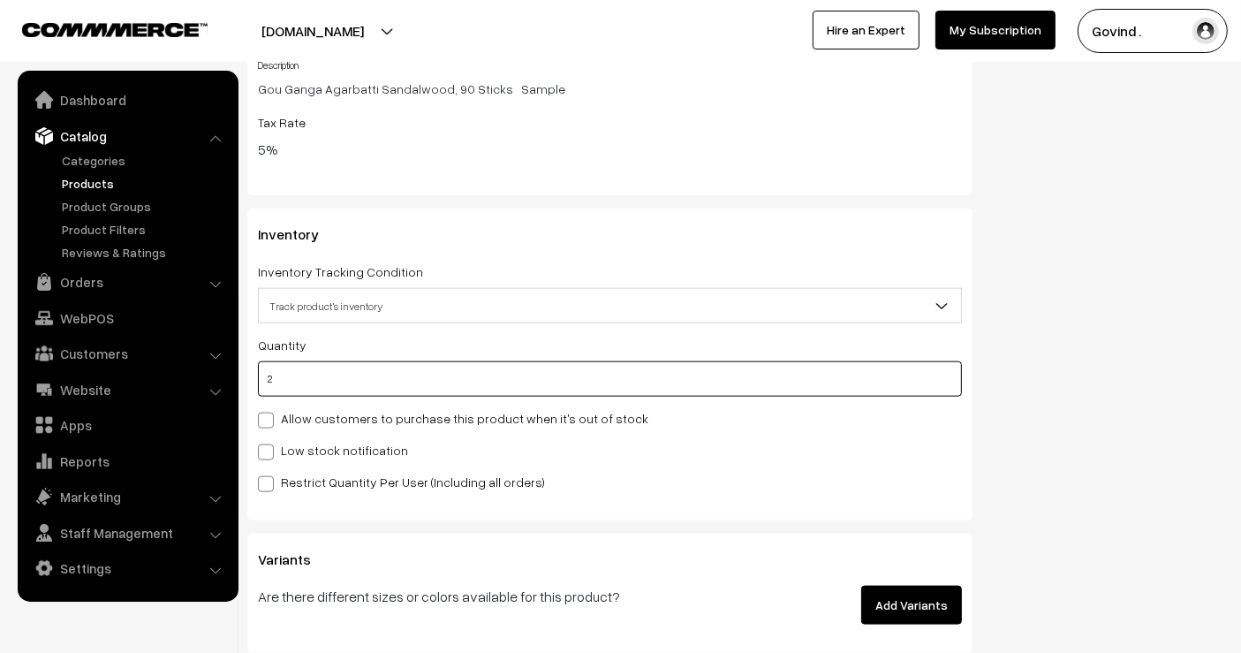
click at [825, 372] on input "2" at bounding box center [610, 378] width 704 height 35
type input "7"
type input "9"
type input "7"
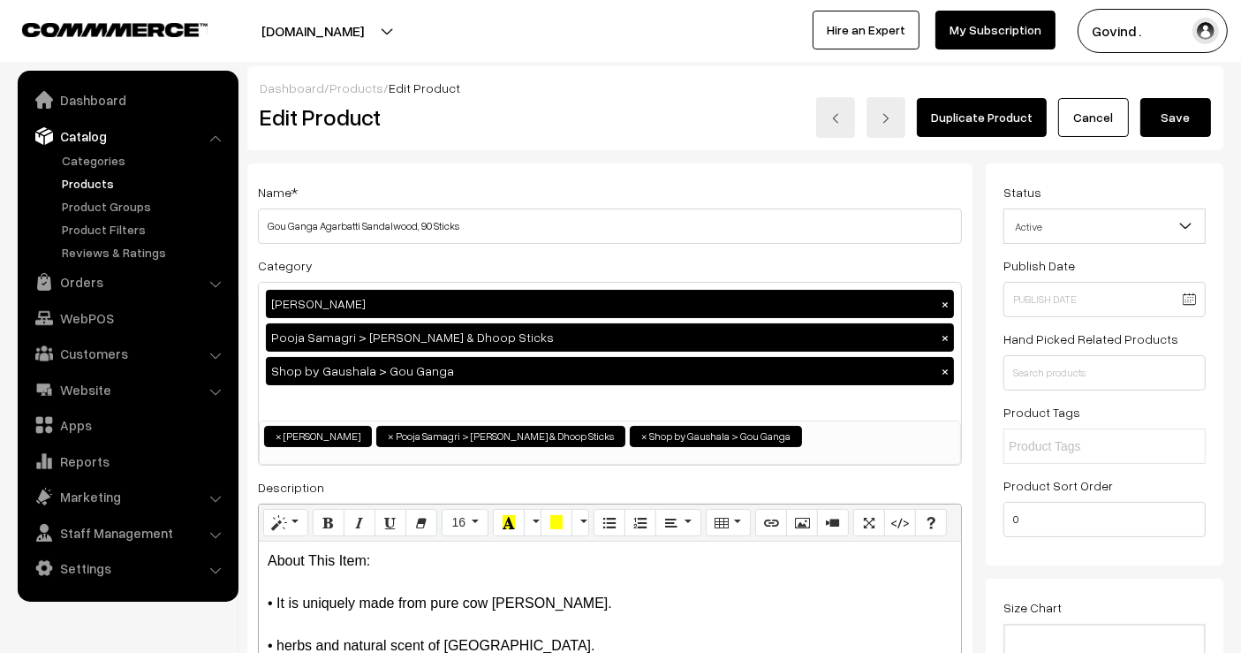
click at [1170, 111] on button "Save" at bounding box center [1176, 117] width 71 height 39
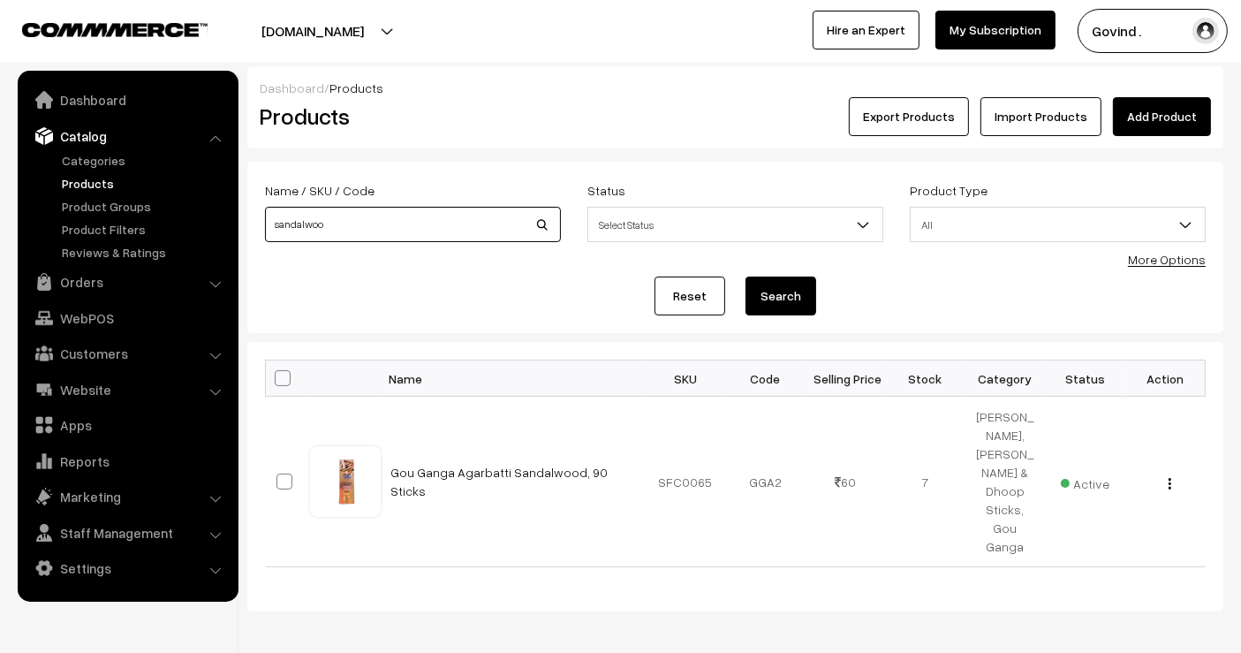
click at [461, 216] on input "sandalwoo" at bounding box center [413, 224] width 296 height 35
type input "sambrani"
click at [746, 277] on button "Search" at bounding box center [781, 296] width 71 height 39
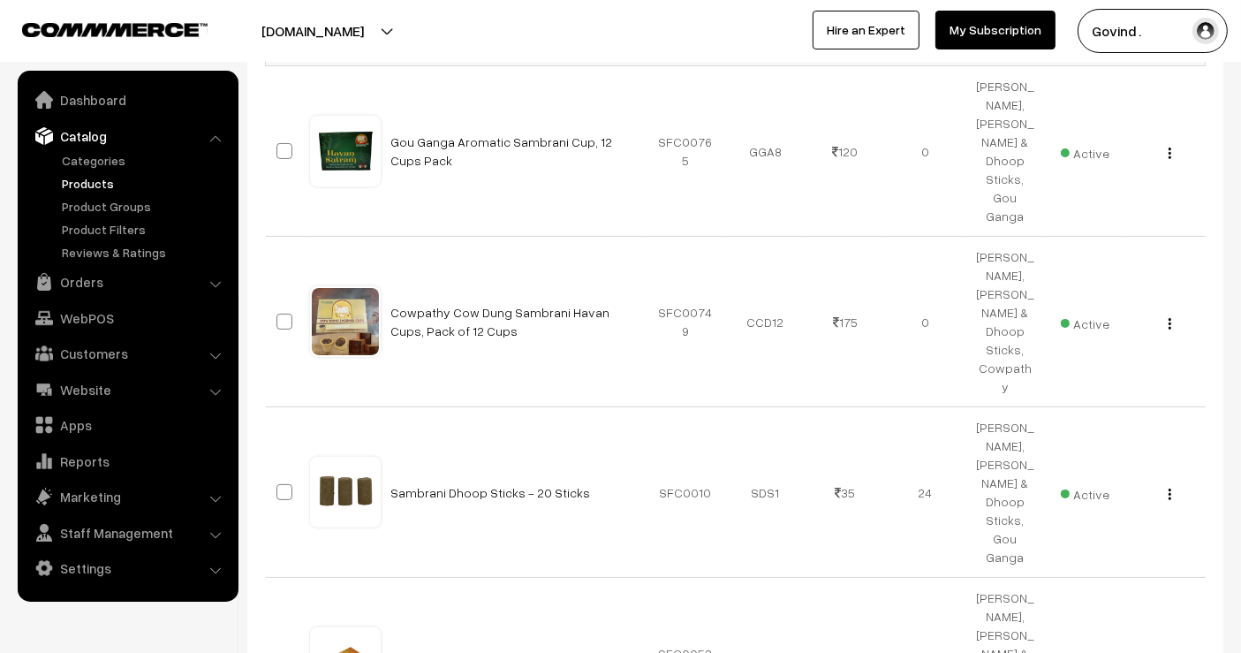
scroll to position [356, 0]
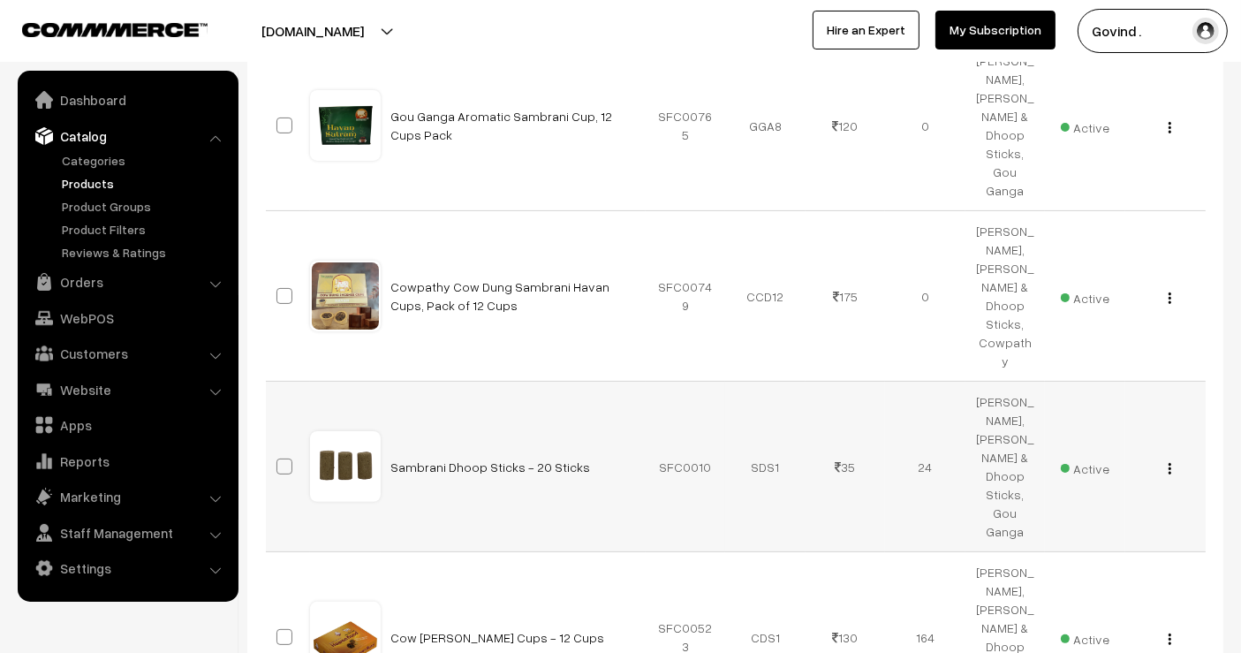
click at [1169, 463] on img "button" at bounding box center [1170, 468] width 3 height 11
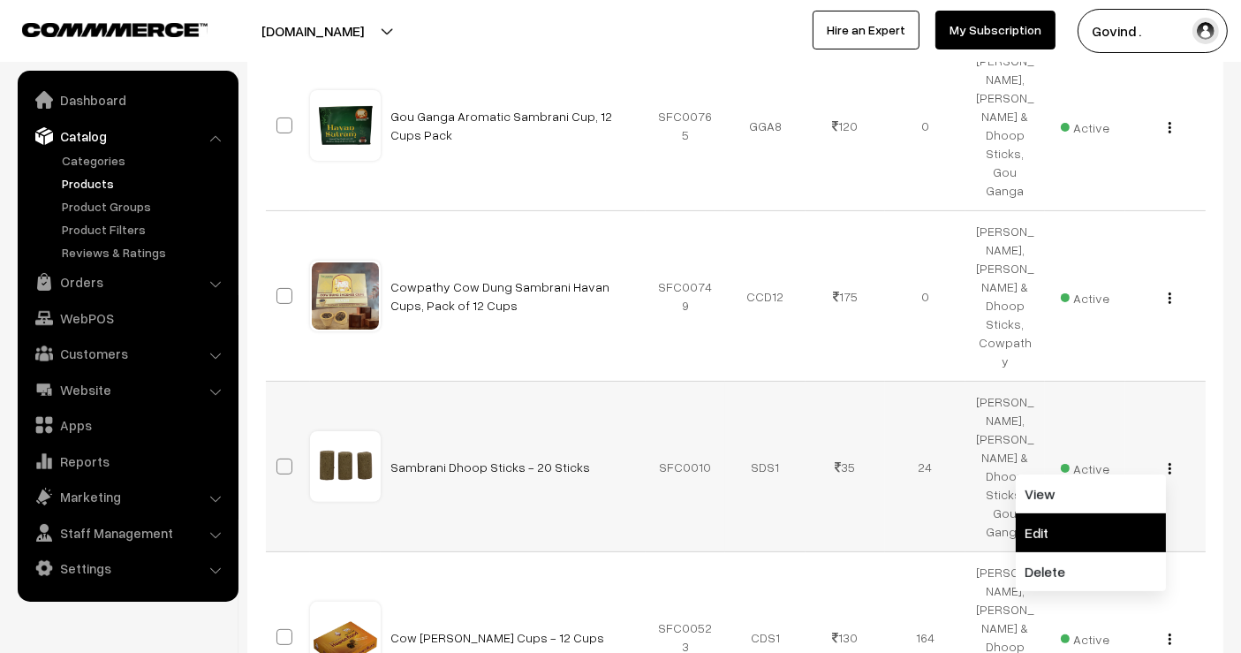
click at [1121, 513] on link "Edit" at bounding box center [1091, 532] width 150 height 39
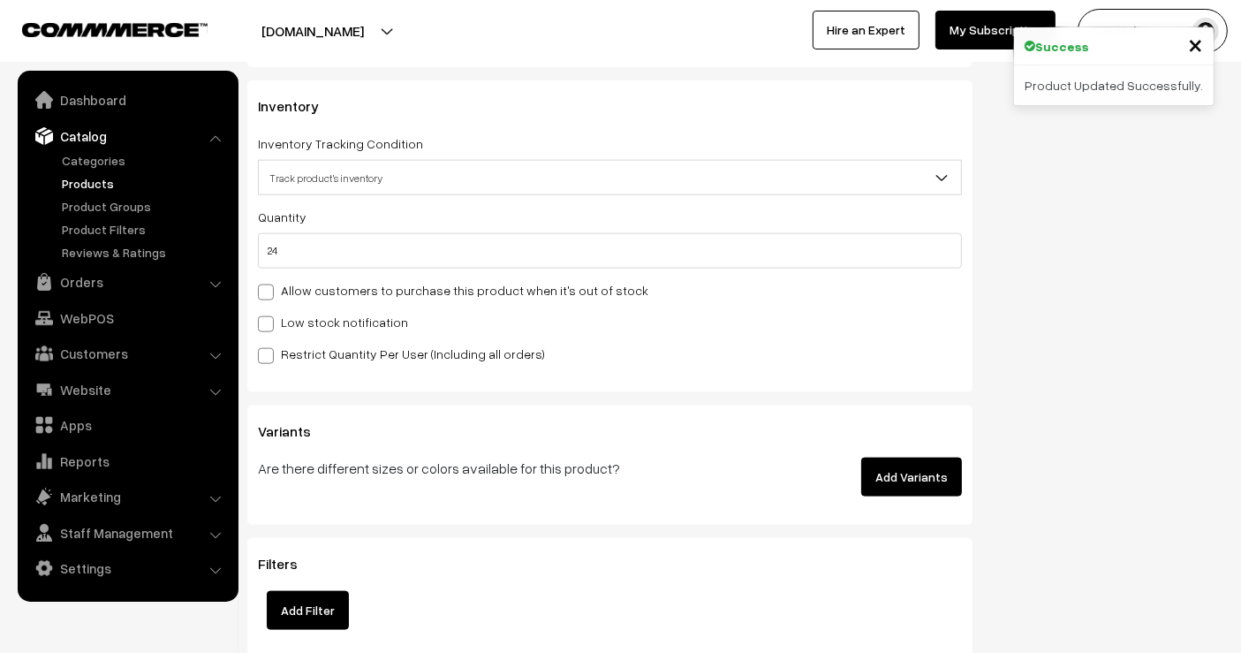
scroll to position [2144, 0]
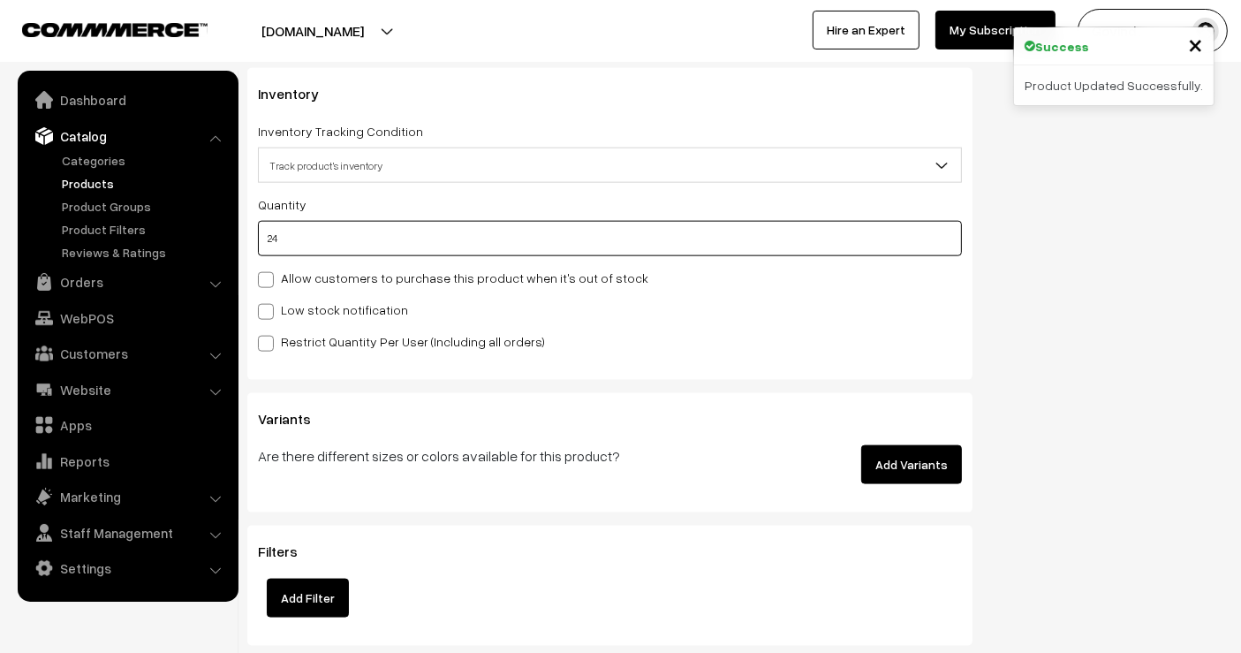
click at [868, 236] on input "24" at bounding box center [610, 238] width 704 height 35
type input "2"
type input "26"
type input "0"
type input "3"
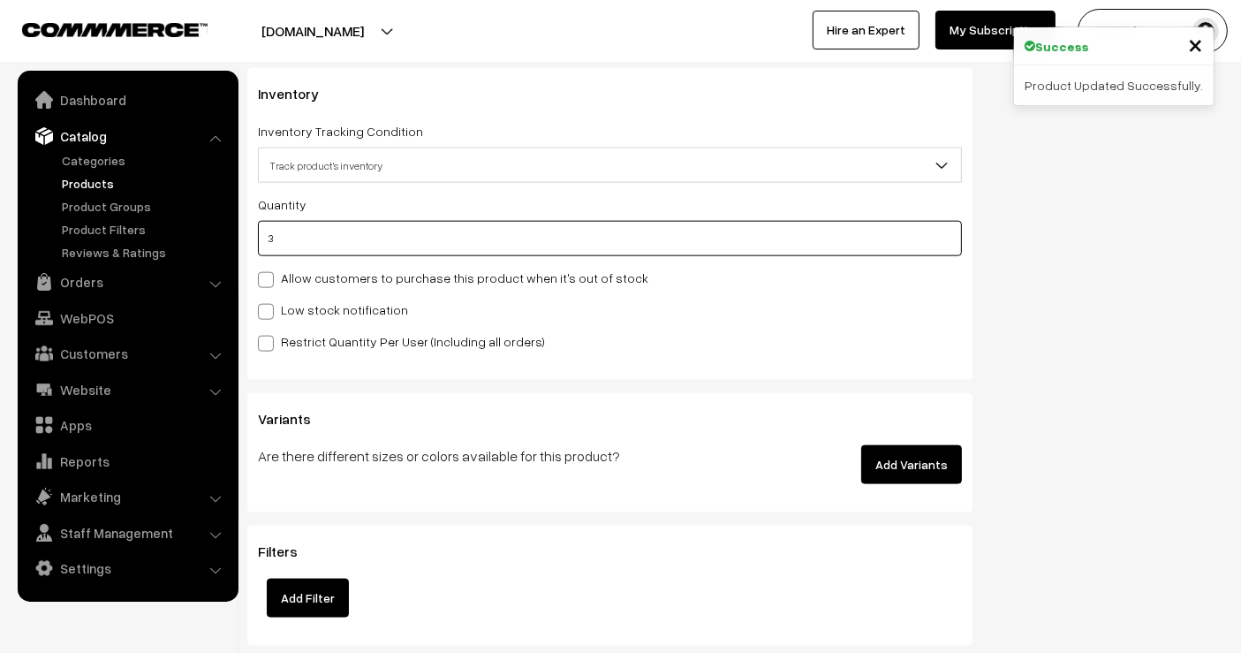
type input "27"
type input "33"
type input "57"
type input "33"
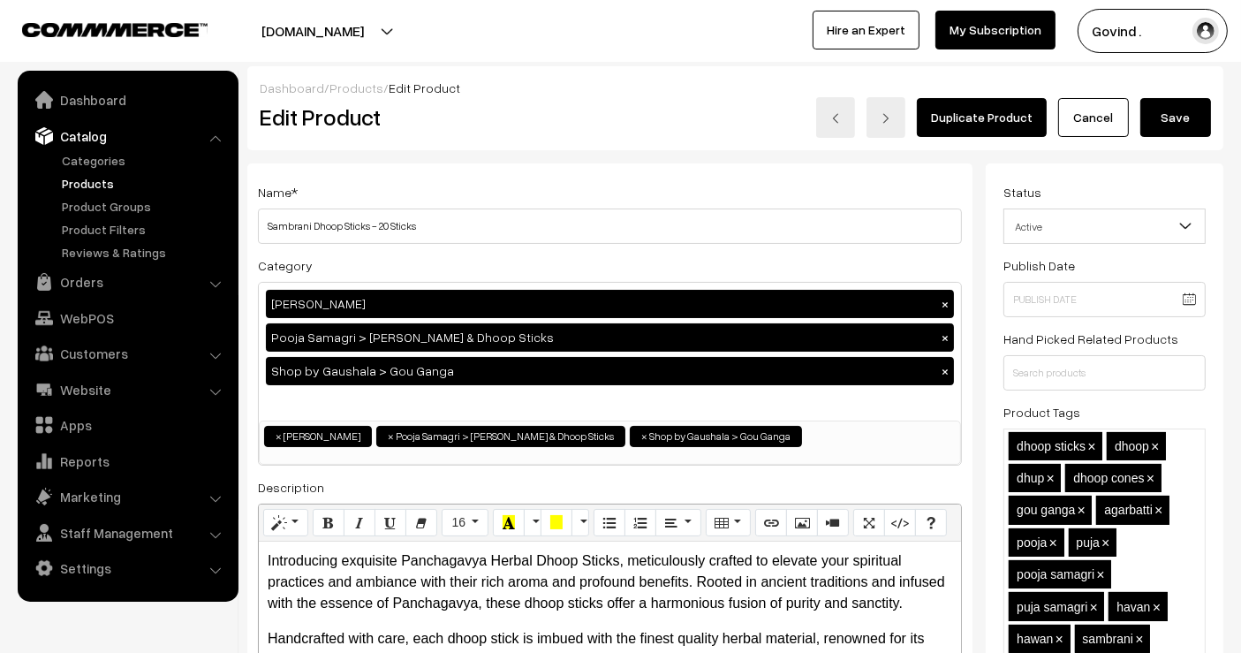
click at [1181, 111] on button "Save" at bounding box center [1176, 117] width 71 height 39
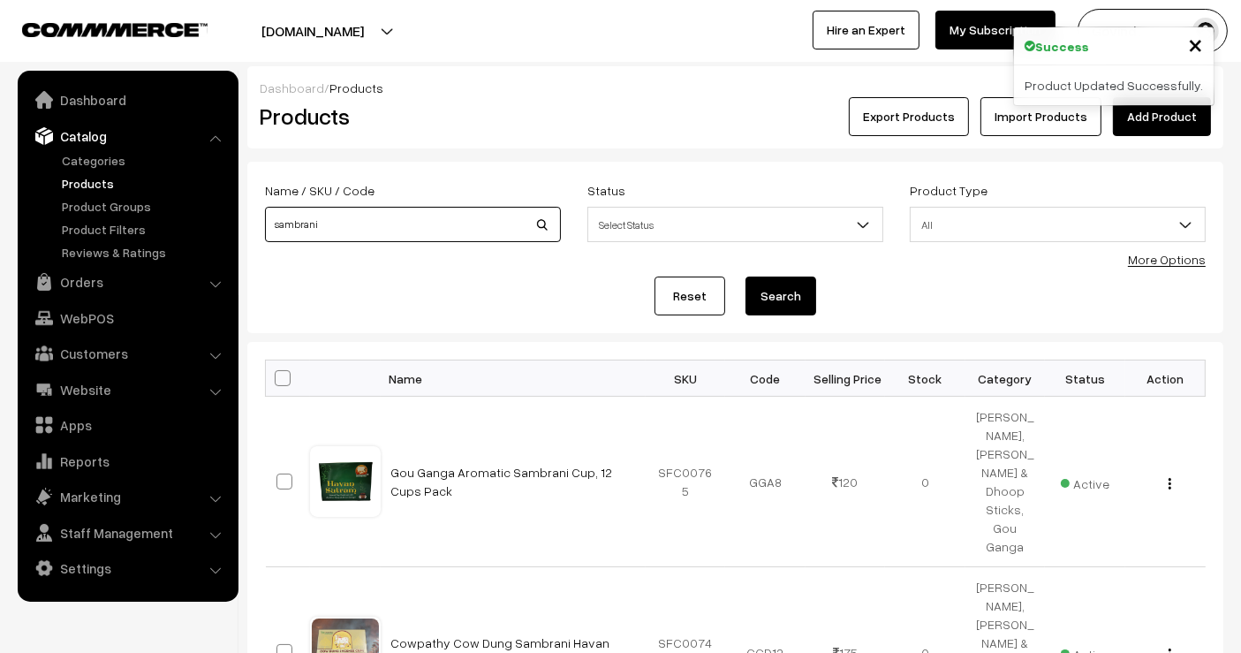
click at [411, 226] on input "sambrani" at bounding box center [413, 224] width 296 height 35
type input "surabhi"
click at [746, 277] on button "Search" at bounding box center [781, 296] width 71 height 39
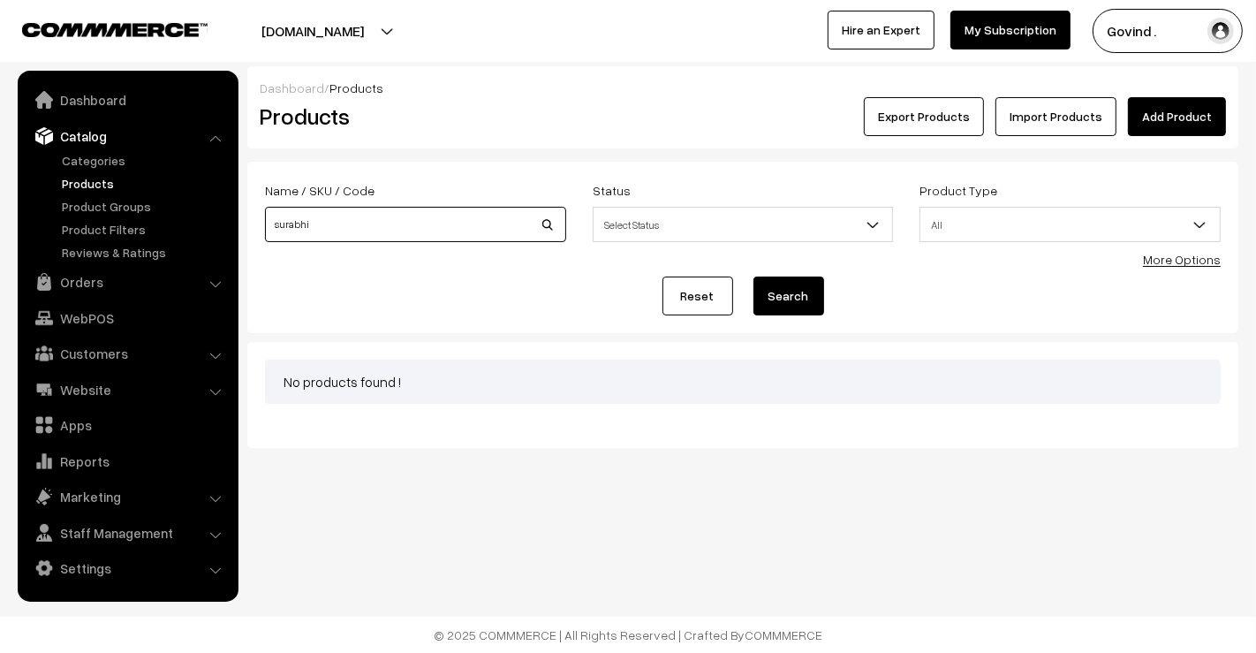
click at [291, 223] on input "surabhi" at bounding box center [415, 224] width 301 height 35
type input "[PERSON_NAME]"
click at [754, 277] on button "Search" at bounding box center [789, 296] width 71 height 39
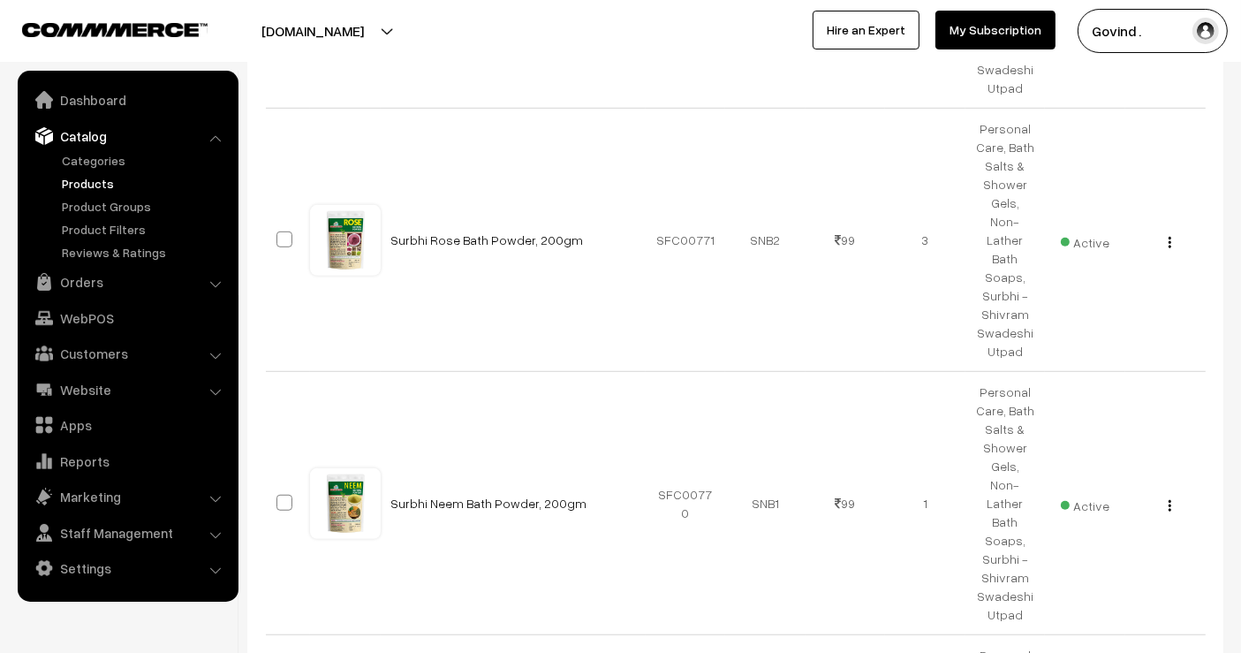
scroll to position [1759, 0]
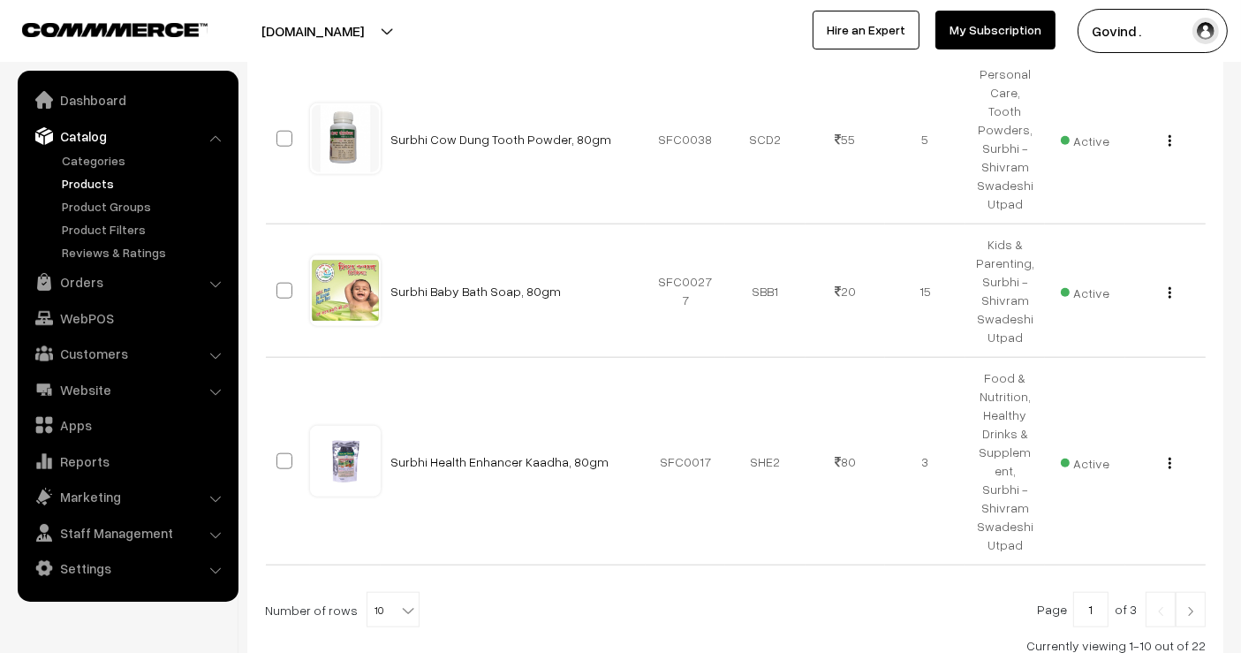
click at [1181, 592] on link at bounding box center [1191, 609] width 30 height 35
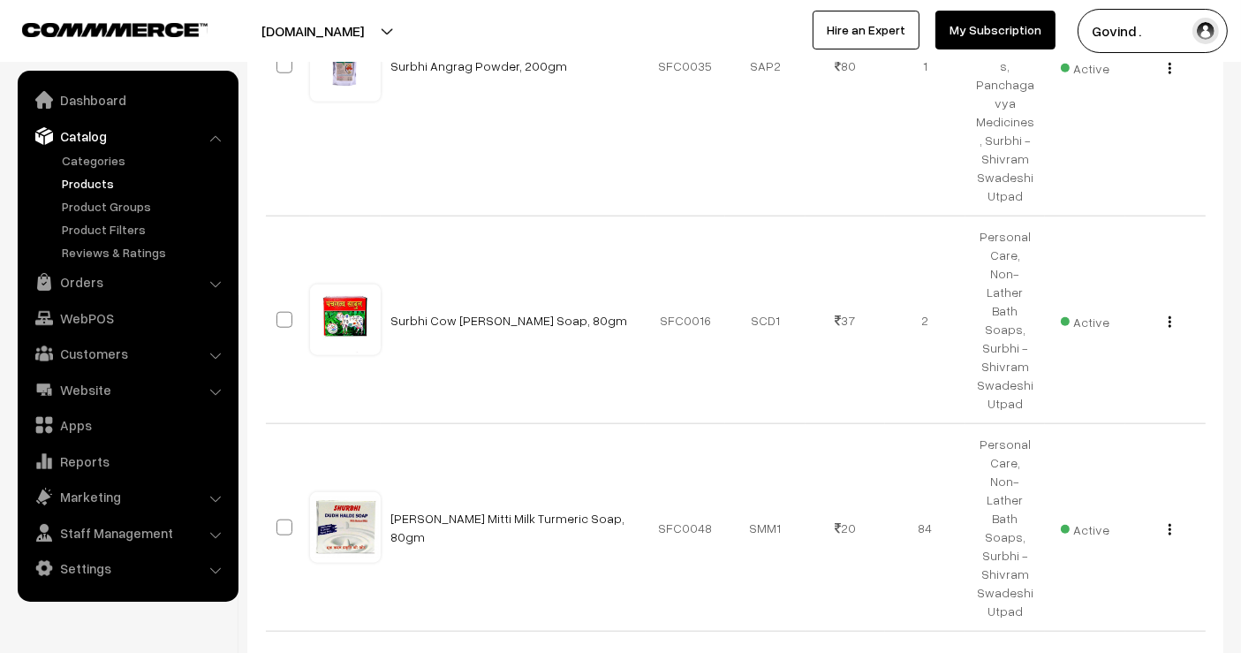
scroll to position [1703, 0]
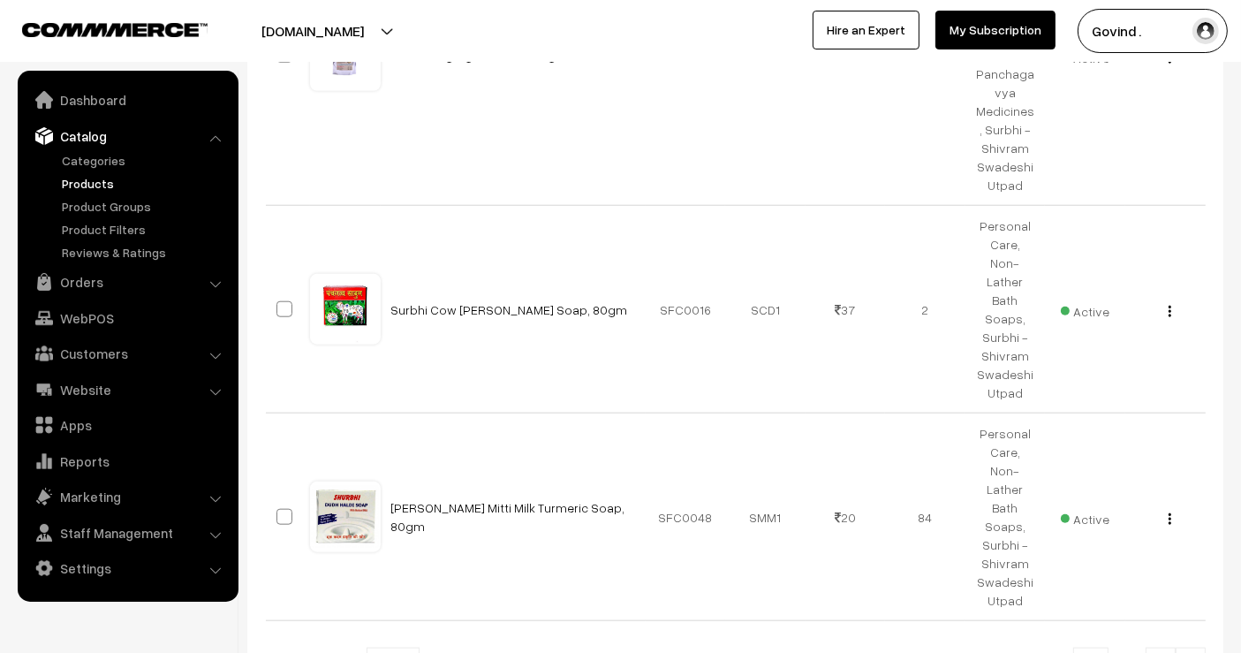
drag, startPoint x: 1247, startPoint y: 133, endPoint x: 1255, endPoint y: 603, distance: 470.1
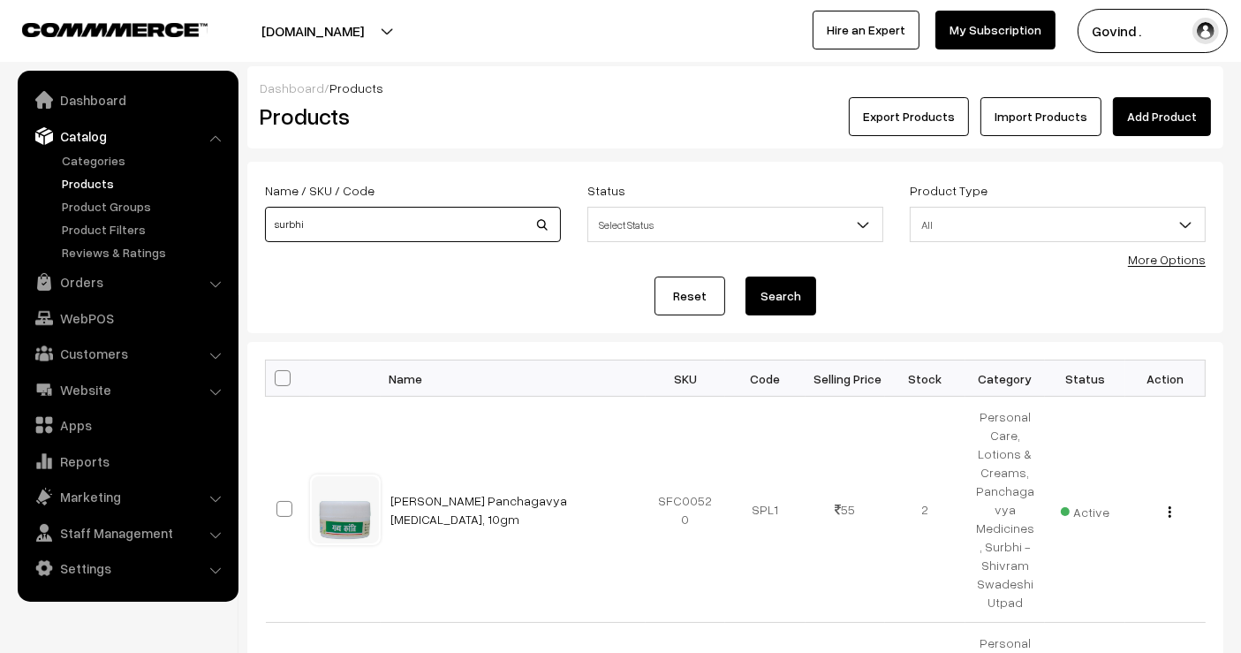
click at [360, 228] on input "surbhi" at bounding box center [413, 224] width 296 height 35
type input "cone"
click at [746, 277] on button "Search" at bounding box center [781, 296] width 71 height 39
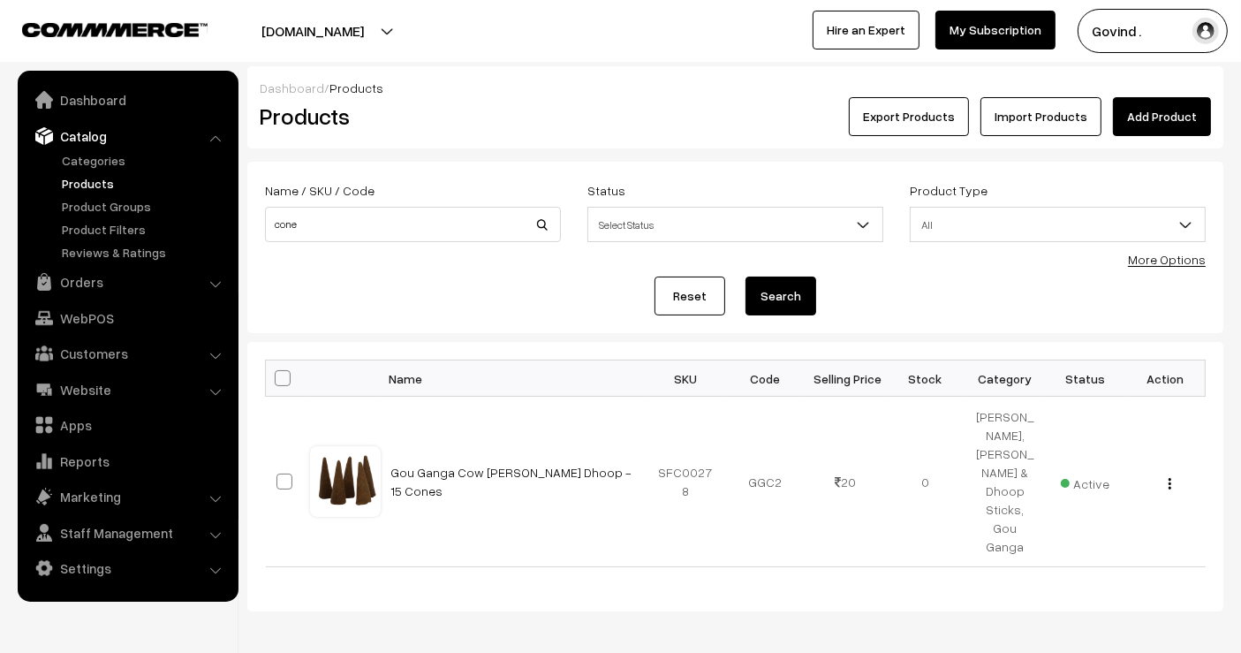
scroll to position [34, 0]
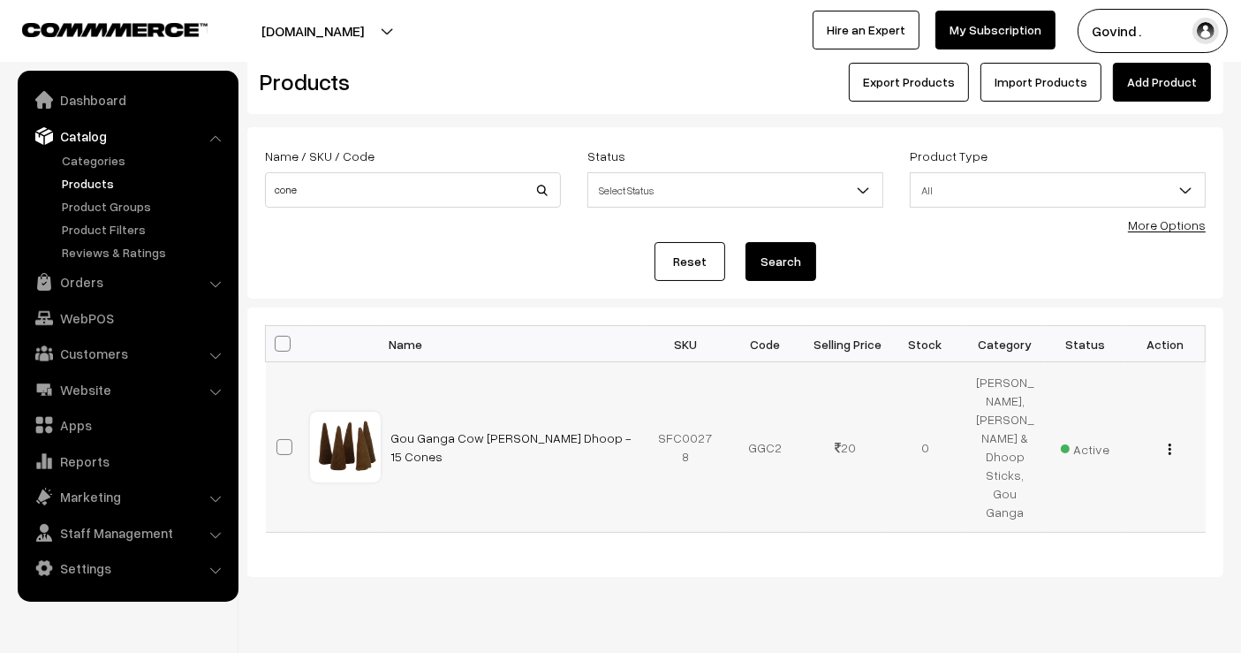
click at [1169, 443] on img "button" at bounding box center [1170, 448] width 3 height 11
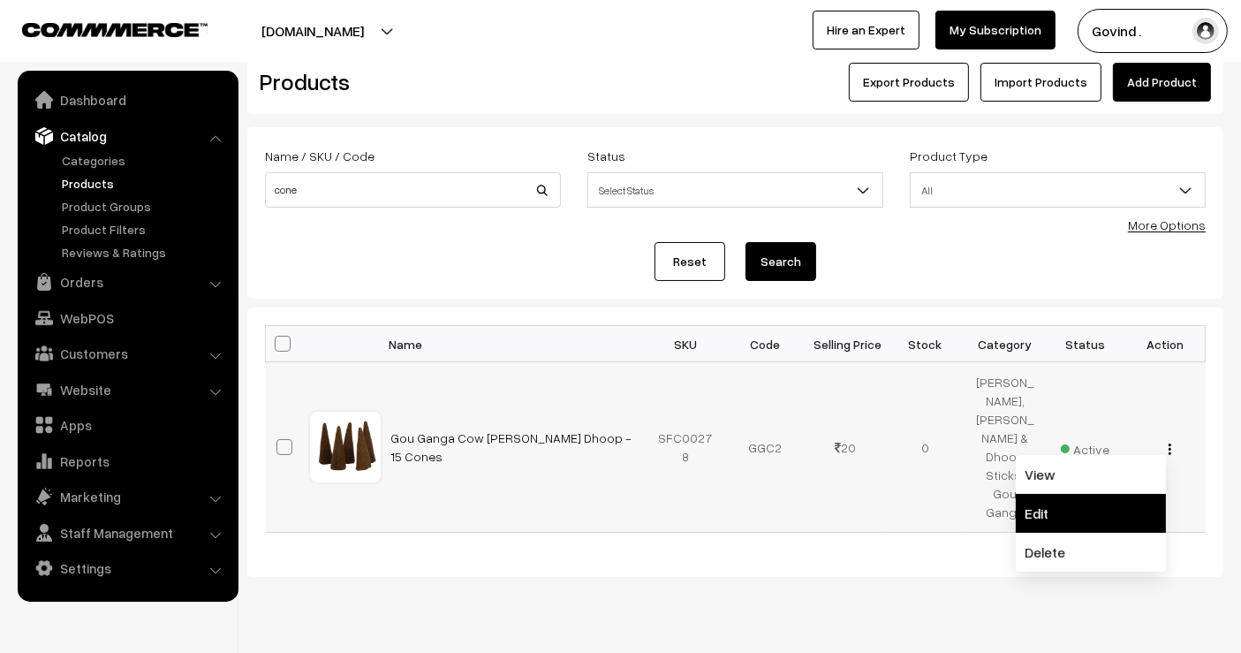
click at [1084, 494] on link "Edit" at bounding box center [1091, 513] width 150 height 39
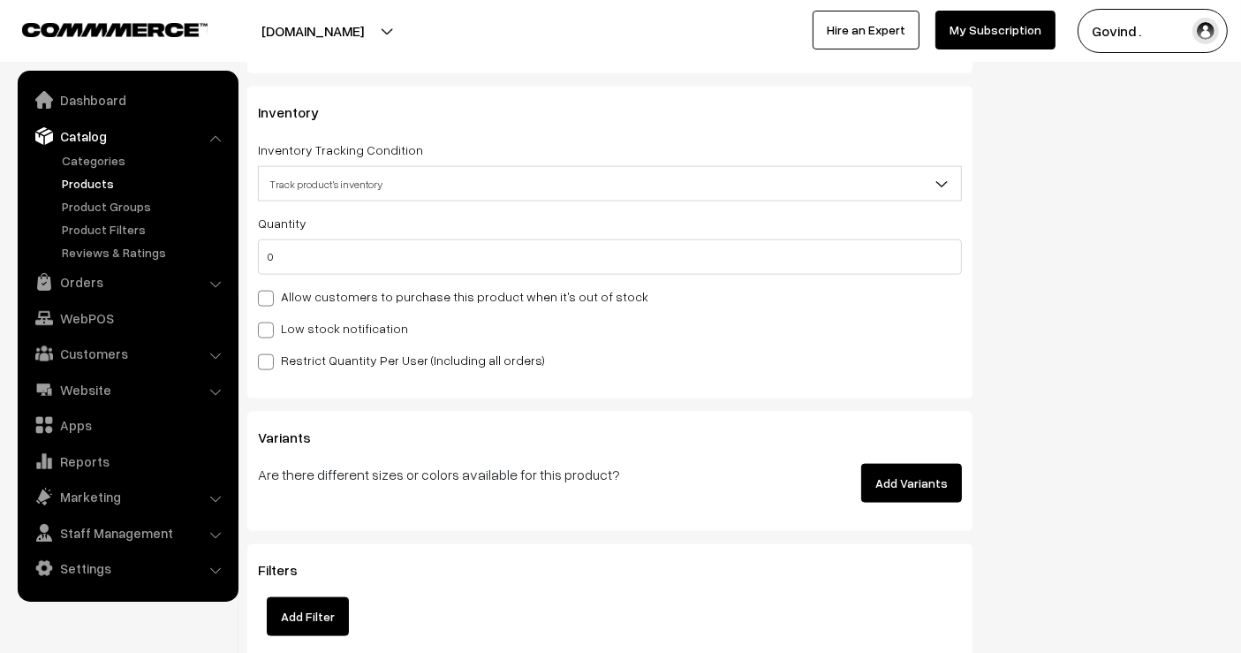
drag, startPoint x: 1247, startPoint y: 36, endPoint x: 1255, endPoint y: 248, distance: 212.2
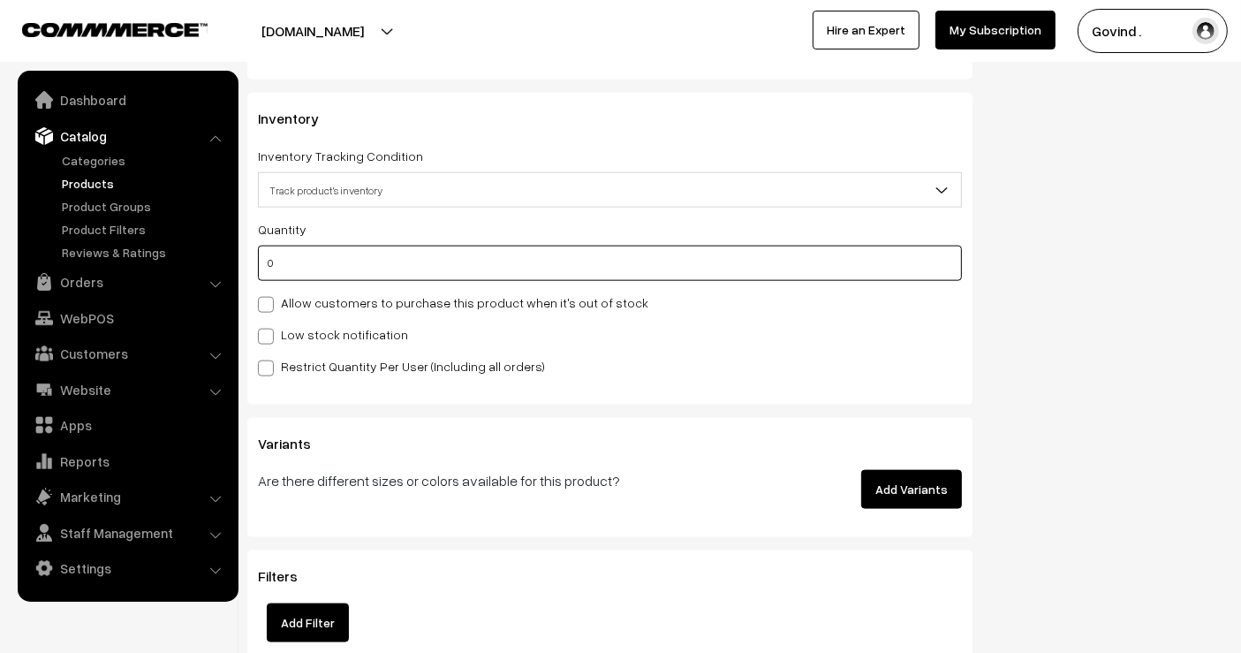
click at [808, 251] on input "0" at bounding box center [610, 263] width 704 height 35
type input "3"
type input "35"
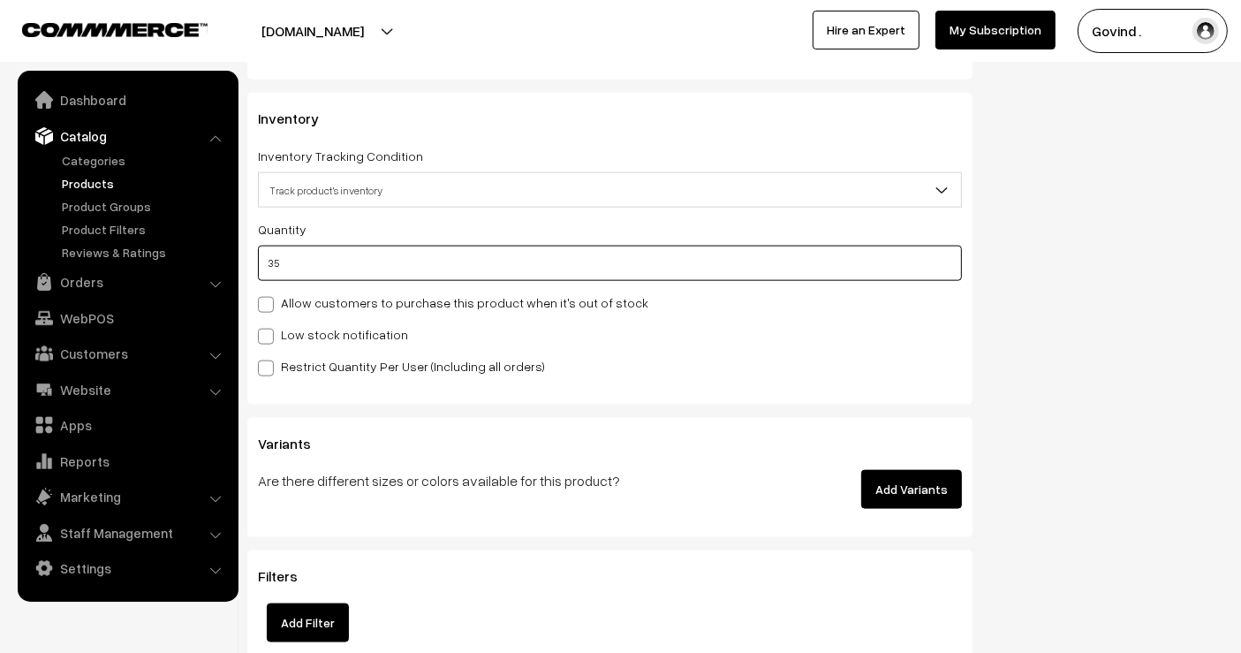
type input "35"
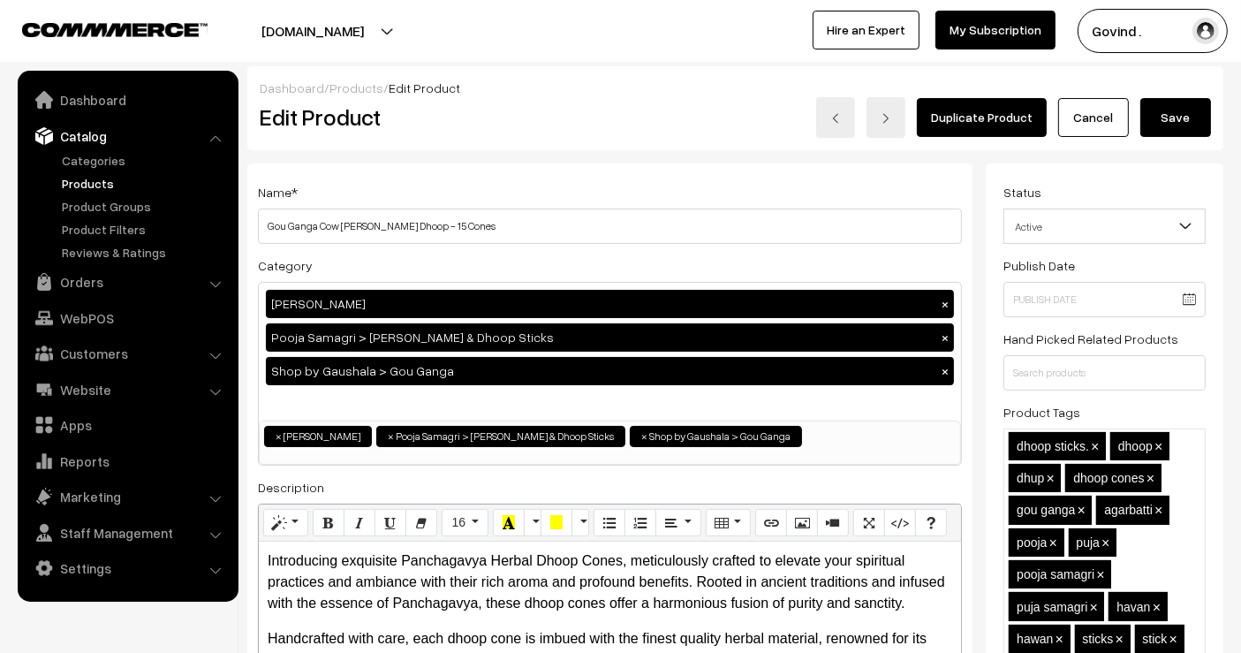
click at [1158, 121] on button "Save" at bounding box center [1176, 117] width 71 height 39
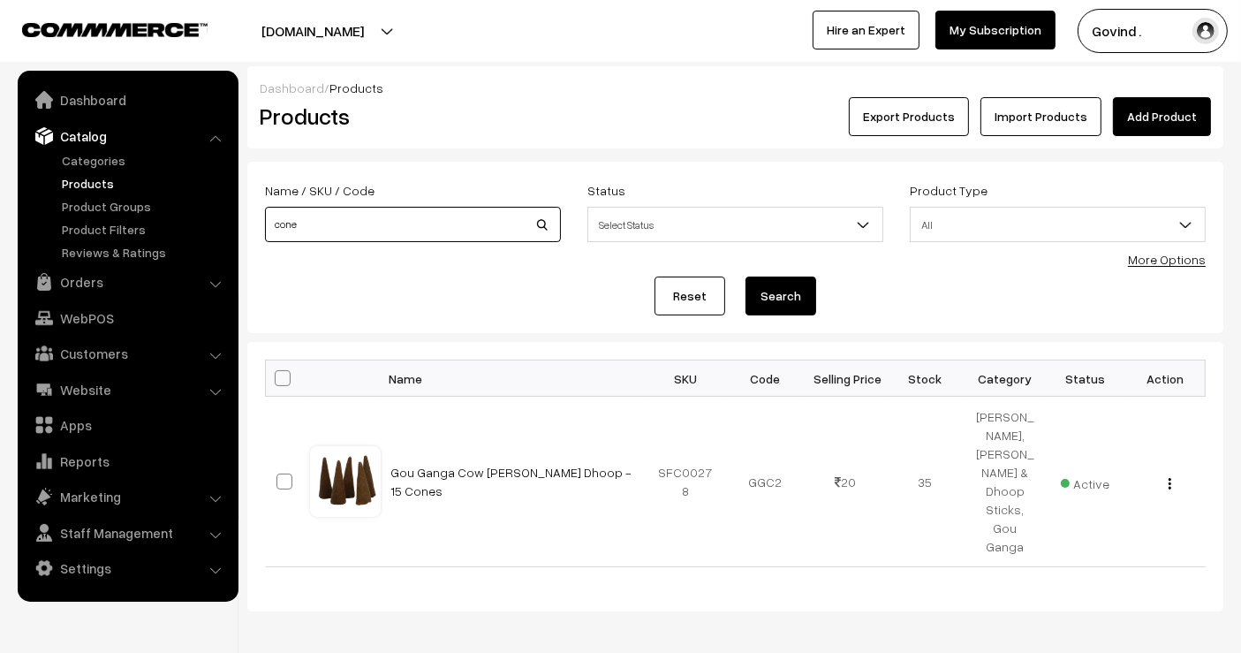
click at [414, 214] on input "cone" at bounding box center [413, 224] width 296 height 35
type input "kewra"
click at [746, 277] on button "Search" at bounding box center [781, 296] width 71 height 39
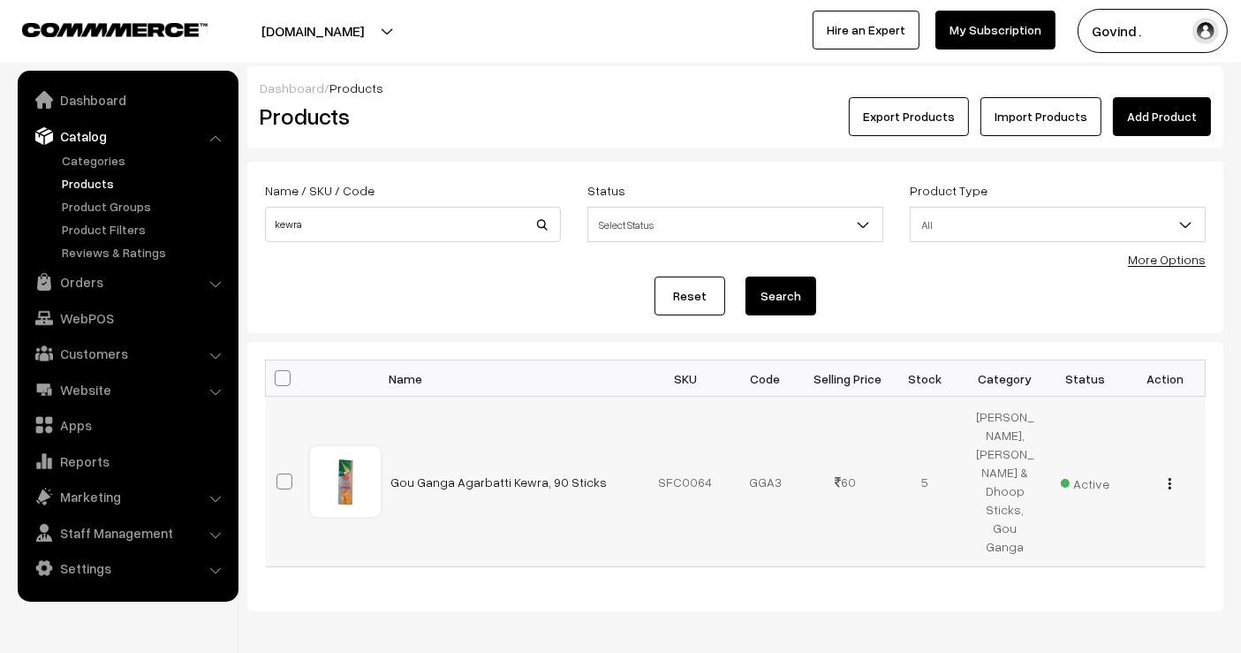
click at [1168, 473] on div "View Edit Delete" at bounding box center [1165, 482] width 59 height 19
click at [1168, 476] on button "button" at bounding box center [1170, 483] width 4 height 14
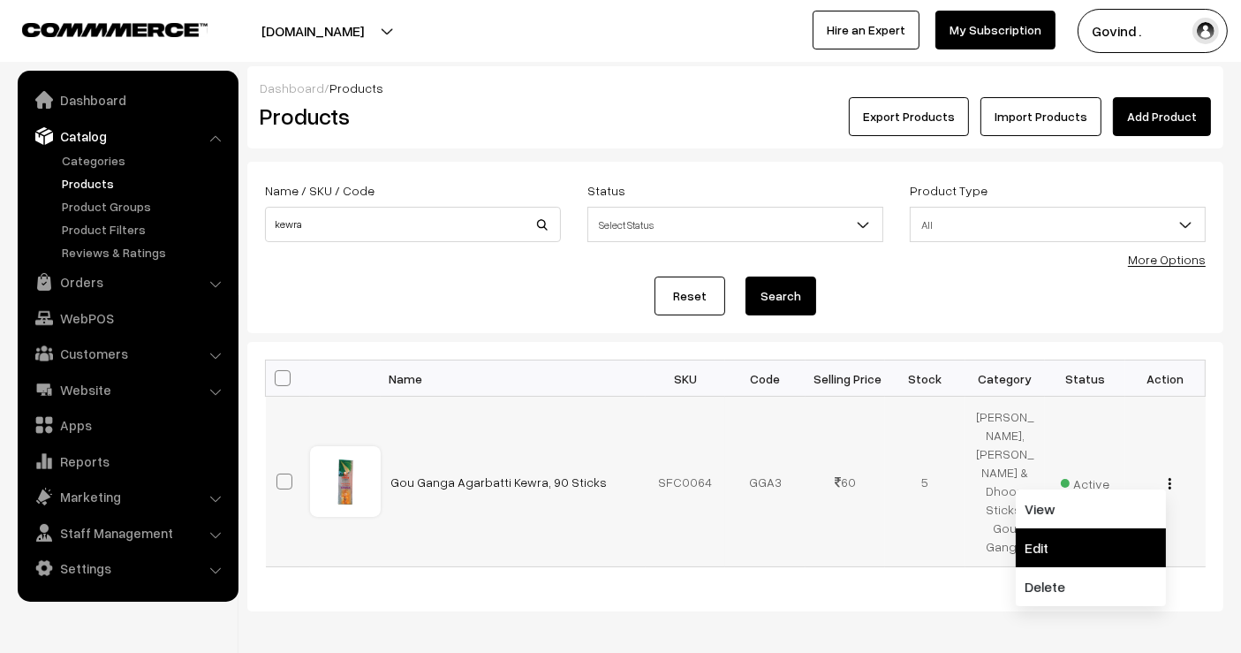
click at [1113, 528] on link "Edit" at bounding box center [1091, 547] width 150 height 39
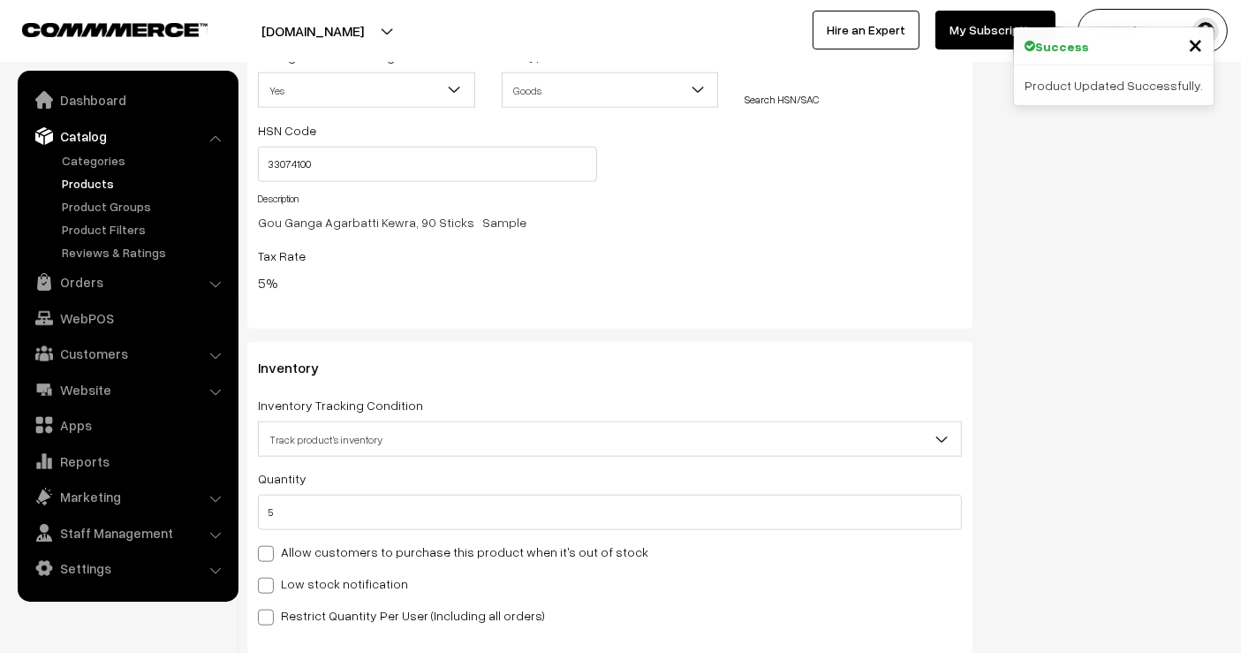
scroll to position [1932, 0]
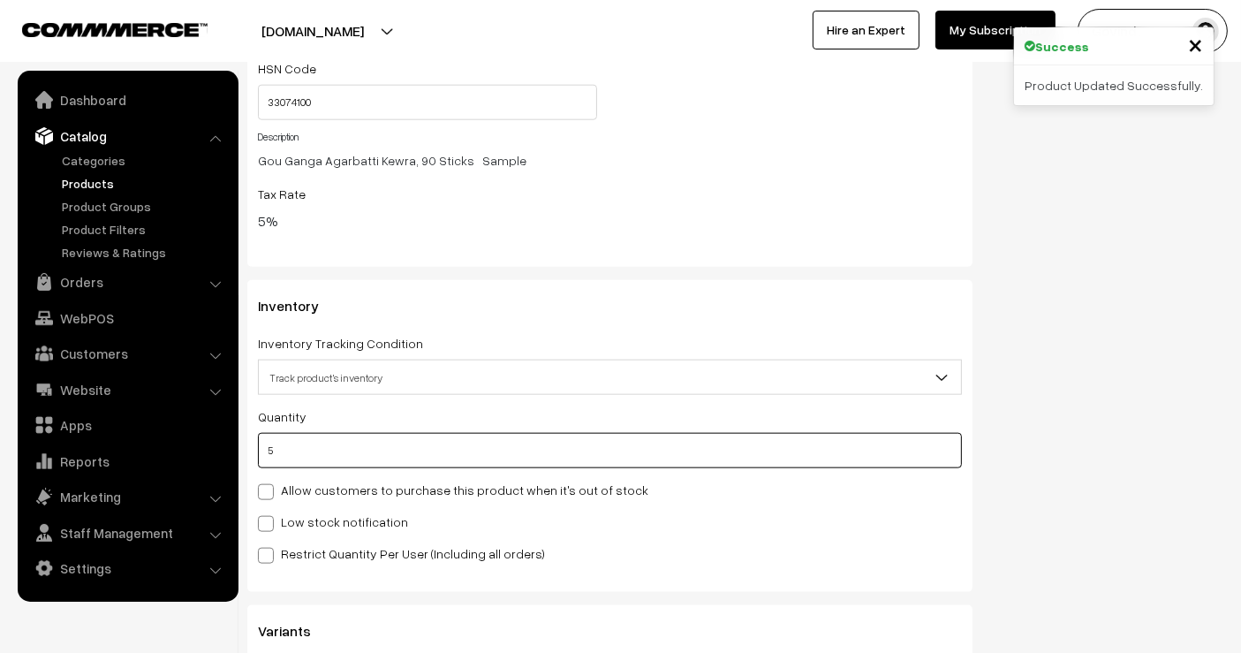
click at [841, 439] on input "5" at bounding box center [610, 450] width 704 height 35
type input "7"
type input "12"
type input "7"
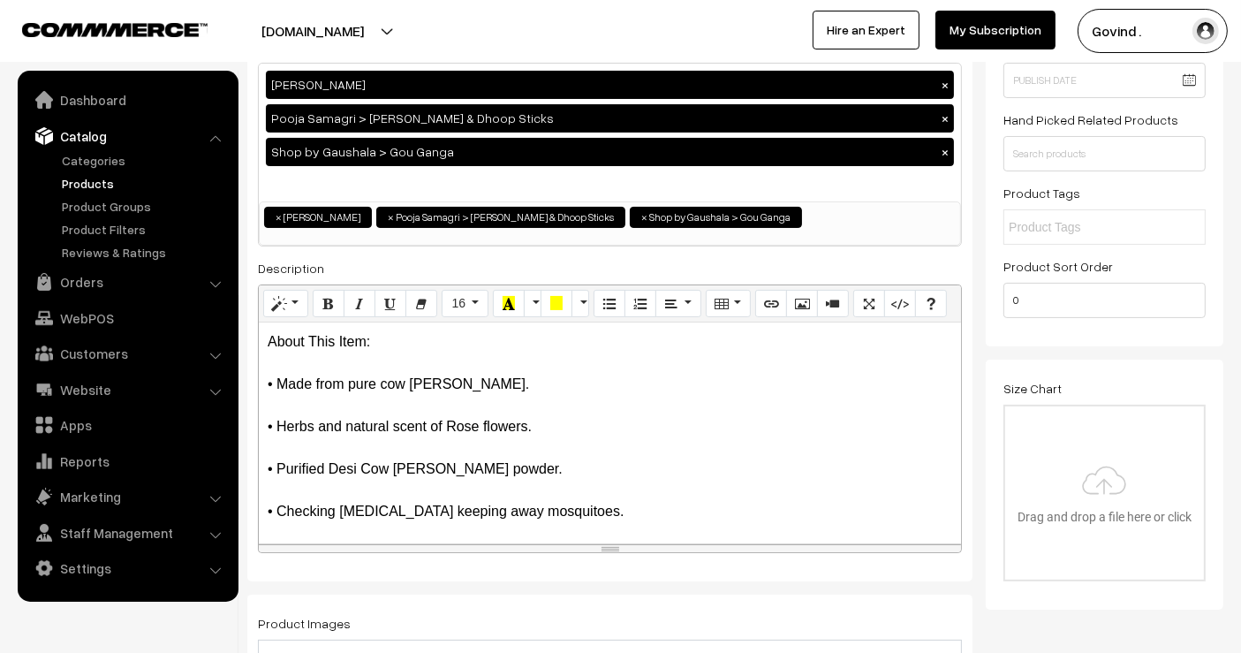
scroll to position [0, 0]
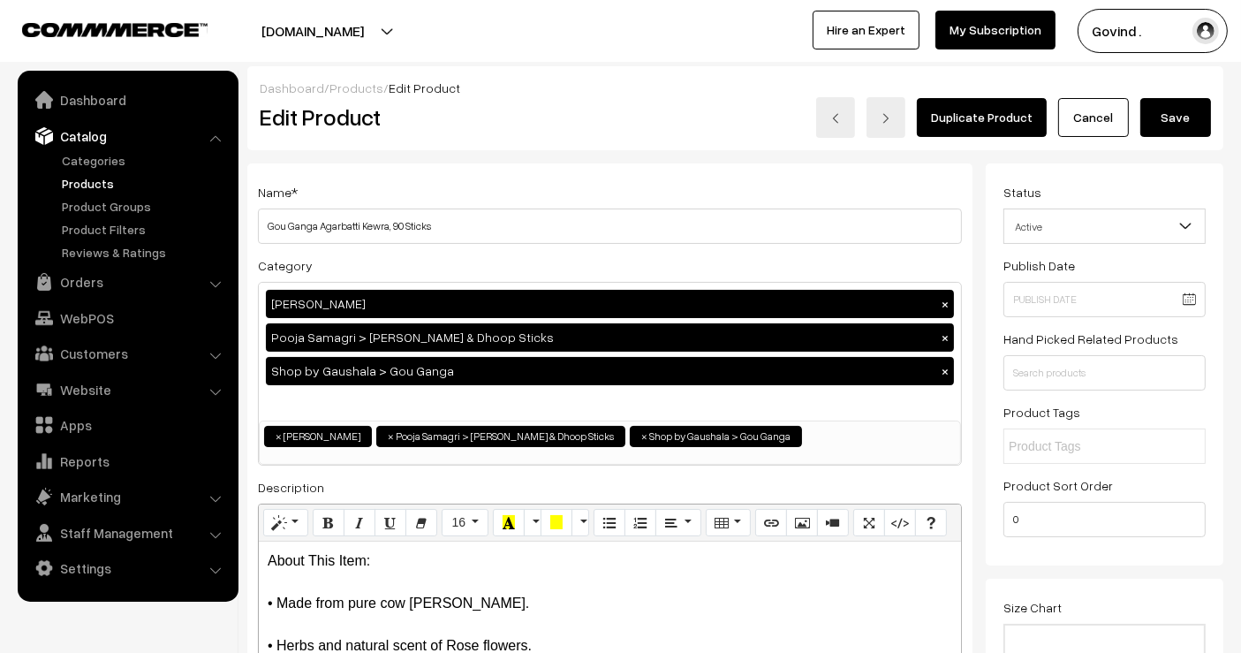
click at [1171, 128] on button "Save" at bounding box center [1176, 117] width 71 height 39
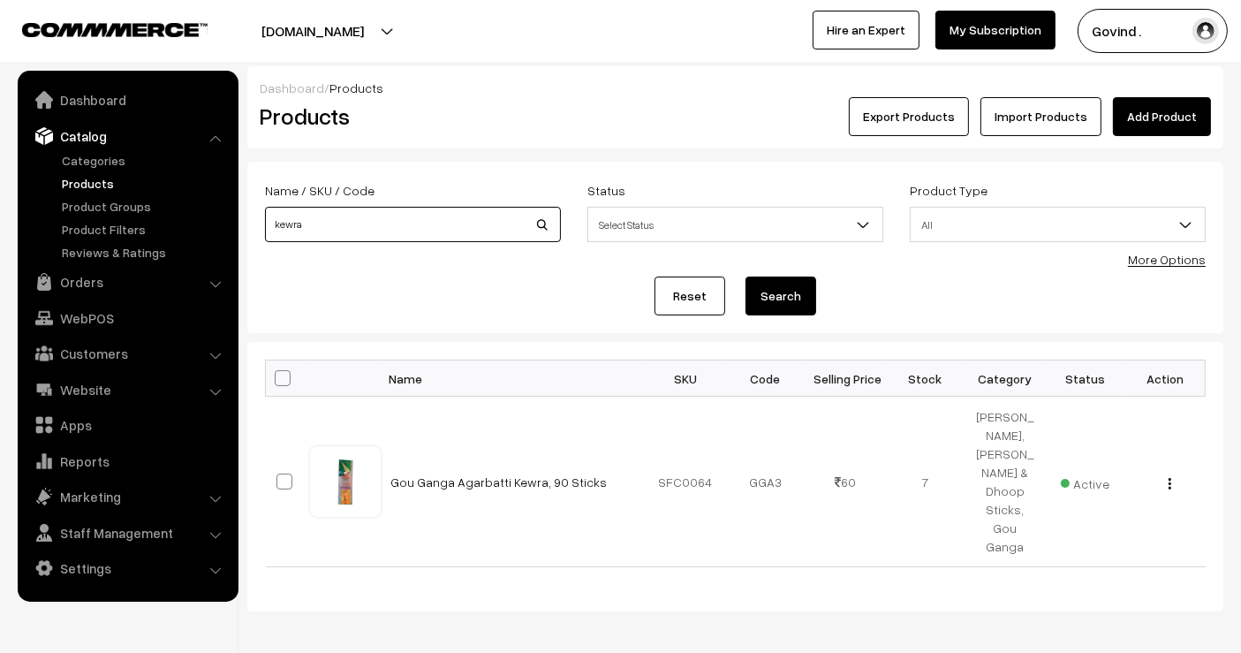
click at [431, 231] on input "kewra" at bounding box center [413, 224] width 296 height 35
type input "champa"
click at [746, 277] on button "Search" at bounding box center [781, 296] width 71 height 39
click at [1167, 473] on div "View Edit Delete" at bounding box center [1165, 482] width 59 height 19
click at [1171, 478] on img "button" at bounding box center [1170, 483] width 3 height 11
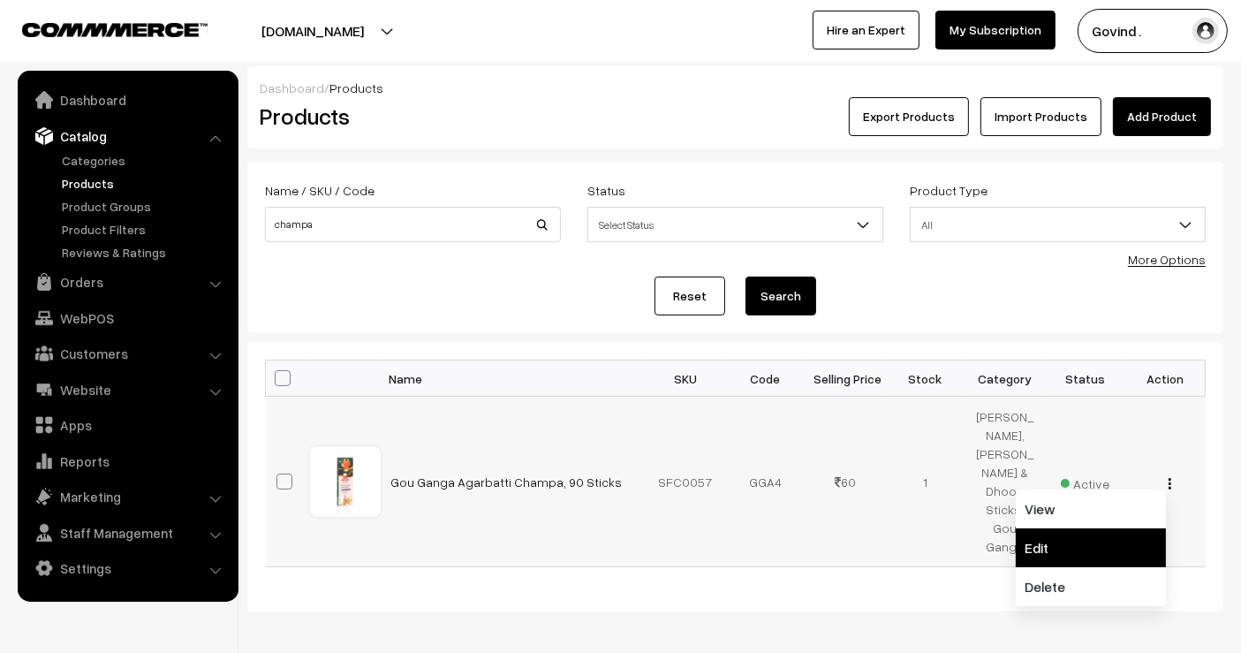
click at [1111, 528] on link "Edit" at bounding box center [1091, 547] width 150 height 39
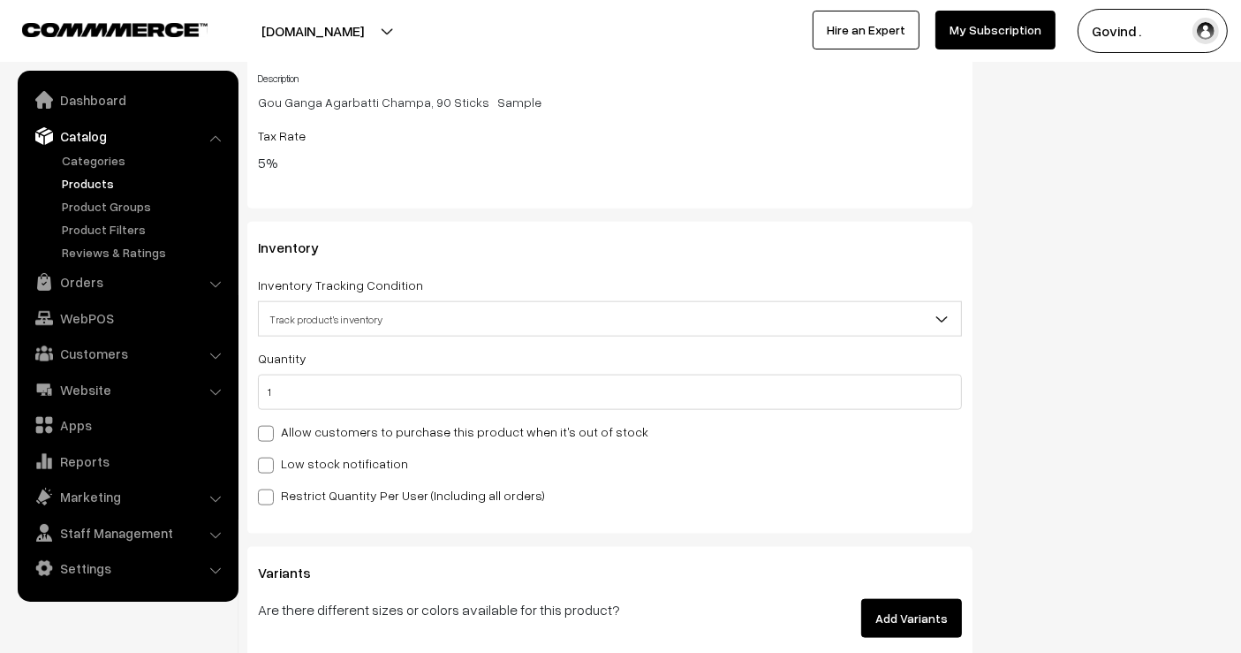
scroll to position [2001, 0]
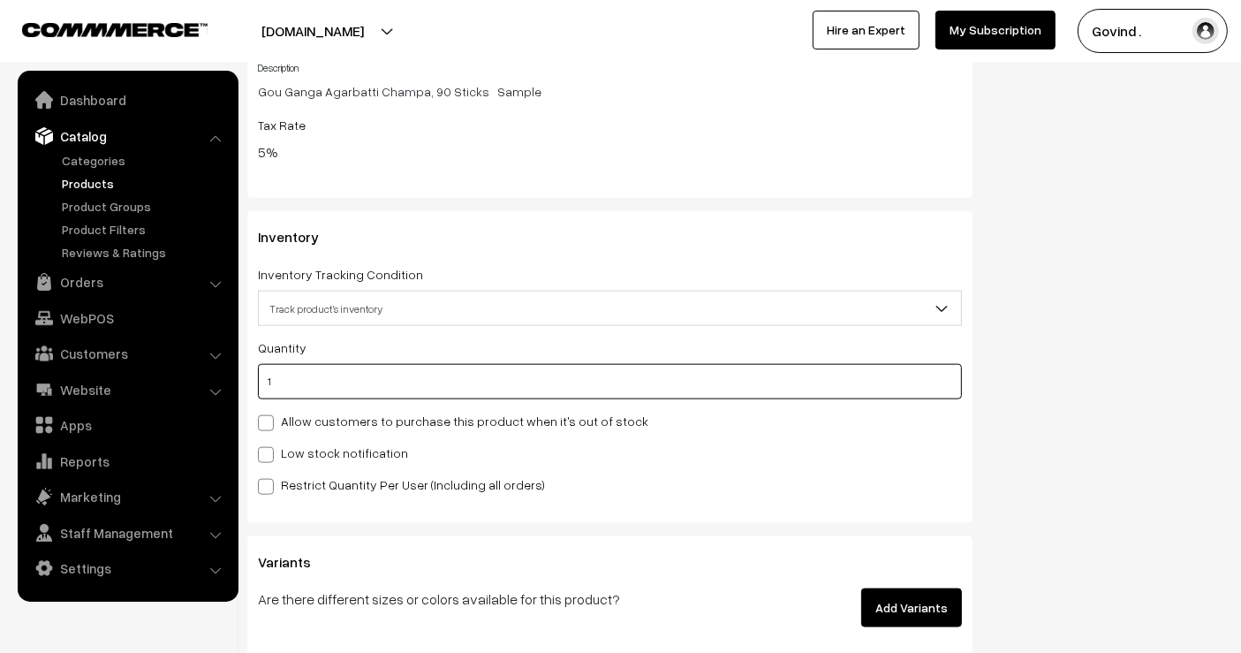
click at [701, 367] on input "1" at bounding box center [610, 381] width 704 height 35
type input "6"
type input "7"
type input "6"
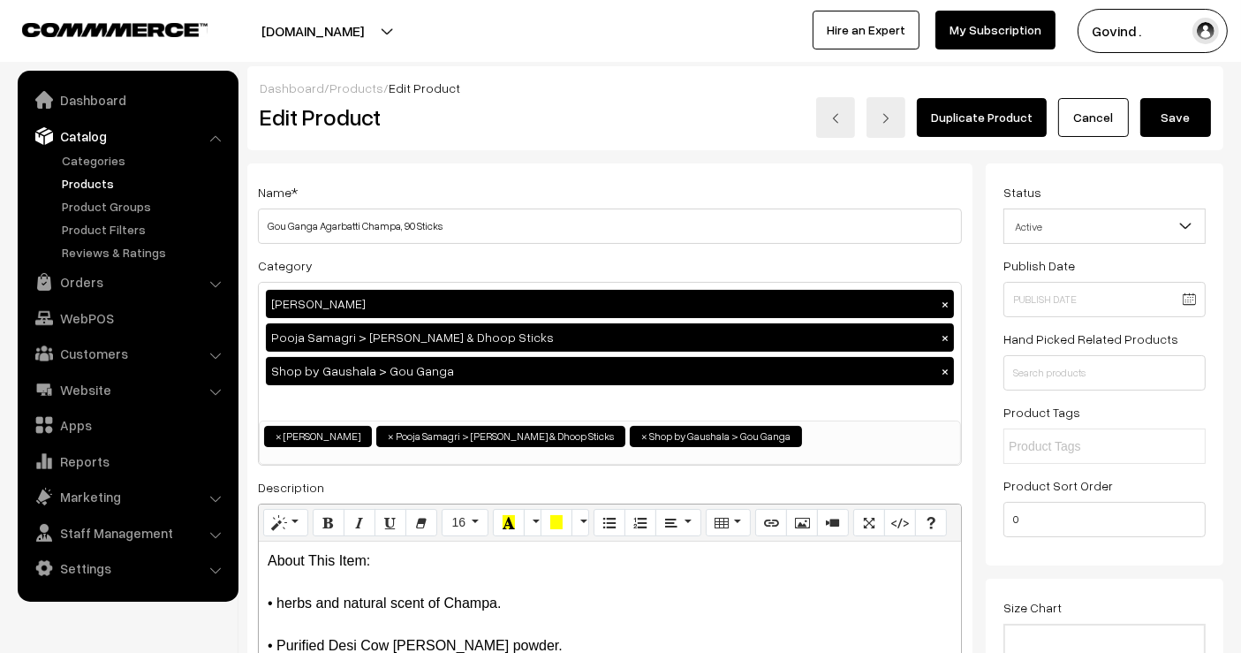
click at [1179, 116] on button "Save" at bounding box center [1176, 117] width 71 height 39
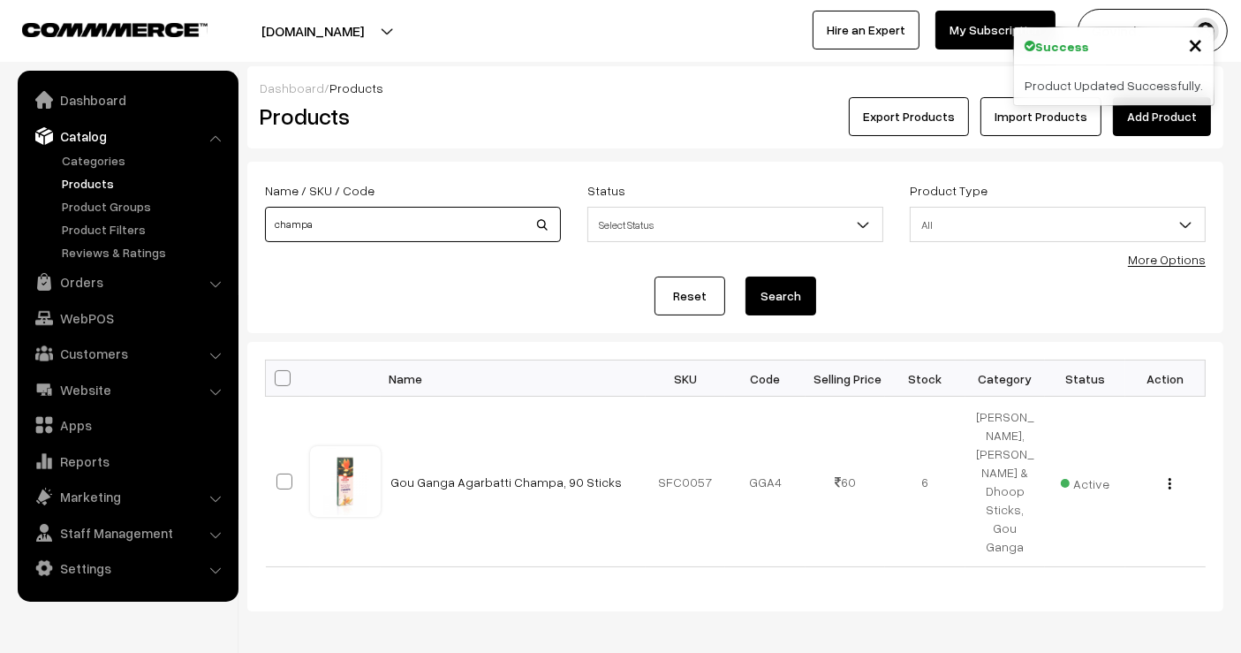
click at [436, 224] on input "champa" at bounding box center [413, 224] width 296 height 35
type input "jasmine"
click at [746, 277] on button "Search" at bounding box center [781, 296] width 71 height 39
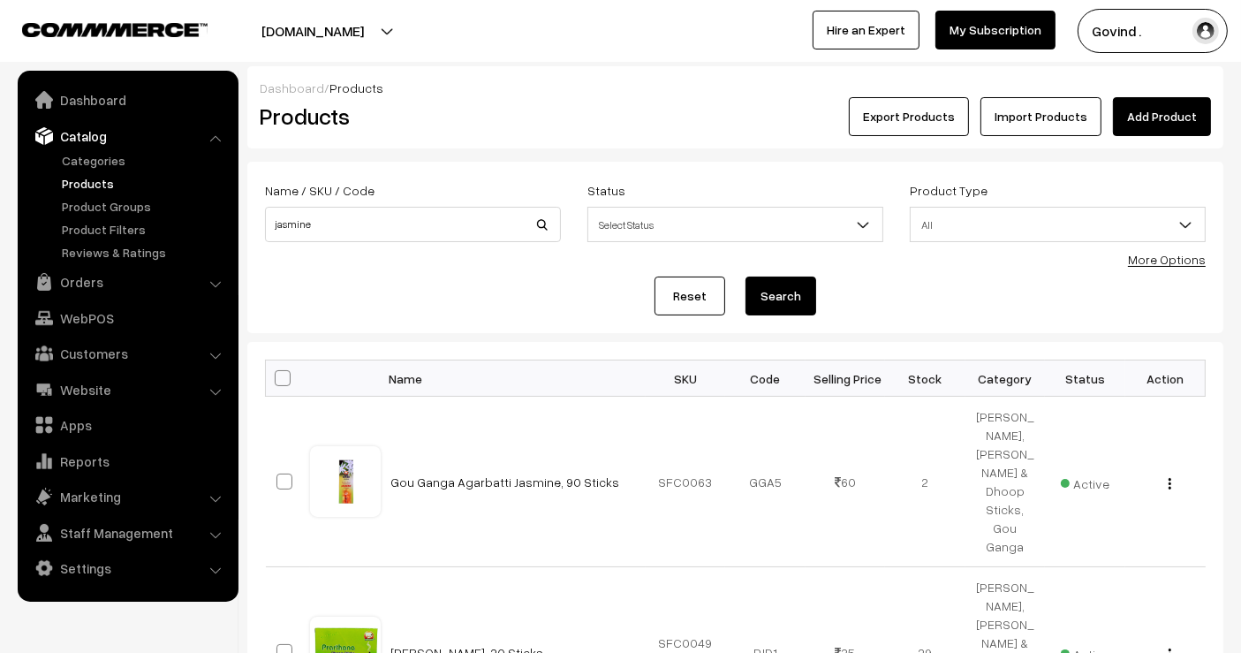
scroll to position [90, 0]
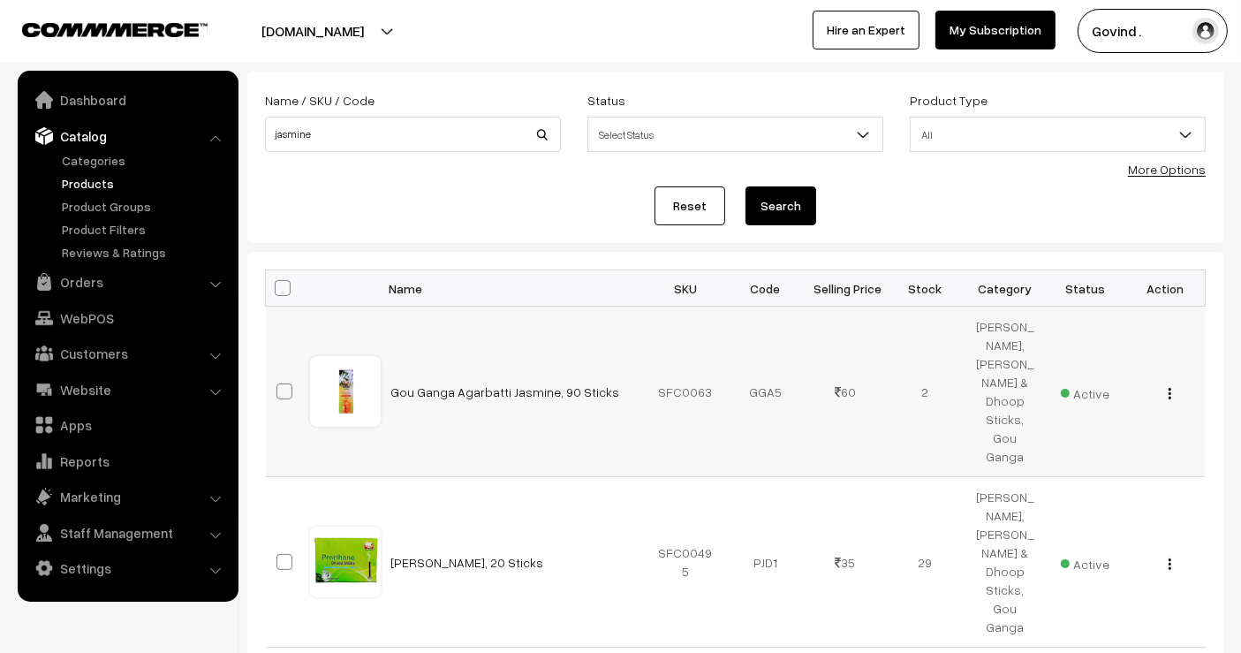
click at [1171, 388] on img "button" at bounding box center [1170, 393] width 3 height 11
click at [1108, 438] on link "Edit" at bounding box center [1091, 457] width 150 height 39
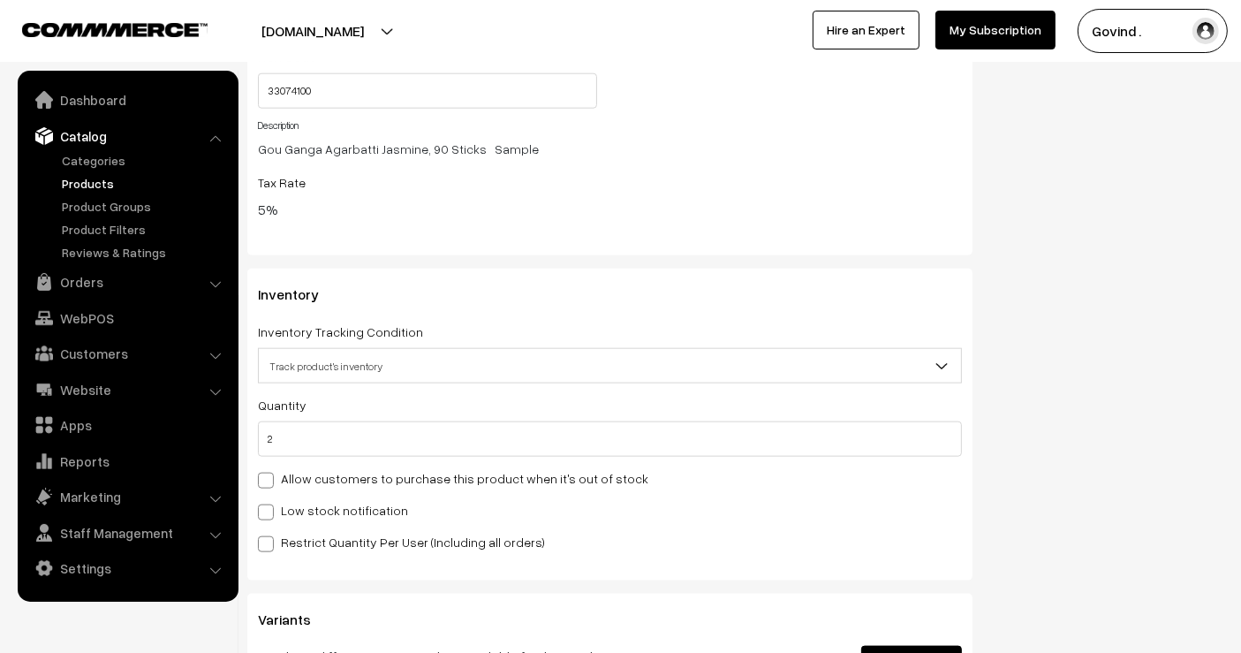
scroll to position [1948, 0]
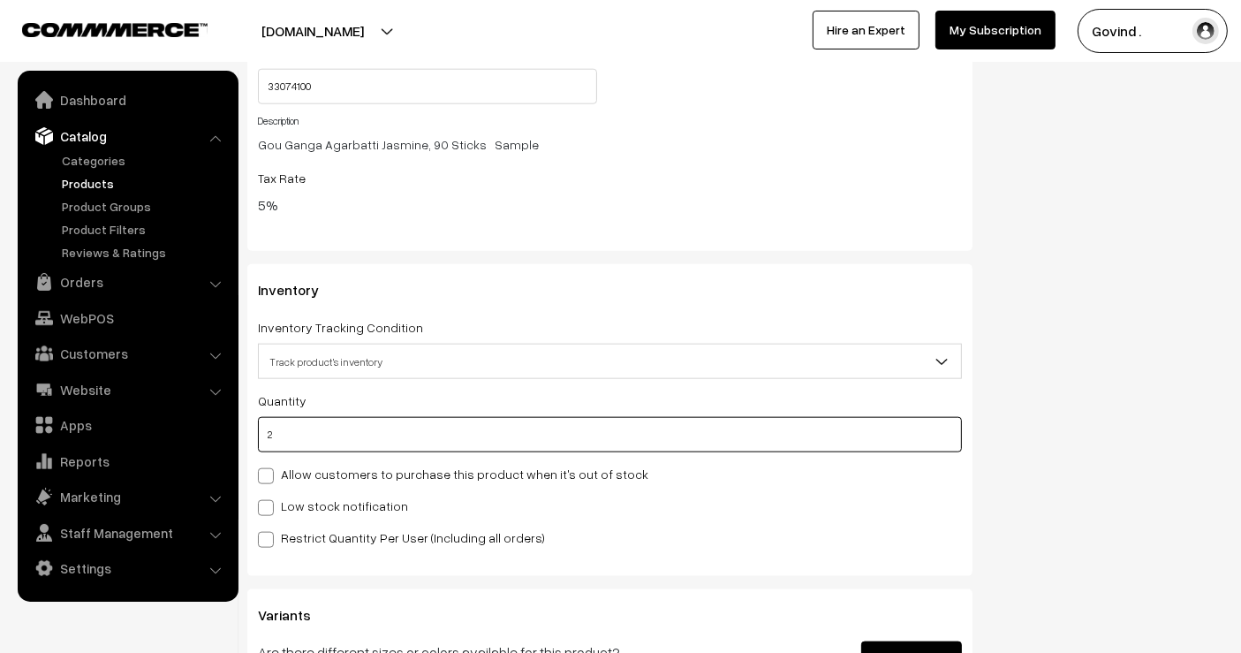
click at [708, 426] on input "2" at bounding box center [610, 434] width 704 height 35
type input "0"
type input "2"
type input "0"
type input "6"
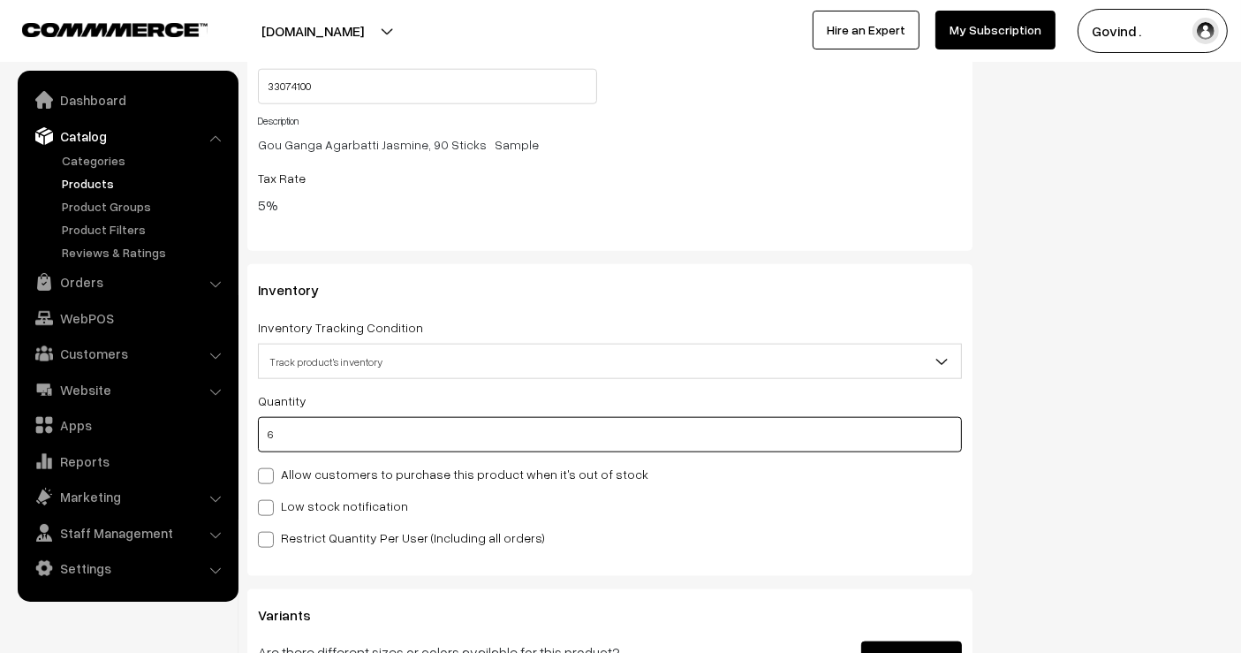
type input "8"
type input "6"
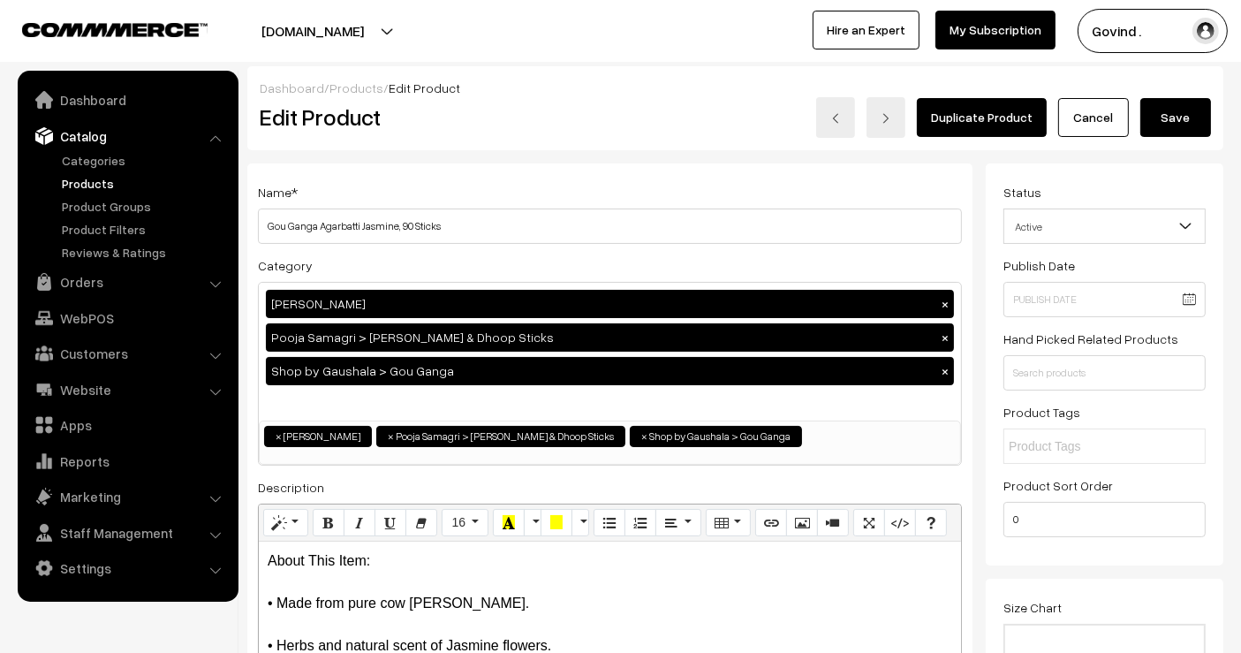
click at [1156, 108] on button "Save" at bounding box center [1176, 117] width 71 height 39
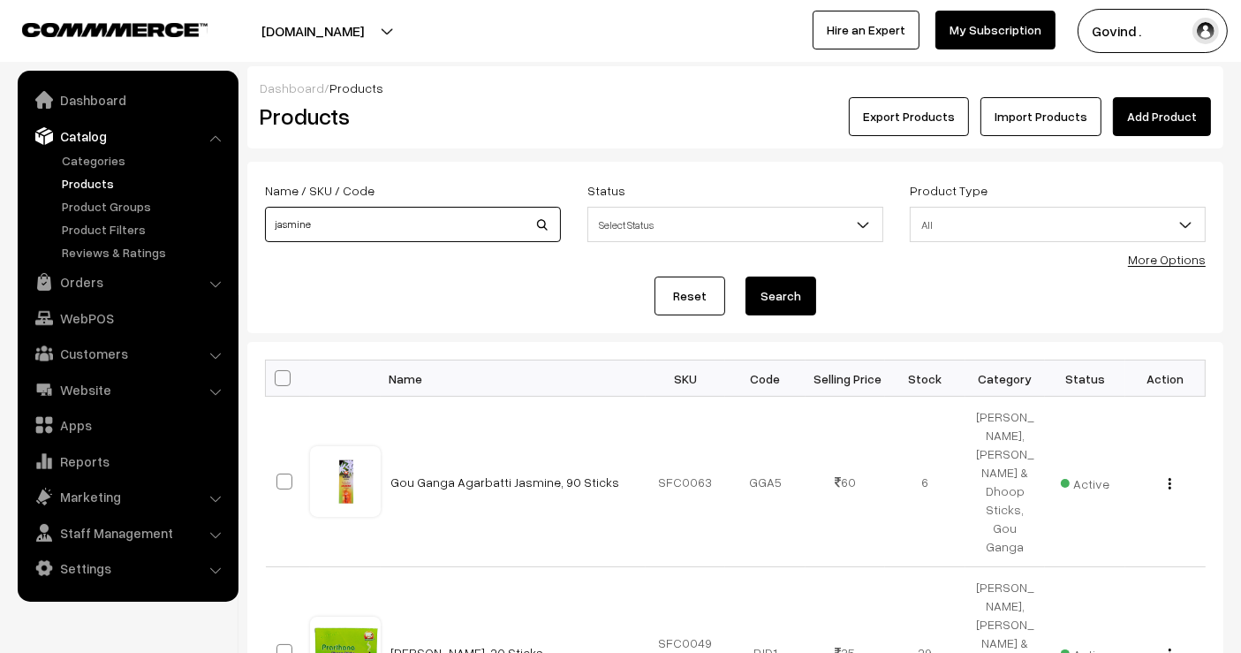
click at [439, 223] on input "jasmine" at bounding box center [413, 224] width 296 height 35
type input "kumkum"
click at [746, 277] on button "Search" at bounding box center [781, 296] width 71 height 39
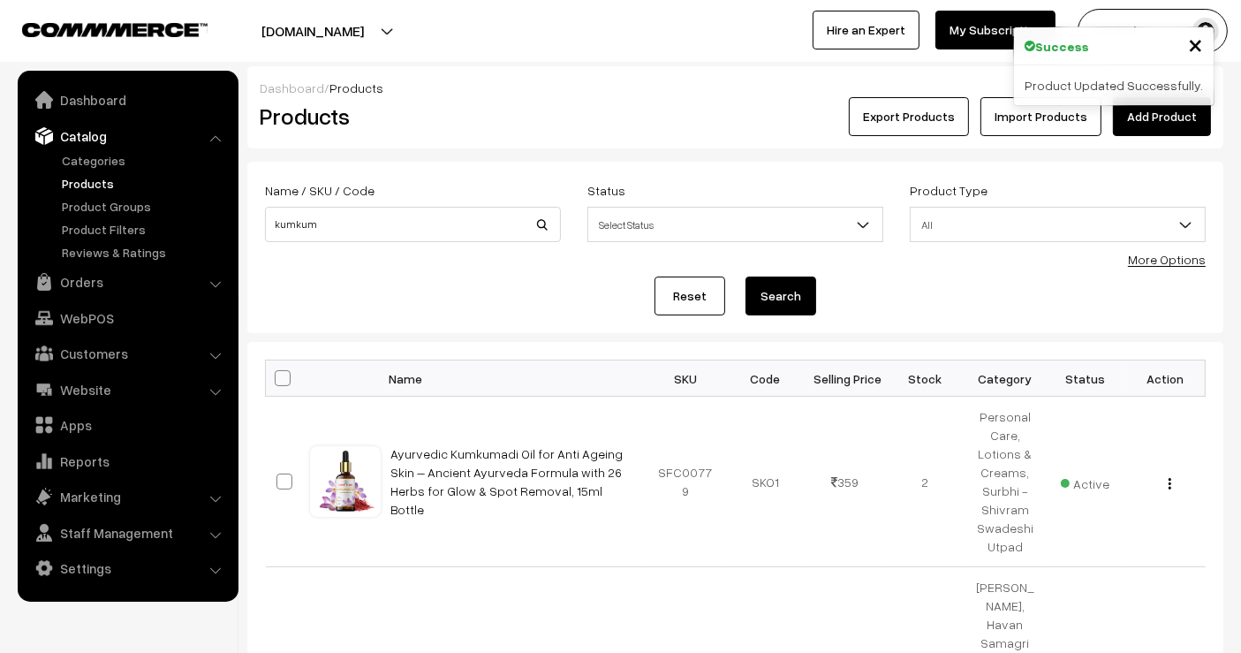
scroll to position [266, 0]
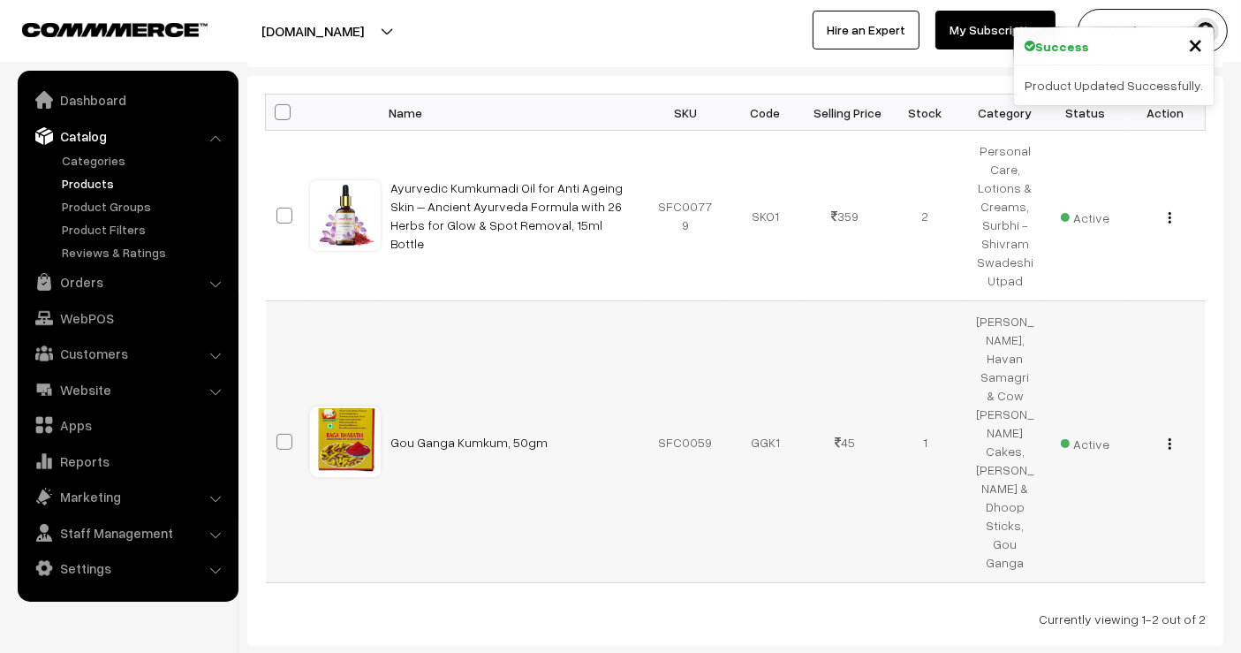
click at [1167, 433] on div "View Edit Delete" at bounding box center [1165, 442] width 59 height 19
click at [1166, 433] on div "View Edit Delete" at bounding box center [1165, 442] width 59 height 19
click at [1171, 438] on img "button" at bounding box center [1170, 443] width 3 height 11
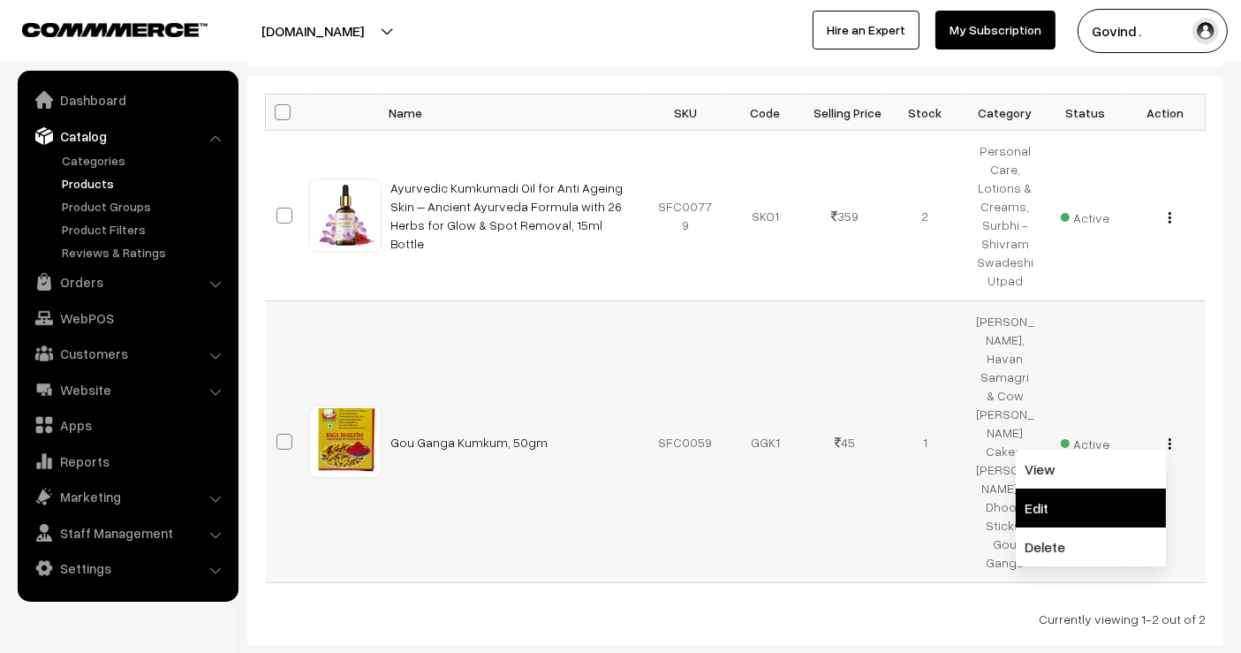
click at [1093, 489] on link "Edit" at bounding box center [1091, 508] width 150 height 39
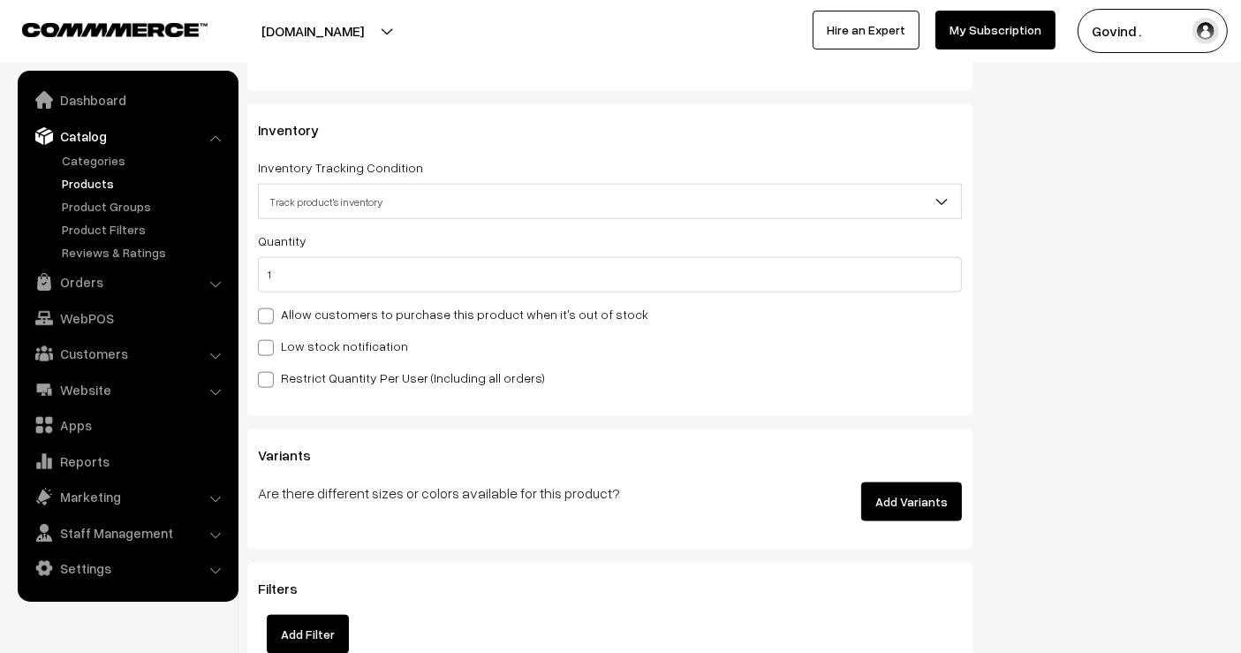
scroll to position [2324, 0]
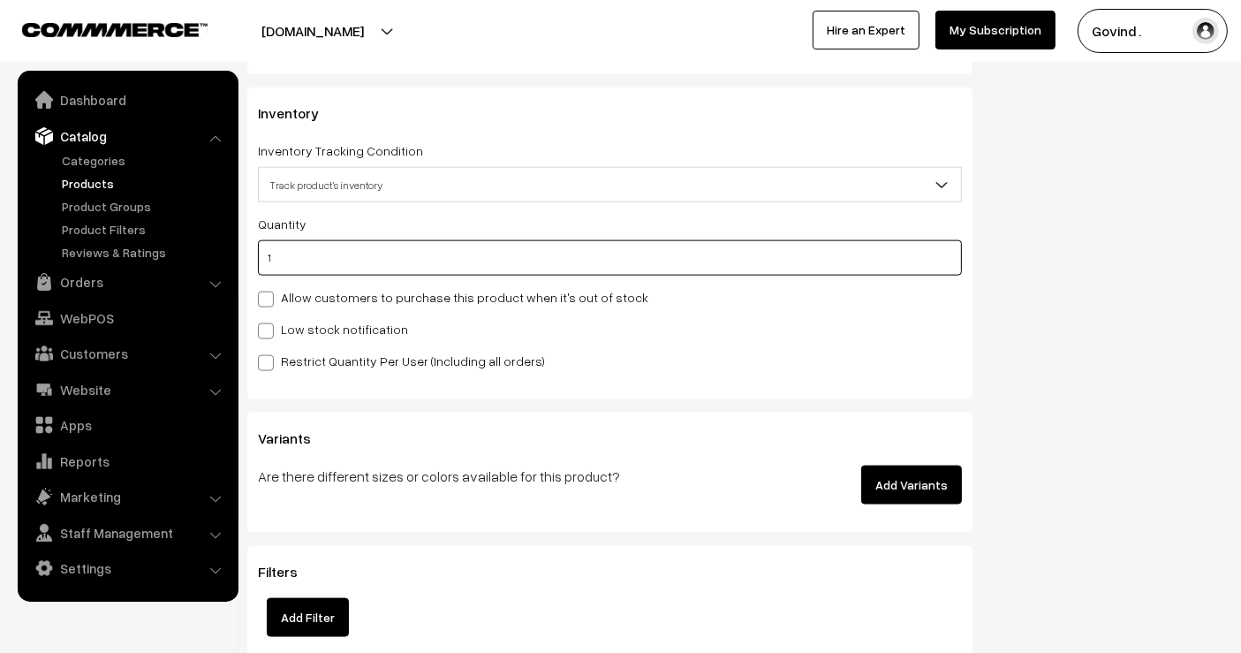
click at [739, 243] on input "1" at bounding box center [610, 257] width 704 height 35
type input "3"
type input "4"
type input "3"
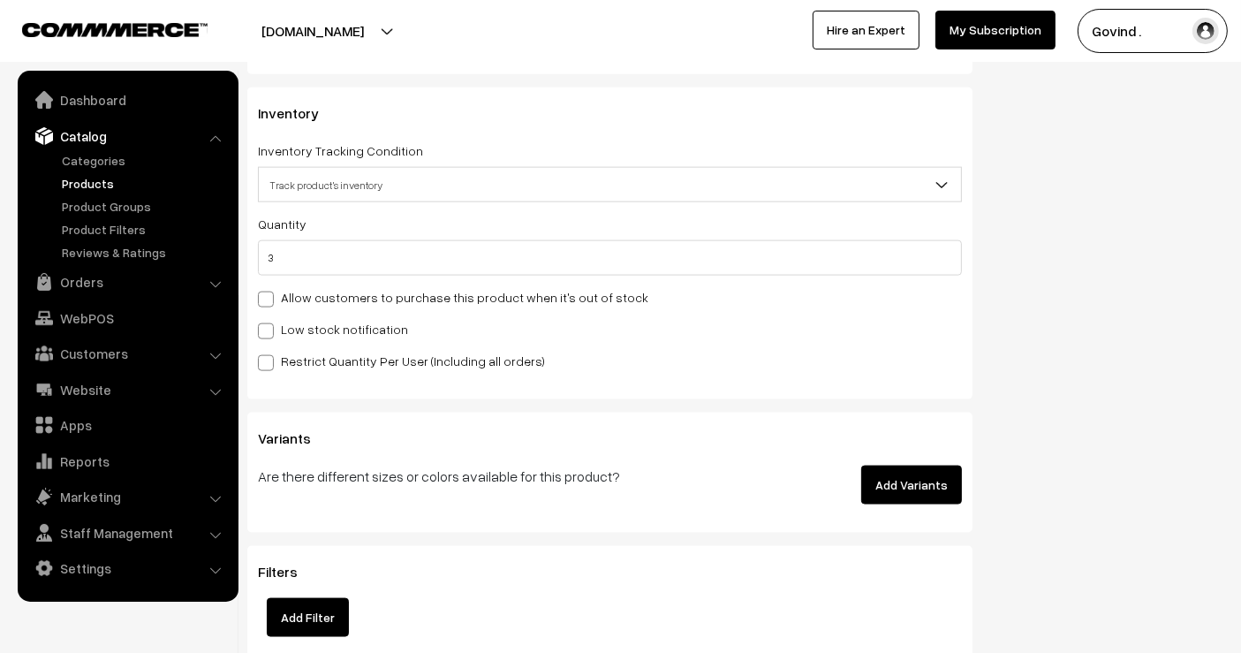
scroll to position [0, 0]
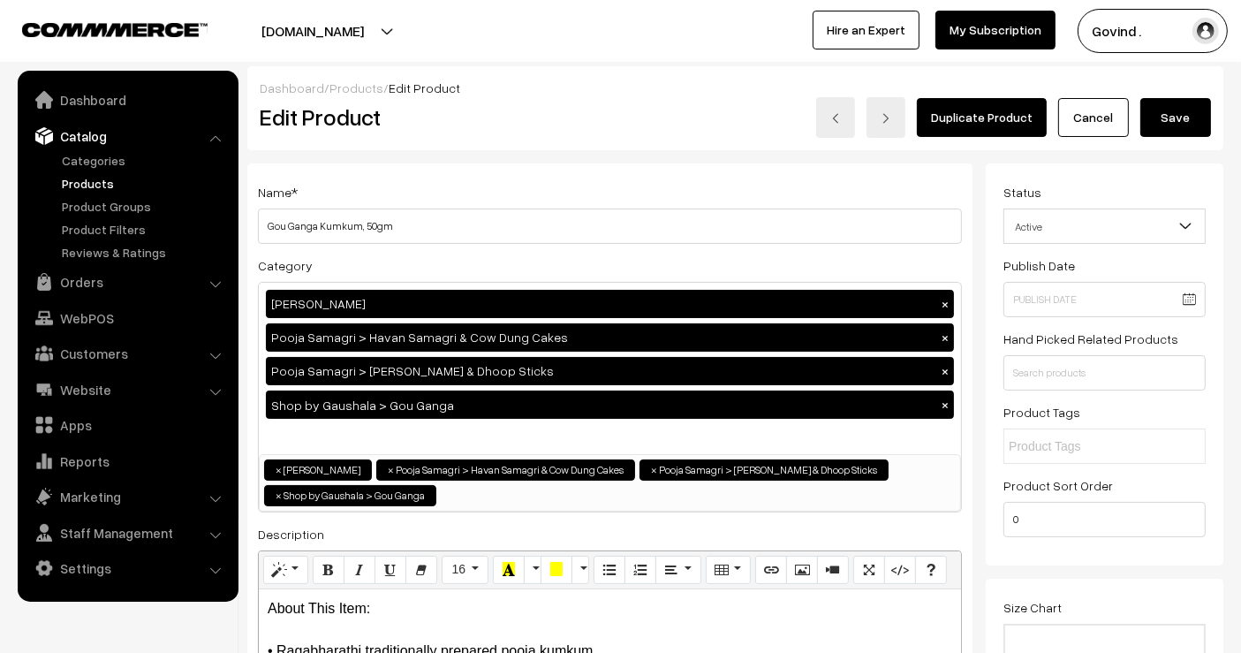
click at [1179, 105] on button "Save" at bounding box center [1176, 117] width 71 height 39
click at [1179, 93] on div "Dashboard / Products / Edit Product" at bounding box center [735, 88] width 951 height 19
click at [1098, 114] on link "Cancel" at bounding box center [1093, 117] width 71 height 39
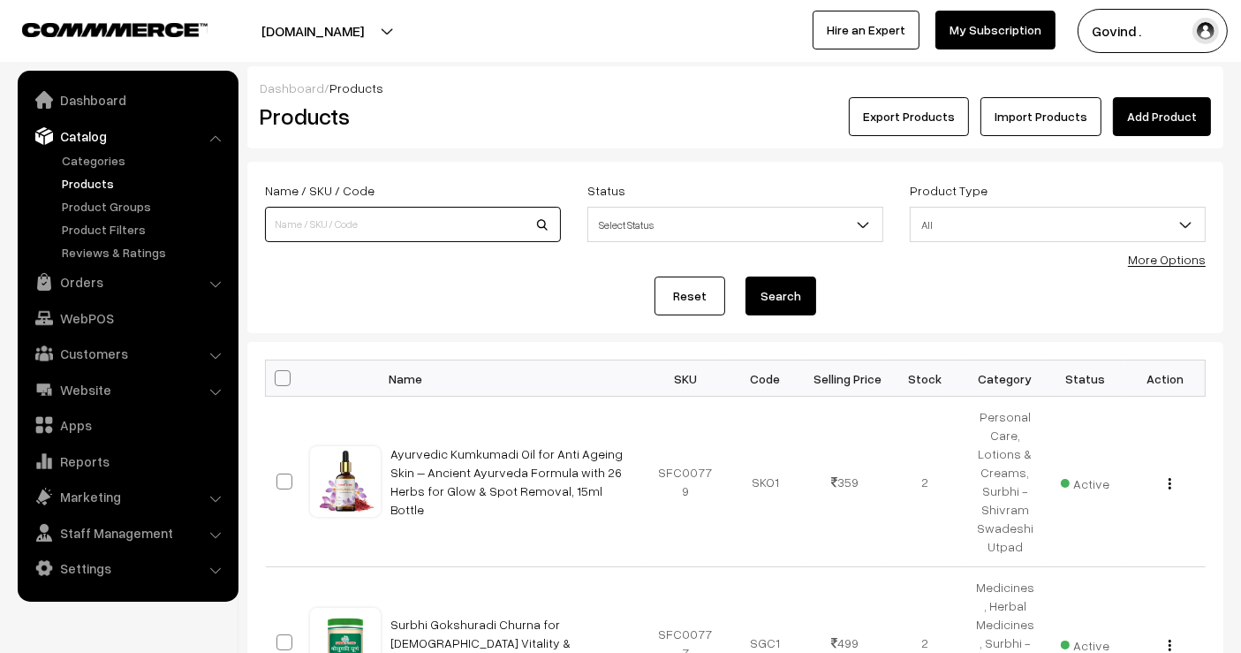
click at [386, 223] on input at bounding box center [413, 224] width 296 height 35
type input "kumkum"
click at [746, 277] on button "Search" at bounding box center [781, 296] width 71 height 39
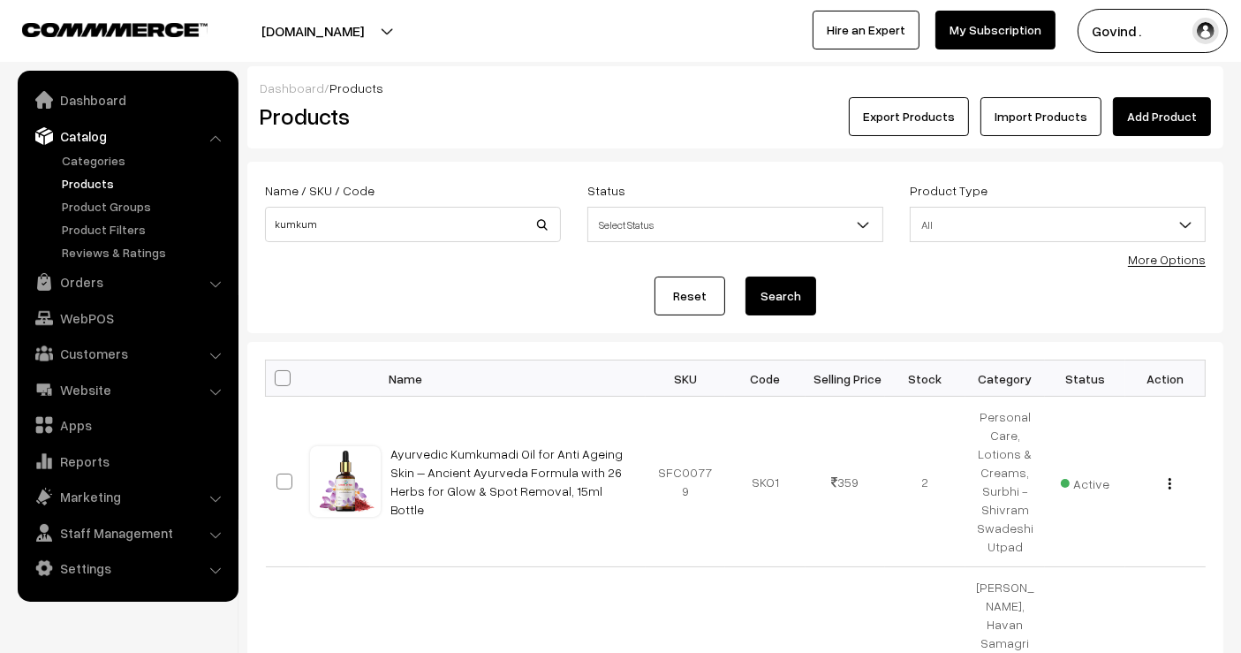
scroll to position [298, 0]
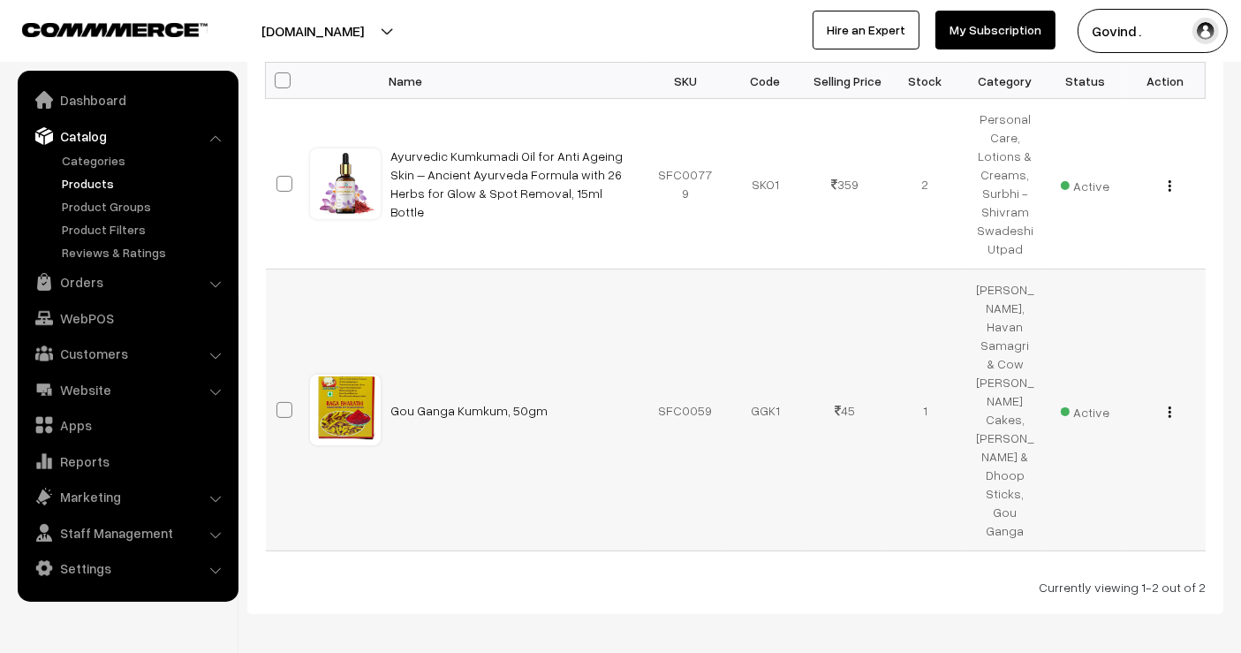
click at [1172, 401] on div "View Edit Delete" at bounding box center [1165, 410] width 59 height 19
click at [1171, 405] on button "button" at bounding box center [1170, 412] width 4 height 14
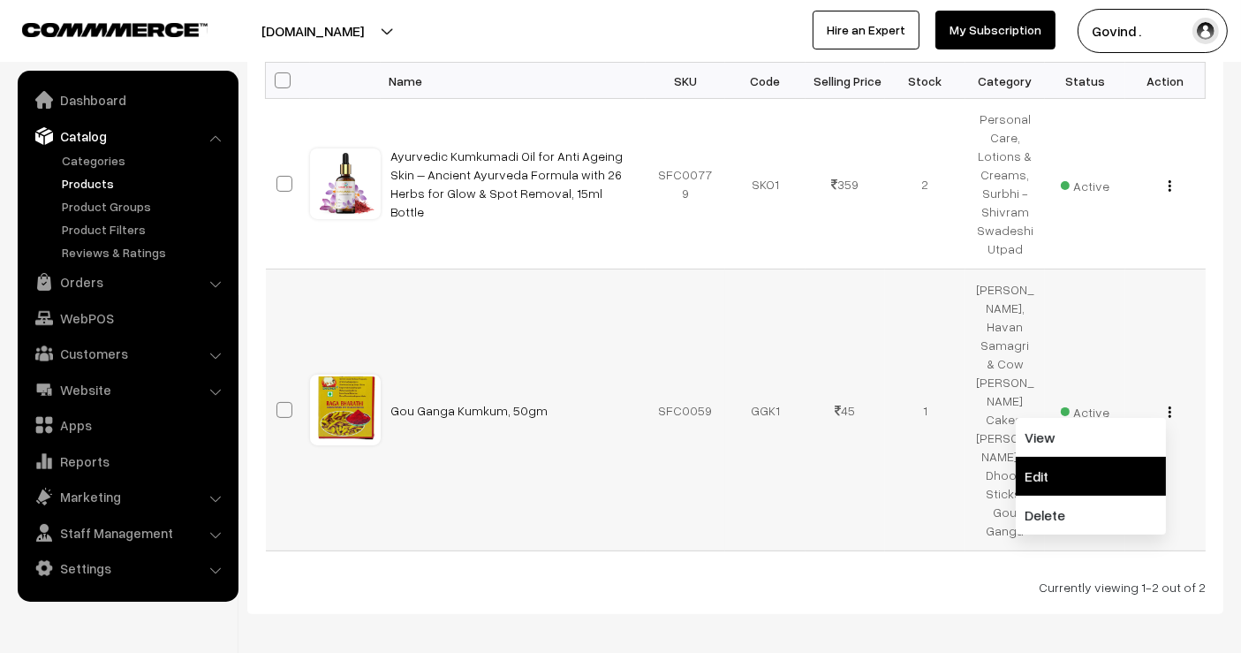
click at [1090, 457] on link "Edit" at bounding box center [1091, 476] width 150 height 39
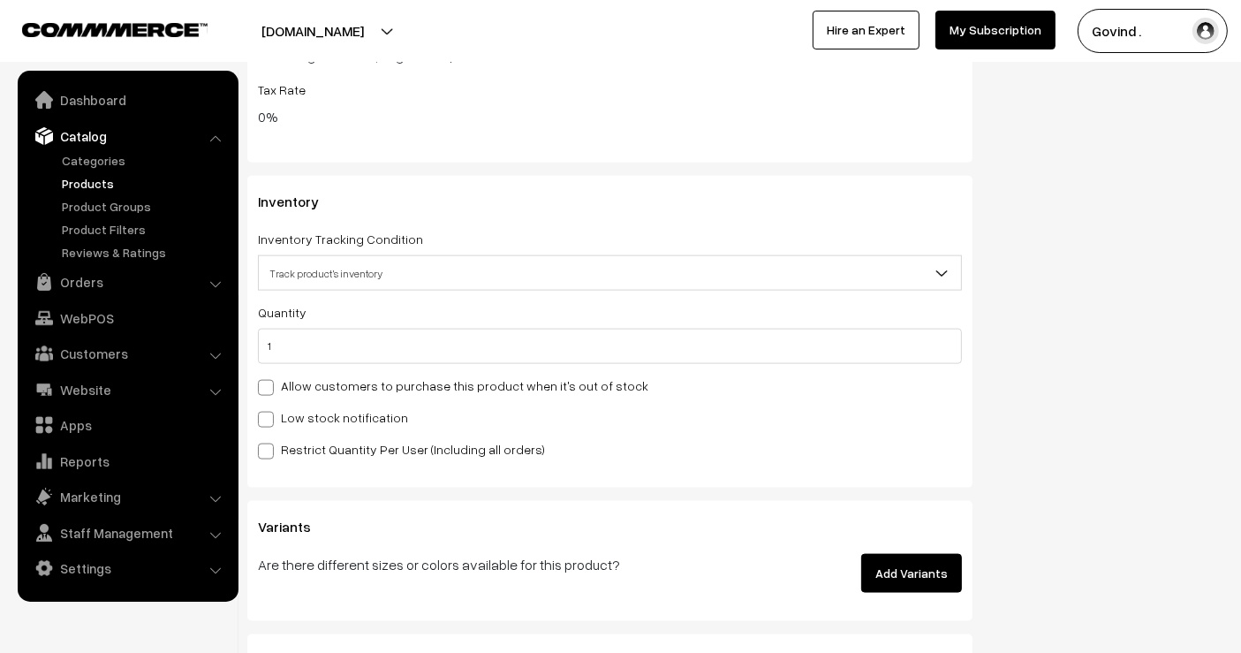
scroll to position [2248, 0]
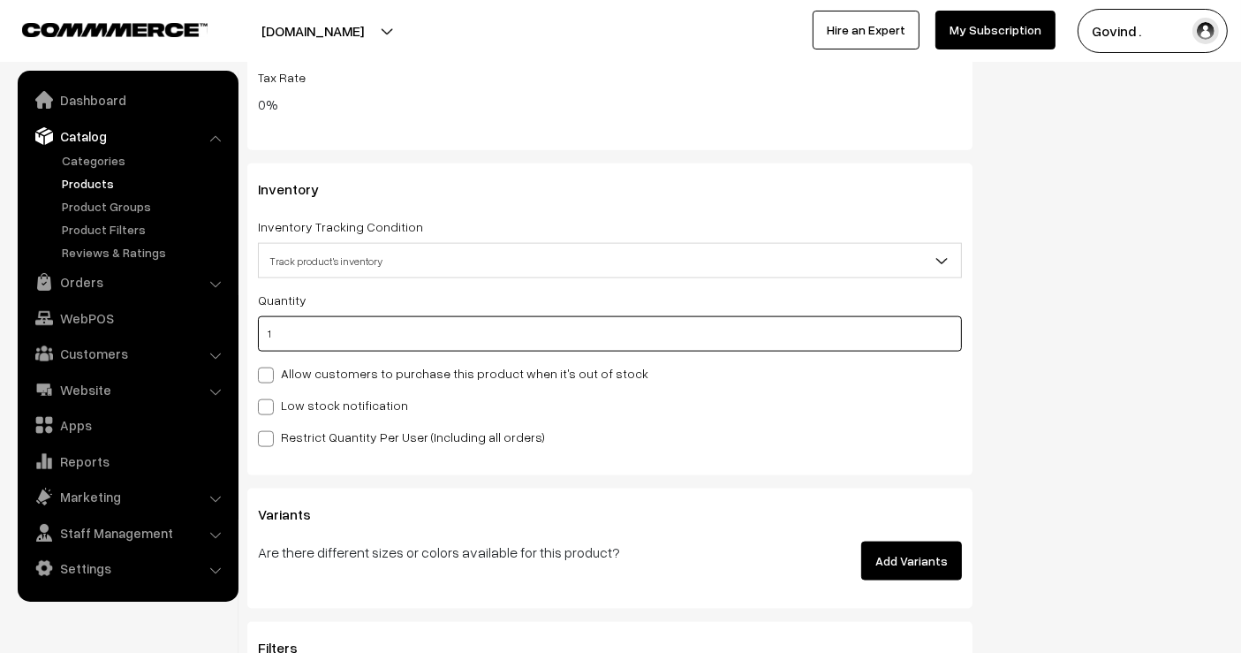
click at [785, 333] on input "1" at bounding box center [610, 333] width 704 height 35
type input "3"
type input "4"
type input "3"
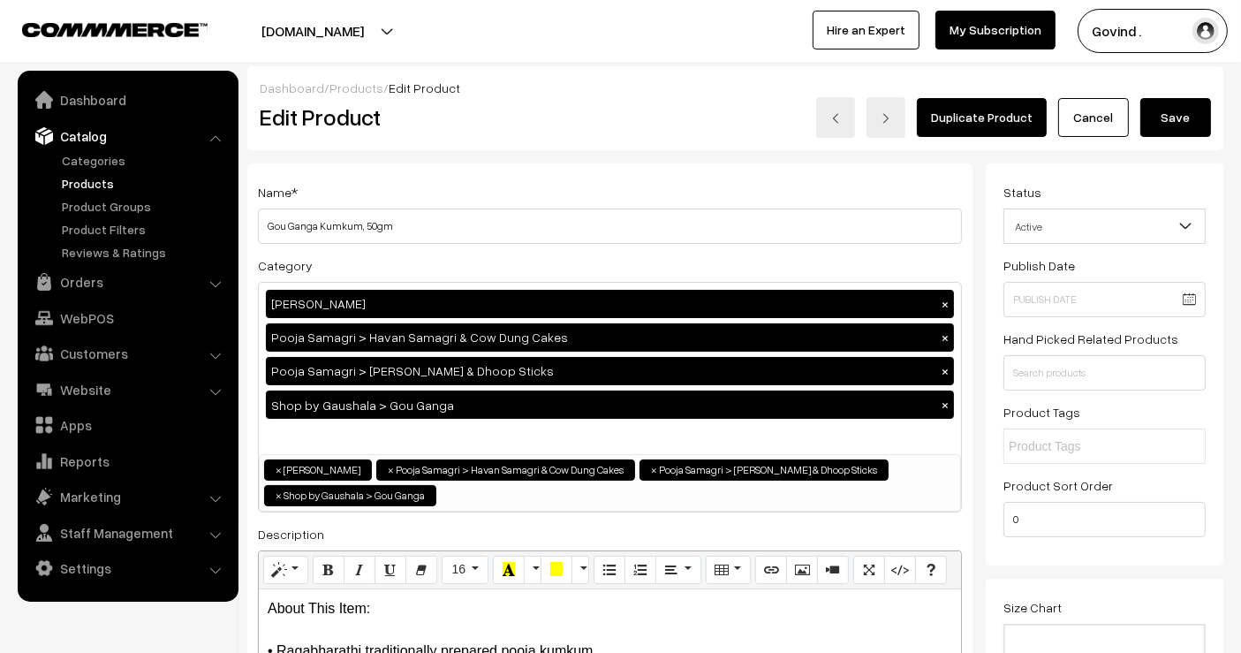
click at [1173, 123] on button "Save" at bounding box center [1176, 117] width 71 height 39
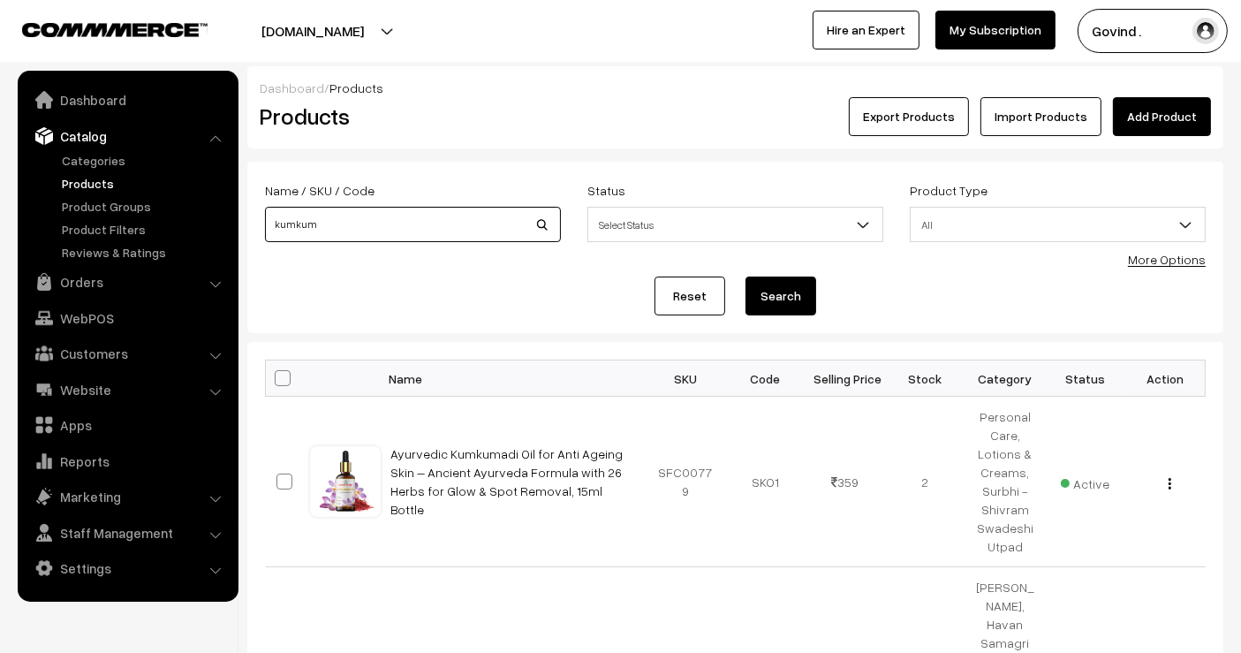
click at [367, 218] on input "kumkum" at bounding box center [413, 224] width 296 height 35
type input "lavender"
click at [746, 277] on button "Search" at bounding box center [781, 296] width 71 height 39
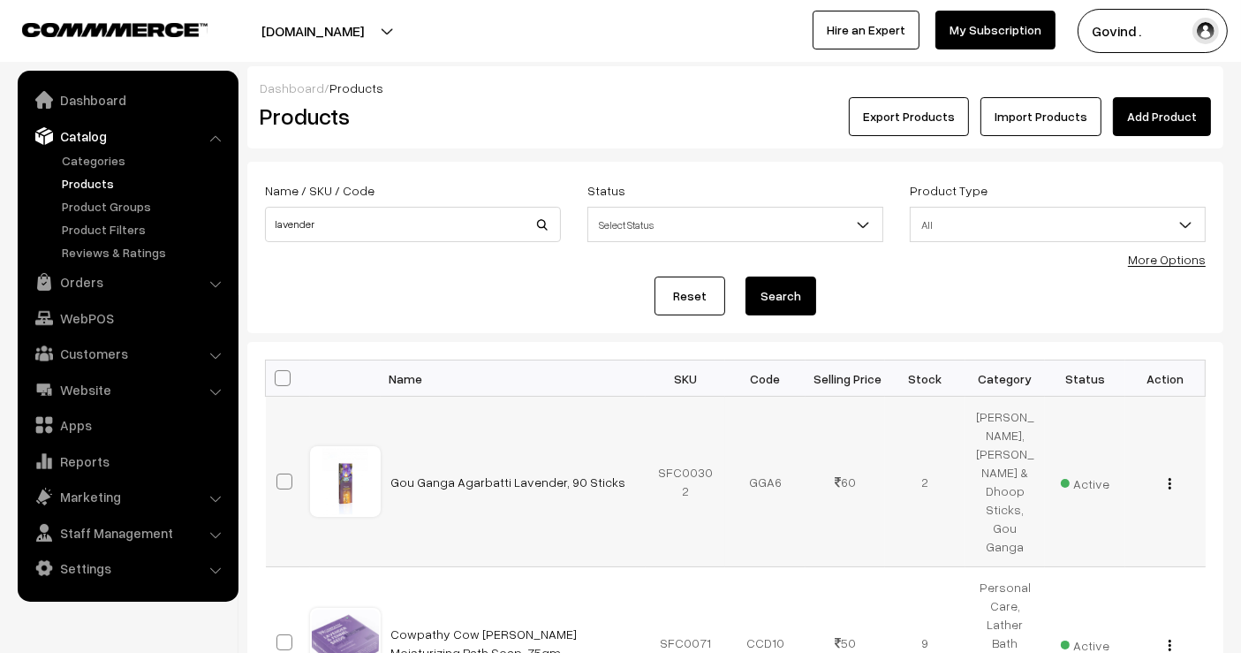
click at [1172, 473] on div "View Edit Delete" at bounding box center [1165, 482] width 59 height 19
click at [1169, 478] on img "button" at bounding box center [1170, 483] width 3 height 11
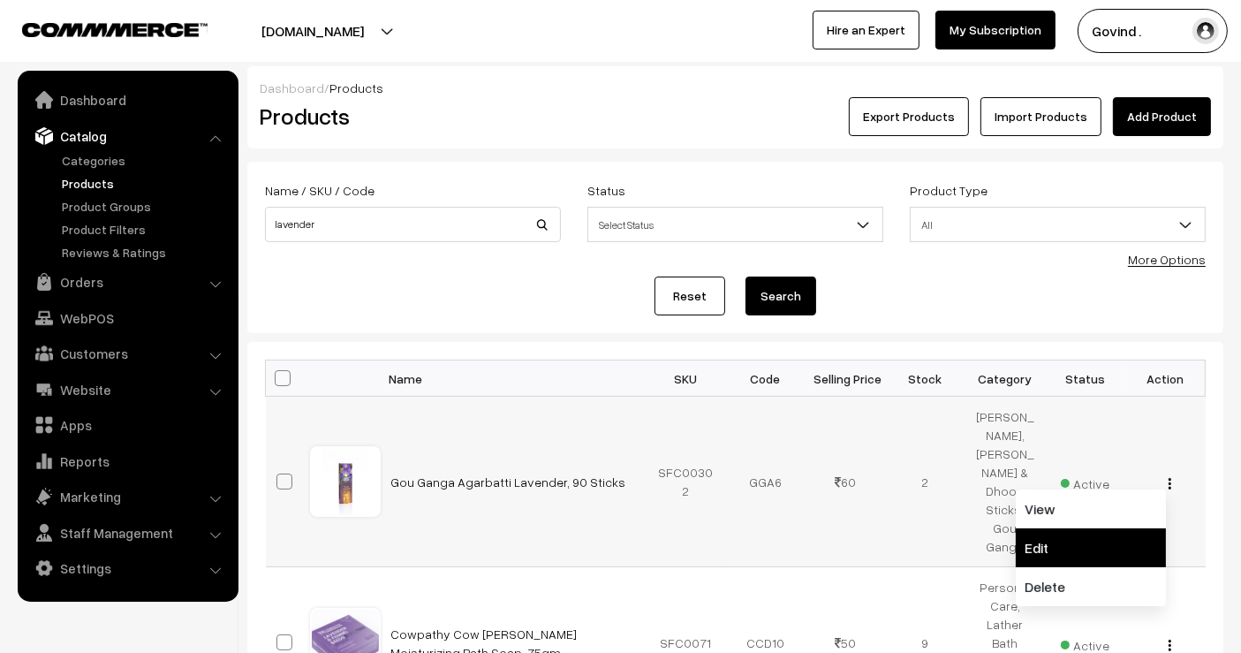
click at [1067, 528] on link "Edit" at bounding box center [1091, 547] width 150 height 39
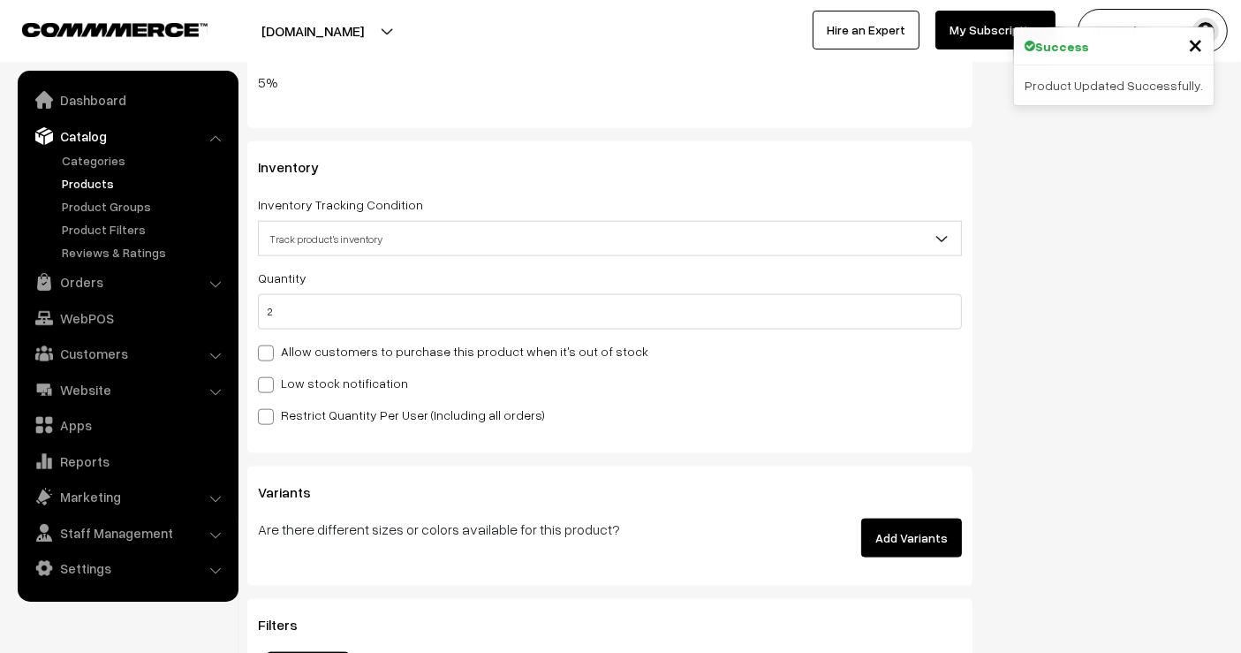
scroll to position [2079, 0]
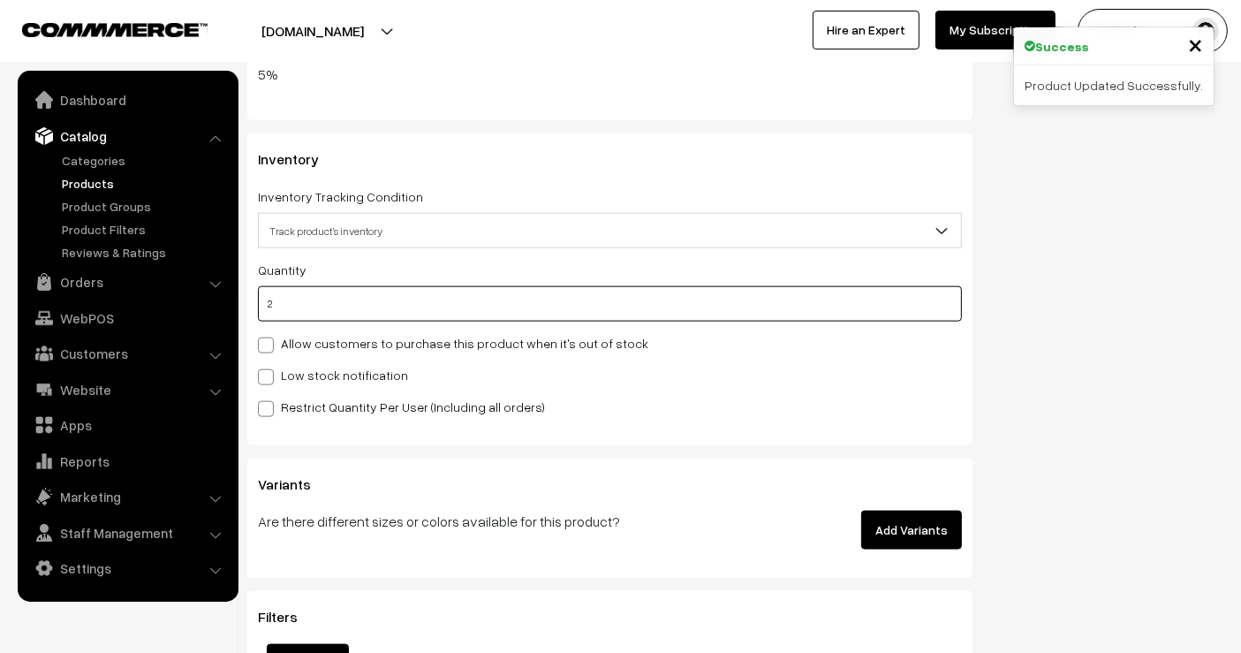
click at [795, 316] on input "2" at bounding box center [610, 303] width 704 height 35
type input "7"
type input "9"
type input "7"
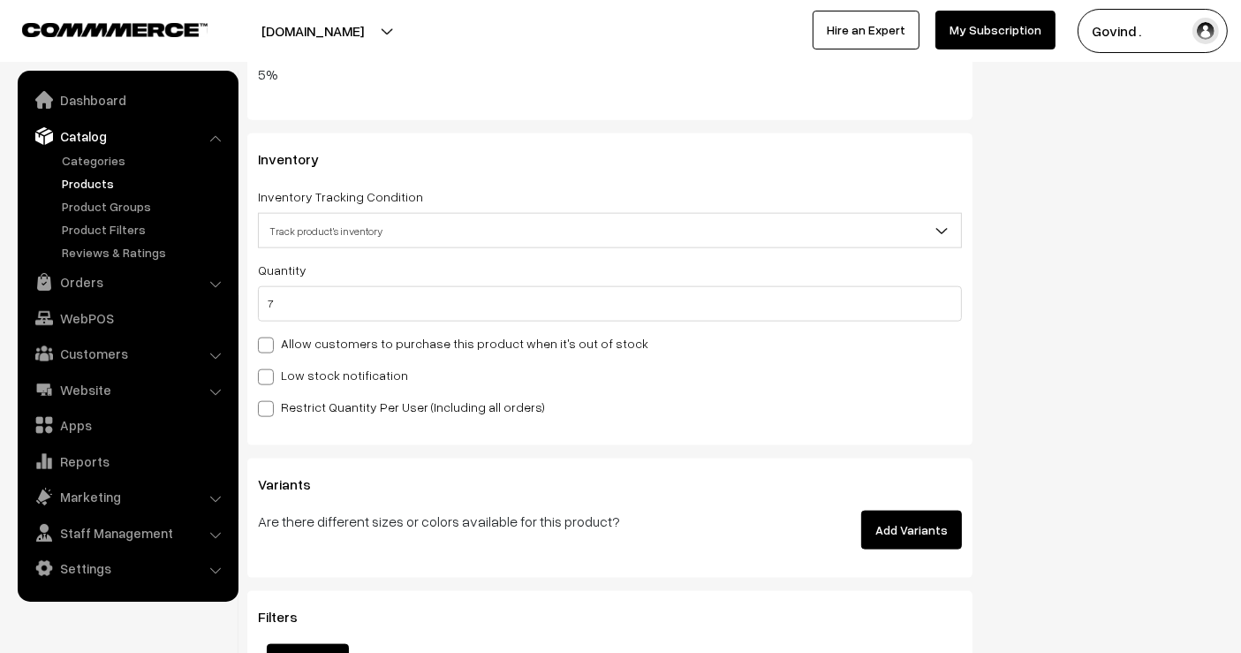
scroll to position [0, 0]
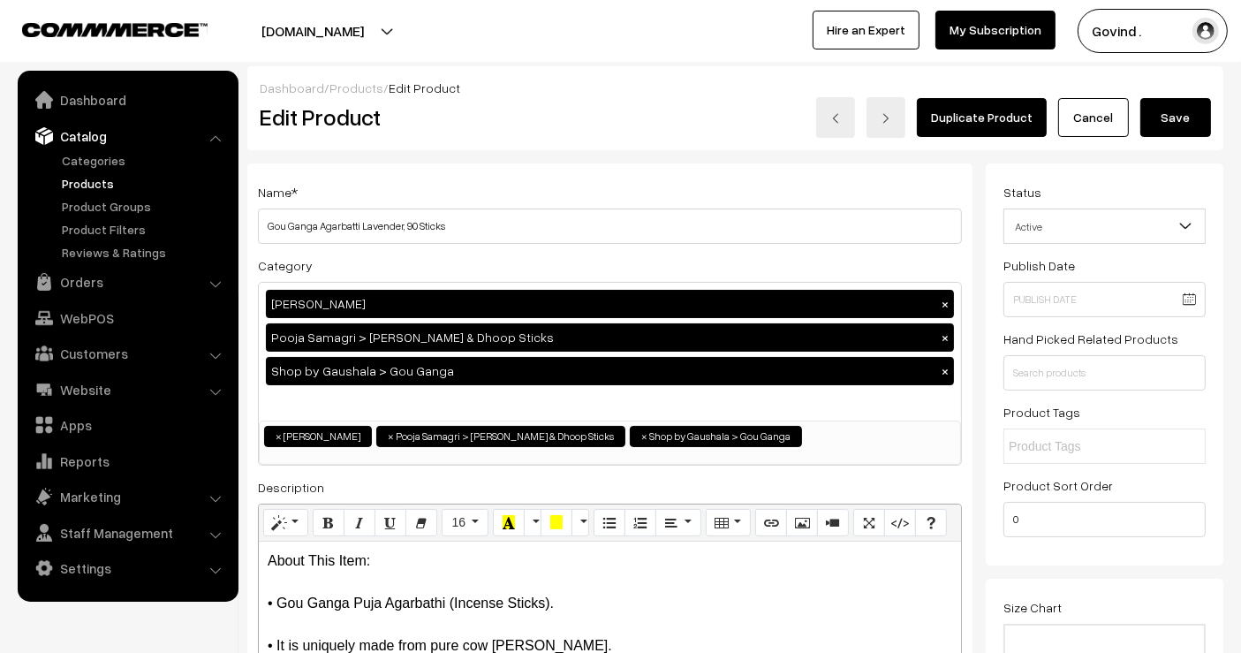
click at [1188, 119] on button "Save" at bounding box center [1176, 117] width 71 height 39
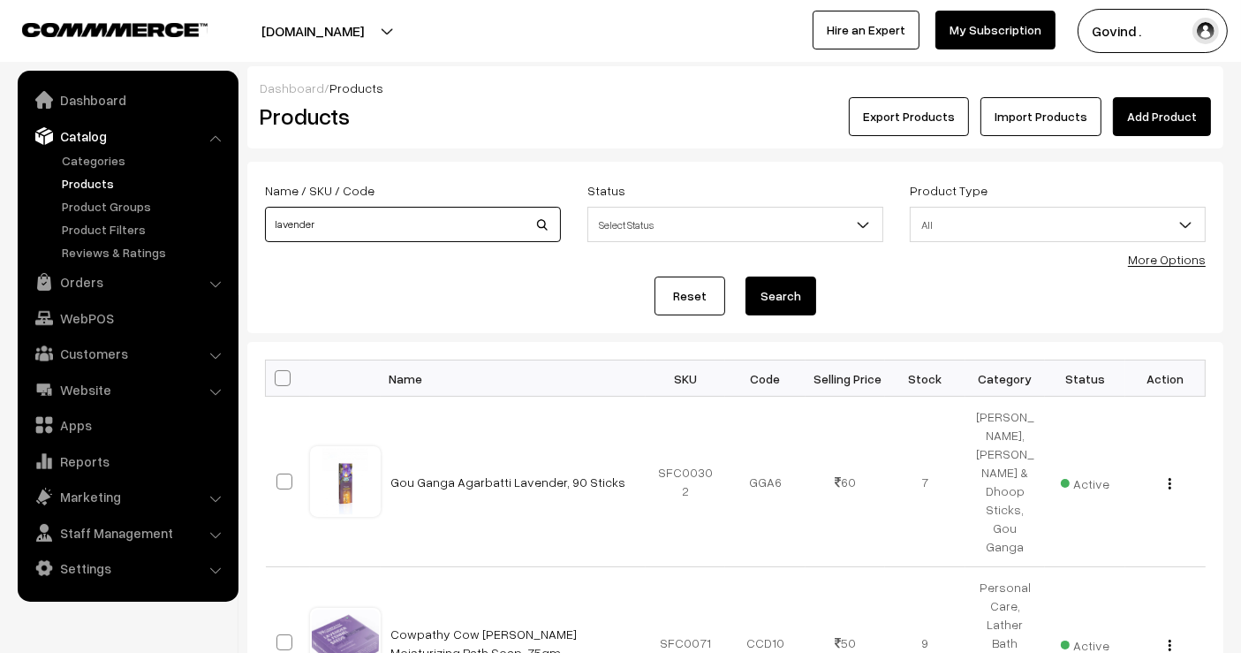
click at [390, 233] on input "lavender" at bounding box center [413, 224] width 296 height 35
type input "mogra"
click at [746, 277] on button "Search" at bounding box center [781, 296] width 71 height 39
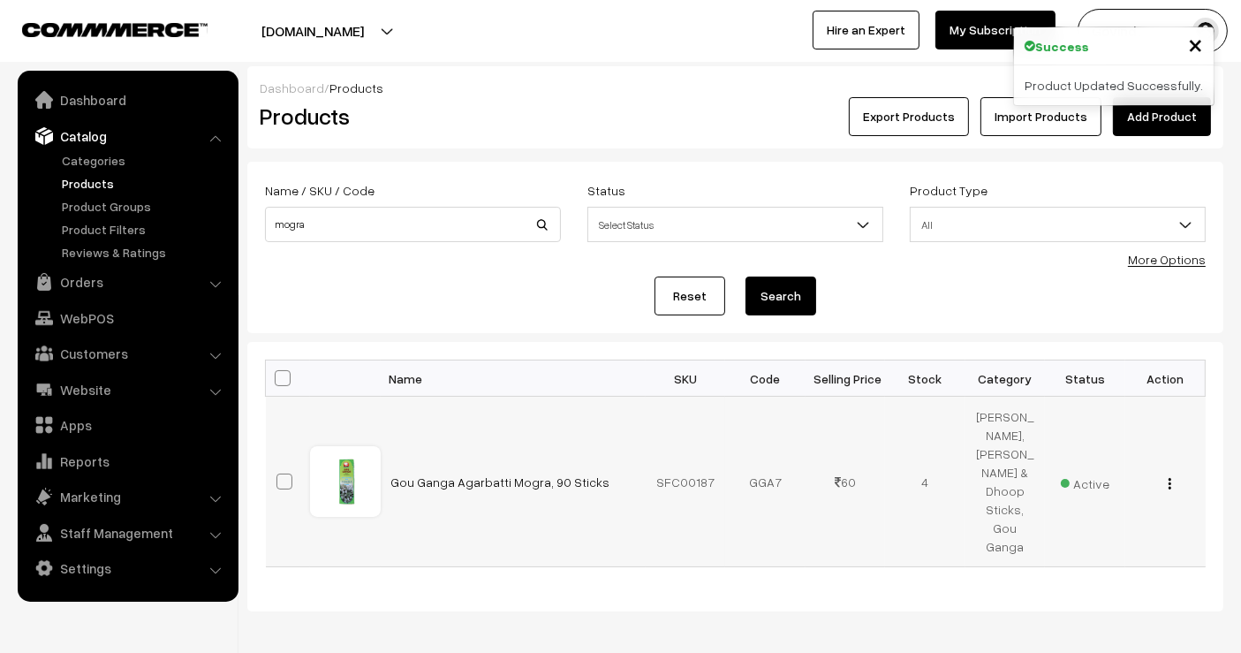
click at [1171, 476] on button "button" at bounding box center [1170, 483] width 4 height 14
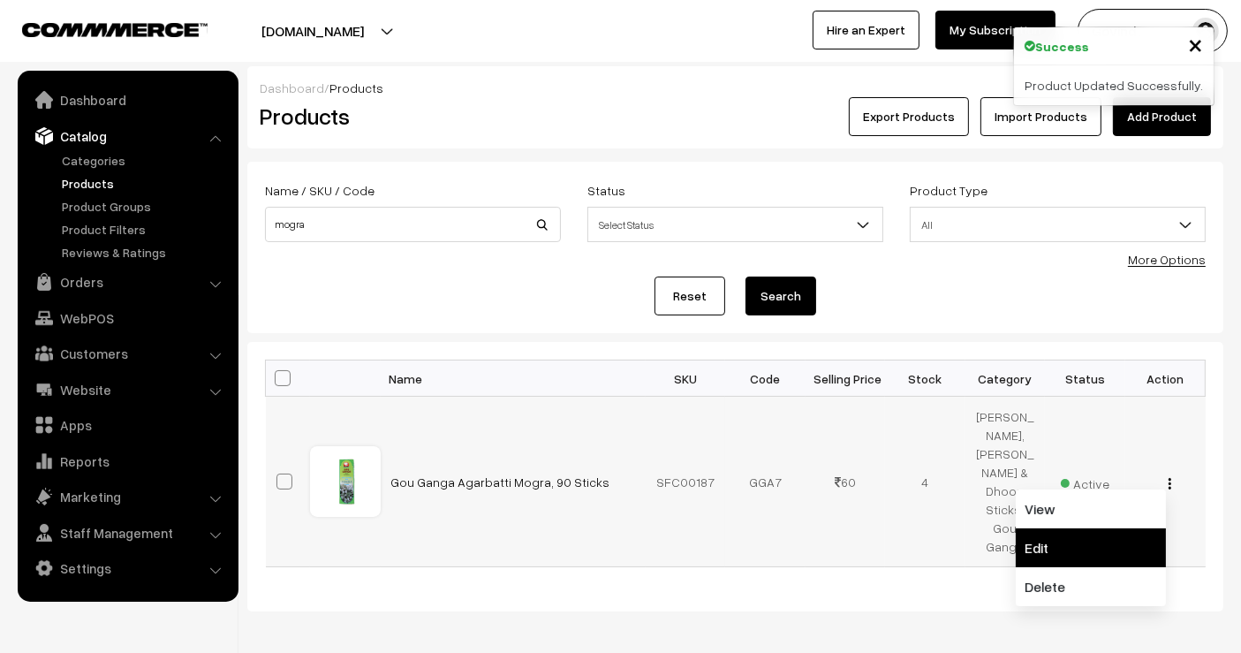
click at [1113, 528] on link "Edit" at bounding box center [1091, 547] width 150 height 39
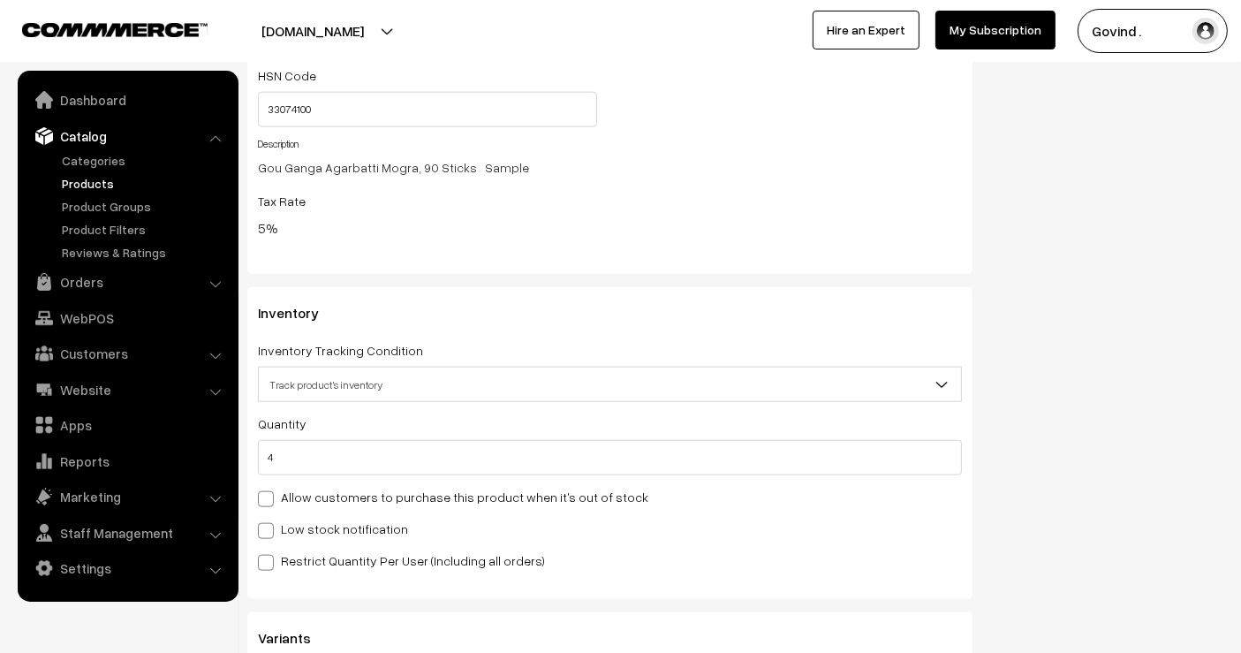
scroll to position [2013, 0]
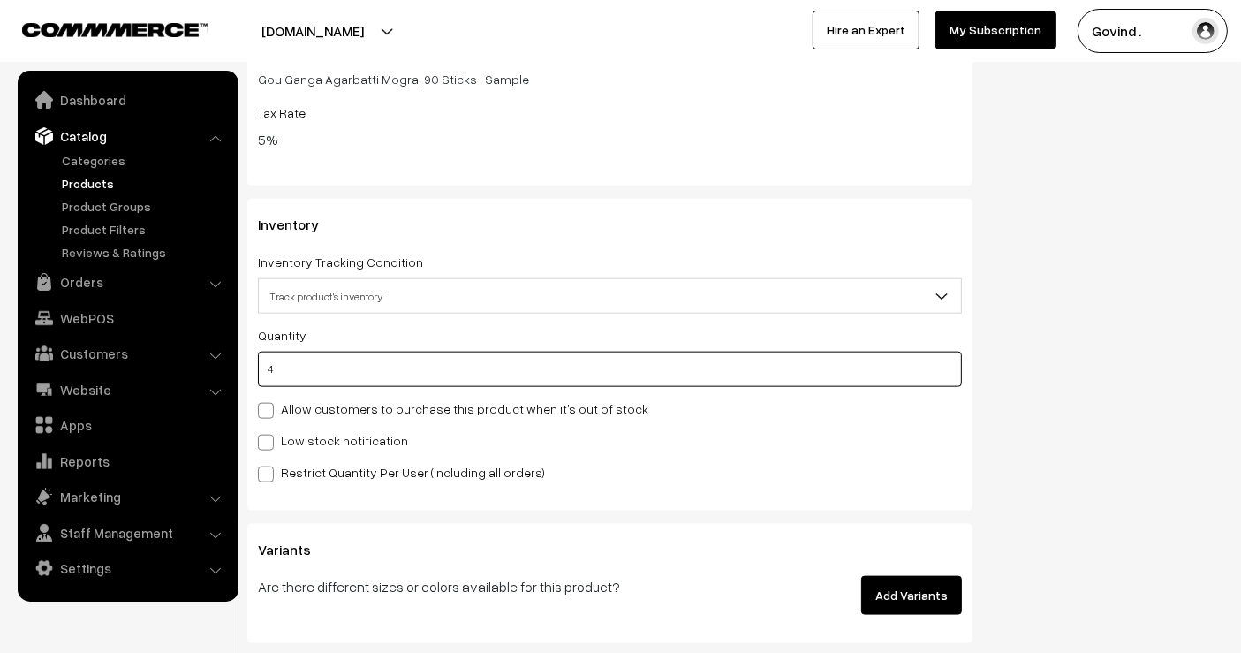
click at [726, 368] on input "4" at bounding box center [610, 369] width 704 height 35
type input "7"
type input "11"
type input "7"
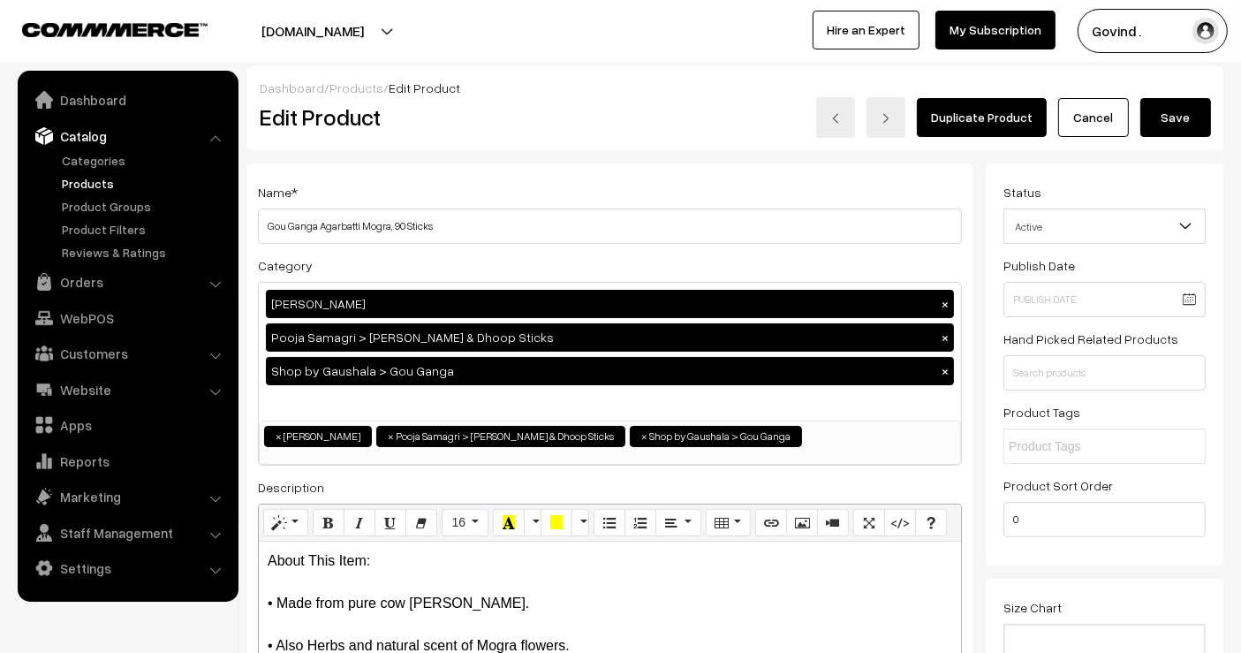
click at [1171, 125] on button "Save" at bounding box center [1176, 117] width 71 height 39
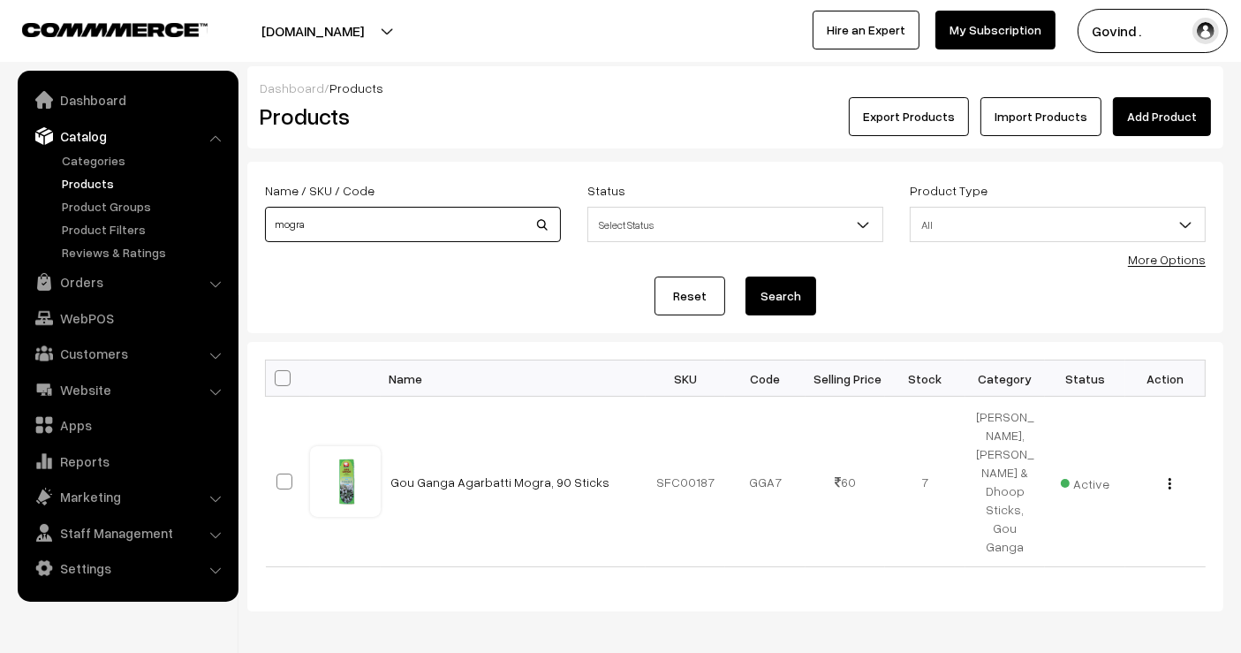
click at [458, 219] on input "mogra" at bounding box center [413, 224] width 296 height 35
type input "balm"
click at [746, 277] on button "Search" at bounding box center [781, 296] width 71 height 39
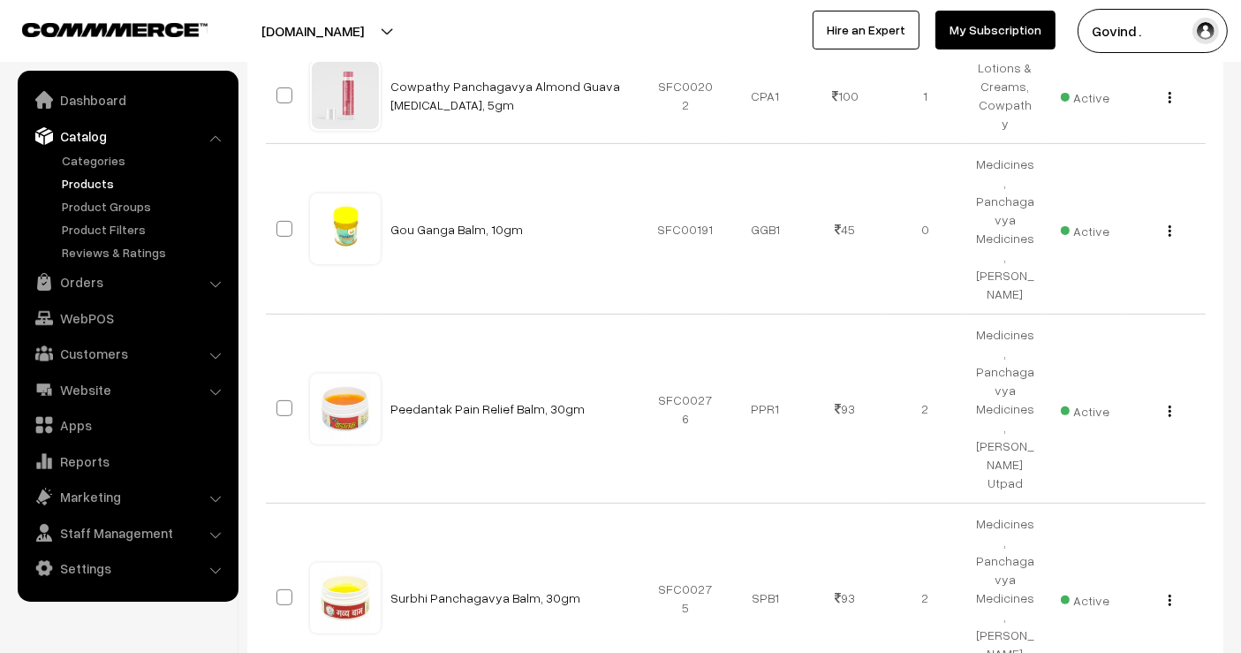
scroll to position [548, 0]
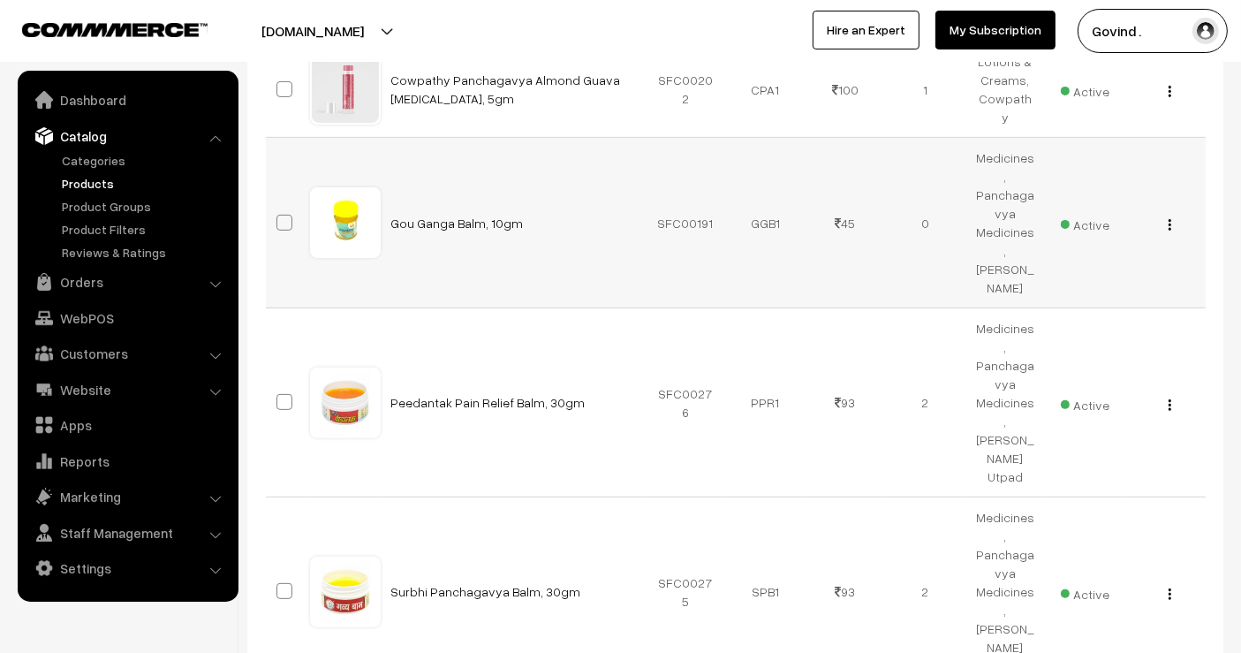
click at [1169, 219] on img "button" at bounding box center [1170, 224] width 3 height 11
click at [1107, 269] on link "Edit" at bounding box center [1091, 288] width 150 height 39
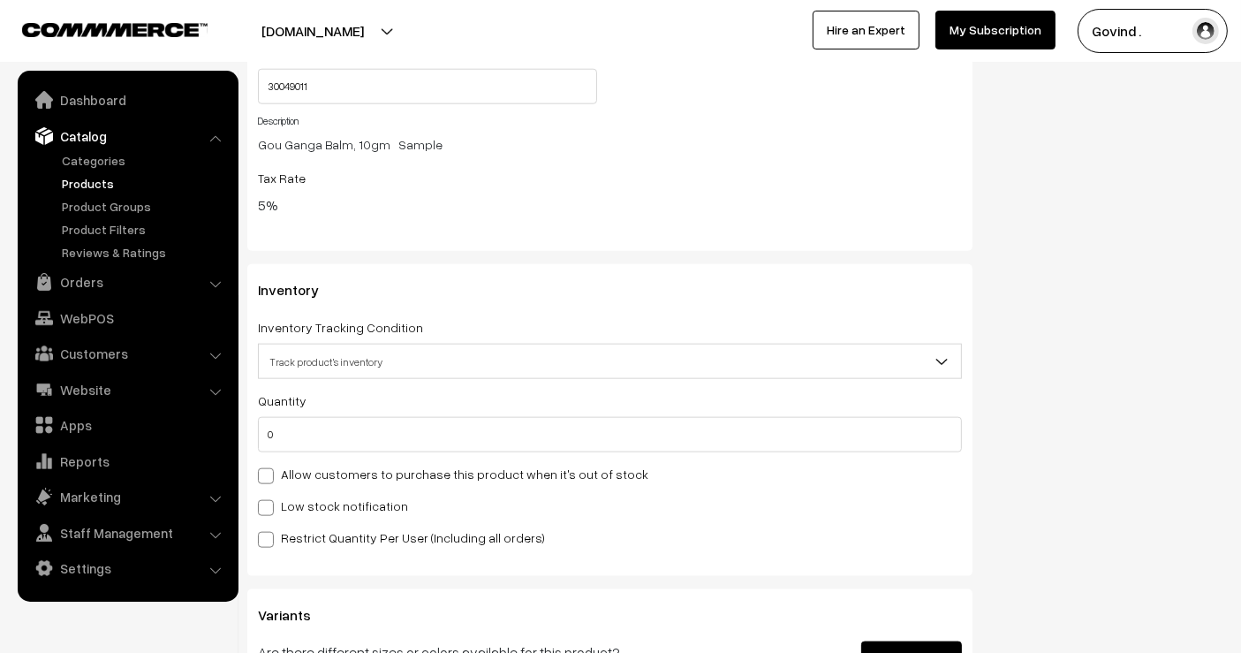
scroll to position [1994, 0]
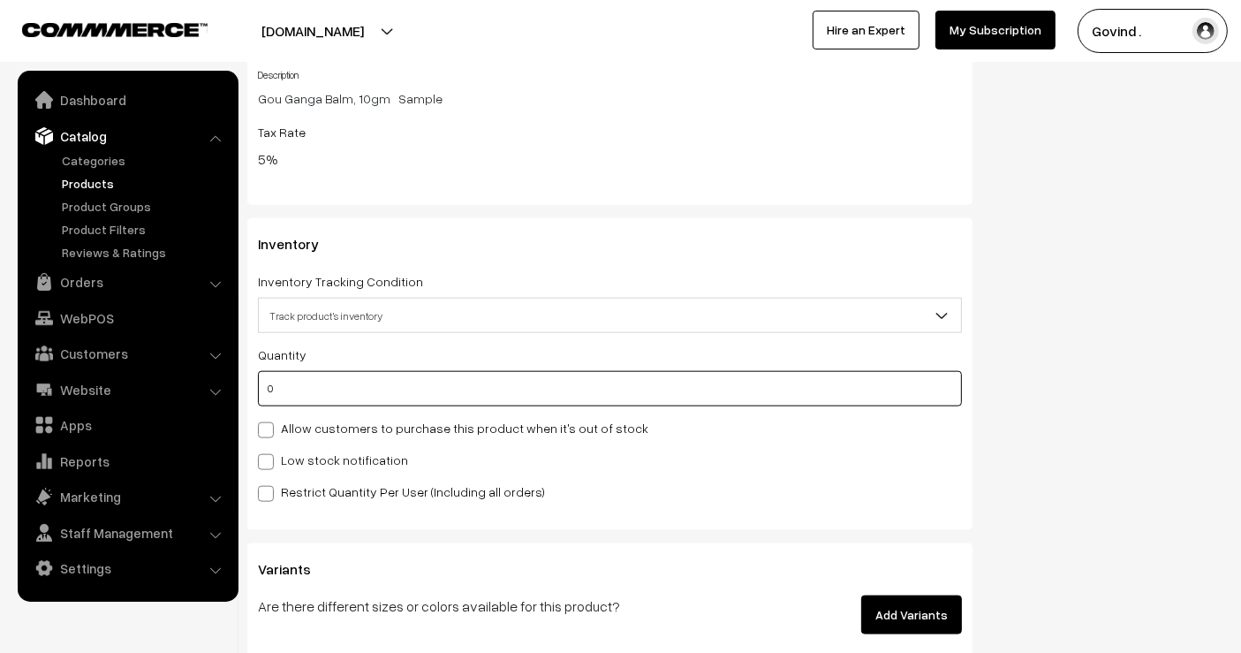
click at [839, 395] on input "0" at bounding box center [610, 388] width 704 height 35
type input "2"
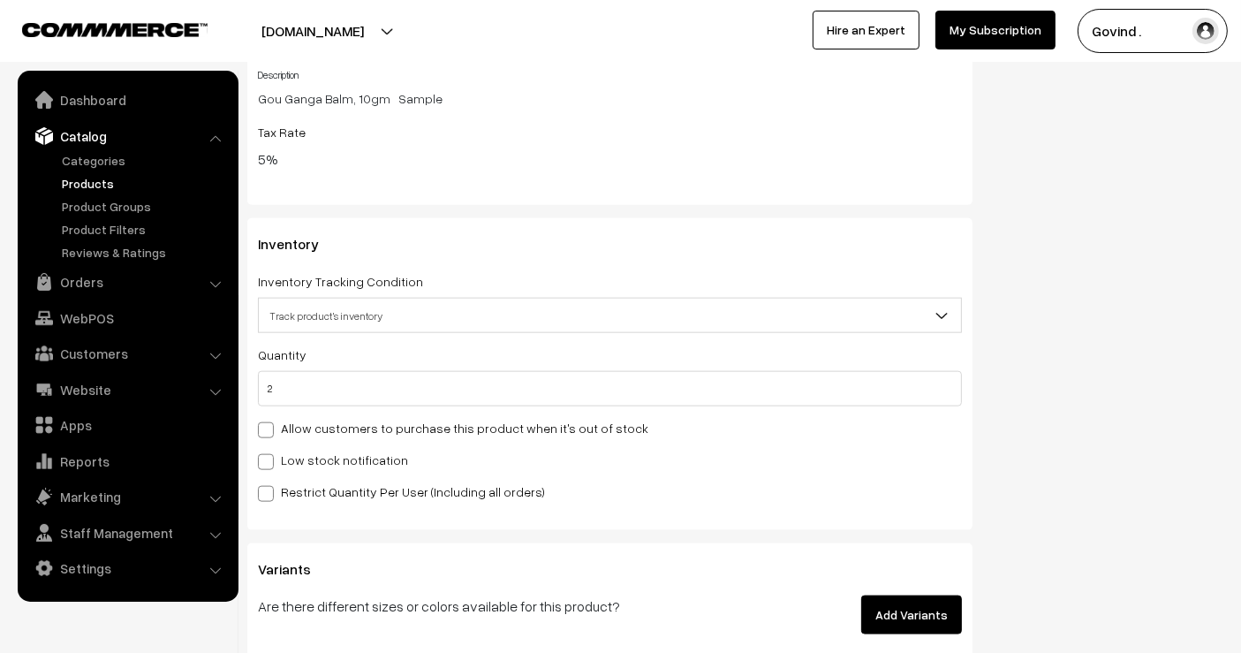
scroll to position [0, 0]
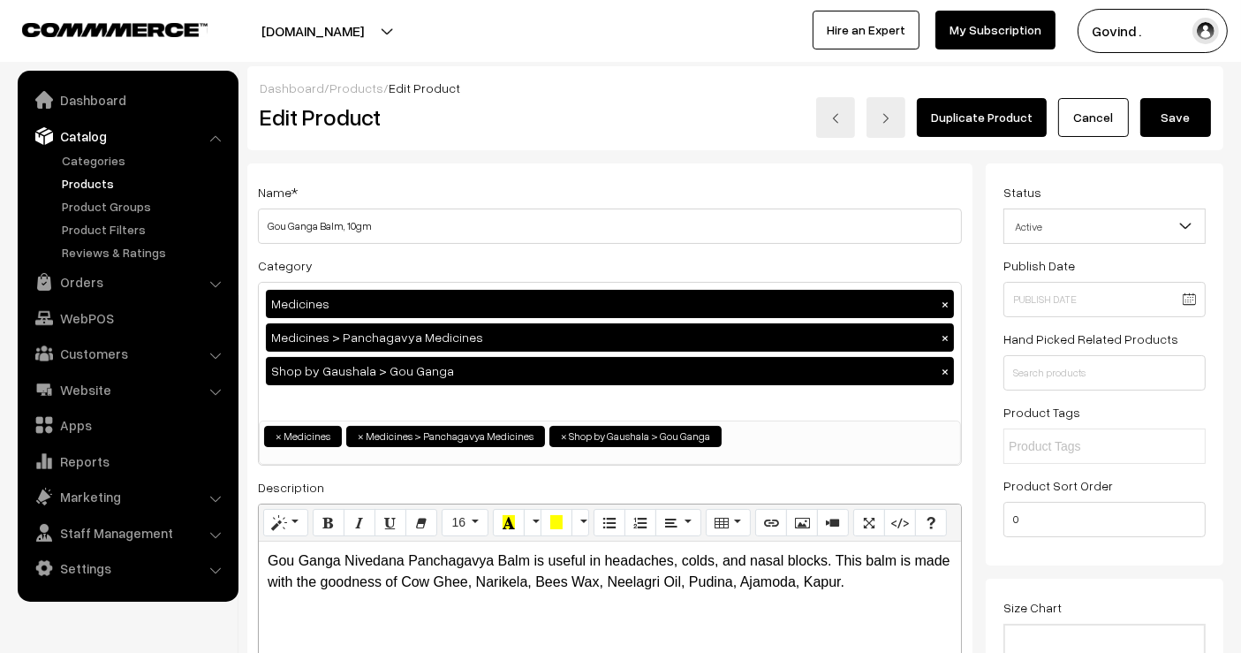
click at [1171, 110] on button "Save" at bounding box center [1176, 117] width 71 height 39
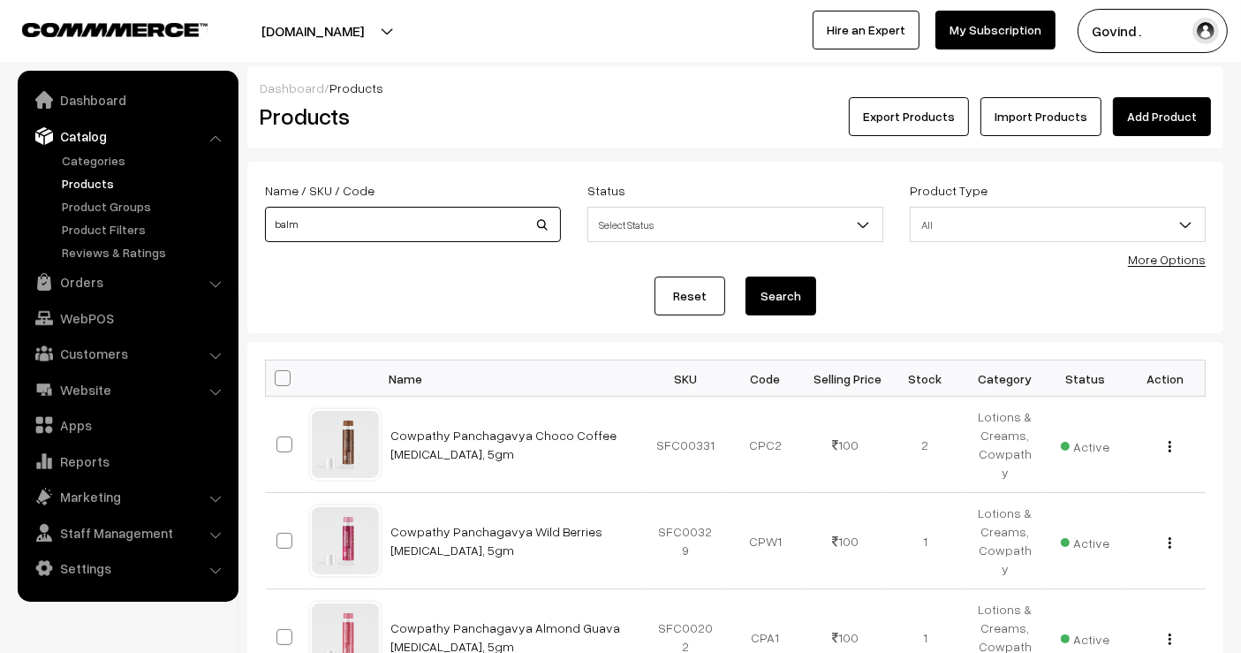
click at [383, 240] on input "balm" at bounding box center [413, 224] width 296 height 35
type input "onion"
click at [746, 277] on button "Search" at bounding box center [781, 296] width 71 height 39
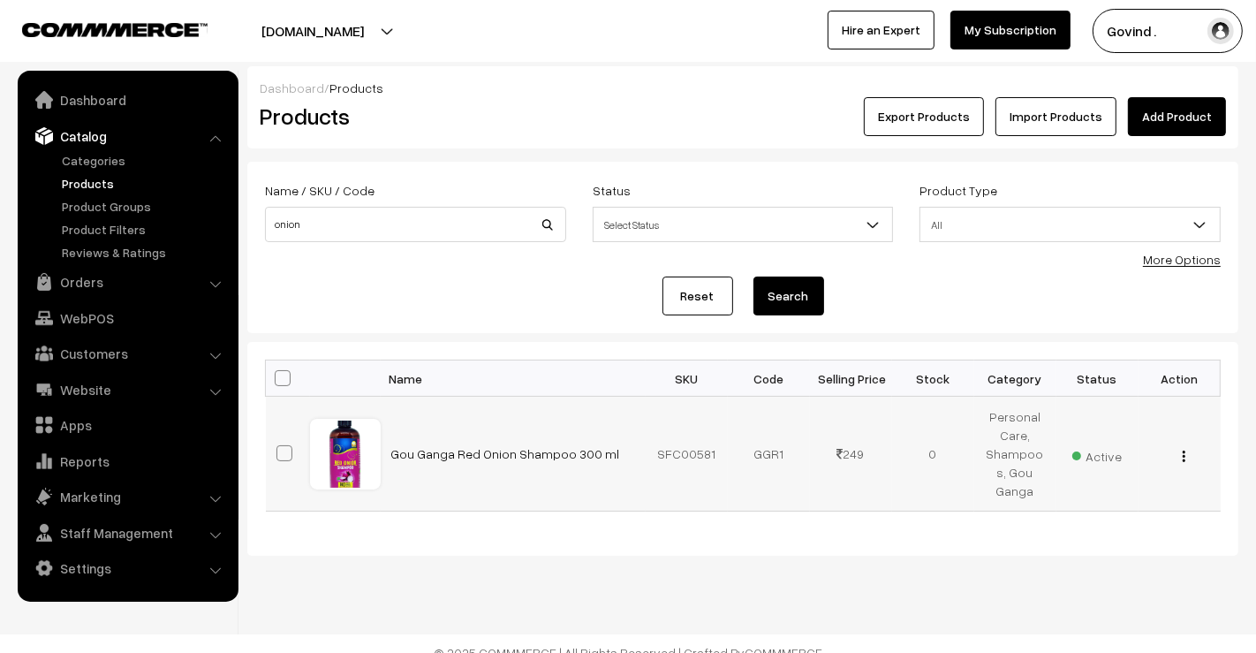
click at [1184, 451] on img "button" at bounding box center [1184, 456] width 3 height 11
click at [1098, 500] on link "Edit" at bounding box center [1104, 519] width 150 height 39
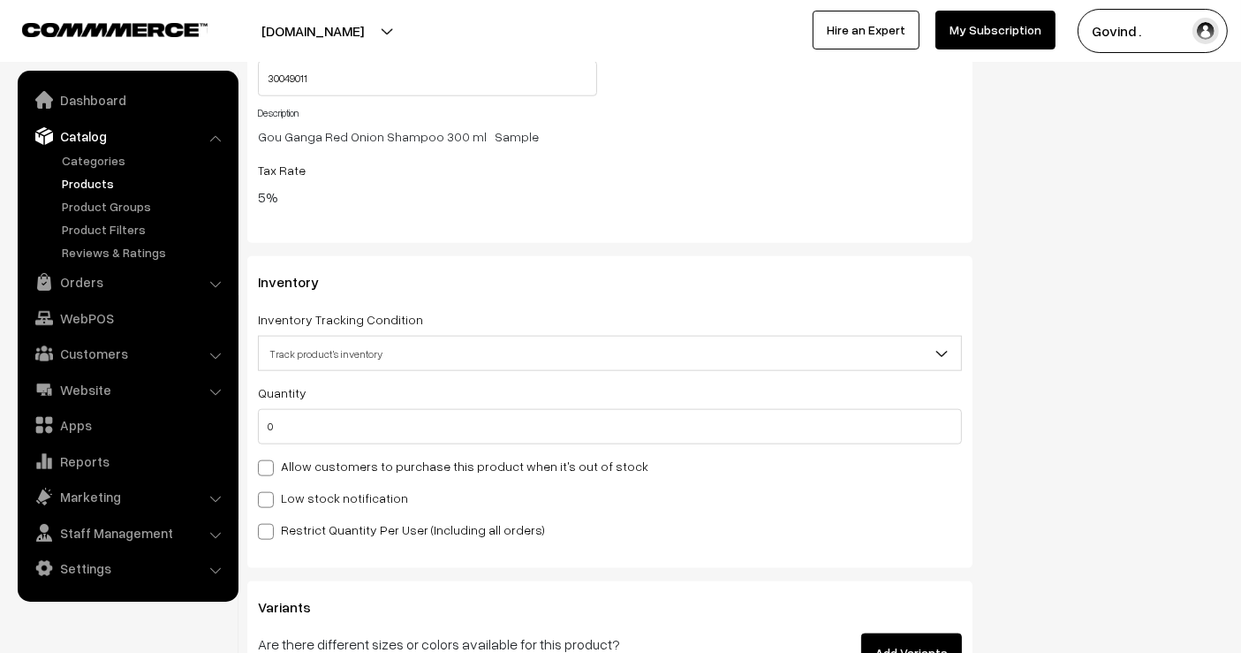
scroll to position [1948, 0]
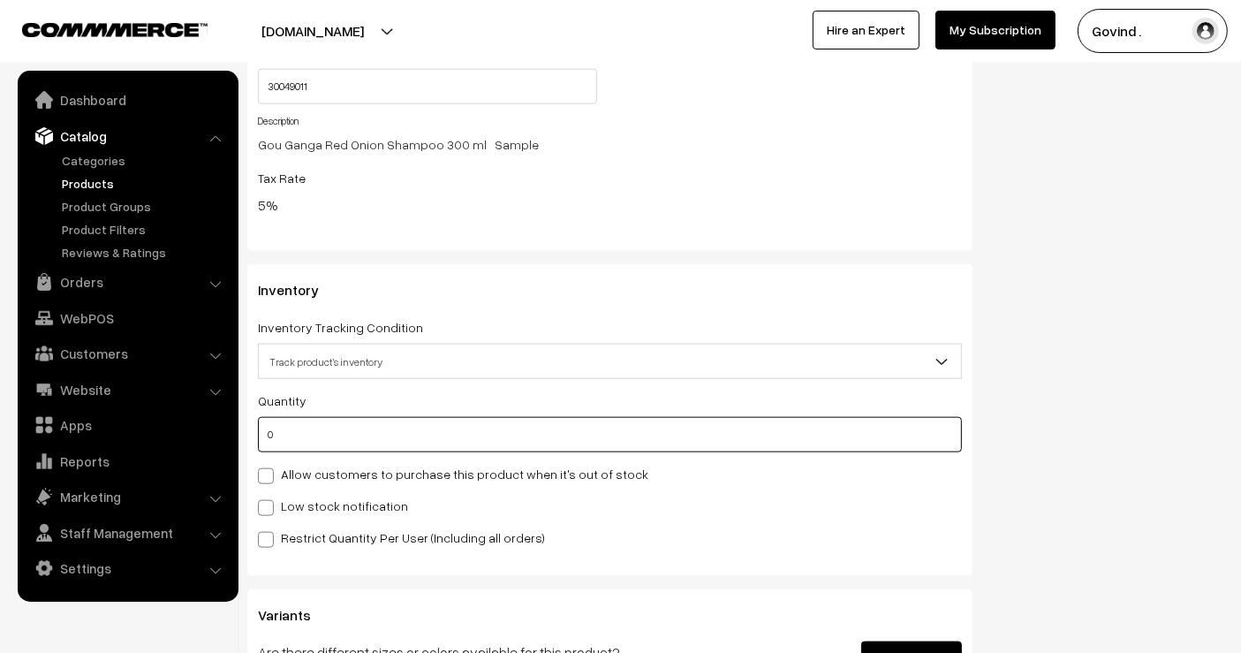
click at [636, 434] on input "0" at bounding box center [610, 434] width 704 height 35
type input "8"
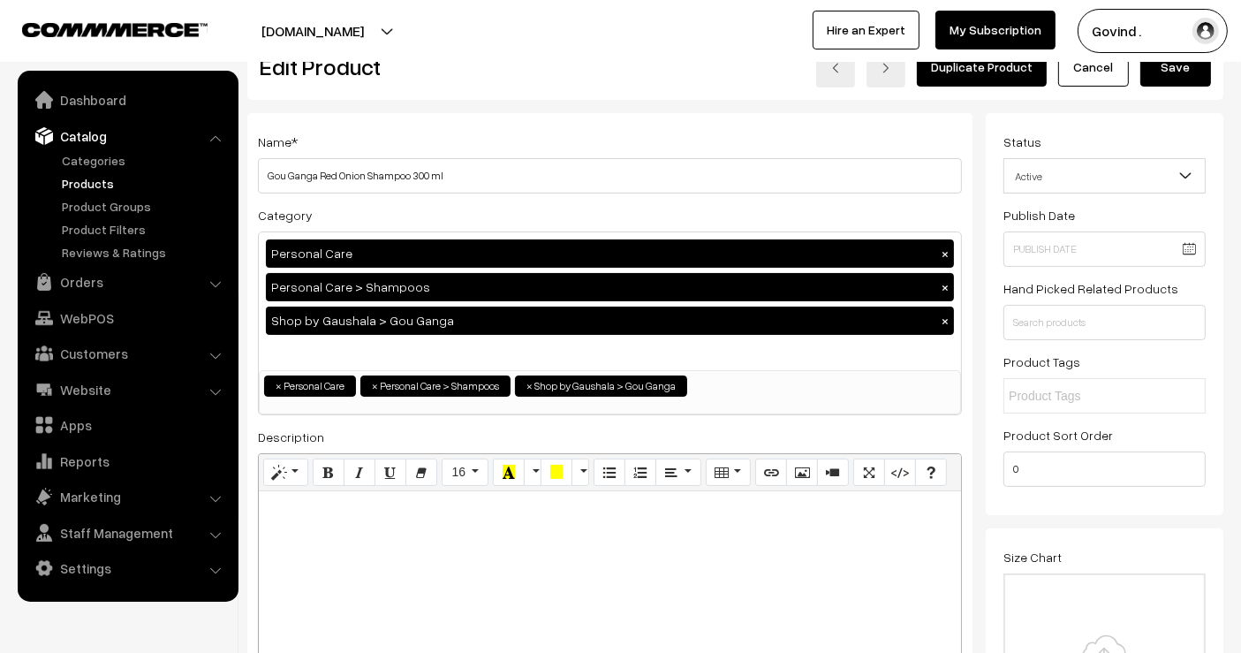
scroll to position [0, 0]
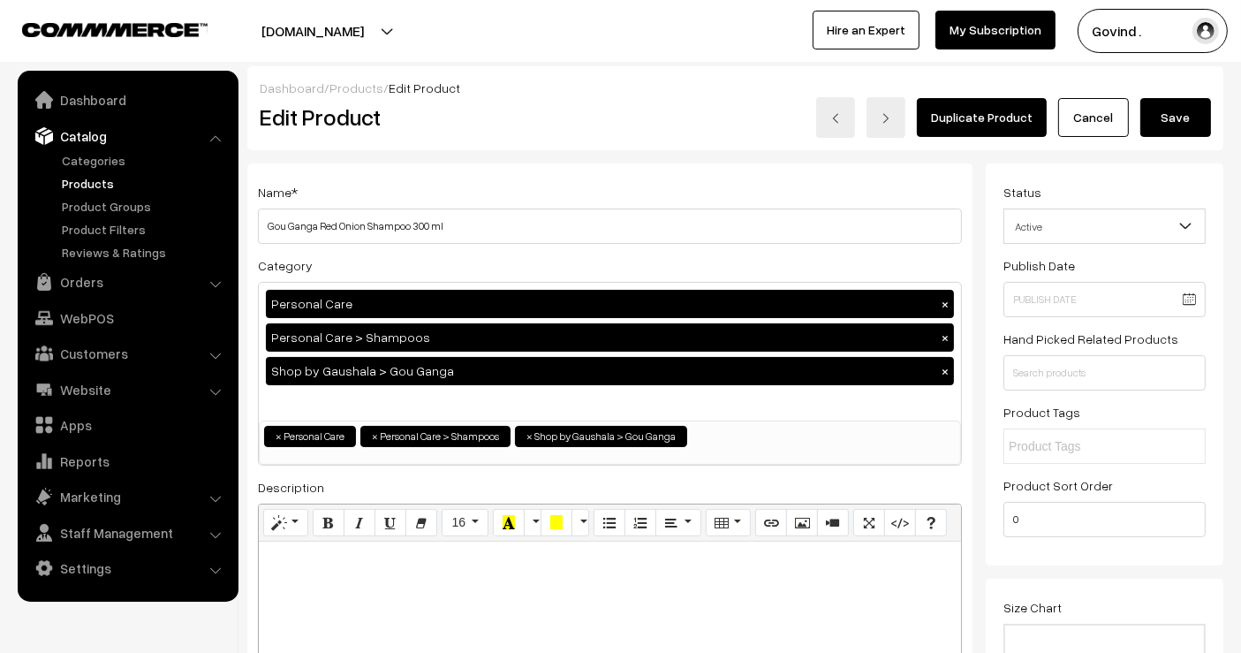
click at [1193, 117] on button "Save" at bounding box center [1176, 117] width 71 height 39
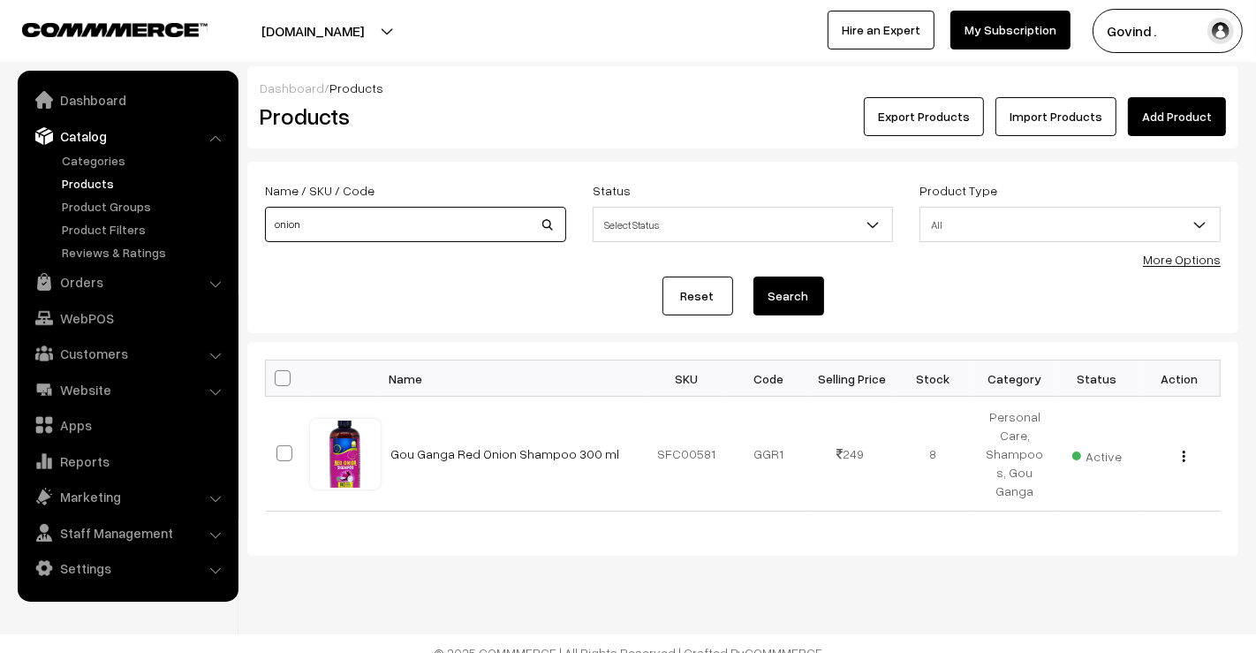
click at [315, 216] on input "onion" at bounding box center [415, 224] width 301 height 35
type input "tooth"
click at [754, 277] on button "Search" at bounding box center [789, 296] width 71 height 39
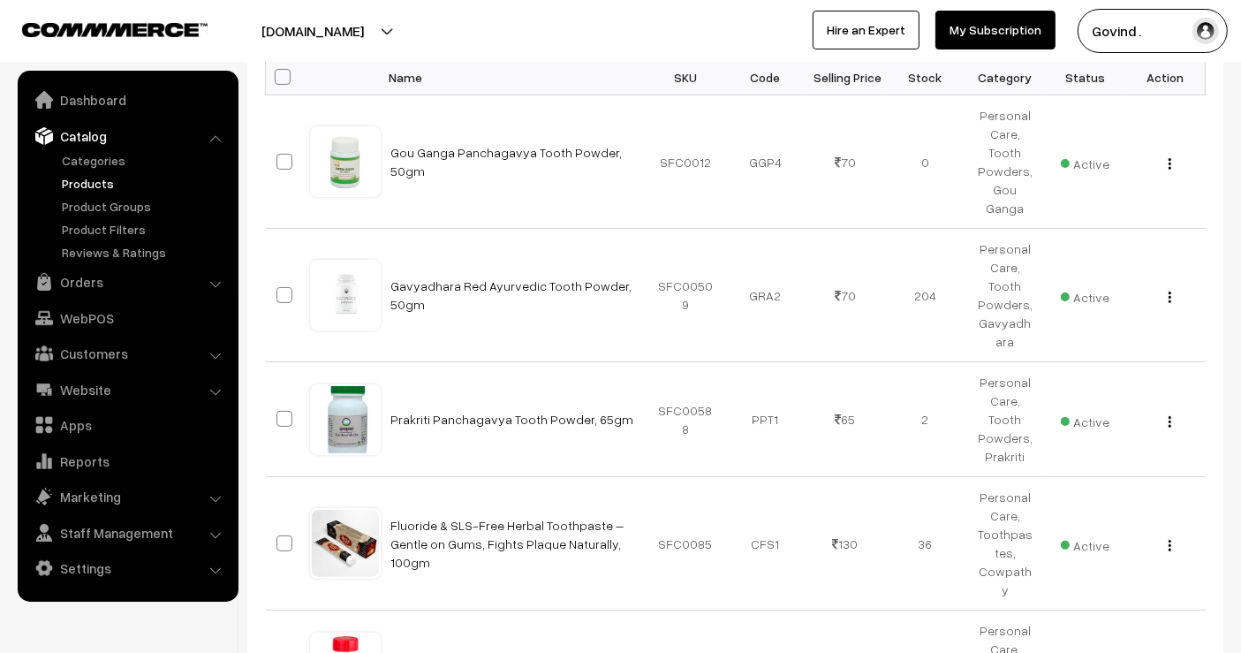
scroll to position [299, 0]
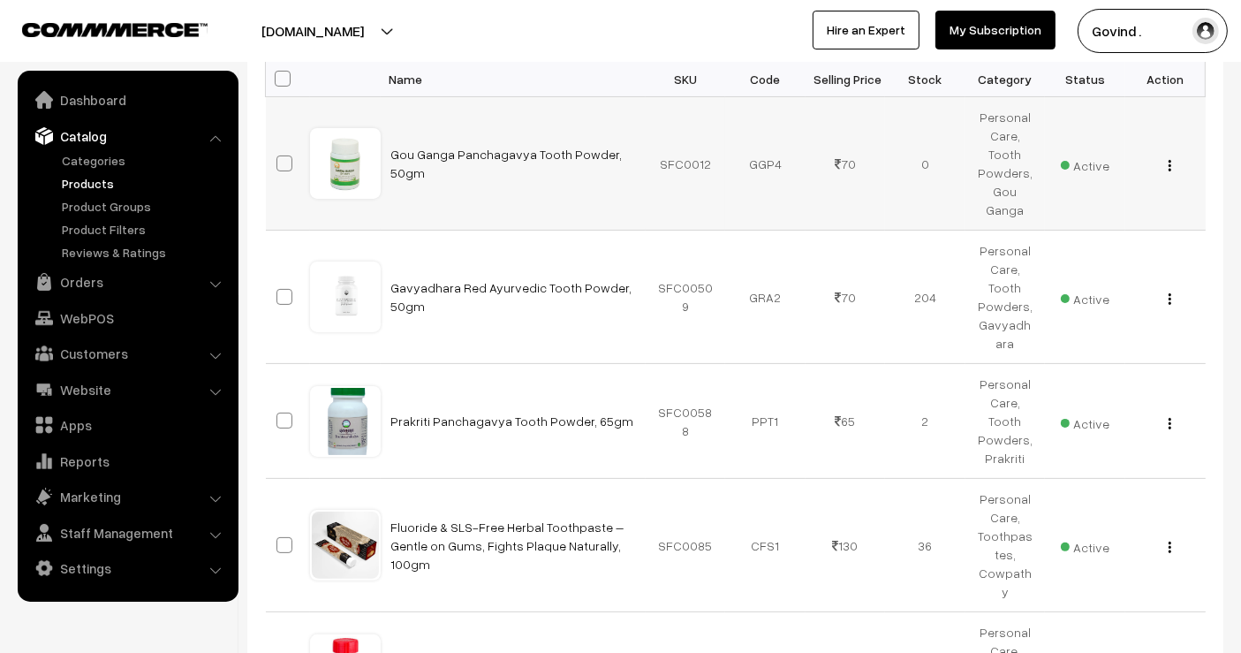
click at [1171, 160] on img "button" at bounding box center [1170, 165] width 3 height 11
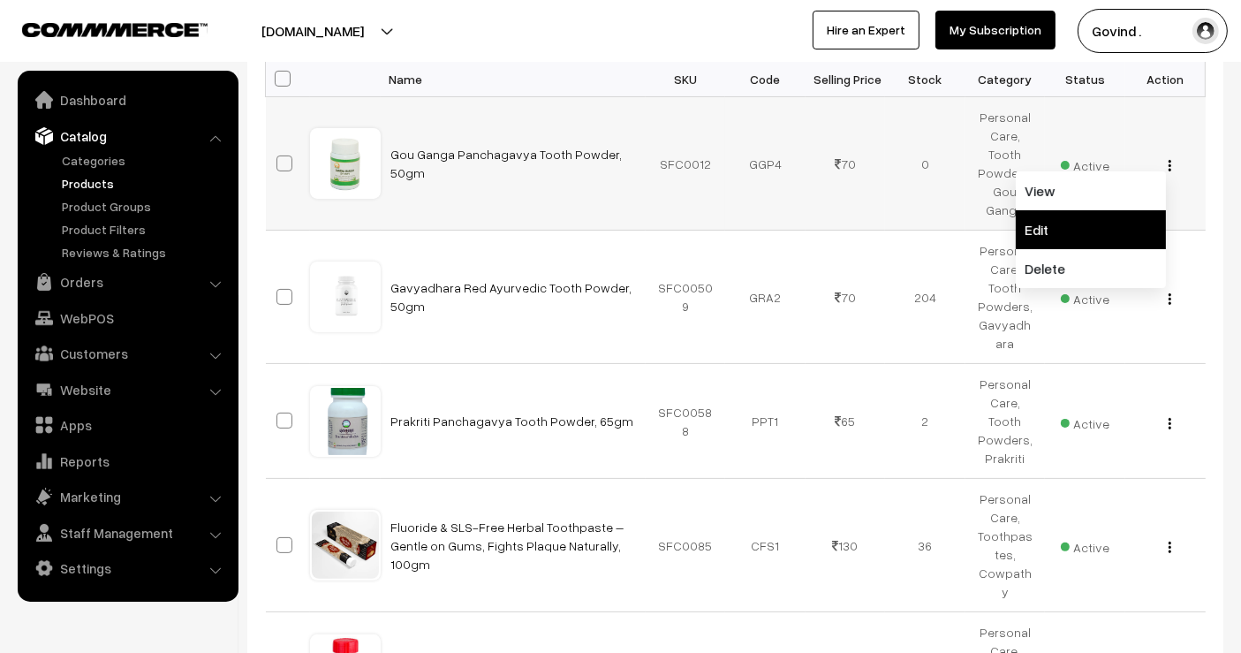
click at [1126, 210] on link "Edit" at bounding box center [1091, 229] width 150 height 39
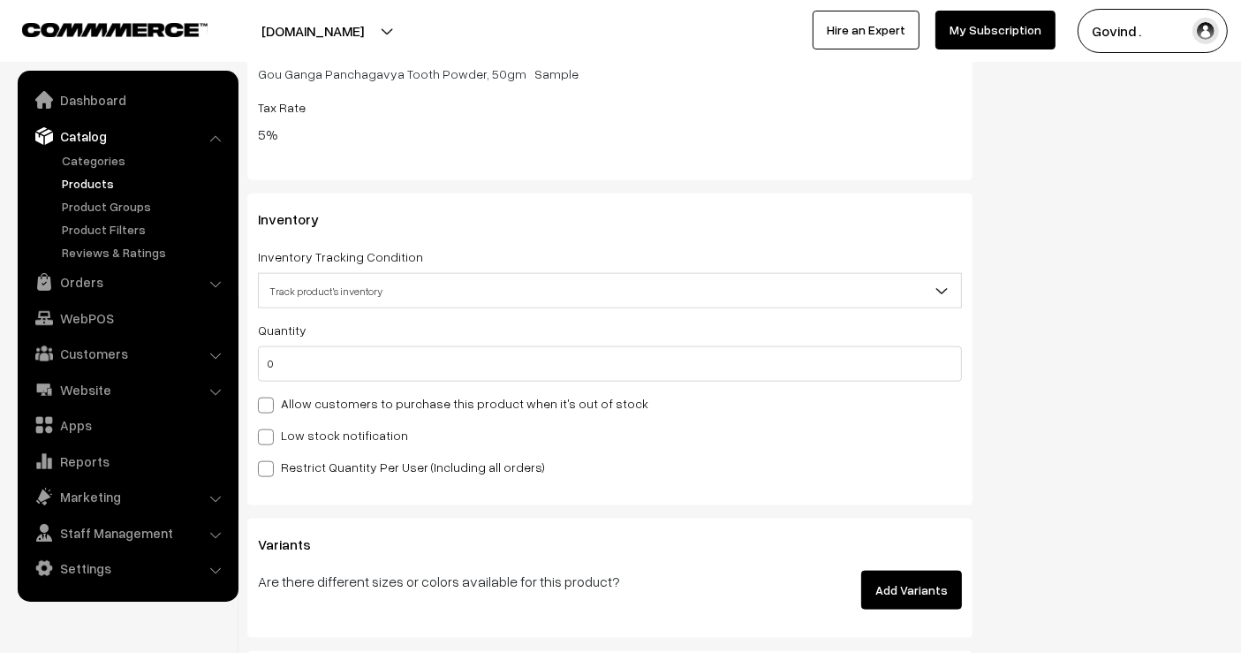
scroll to position [2112, 0]
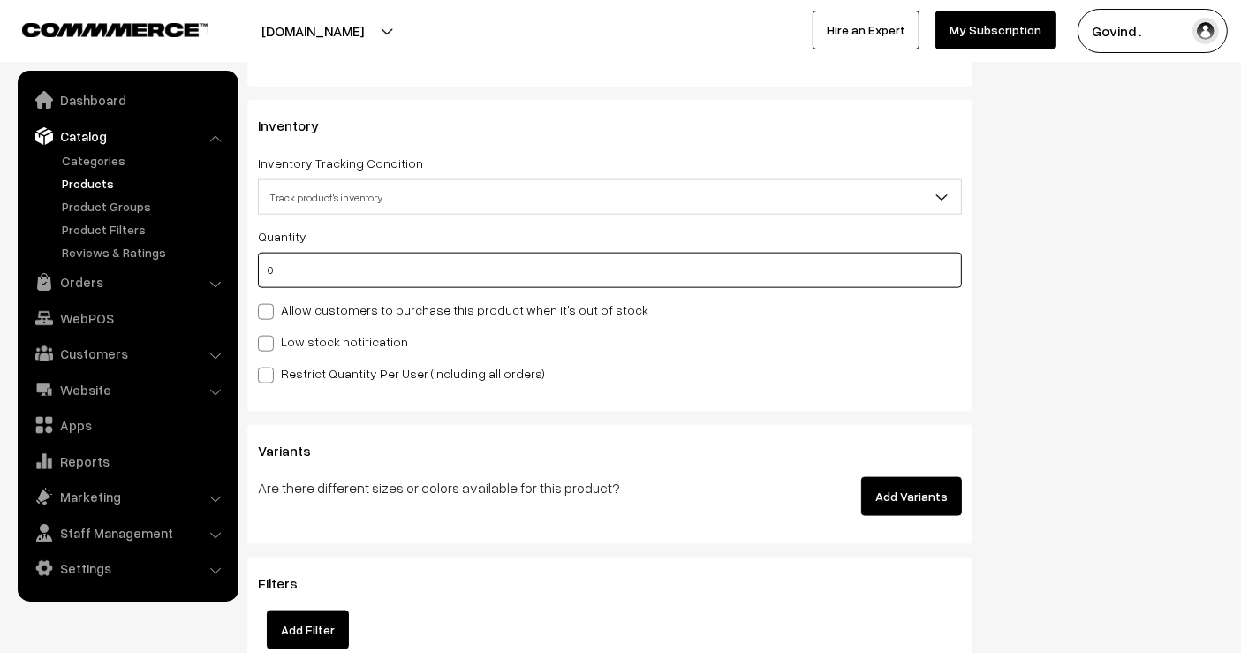
click at [754, 277] on input "0" at bounding box center [610, 270] width 704 height 35
type input "1"
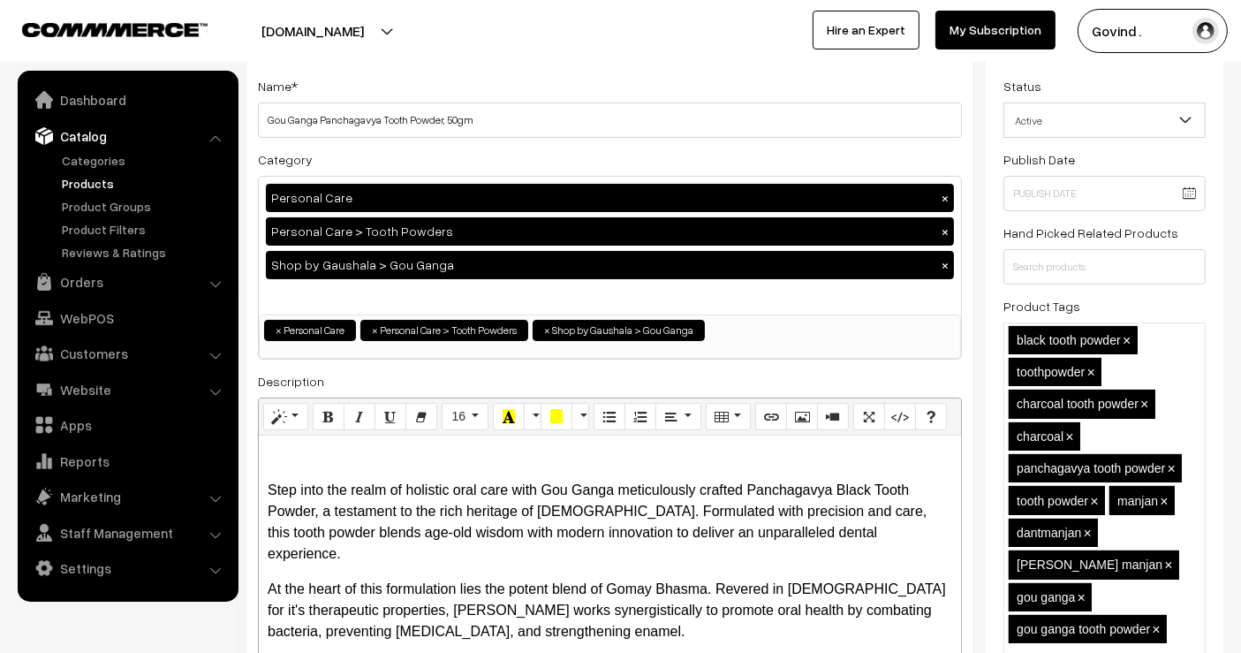
scroll to position [0, 0]
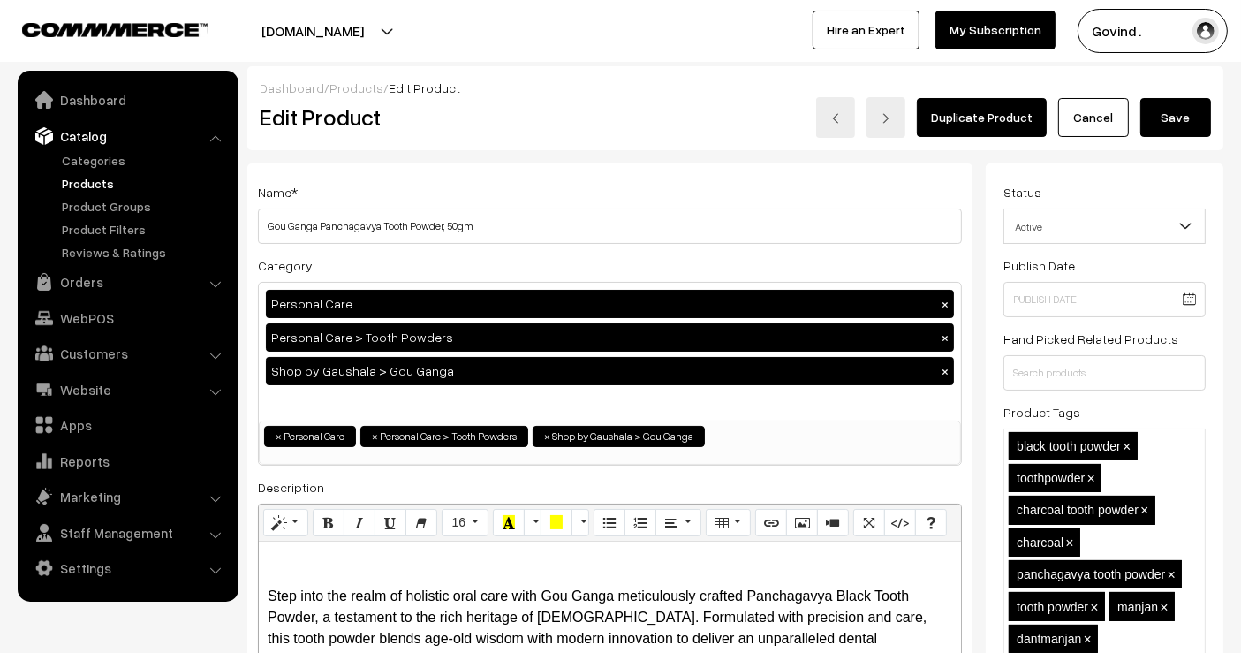
click at [1186, 110] on button "Save" at bounding box center [1176, 117] width 71 height 39
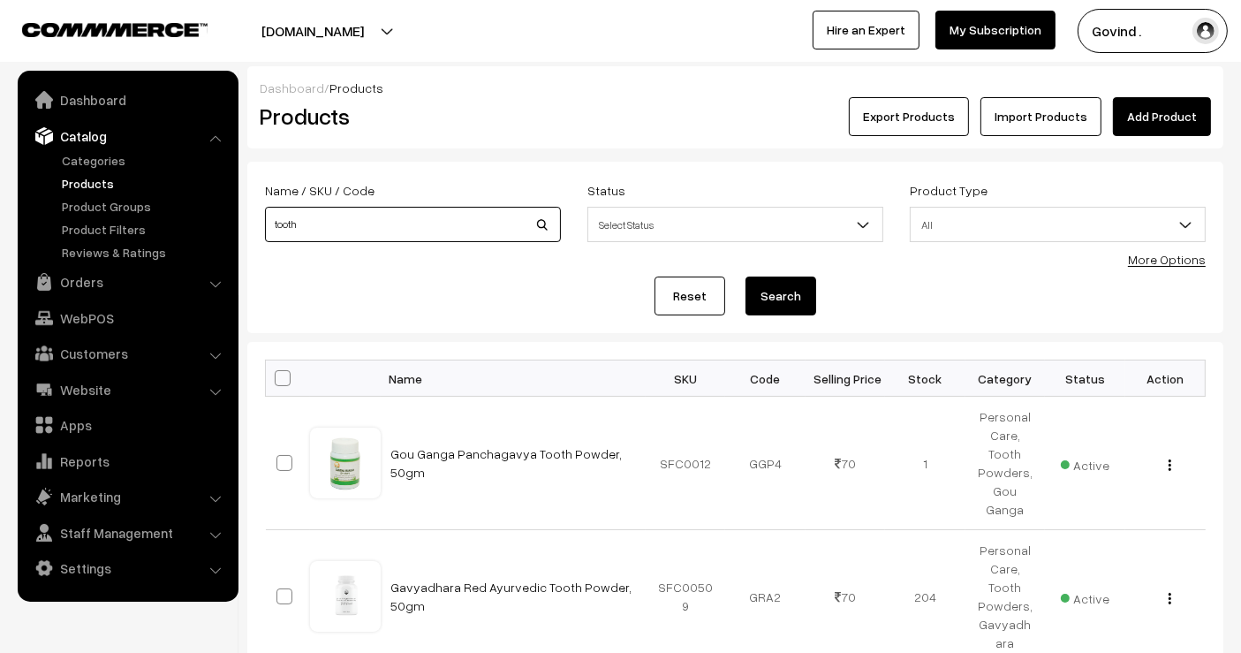
click at [396, 223] on input "tooth" at bounding box center [413, 224] width 296 height 35
type input "tulsi"
click at [746, 277] on button "Search" at bounding box center [781, 296] width 71 height 39
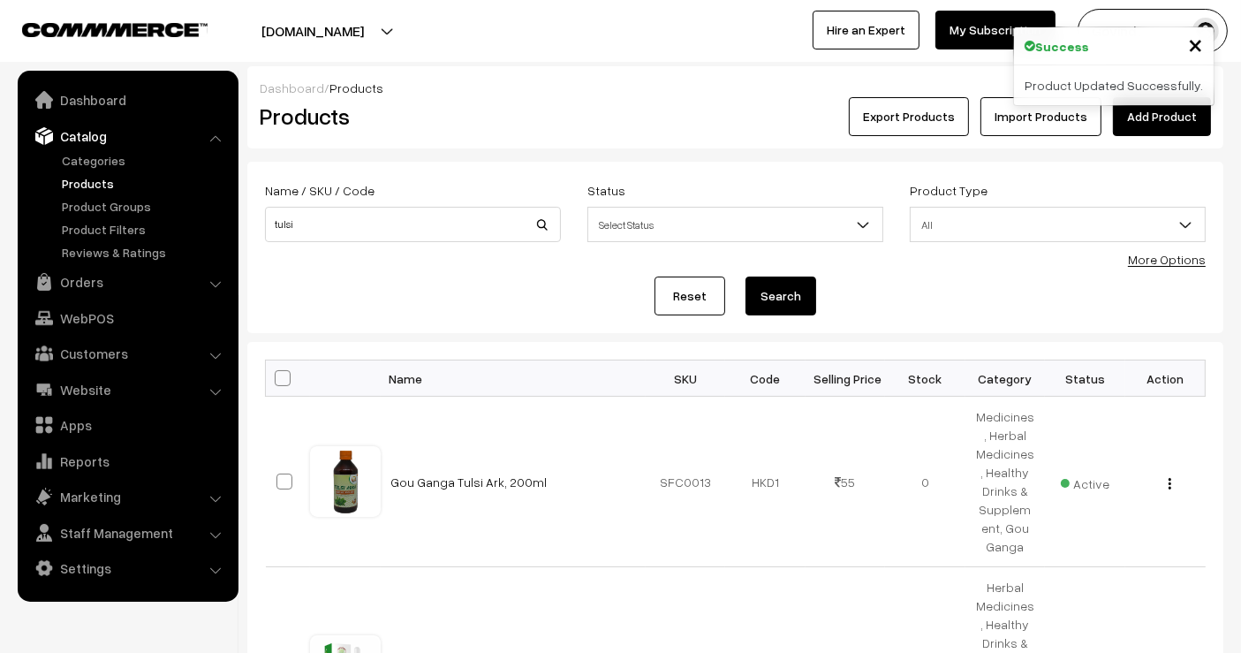
scroll to position [249, 0]
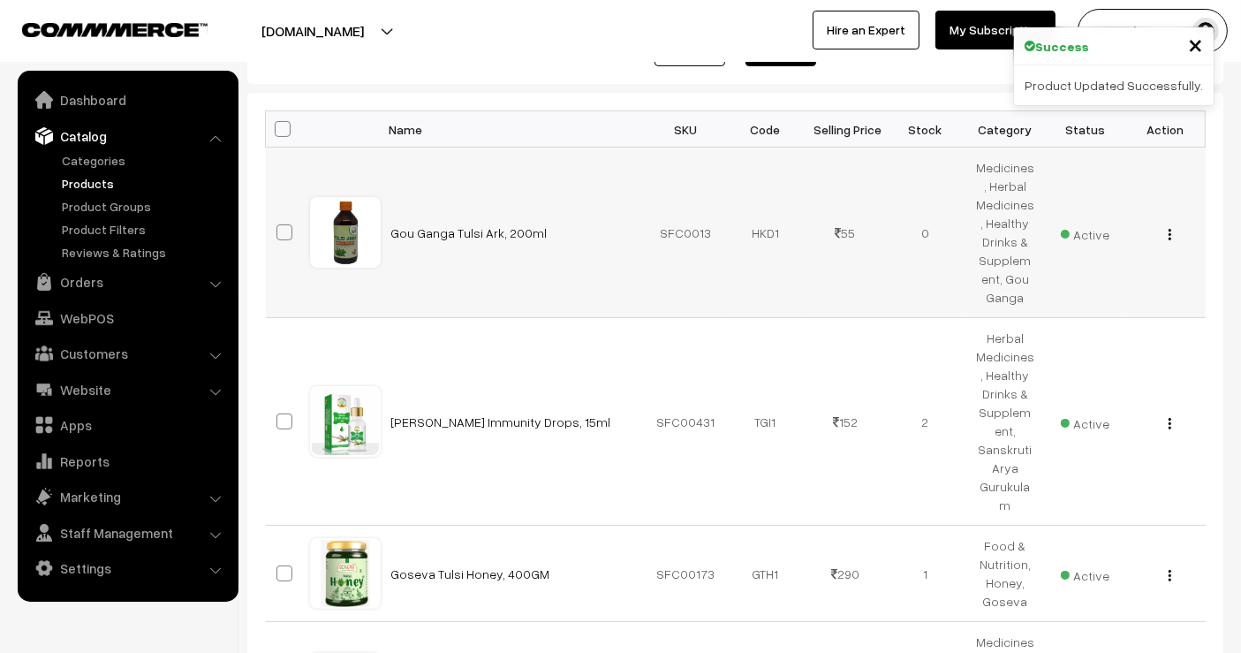
click at [1166, 233] on div "View Edit Delete" at bounding box center [1165, 233] width 59 height 19
click at [1173, 234] on div "View Edit Delete" at bounding box center [1165, 233] width 59 height 19
click at [1168, 234] on button "button" at bounding box center [1170, 234] width 4 height 14
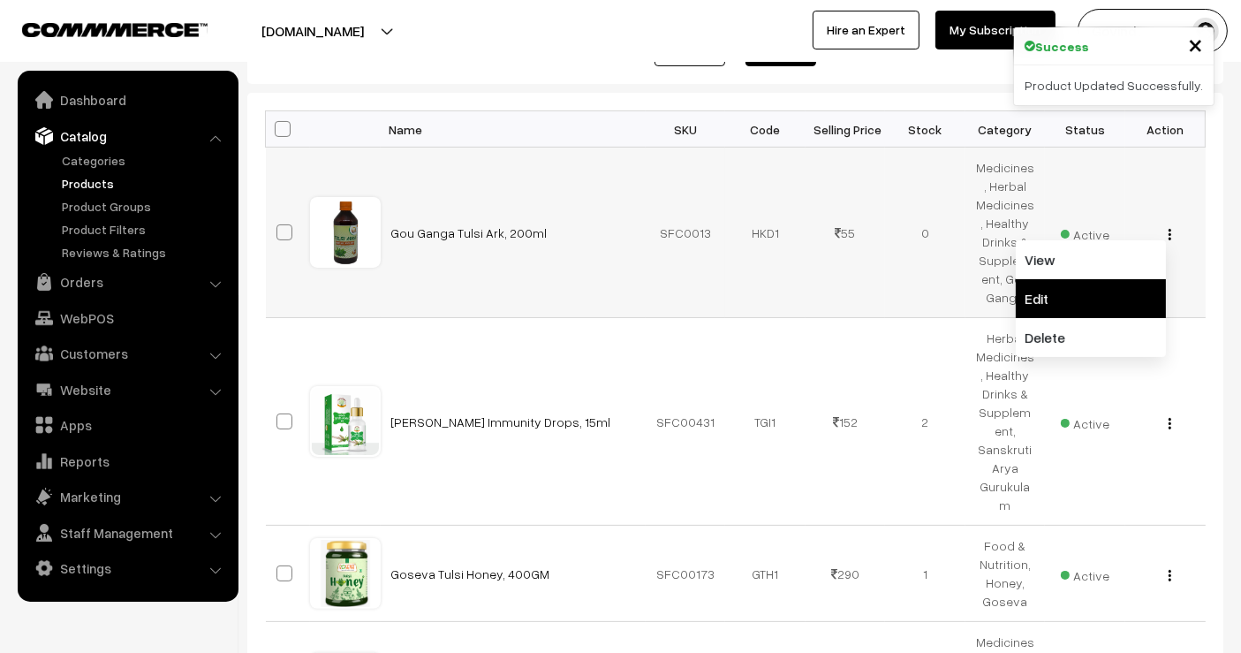
click at [1120, 281] on link "Edit" at bounding box center [1091, 298] width 150 height 39
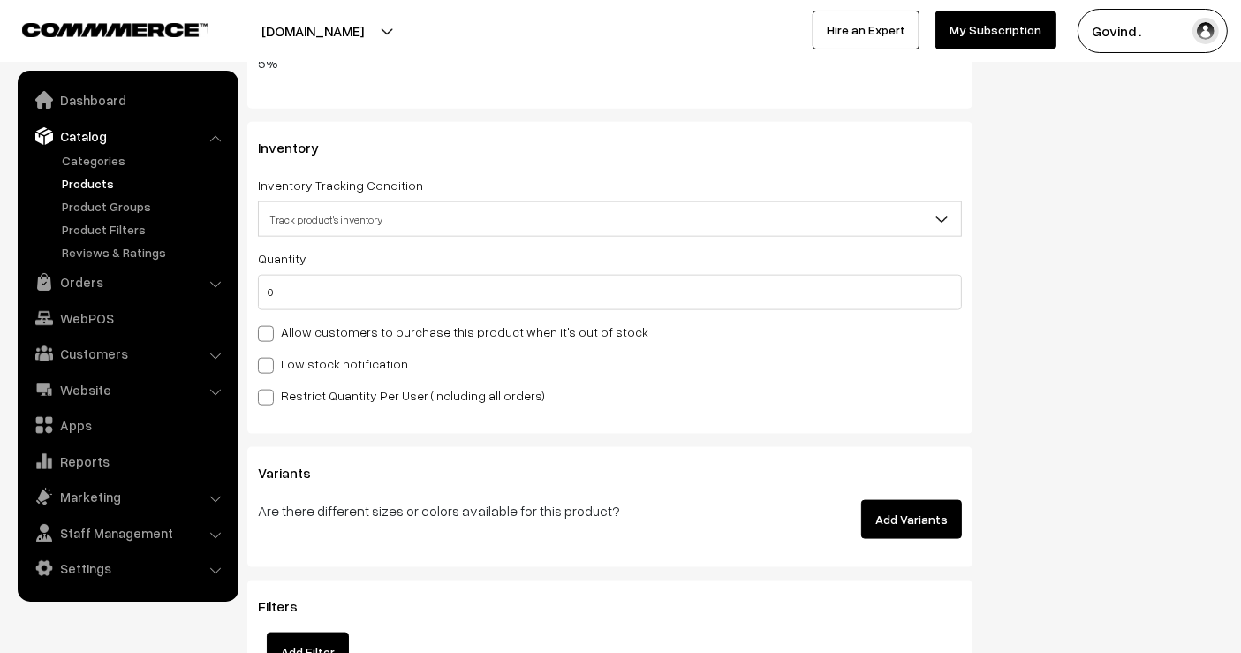
scroll to position [2116, 0]
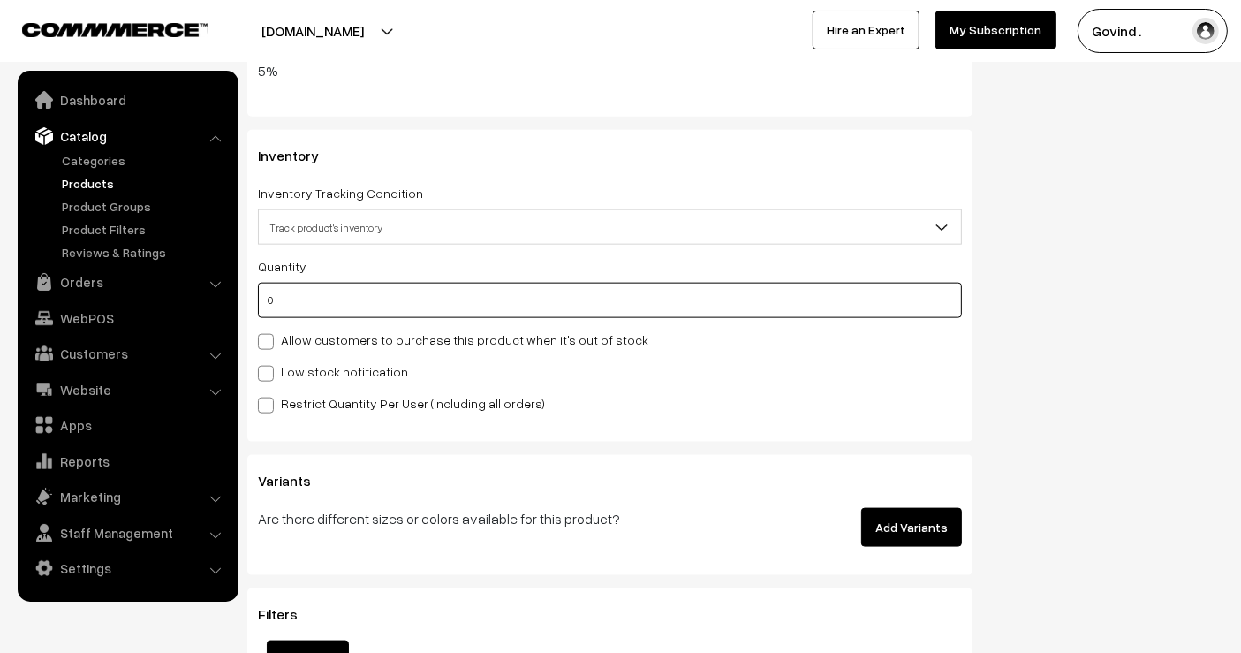
click at [735, 304] on input "0" at bounding box center [610, 300] width 704 height 35
type input "1"
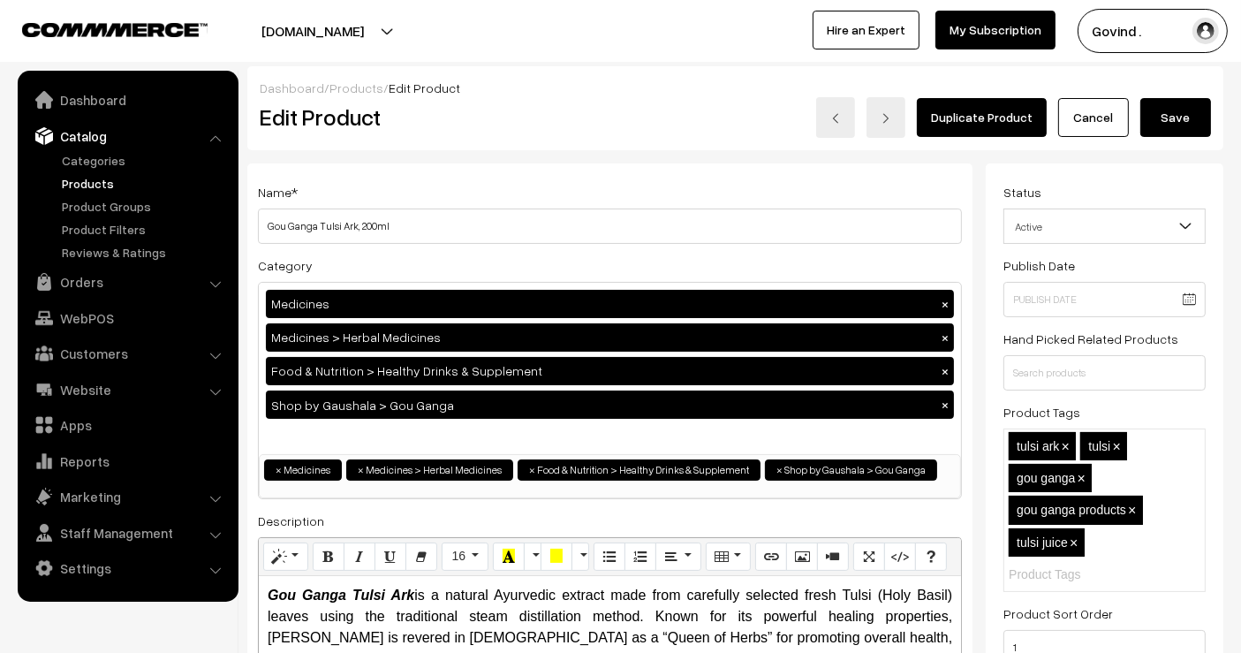
click at [1157, 108] on button "Save" at bounding box center [1176, 117] width 71 height 39
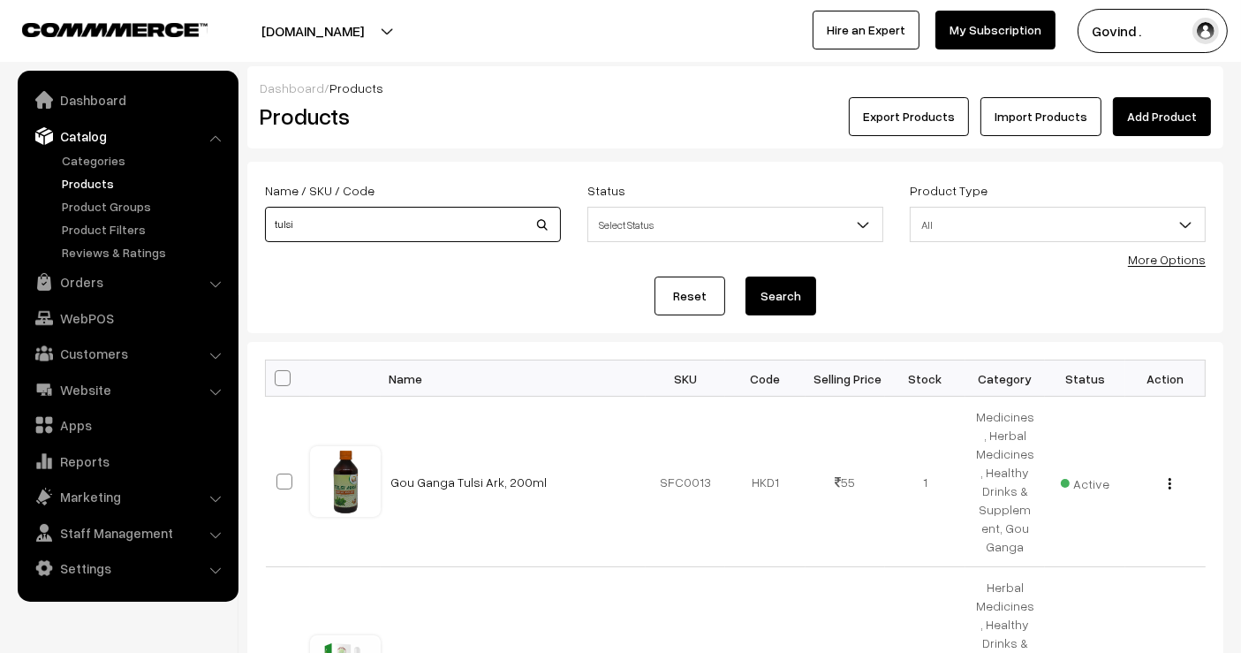
click at [298, 240] on input "tulsi" at bounding box center [413, 224] width 296 height 35
type input "spray"
click at [746, 277] on button "Search" at bounding box center [781, 296] width 71 height 39
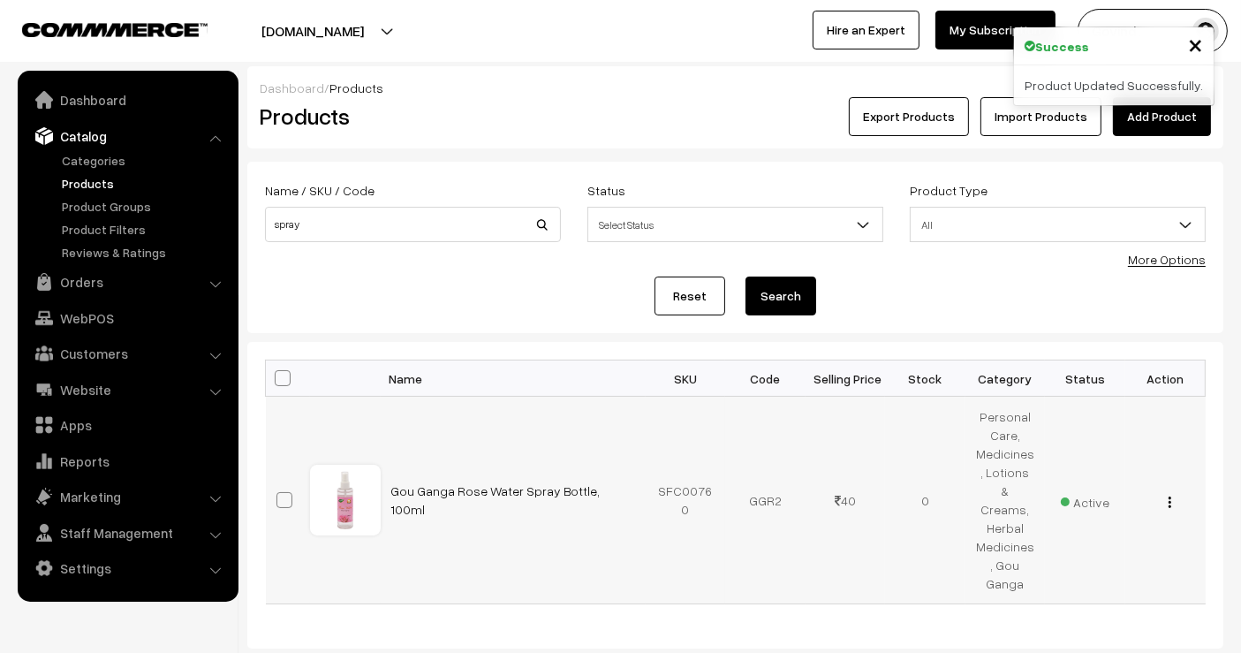
click at [1172, 491] on div "View Edit Delete" at bounding box center [1165, 500] width 59 height 19
click at [1170, 497] on img "button" at bounding box center [1170, 502] width 3 height 11
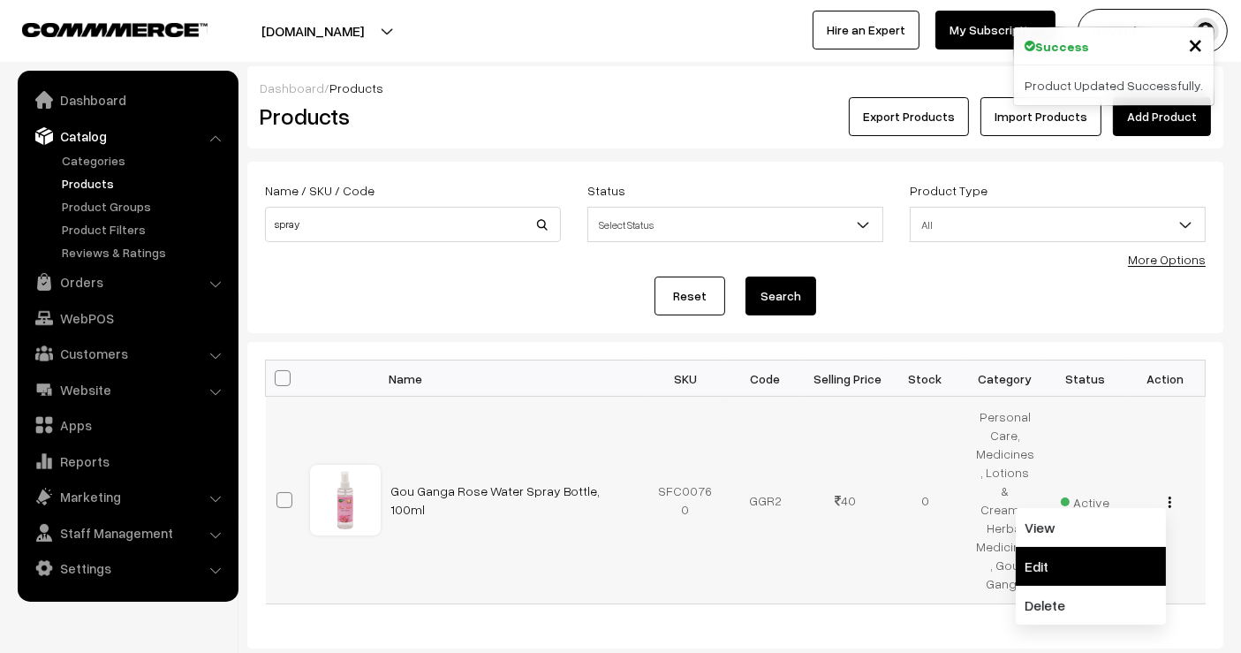
click at [1101, 547] on link "Edit" at bounding box center [1091, 566] width 150 height 39
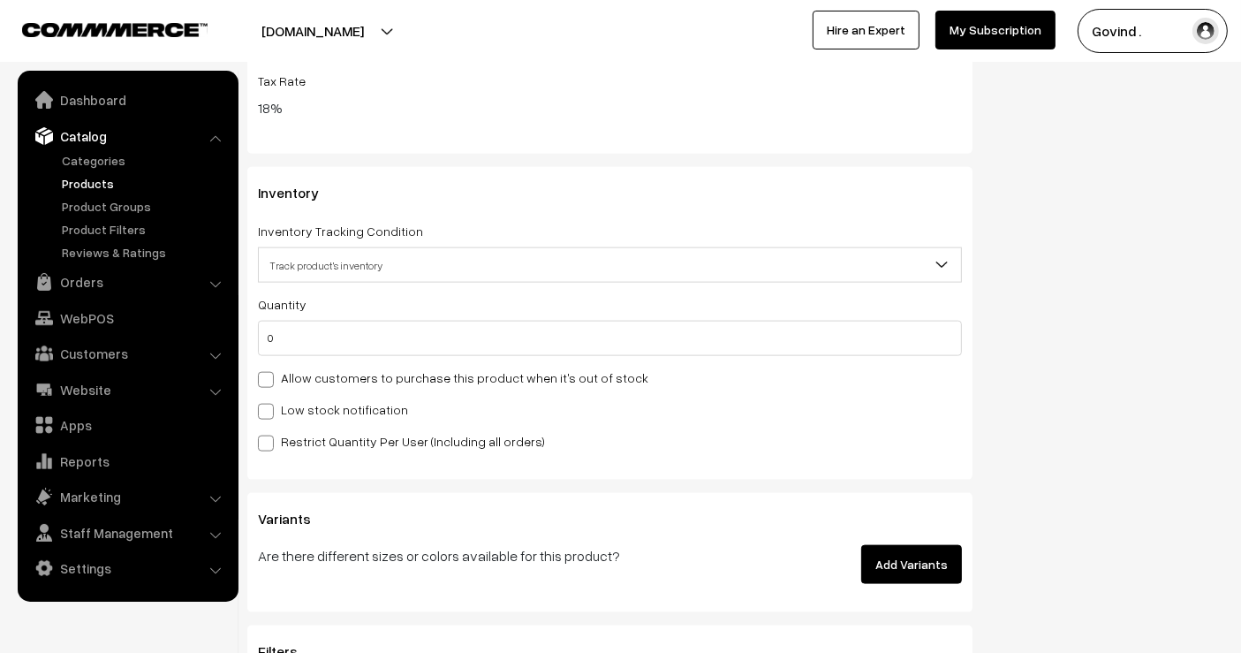
scroll to position [2219, 0]
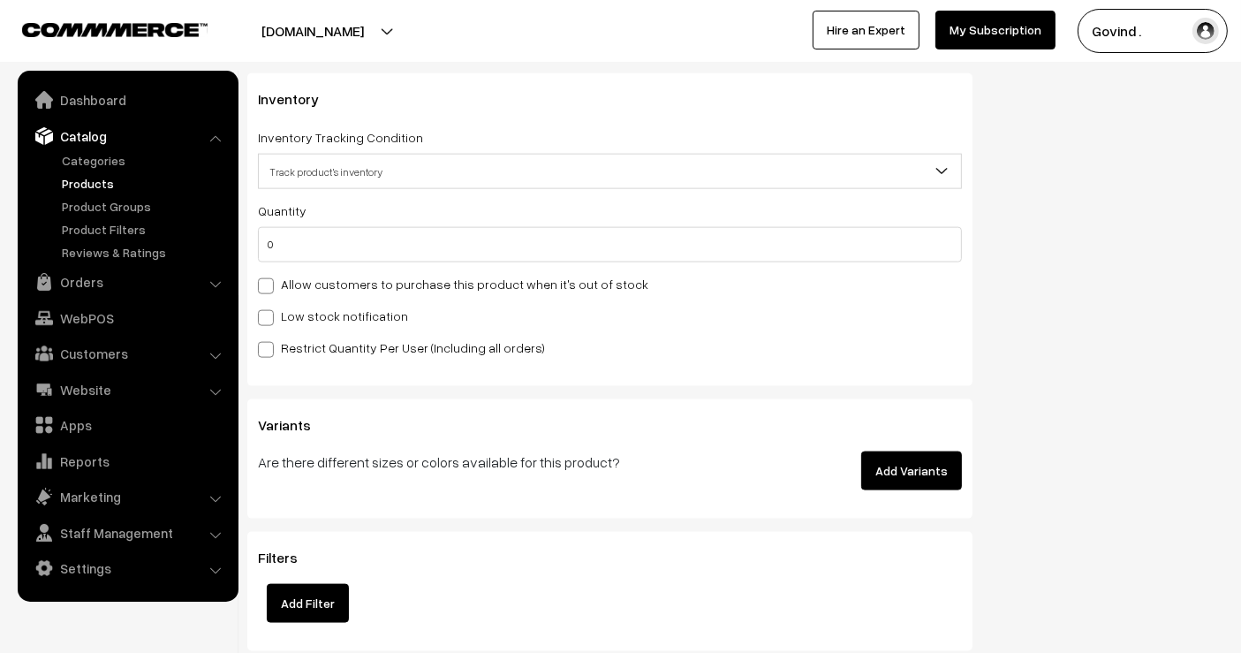
click at [721, 258] on div "Quantity 0 Adjust Quantity Adjust Set 0" at bounding box center [610, 279] width 704 height 158
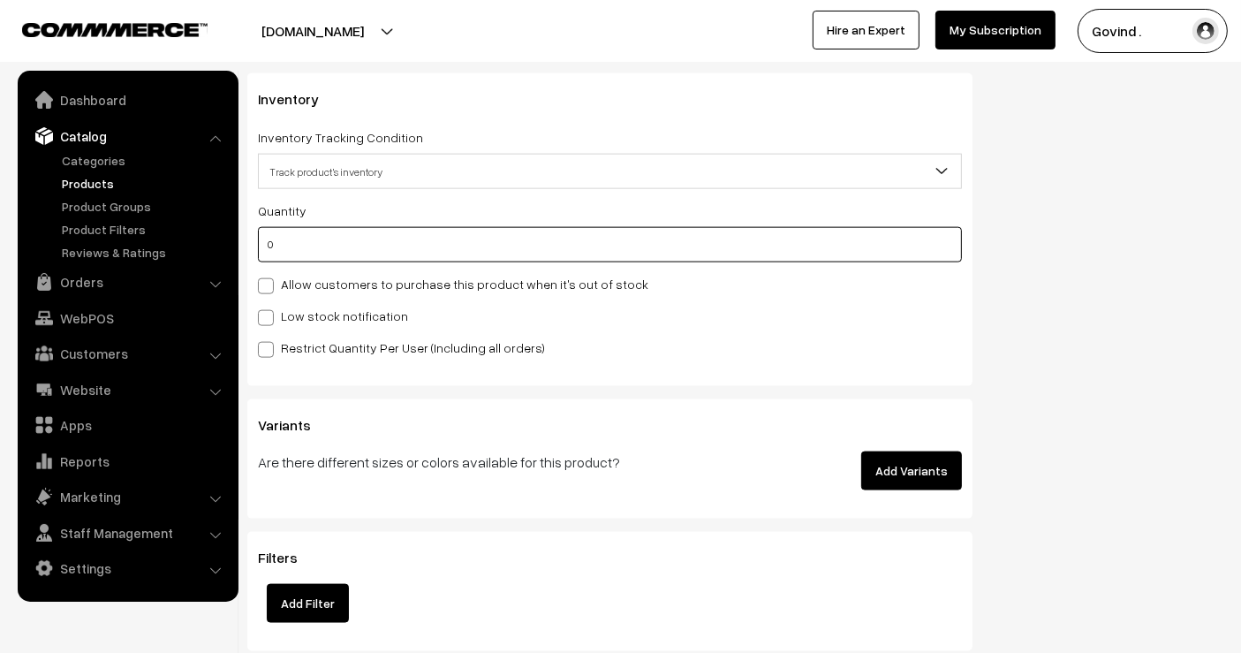
click at [712, 251] on input "0" at bounding box center [610, 244] width 704 height 35
type input "6"
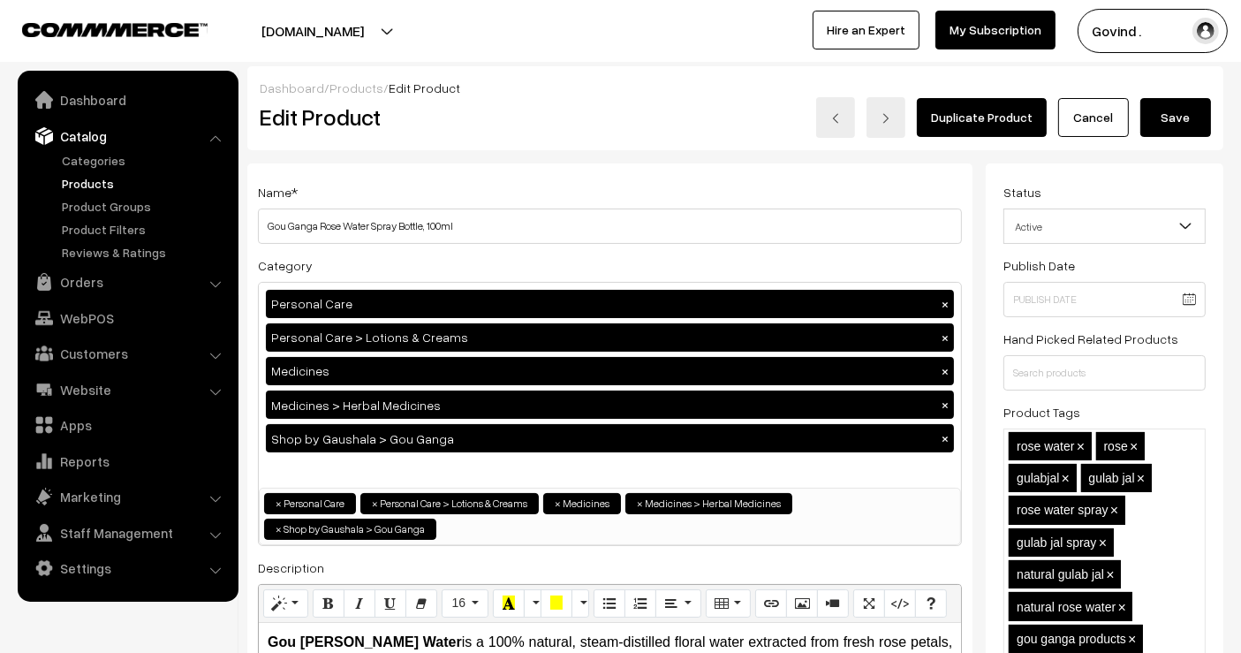
click at [1188, 107] on button "Save" at bounding box center [1176, 117] width 71 height 39
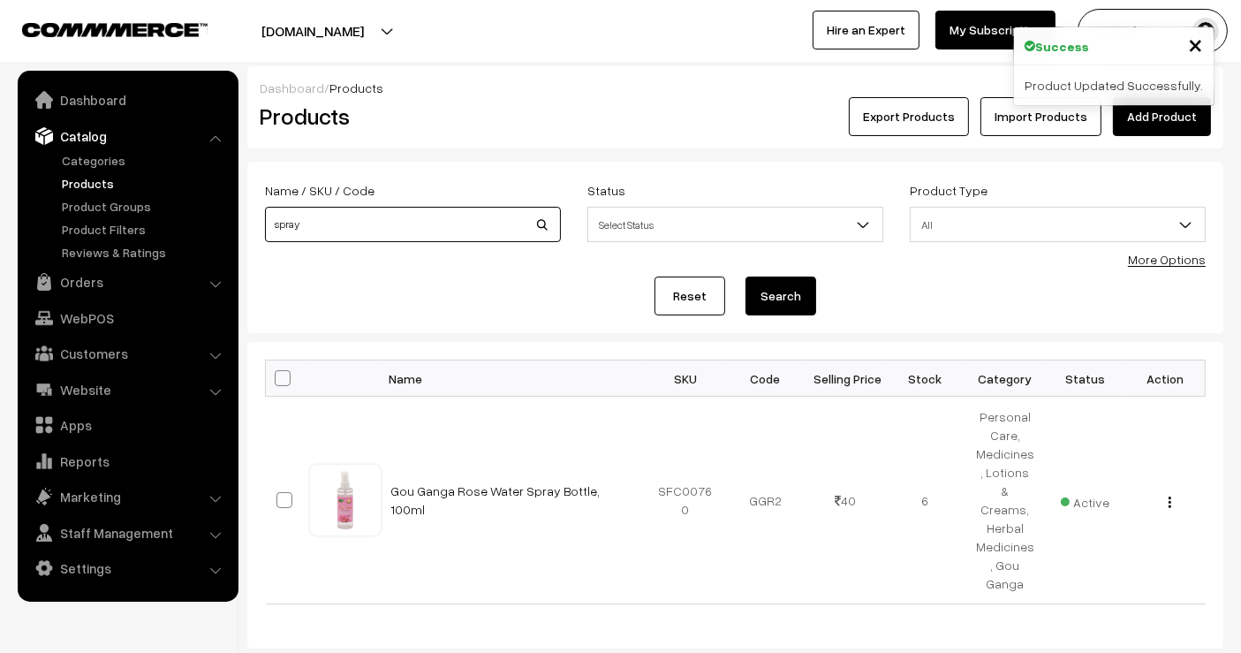
click at [431, 236] on input "spray" at bounding box center [413, 224] width 296 height 35
type input "s"
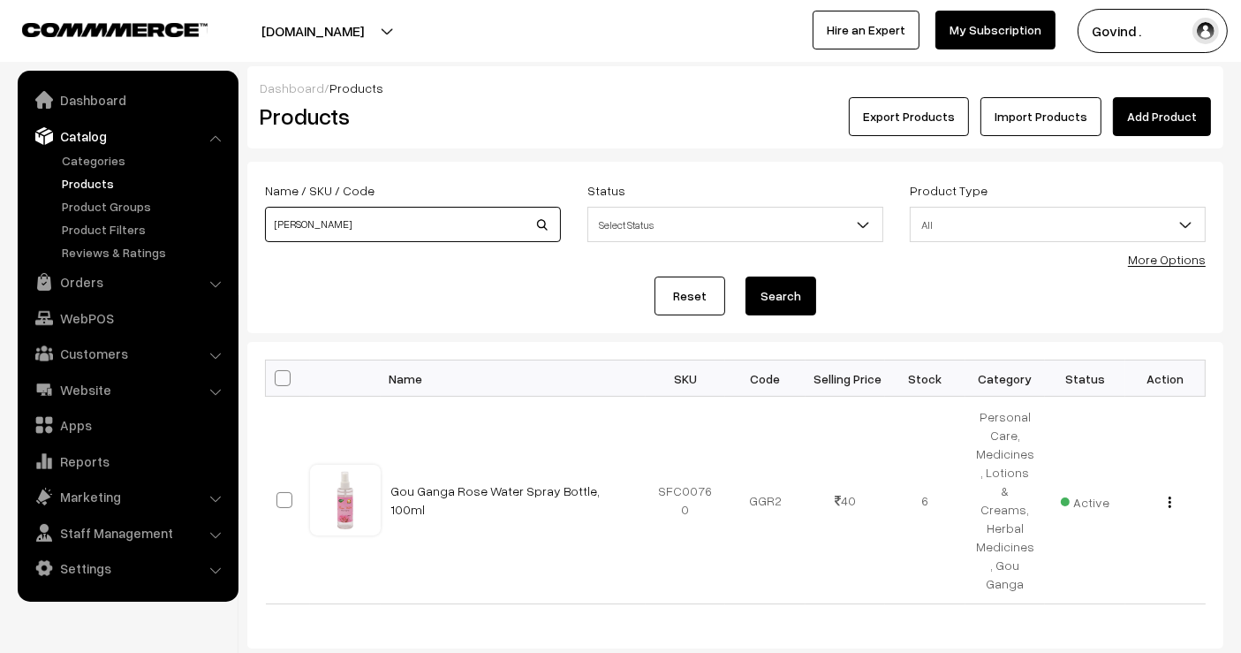
type input "[PERSON_NAME]"
click at [746, 277] on button "Search" at bounding box center [781, 296] width 71 height 39
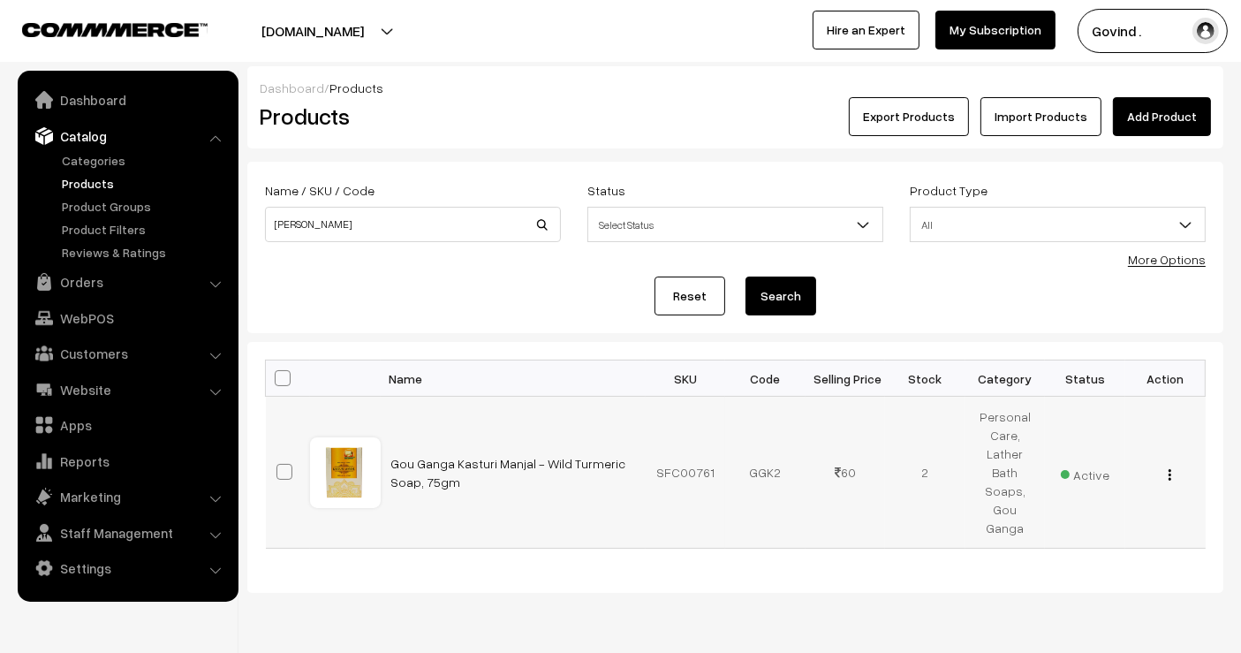
click at [1170, 469] on img "button" at bounding box center [1170, 474] width 3 height 11
click at [1115, 519] on link "Edit" at bounding box center [1091, 538] width 150 height 39
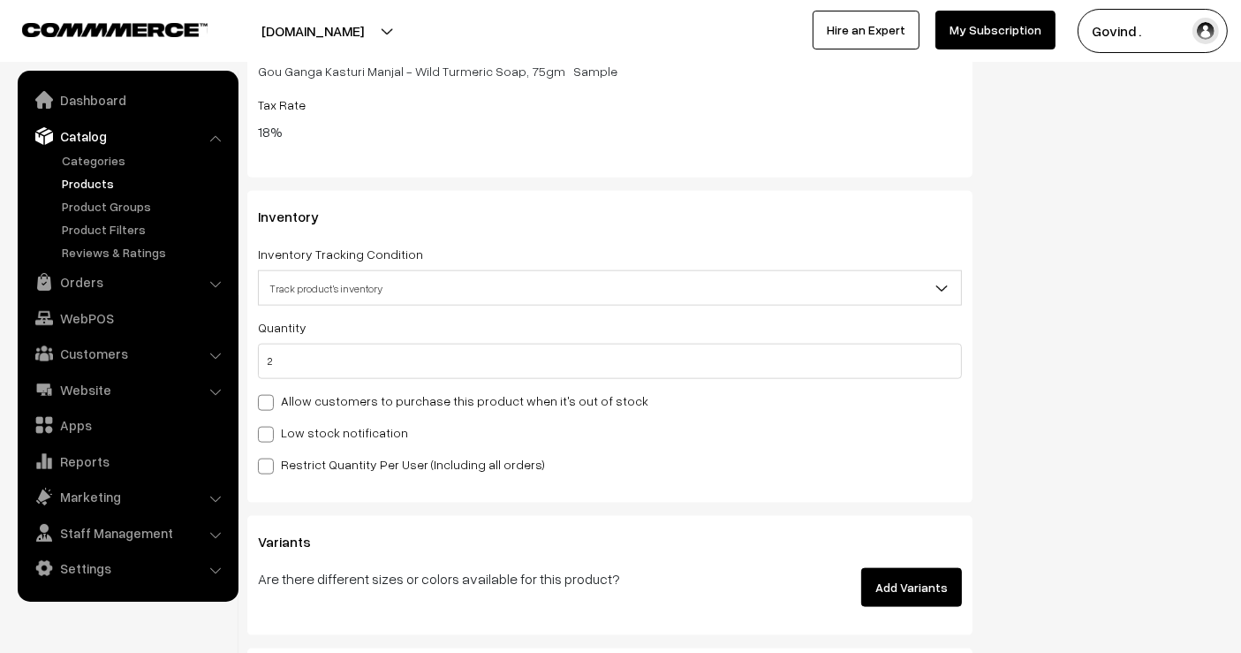
scroll to position [1913, 0]
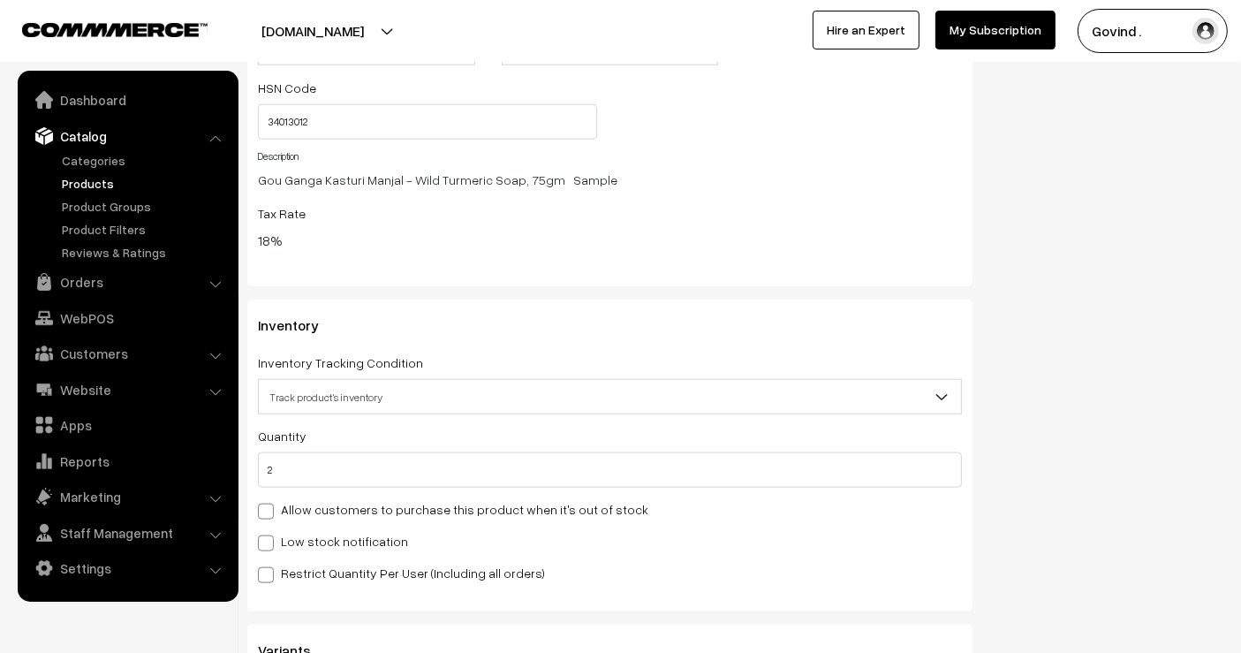
click at [767, 445] on div "Quantity 2 Adjust Quantity Adjust Set 0" at bounding box center [610, 456] width 704 height 63
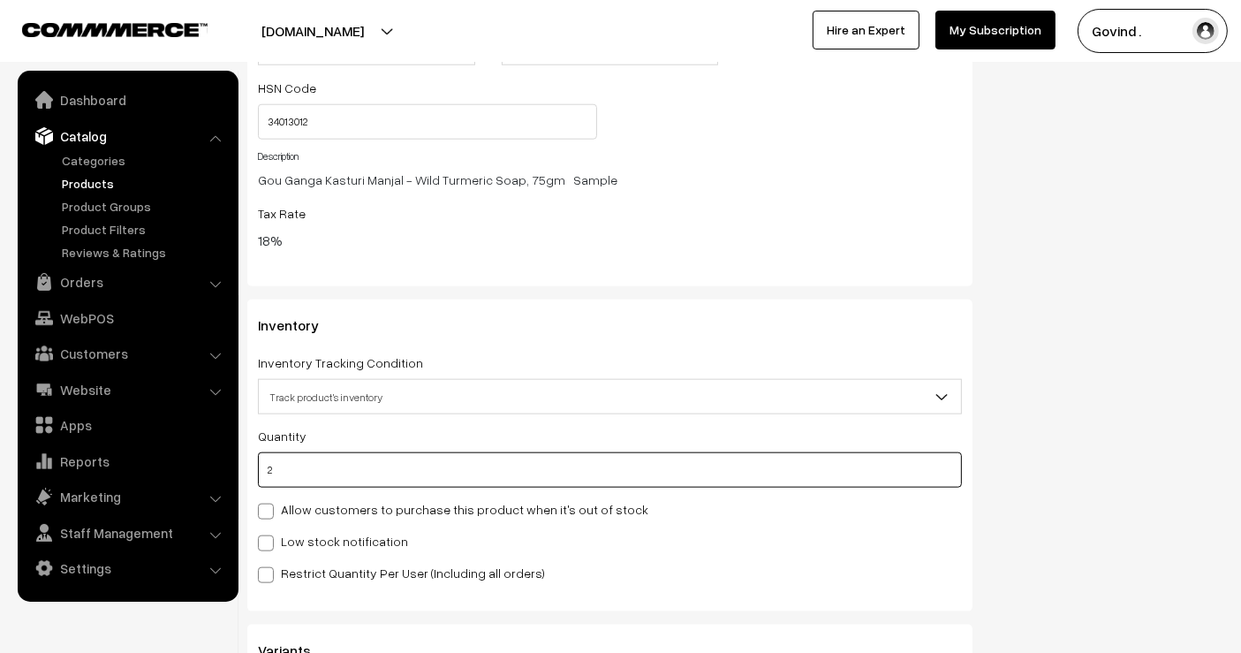
click at [738, 476] on input "2" at bounding box center [610, 469] width 704 height 35
type input "3"
type input "5"
type input "3"
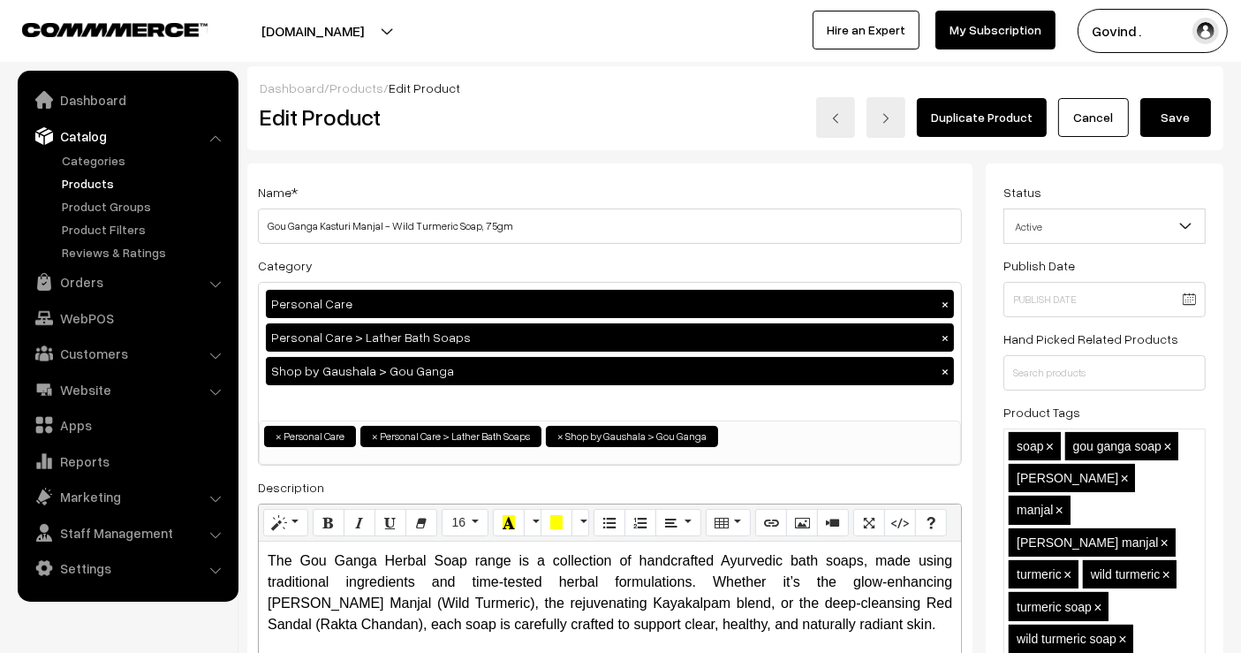
click at [1178, 122] on button "Save" at bounding box center [1176, 117] width 71 height 39
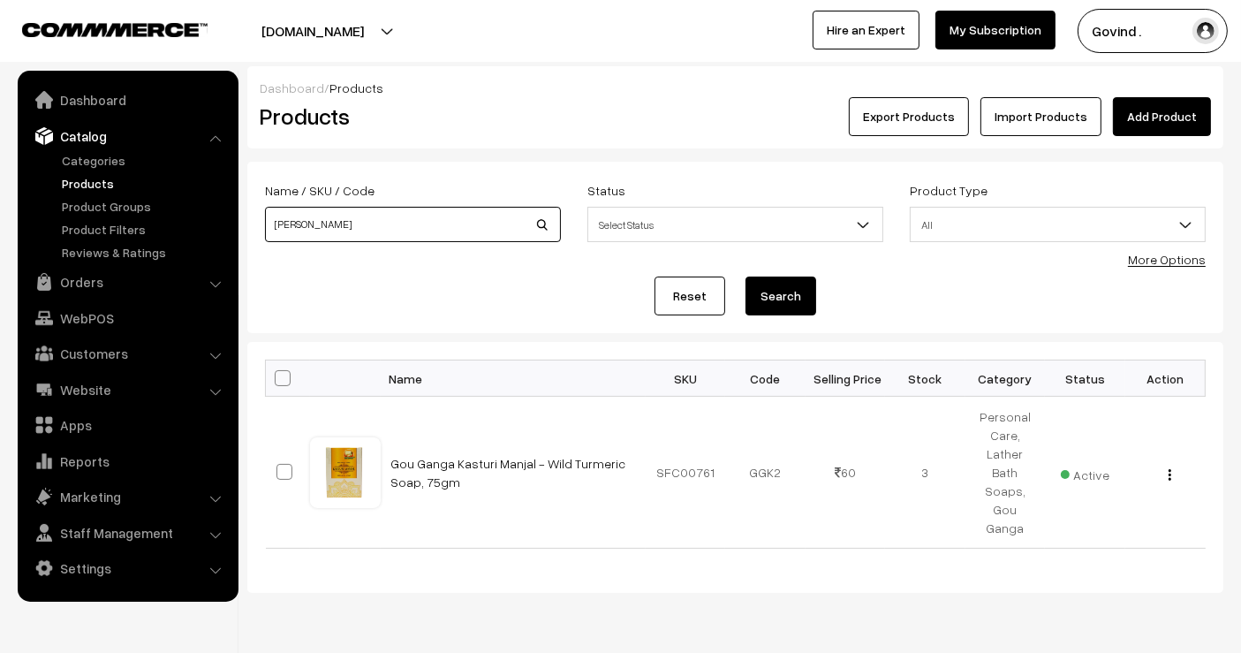
click at [415, 231] on input "[PERSON_NAME]" at bounding box center [413, 224] width 296 height 35
type input "kayakalpam"
click at [746, 277] on button "Search" at bounding box center [781, 296] width 71 height 39
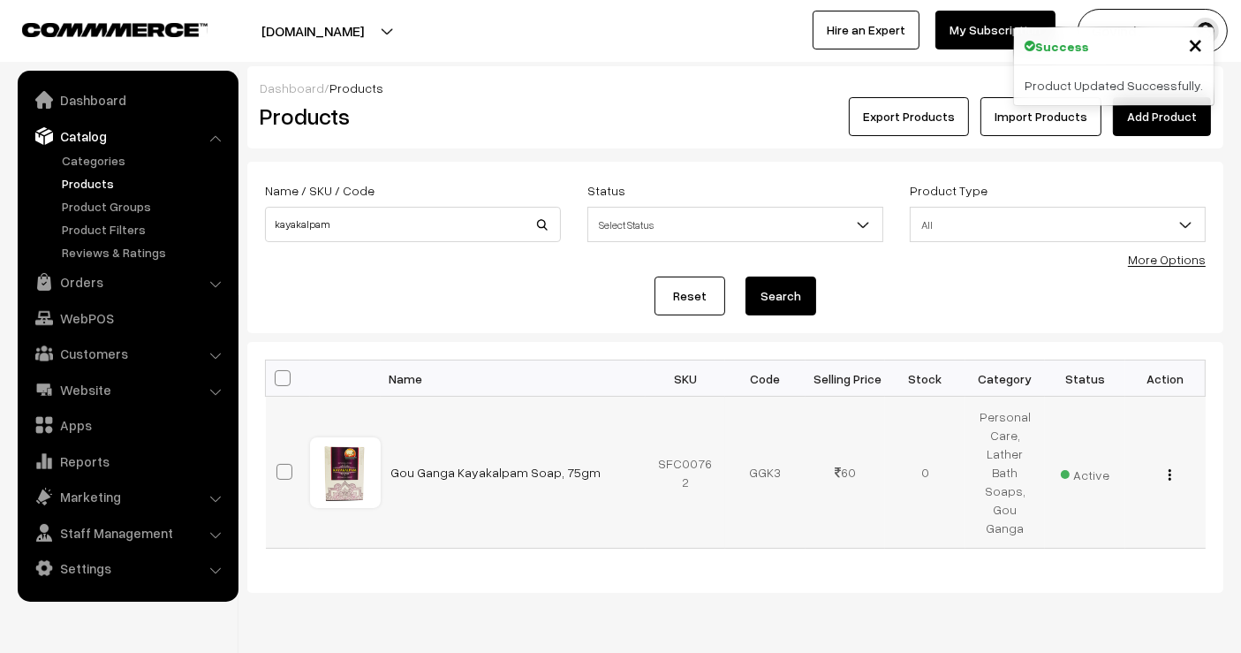
click at [1171, 467] on button "button" at bounding box center [1170, 474] width 4 height 14
click at [1113, 519] on link "Edit" at bounding box center [1091, 538] width 150 height 39
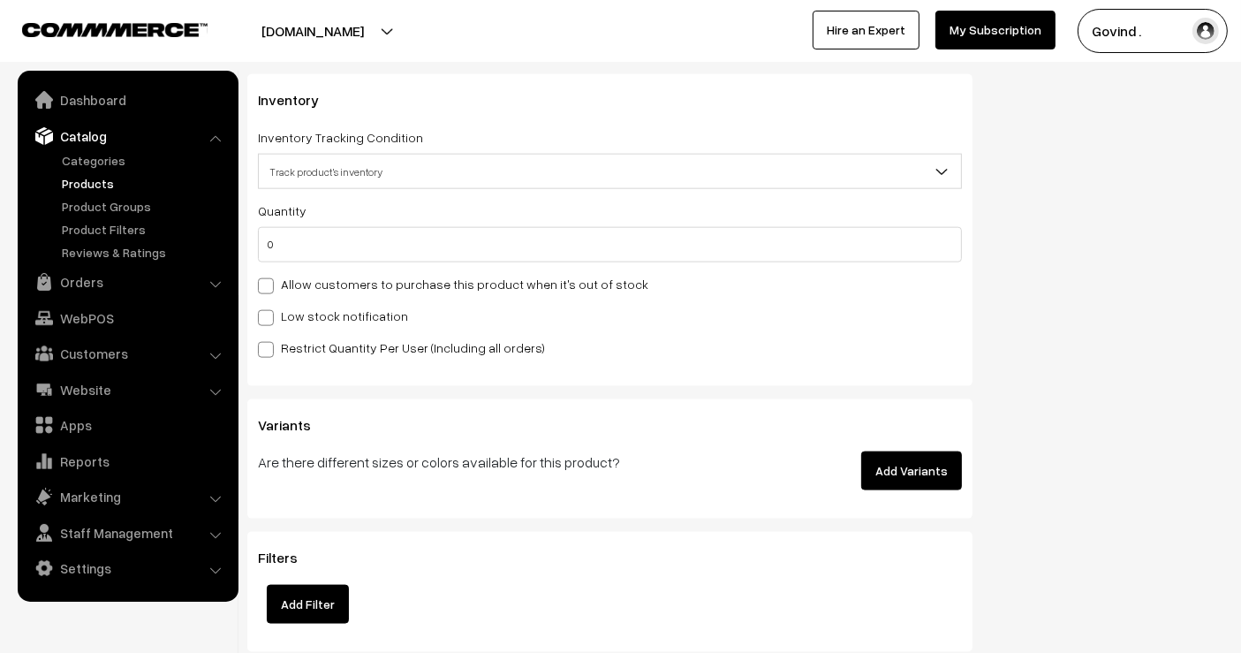
scroll to position [2145, 0]
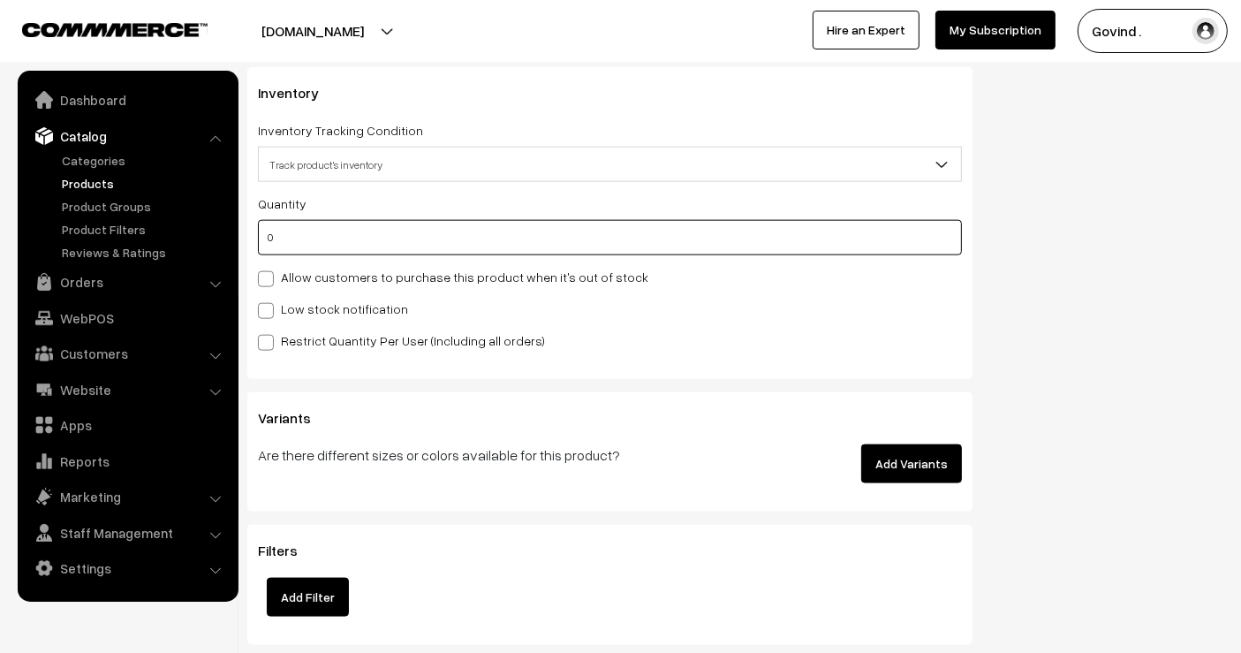
click at [723, 233] on input "0" at bounding box center [610, 237] width 704 height 35
type input "5"
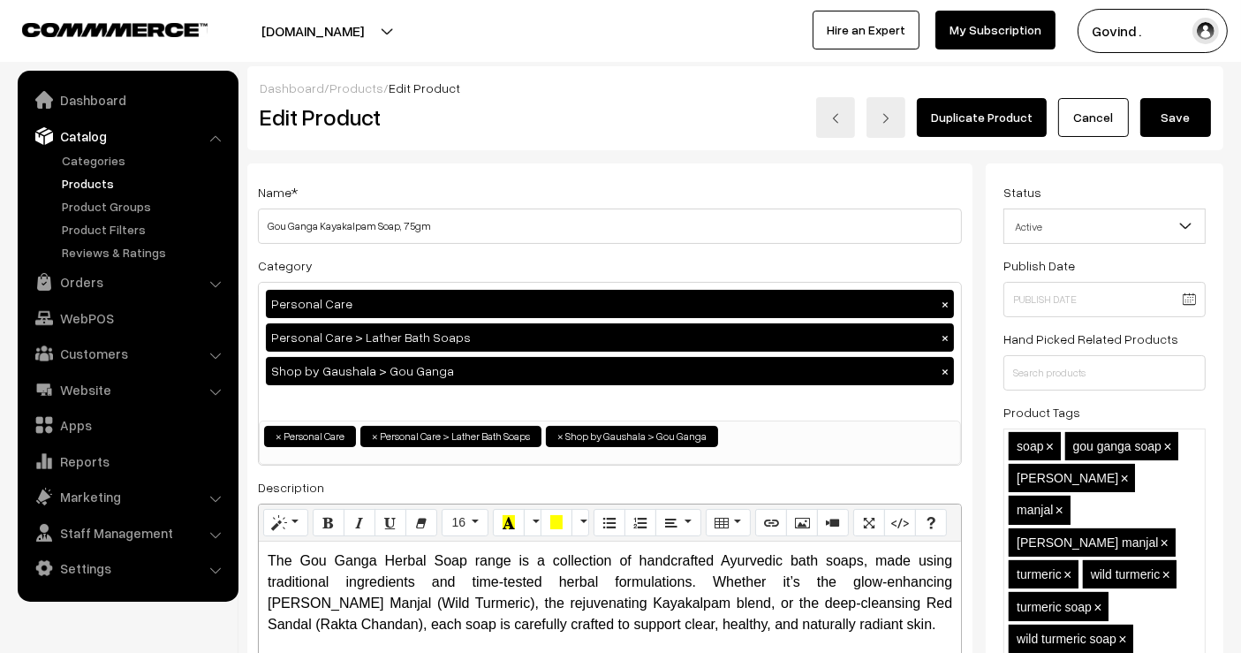
click at [1194, 121] on button "Save" at bounding box center [1176, 117] width 71 height 39
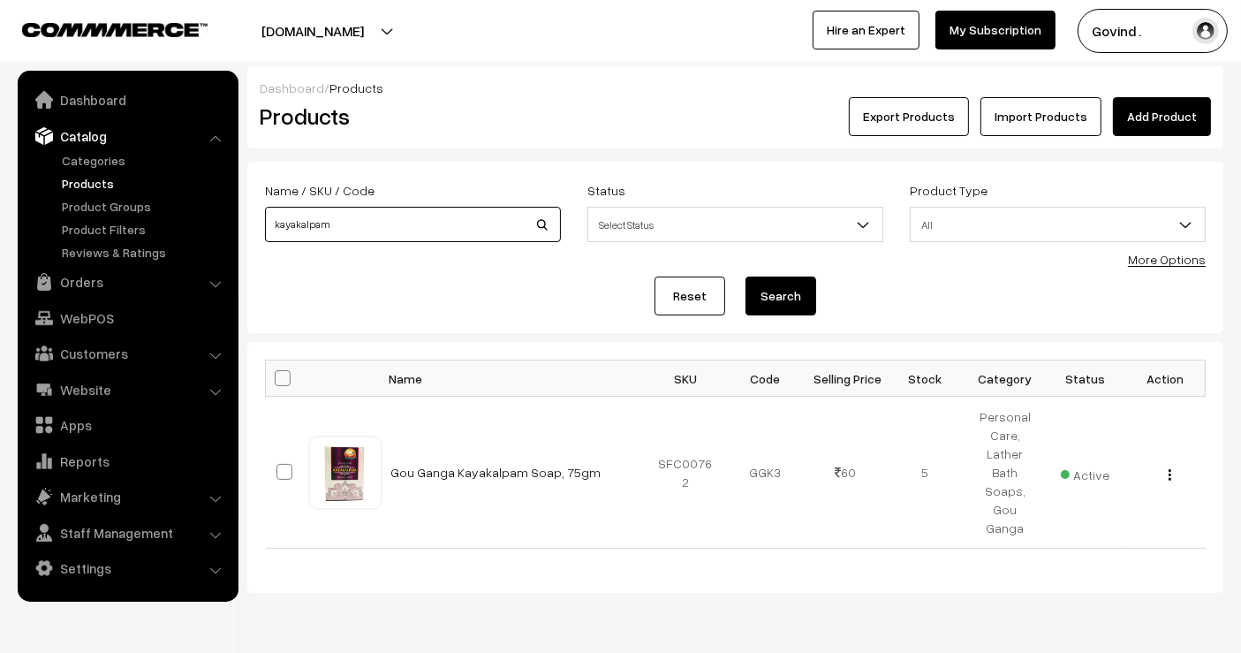
click at [442, 229] on input "kayakalpam" at bounding box center [413, 224] width 296 height 35
type input "s"
type input "sandal"
click at [746, 277] on button "Search" at bounding box center [781, 296] width 71 height 39
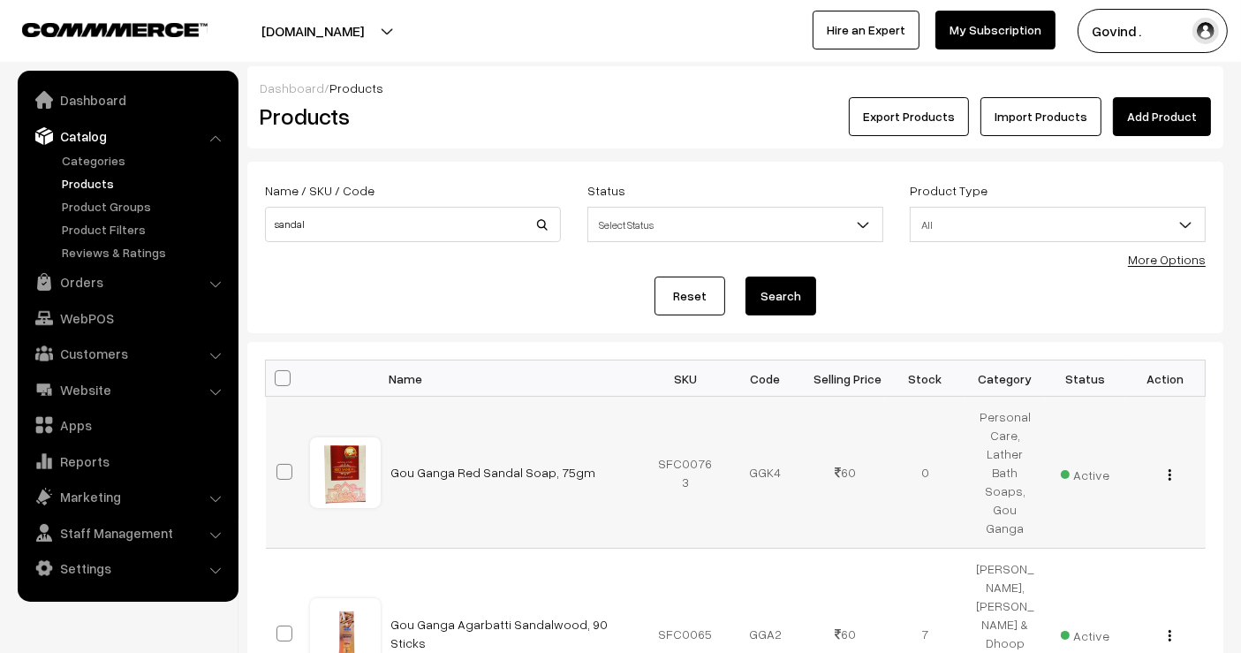
click at [1170, 469] on img "button" at bounding box center [1170, 474] width 3 height 11
click at [1103, 519] on link "Edit" at bounding box center [1091, 538] width 150 height 39
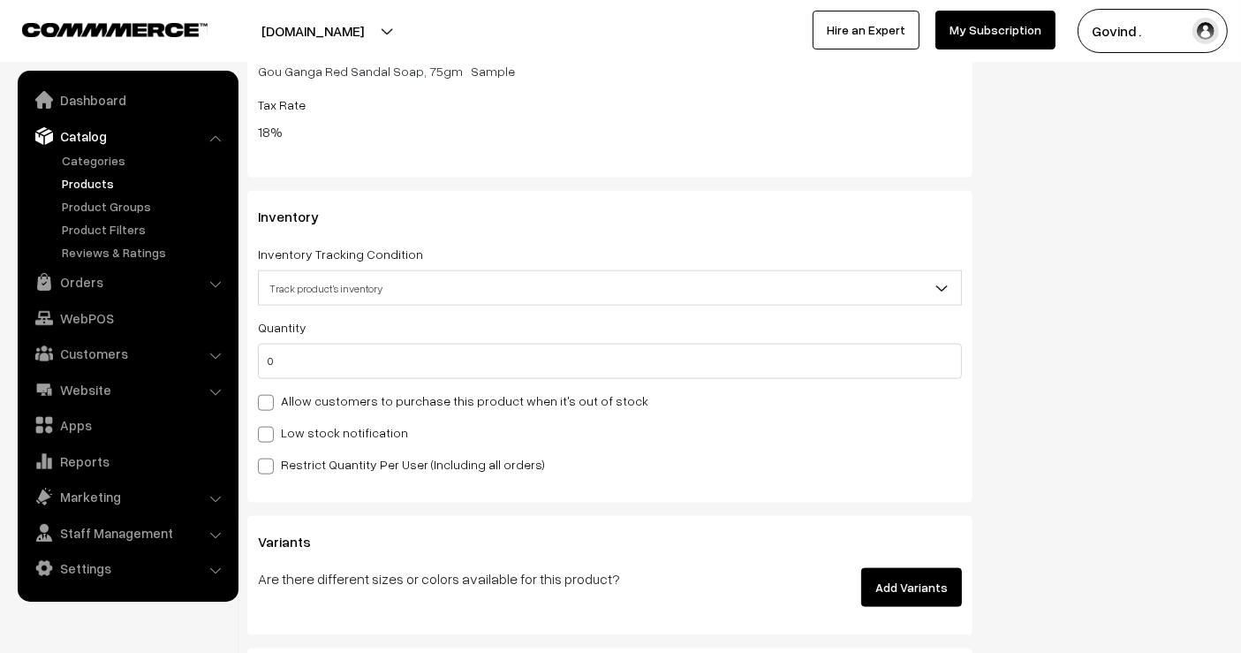
scroll to position [2013, 0]
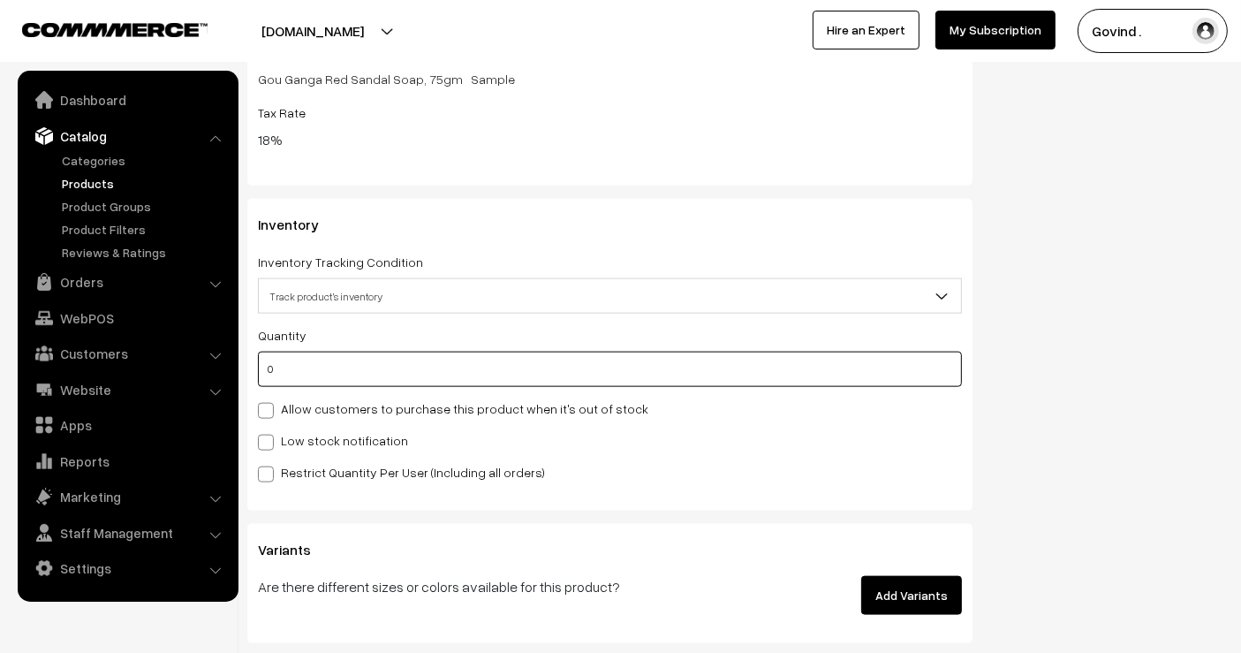
click at [636, 375] on input "0" at bounding box center [610, 369] width 704 height 35
type input "5"
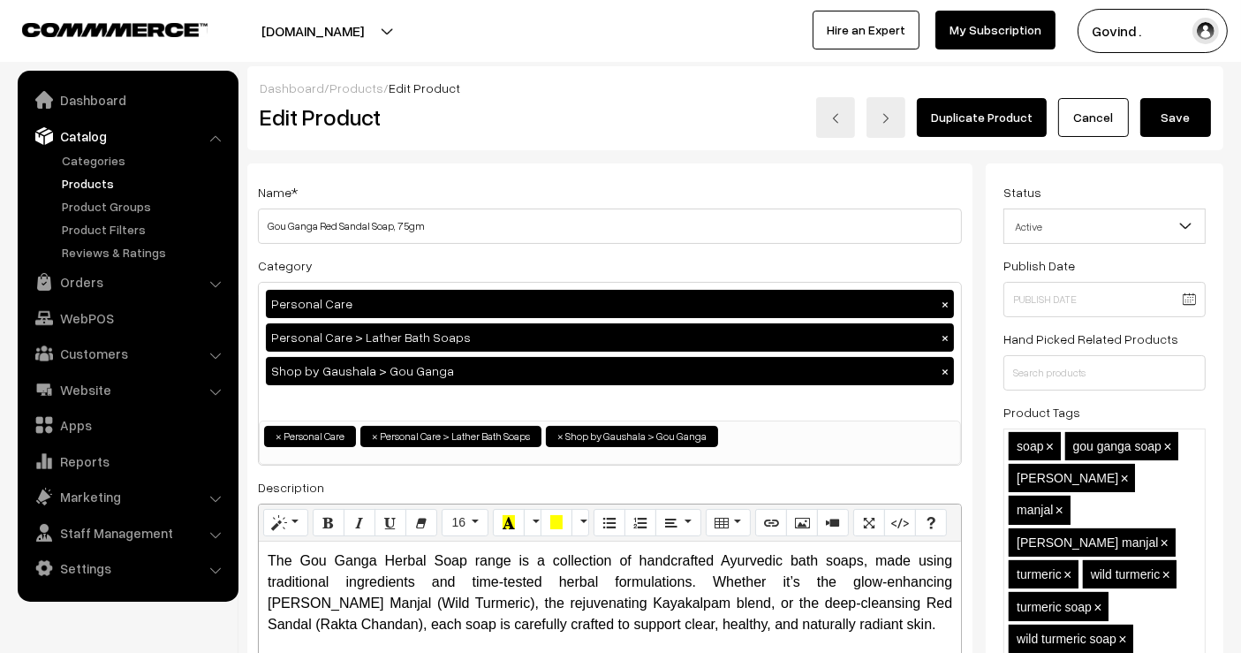
click at [1164, 117] on button "Save" at bounding box center [1176, 117] width 71 height 39
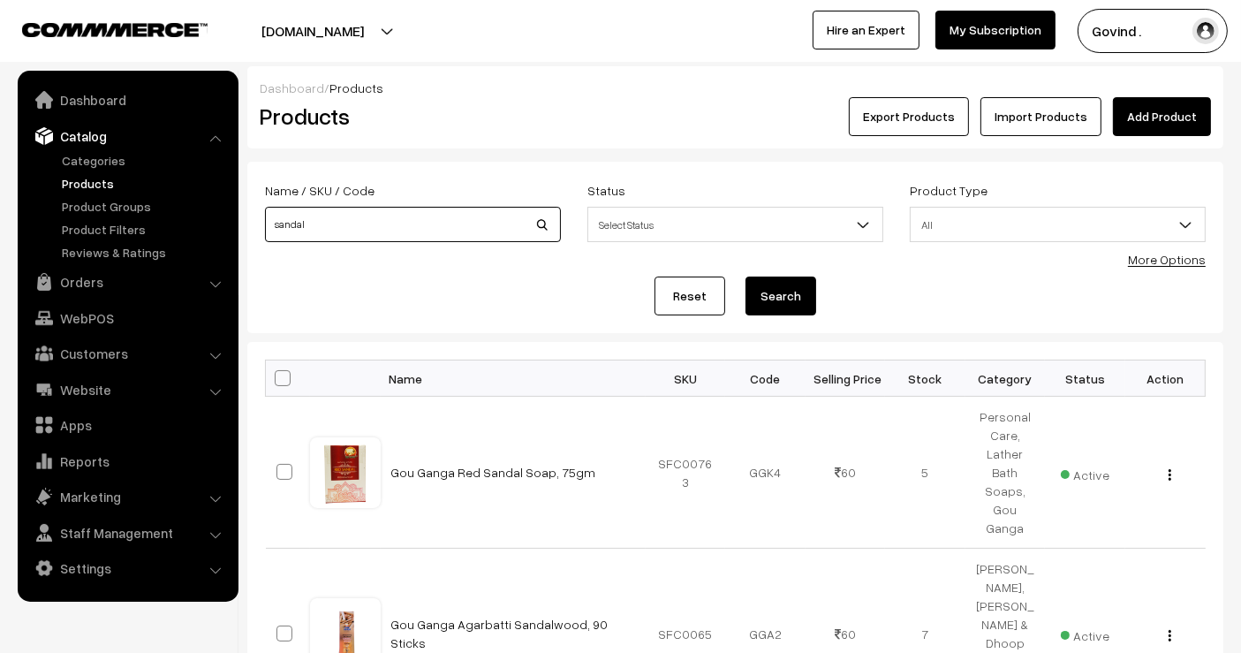
click at [399, 241] on div "Name / SKU / Code sandal" at bounding box center [413, 215] width 322 height 73
type input "dish"
click at [746, 277] on button "Search" at bounding box center [781, 296] width 71 height 39
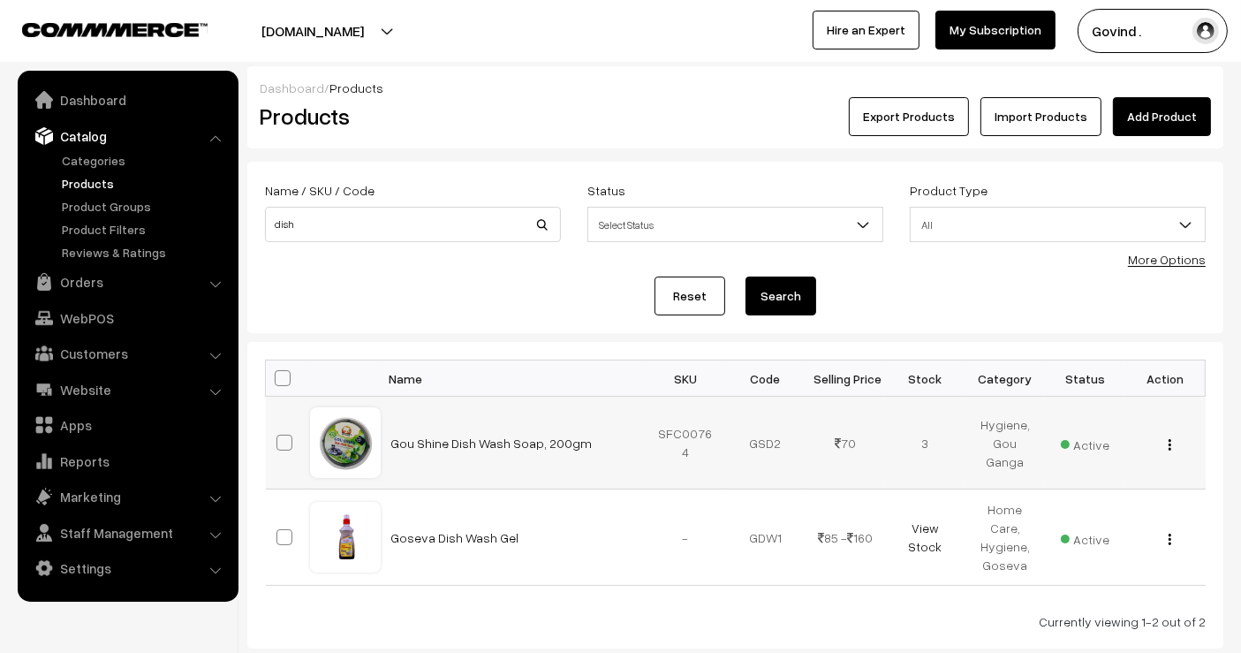
click at [1171, 443] on img "button" at bounding box center [1170, 444] width 3 height 11
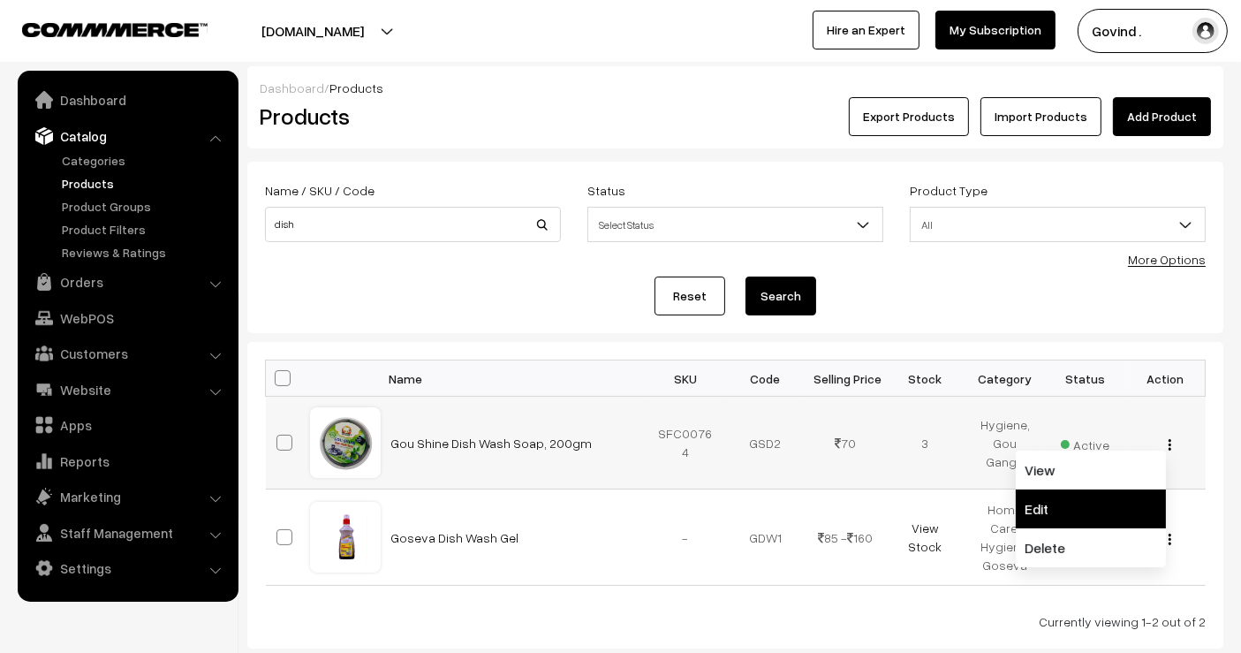
click at [1135, 501] on link "Edit" at bounding box center [1091, 508] width 150 height 39
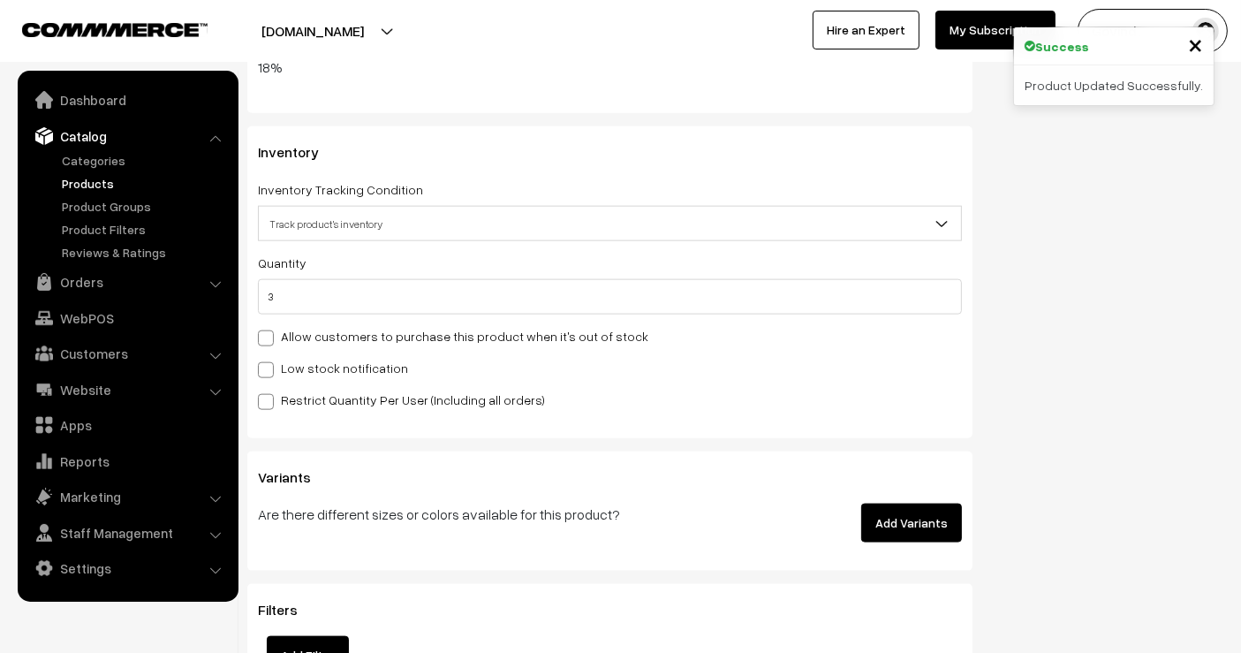
scroll to position [2013, 0]
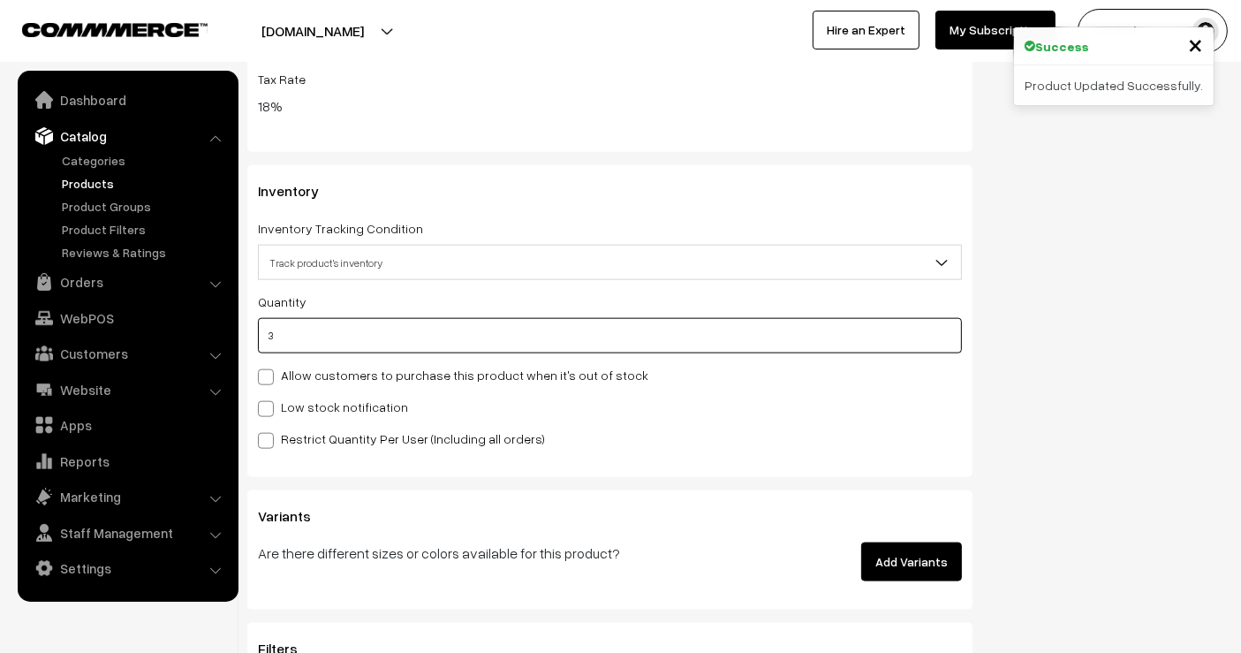
click at [794, 339] on input "3" at bounding box center [610, 335] width 704 height 35
type input "1"
type input "4"
type input "10"
type input "13"
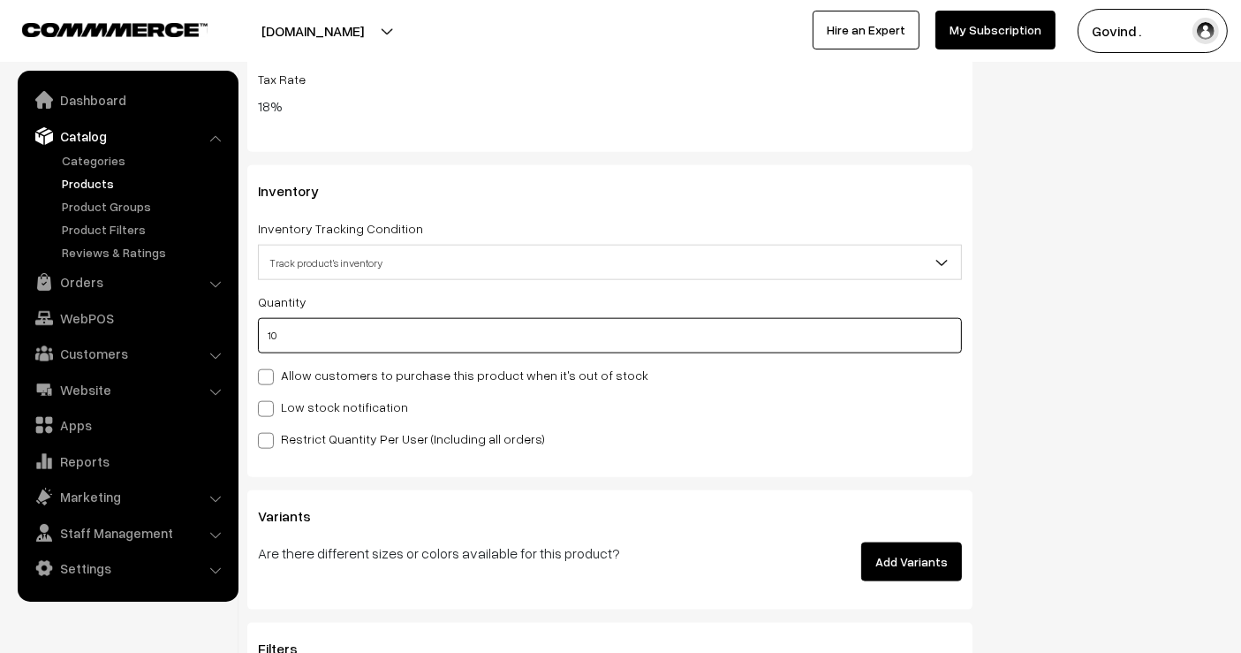
type input "10"
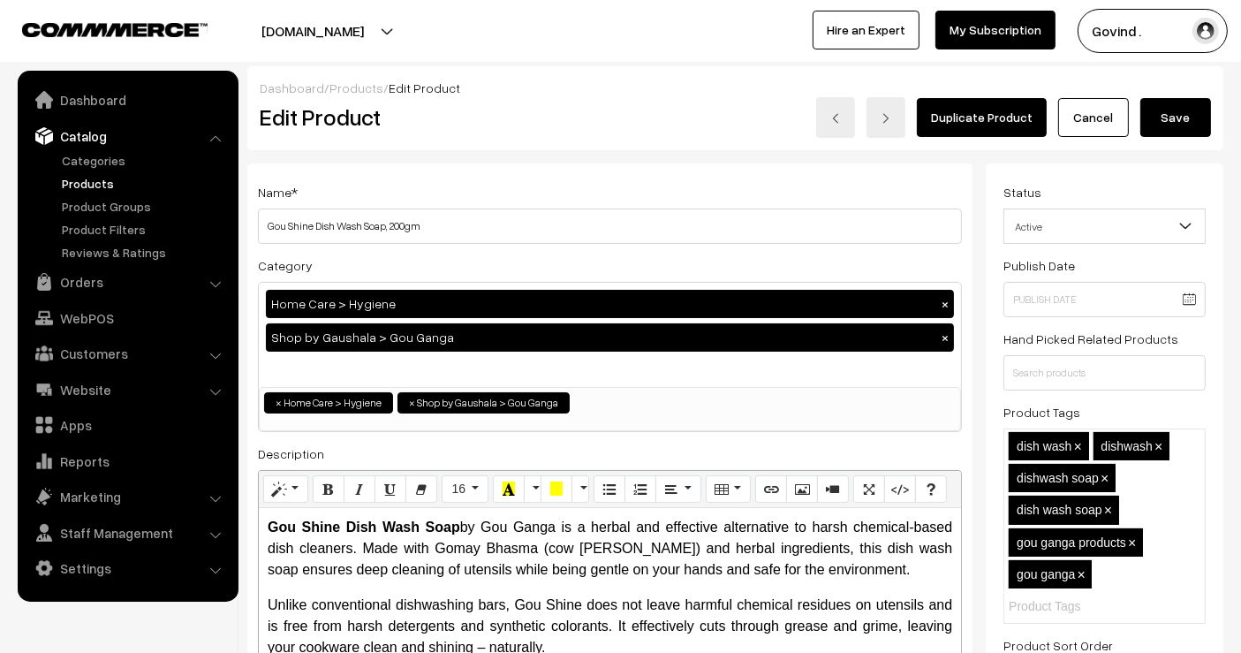
click at [1188, 104] on button "Save" at bounding box center [1176, 117] width 71 height 39
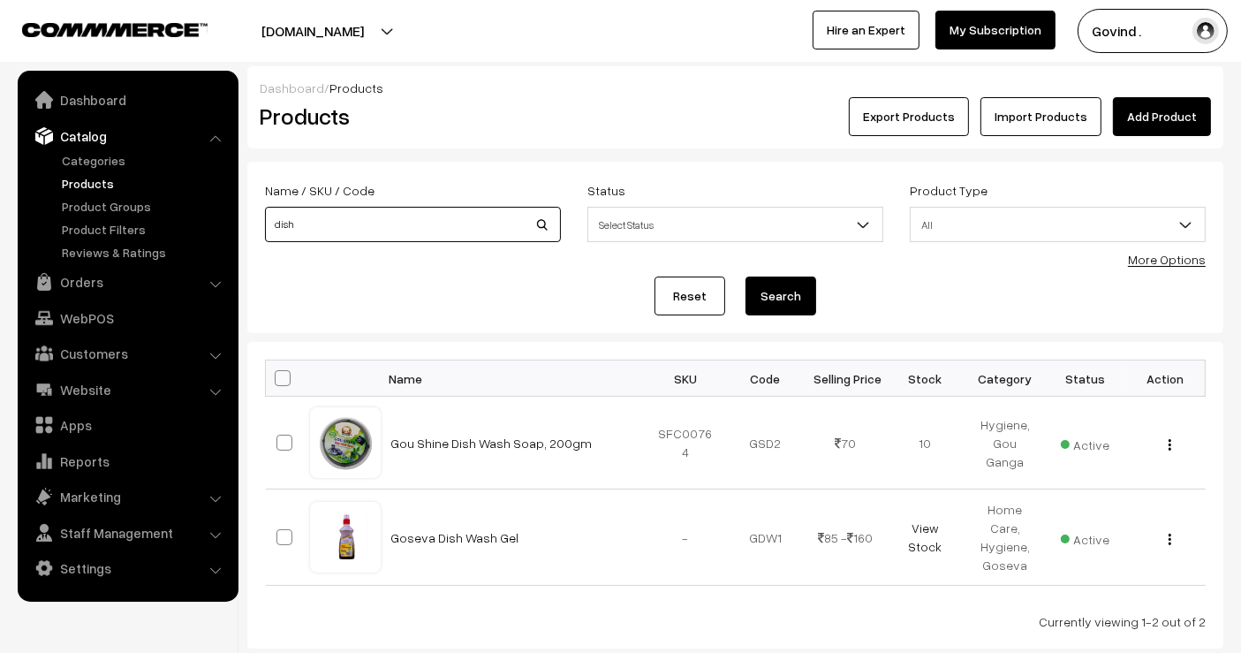
click at [406, 229] on input "dish" at bounding box center [413, 224] width 296 height 35
type input "aromatic"
click at [746, 277] on button "Search" at bounding box center [781, 296] width 71 height 39
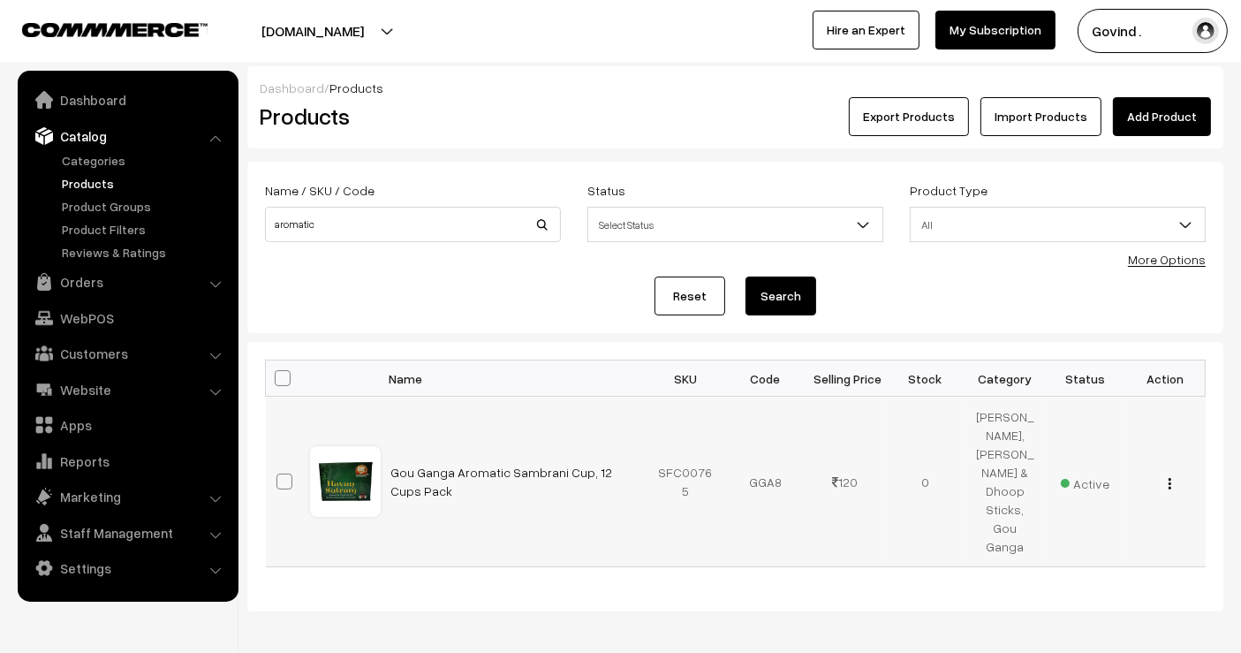
click at [1170, 478] on img "button" at bounding box center [1170, 483] width 3 height 11
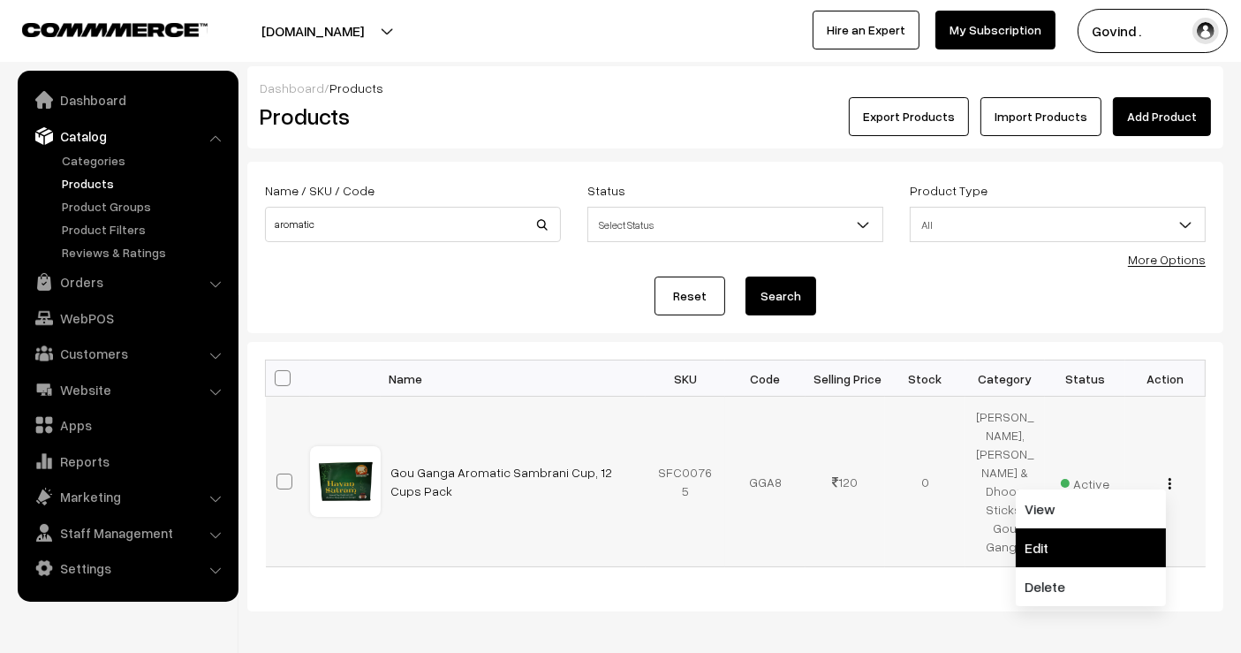
click at [1105, 528] on link "Edit" at bounding box center [1091, 547] width 150 height 39
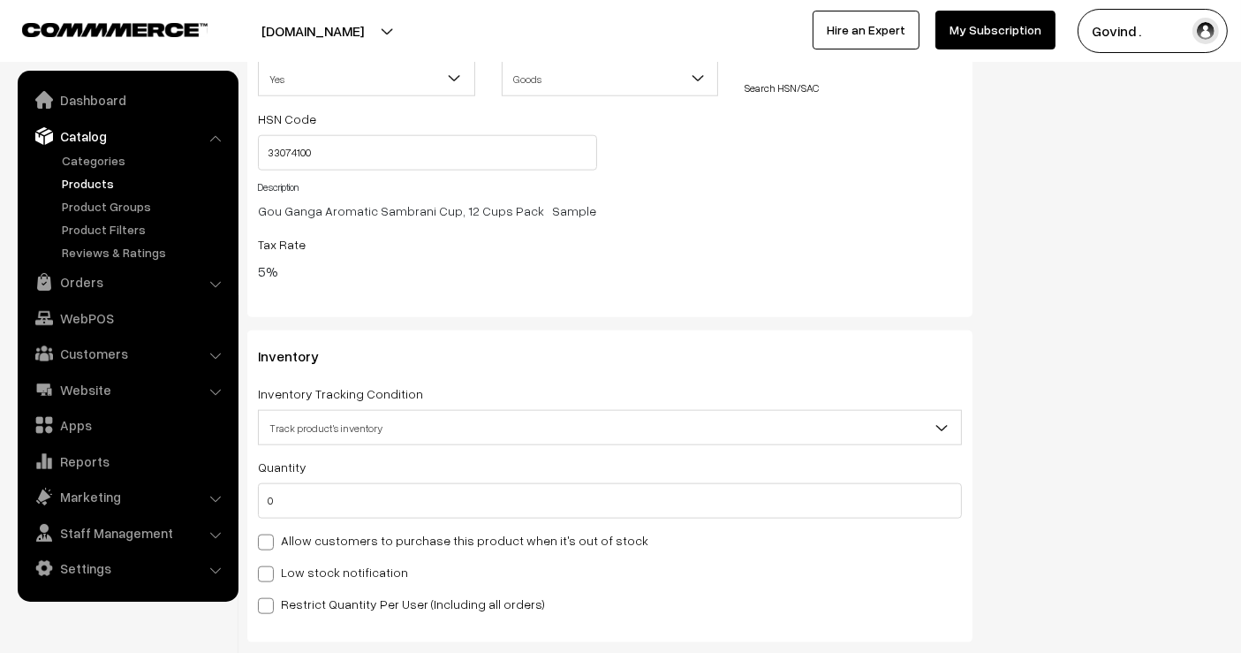
scroll to position [1858, 0]
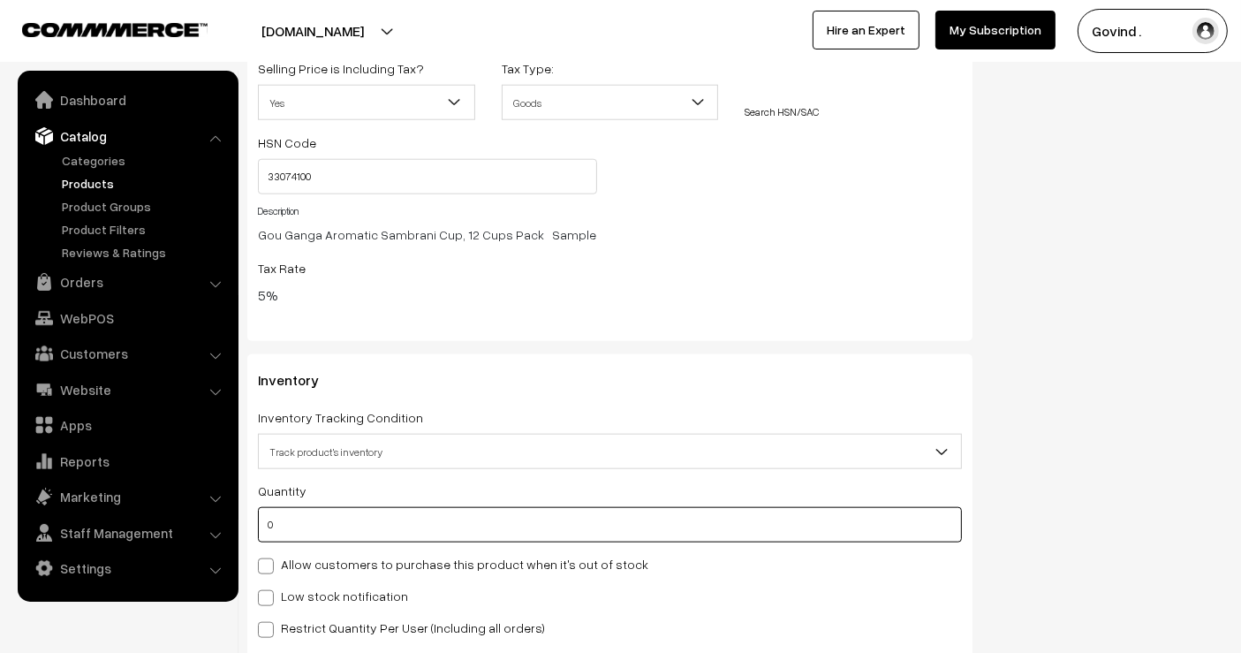
click at [685, 534] on input "0" at bounding box center [610, 524] width 704 height 35
type input "6"
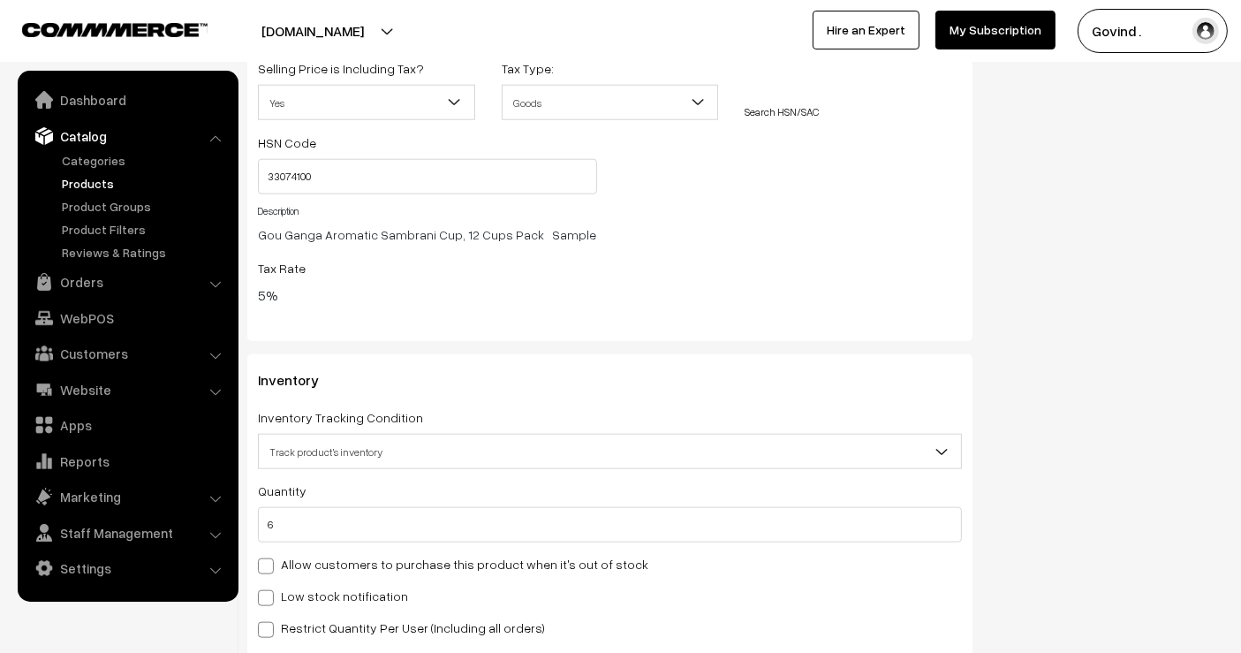
scroll to position [0, 0]
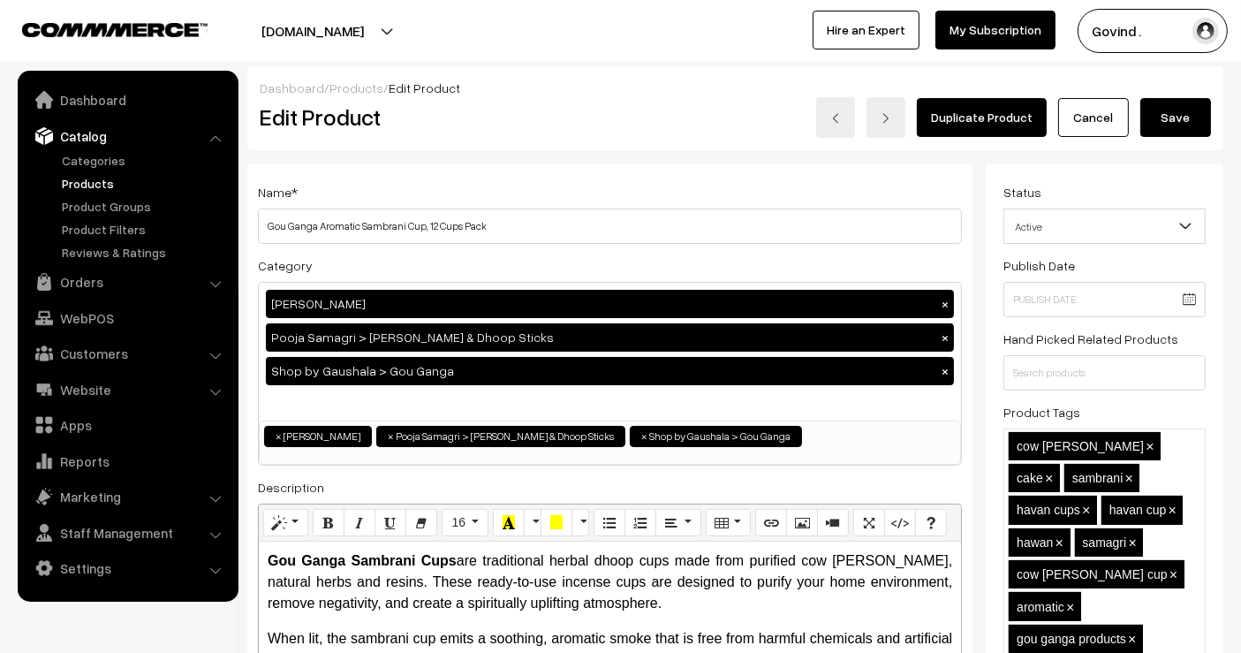
click at [1168, 115] on button "Save" at bounding box center [1176, 117] width 71 height 39
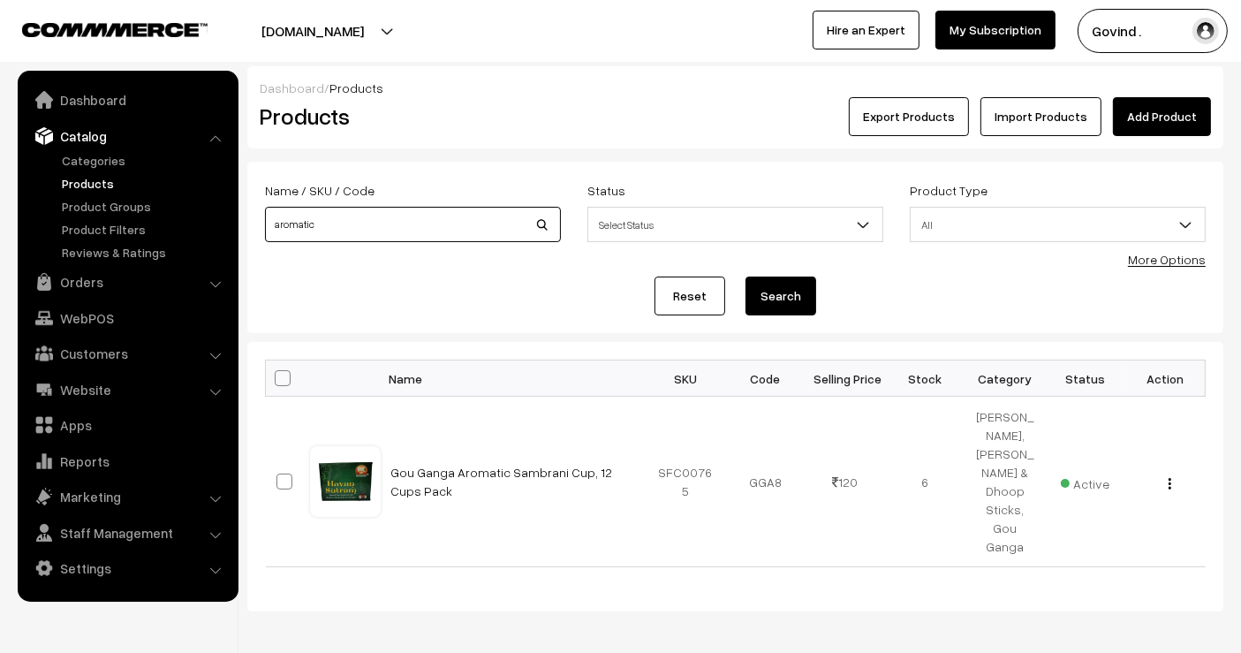
click at [398, 237] on input "aromatic" at bounding box center [413, 224] width 296 height 35
type input "f"
type input "gangajal"
click at [746, 277] on button "Search" at bounding box center [781, 296] width 71 height 39
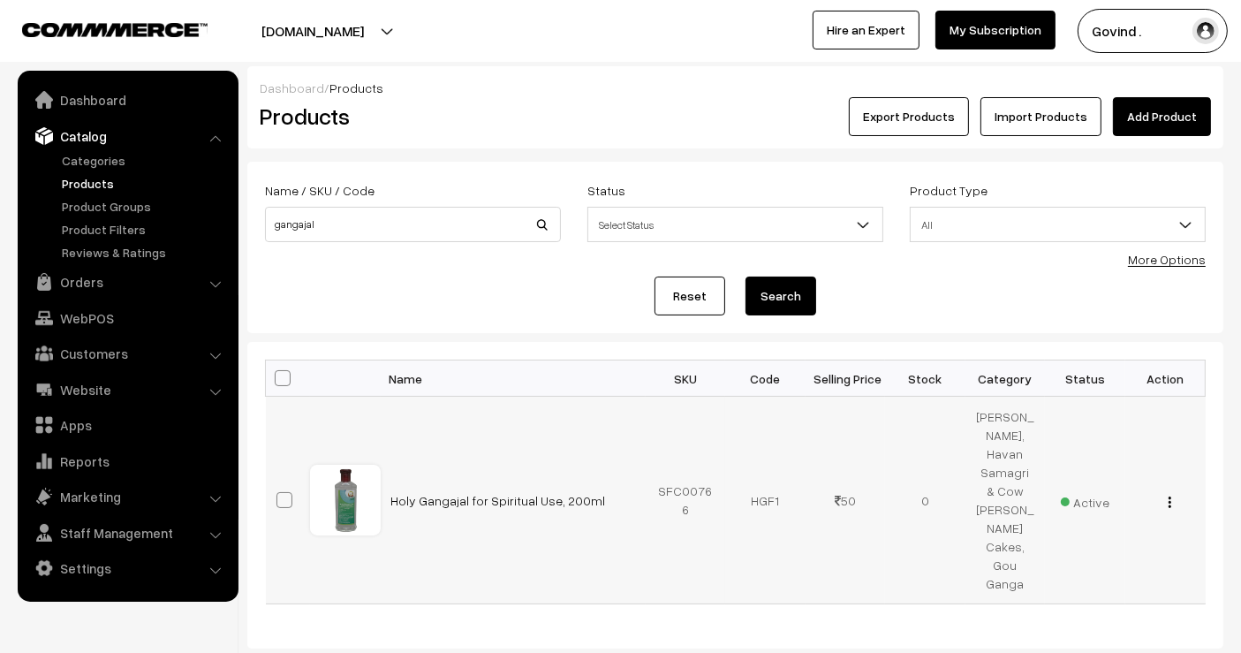
click at [1169, 497] on img "button" at bounding box center [1170, 502] width 3 height 11
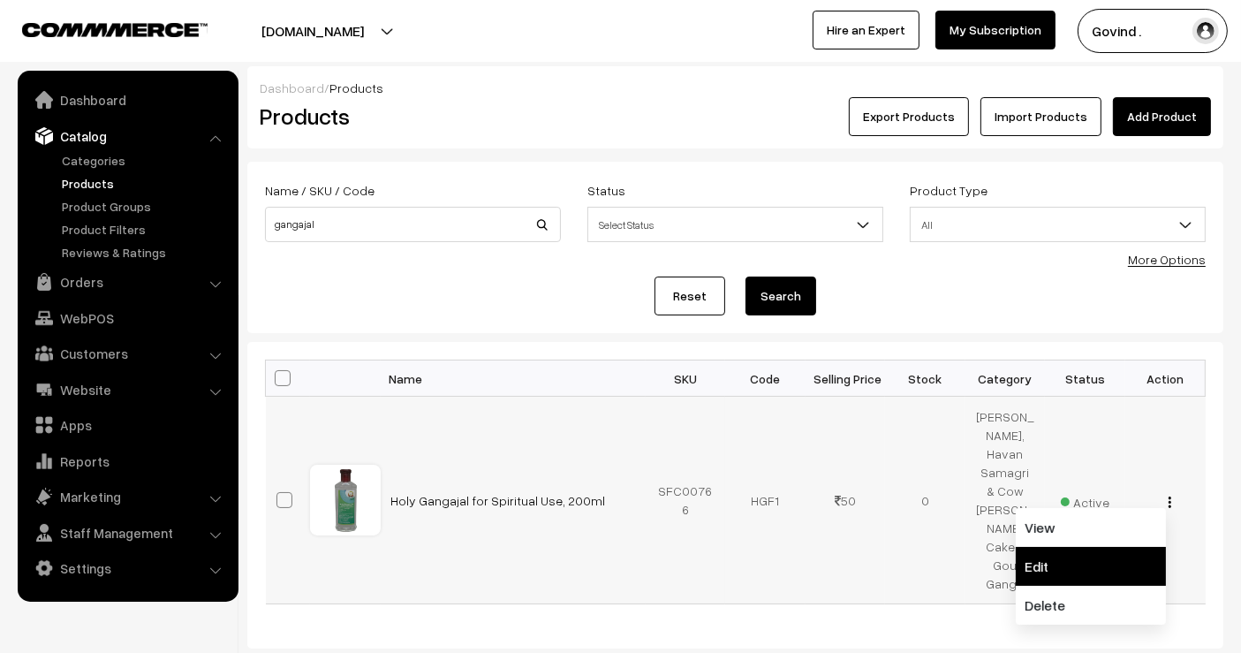
click at [1103, 547] on link "Edit" at bounding box center [1091, 566] width 150 height 39
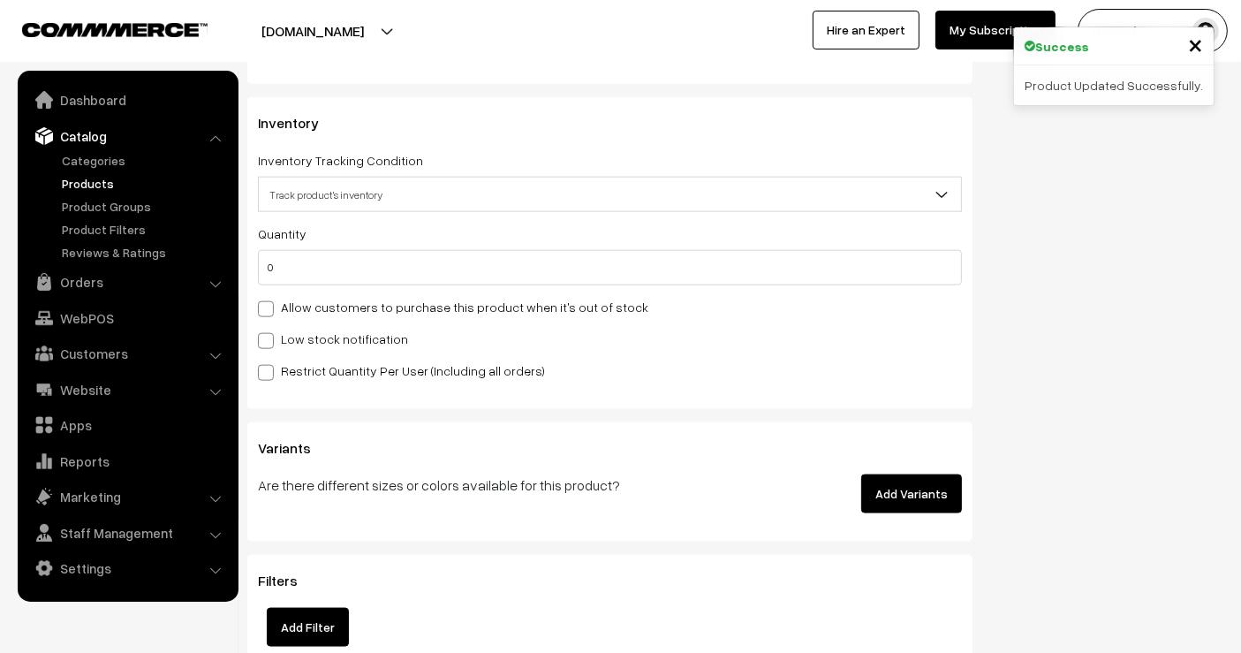
scroll to position [2122, 0]
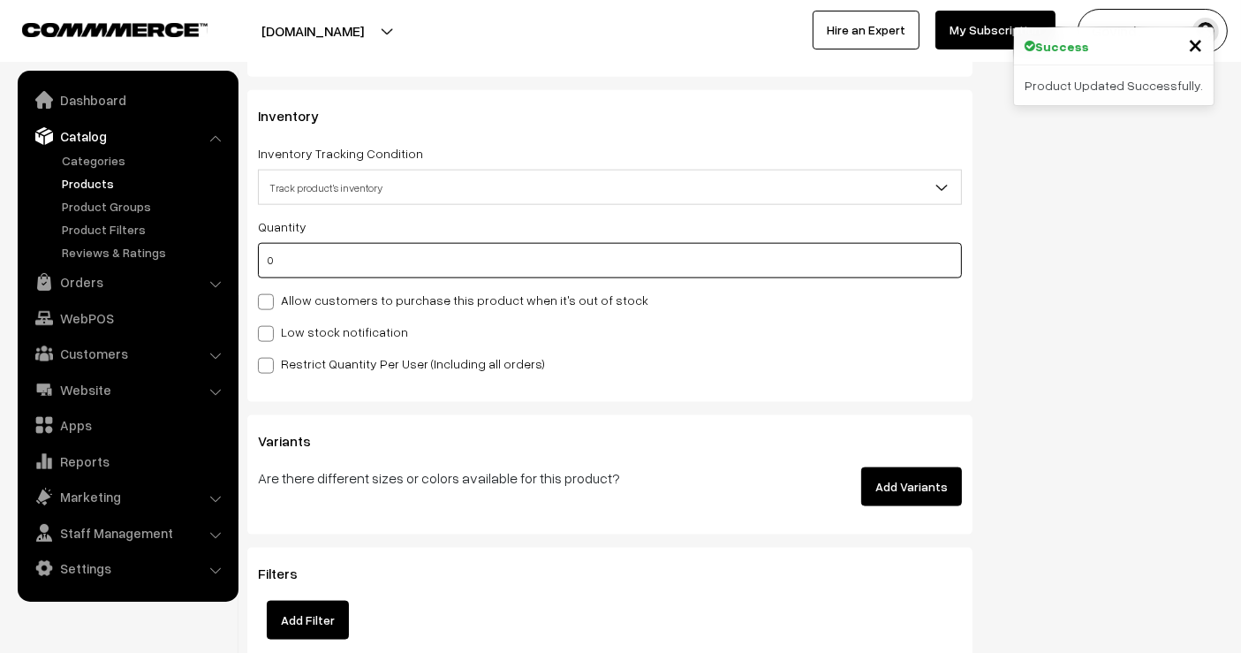
click at [703, 256] on input "0" at bounding box center [610, 260] width 704 height 35
type input "7"
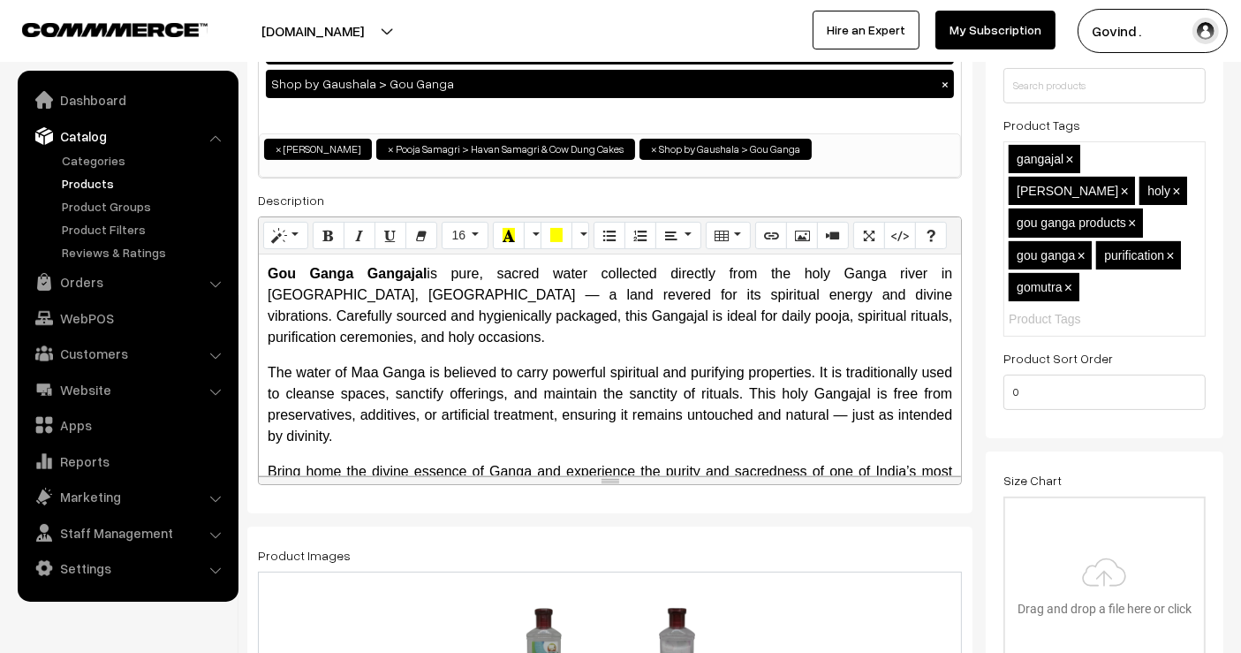
scroll to position [0, 0]
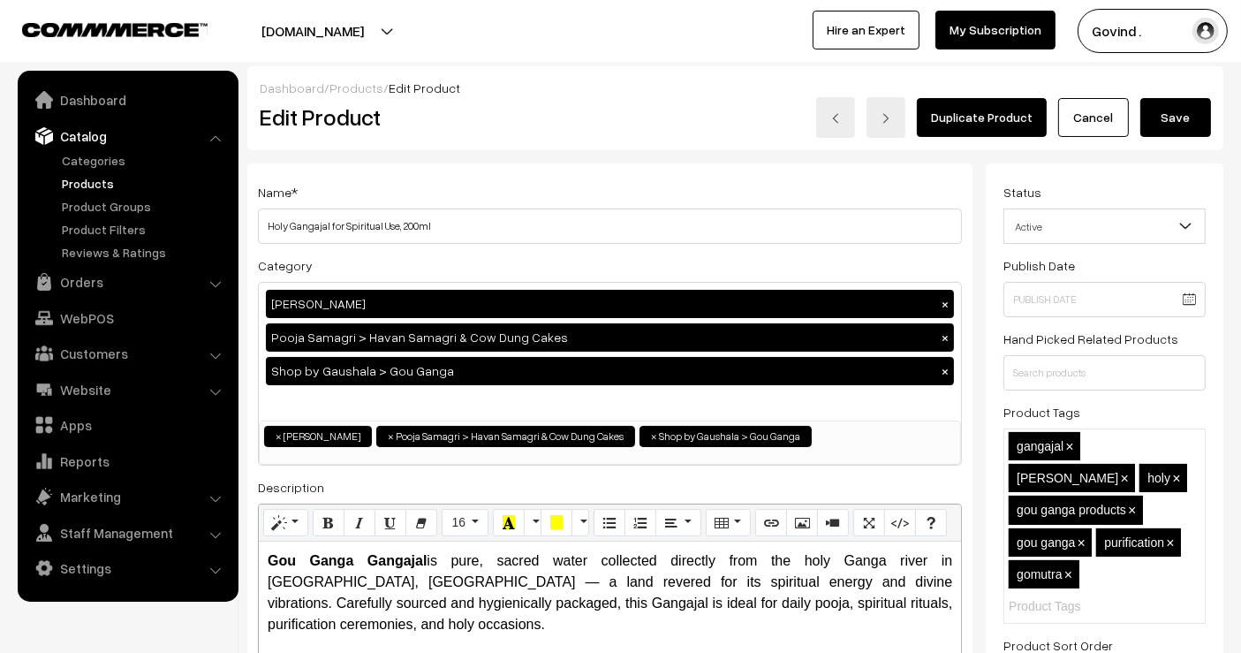
click at [1179, 124] on button "Save" at bounding box center [1176, 117] width 71 height 39
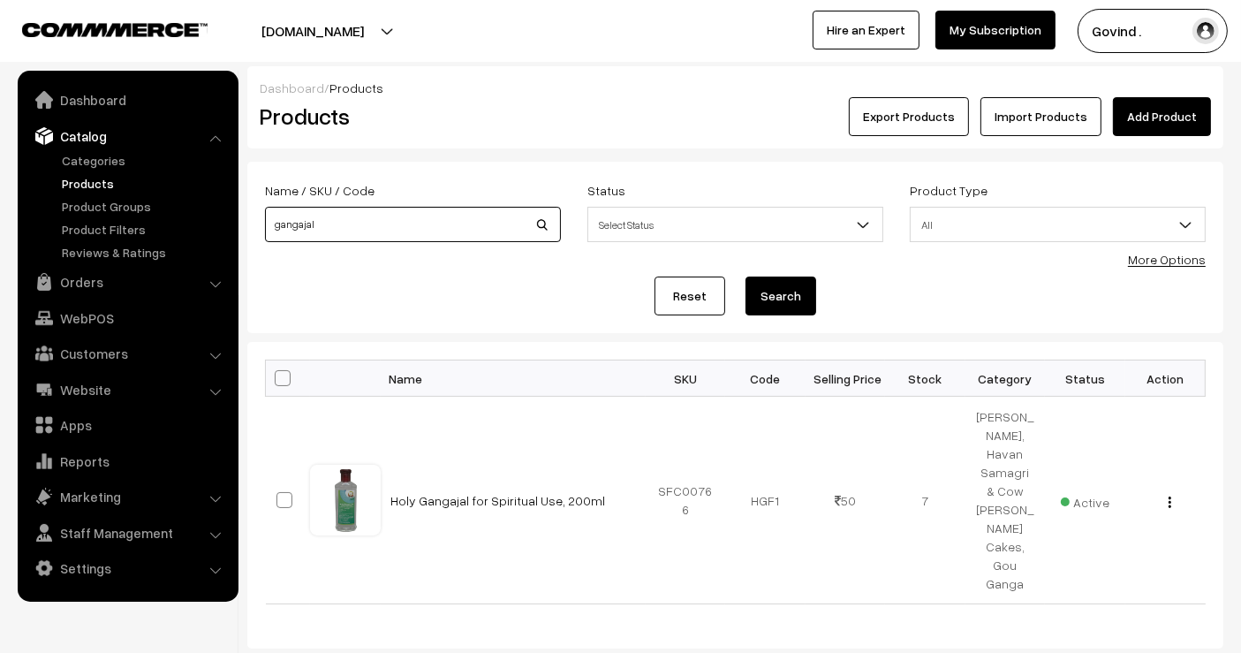
click at [458, 231] on input "gangajal" at bounding box center [413, 224] width 296 height 35
type input "mala"
click at [746, 277] on button "Search" at bounding box center [781, 296] width 71 height 39
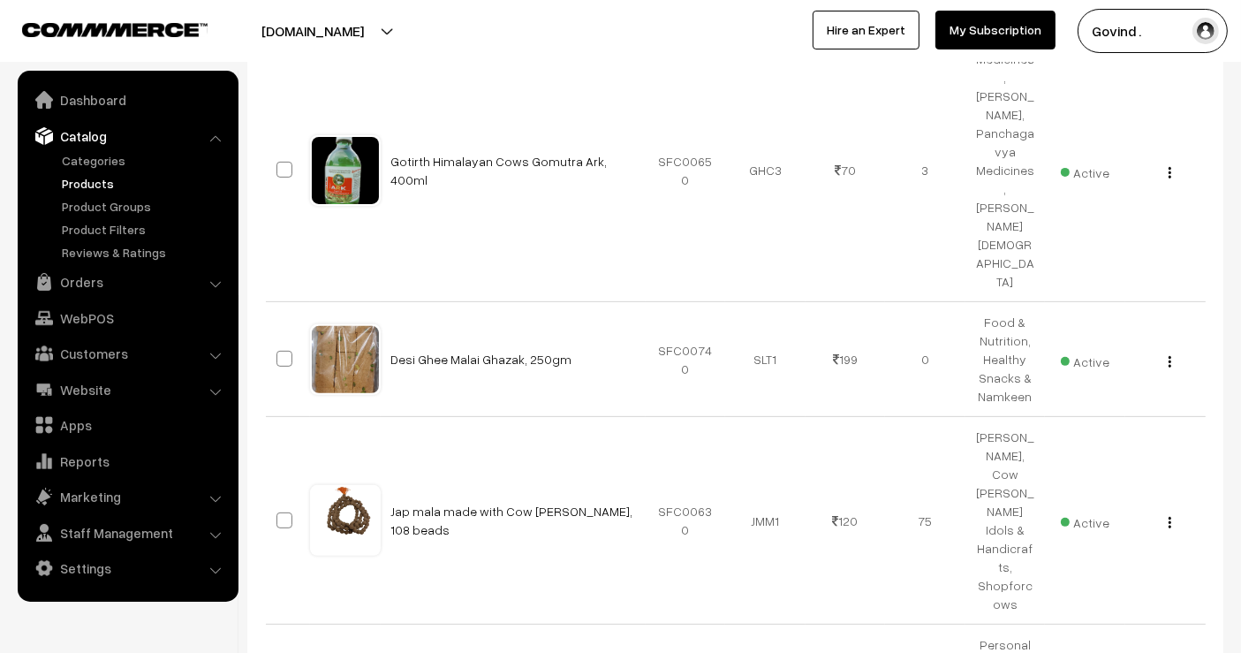
scroll to position [552, 0]
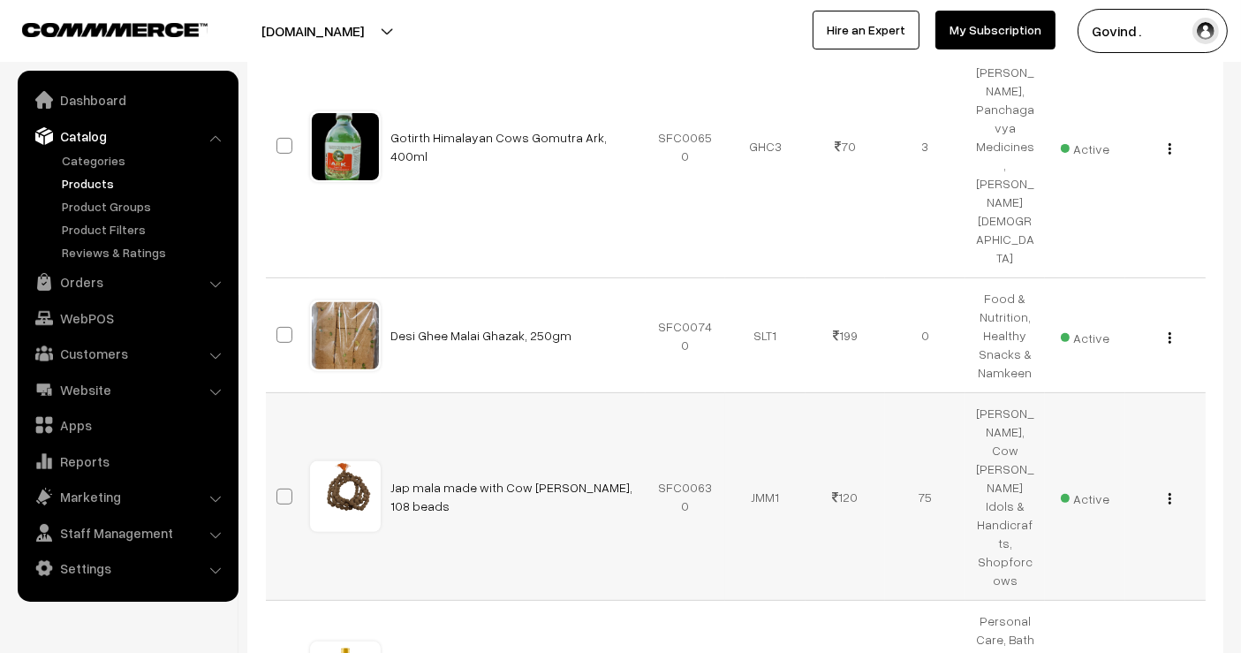
click at [1171, 493] on img "button" at bounding box center [1170, 498] width 3 height 11
click at [1133, 543] on link "Edit" at bounding box center [1091, 562] width 150 height 39
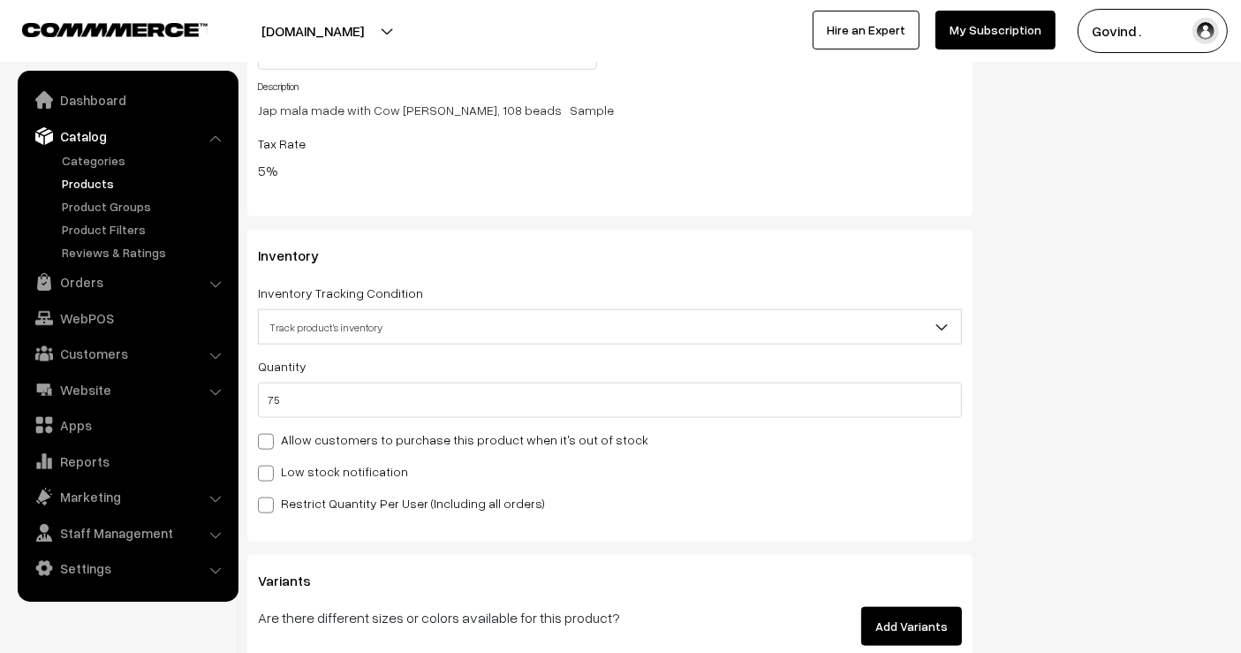
scroll to position [2036, 0]
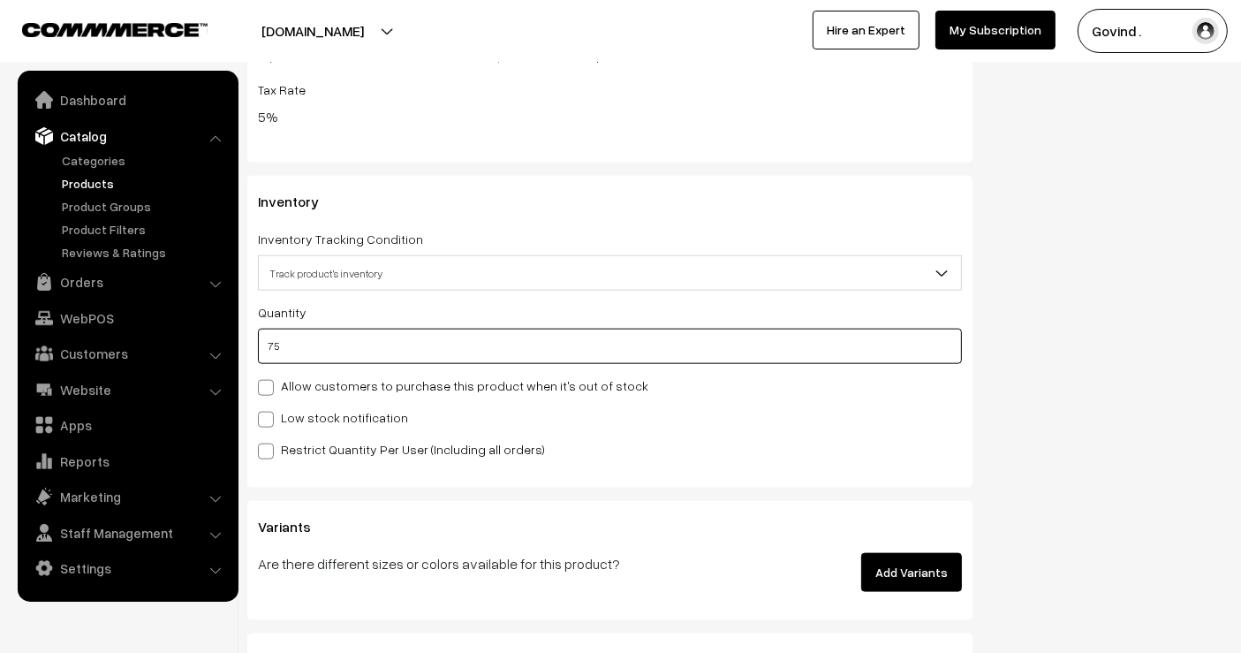
click at [738, 339] on input "75" at bounding box center [610, 346] width 704 height 35
type input "7"
type input "82"
type input "0"
type input "6"
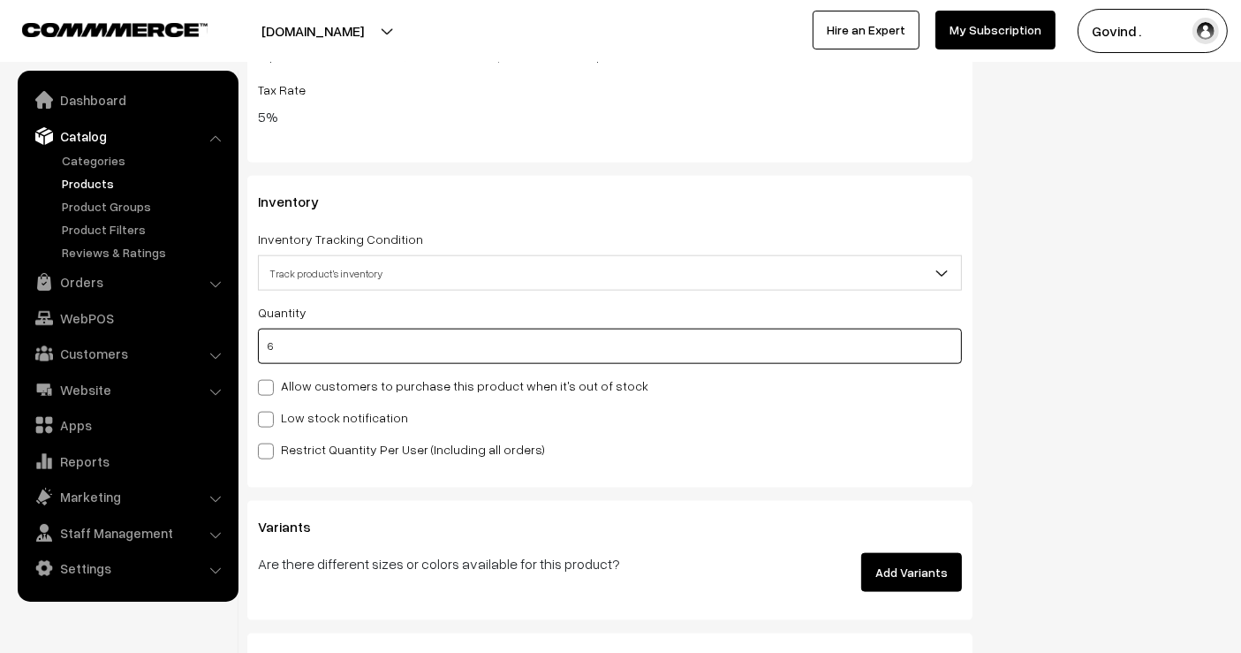
type input "81"
type input "69"
type input "144"
type input "69"
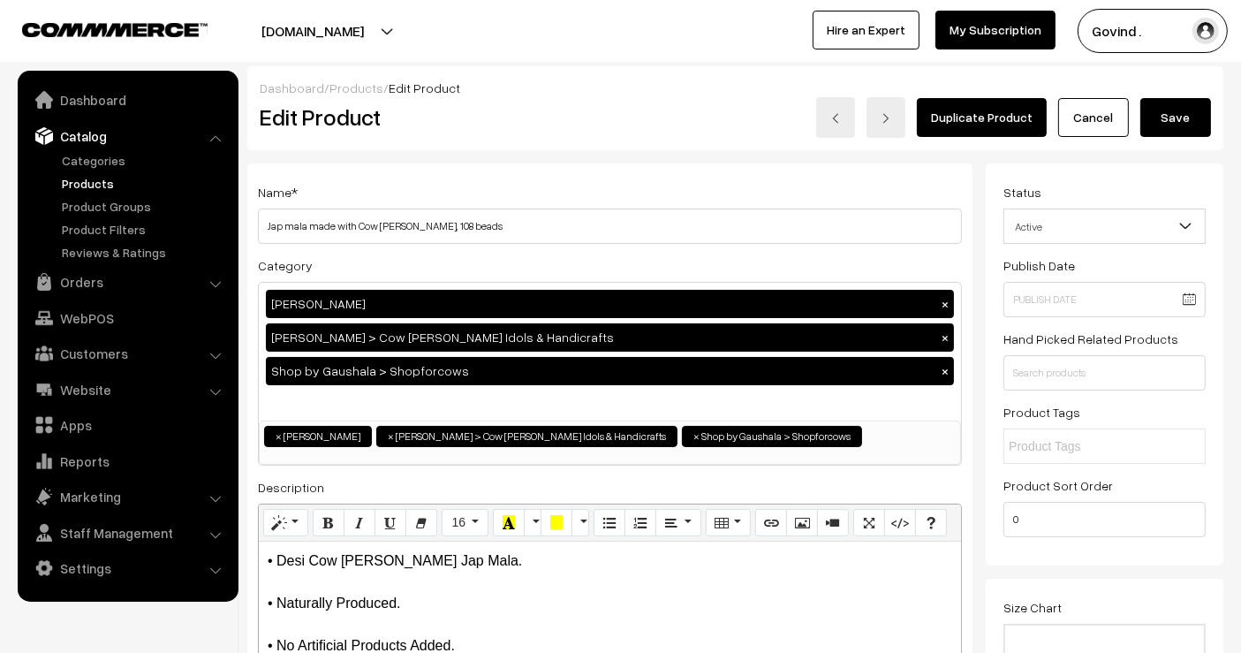
click at [1184, 123] on button "Save" at bounding box center [1176, 117] width 71 height 39
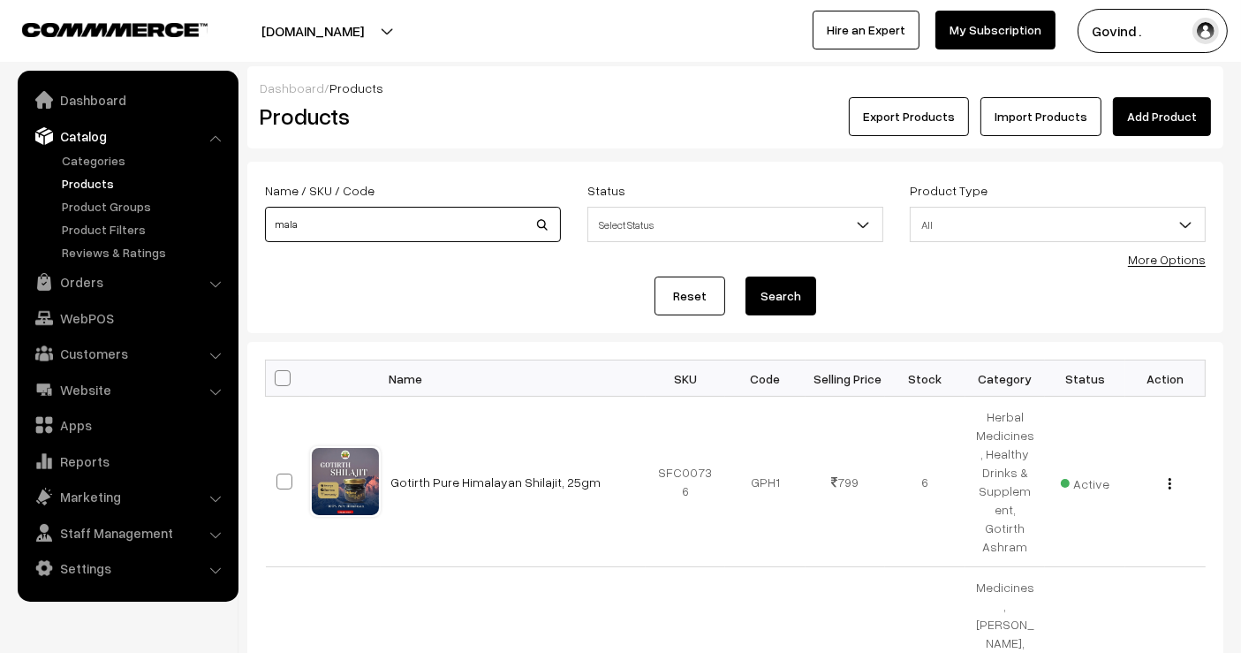
click at [406, 220] on input "mala" at bounding box center [413, 224] width 296 height 35
type input "skin"
click at [746, 277] on button "Search" at bounding box center [781, 296] width 71 height 39
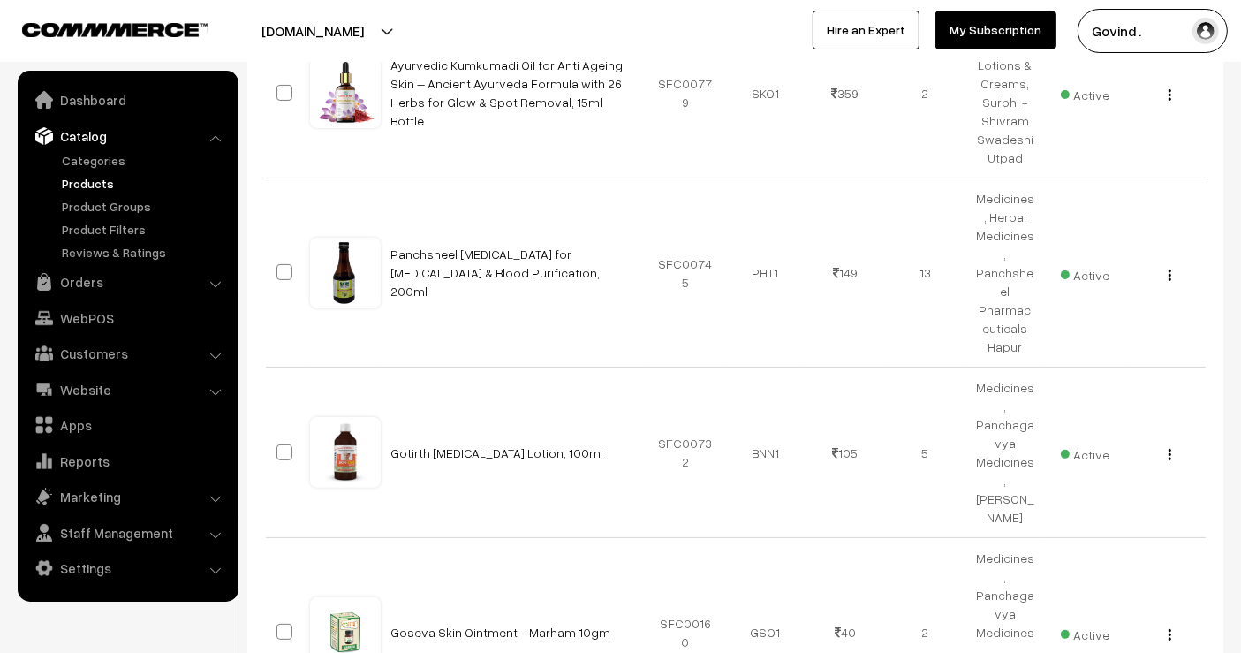
scroll to position [388, 0]
click at [1169, 270] on img "button" at bounding box center [1170, 275] width 3 height 11
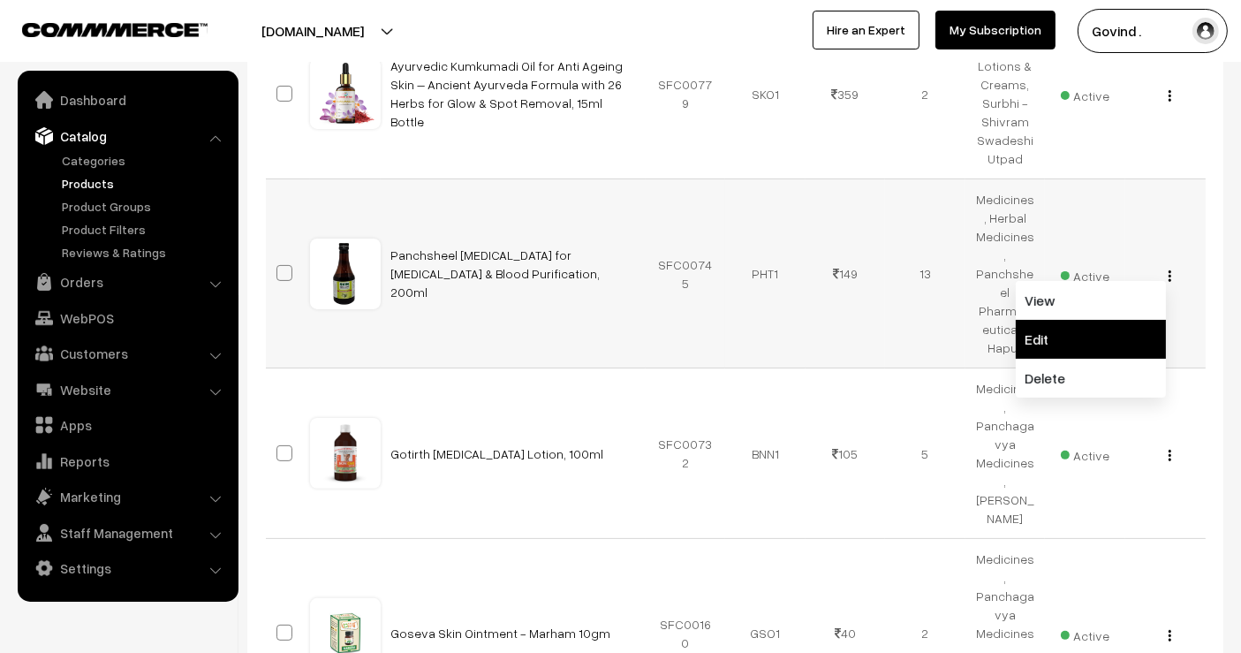
click at [1113, 320] on link "Edit" at bounding box center [1091, 339] width 150 height 39
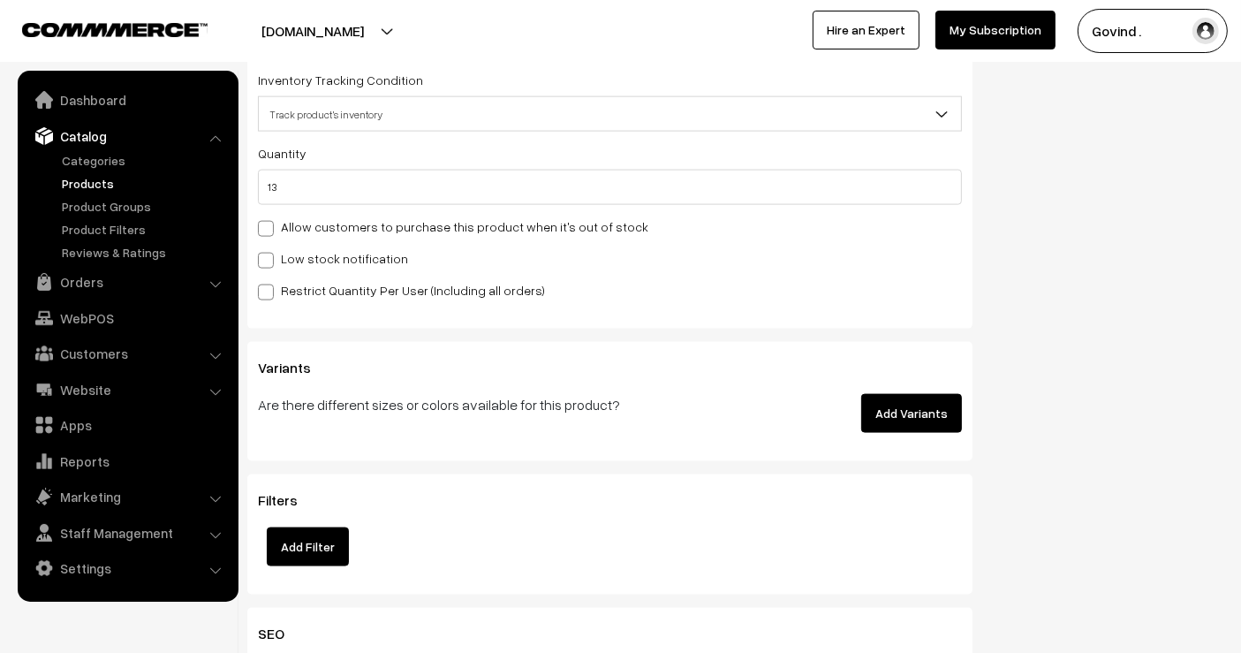
scroll to position [2342, 0]
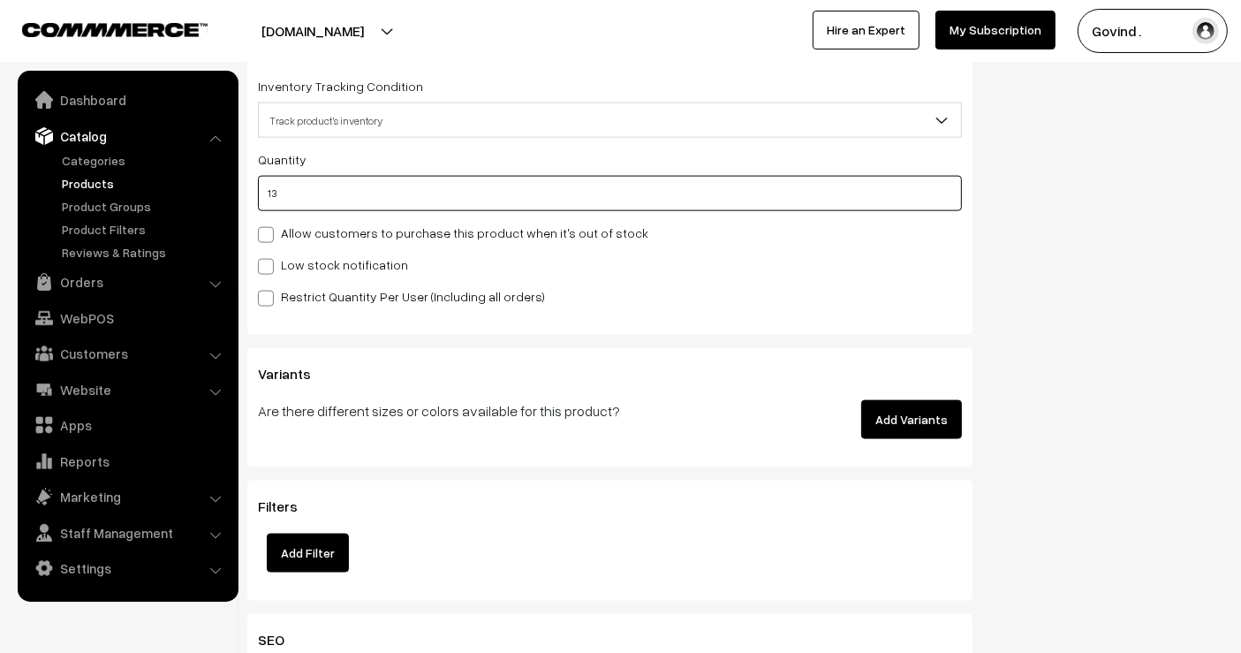
click at [796, 201] on input "13" at bounding box center [610, 193] width 704 height 35
type input "1"
type input "14"
type input "11"
type input "24"
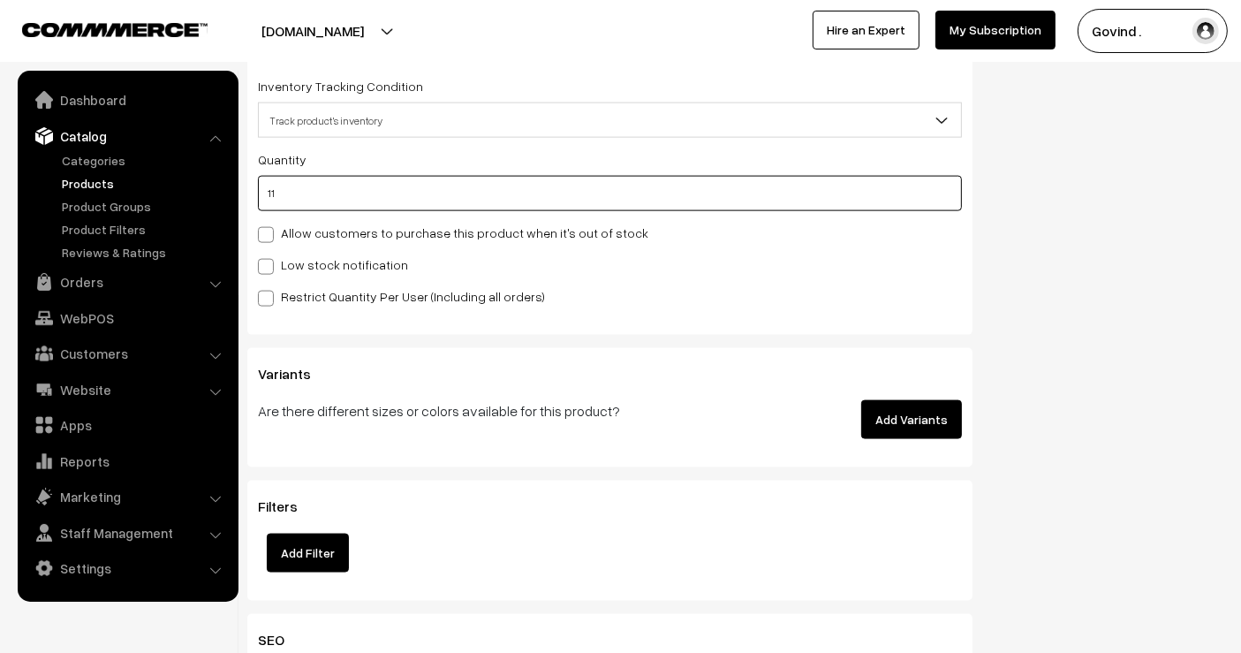
type input "11"
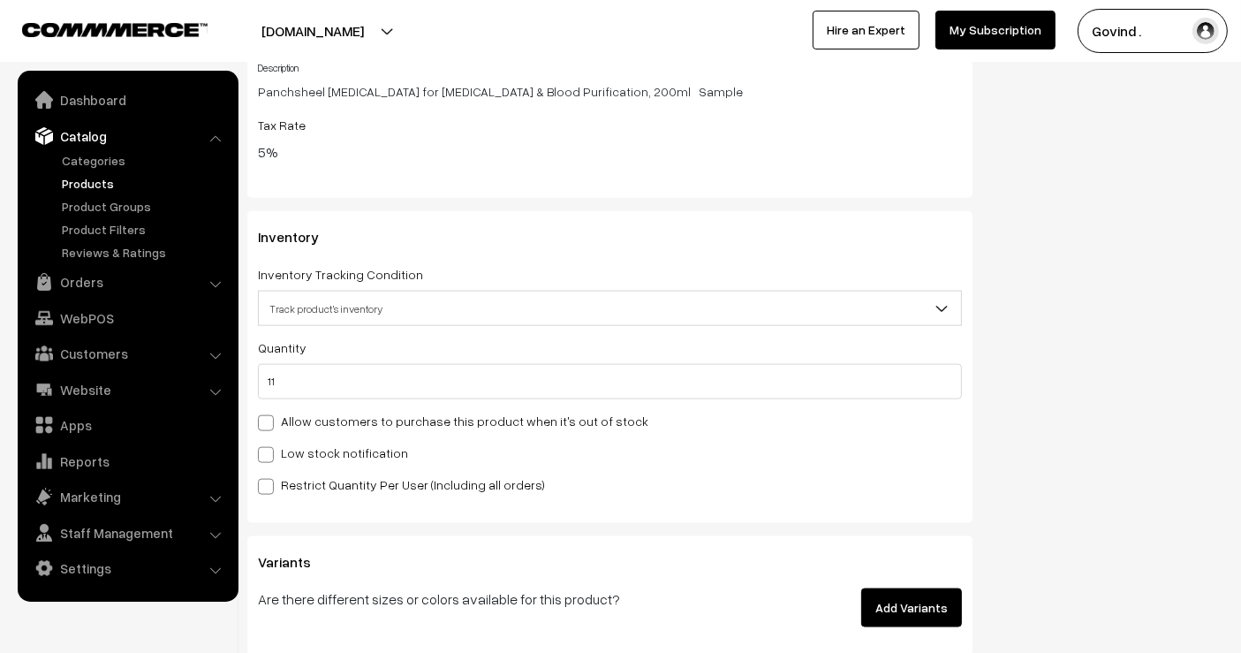
scroll to position [0, 0]
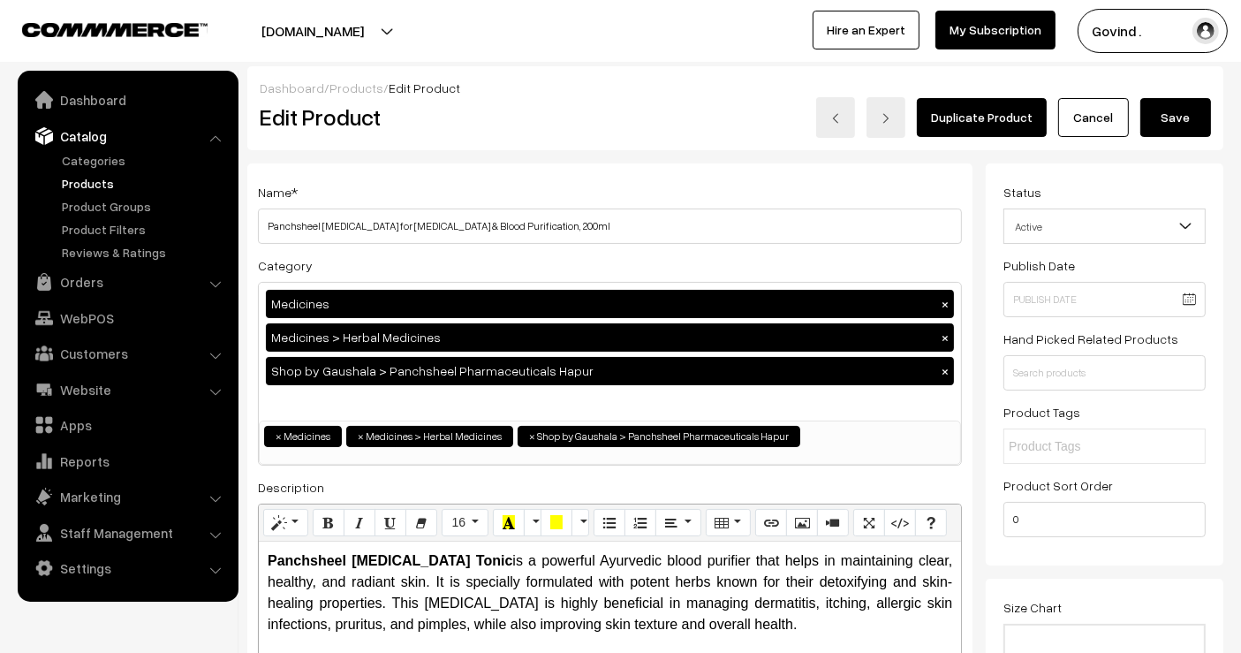
click at [1168, 114] on button "Save" at bounding box center [1176, 117] width 71 height 39
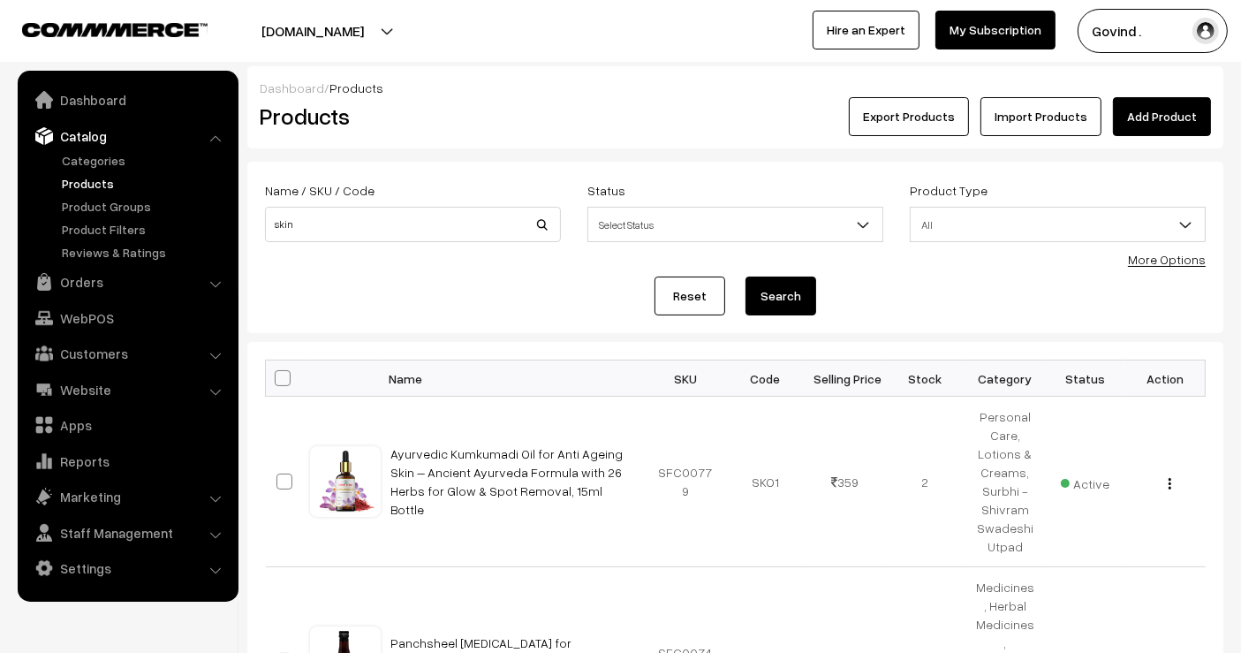
click at [393, 205] on div "Name / SKU / Code skin" at bounding box center [413, 210] width 296 height 63
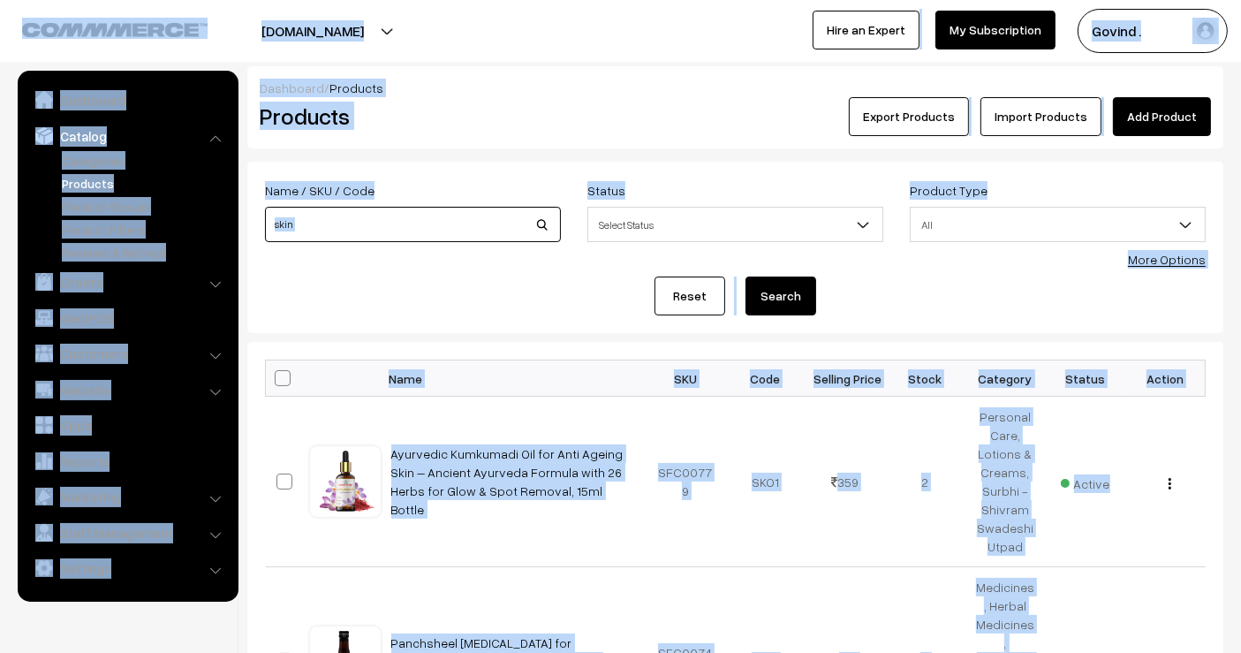
click at [363, 231] on input "skin" at bounding box center [413, 224] width 296 height 35
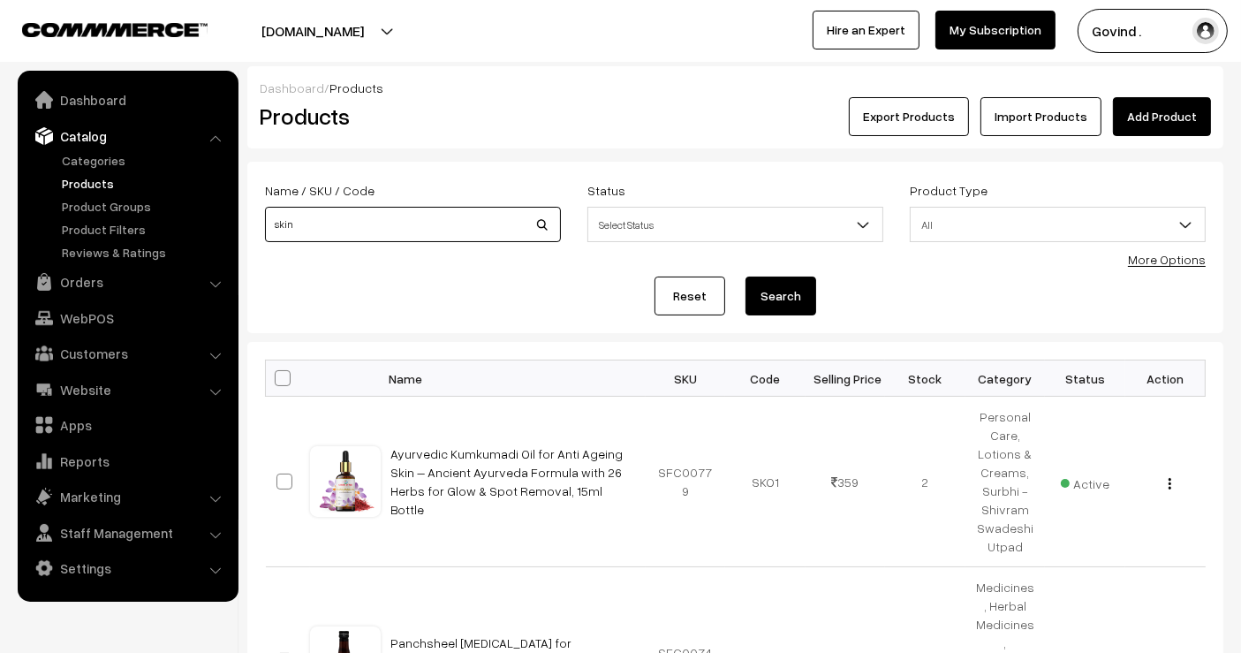
click at [363, 231] on input "skin" at bounding box center [413, 224] width 296 height 35
type input "urine"
click at [746, 277] on button "Search" at bounding box center [781, 296] width 71 height 39
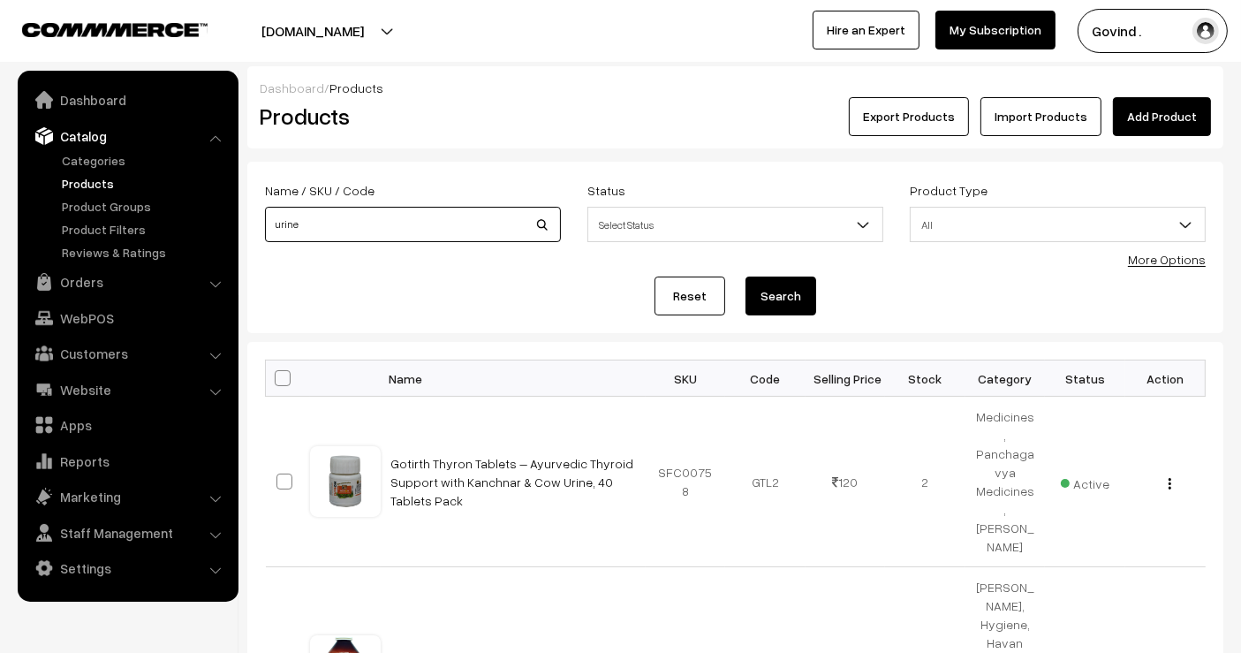
click at [353, 236] on input "urine" at bounding box center [413, 224] width 296 height 35
type input "obesity"
click at [746, 277] on button "Search" at bounding box center [781, 296] width 71 height 39
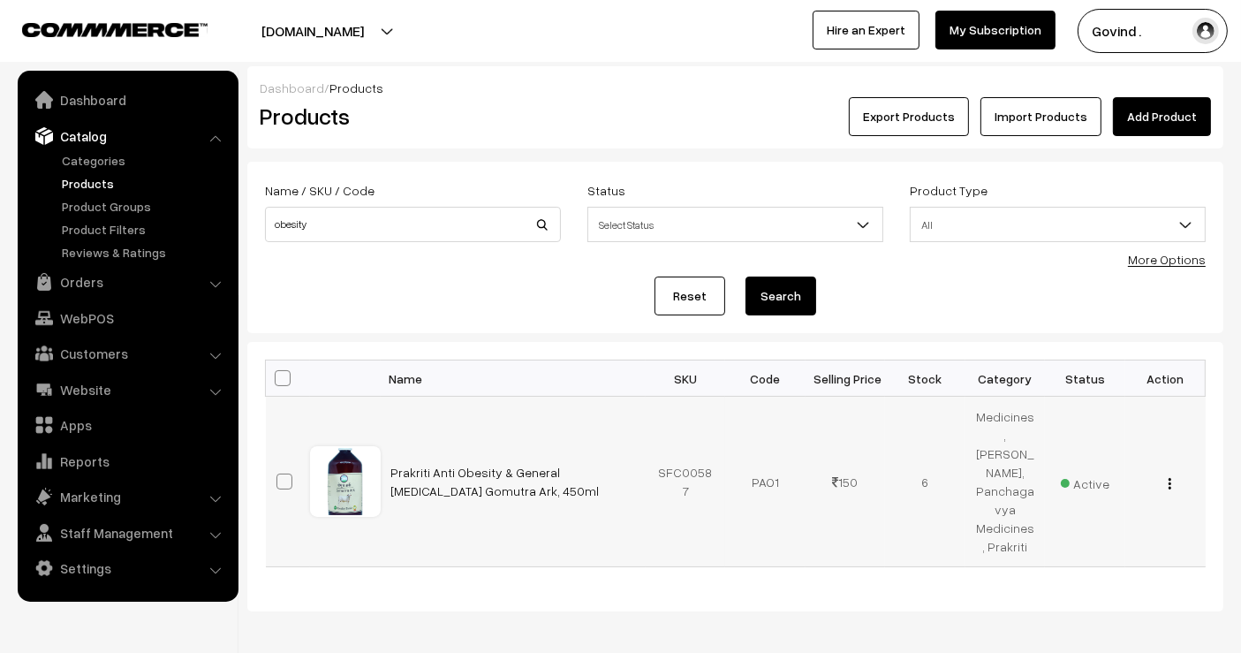
click at [1173, 474] on div "View Edit Delete" at bounding box center [1165, 482] width 59 height 19
click at [1169, 478] on img "button" at bounding box center [1170, 483] width 3 height 11
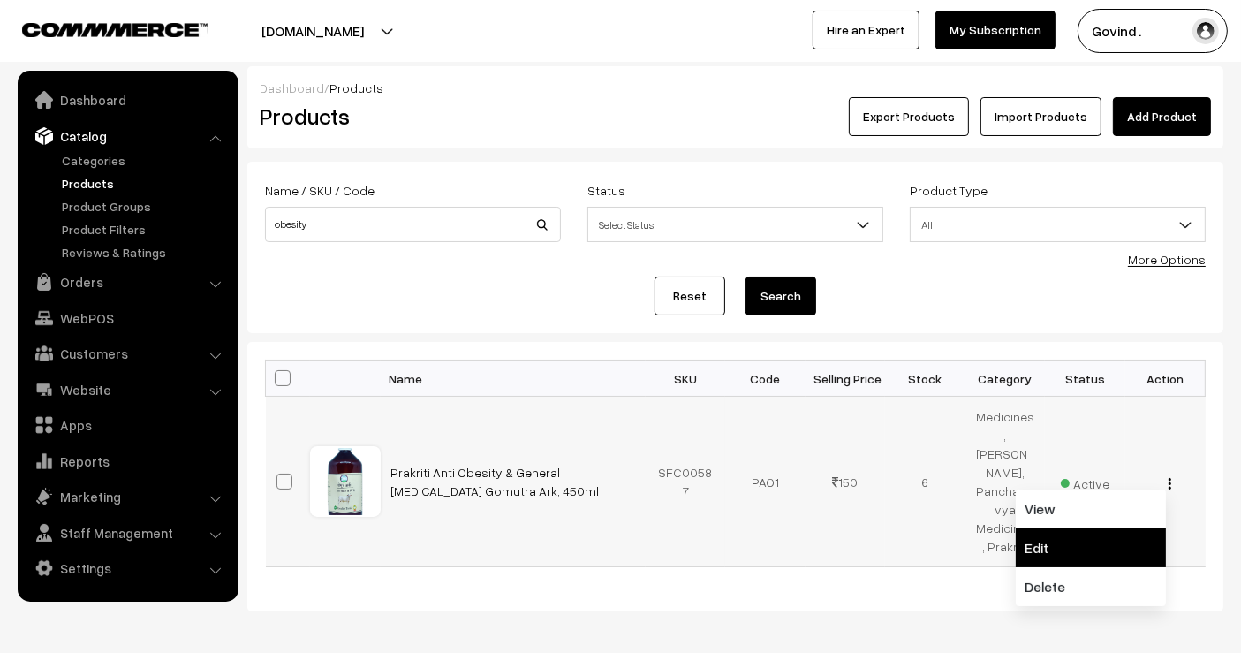
click at [1115, 531] on link "Edit" at bounding box center [1091, 547] width 150 height 39
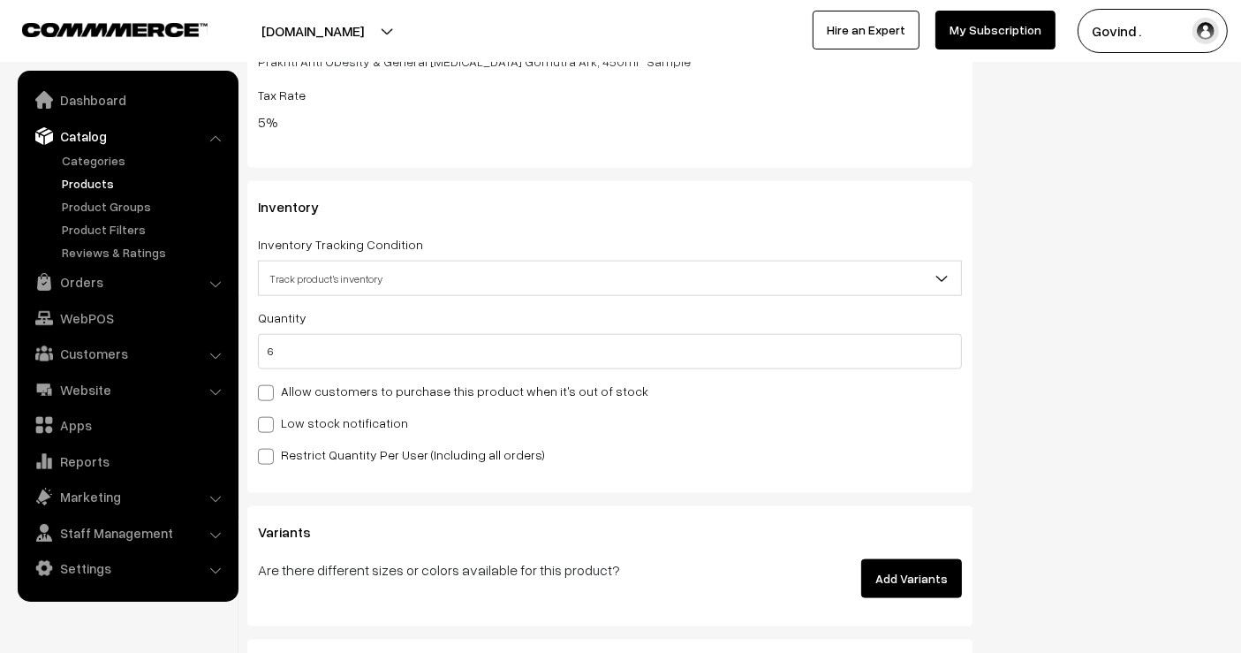
scroll to position [2115, 0]
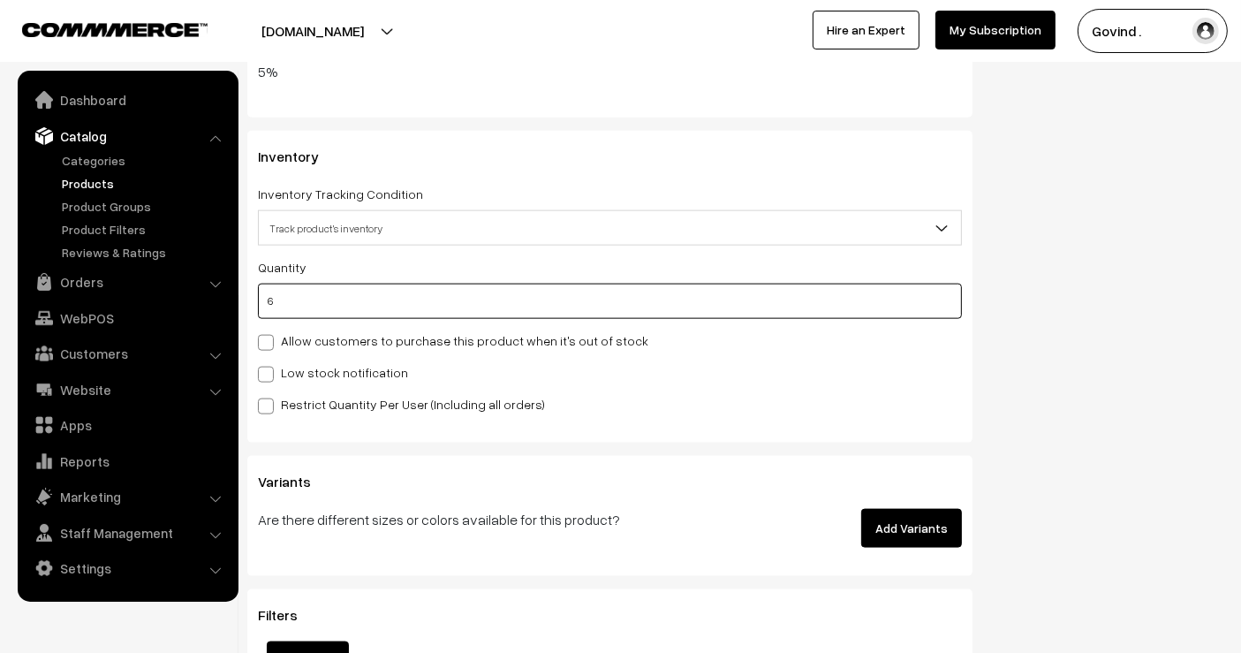
click at [694, 298] on input "6" at bounding box center [610, 301] width 704 height 35
type input "5"
type input "11"
type input "5"
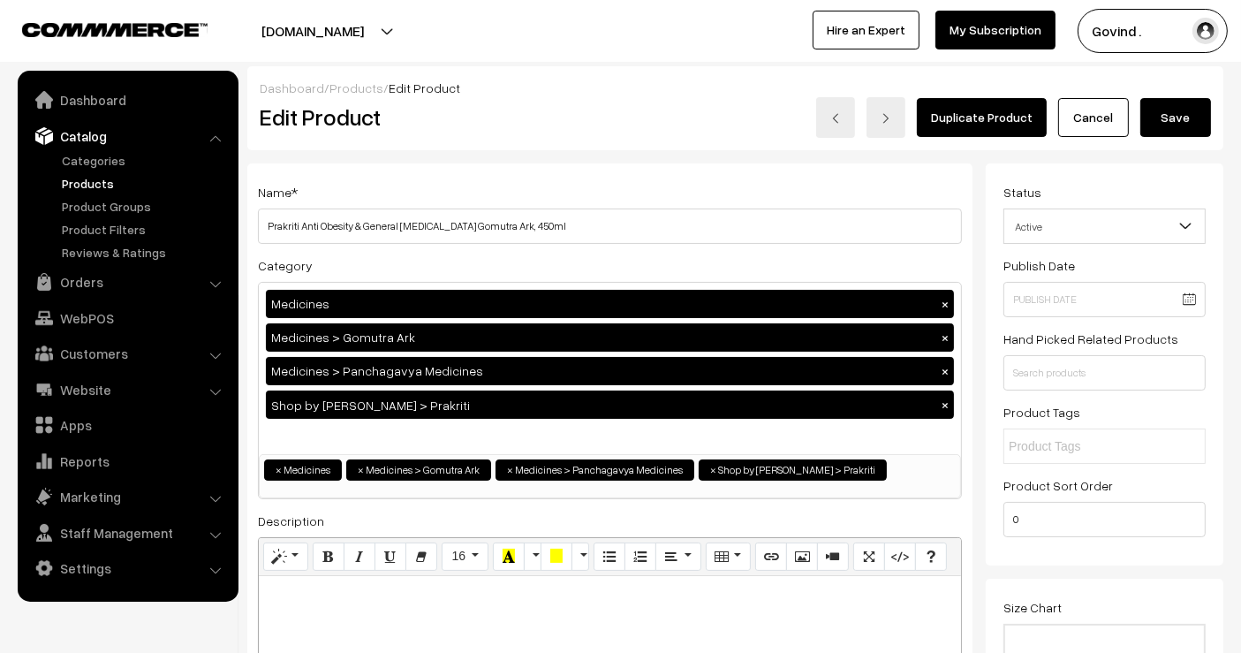
click at [1184, 125] on button "Save" at bounding box center [1176, 117] width 71 height 39
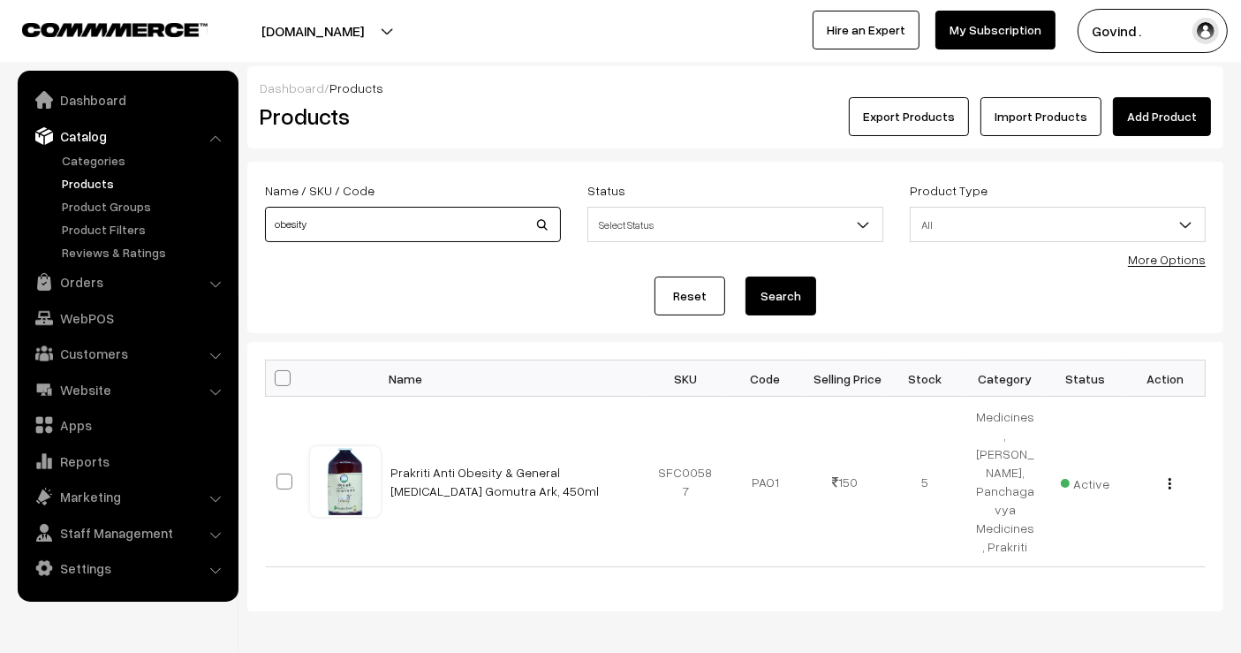
click at [457, 228] on input "obesity" at bounding box center [413, 224] width 296 height 35
type input "arjun"
click at [746, 277] on button "Search" at bounding box center [781, 296] width 71 height 39
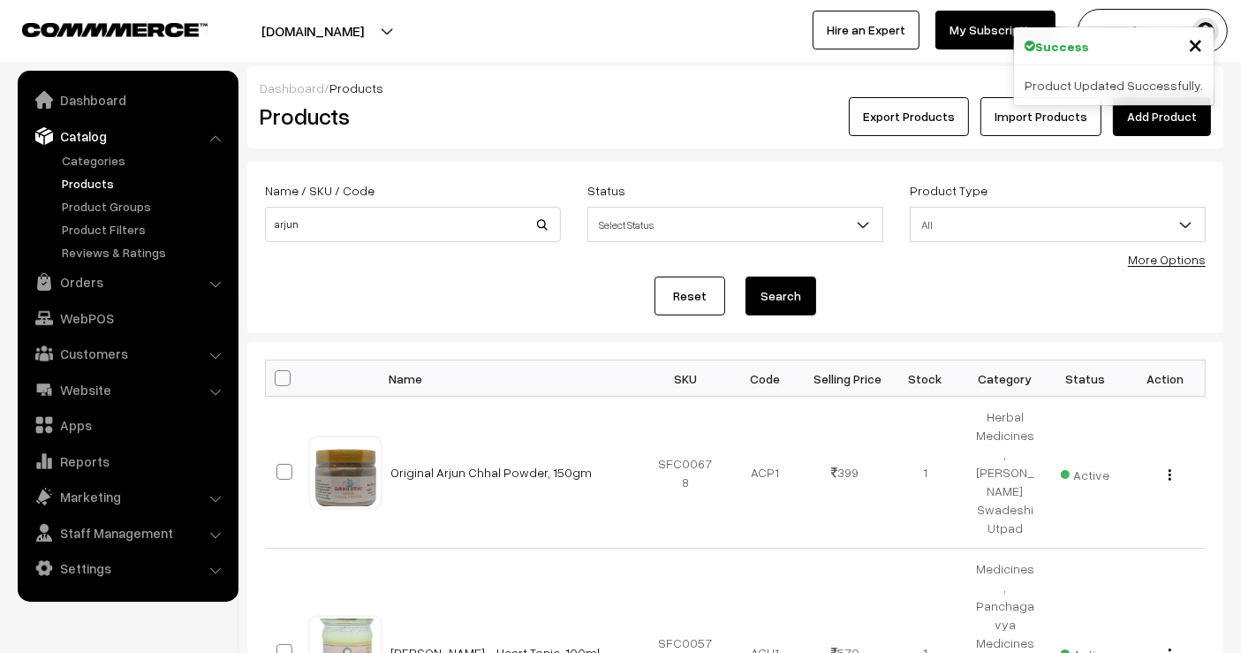
scroll to position [184, 0]
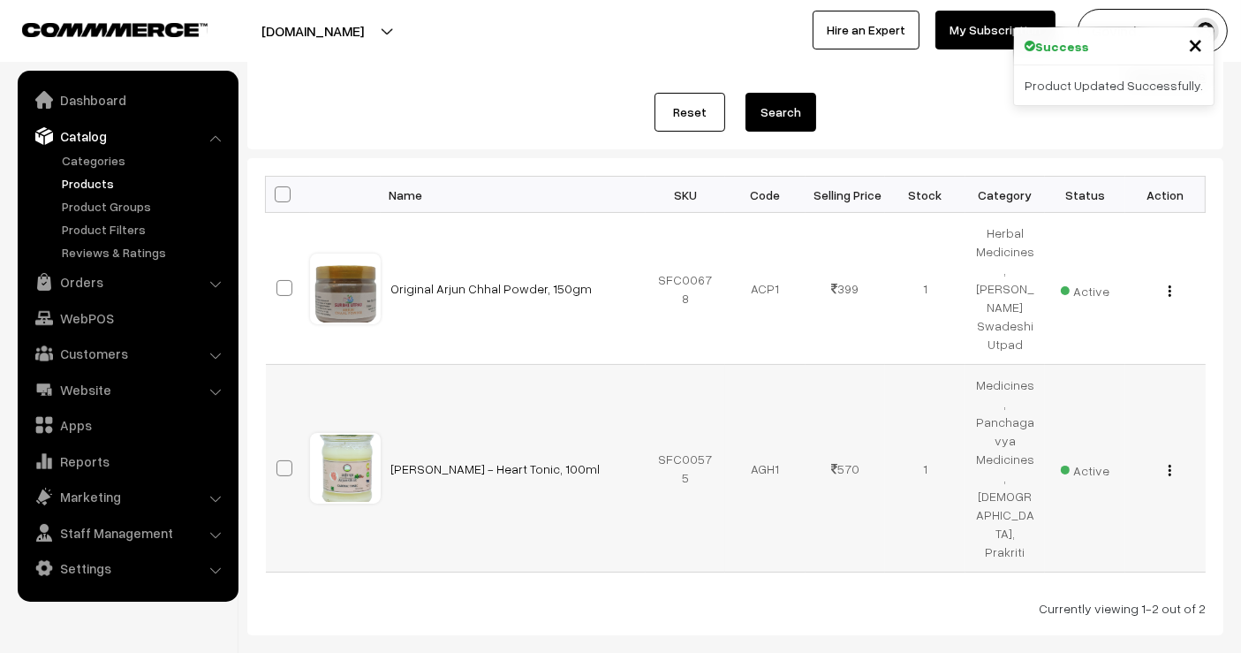
click at [1169, 465] on img "button" at bounding box center [1170, 470] width 3 height 11
click at [1100, 515] on link "Edit" at bounding box center [1091, 534] width 150 height 39
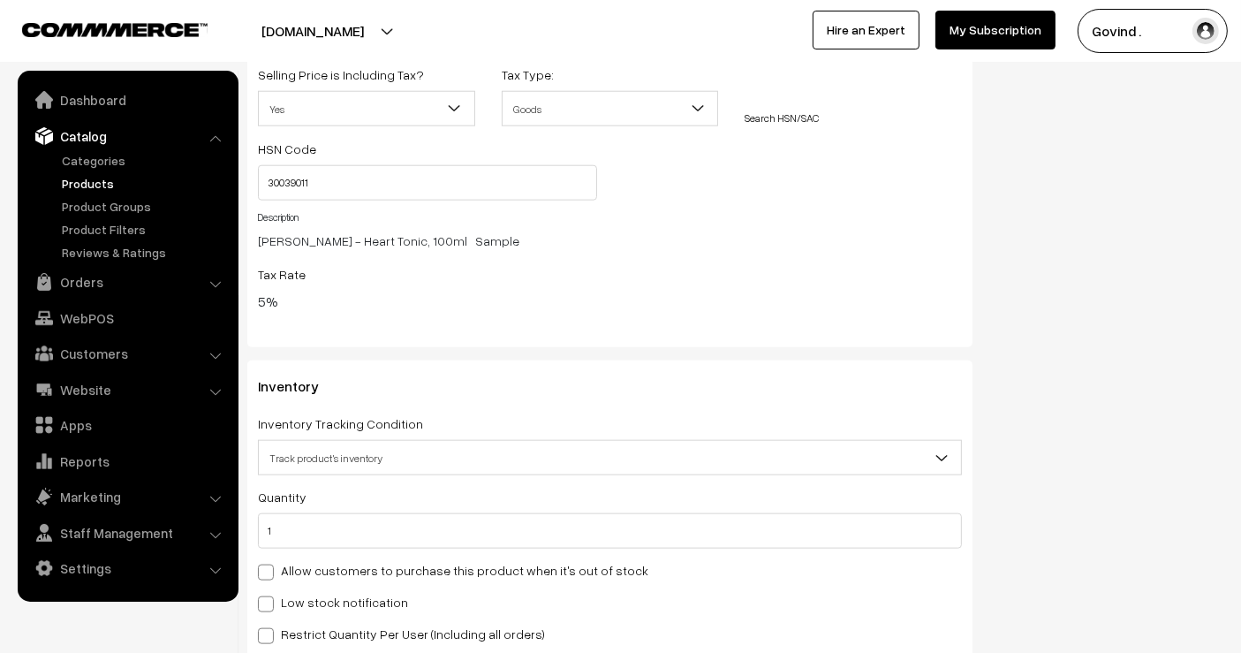
scroll to position [1913, 0]
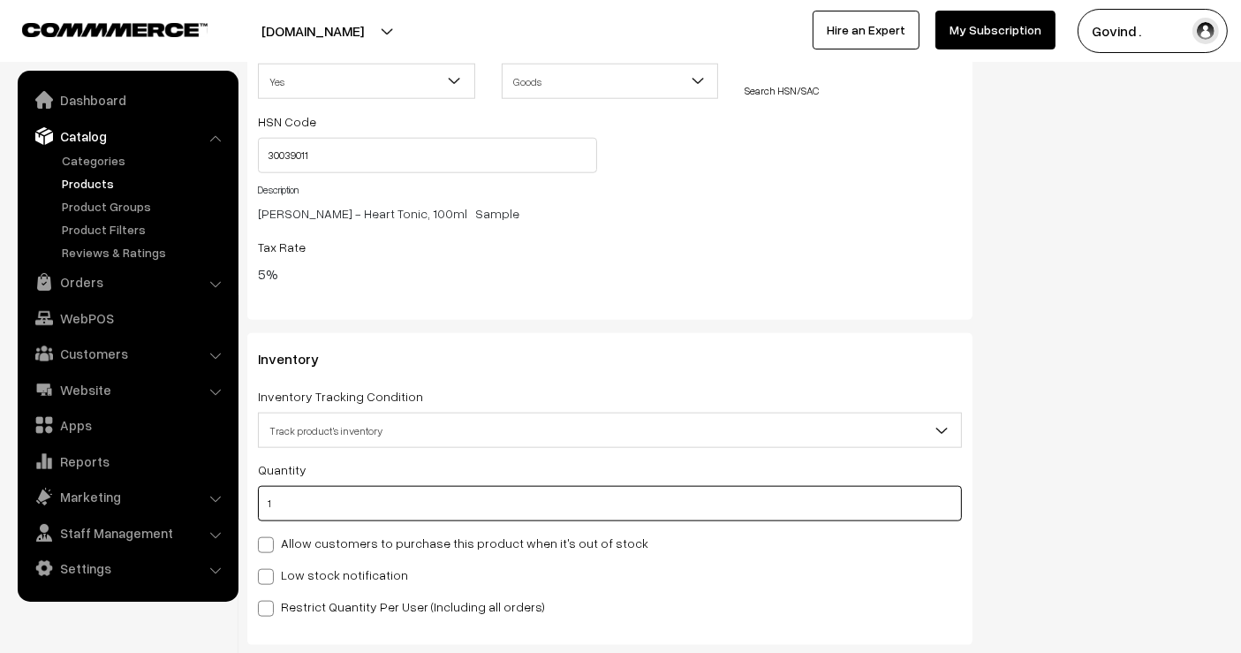
click at [772, 502] on input "1" at bounding box center [610, 503] width 704 height 35
type input "0"
type input "1"
type input "0"
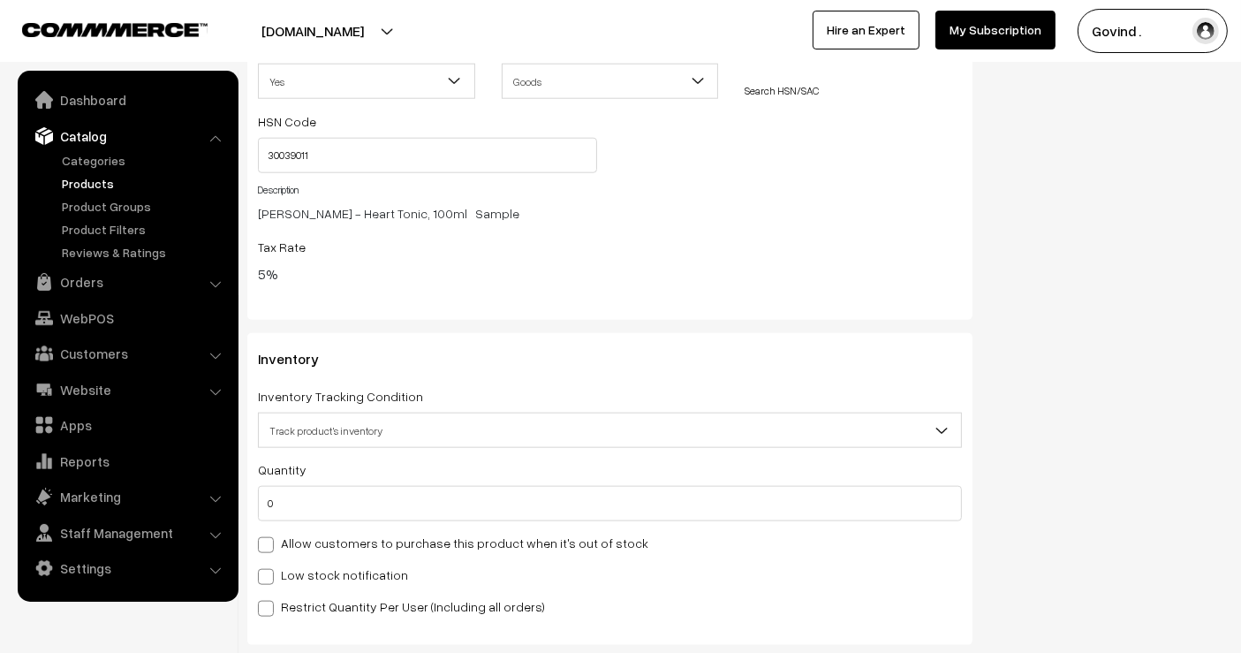
scroll to position [0, 0]
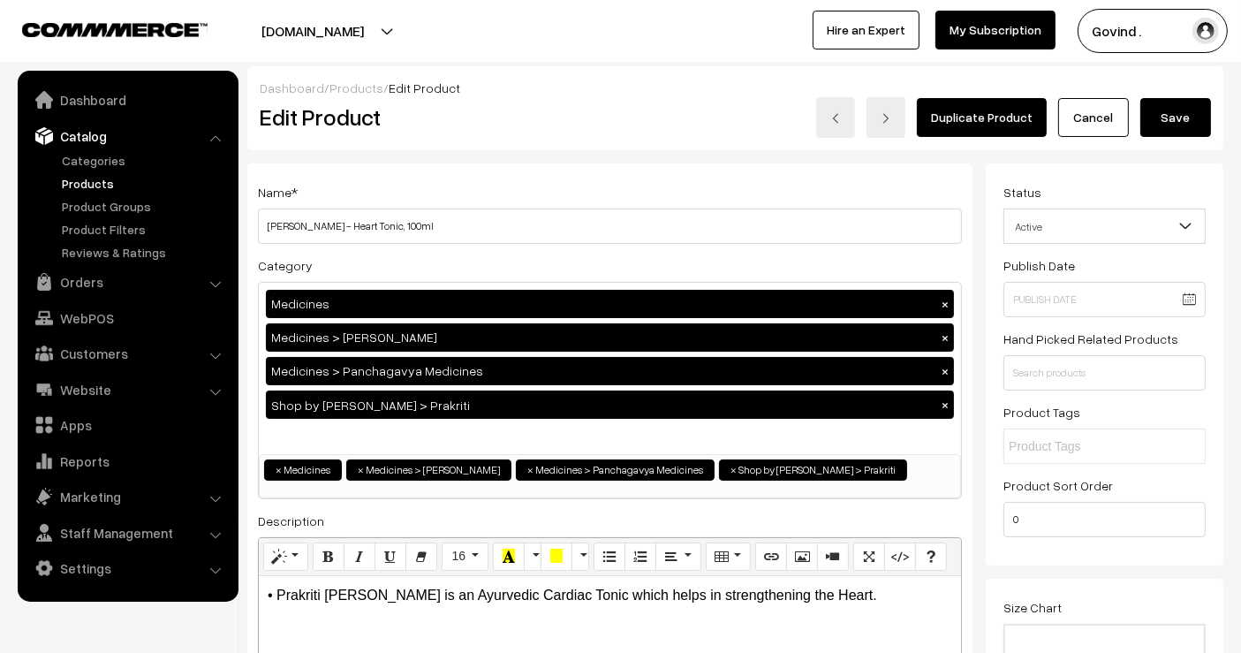
click at [1168, 119] on button "Save" at bounding box center [1176, 117] width 71 height 39
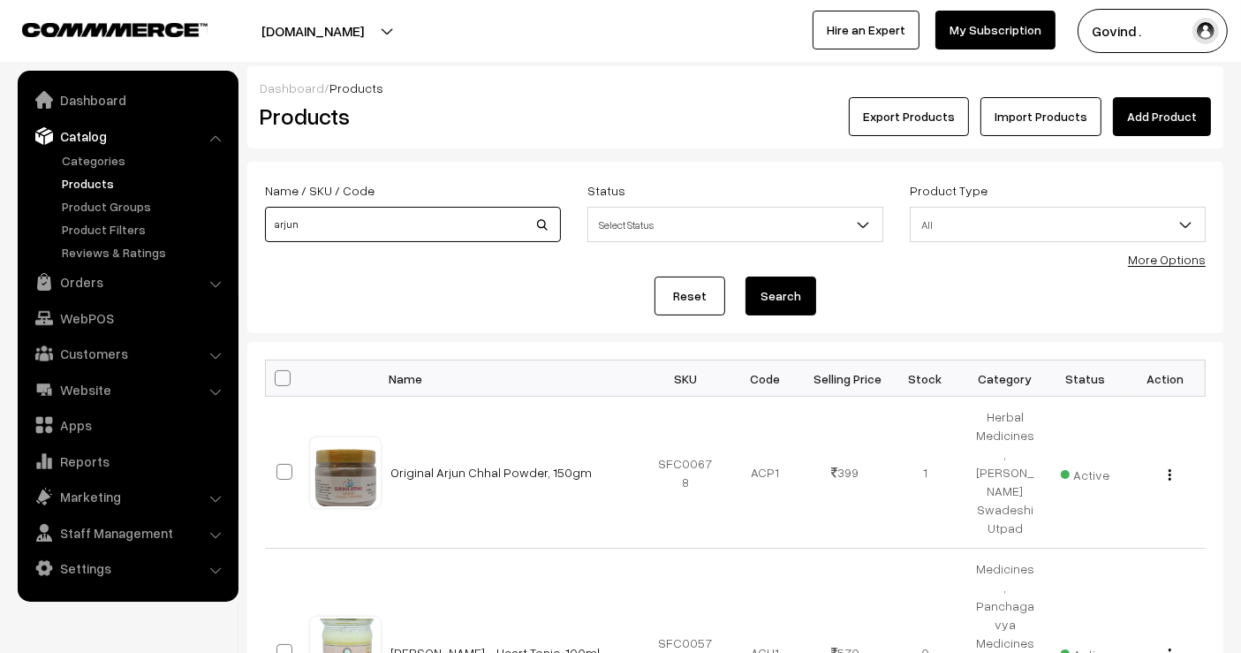
click at [428, 208] on input "arjun" at bounding box center [413, 224] width 296 height 35
type input "shat"
click at [746, 277] on button "Search" at bounding box center [781, 296] width 71 height 39
click at [430, 240] on input "shat" at bounding box center [413, 224] width 296 height 35
type input "triphala"
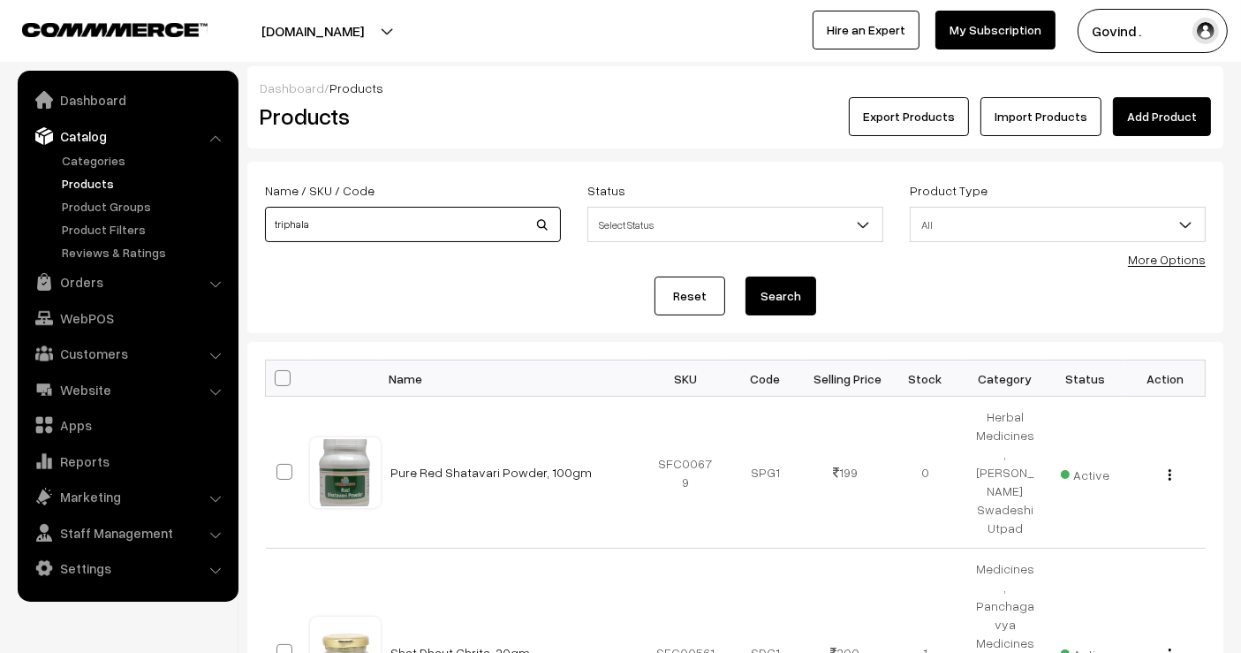
click at [746, 277] on button "Search" at bounding box center [781, 296] width 71 height 39
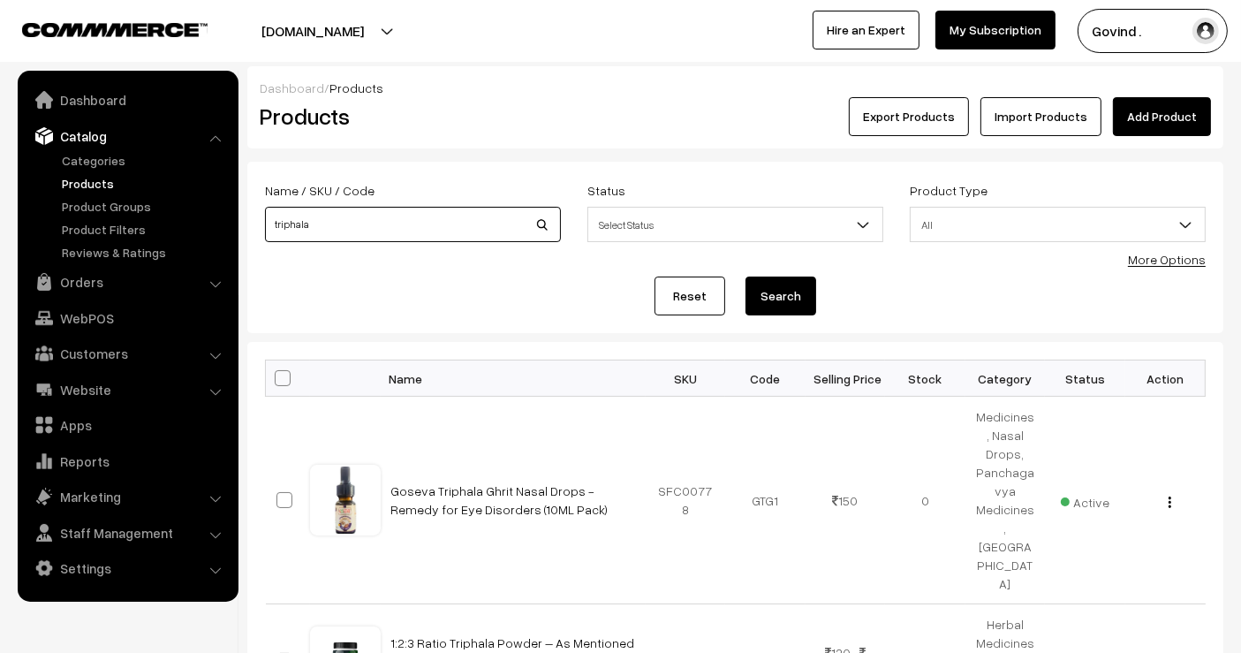
click at [461, 238] on input "triphala" at bounding box center [413, 224] width 296 height 35
type input "takrarishta"
click at [746, 277] on button "Search" at bounding box center [781, 296] width 71 height 39
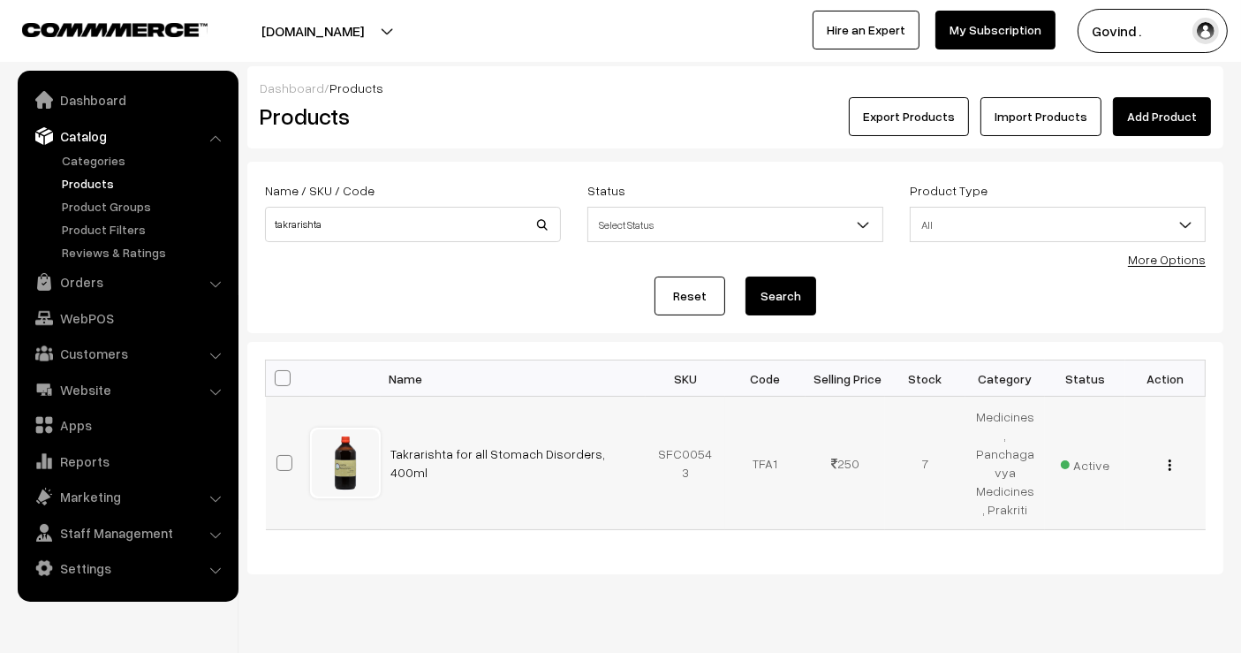
click at [1173, 456] on div "View Edit Delete" at bounding box center [1165, 463] width 59 height 19
click at [1170, 460] on button "button" at bounding box center [1170, 465] width 4 height 14
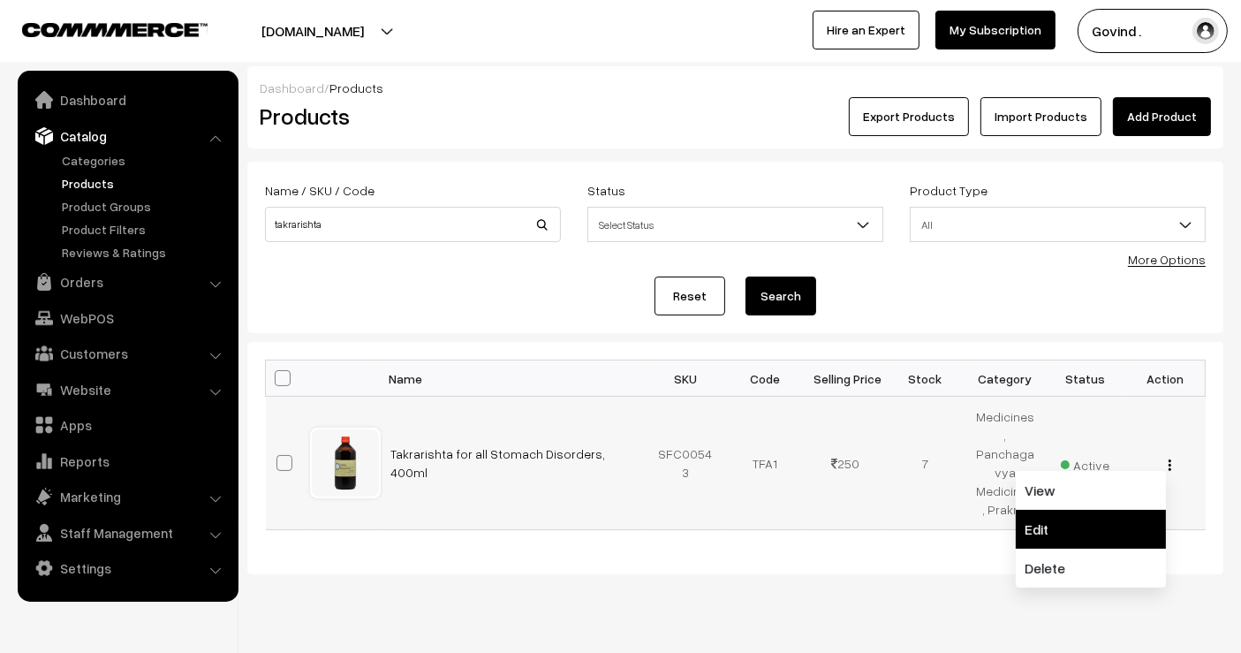
click at [1097, 510] on link "Edit" at bounding box center [1091, 529] width 150 height 39
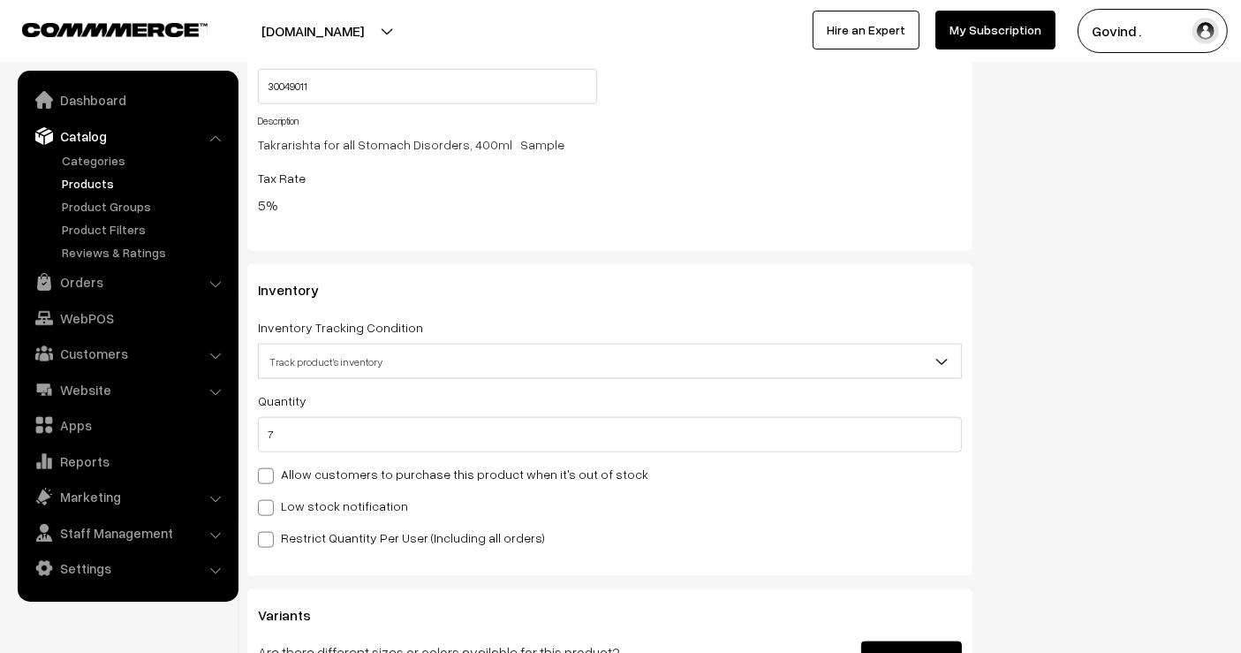
scroll to position [1925, 0]
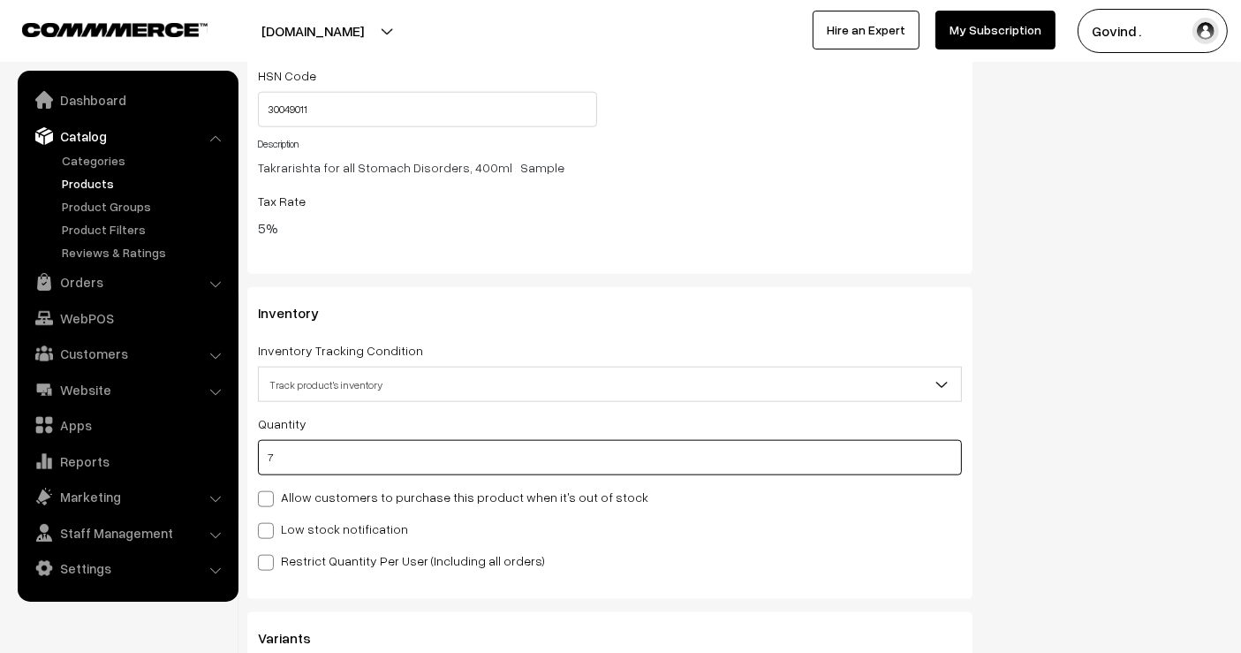
click at [770, 454] on input "7" at bounding box center [610, 457] width 704 height 35
type input "6"
type input "13"
type input "6"
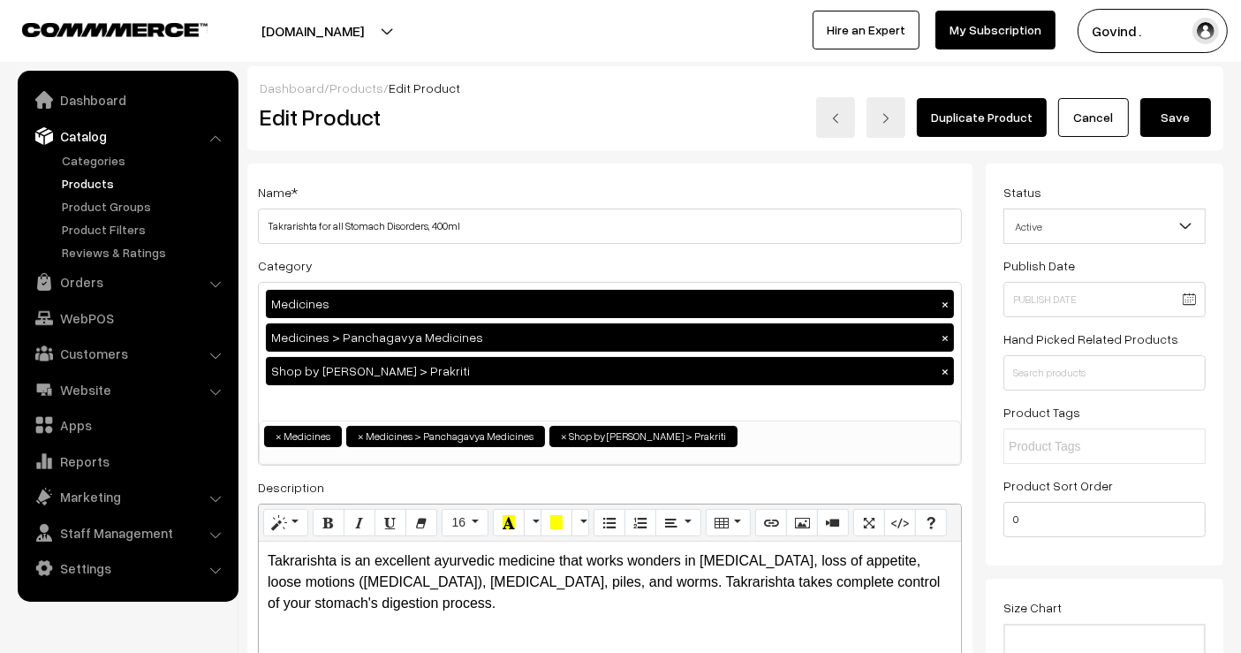
click at [1158, 133] on button "Save" at bounding box center [1176, 117] width 71 height 39
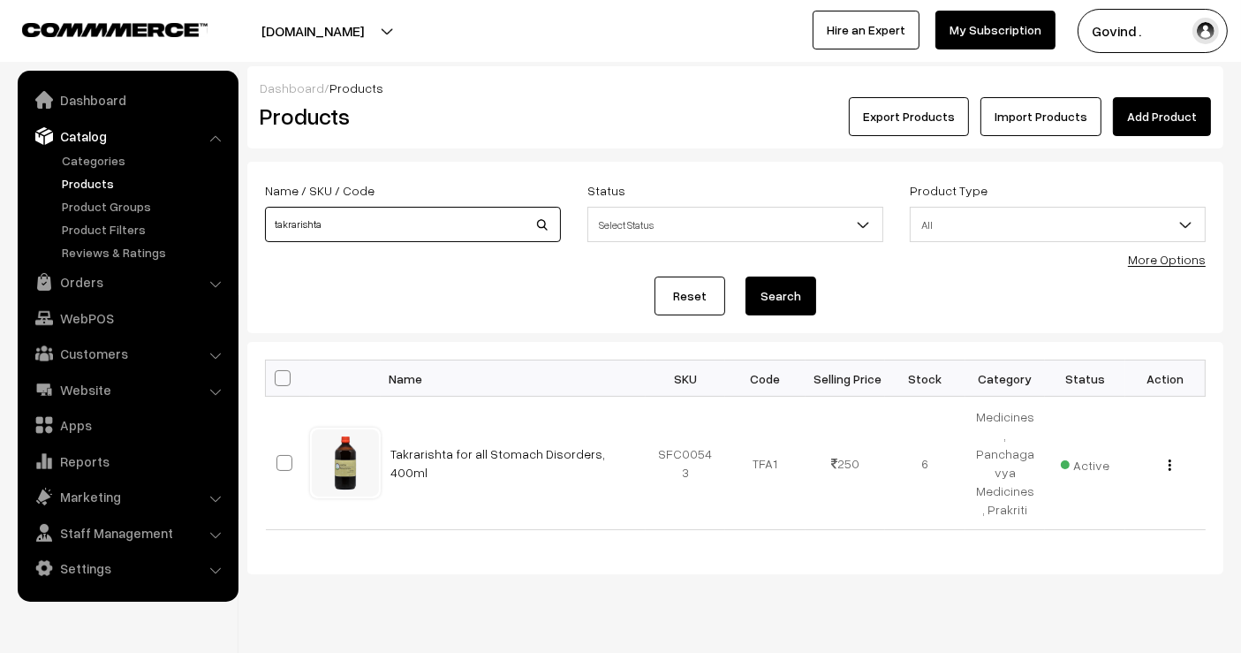
click at [406, 216] on input "takrarishta" at bounding box center [413, 224] width 296 height 35
type input "i"
type input "bilona"
click at [746, 277] on button "Search" at bounding box center [781, 296] width 71 height 39
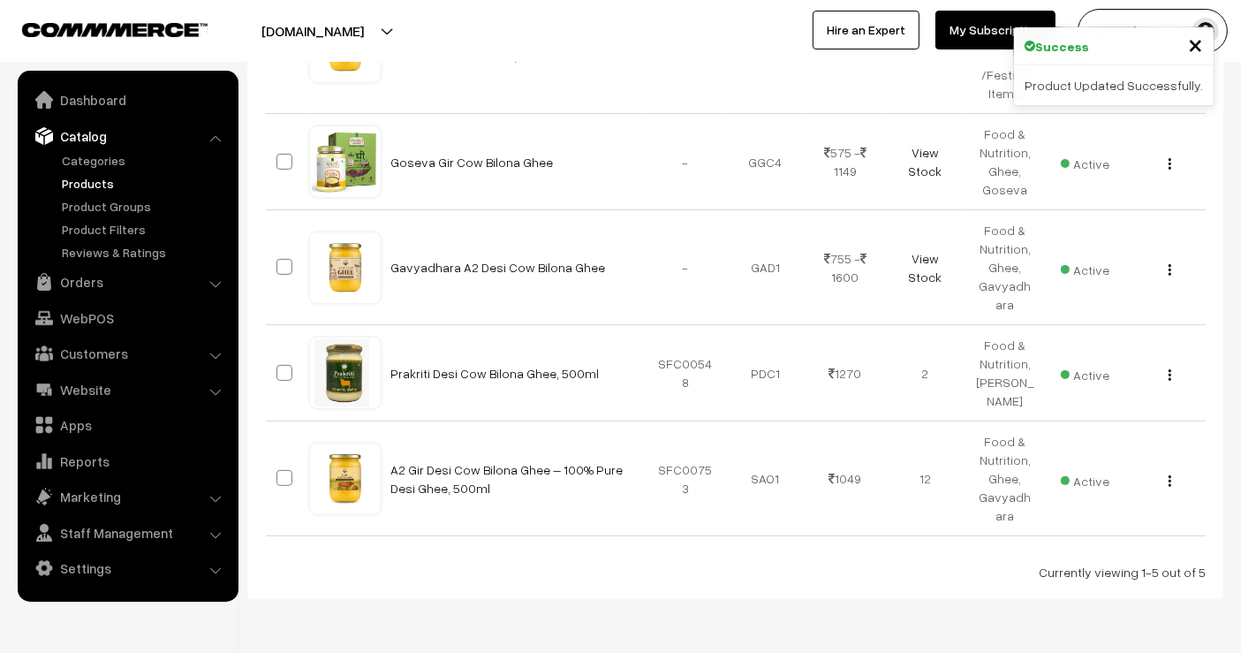
scroll to position [421, 0]
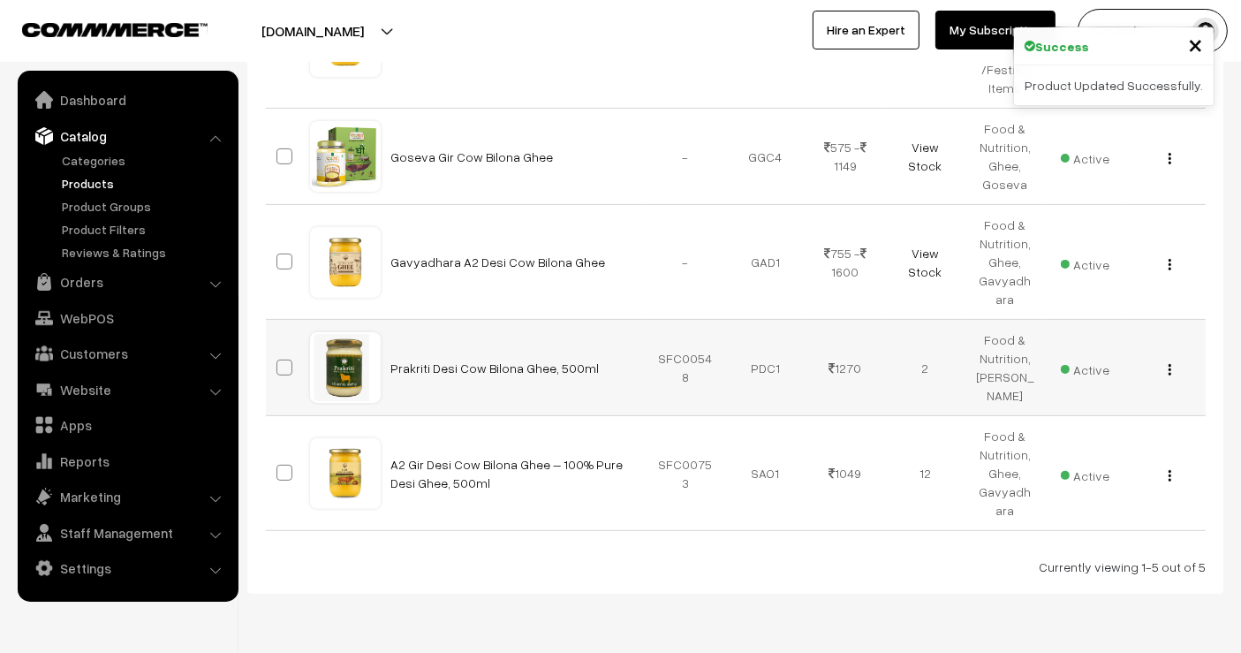
click at [1170, 370] on img "button" at bounding box center [1170, 369] width 3 height 11
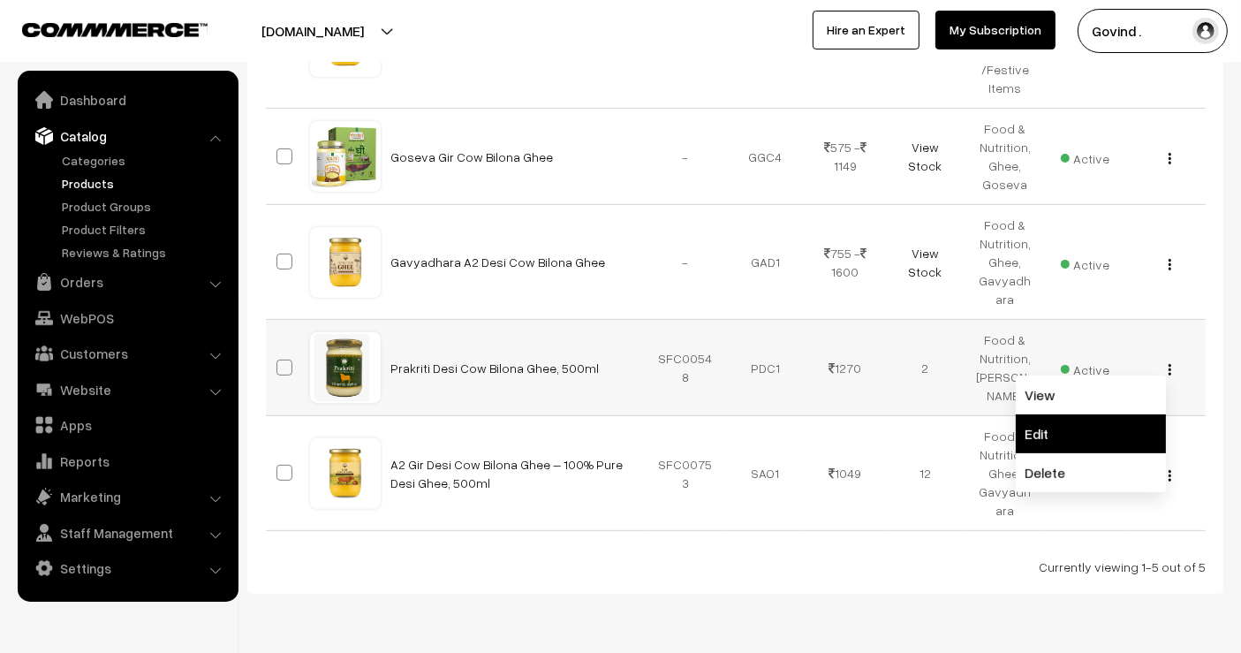
click at [1136, 431] on link "Edit" at bounding box center [1091, 433] width 150 height 39
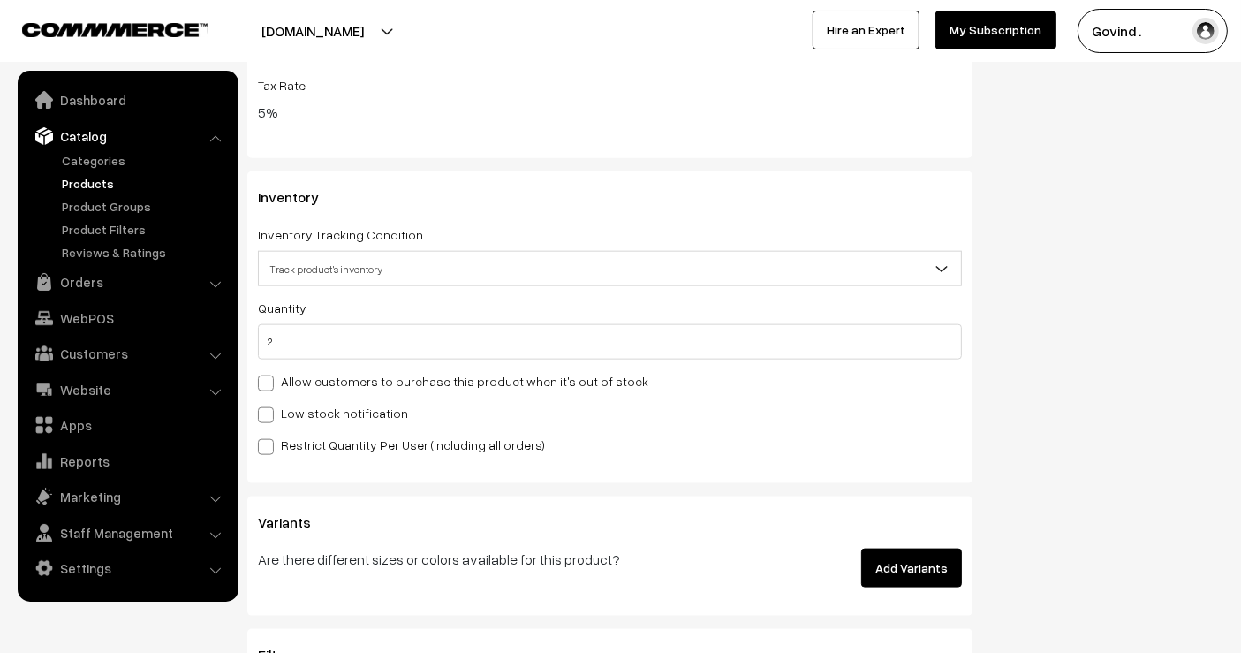
scroll to position [2026, 0]
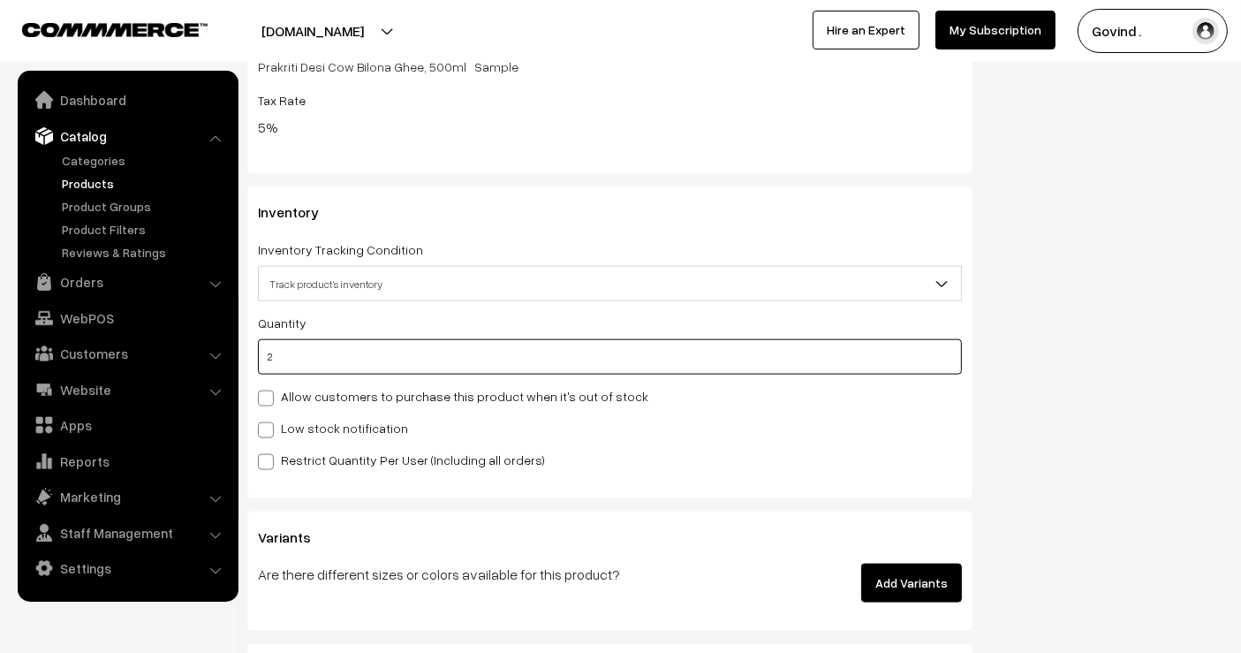
click at [656, 348] on input "2" at bounding box center [610, 356] width 704 height 35
type input "1"
type input "3"
type input "1"
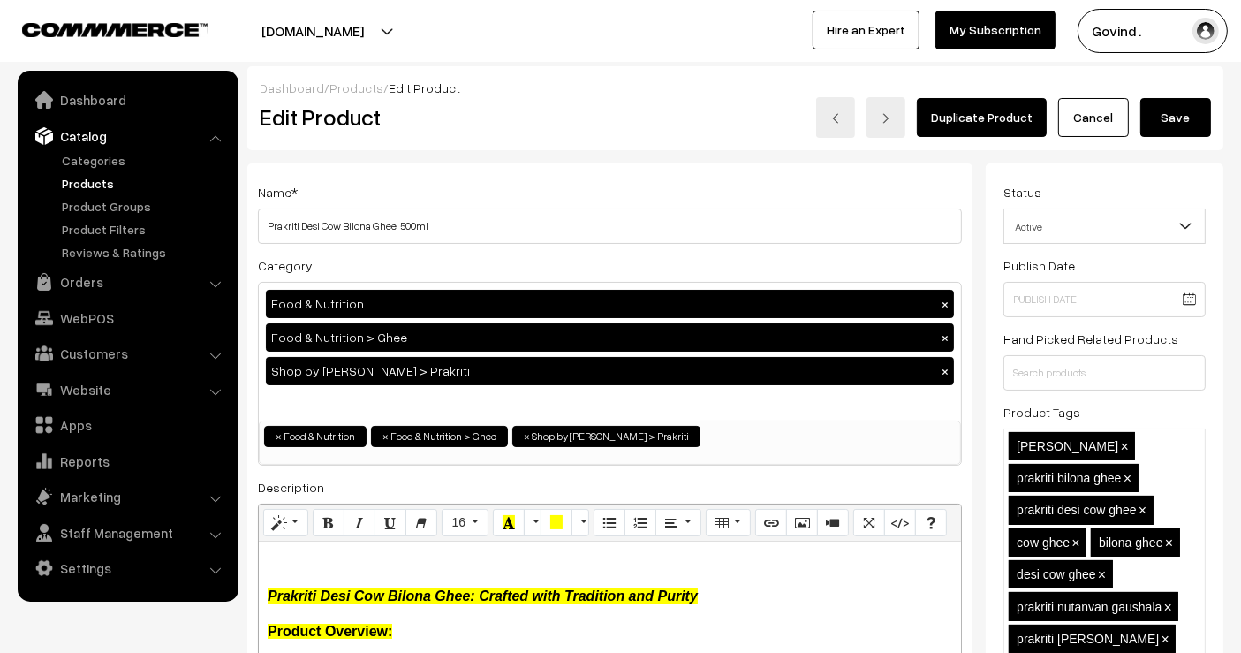
click at [1171, 112] on button "Save" at bounding box center [1176, 117] width 71 height 39
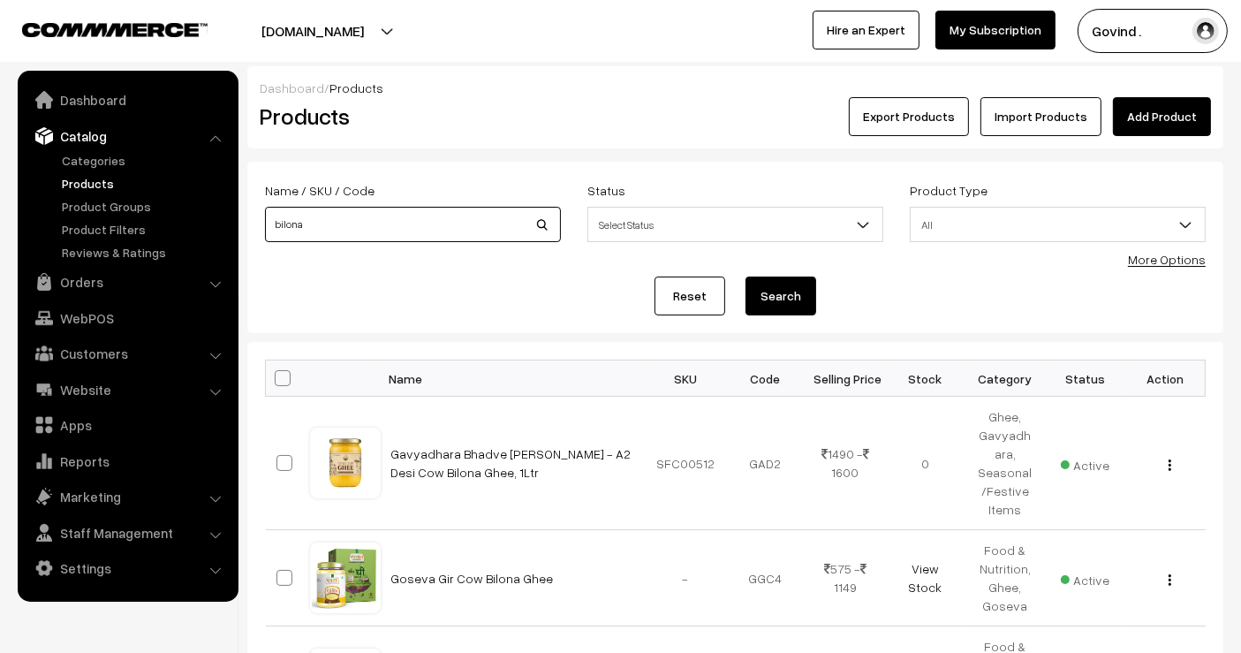
click at [431, 222] on input "bilona" at bounding box center [413, 224] width 296 height 35
type input "coconut"
click at [746, 277] on button "Search" at bounding box center [781, 296] width 71 height 39
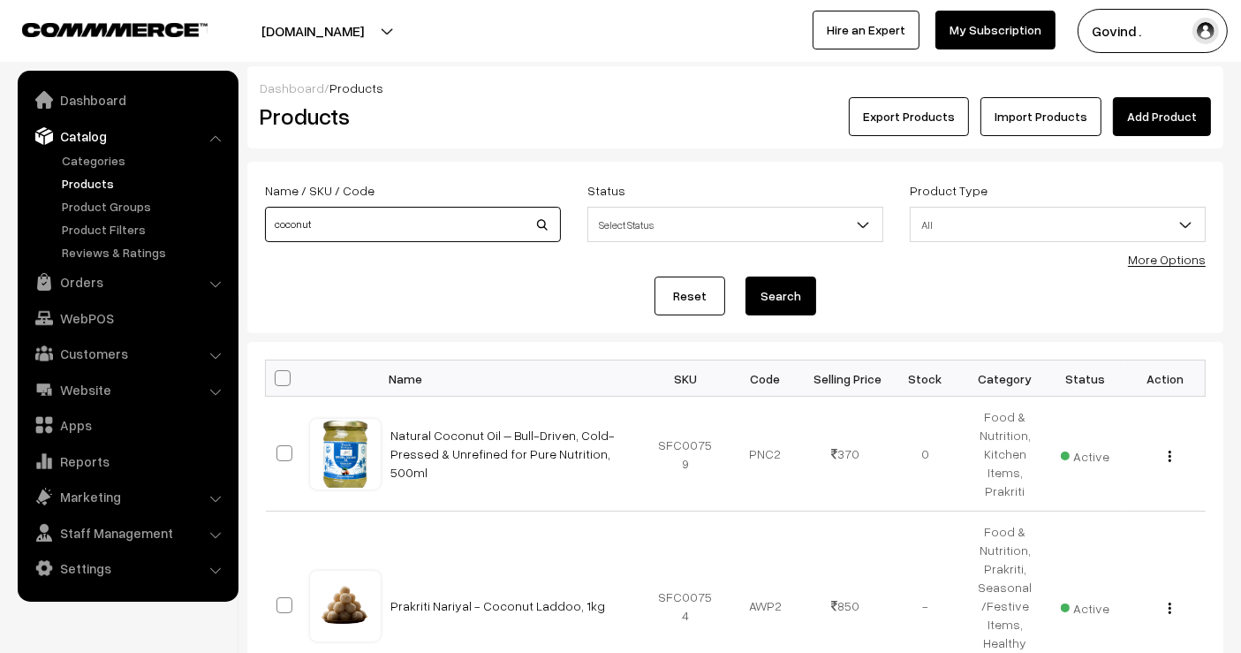
click at [422, 219] on input "coconut" at bounding box center [413, 224] width 296 height 35
type input "netra"
click at [746, 277] on button "Search" at bounding box center [781, 296] width 71 height 39
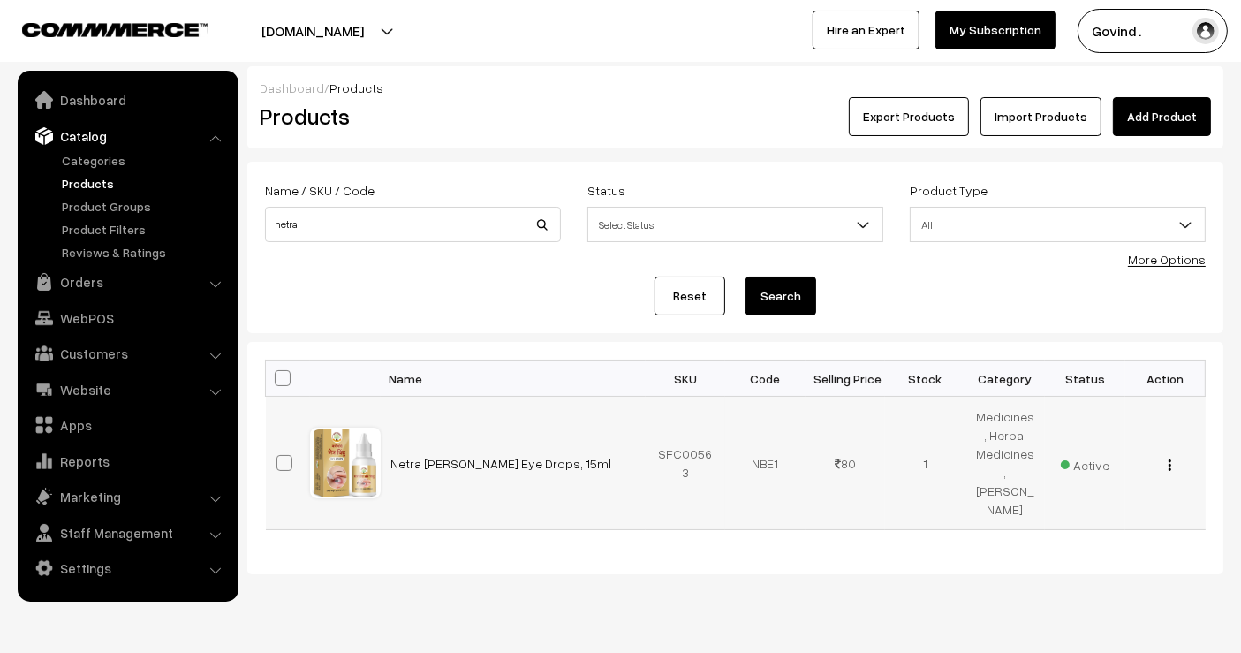
click at [1171, 461] on img "button" at bounding box center [1170, 464] width 3 height 11
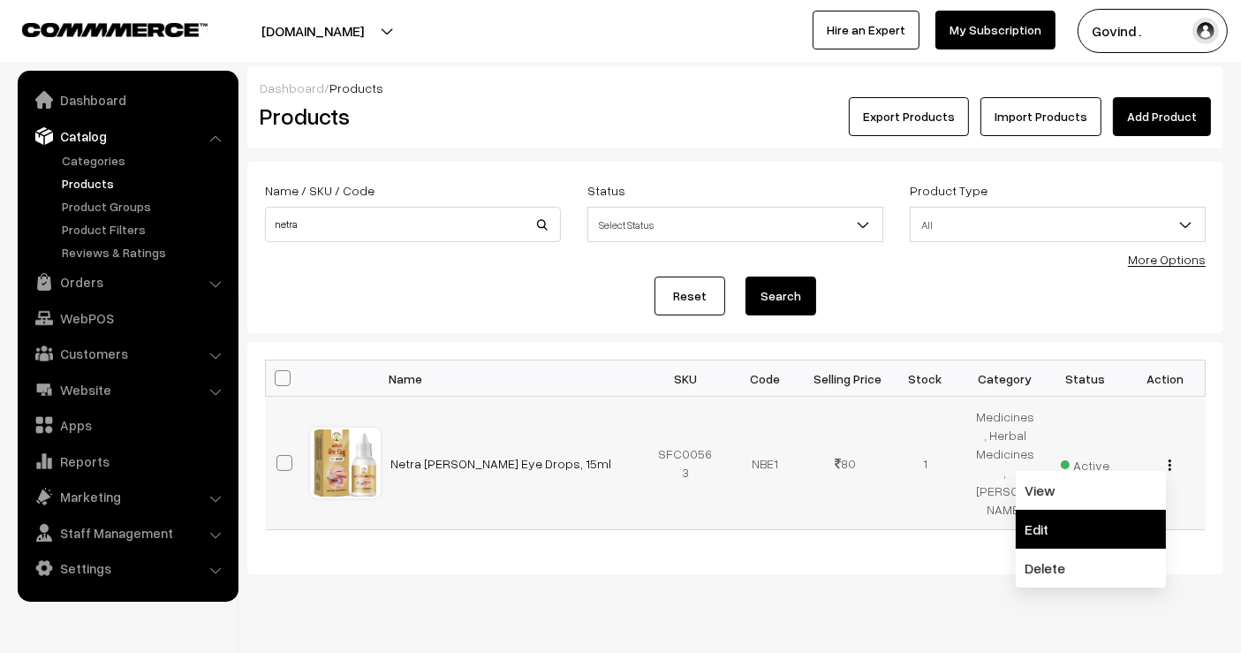
click at [1113, 515] on link "Edit" at bounding box center [1091, 529] width 150 height 39
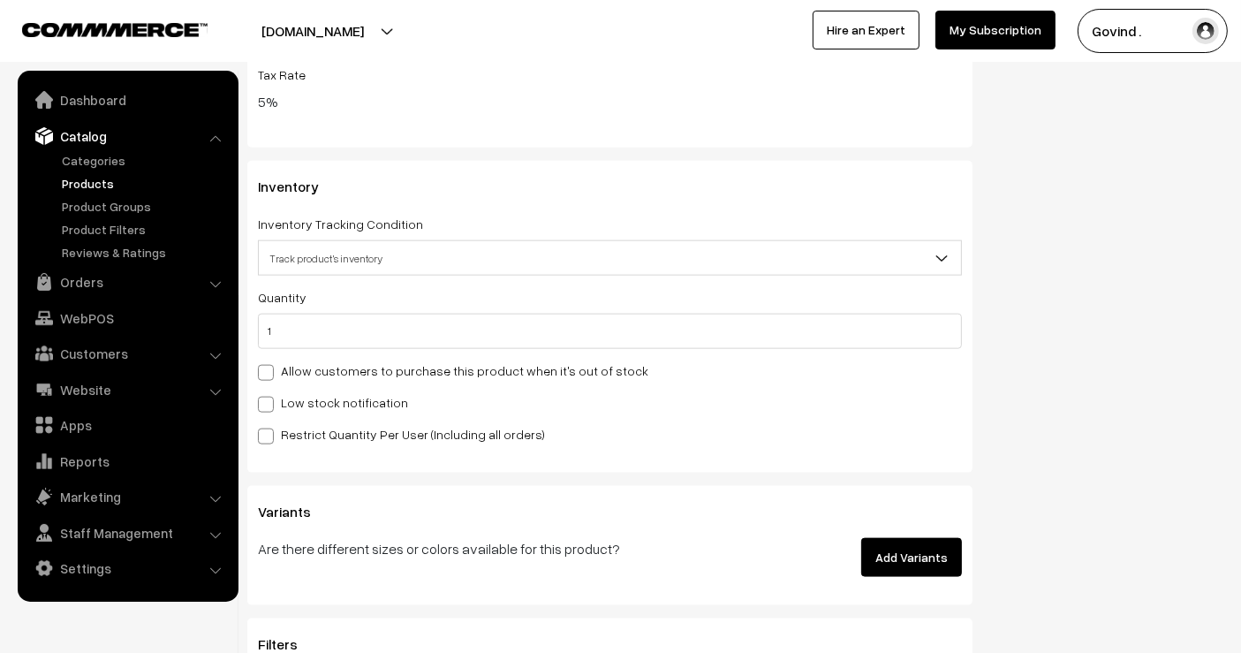
scroll to position [2056, 0]
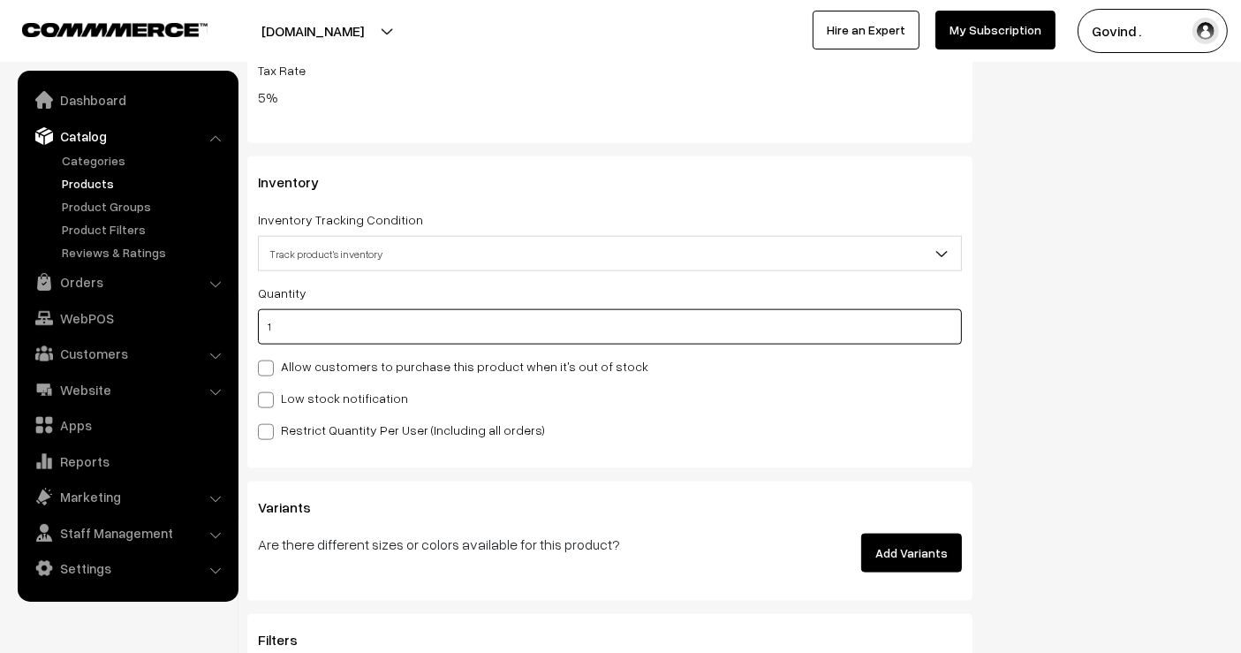
click at [742, 325] on input "1" at bounding box center [610, 326] width 704 height 35
type input "5"
type input "6"
type input "5"
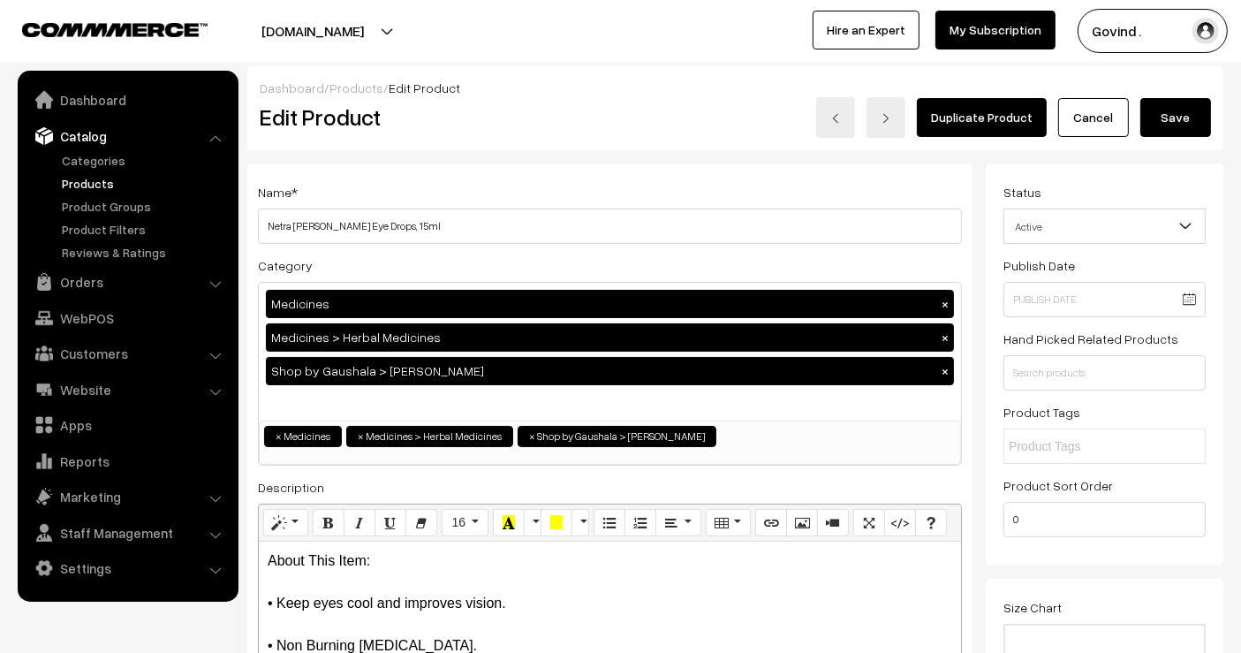
click at [1161, 110] on button "Save" at bounding box center [1176, 117] width 71 height 39
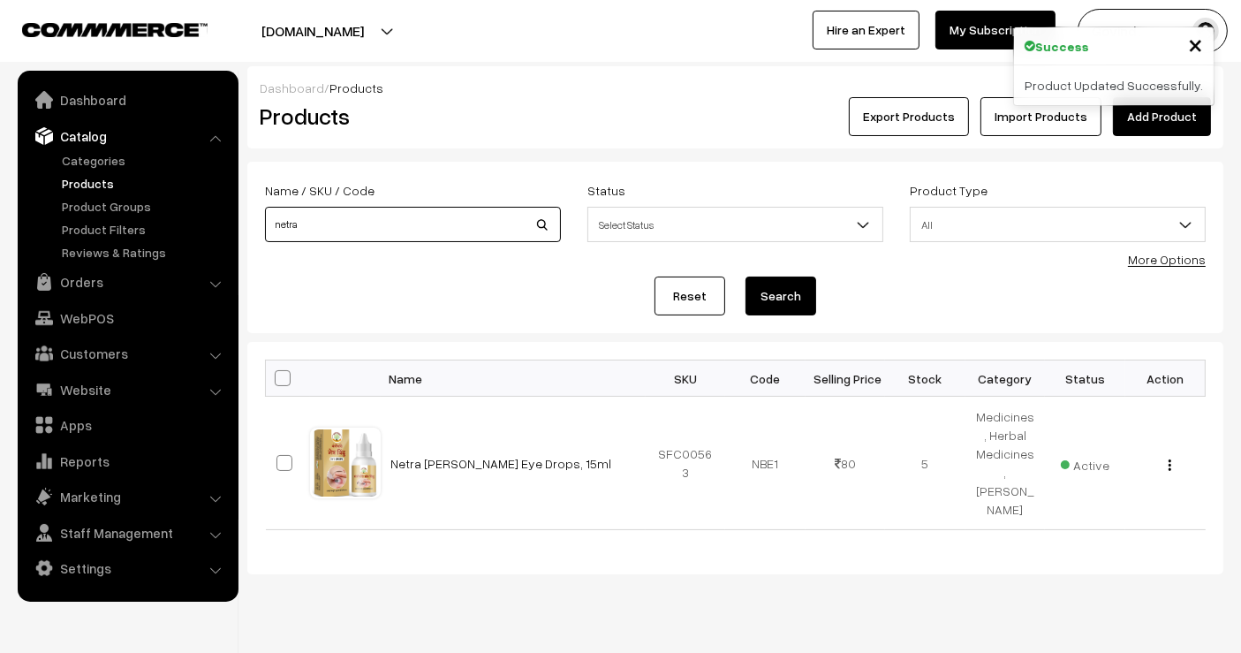
click at [355, 239] on input "netra" at bounding box center [413, 224] width 296 height 35
type input "purifier"
click at [746, 277] on button "Search" at bounding box center [781, 296] width 71 height 39
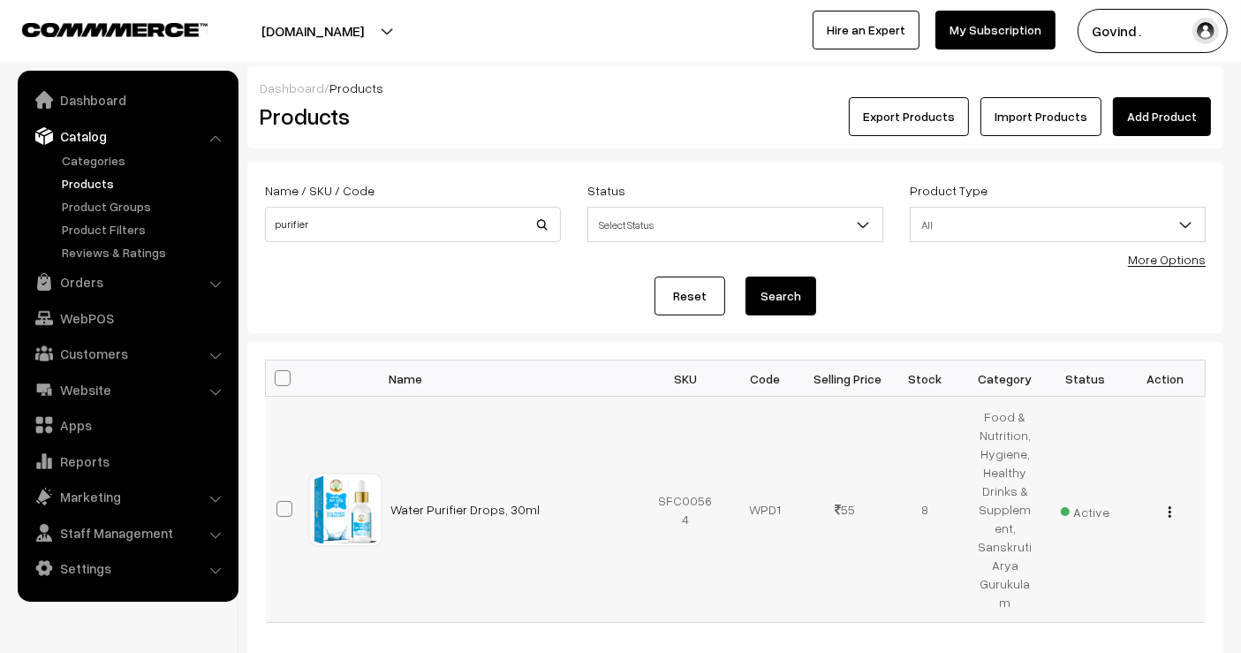
click at [1170, 506] on img "button" at bounding box center [1170, 511] width 3 height 11
click at [1104, 556] on link "Edit" at bounding box center [1091, 575] width 150 height 39
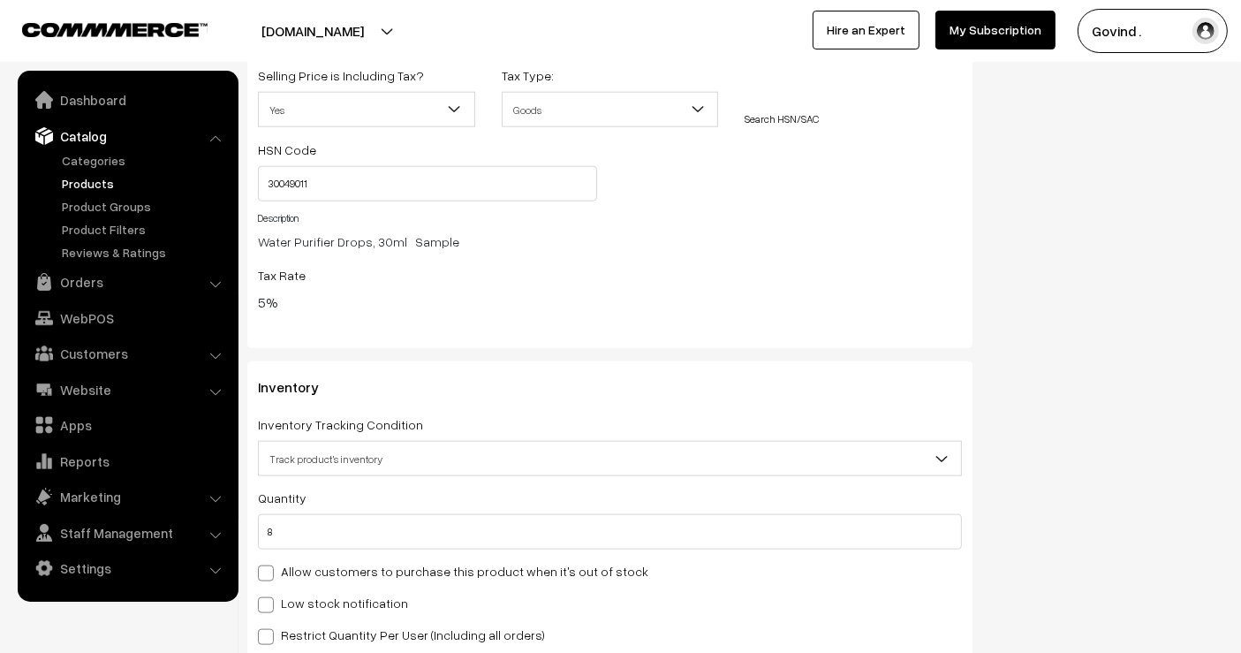
scroll to position [2100, 0]
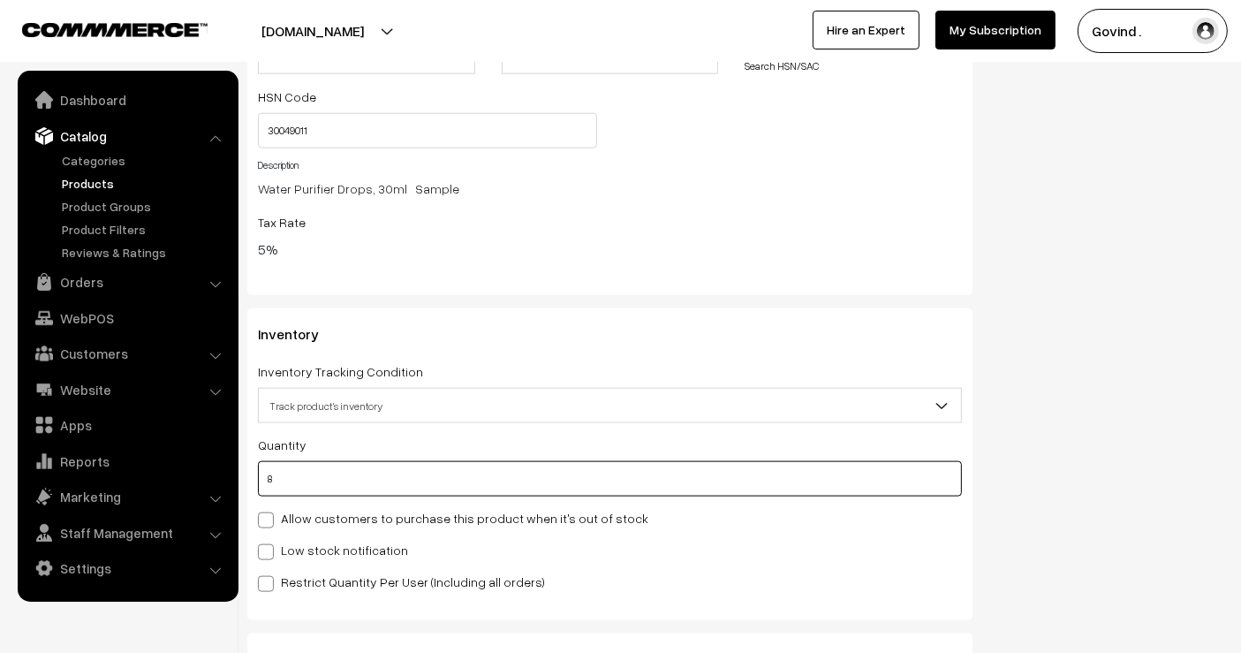
click at [598, 488] on input "8" at bounding box center [610, 478] width 704 height 35
type input "7"
type input "15"
type input "7"
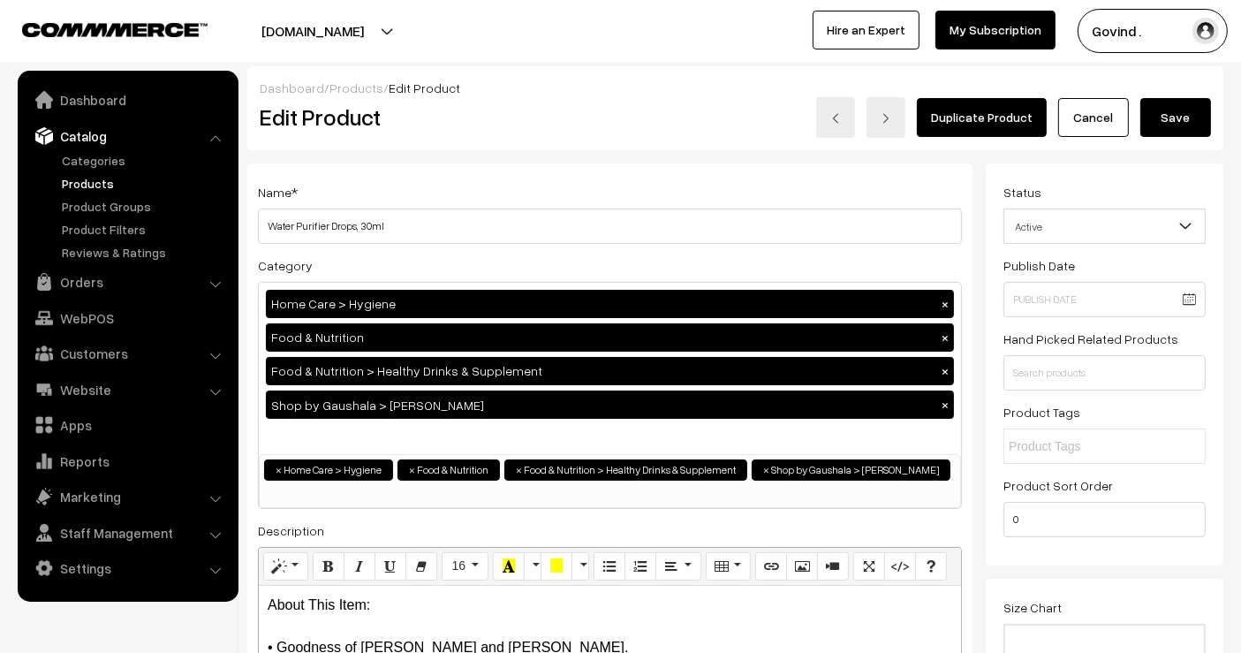
click at [1172, 117] on button "Save" at bounding box center [1176, 117] width 71 height 39
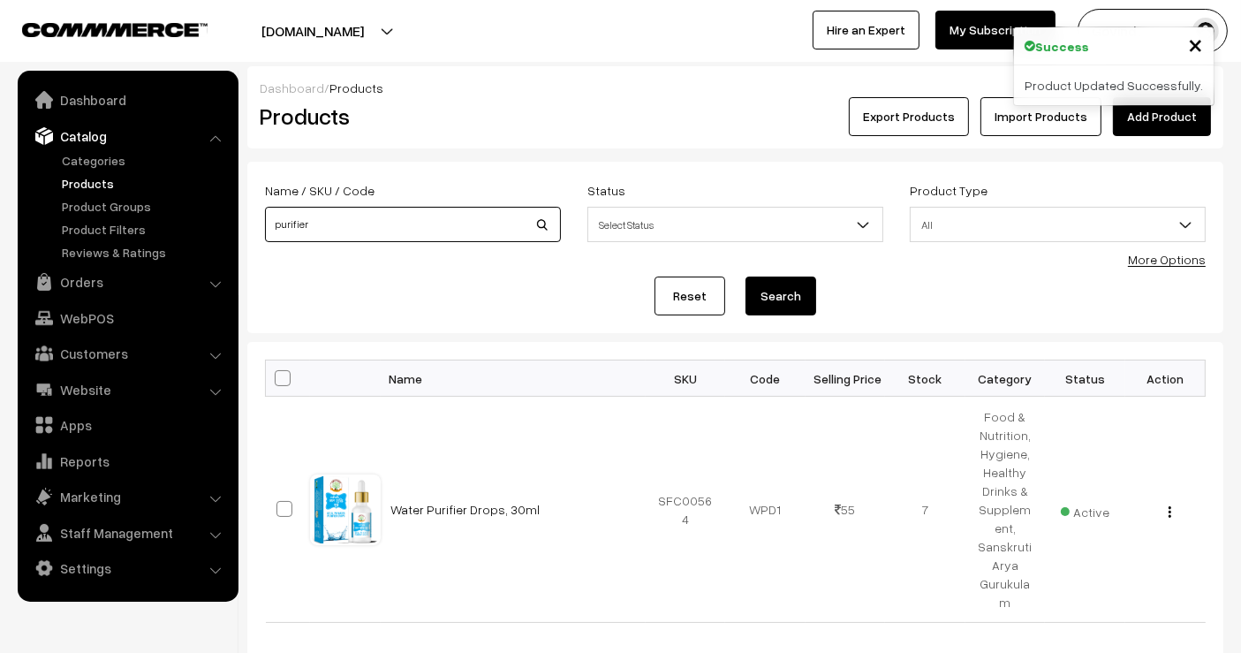
click at [325, 216] on input "purifier" at bounding box center [413, 224] width 296 height 35
type input "hair"
click at [746, 277] on button "Search" at bounding box center [781, 296] width 71 height 39
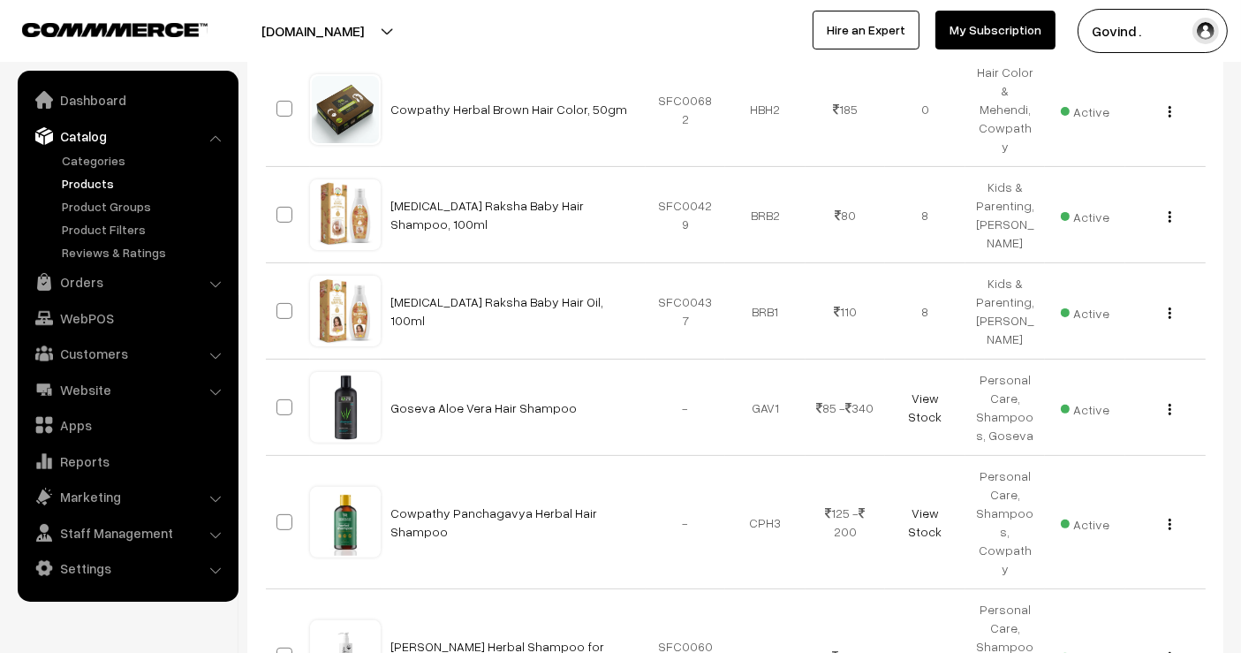
scroll to position [458, 0]
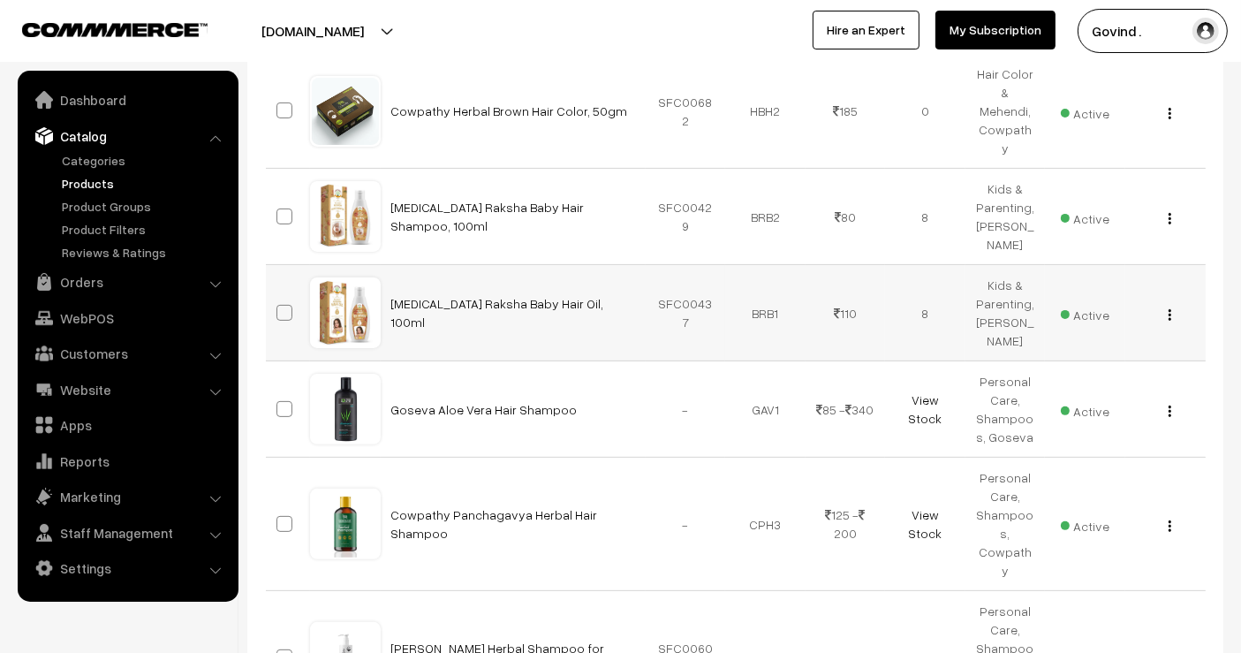
click at [1171, 321] on img "button" at bounding box center [1170, 314] width 3 height 11
click at [1098, 375] on link "Edit" at bounding box center [1091, 379] width 150 height 39
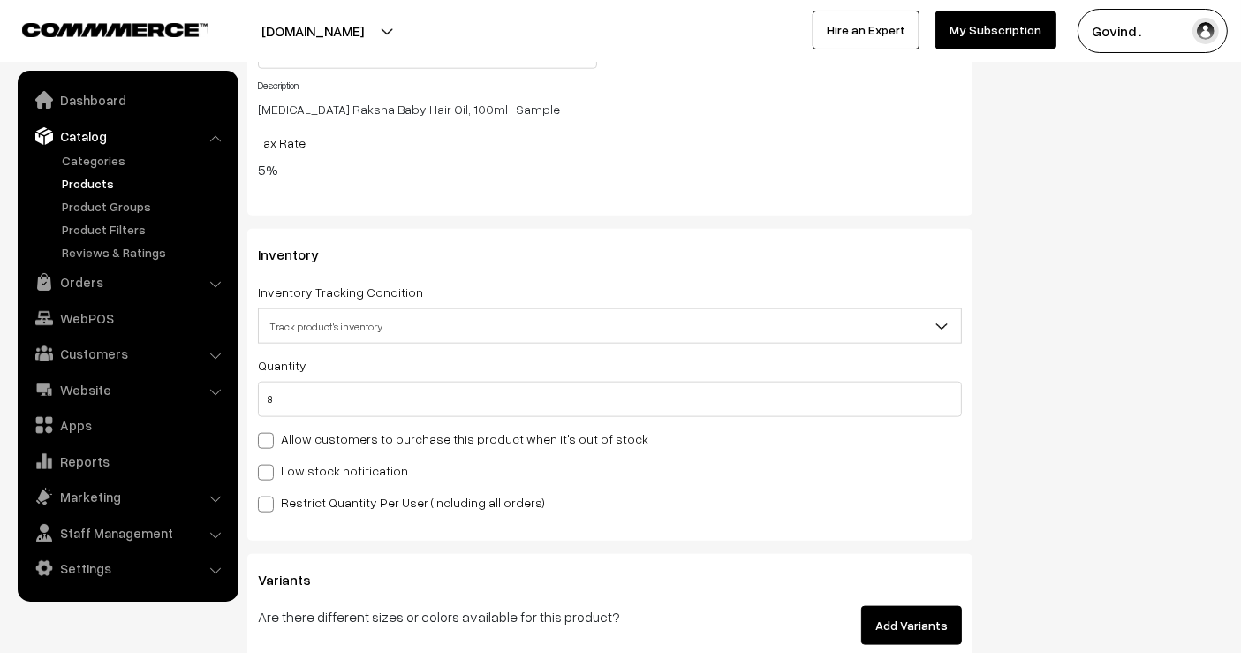
scroll to position [2068, 0]
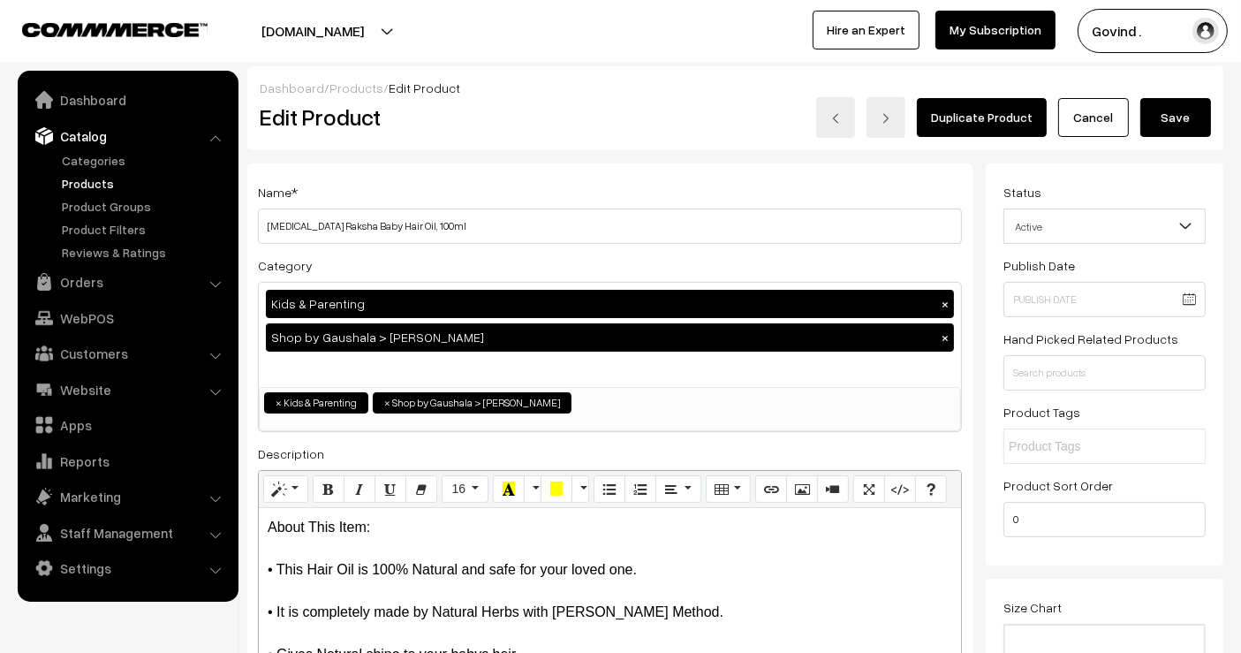
click at [1086, 127] on link "Cancel" at bounding box center [1093, 117] width 71 height 39
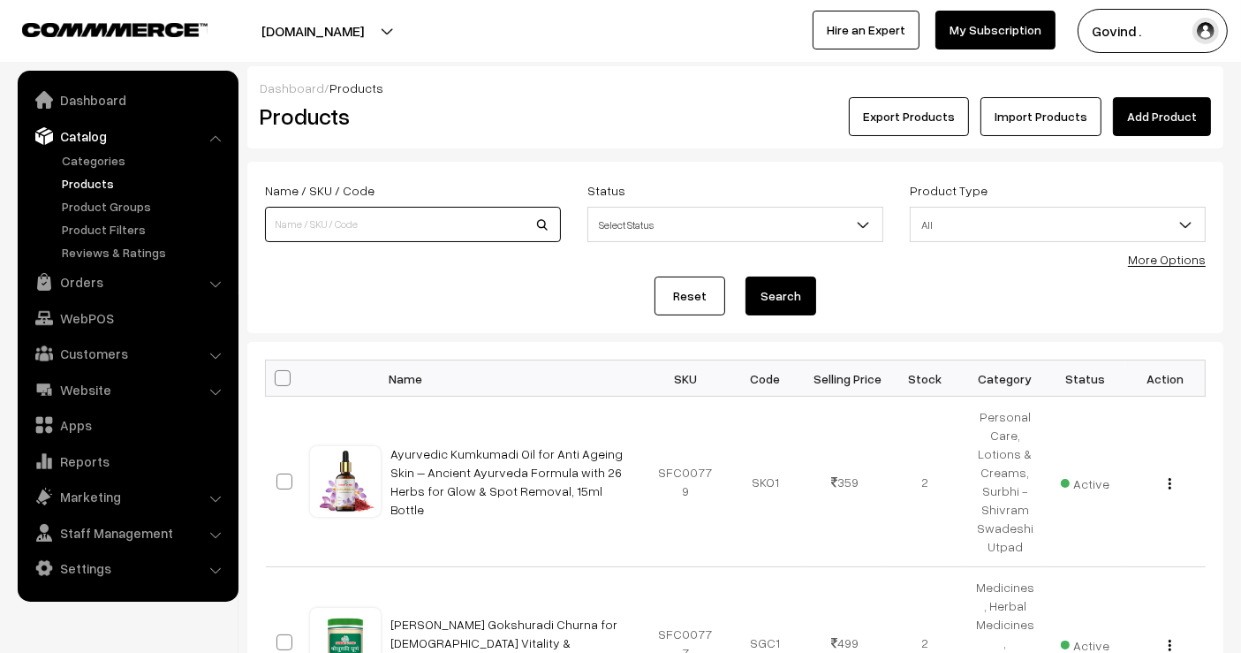
click at [495, 229] on input at bounding box center [413, 224] width 296 height 35
type input "shampoo"
click at [746, 277] on button "Search" at bounding box center [781, 296] width 71 height 39
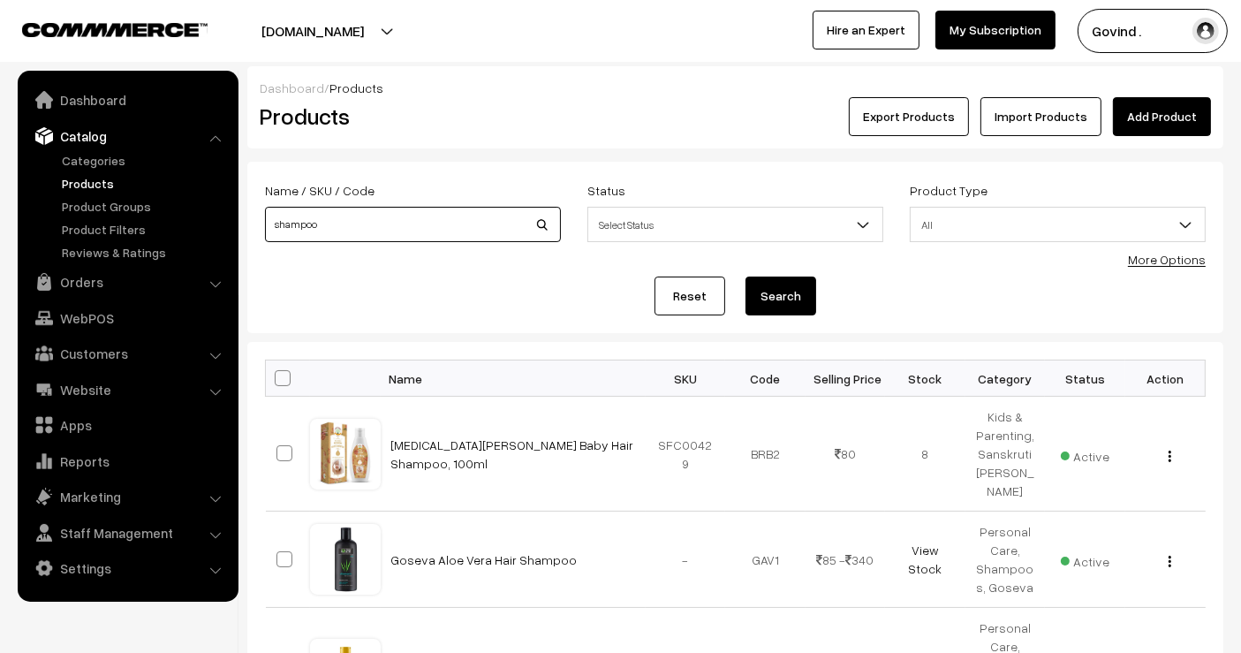
click at [443, 230] on input "shampoo" at bounding box center [413, 224] width 296 height 35
type input "baby"
click at [746, 277] on button "Search" at bounding box center [781, 296] width 71 height 39
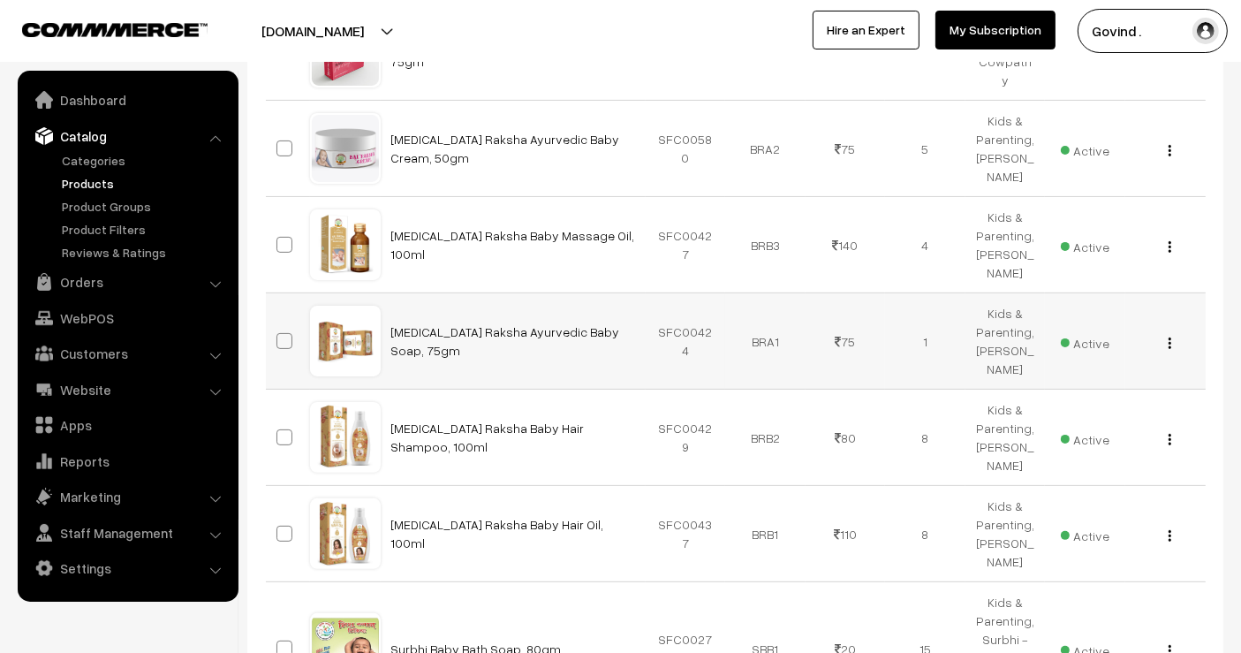
scroll to position [389, 0]
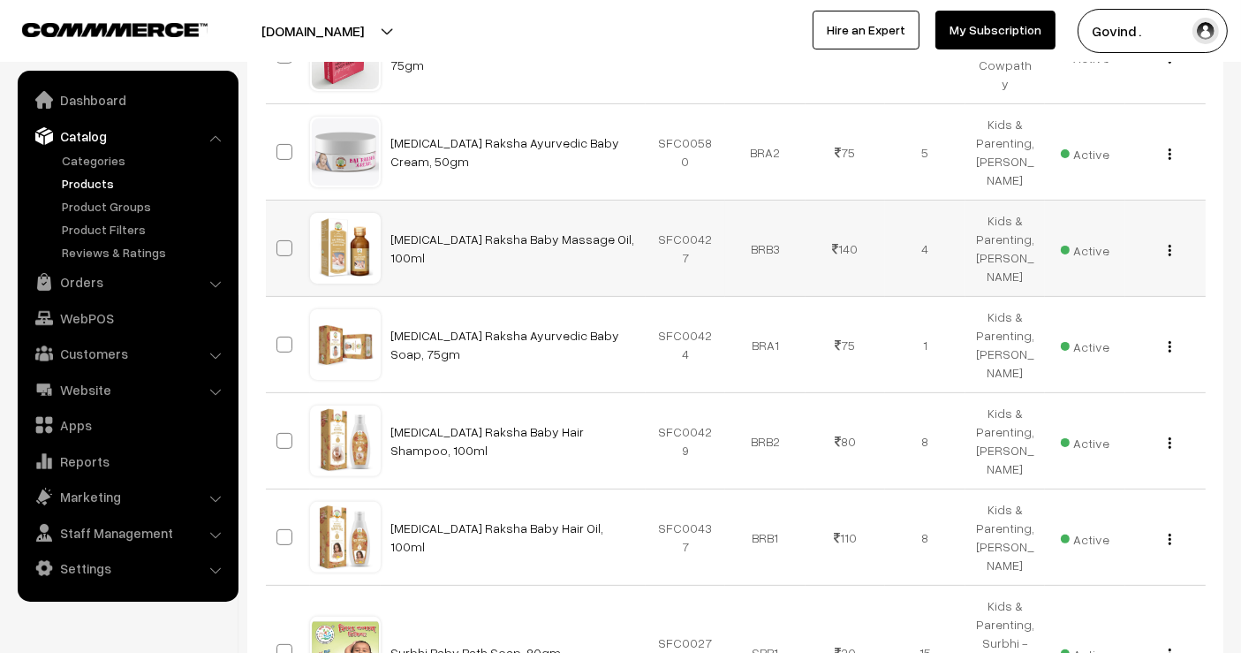
click at [1170, 256] on img "button" at bounding box center [1170, 250] width 3 height 11
click at [1103, 323] on link "Edit" at bounding box center [1091, 314] width 150 height 39
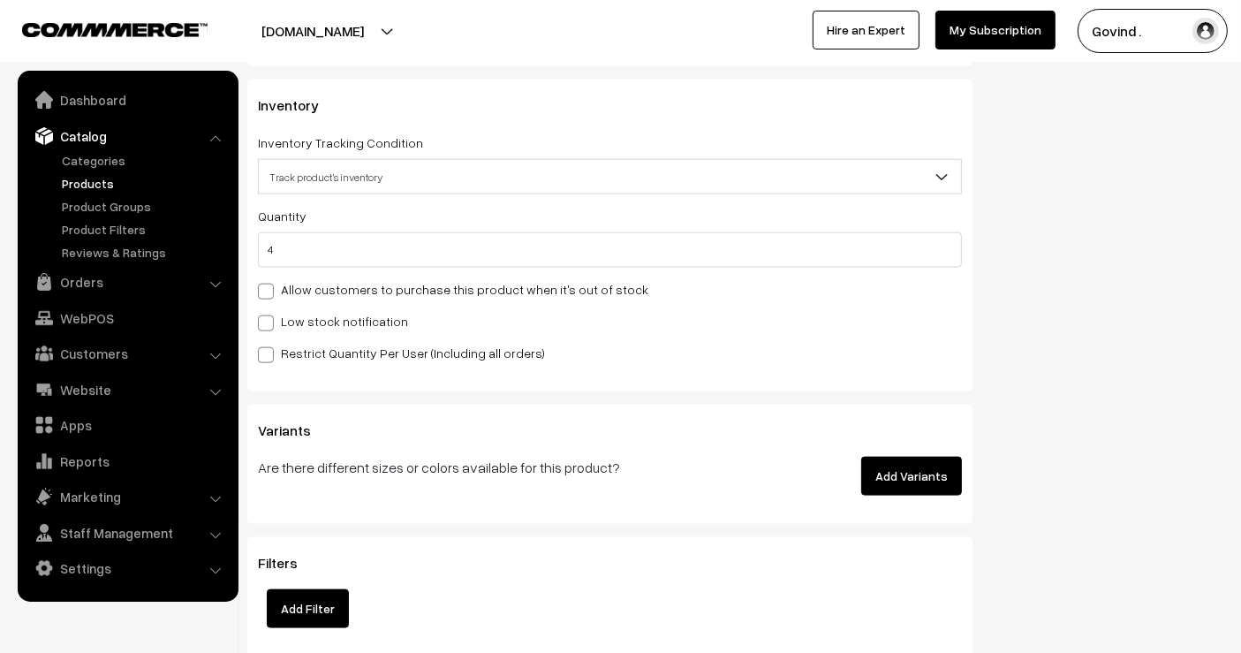
scroll to position [2091, 0]
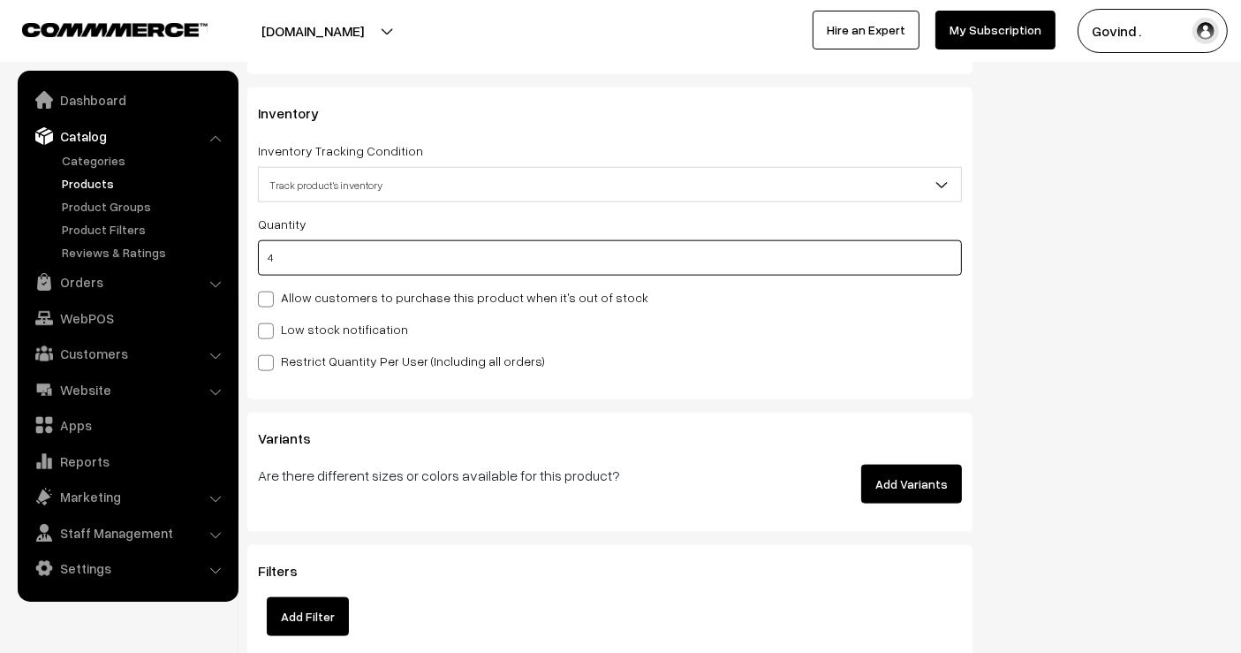
click at [720, 254] on input "4" at bounding box center [610, 257] width 704 height 35
type input "8"
type input "12"
type input "8"
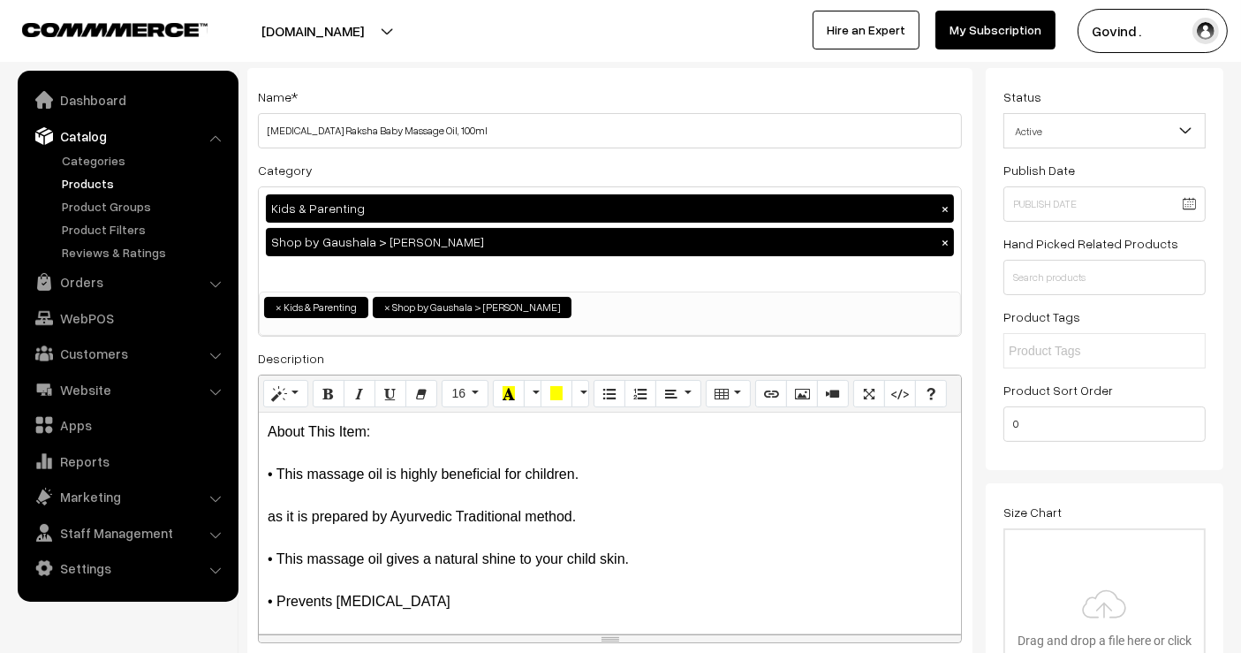
scroll to position [0, 0]
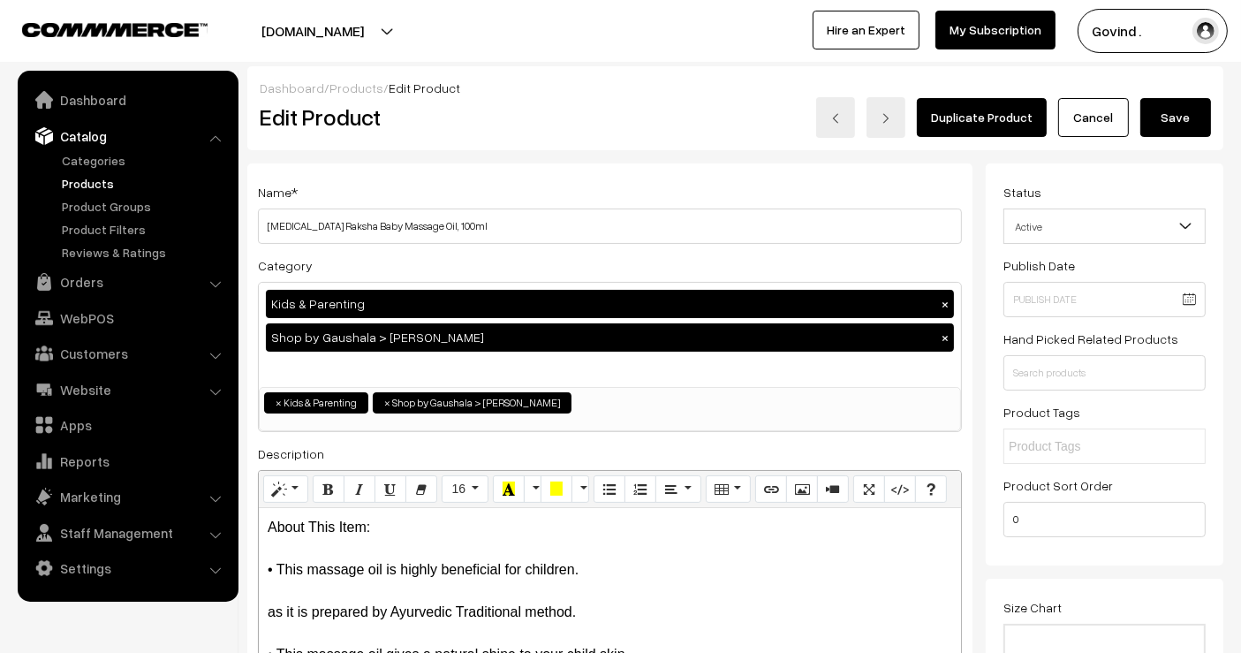
click at [1156, 112] on button "Save" at bounding box center [1176, 117] width 71 height 39
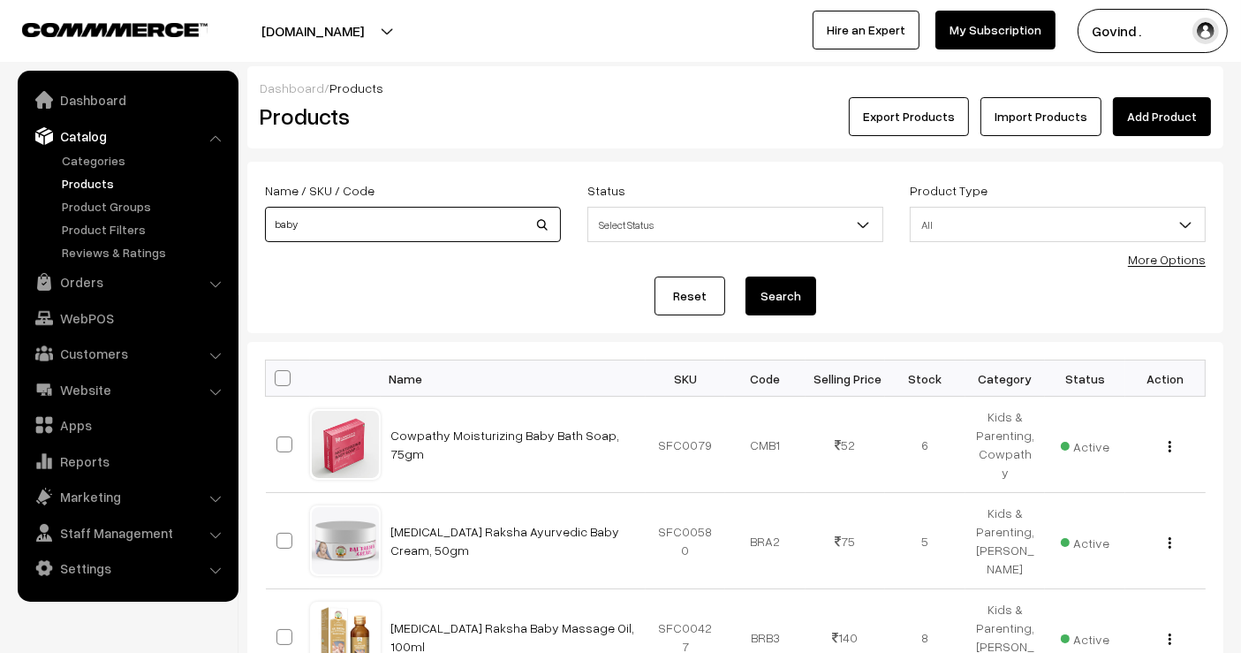
click at [443, 233] on input "baby" at bounding box center [413, 224] width 296 height 35
type input "suvarn"
click at [746, 277] on button "Search" at bounding box center [781, 296] width 71 height 39
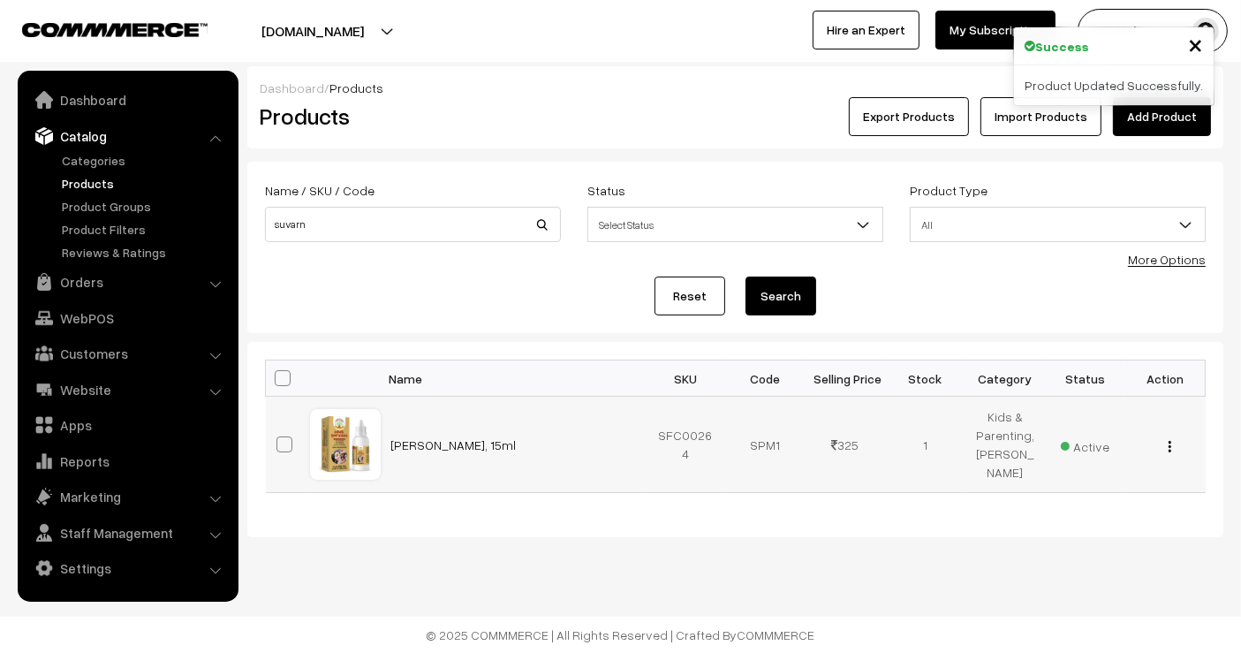
click at [1168, 453] on button "button" at bounding box center [1170, 446] width 4 height 14
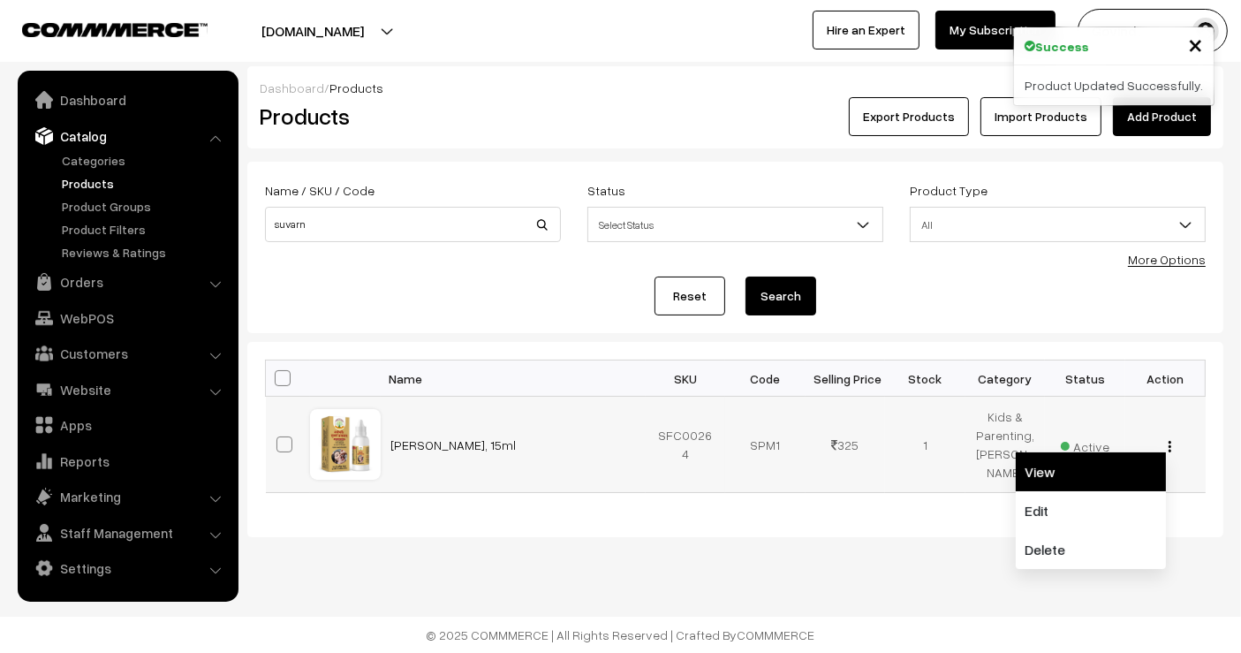
click at [1118, 491] on link "View" at bounding box center [1091, 471] width 150 height 39
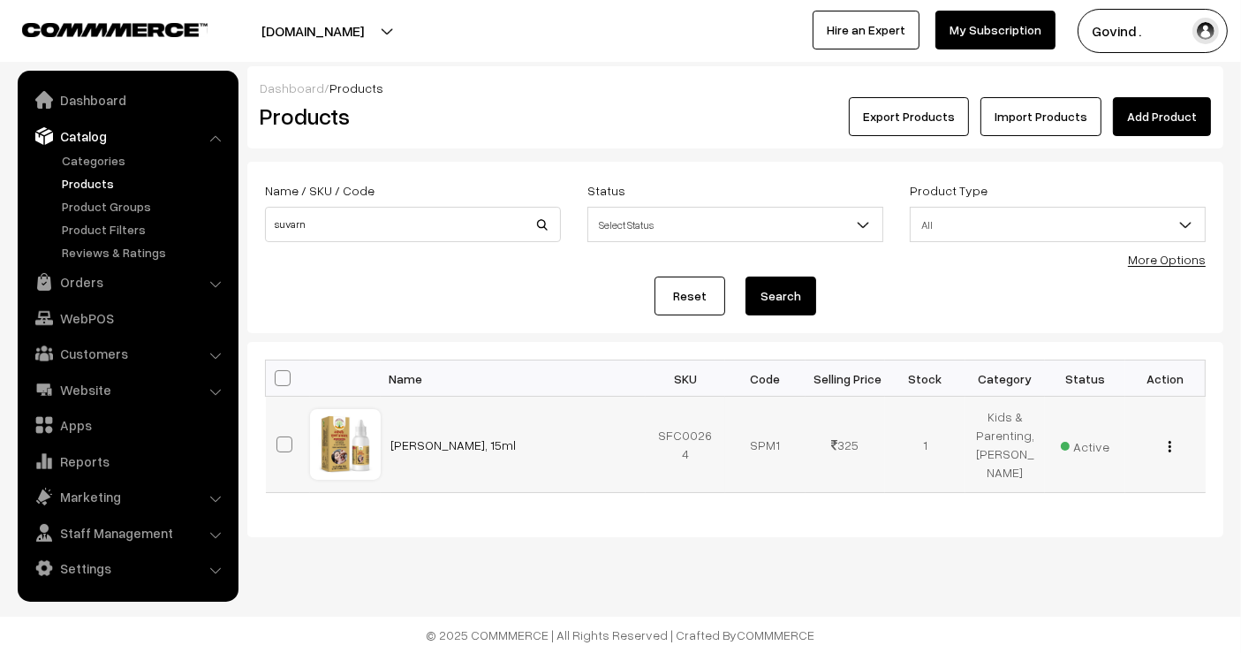
click at [1169, 448] on img "button" at bounding box center [1170, 446] width 3 height 11
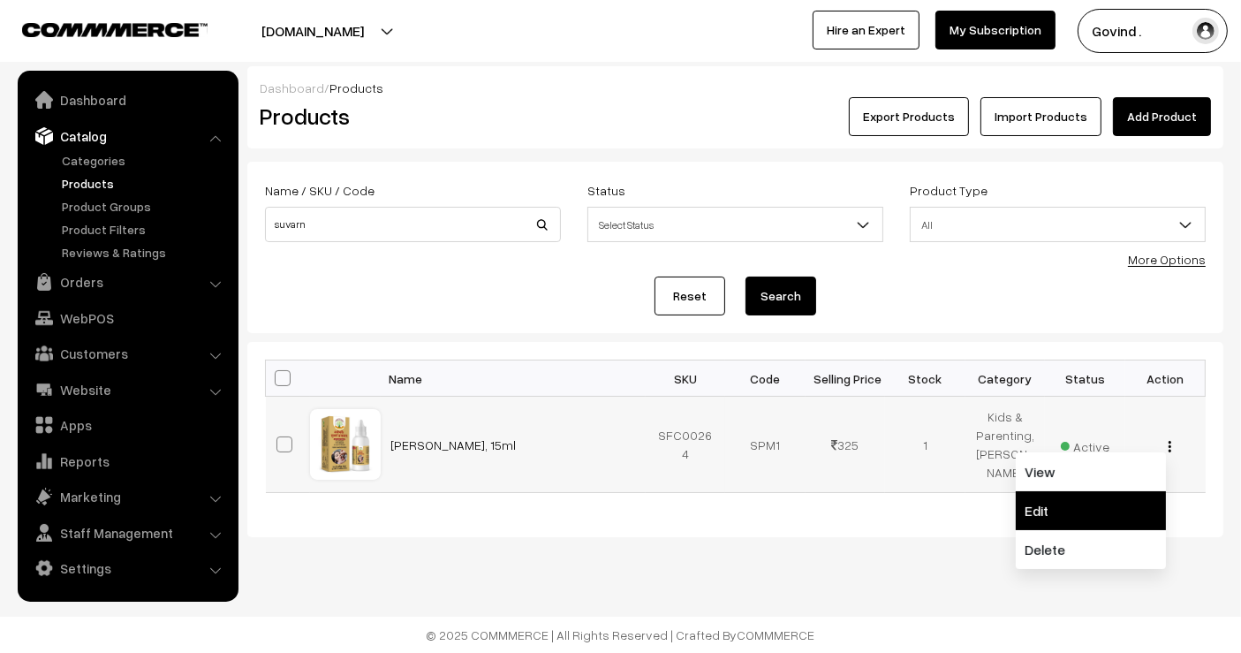
click at [1108, 505] on link "Edit" at bounding box center [1091, 510] width 150 height 39
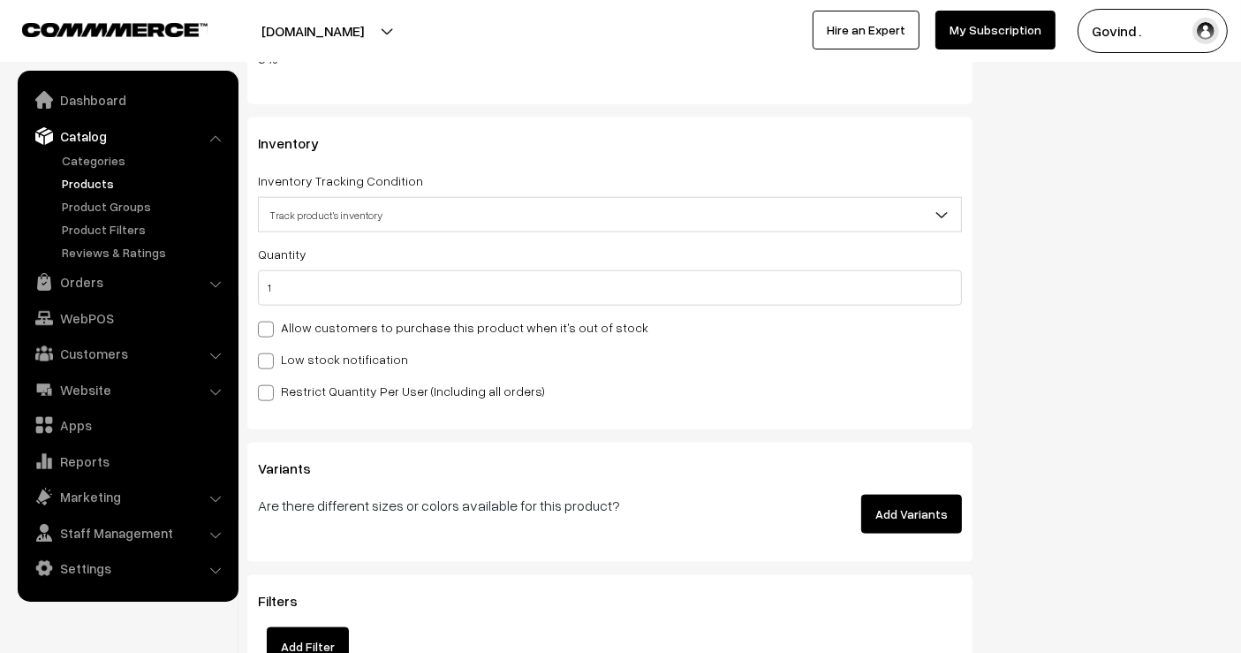
scroll to position [2099, 0]
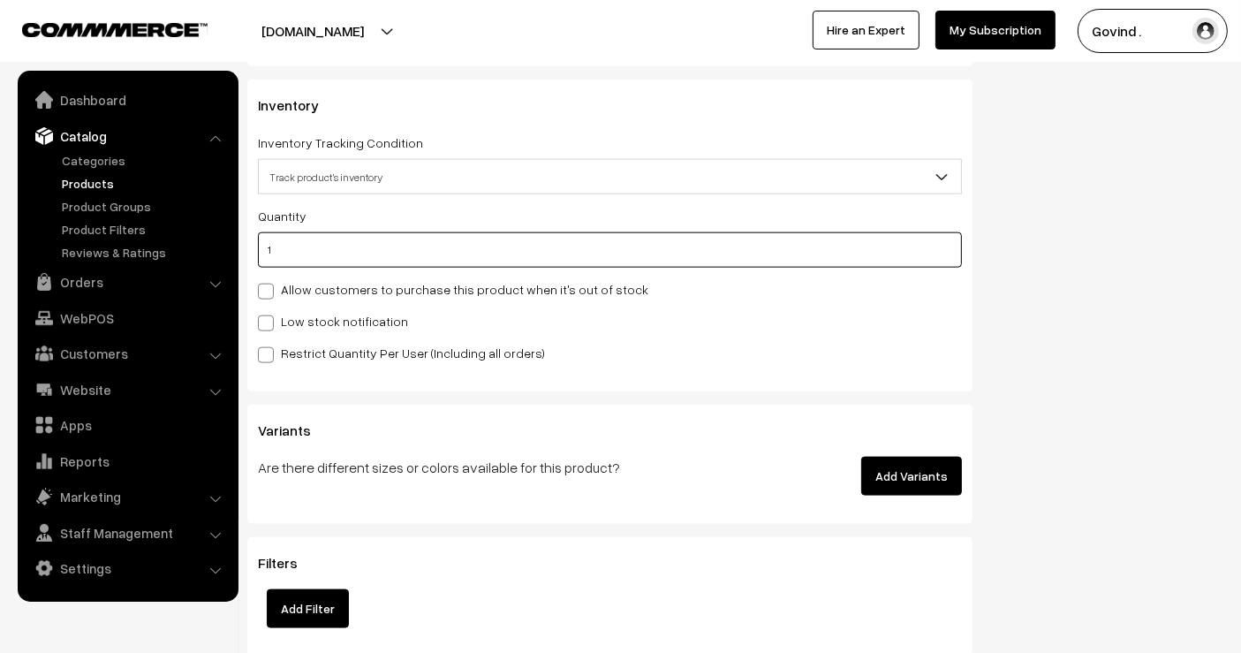
click at [641, 236] on input "1" at bounding box center [610, 249] width 704 height 35
type input "11"
type input "12"
type input "11"
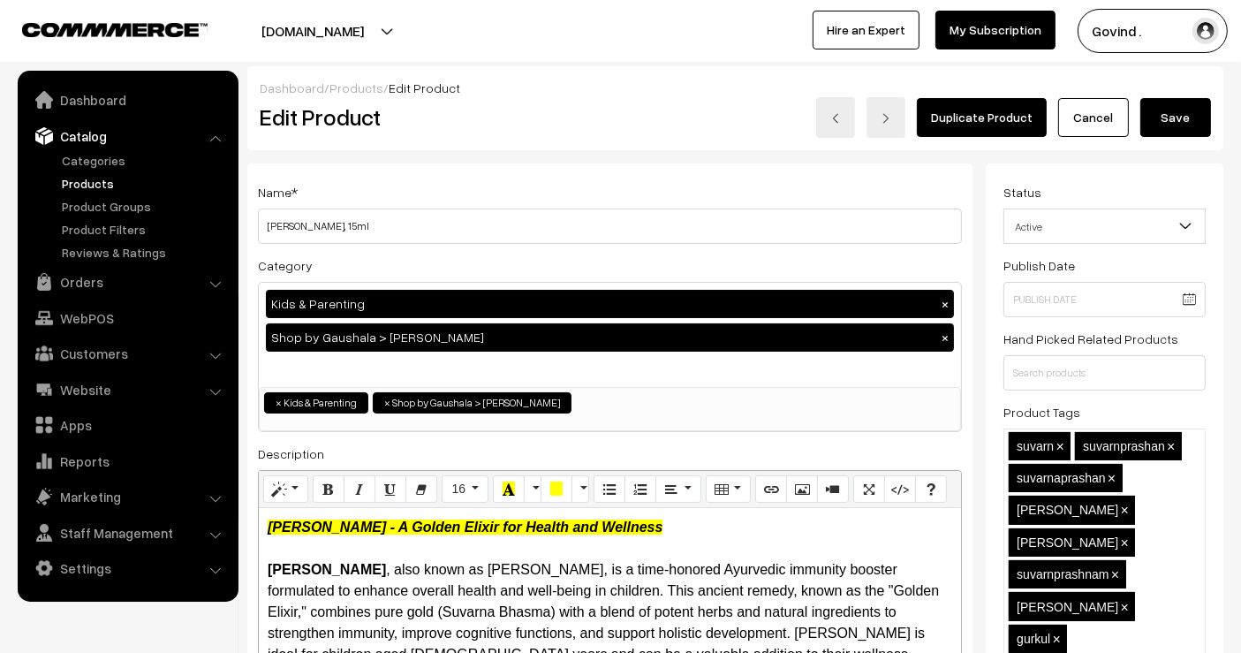
click at [1181, 117] on button "Save" at bounding box center [1176, 117] width 71 height 39
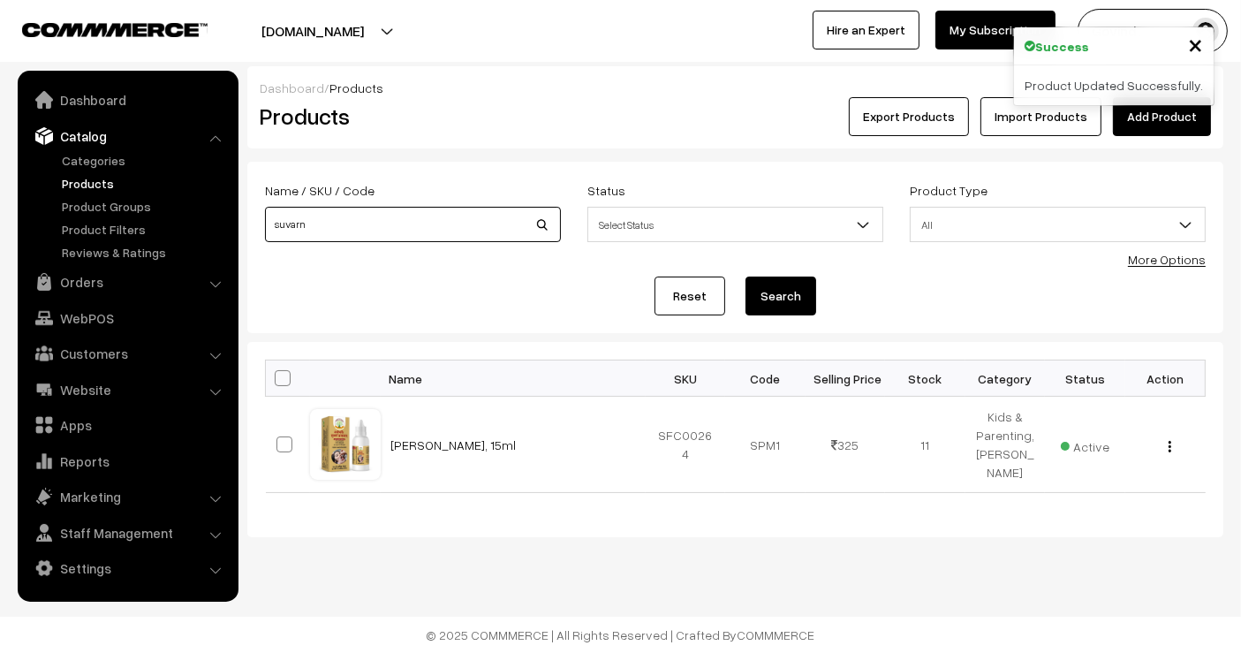
click at [406, 232] on input "suvarn" at bounding box center [413, 224] width 296 height 35
type input "d"
type input "mouth"
click at [746, 277] on button "Search" at bounding box center [781, 296] width 71 height 39
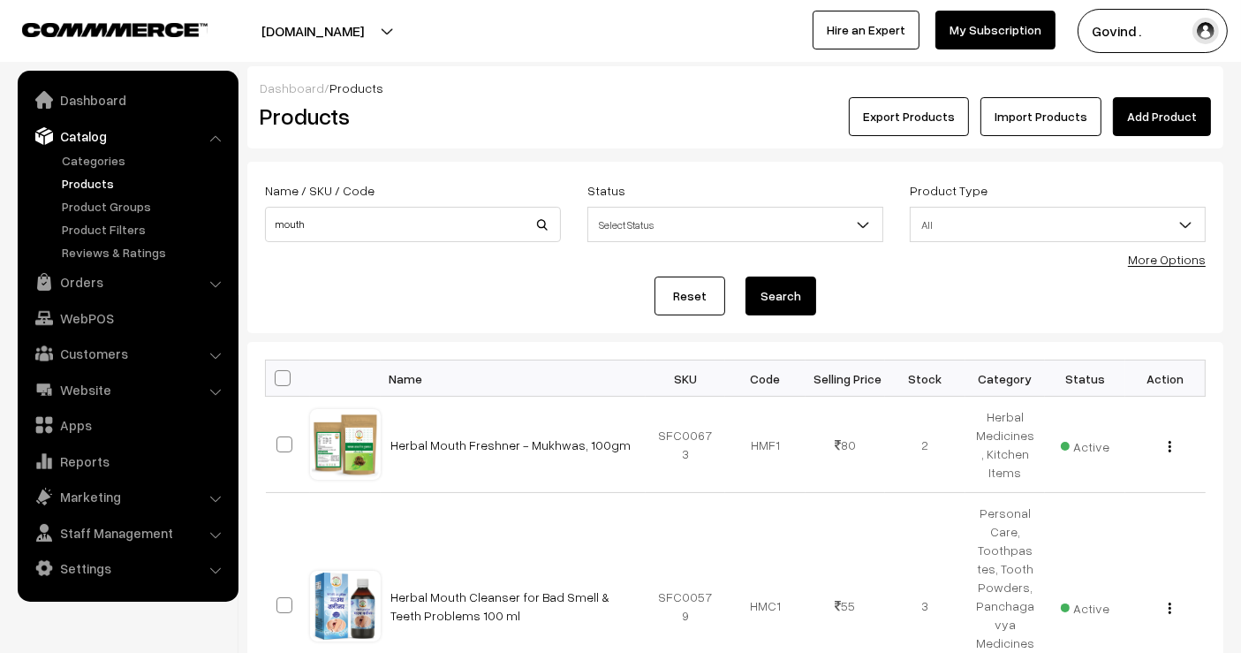
scroll to position [149, 0]
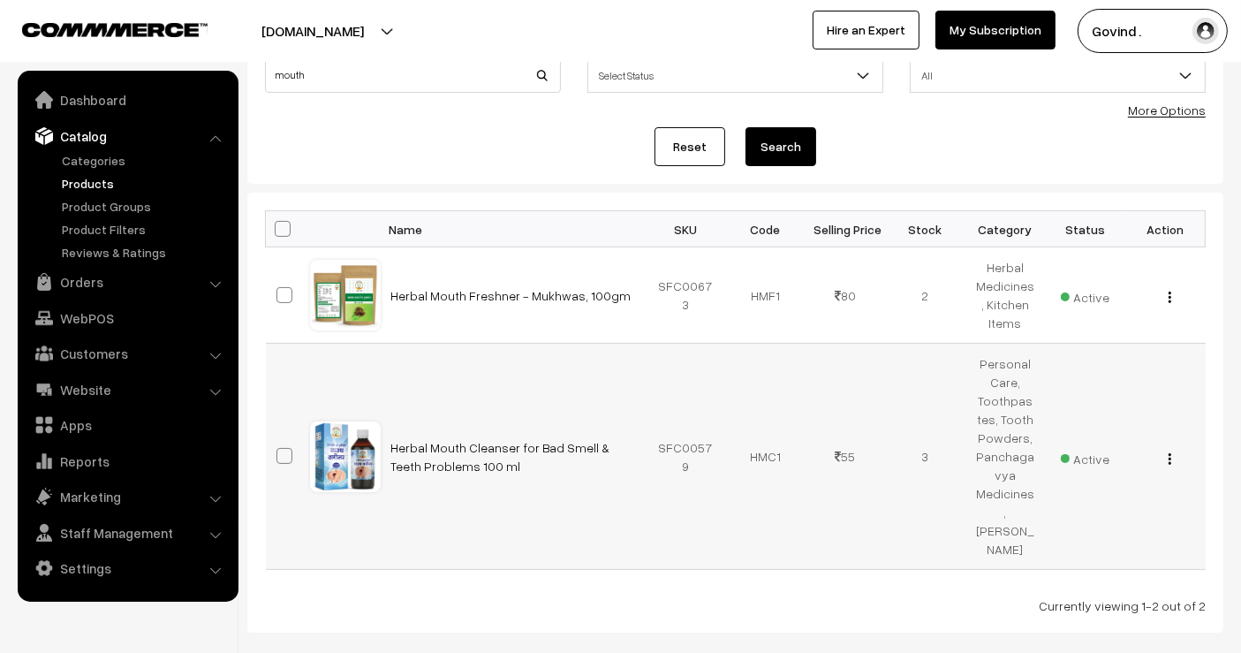
click at [1171, 453] on img "button" at bounding box center [1170, 458] width 3 height 11
click at [1108, 508] on link "Edit" at bounding box center [1091, 522] width 150 height 39
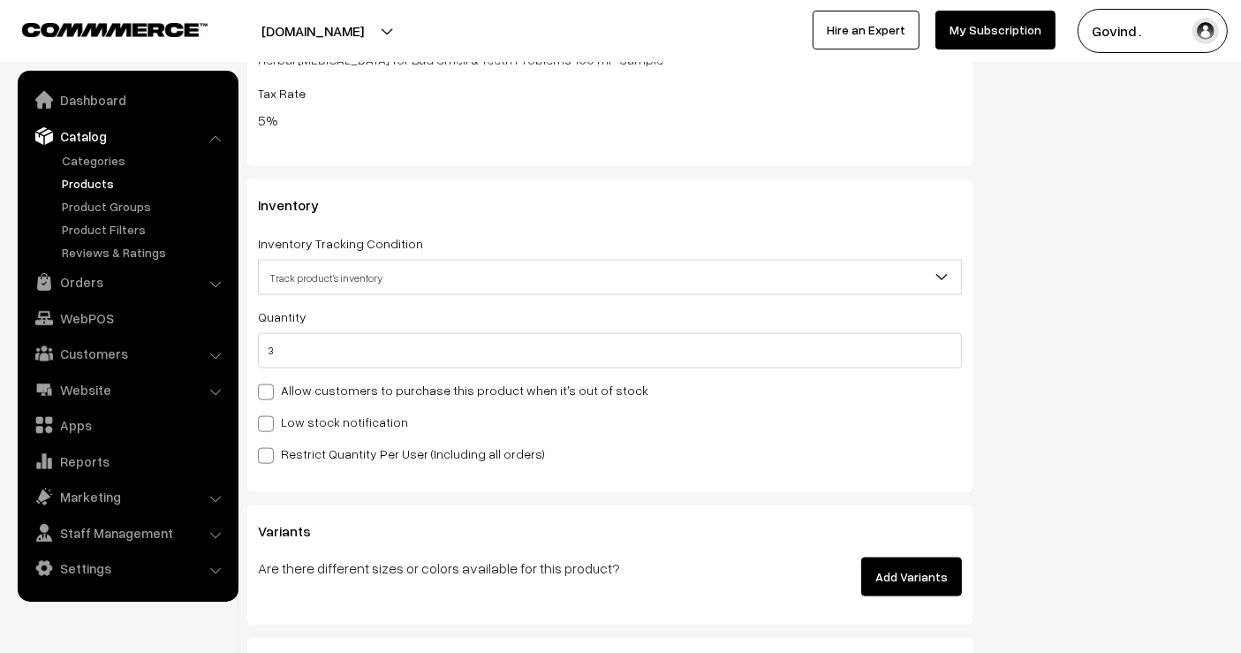
scroll to position [2154, 0]
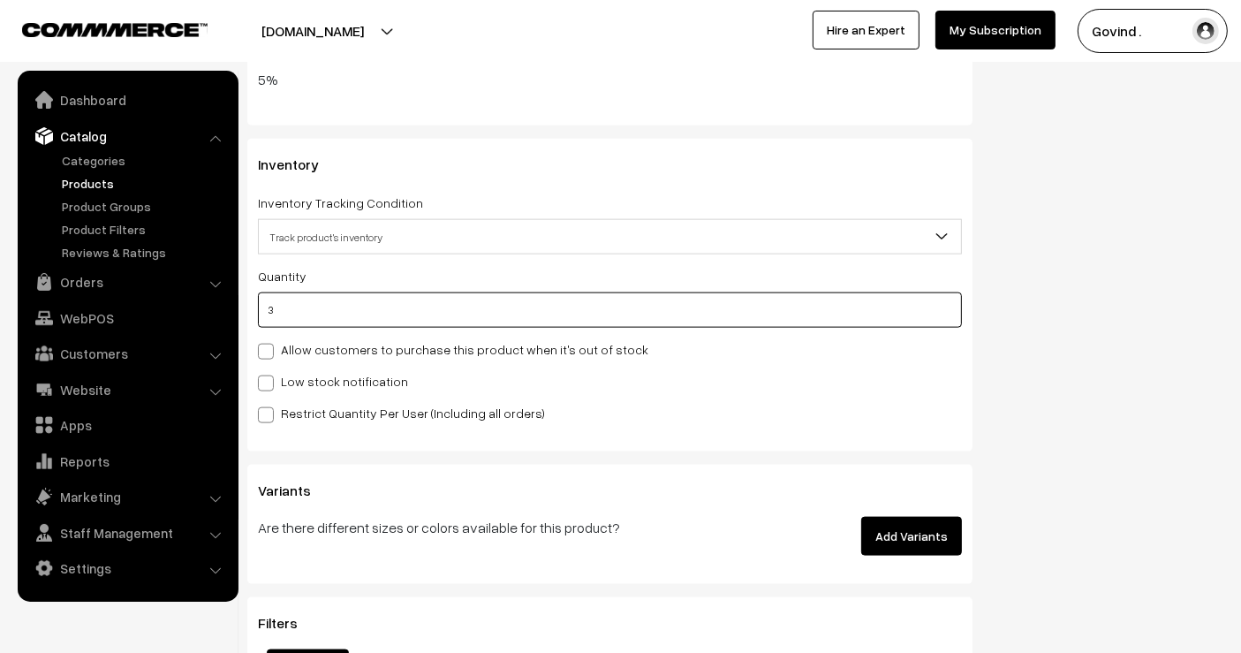
click at [680, 292] on input "3" at bounding box center [610, 309] width 704 height 35
type input "7"
type input "10"
type input "7"
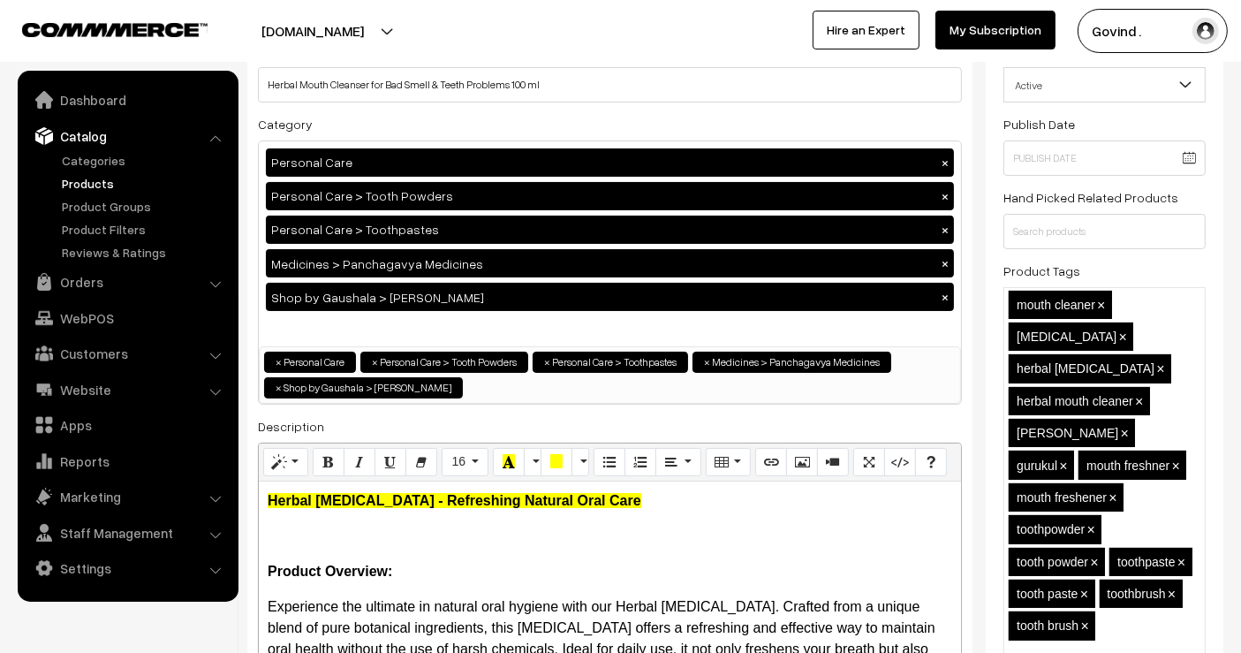
scroll to position [0, 0]
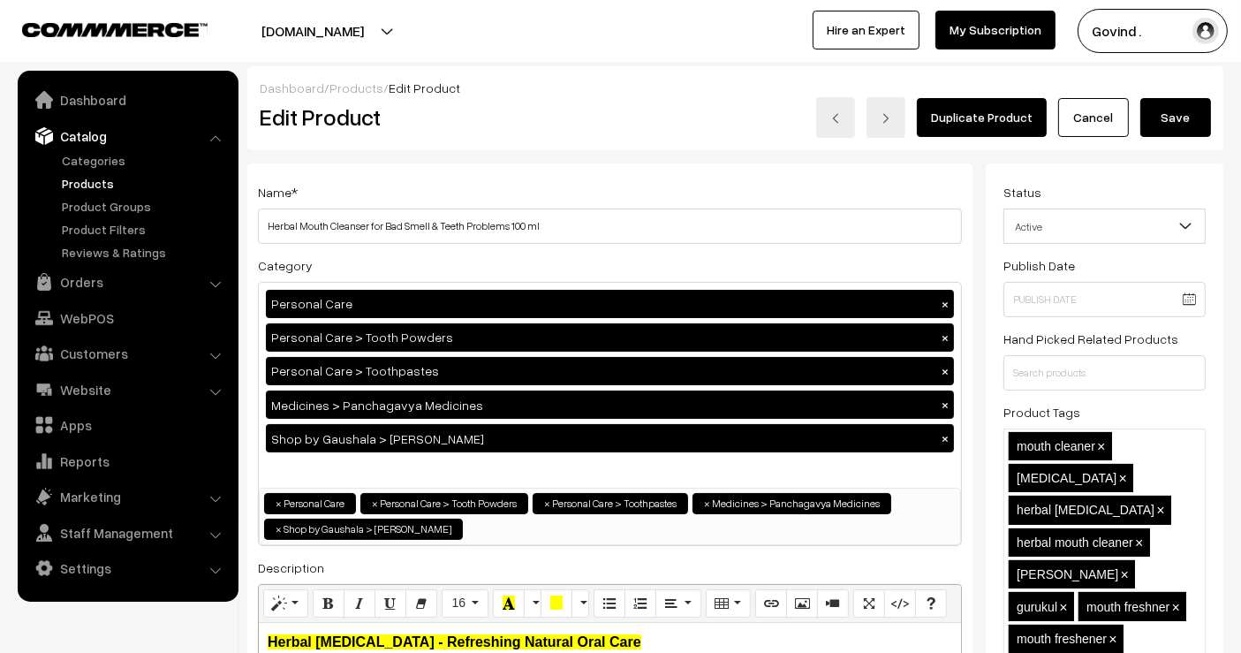
click at [1160, 133] on button "Save" at bounding box center [1176, 117] width 71 height 39
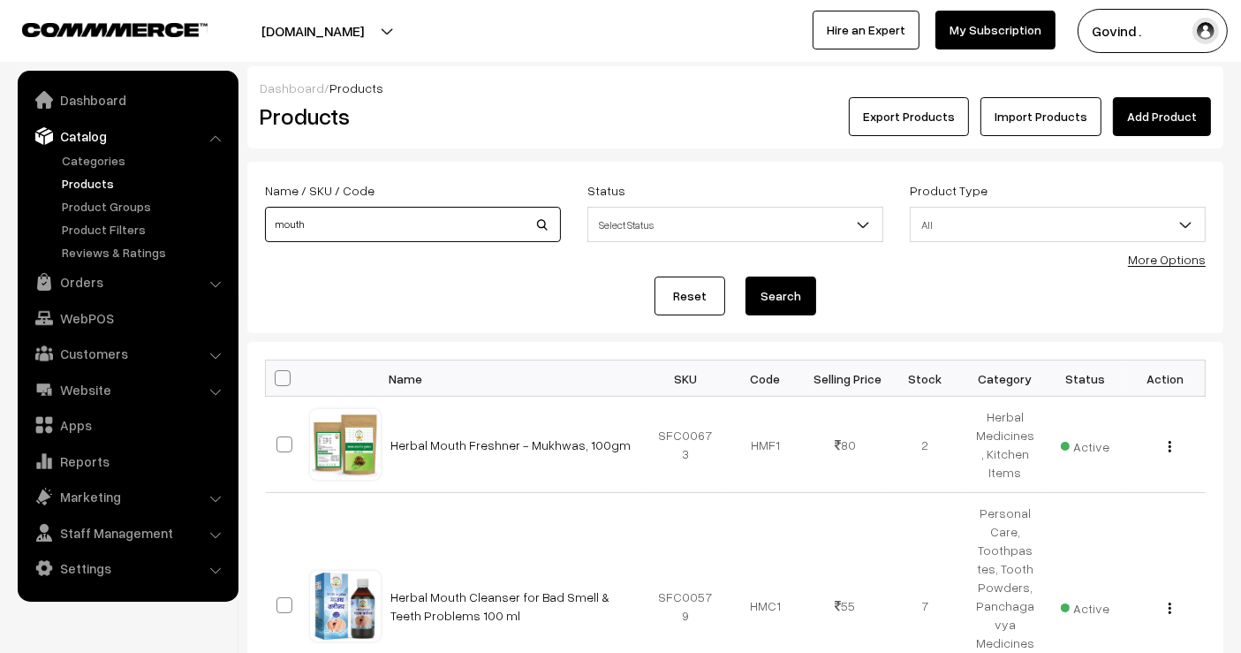
click at [445, 213] on input "mouth" at bounding box center [413, 224] width 296 height 35
click at [1169, 441] on img "button" at bounding box center [1170, 446] width 3 height 11
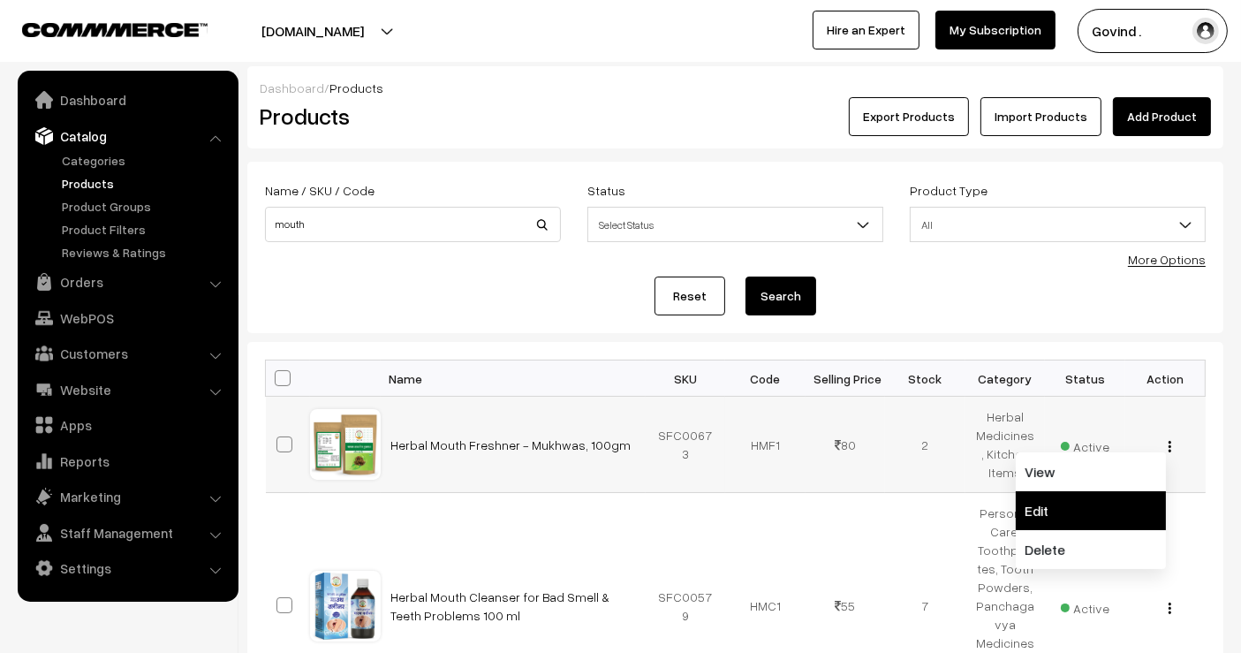
click at [1131, 493] on link "Edit" at bounding box center [1091, 510] width 150 height 39
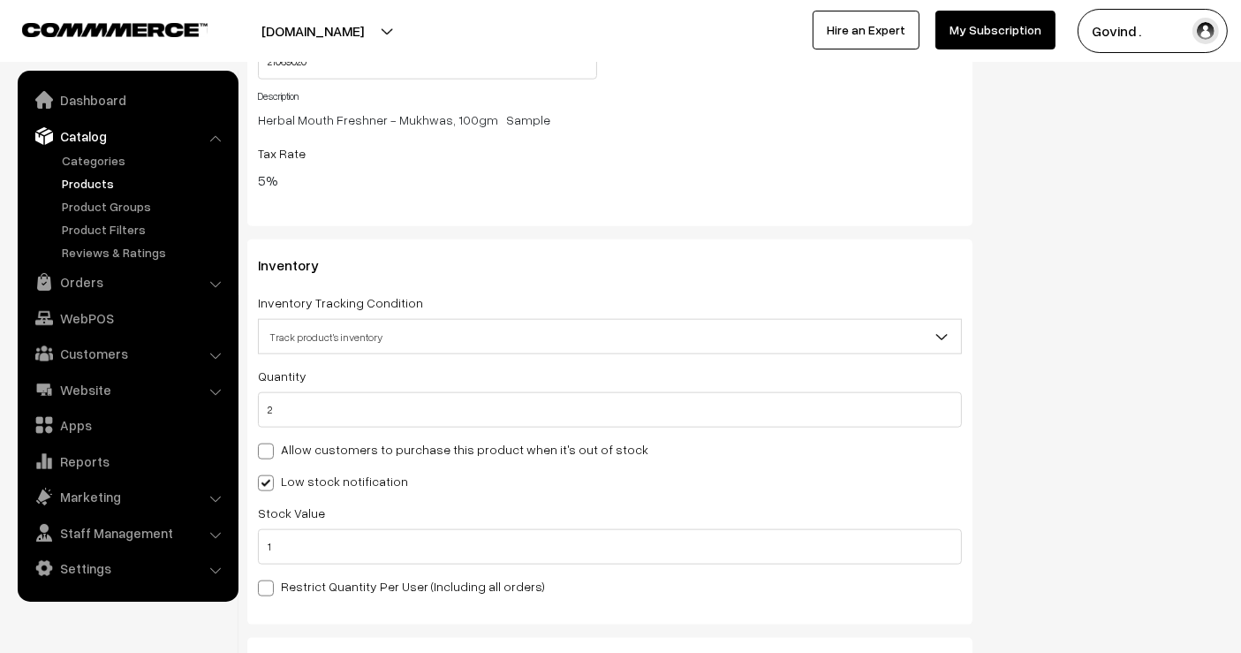
scroll to position [1959, 0]
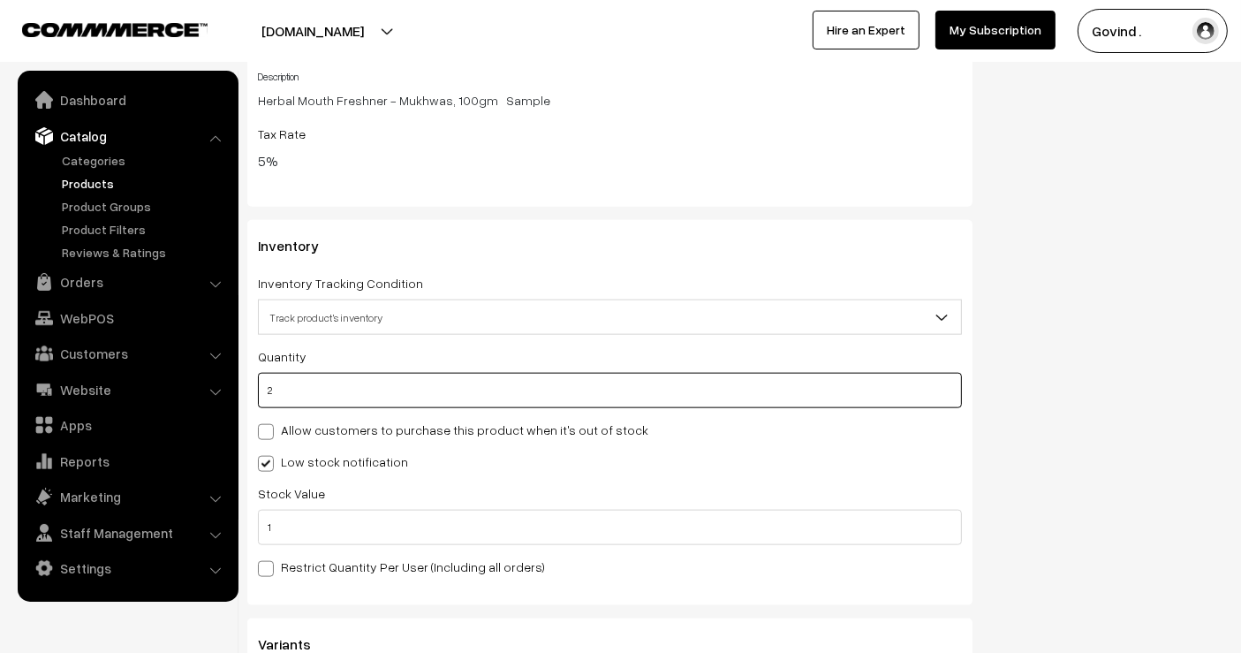
click at [704, 398] on input "2" at bounding box center [610, 390] width 704 height 35
type input "5"
type input "7"
type input "5"
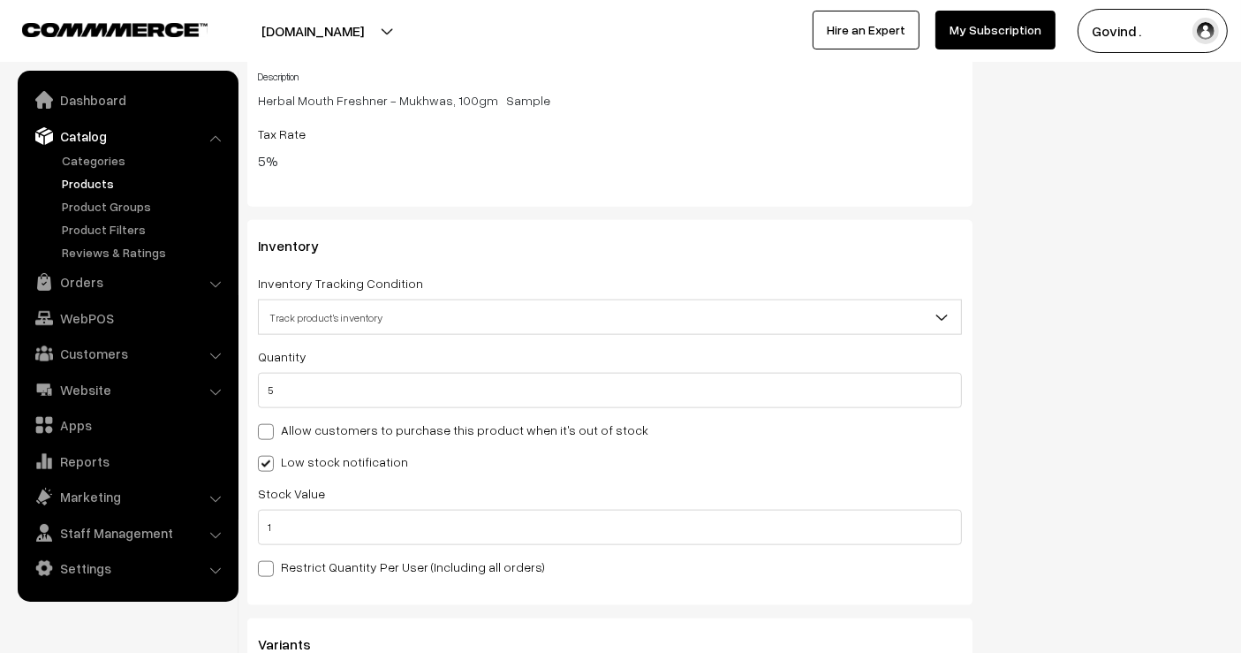
scroll to position [0, 0]
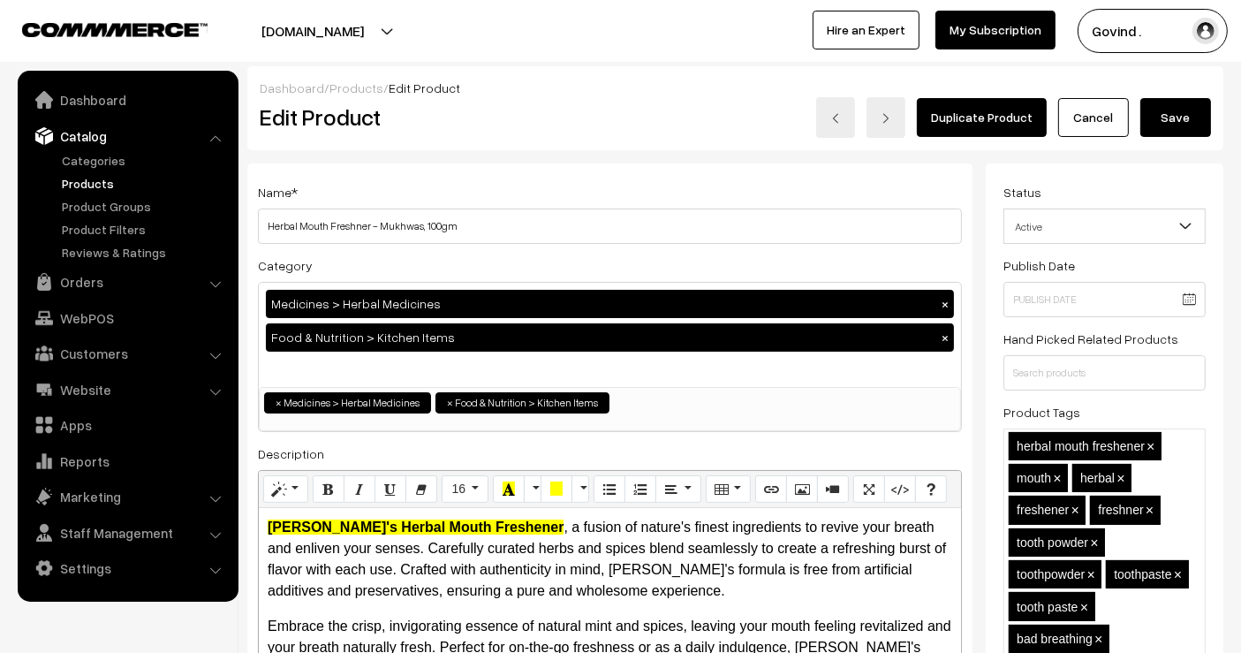
click at [1185, 122] on button "Save" at bounding box center [1176, 117] width 71 height 39
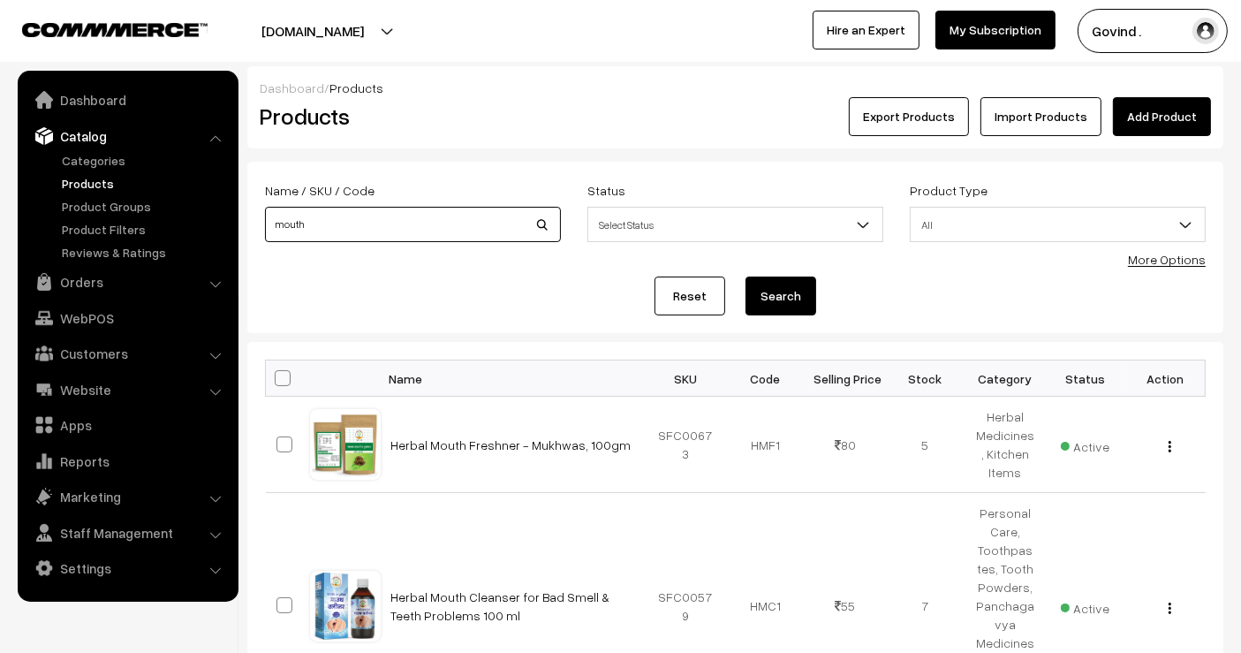
click at [413, 208] on input "mouth" at bounding box center [413, 224] width 296 height 35
type input "h"
type input "khakhra"
click at [746, 277] on button "Search" at bounding box center [781, 296] width 71 height 39
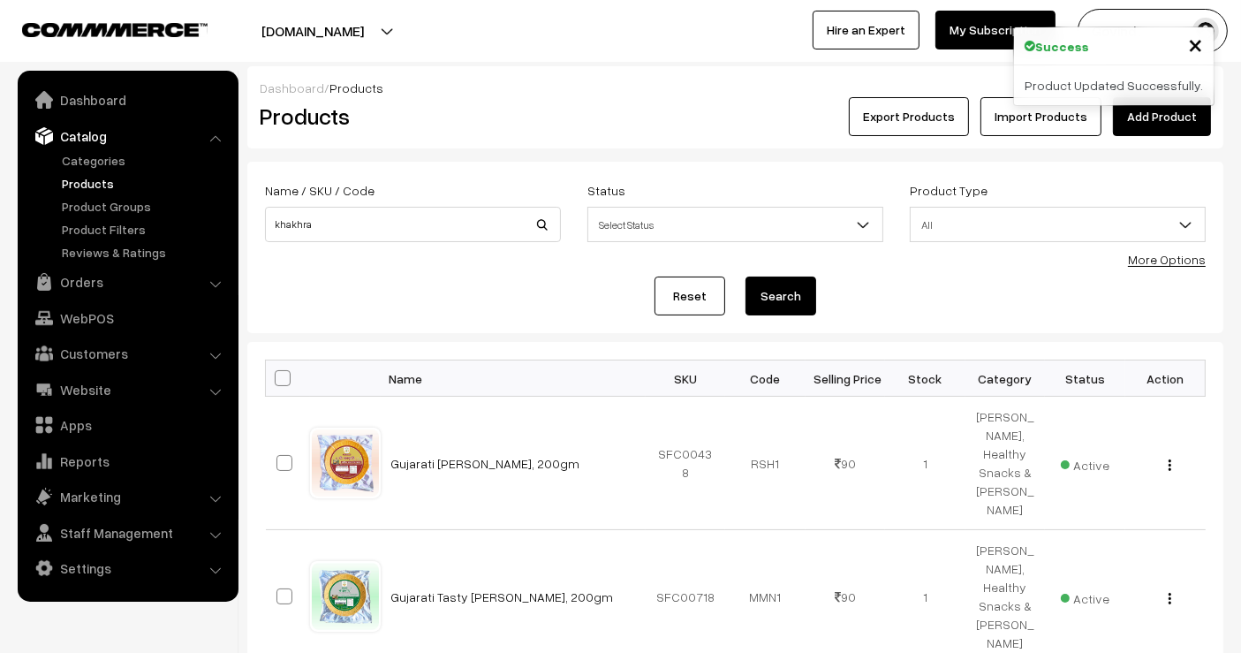
scroll to position [147, 0]
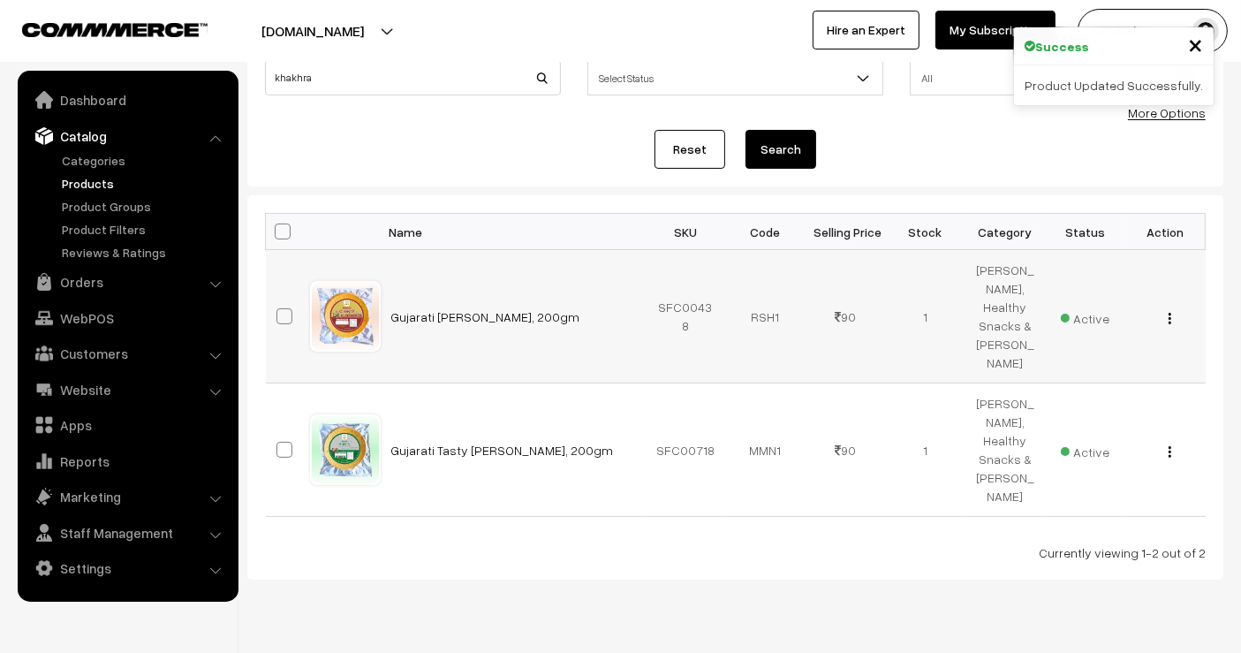
click at [1169, 315] on img "button" at bounding box center [1170, 318] width 3 height 11
click at [1129, 363] on link "Edit" at bounding box center [1091, 382] width 150 height 39
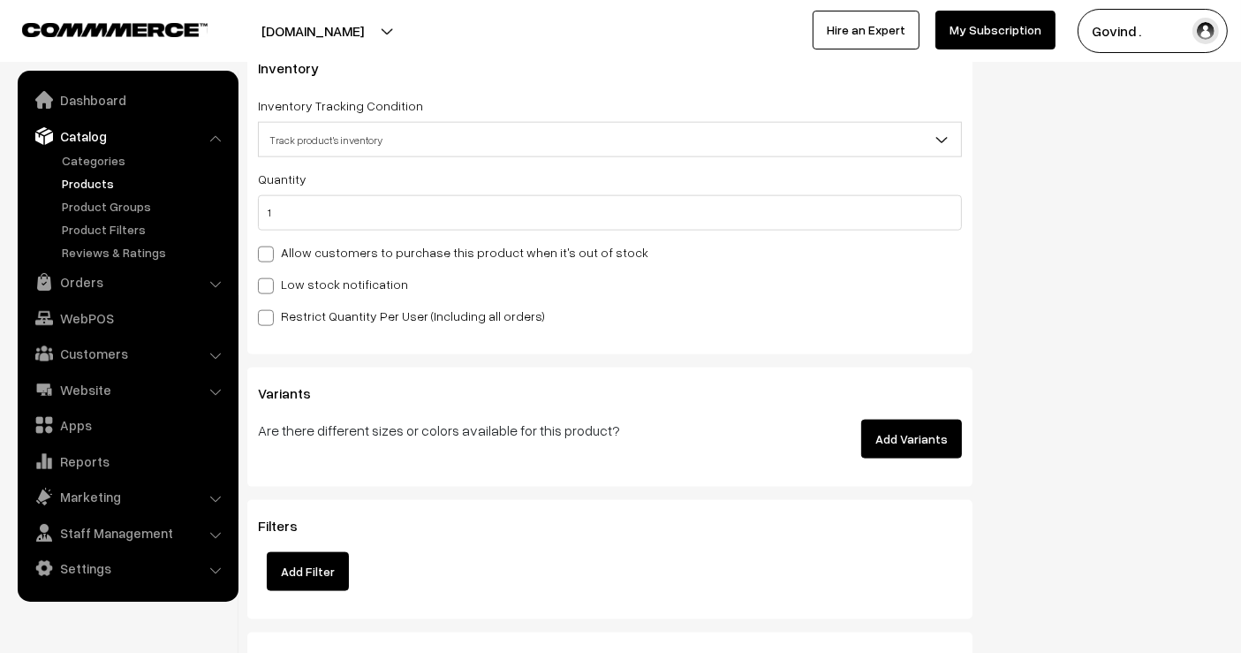
scroll to position [2130, 0]
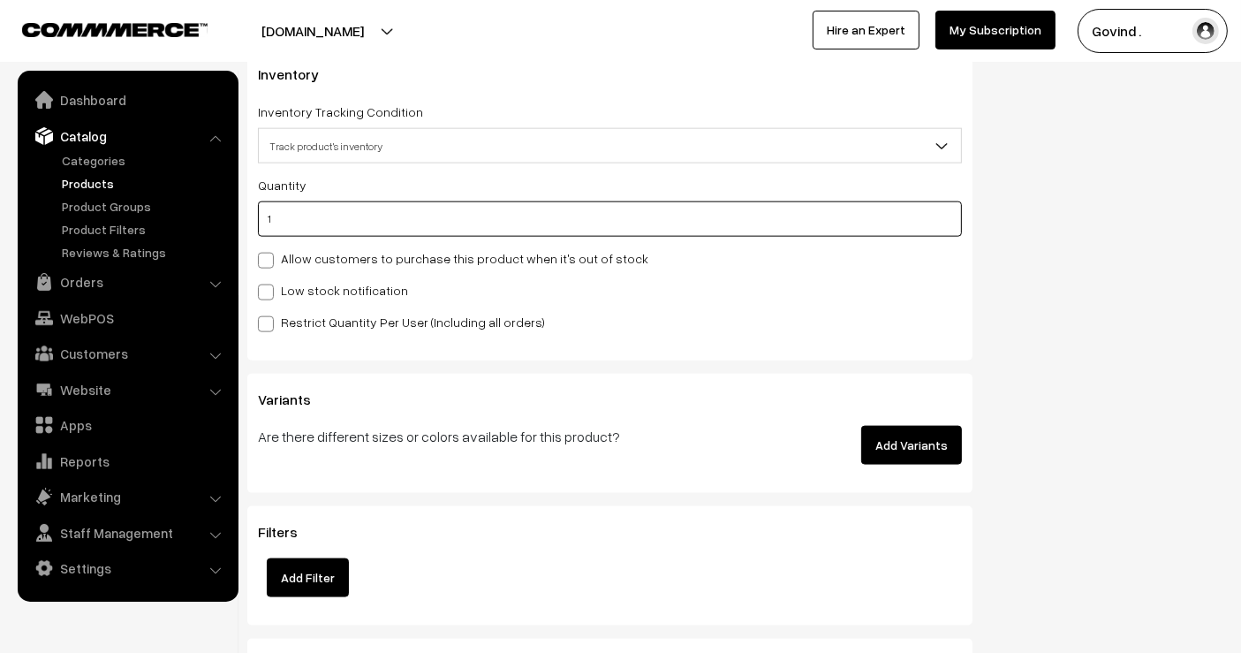
click at [803, 221] on input "1" at bounding box center [610, 218] width 704 height 35
type input "0"
type input "1"
type input "0"
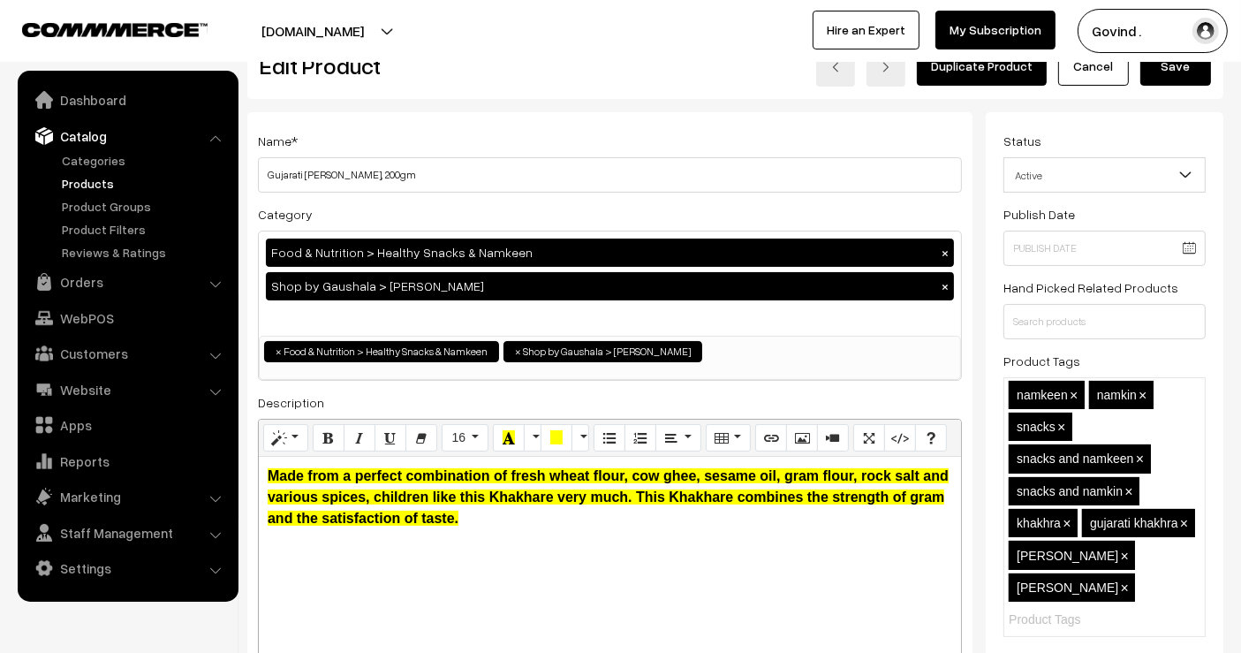
scroll to position [0, 0]
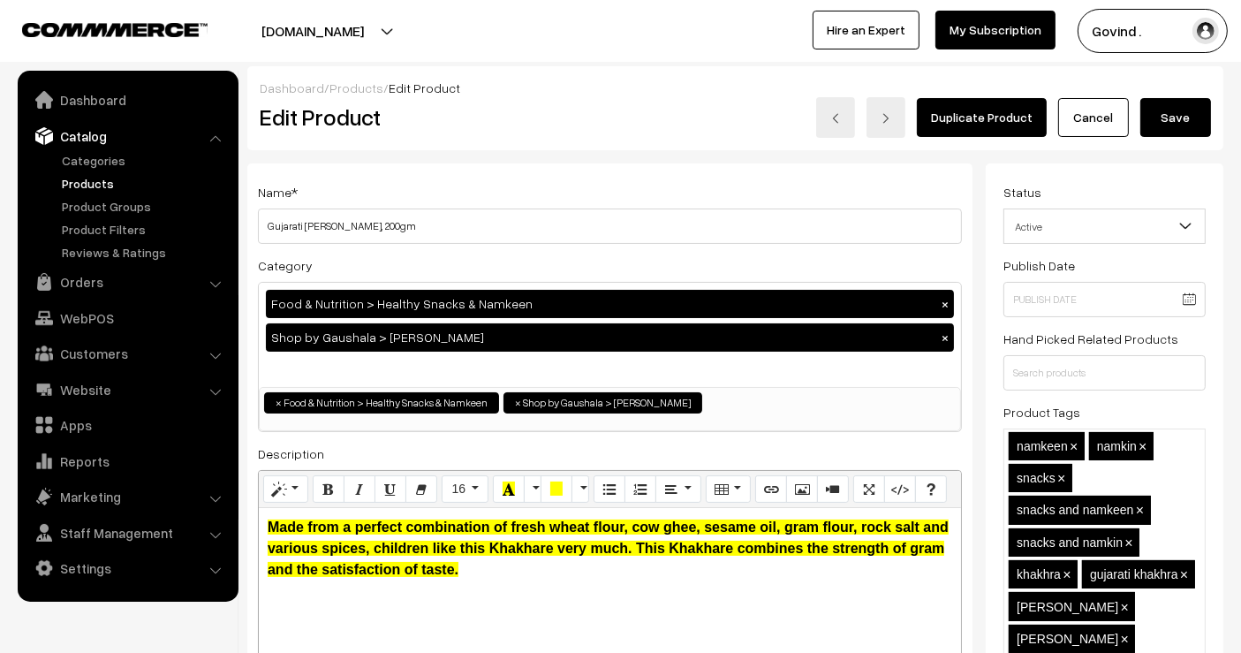
click at [1196, 132] on button "Save" at bounding box center [1176, 117] width 71 height 39
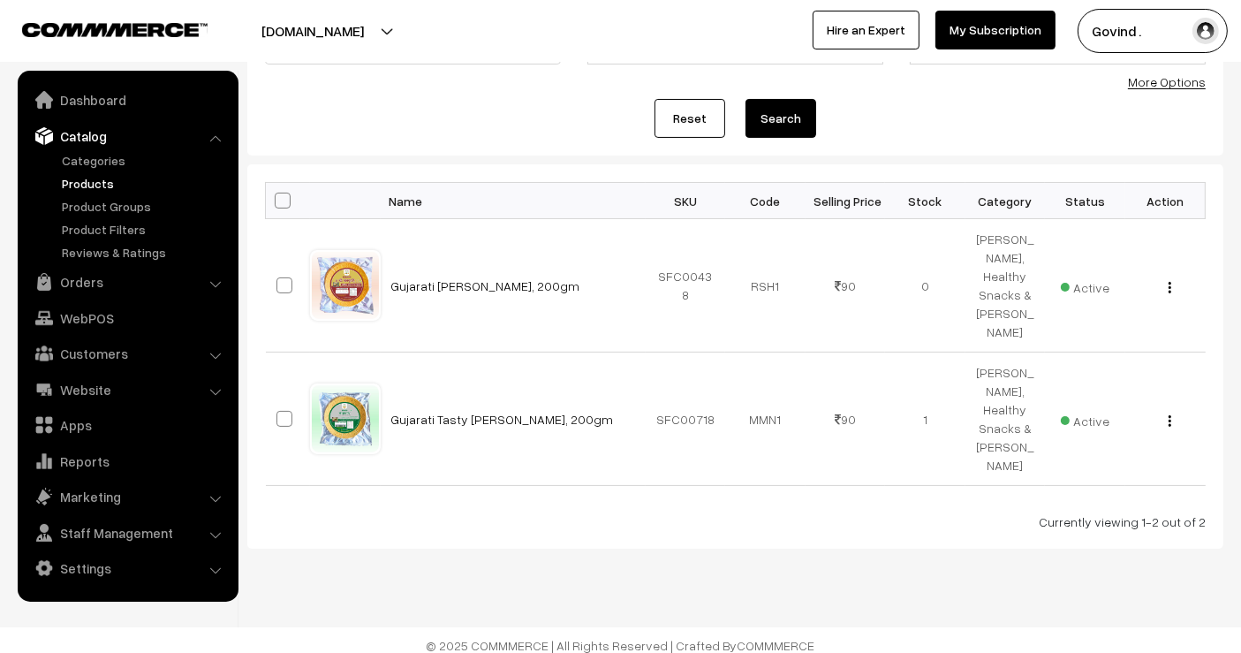
scroll to position [186, 0]
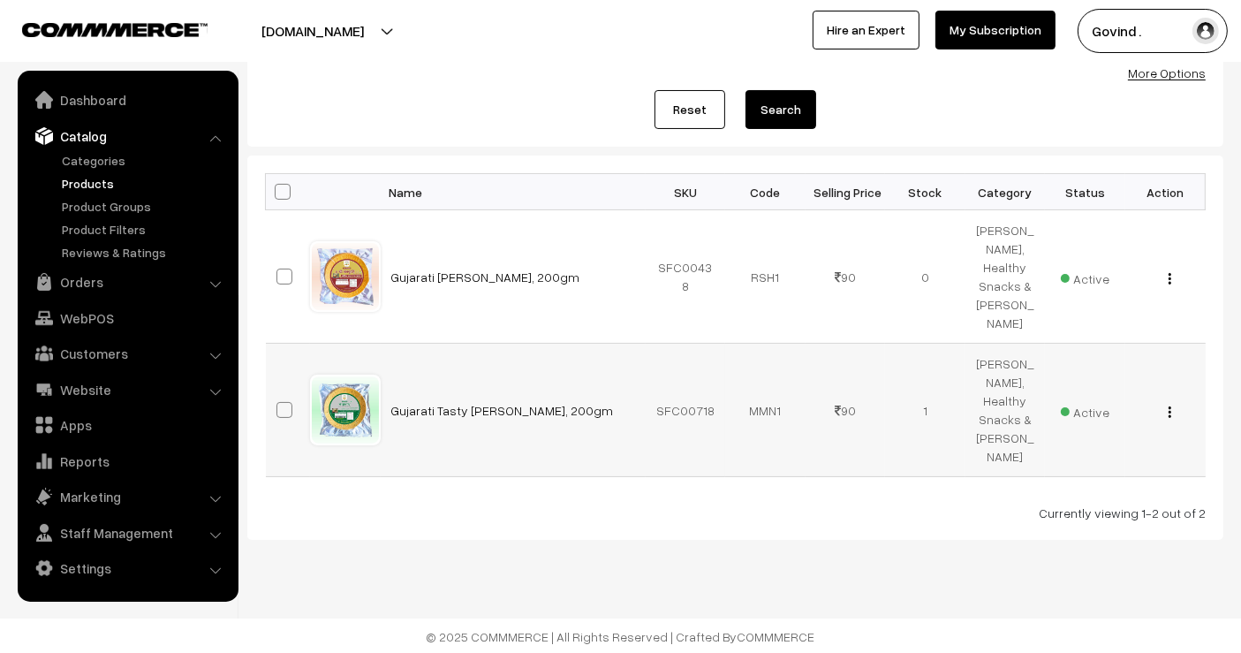
click at [1171, 411] on img "button" at bounding box center [1170, 411] width 3 height 11
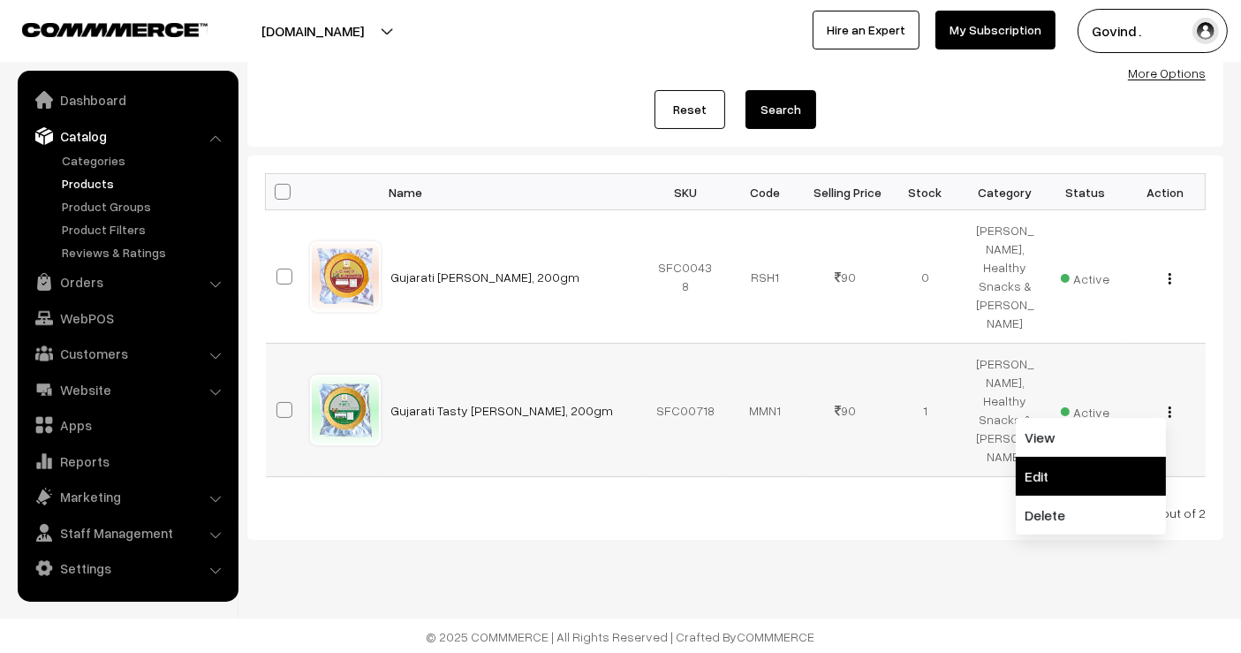
click at [1111, 483] on link "Edit" at bounding box center [1091, 476] width 150 height 39
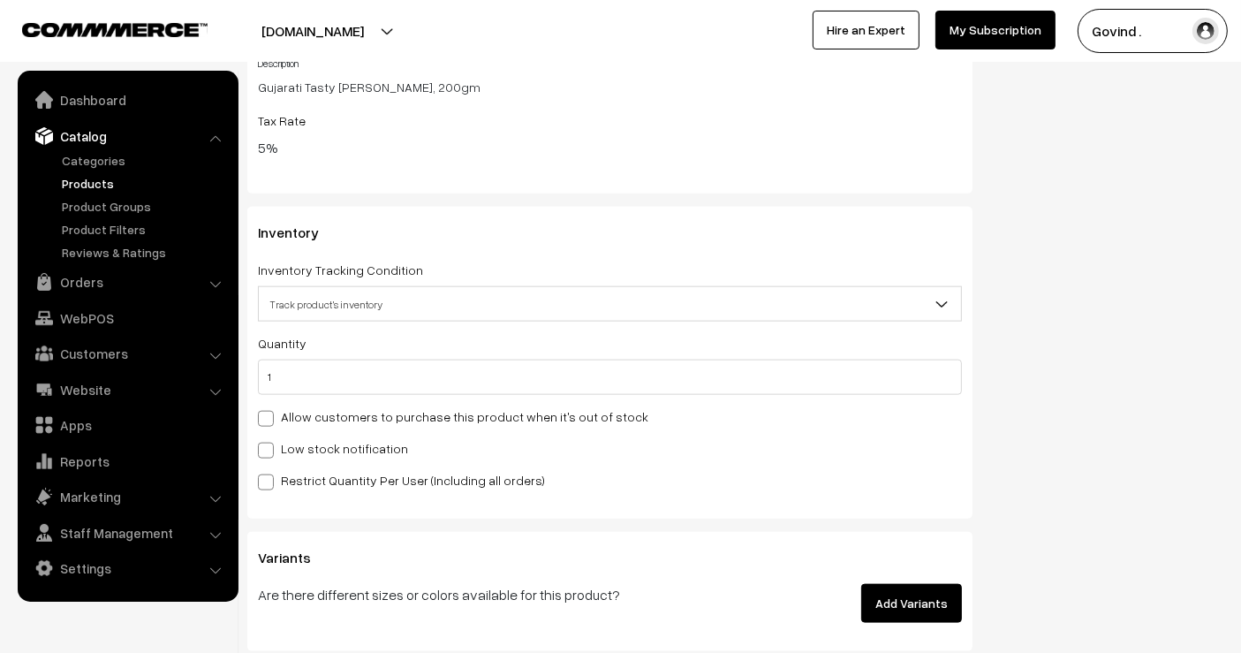
scroll to position [2057, 0]
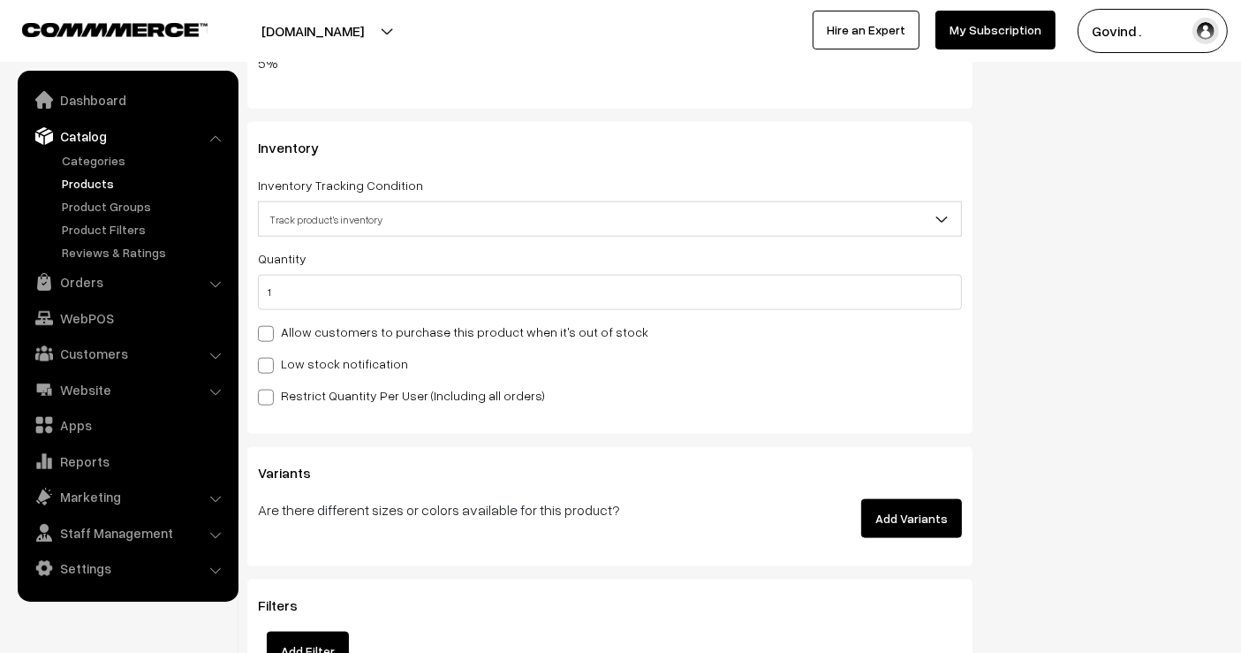
click at [803, 267] on div "Quantity 1 Adjust Quantity Adjust Set 0" at bounding box center [610, 278] width 704 height 63
click at [701, 314] on div "Quantity 1 Adjust Quantity Adjust Set 0" at bounding box center [610, 326] width 704 height 158
click at [668, 294] on input "1" at bounding box center [610, 292] width 704 height 35
type input "0"
type input "1"
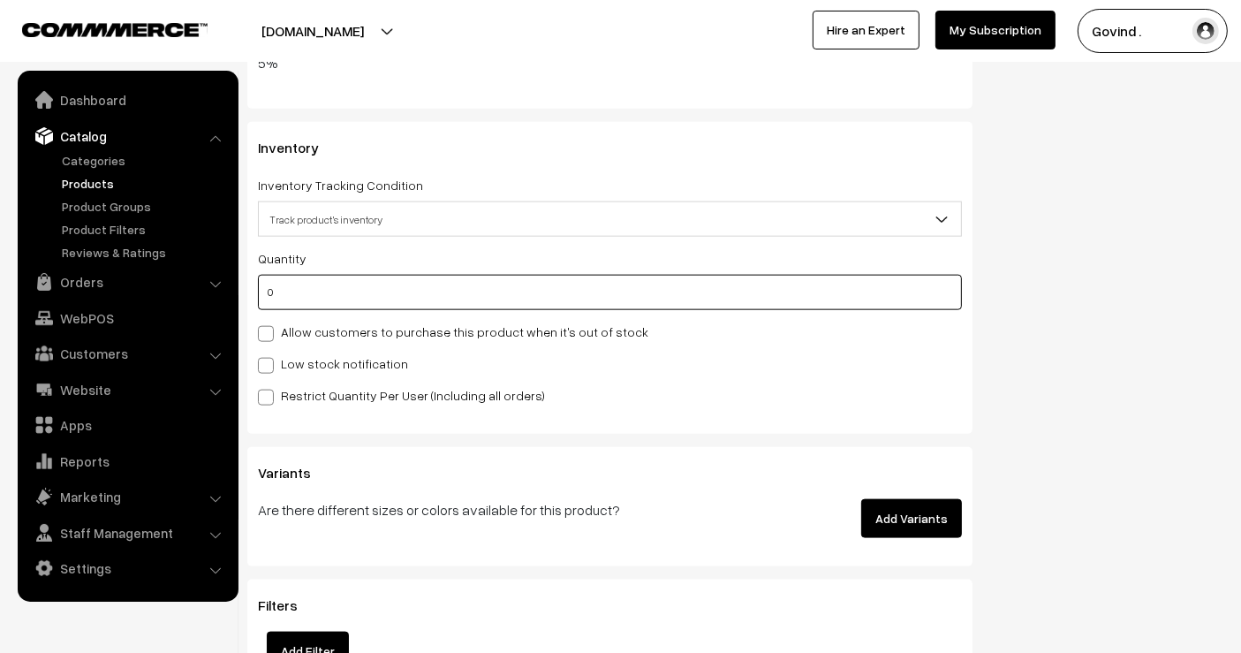
type input "0"
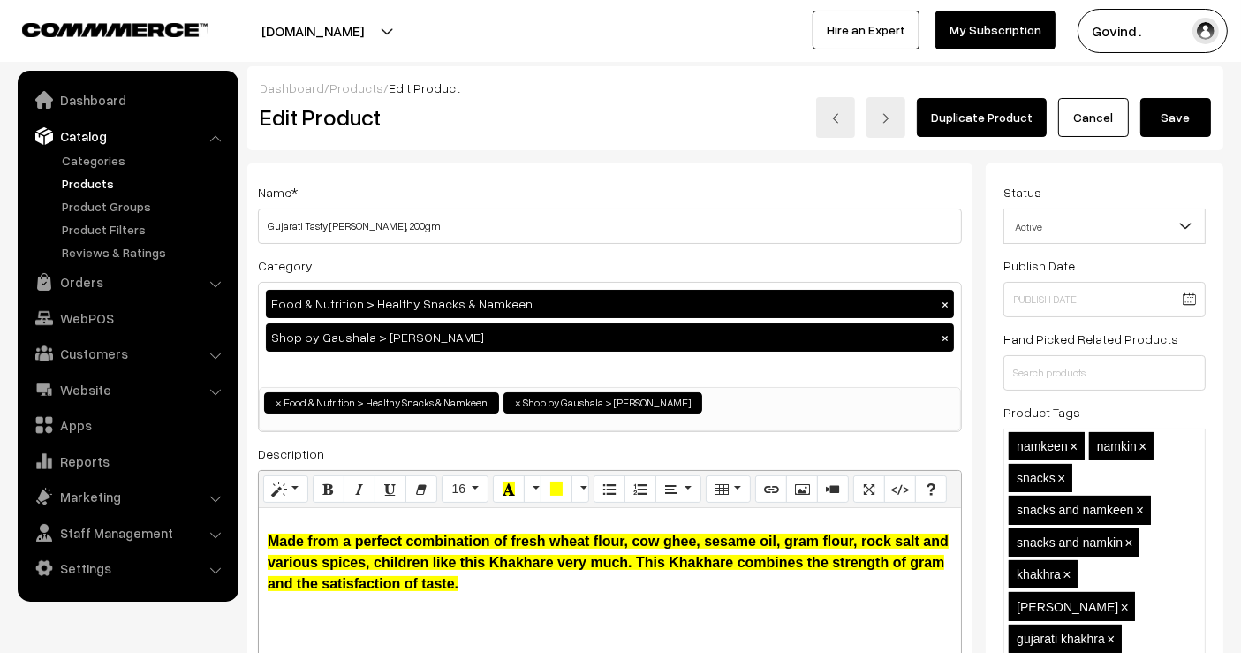
click at [1173, 113] on button "Save" at bounding box center [1176, 117] width 71 height 39
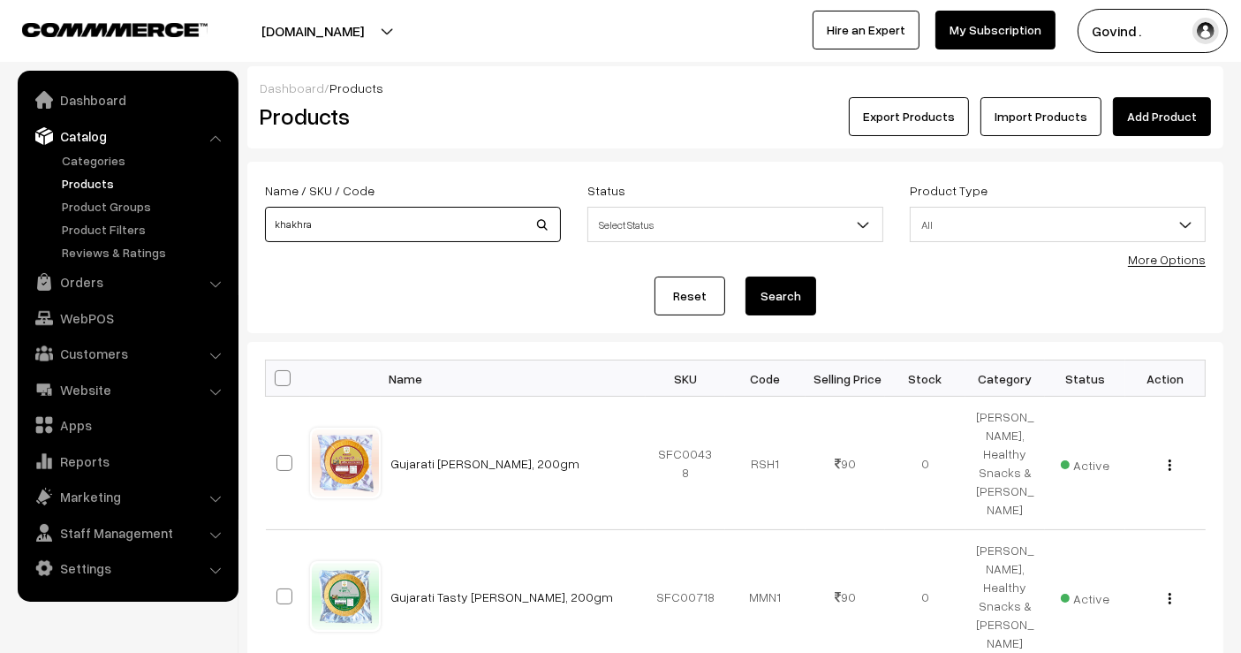
click at [406, 225] on input "khakhra" at bounding box center [413, 224] width 296 height 35
type input "giloy"
click at [746, 277] on button "Search" at bounding box center [781, 296] width 71 height 39
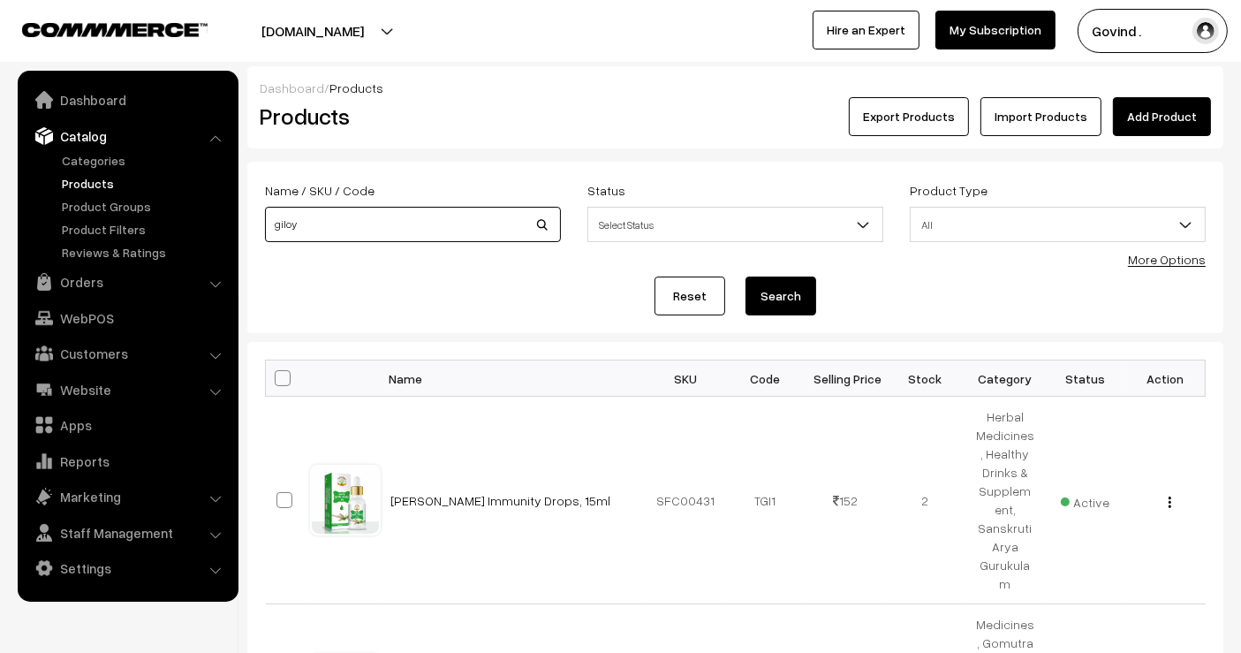
click at [458, 223] on input "giloy" at bounding box center [413, 224] width 296 height 35
type input "turmeric"
click at [746, 277] on button "Search" at bounding box center [781, 296] width 71 height 39
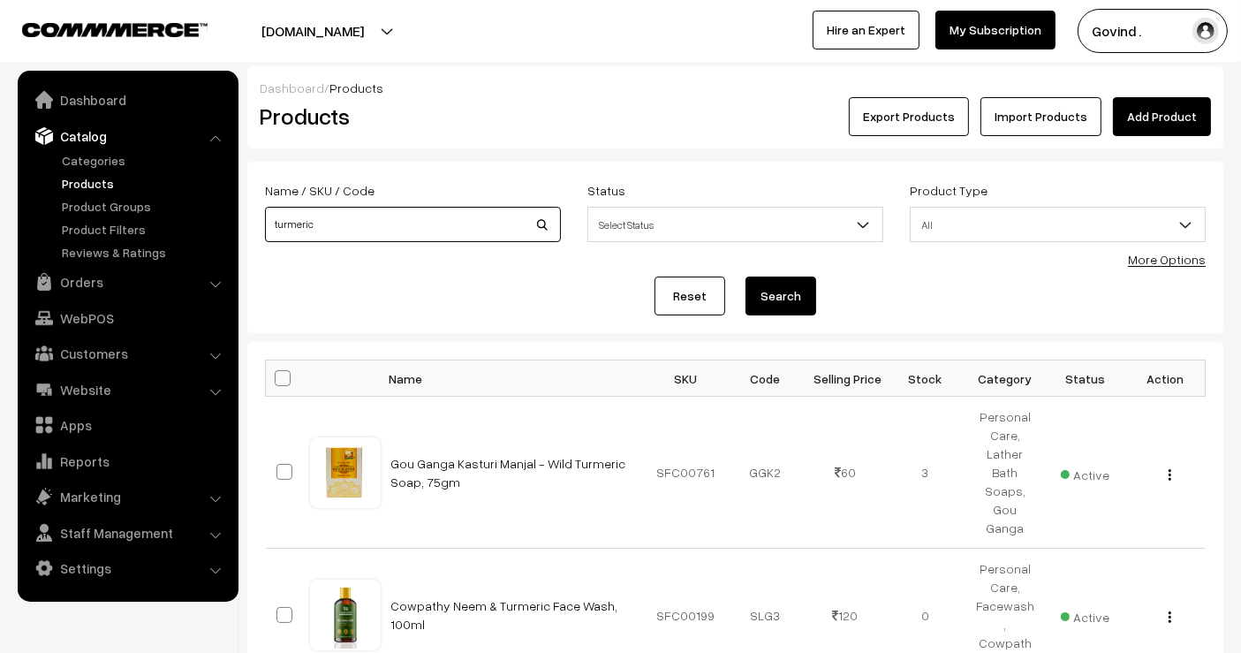
click at [375, 226] on input "turmeric" at bounding box center [413, 224] width 296 height 35
type input "rose"
click at [746, 277] on button "Search" at bounding box center [781, 296] width 71 height 39
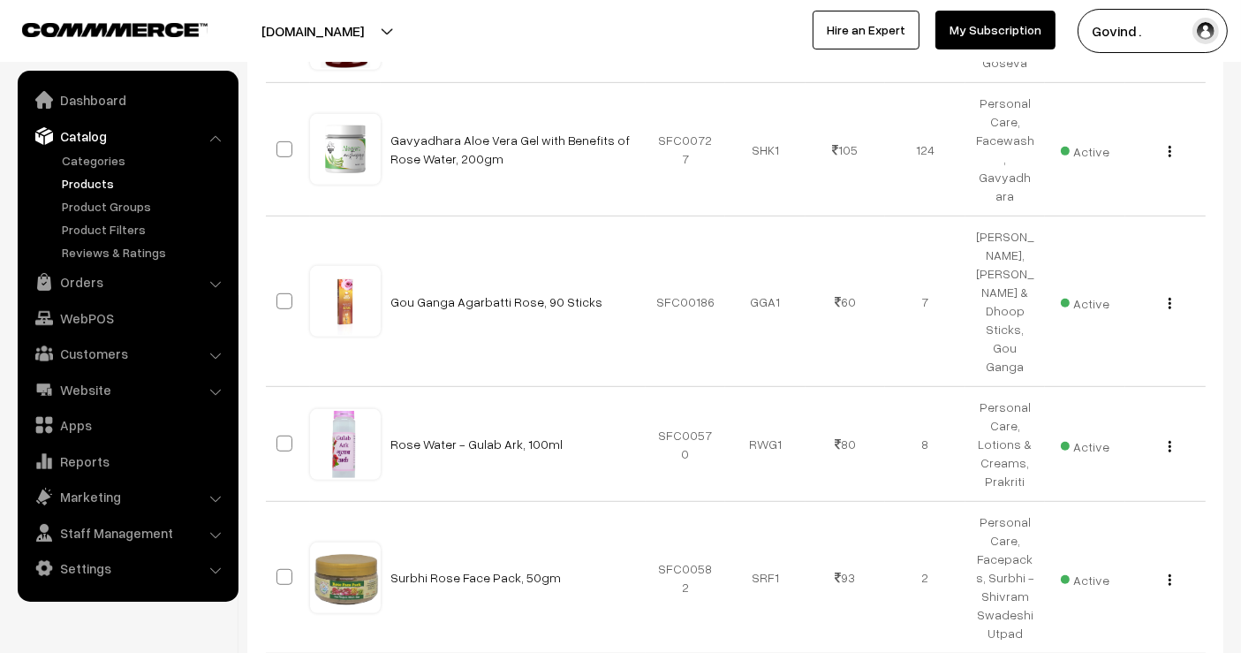
scroll to position [938, 0]
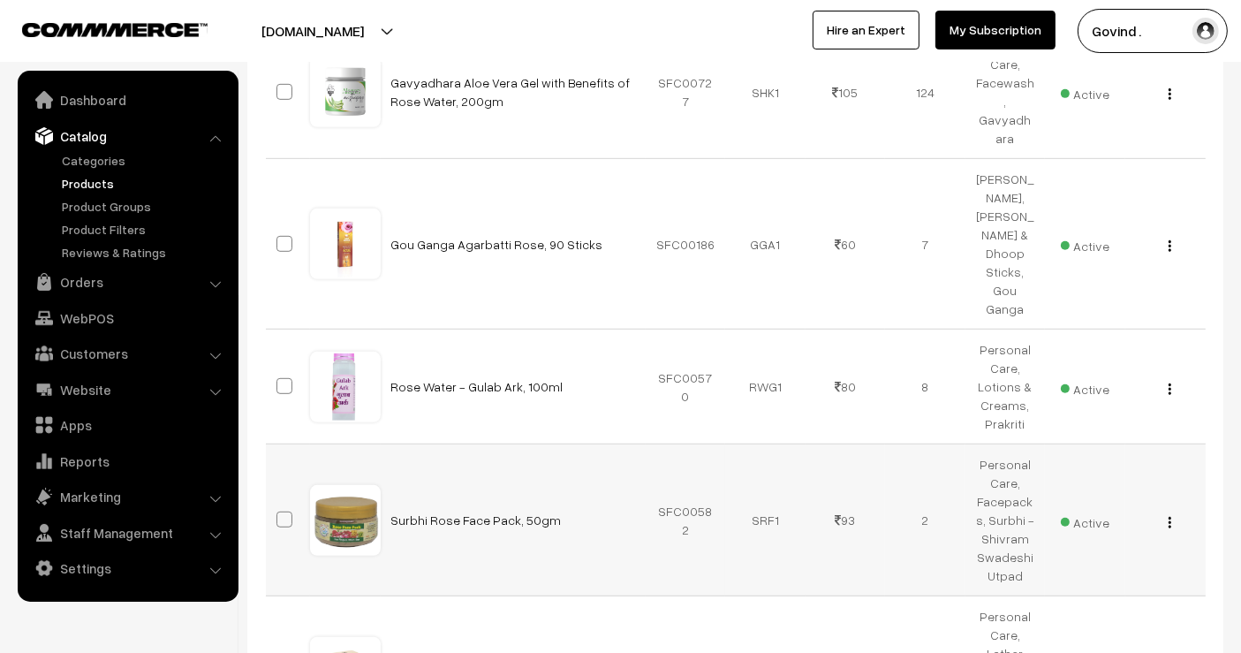
click at [1171, 515] on button "button" at bounding box center [1170, 522] width 4 height 14
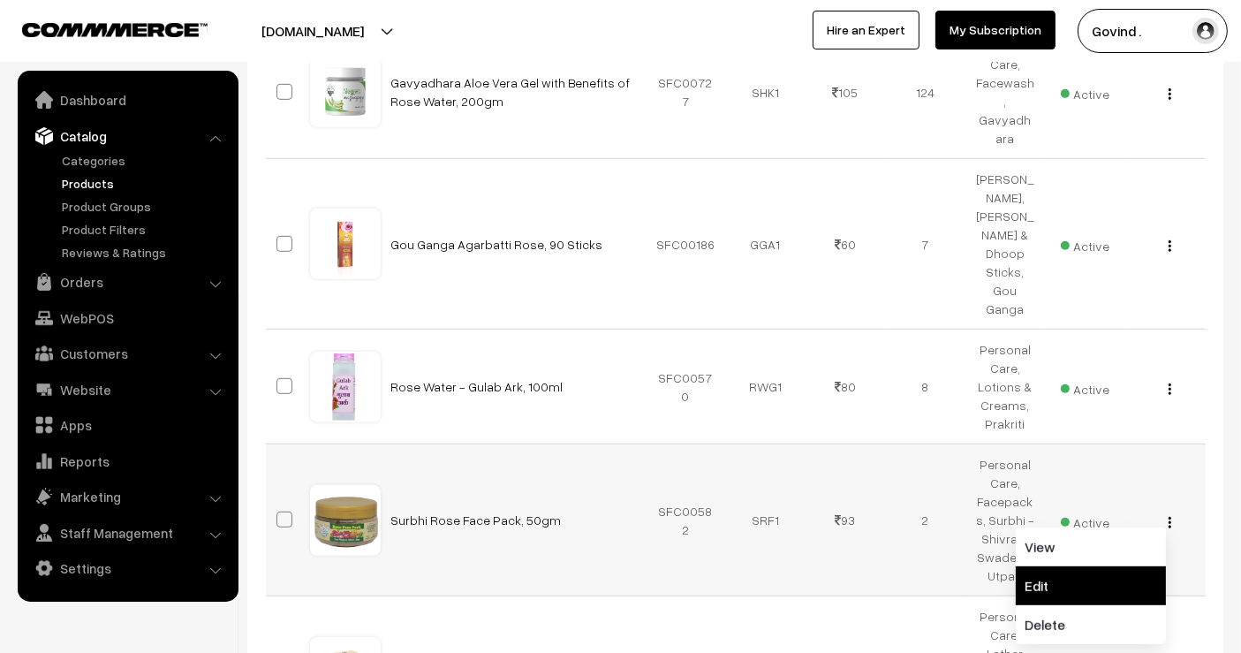
click at [1123, 566] on link "Edit" at bounding box center [1091, 585] width 150 height 39
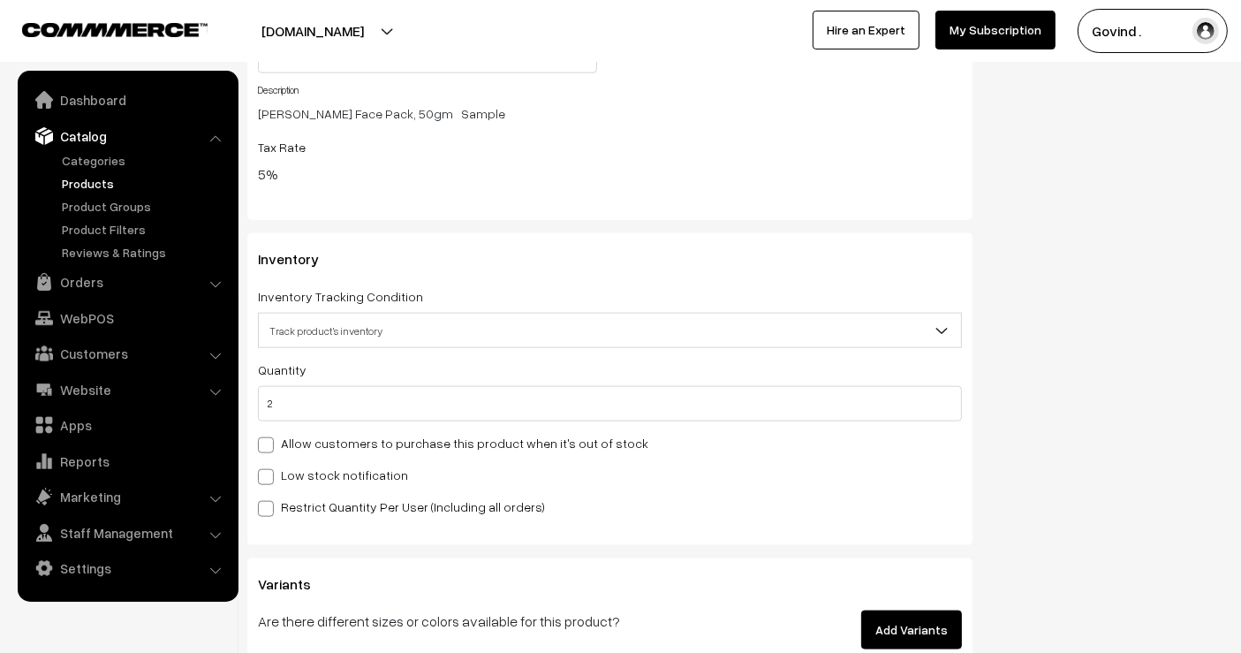
scroll to position [1982, 0]
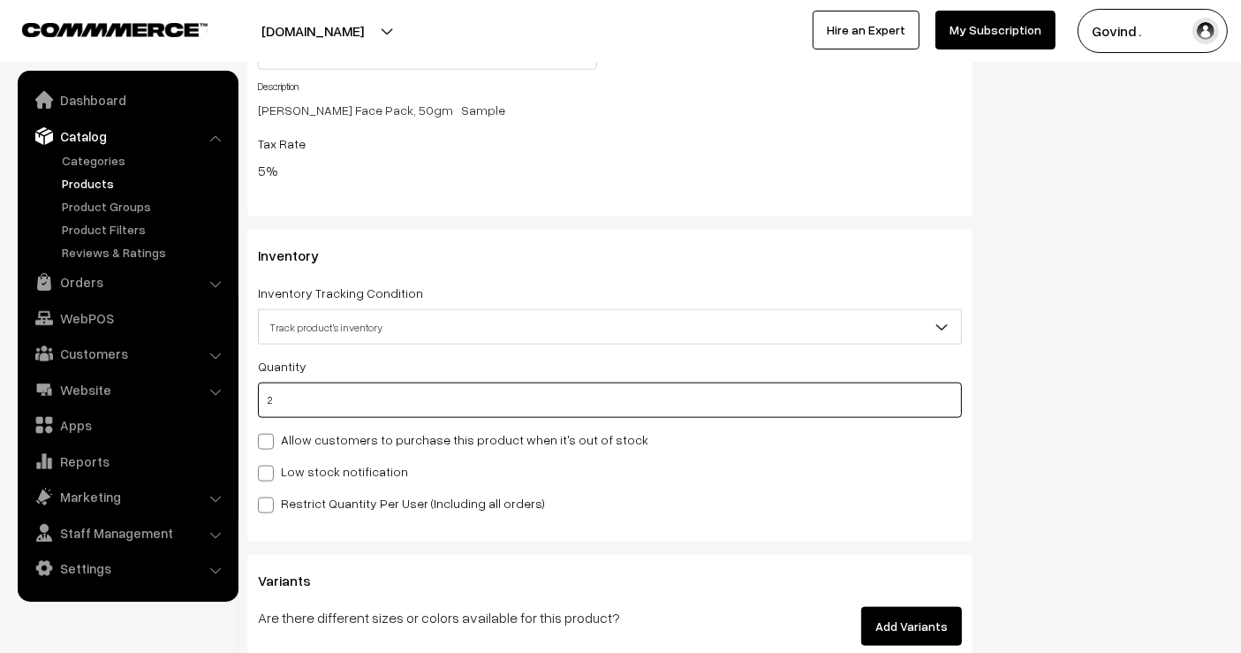
click at [771, 398] on input "2" at bounding box center [610, 400] width 704 height 35
type input "1"
type input "3"
type input "1"
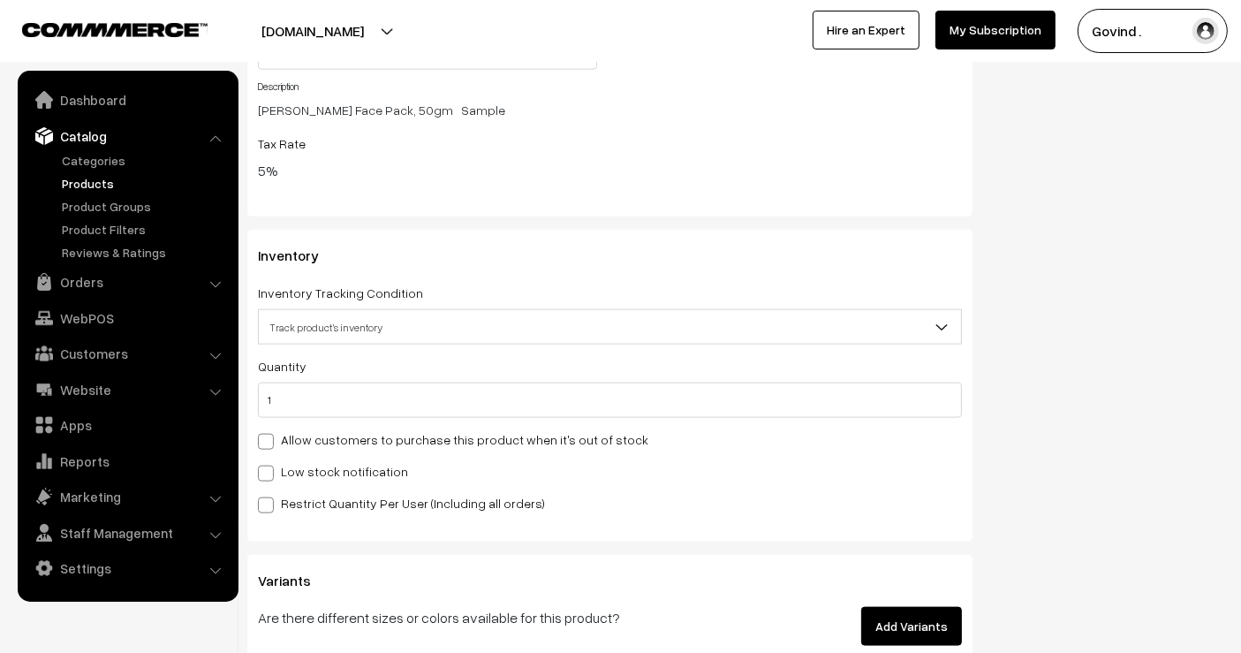
scroll to position [0, 0]
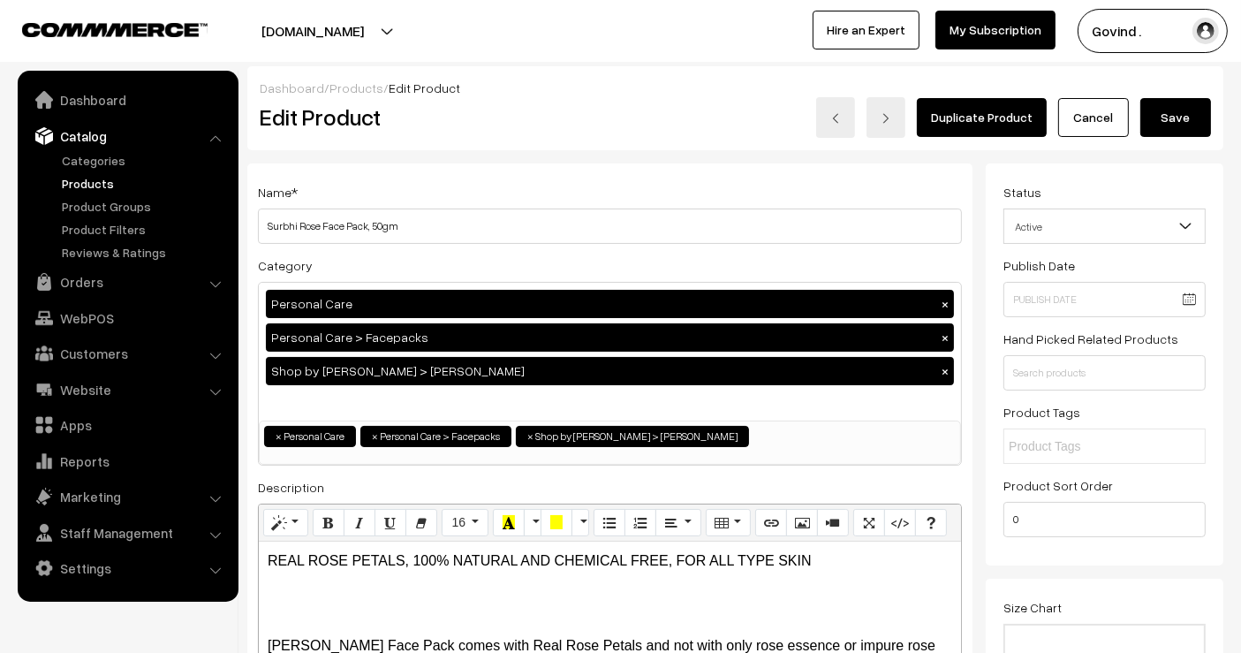
click at [1171, 111] on button "Save" at bounding box center [1176, 117] width 71 height 39
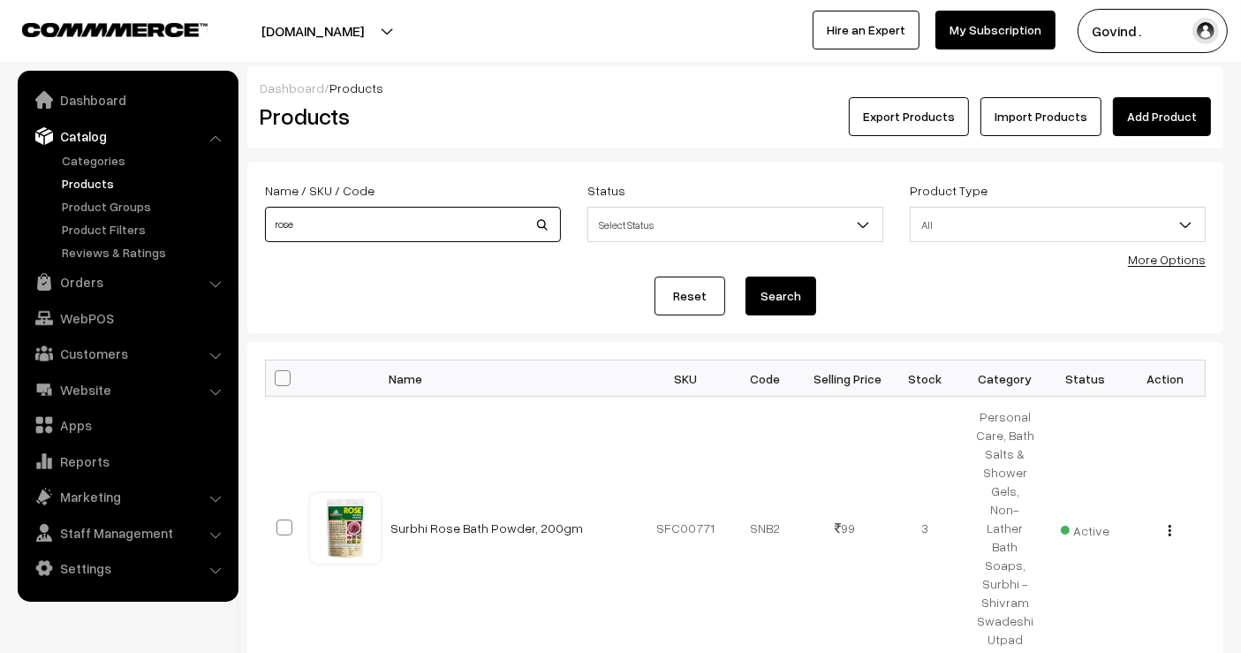
click at [380, 230] on input "rose" at bounding box center [413, 224] width 296 height 35
type input "peedantak"
click at [746, 277] on button "Search" at bounding box center [781, 296] width 71 height 39
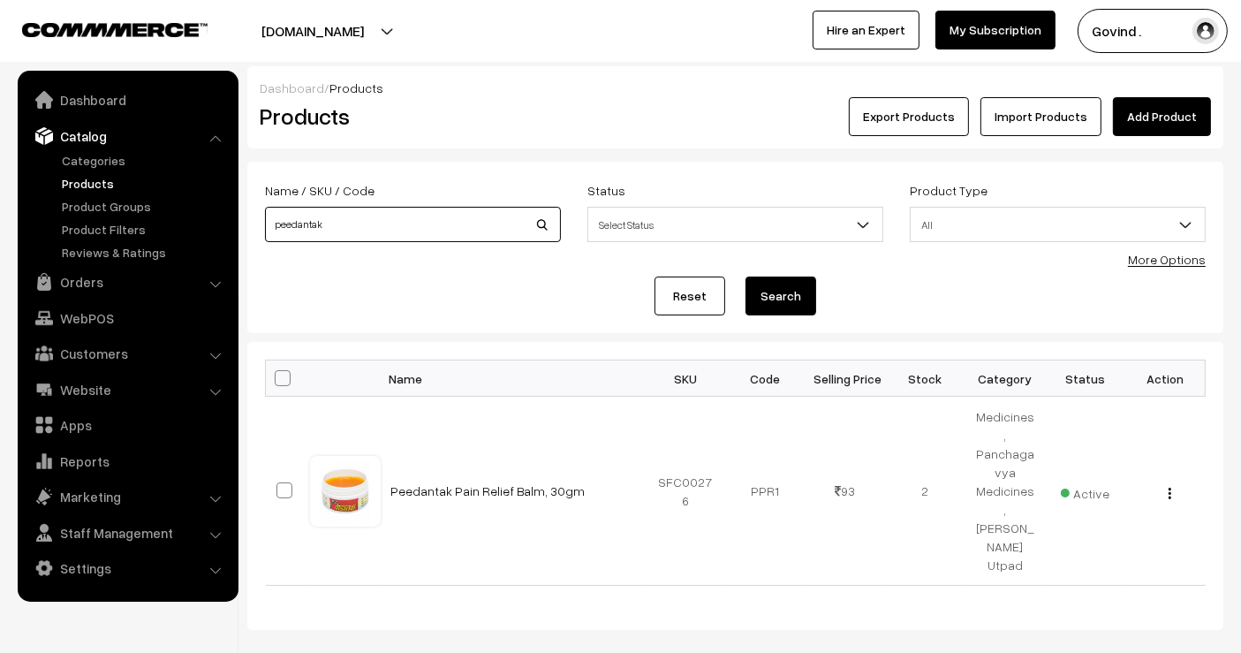
click at [366, 239] on input "peedantak" at bounding box center [413, 224] width 296 height 35
type input "nasika"
click at [746, 277] on button "Search" at bounding box center [781, 296] width 71 height 39
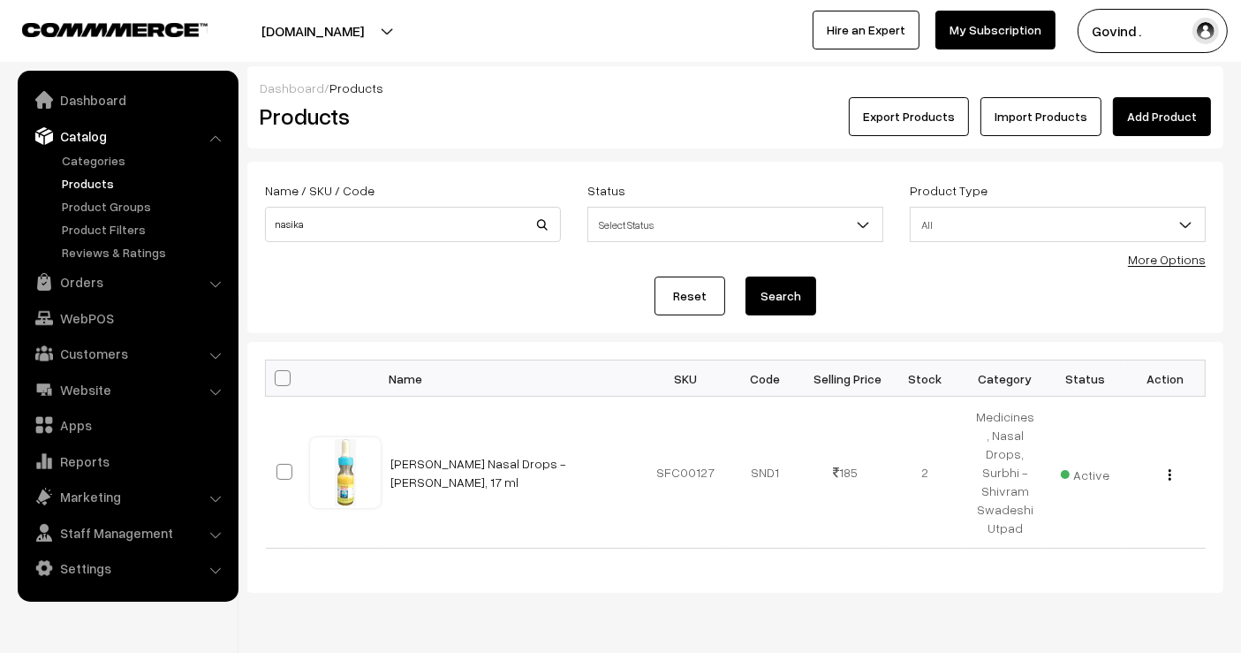
click at [353, 243] on div "Name / SKU / Code nasika" at bounding box center [413, 215] width 322 height 73
click at [353, 241] on div "Name / SKU / Code nasika" at bounding box center [413, 215] width 322 height 73
click at [360, 239] on input "nasika" at bounding box center [413, 224] width 296 height 35
type input "enhancer"
click at [746, 277] on button "Search" at bounding box center [781, 296] width 71 height 39
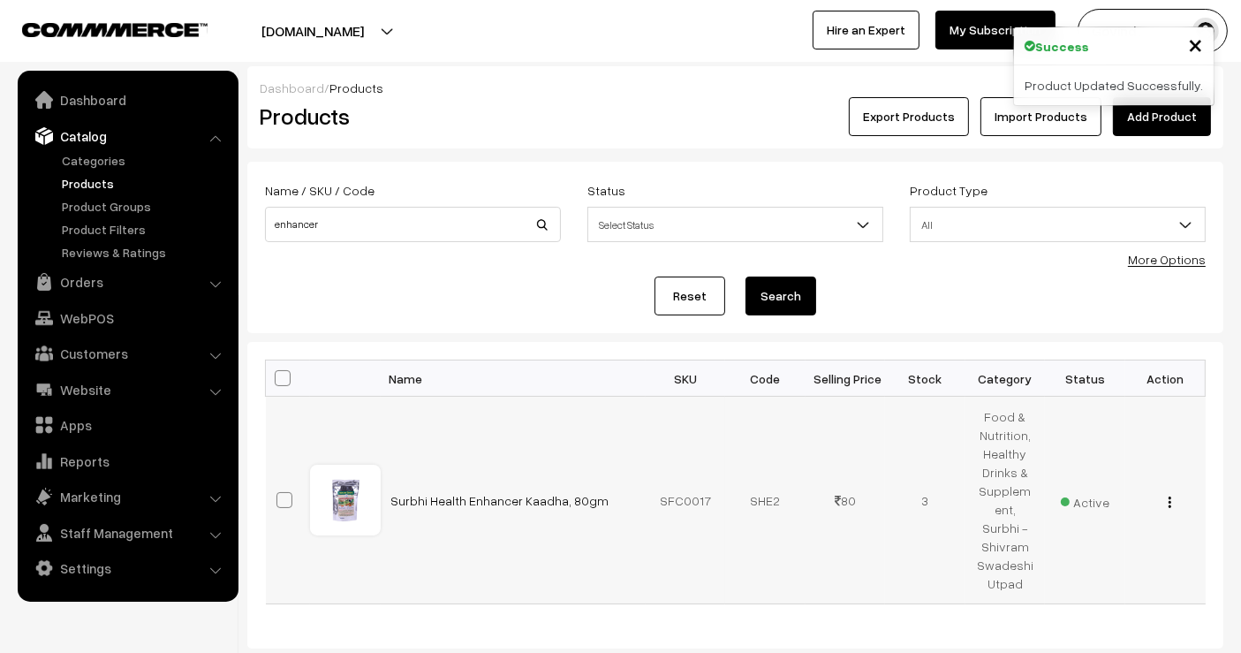
click at [1169, 497] on img "button" at bounding box center [1170, 502] width 3 height 11
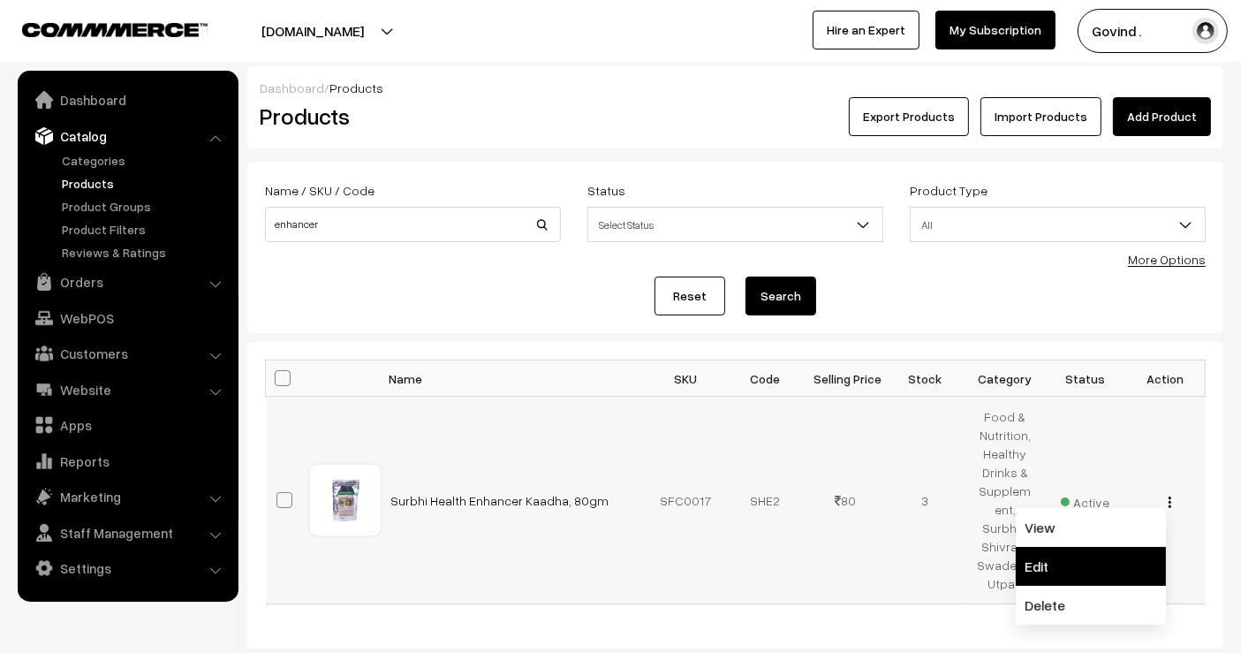
click at [1096, 547] on link "Edit" at bounding box center [1091, 566] width 150 height 39
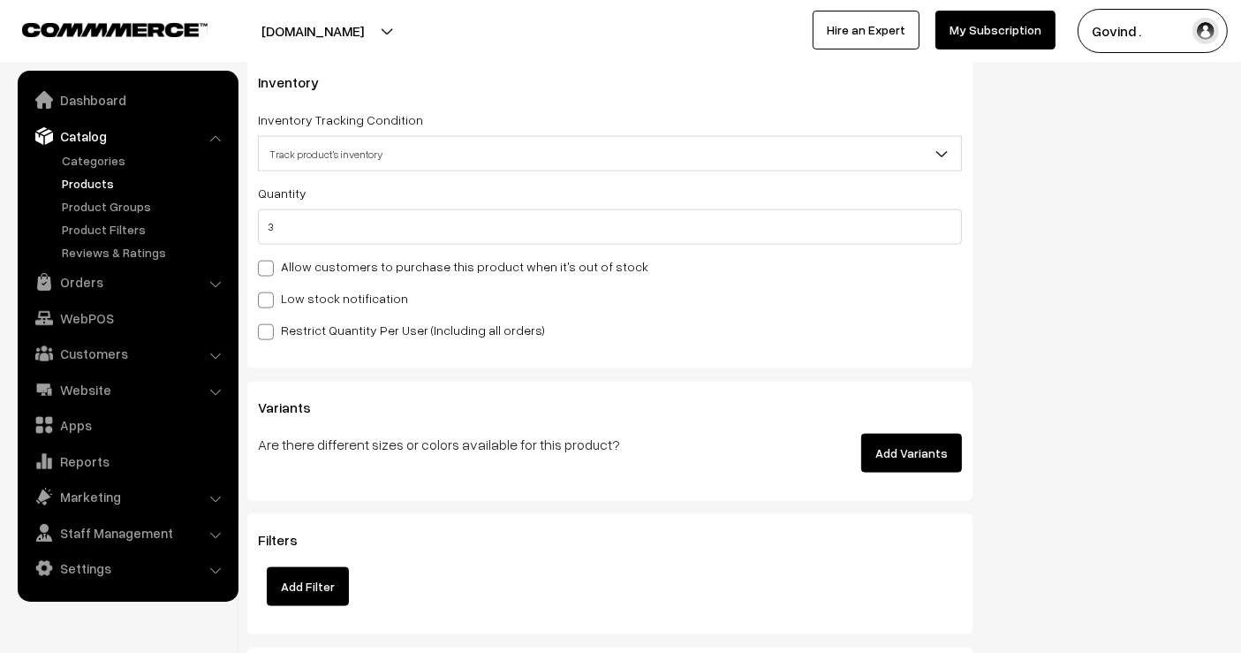
scroll to position [2118, 0]
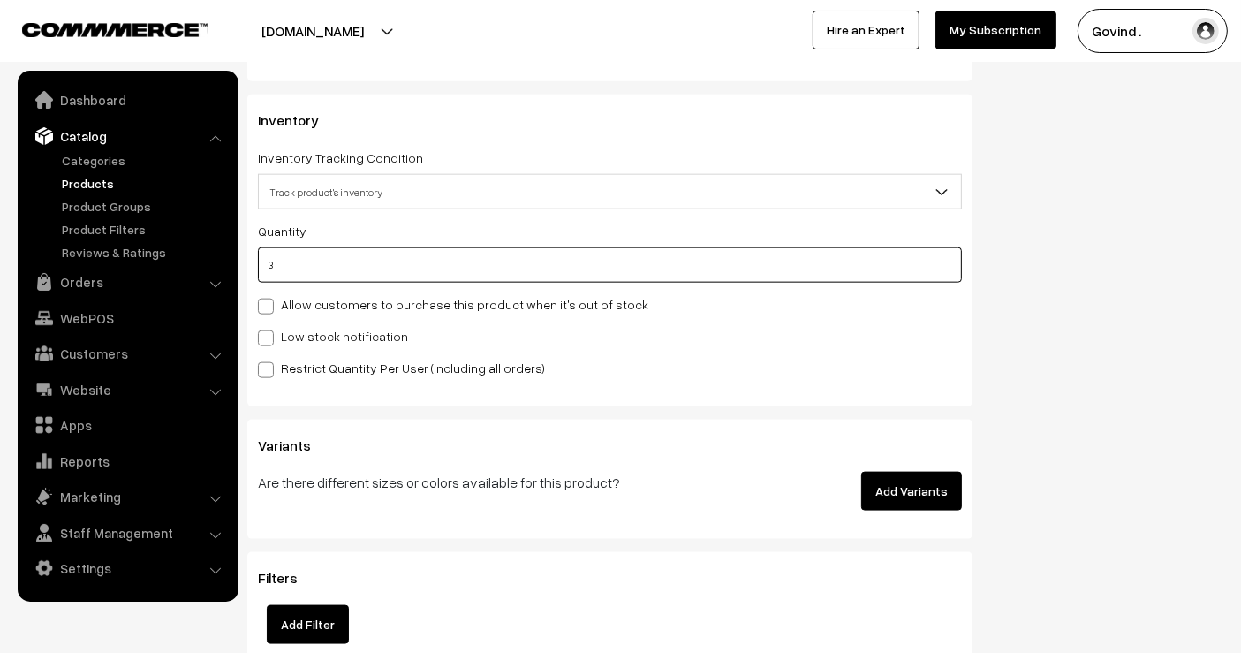
click at [815, 268] on input "3" at bounding box center [610, 264] width 704 height 35
type input "2"
type input "5"
type input "2"
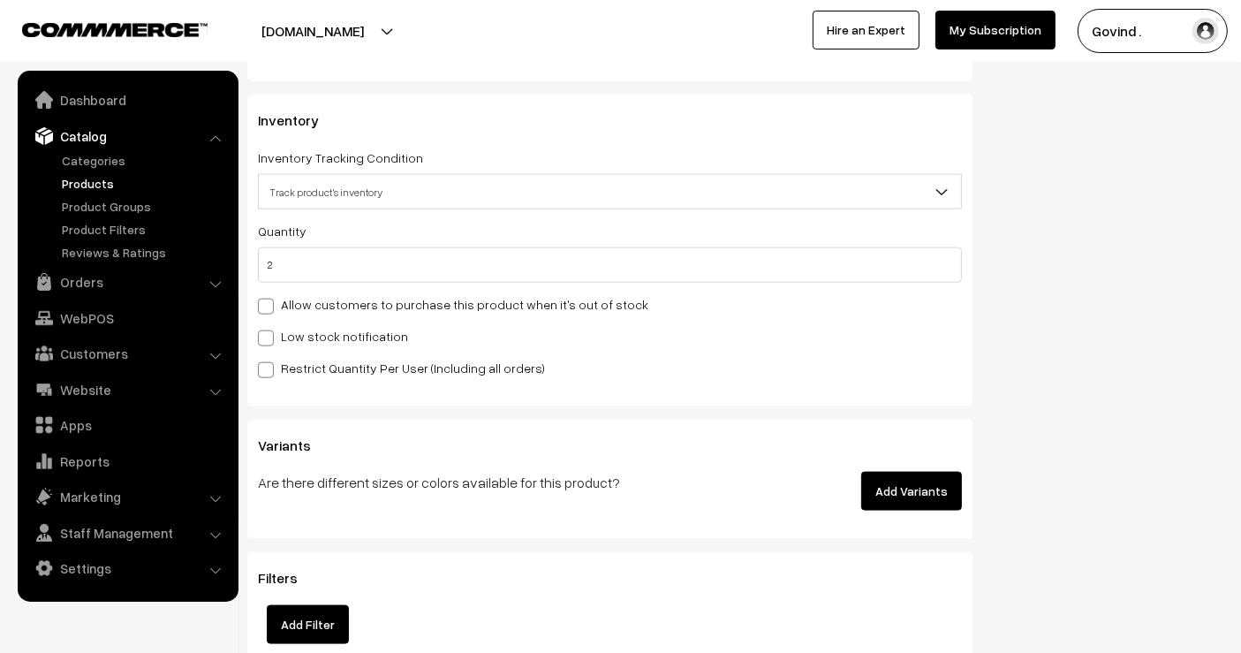
scroll to position [0, 0]
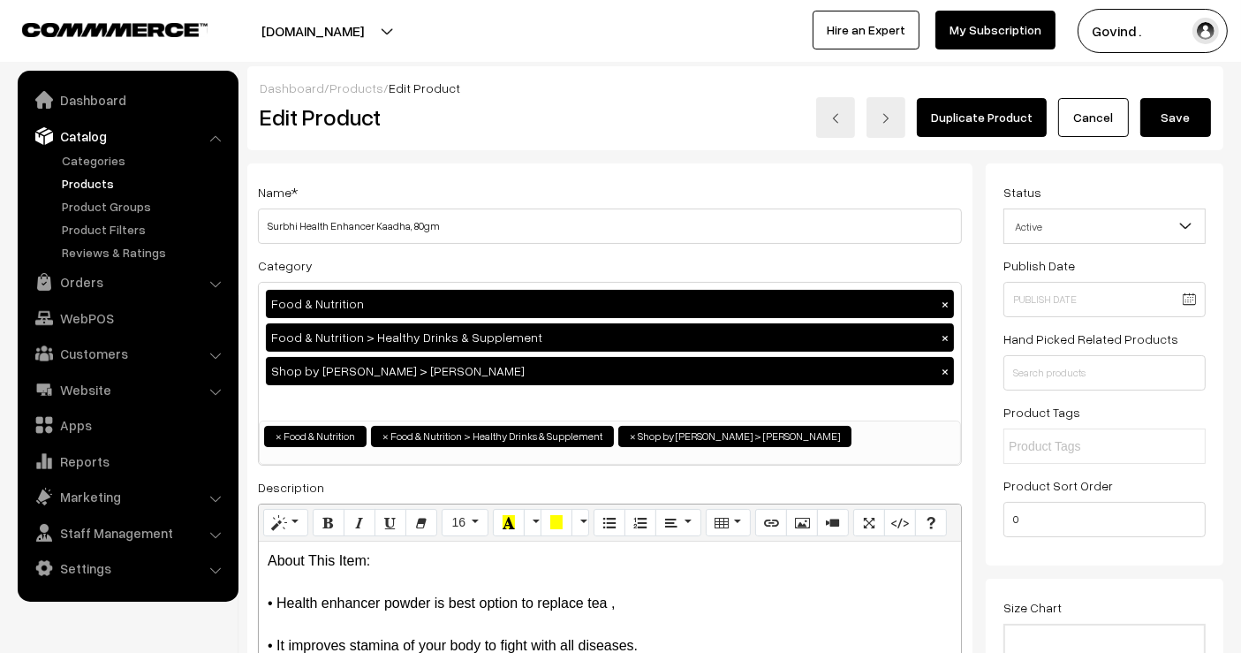
click at [1192, 120] on button "Save" at bounding box center [1176, 117] width 71 height 39
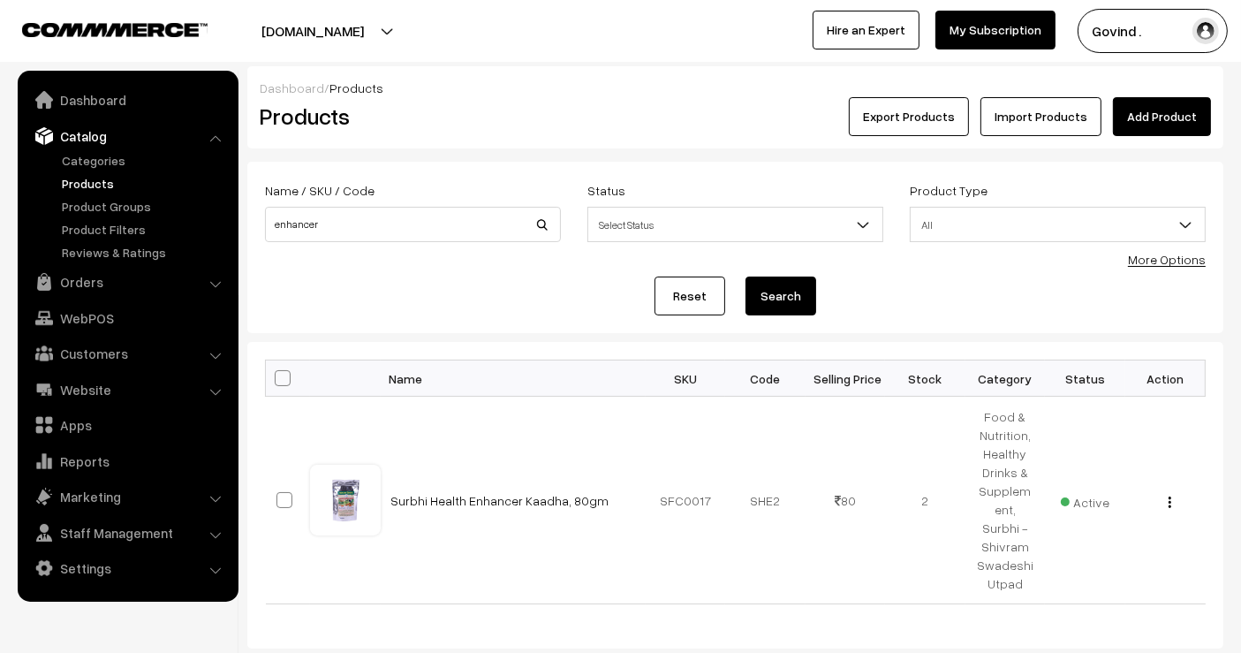
click at [507, 199] on div "Name / SKU / Code enhancer" at bounding box center [413, 210] width 296 height 63
click at [442, 221] on input "enhancer" at bounding box center [413, 224] width 296 height 35
type input "arjun"
click at [746, 277] on button "Search" at bounding box center [781, 296] width 71 height 39
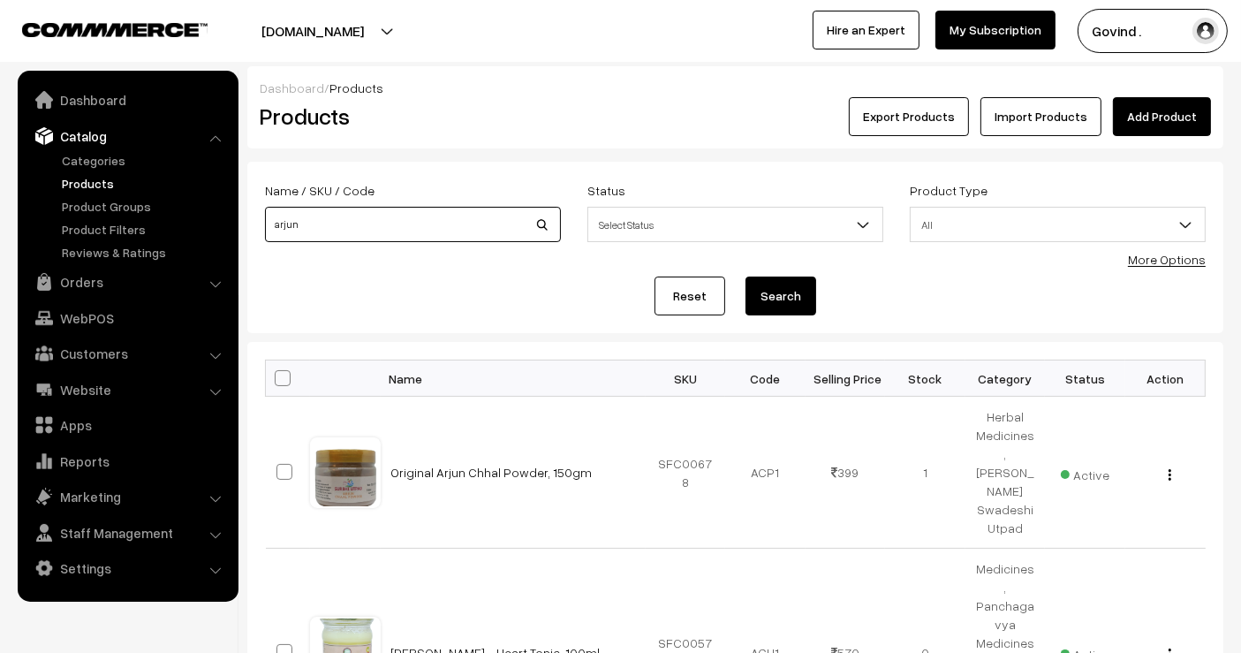
click at [401, 213] on input "arjun" at bounding box center [413, 224] width 296 height 35
type input "diya"
click at [746, 277] on button "Search" at bounding box center [781, 296] width 71 height 39
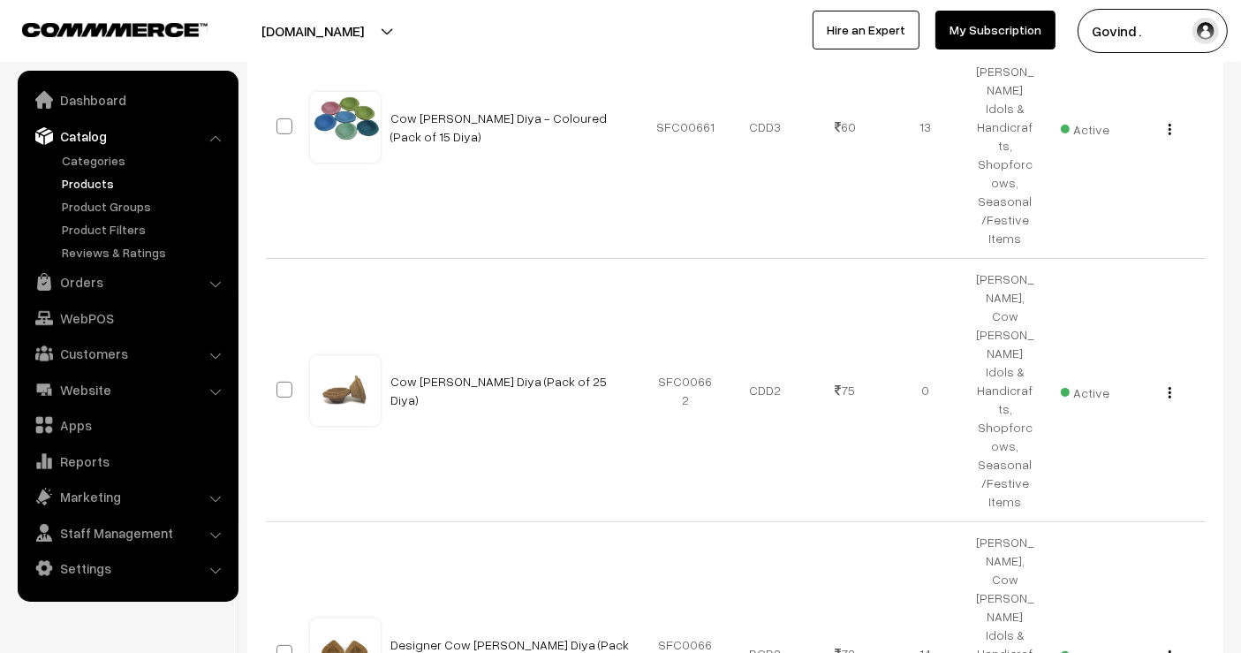
scroll to position [393, 0]
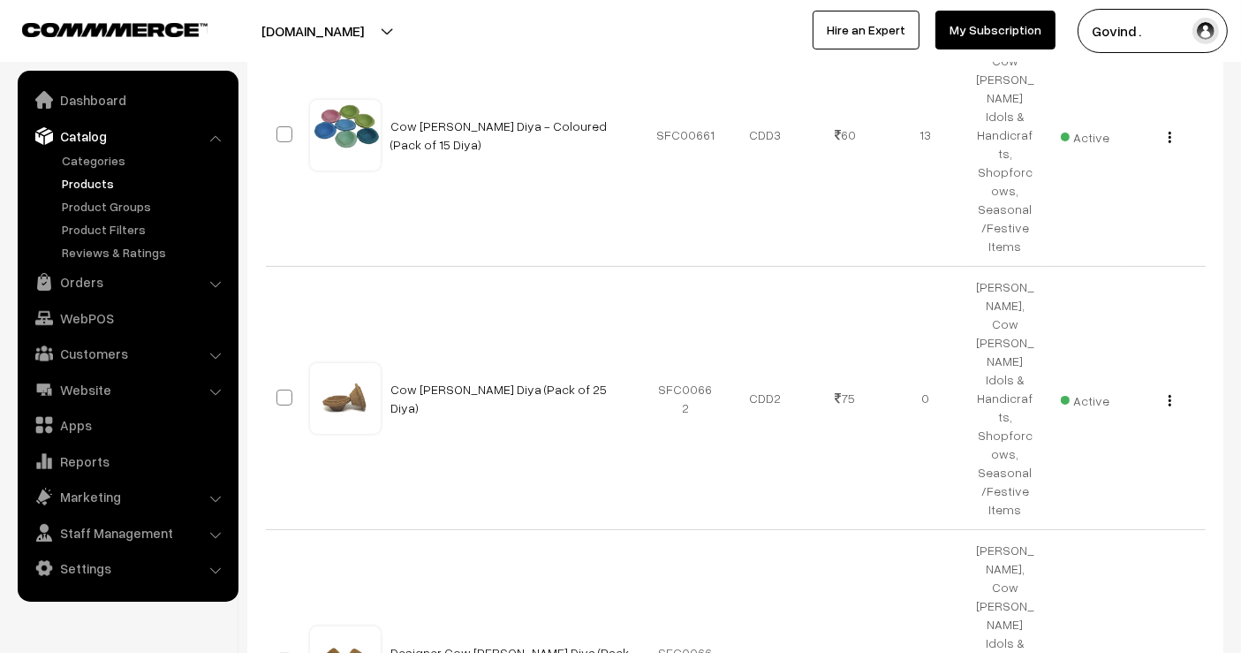
drag, startPoint x: 1255, startPoint y: 190, endPoint x: 1255, endPoint y: 323, distance: 133.4
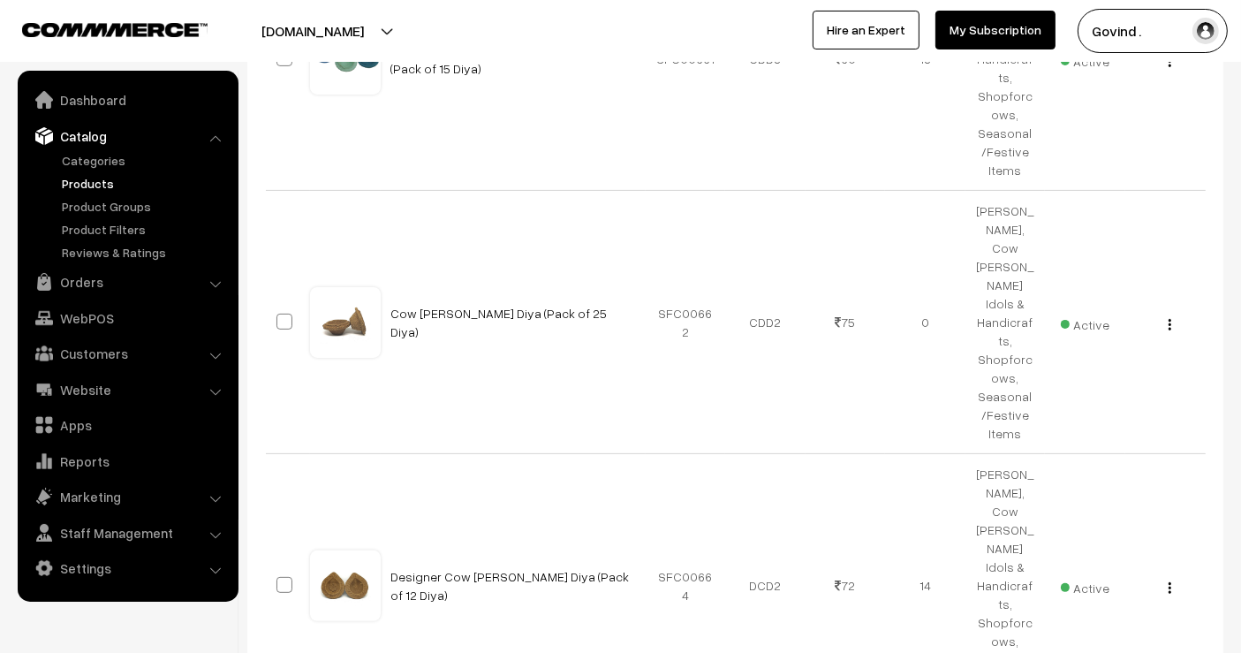
scroll to position [466, 0]
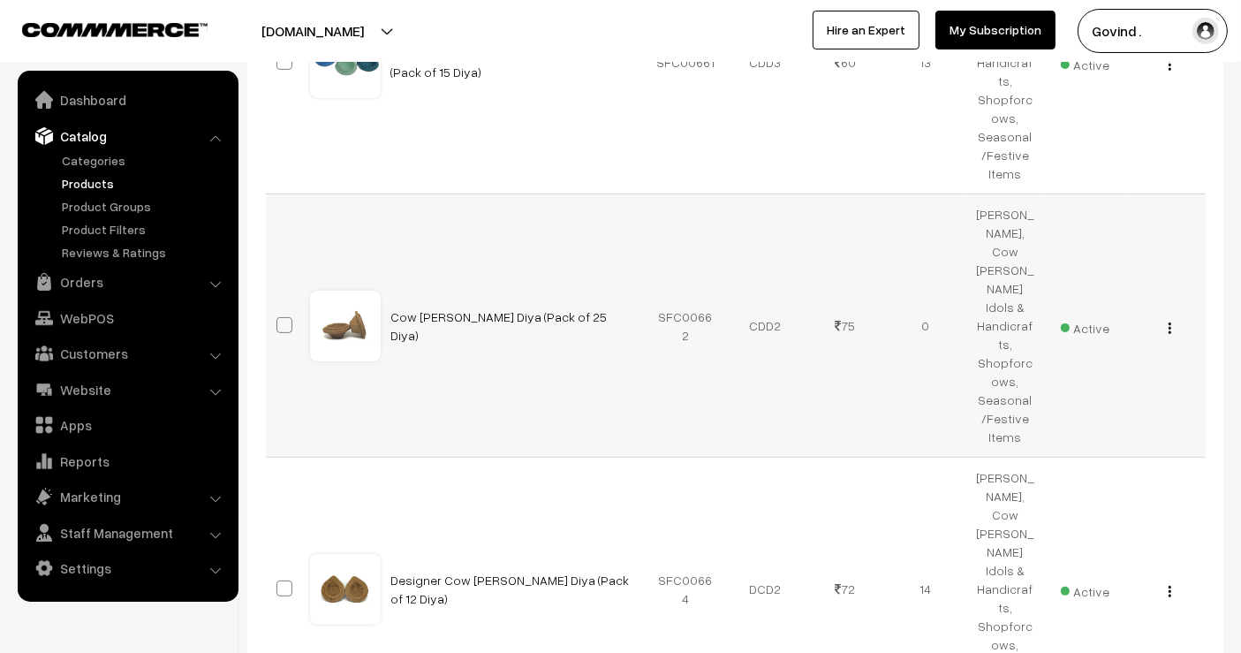
click at [1169, 322] on img "button" at bounding box center [1170, 327] width 3 height 11
click at [1122, 372] on link "Edit" at bounding box center [1091, 391] width 150 height 39
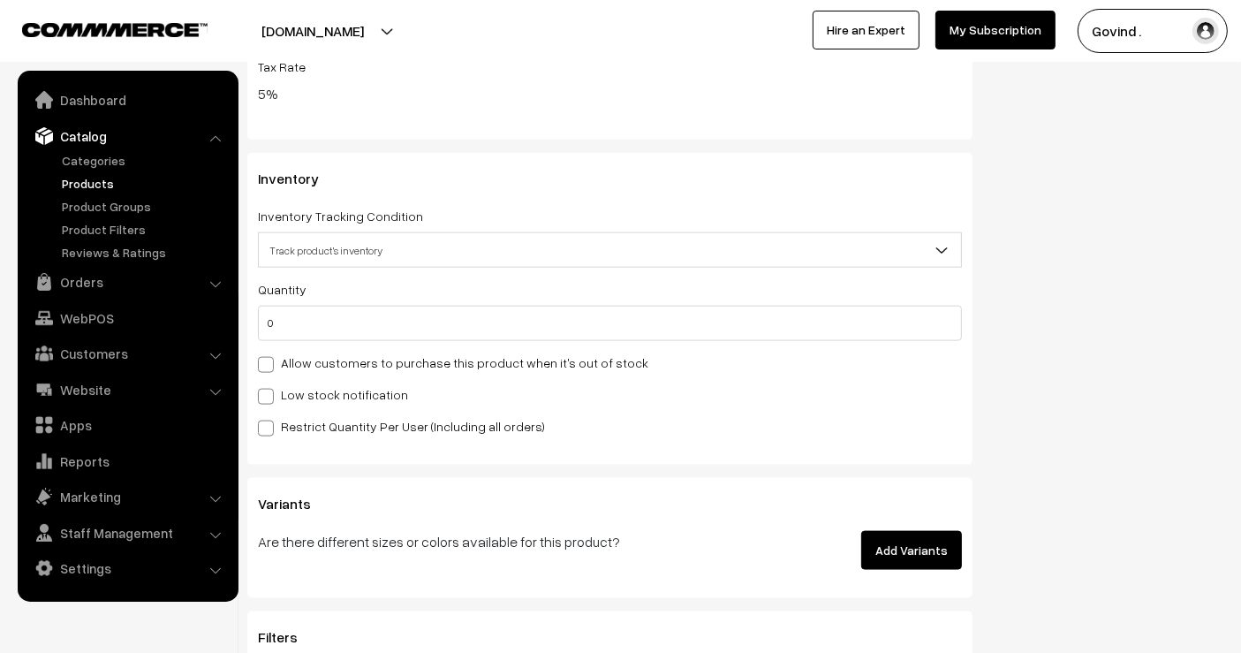
scroll to position [2271, 0]
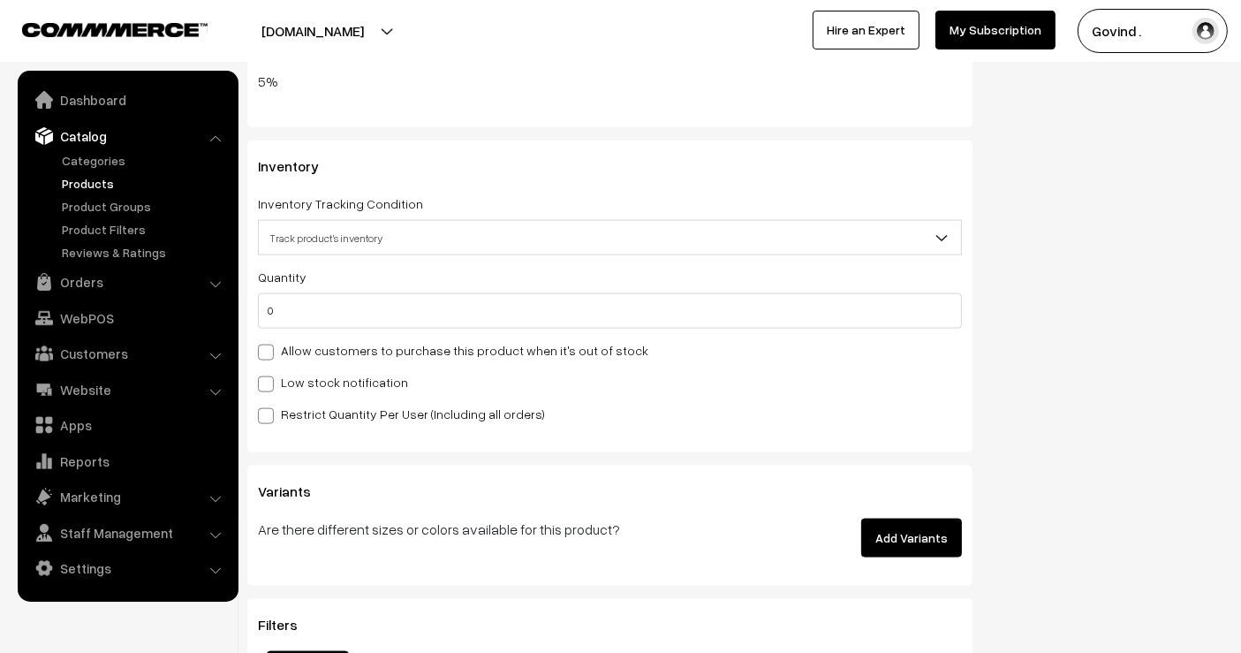
drag, startPoint x: 1255, startPoint y: 80, endPoint x: 1255, endPoint y: 317, distance: 237.6
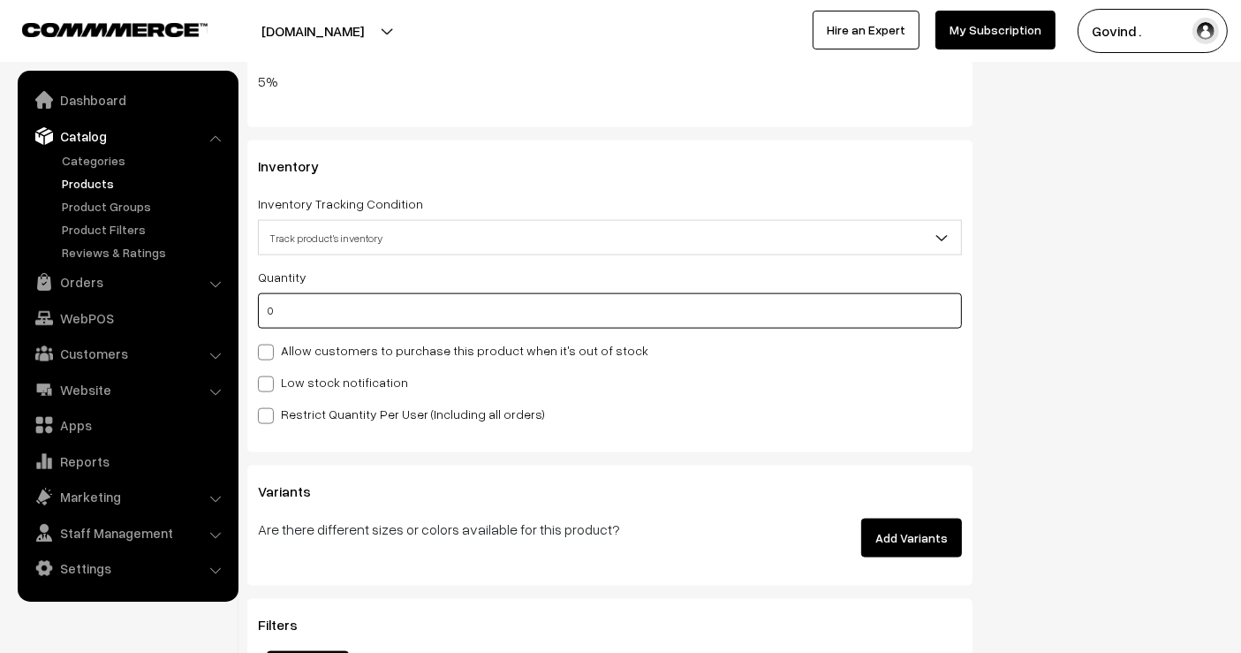
click at [716, 293] on input "0" at bounding box center [610, 310] width 704 height 35
type input "5"
type input "50"
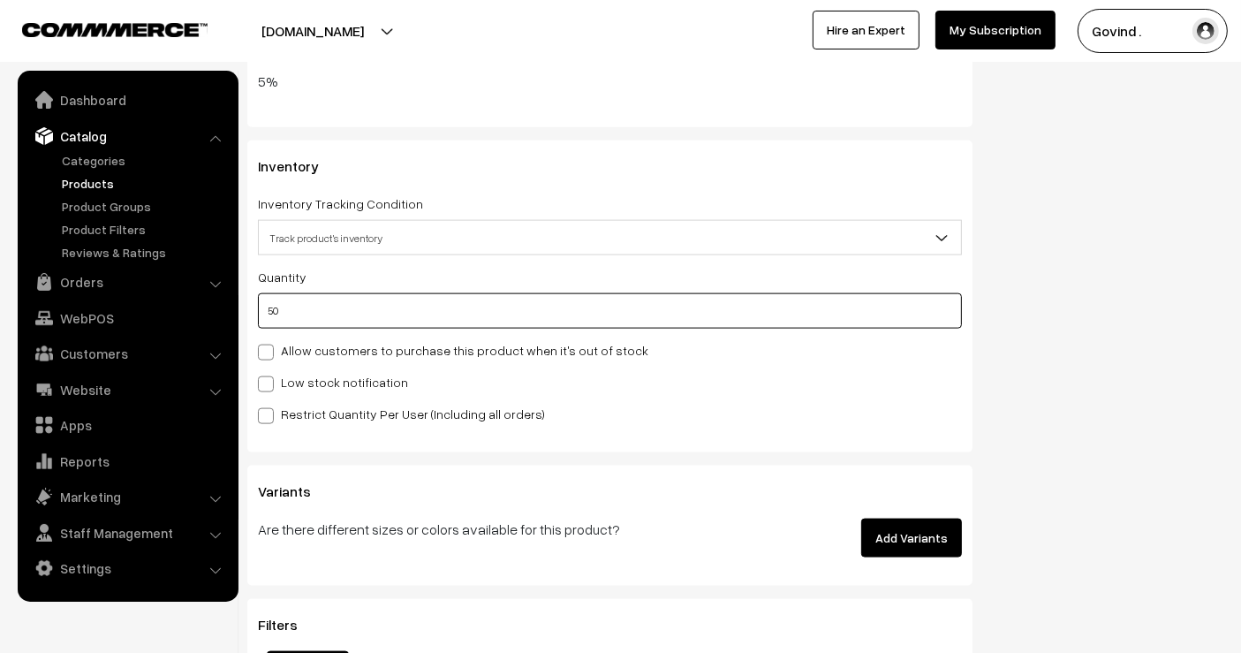
type input "50"
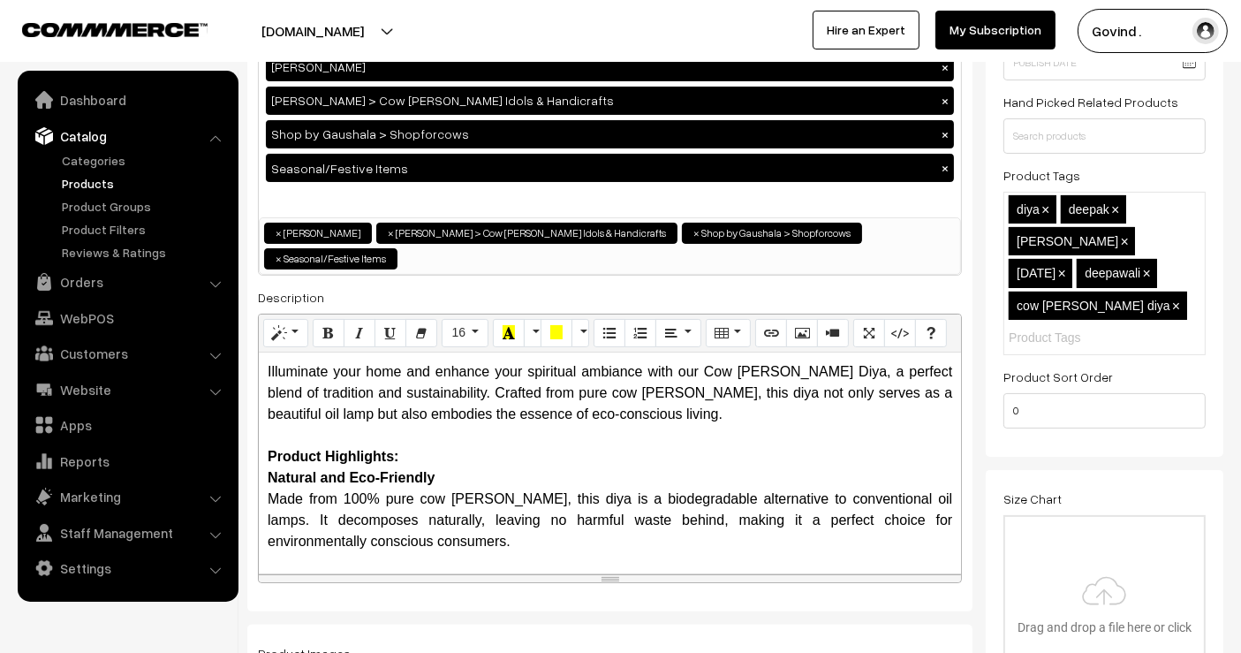
scroll to position [0, 0]
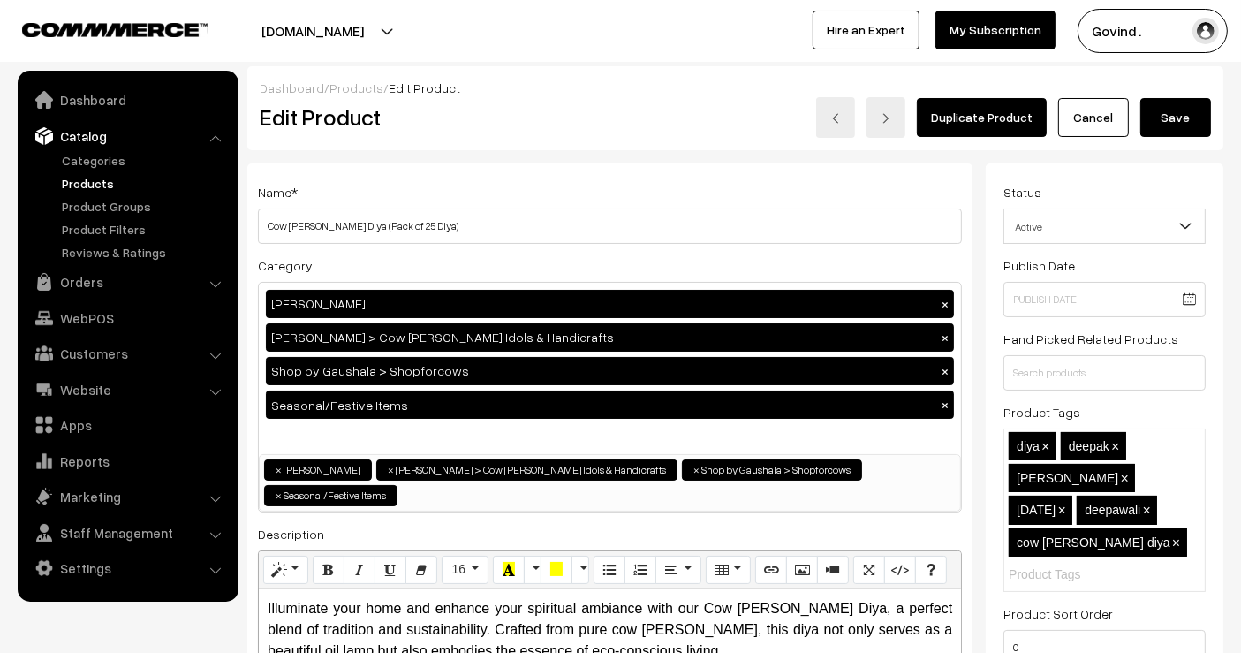
click at [1185, 125] on button "Save" at bounding box center [1176, 117] width 71 height 39
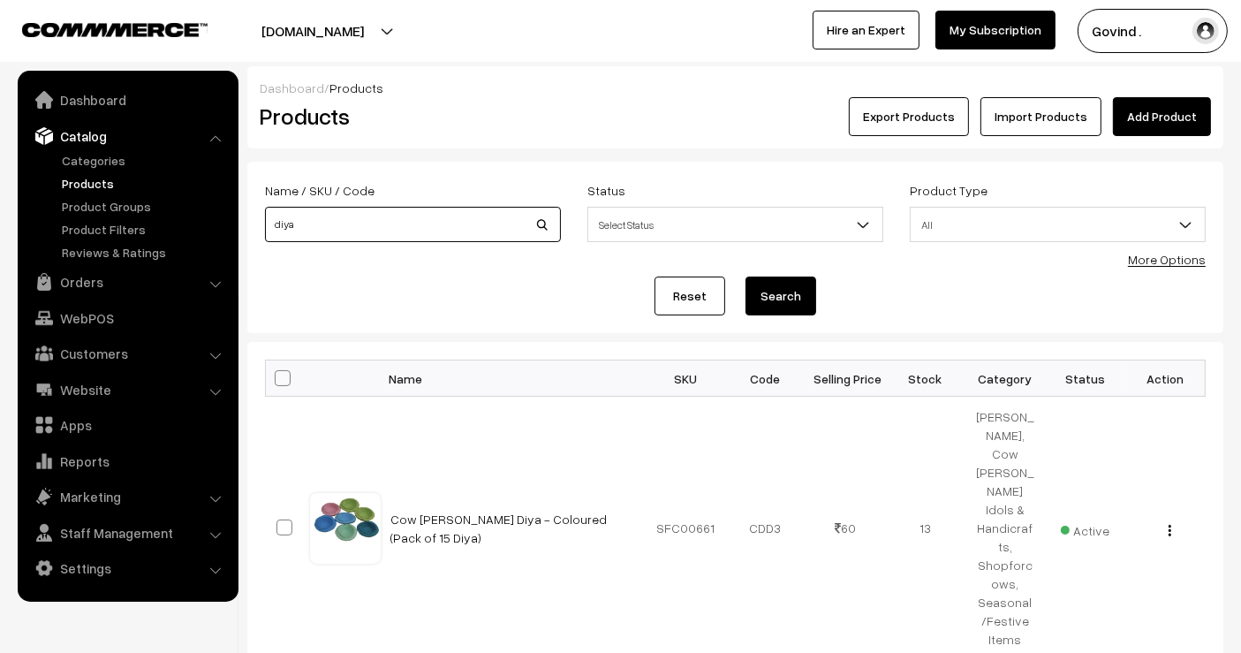
click at [413, 210] on input "diya" at bounding box center [413, 224] width 296 height 35
type input "s"
type input "a"
type input "asan"
click at [746, 277] on button "Search" at bounding box center [781, 296] width 71 height 39
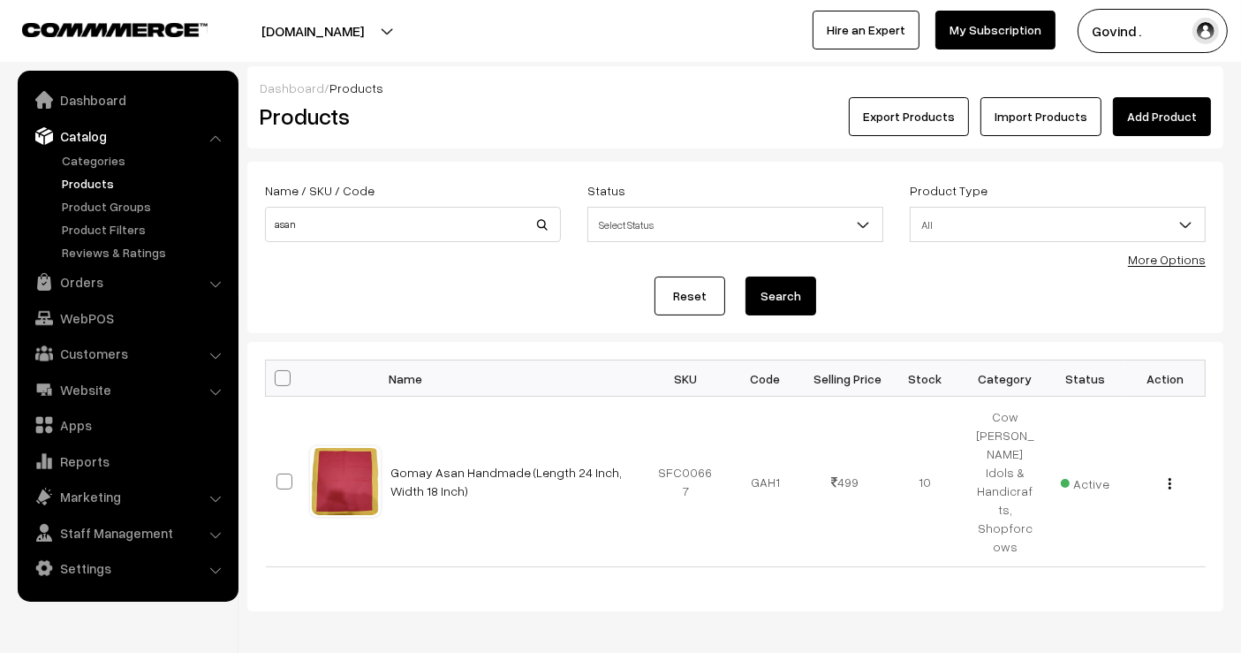
scroll to position [34, 0]
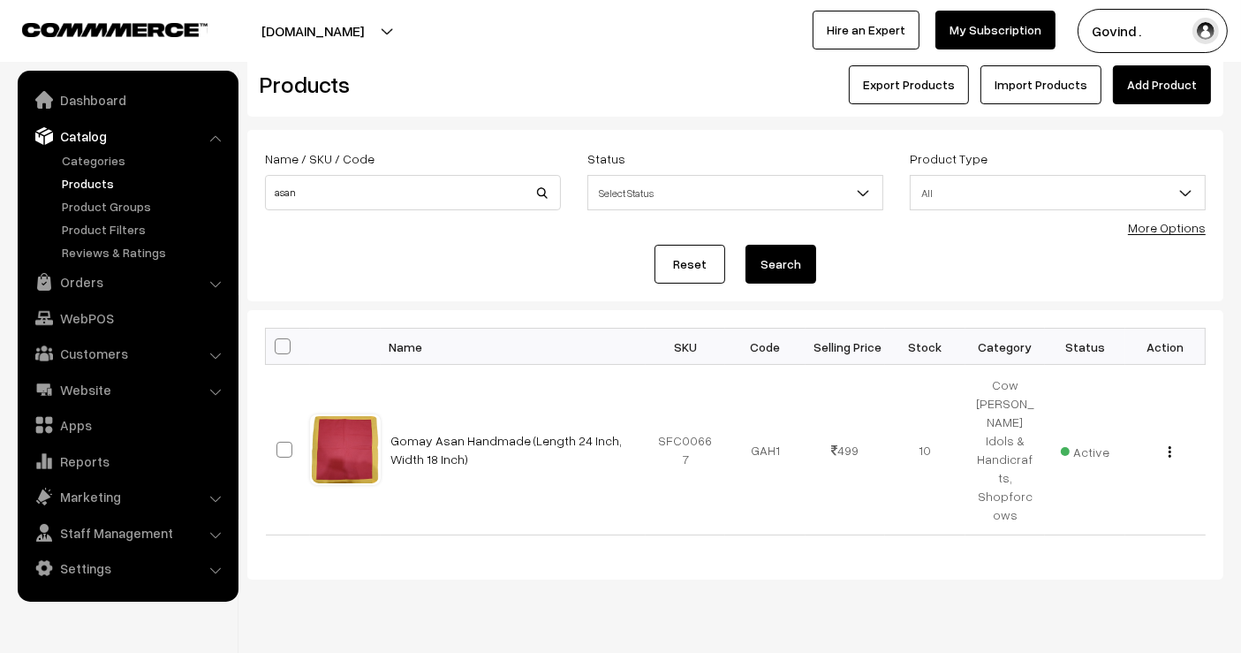
drag, startPoint x: 1255, startPoint y: 281, endPoint x: 1255, endPoint y: 389, distance: 107.8
click at [1240, 389] on html "Thank you for showing interest. Our team will call you shortly. Close [DOMAIN_N…" at bounding box center [620, 293] width 1241 height 653
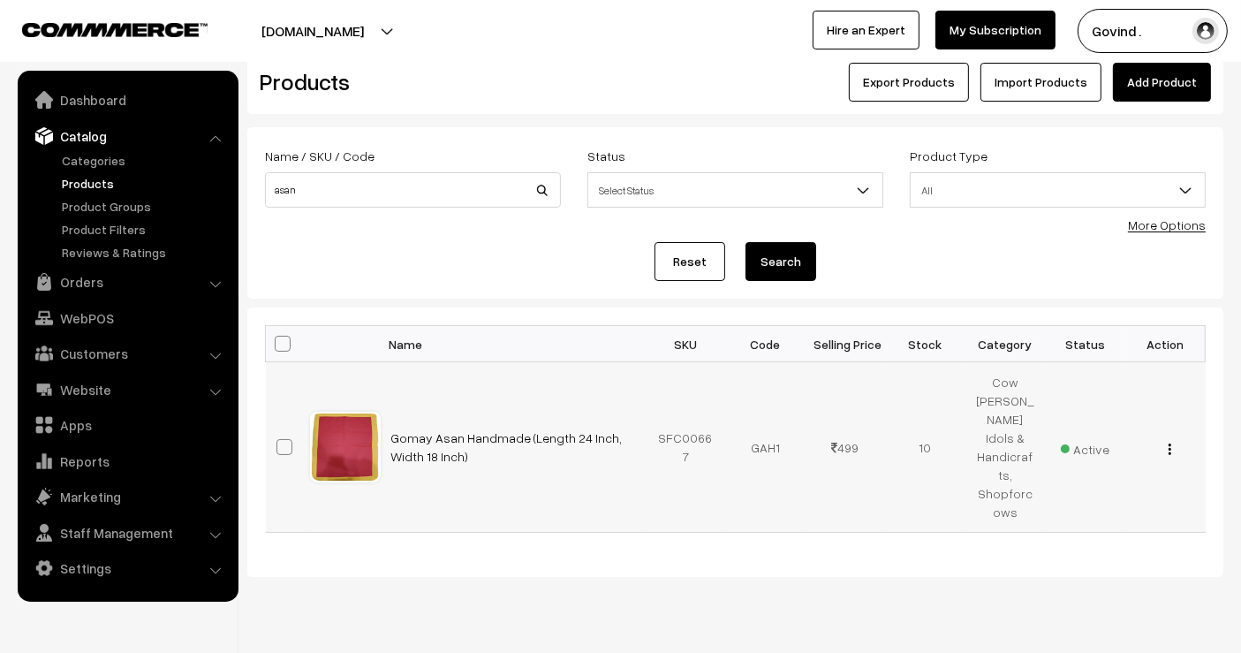
click at [1169, 443] on img "button" at bounding box center [1170, 448] width 3 height 11
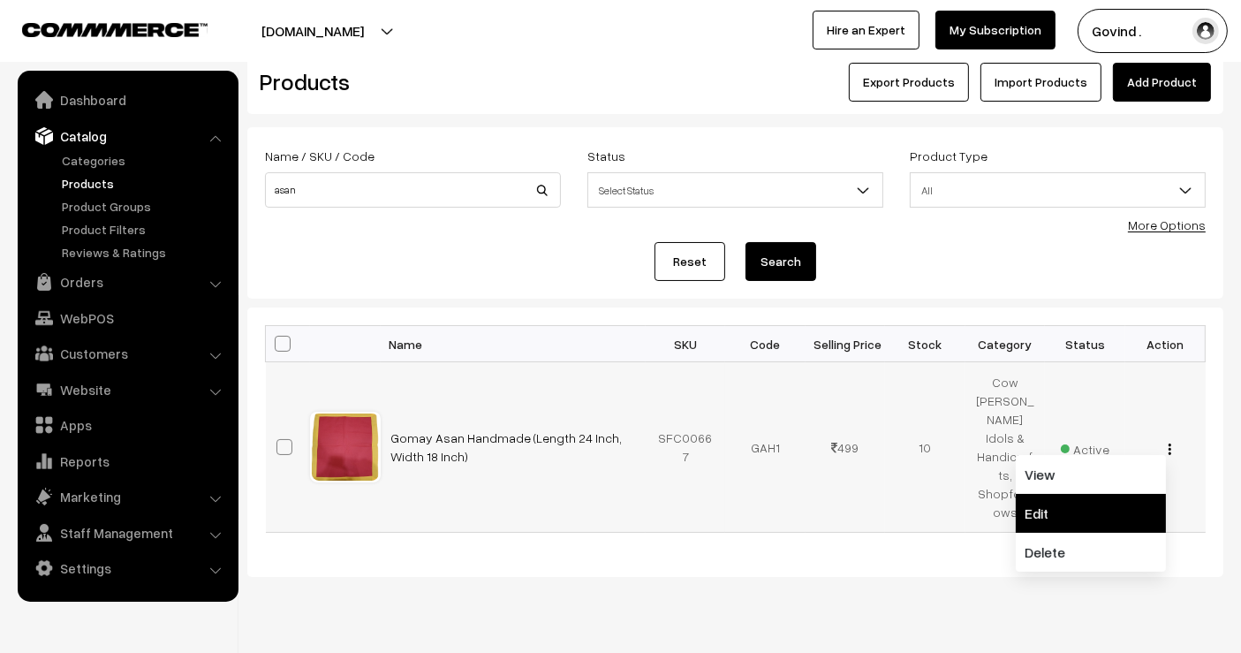
click at [1118, 494] on link "Edit" at bounding box center [1091, 513] width 150 height 39
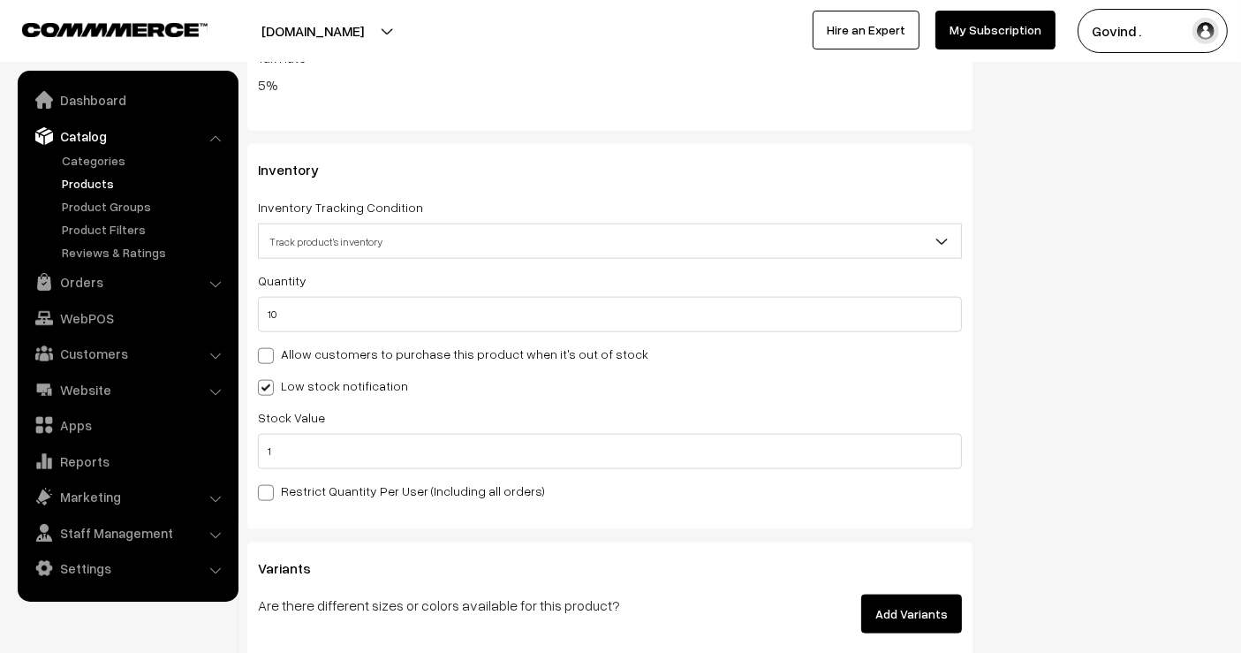
scroll to position [2050, 0]
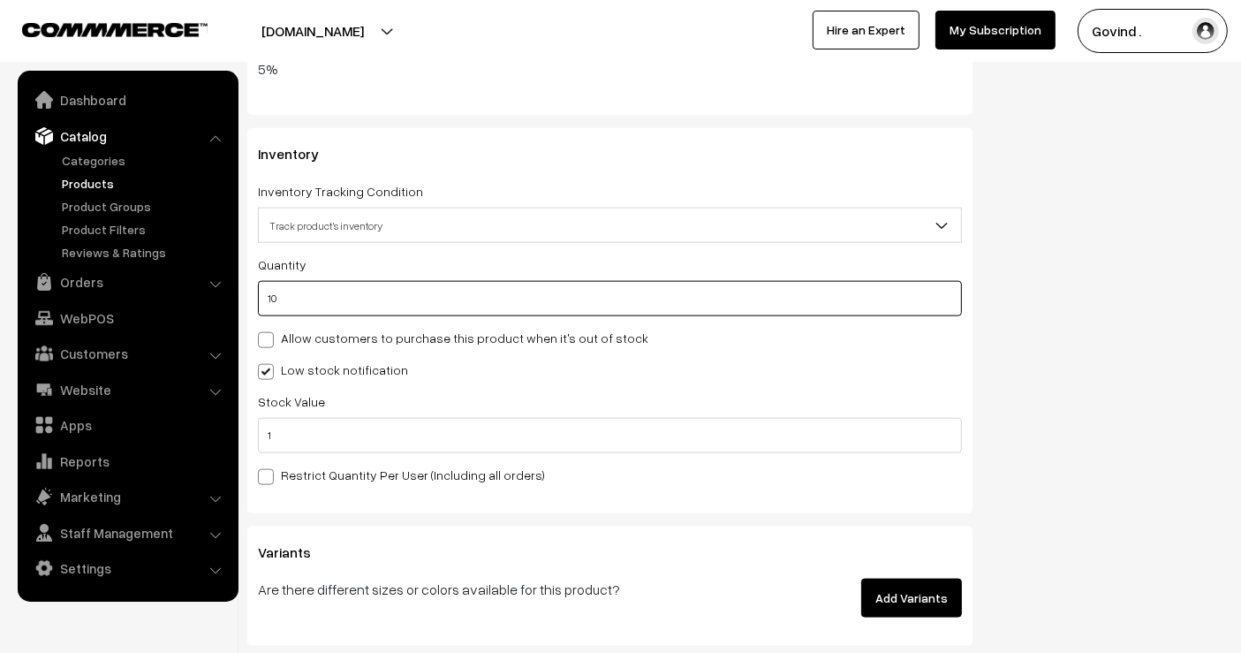
click at [794, 292] on input "10" at bounding box center [610, 298] width 704 height 35
type input "1"
type input "11"
type input "0"
type input "3"
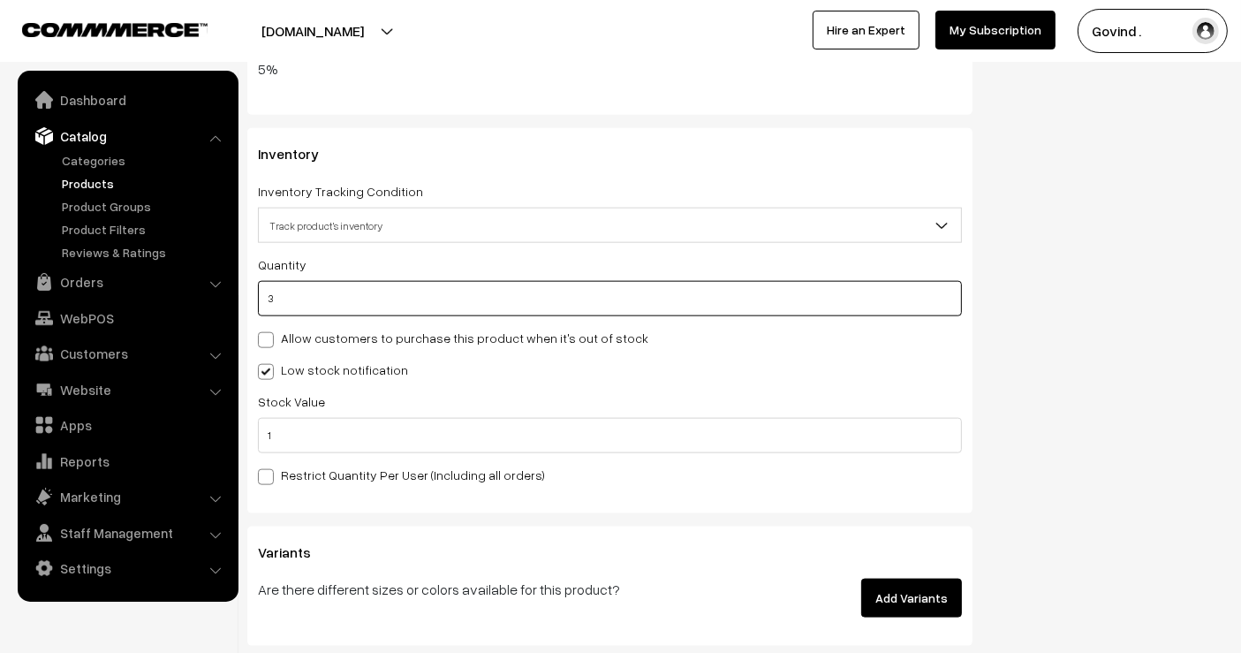
type input "13"
type input "3"
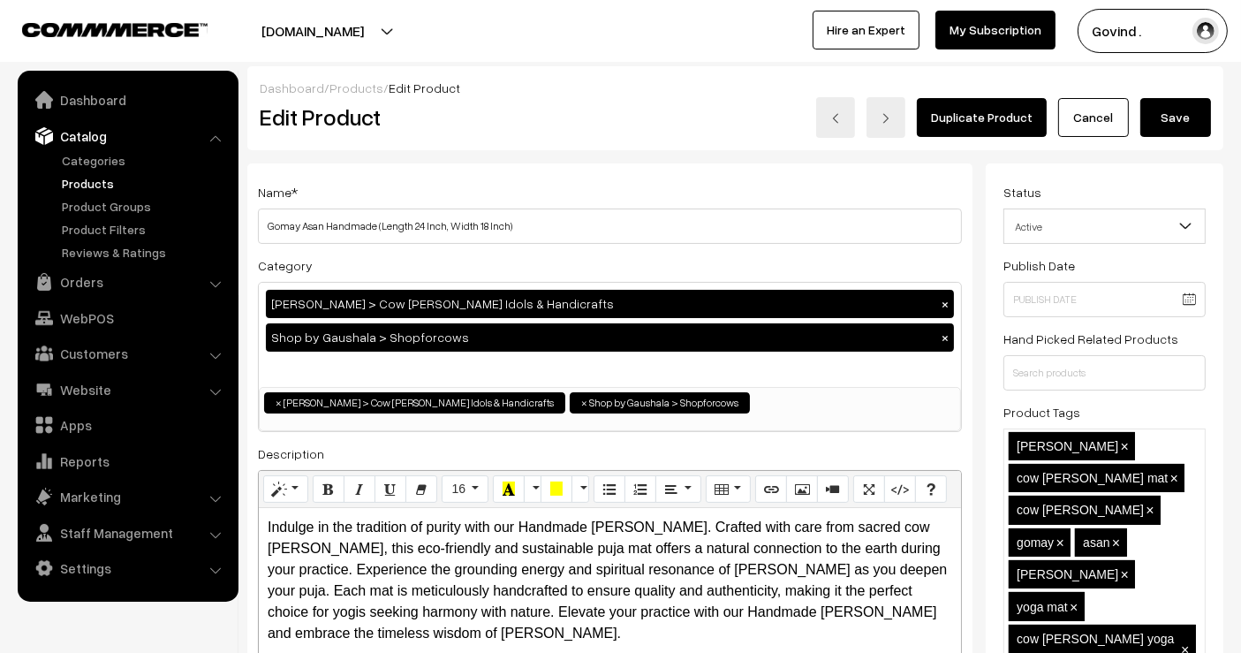
click at [1167, 110] on button "Save" at bounding box center [1176, 117] width 71 height 39
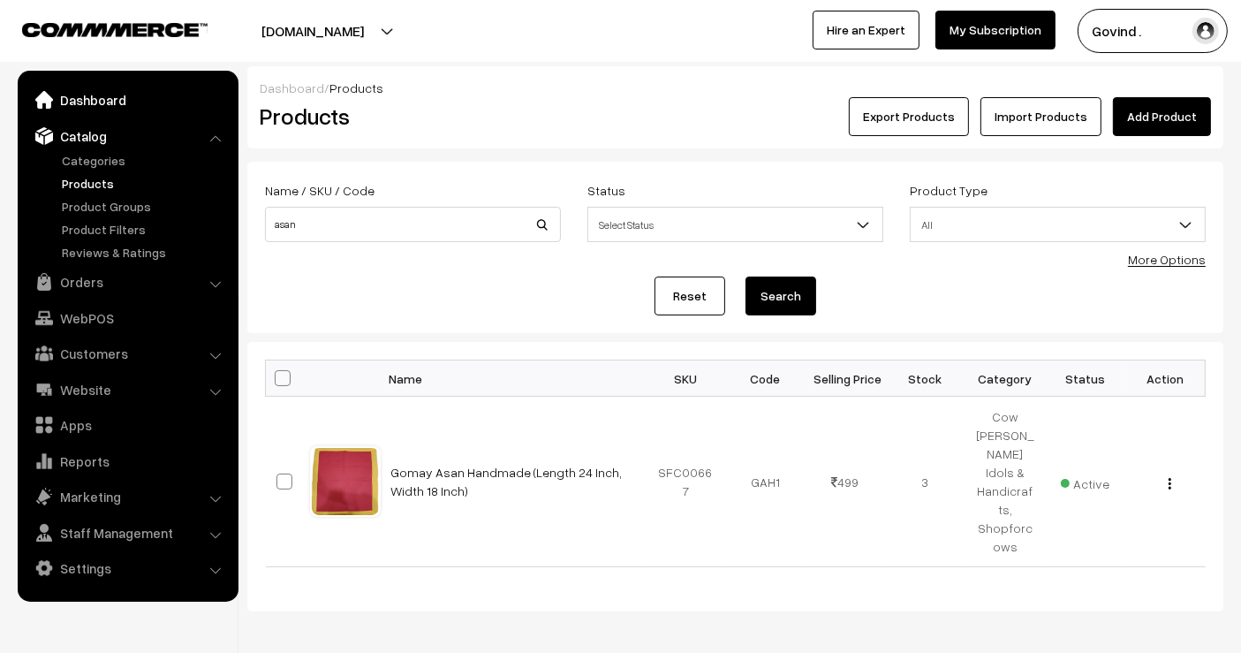
click at [109, 95] on link "Dashboard" at bounding box center [127, 100] width 210 height 32
